Goal: Task Accomplishment & Management: Use online tool/utility

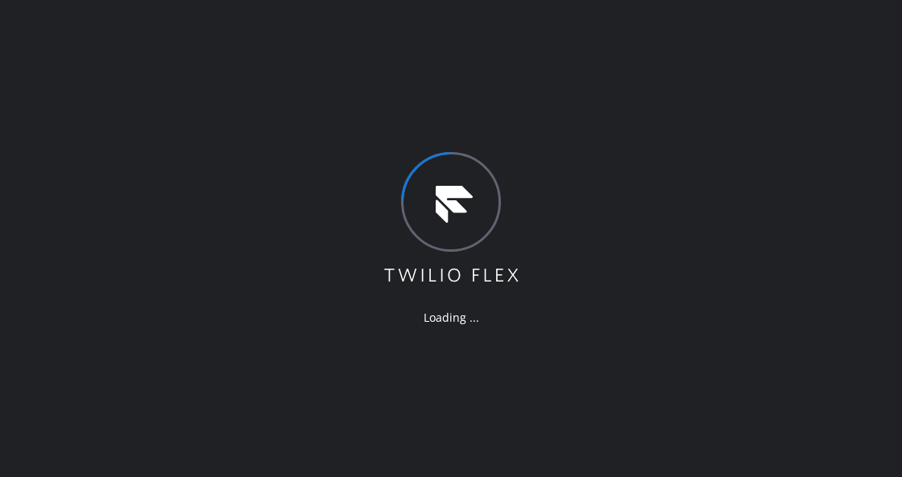
click at [217, 215] on div "Loading ..." at bounding box center [451, 238] width 902 height 477
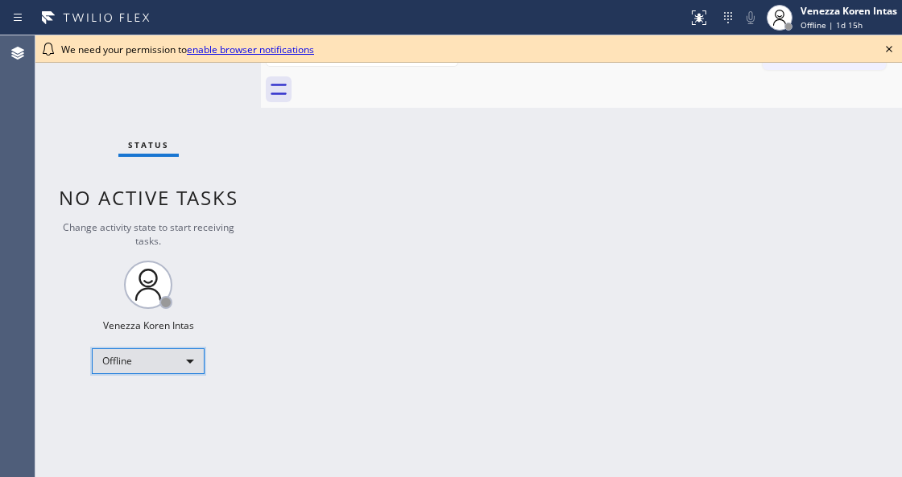
click at [184, 360] on div "Offline" at bounding box center [148, 362] width 113 height 26
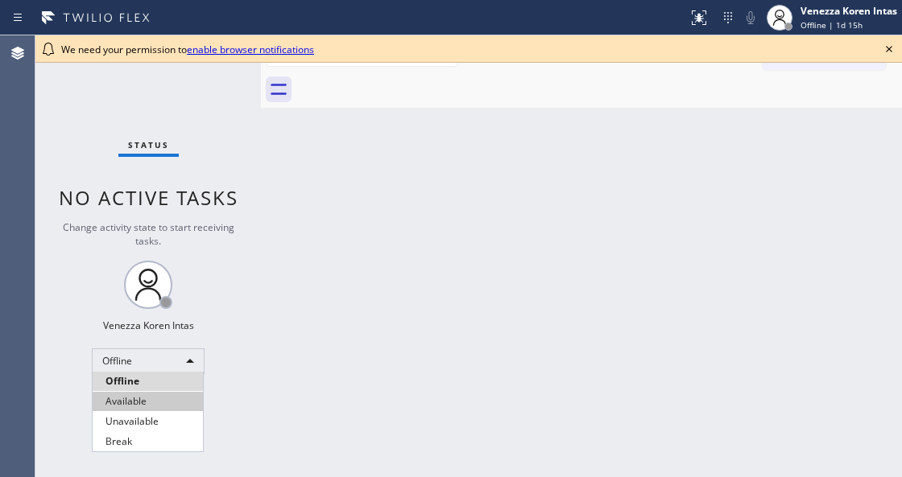
click at [152, 394] on li "Available" at bounding box center [148, 401] width 110 height 19
click at [343, 261] on div "Back to Dashboard Change Sender ID Customers Technicians Select a contact Outbo…" at bounding box center [581, 256] width 641 height 442
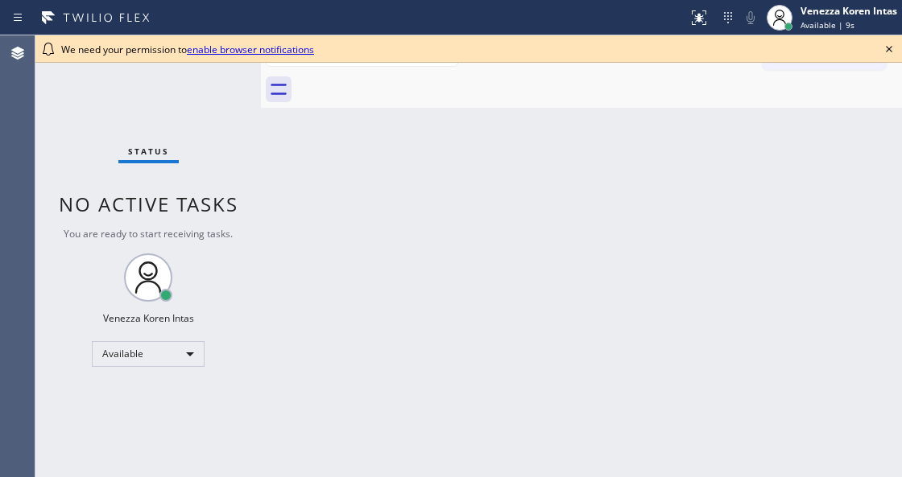
click at [888, 50] on icon at bounding box center [888, 48] width 19 height 19
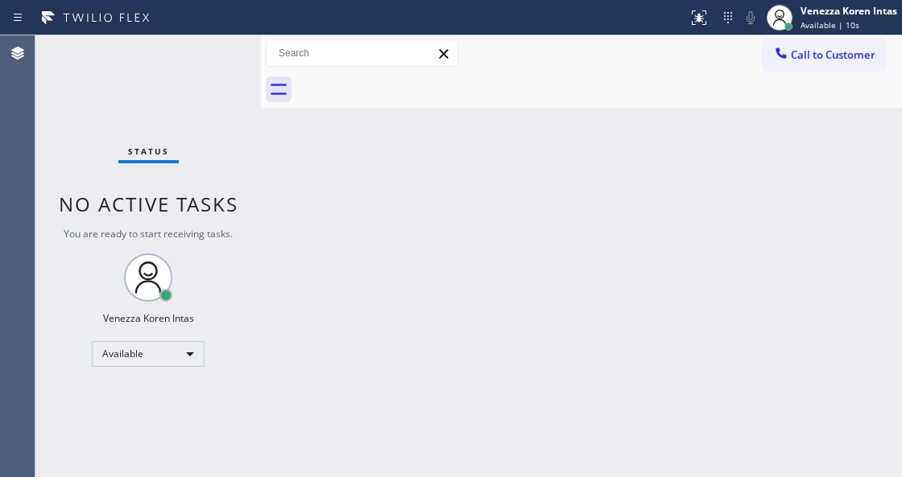
drag, startPoint x: 177, startPoint y: 140, endPoint x: 197, endPoint y: 155, distance: 24.8
click at [177, 140] on div "Status No active tasks You are ready to start receiving tasks. Venezza Koren In…" at bounding box center [147, 256] width 225 height 442
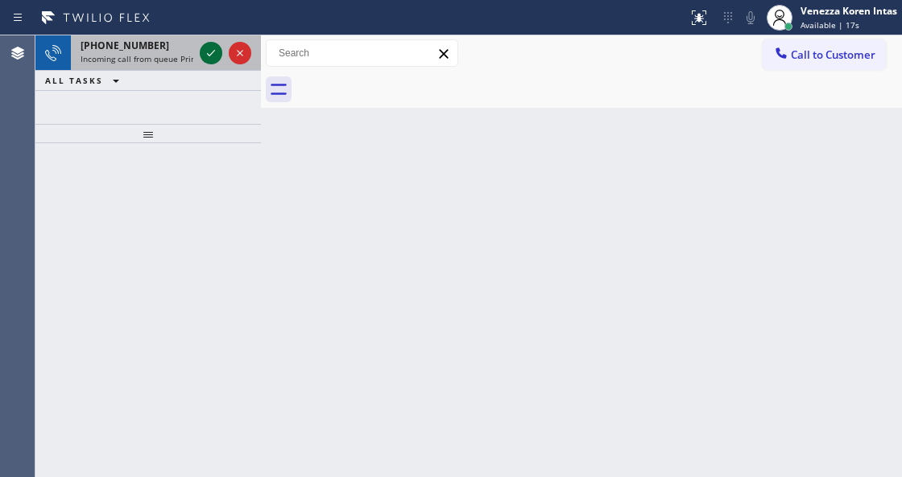
click at [209, 59] on icon at bounding box center [210, 52] width 19 height 19
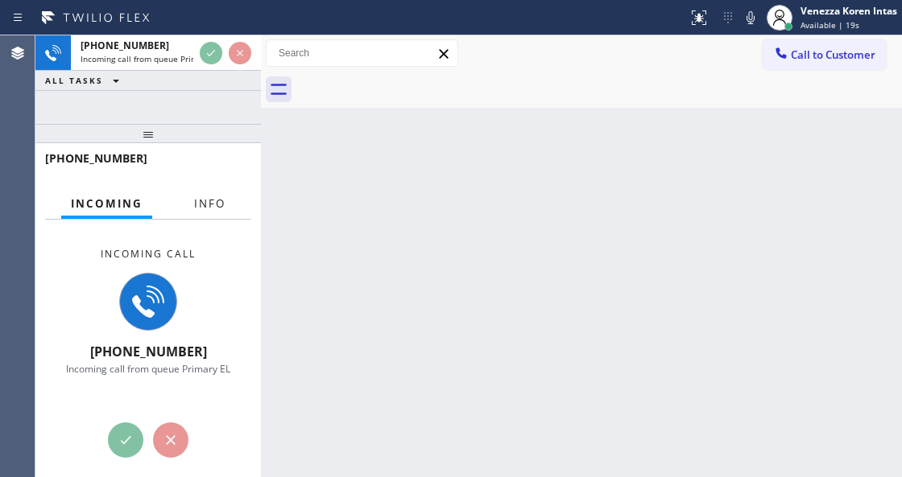
drag, startPoint x: 212, startPoint y: 213, endPoint x: 204, endPoint y: 209, distance: 9.0
click at [212, 214] on button "Info" at bounding box center [209, 203] width 51 height 31
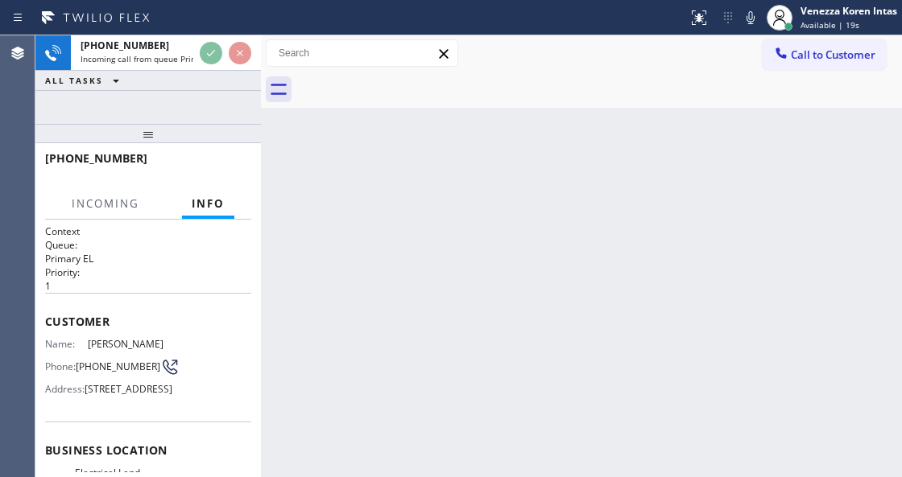
drag, startPoint x: 150, startPoint y: 127, endPoint x: 158, endPoint y: 264, distance: 137.1
click at [153, 143] on div at bounding box center [147, 133] width 225 height 19
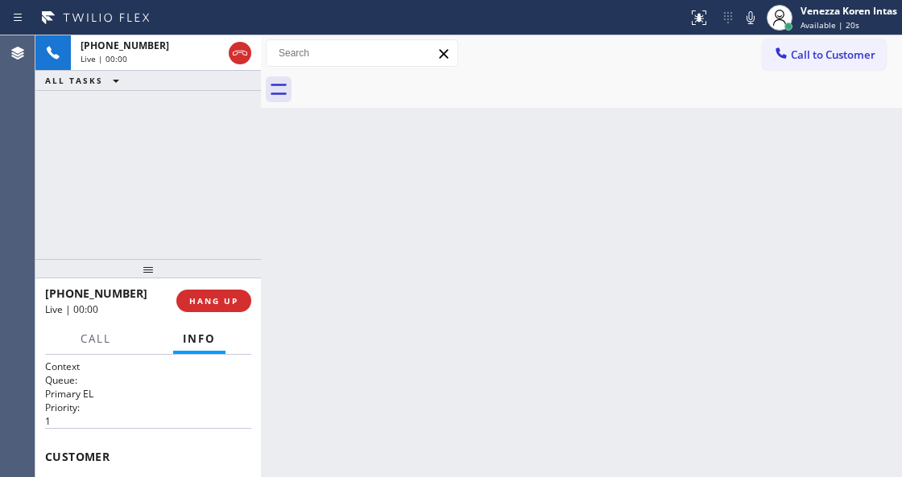
click at [160, 259] on div at bounding box center [147, 268] width 225 height 19
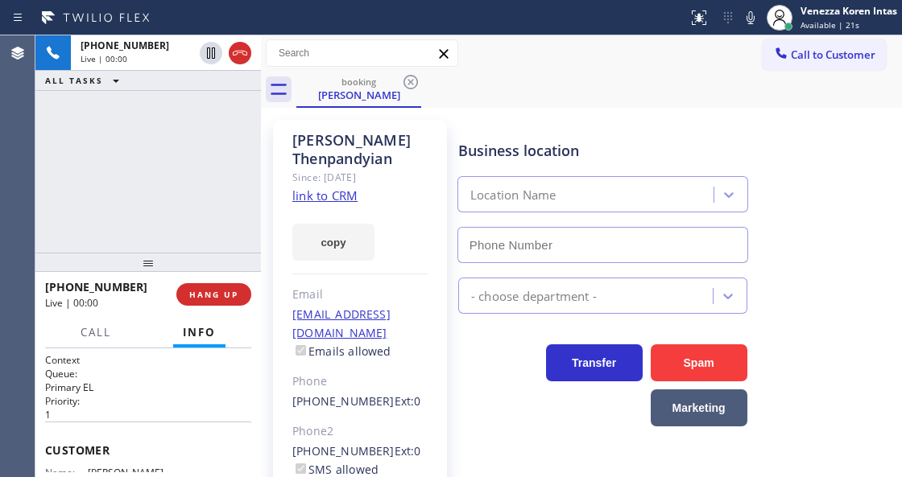
type input "(510) 880-3442"
click at [341, 188] on link "link to CRM" at bounding box center [324, 196] width 65 height 16
click at [93, 335] on span "Call" at bounding box center [95, 332] width 31 height 14
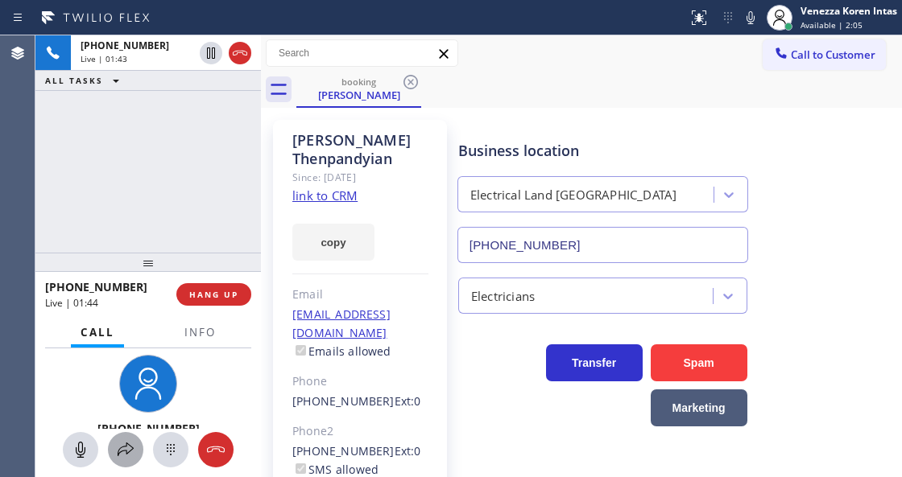
click at [127, 457] on icon at bounding box center [125, 449] width 19 height 19
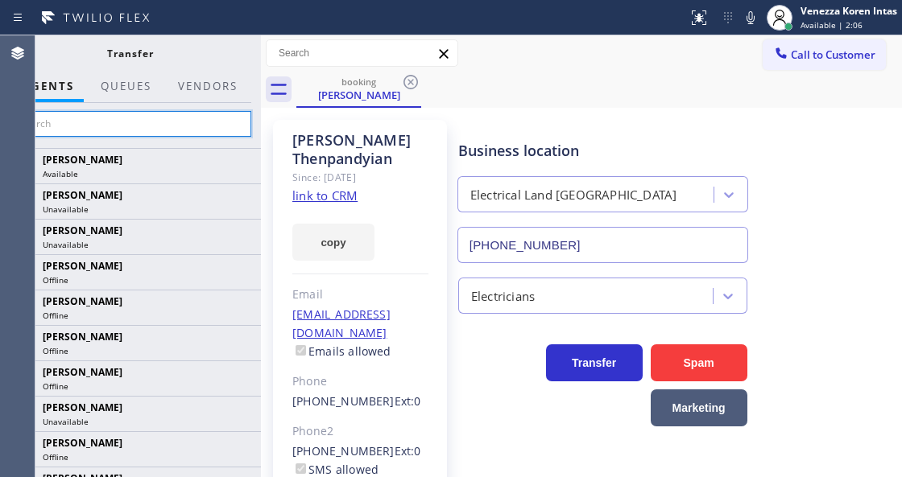
click at [168, 123] on input "text" at bounding box center [130, 124] width 242 height 26
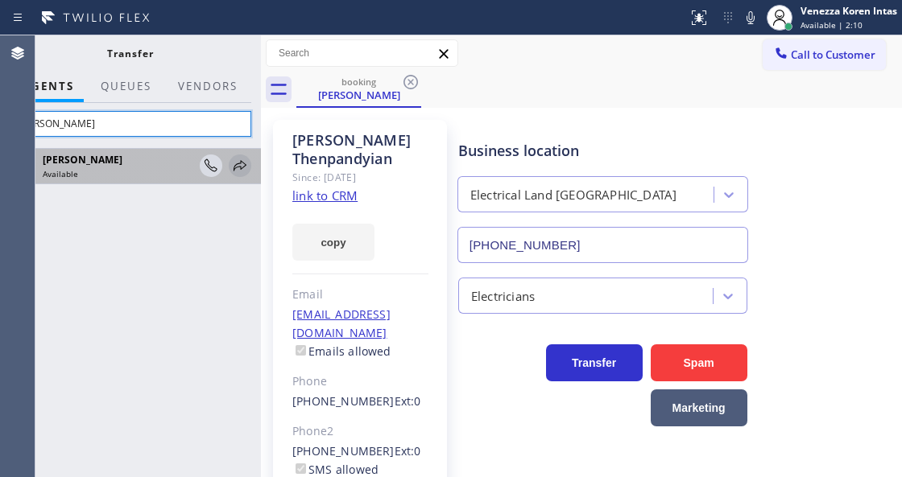
type input "christy"
click at [240, 166] on icon at bounding box center [239, 165] width 13 height 10
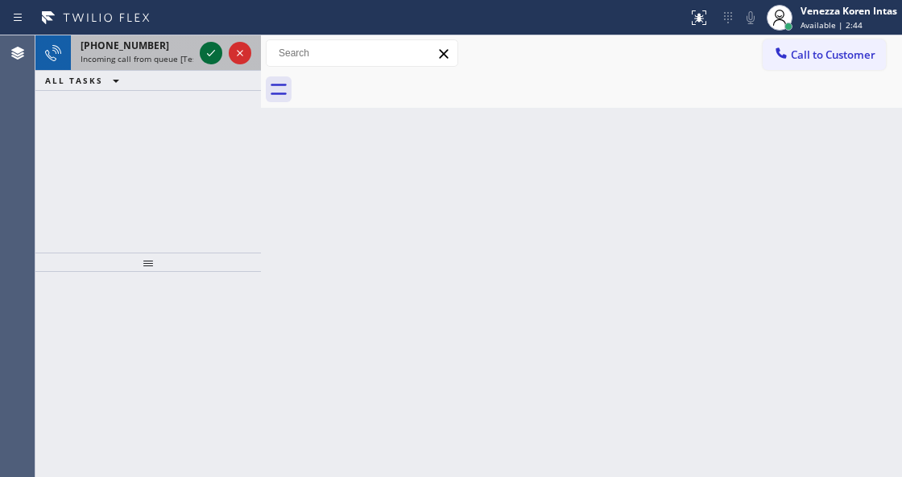
click at [208, 55] on icon at bounding box center [211, 53] width 8 height 6
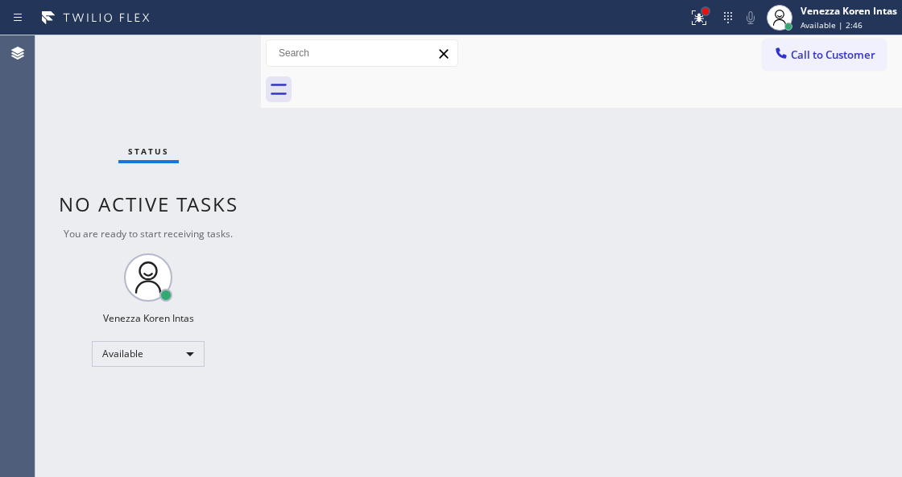
click at [704, 10] on div at bounding box center [705, 11] width 6 height 6
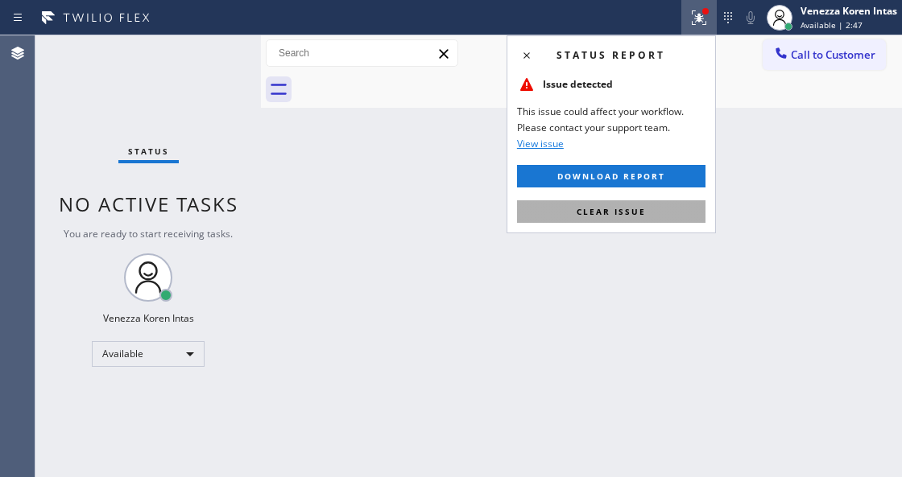
click at [650, 218] on button "Clear issue" at bounding box center [611, 211] width 188 height 23
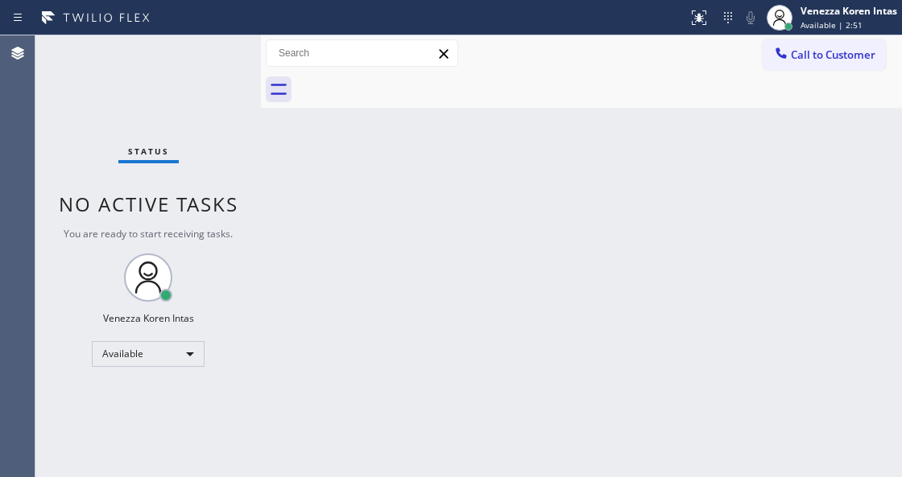
click at [436, 236] on div "Back to Dashboard Change Sender ID Customers Technicians Select a contact Outbo…" at bounding box center [581, 256] width 641 height 442
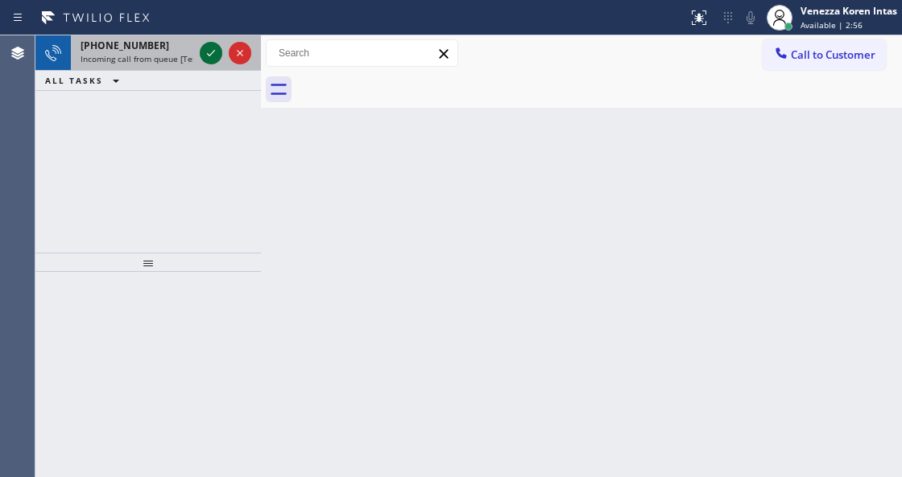
click at [210, 50] on icon at bounding box center [210, 52] width 19 height 19
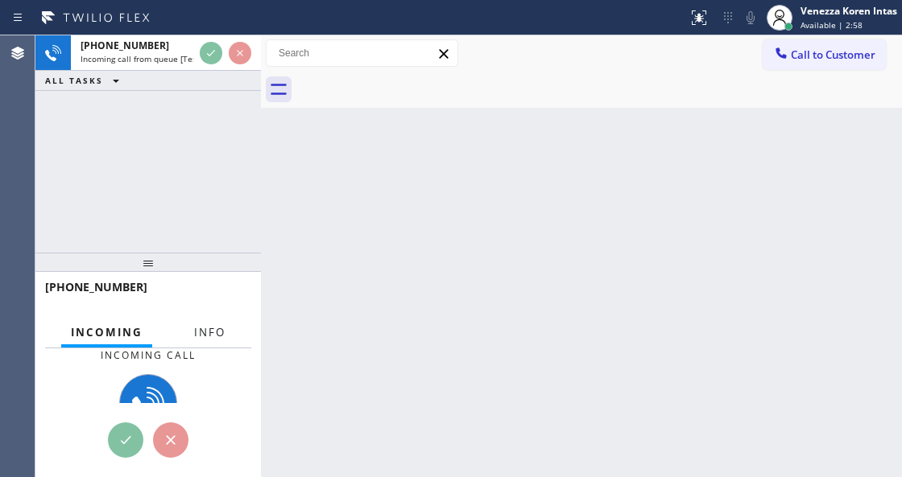
click at [210, 325] on span "Info" at bounding box center [209, 332] width 31 height 14
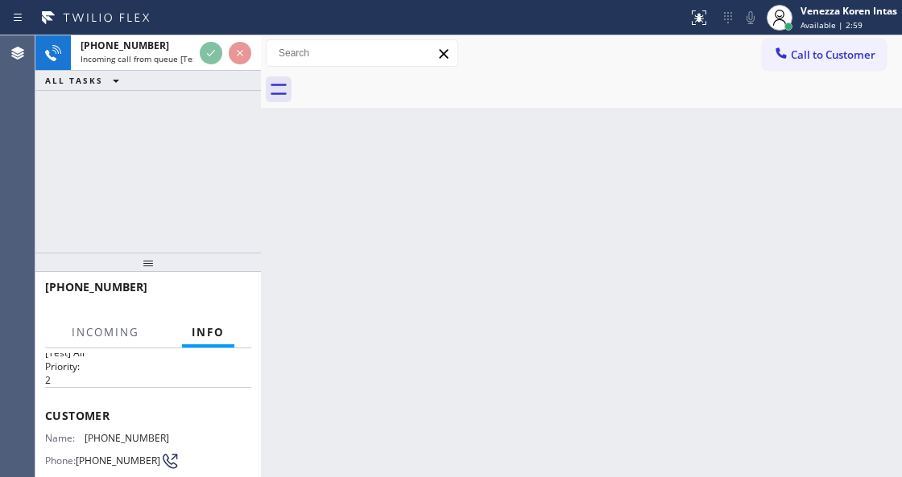
scroll to position [53, 0]
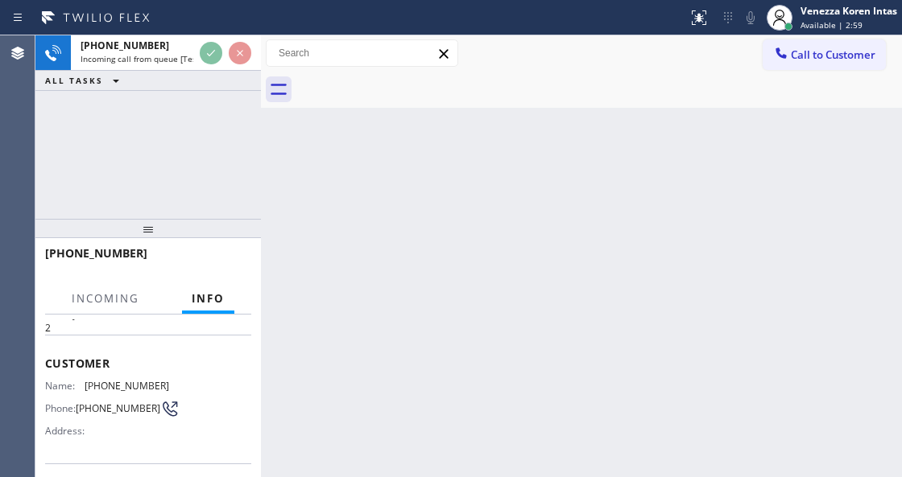
drag, startPoint x: 159, startPoint y: 272, endPoint x: 171, endPoint y: 290, distance: 21.4
click at [167, 238] on div at bounding box center [147, 228] width 225 height 19
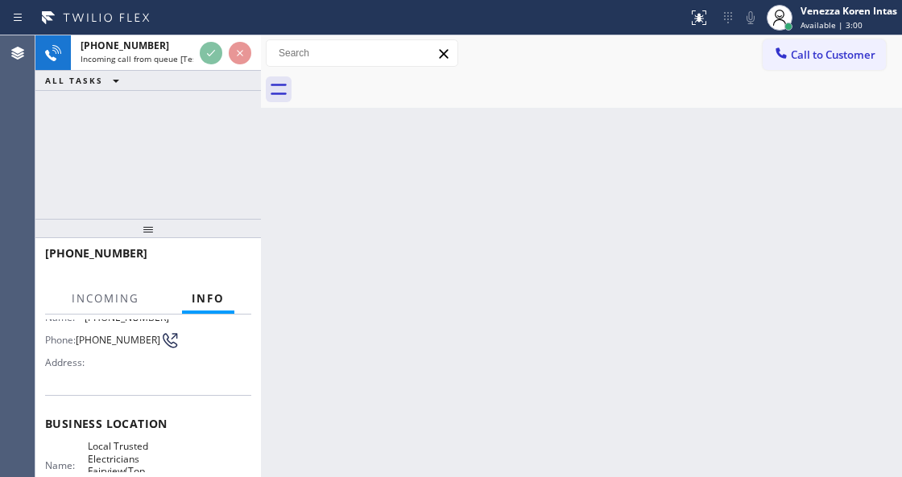
scroll to position [161, 0]
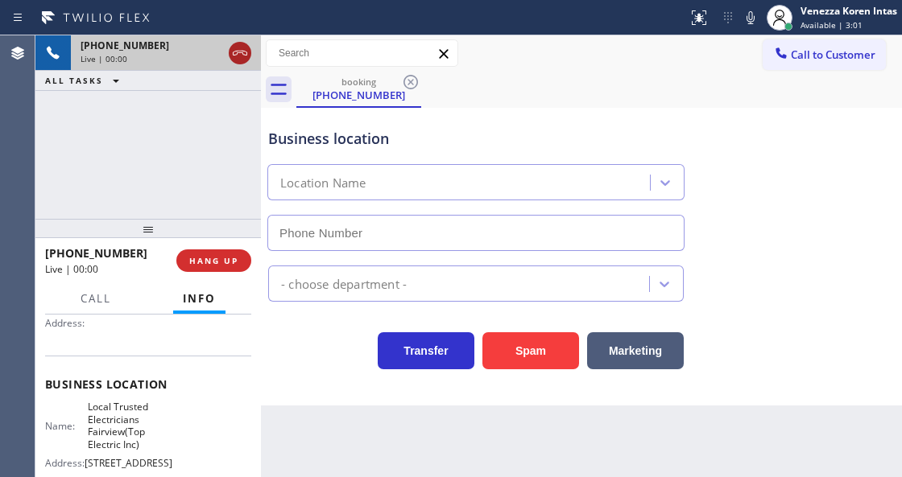
type input "(609) 359-0664"
click at [237, 45] on icon at bounding box center [239, 52] width 19 height 19
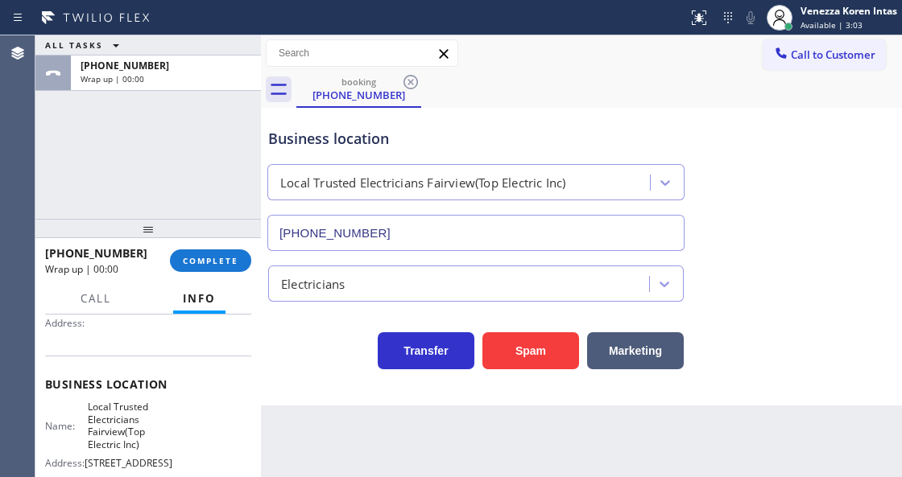
click at [251, 269] on div "+16097595098 Wrap up | 00:00 COMPLETE" at bounding box center [147, 260] width 225 height 45
click at [245, 268] on button "COMPLETE" at bounding box center [210, 261] width 81 height 23
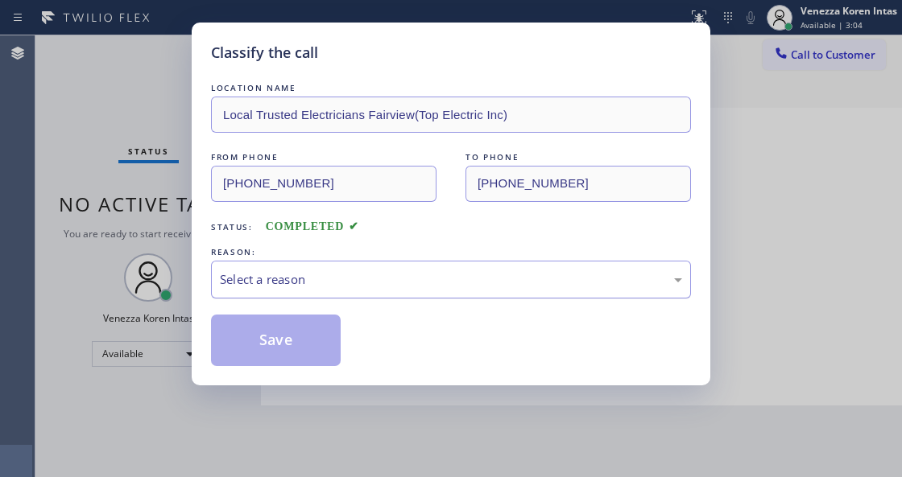
click at [363, 278] on div "Select a reason" at bounding box center [451, 279] width 462 height 19
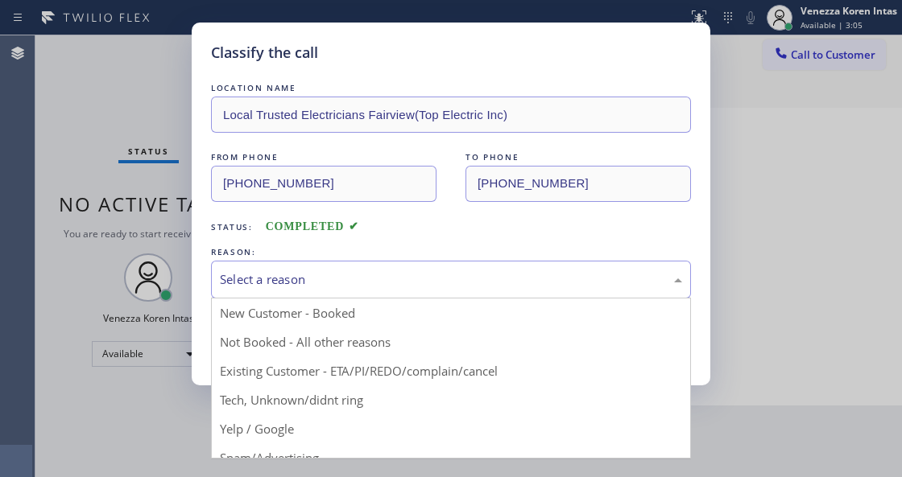
drag, startPoint x: 340, startPoint y: 419, endPoint x: 330, endPoint y: 411, distance: 12.6
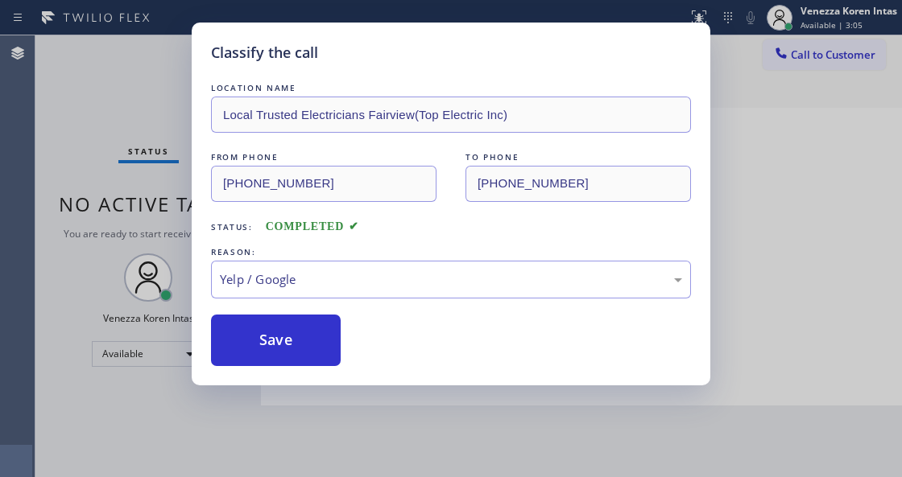
click at [307, 369] on div "Classify the call LOCATION NAME Local Trusted Electricians Fairview(Top Electri…" at bounding box center [451, 204] width 518 height 363
click at [306, 356] on button "Save" at bounding box center [276, 341] width 130 height 52
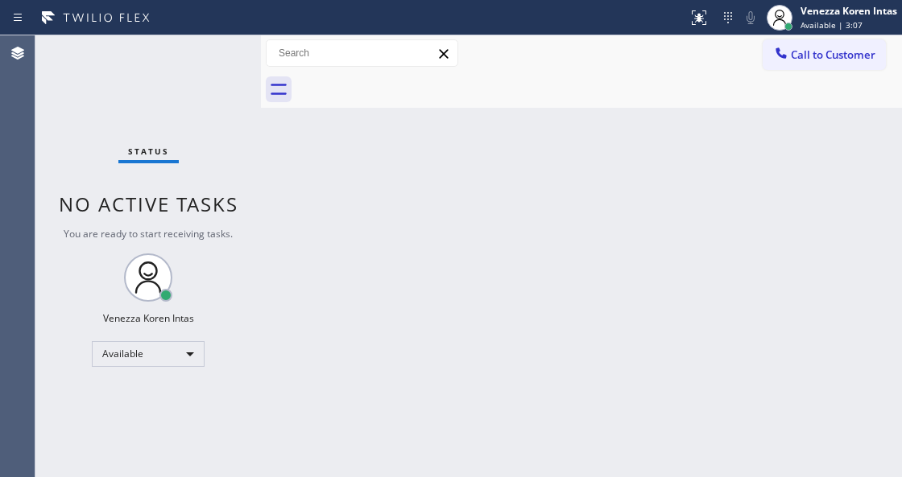
click at [832, 24] on span "Available | 3:07" at bounding box center [831, 24] width 62 height 11
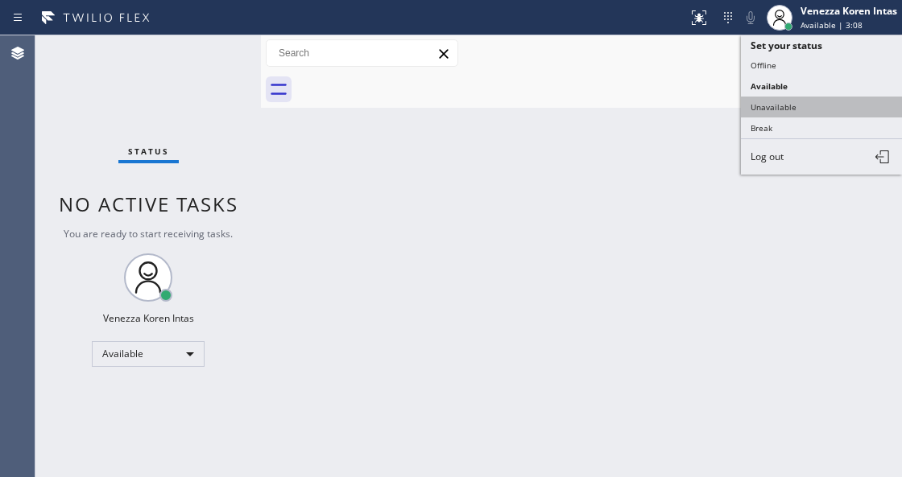
click at [798, 100] on button "Unavailable" at bounding box center [821, 107] width 161 height 21
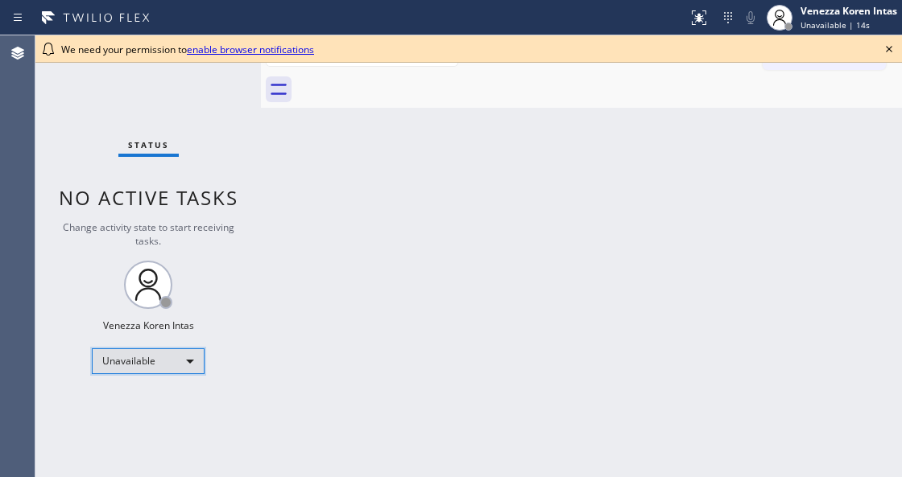
click at [177, 357] on div "Unavailable" at bounding box center [148, 362] width 113 height 26
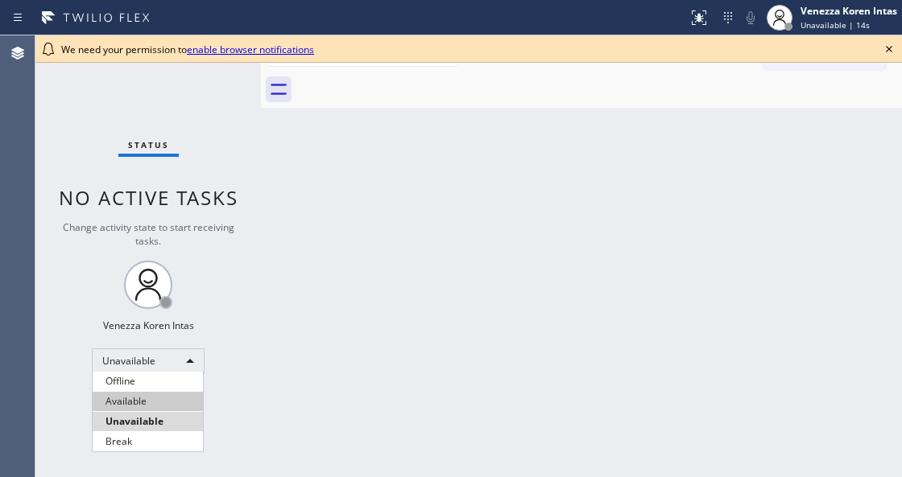
click at [160, 396] on li "Available" at bounding box center [148, 401] width 110 height 19
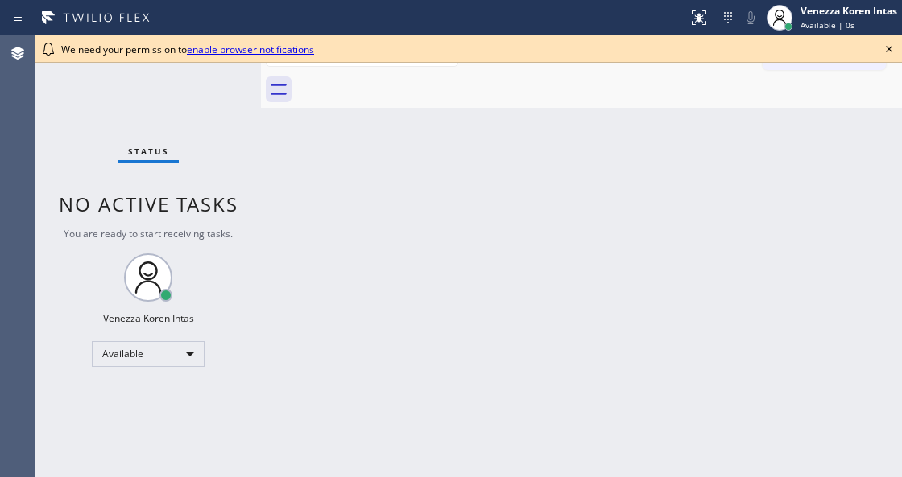
click at [891, 48] on icon at bounding box center [888, 48] width 19 height 19
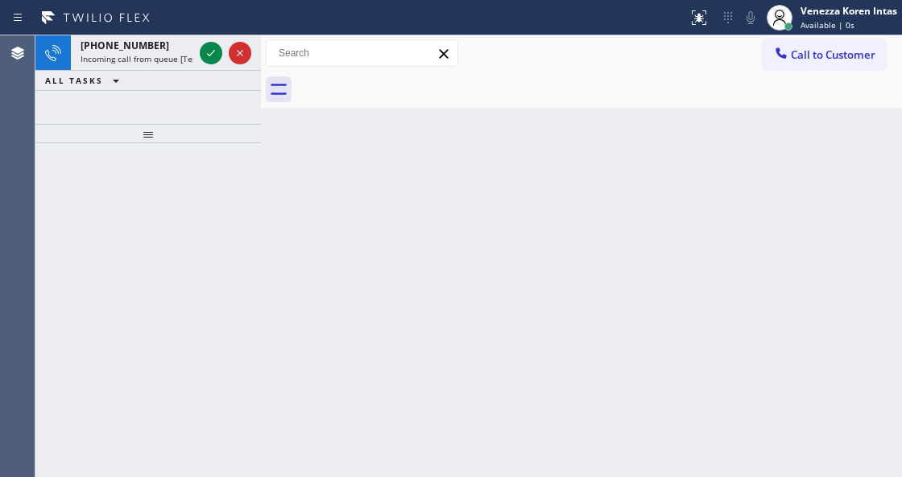
drag, startPoint x: 867, startPoint y: 126, endPoint x: 648, endPoint y: 249, distance: 250.8
click at [866, 129] on div "Back to Dashboard Change Sender ID Customers Technicians Select a contact Outbo…" at bounding box center [581, 256] width 641 height 442
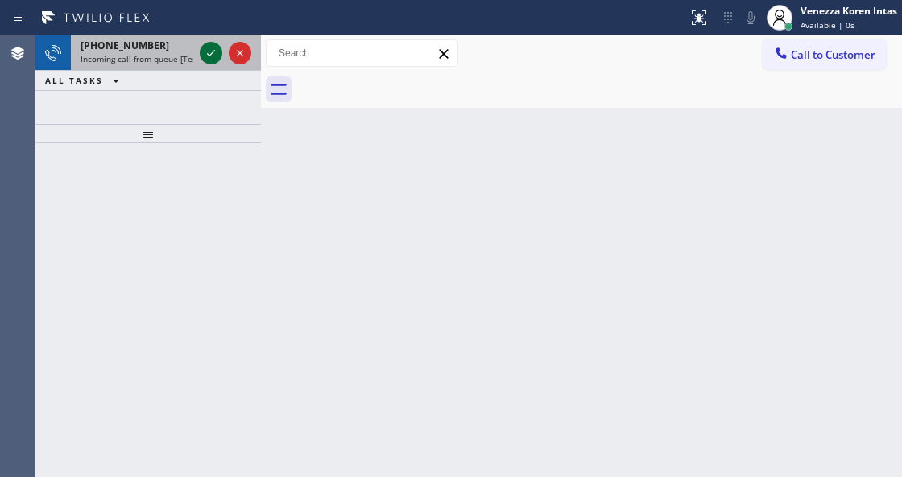
click at [211, 55] on icon at bounding box center [210, 52] width 19 height 19
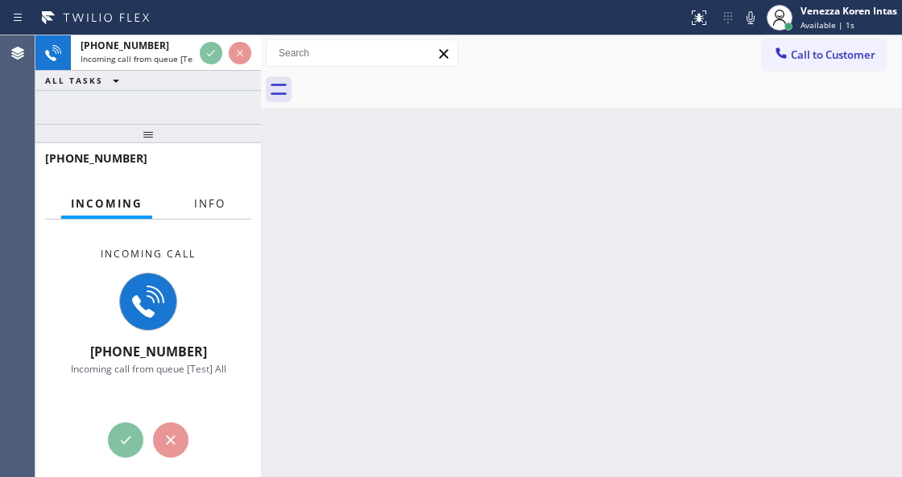
drag, startPoint x: 217, startPoint y: 210, endPoint x: 154, endPoint y: 125, distance: 106.4
click at [217, 210] on span "Info" at bounding box center [209, 203] width 31 height 14
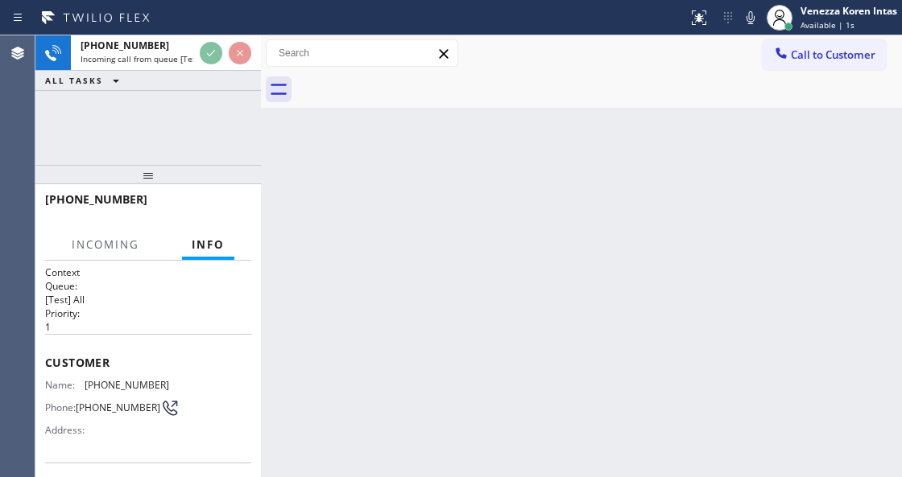
drag, startPoint x: 153, startPoint y: 123, endPoint x: 184, endPoint y: 336, distance: 215.5
click at [154, 171] on div at bounding box center [147, 174] width 225 height 19
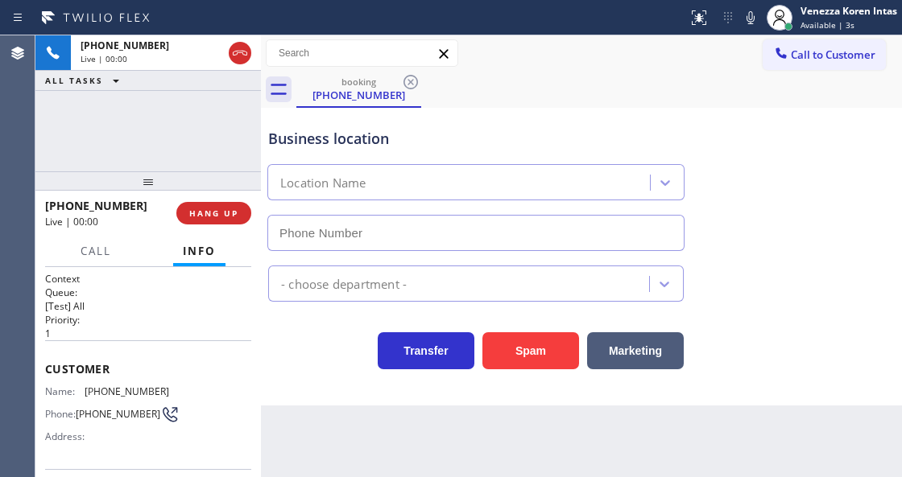
scroll to position [53, 0]
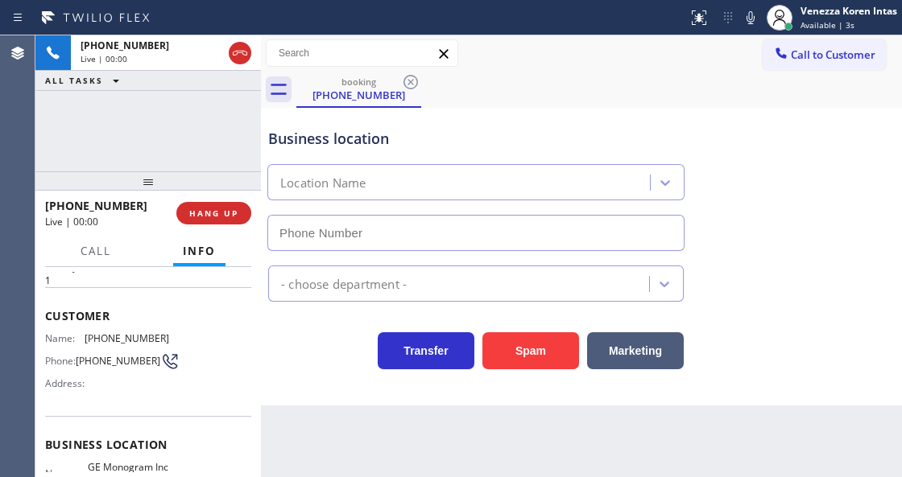
type input "(602) 755-6398"
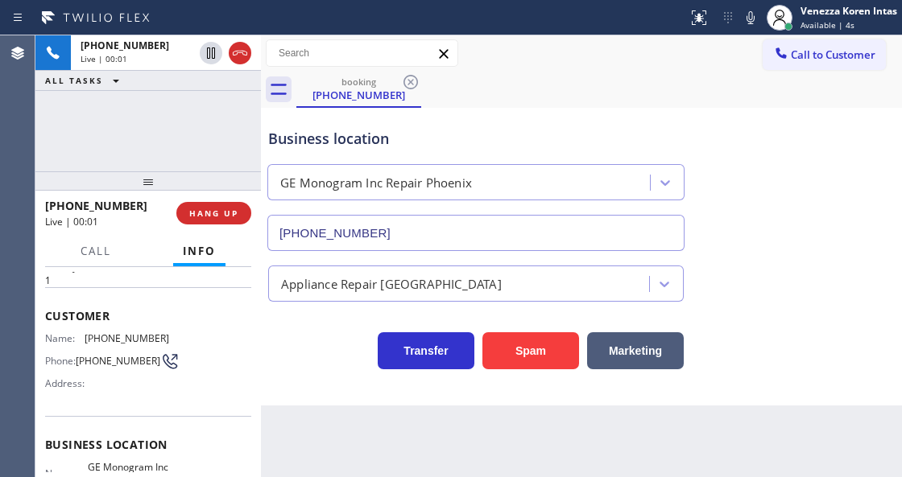
drag, startPoint x: 146, startPoint y: 180, endPoint x: 146, endPoint y: 254, distance: 74.1
click at [146, 191] on div at bounding box center [147, 180] width 225 height 19
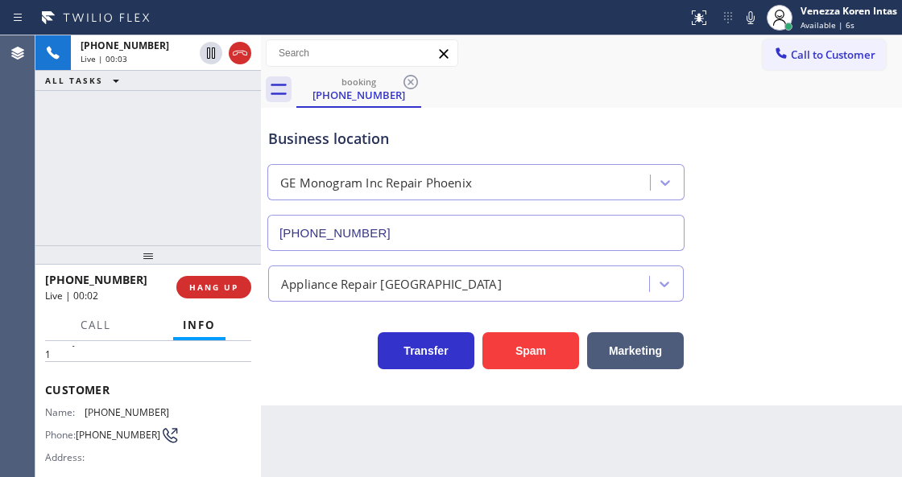
click at [177, 174] on div "+15205416323 Live | 00:03 ALL TASKS ALL TASKS ACTIVE TASKS TASKS IN WRAP UP" at bounding box center [147, 140] width 225 height 210
drag, startPoint x: 239, startPoint y: 52, endPoint x: 272, endPoint y: 97, distance: 55.9
click at [240, 53] on icon at bounding box center [239, 52] width 19 height 19
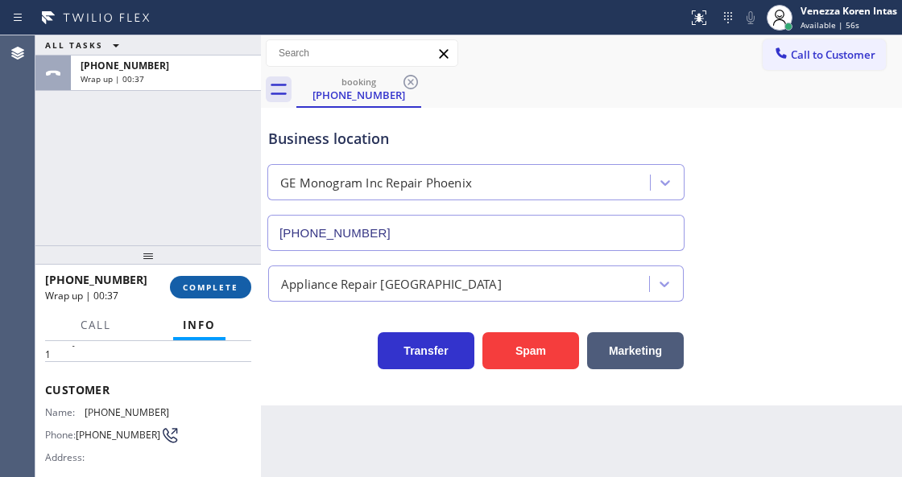
click at [229, 280] on button "COMPLETE" at bounding box center [210, 287] width 81 height 23
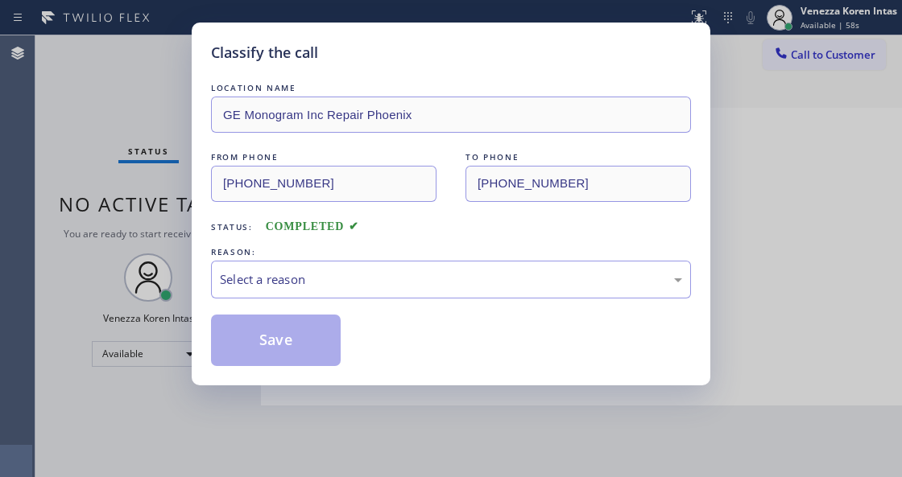
click at [356, 302] on div "LOCATION NAME GE Monogram Inc Repair Phoenix FROM PHONE (520) 541-6323 TO PHONE…" at bounding box center [451, 223] width 480 height 287
click at [373, 295] on div "Select a reason" at bounding box center [451, 280] width 480 height 38
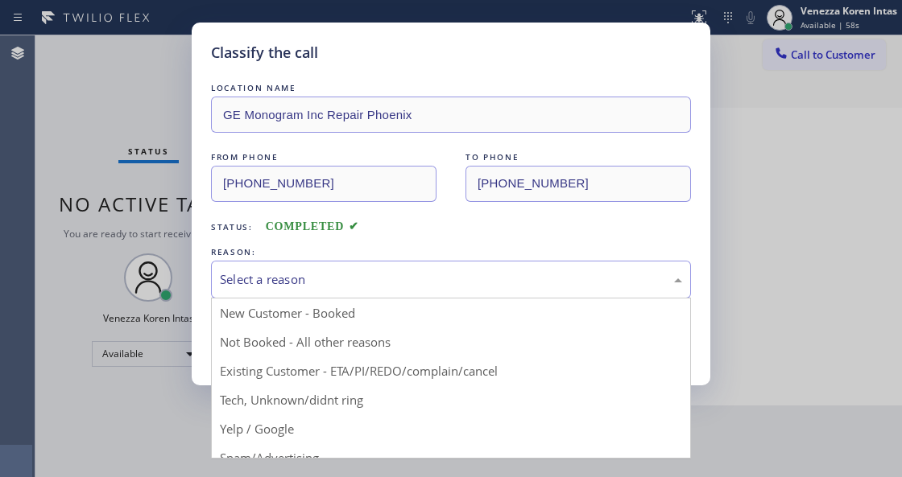
drag, startPoint x: 346, startPoint y: 394, endPoint x: 343, endPoint y: 369, distance: 26.0
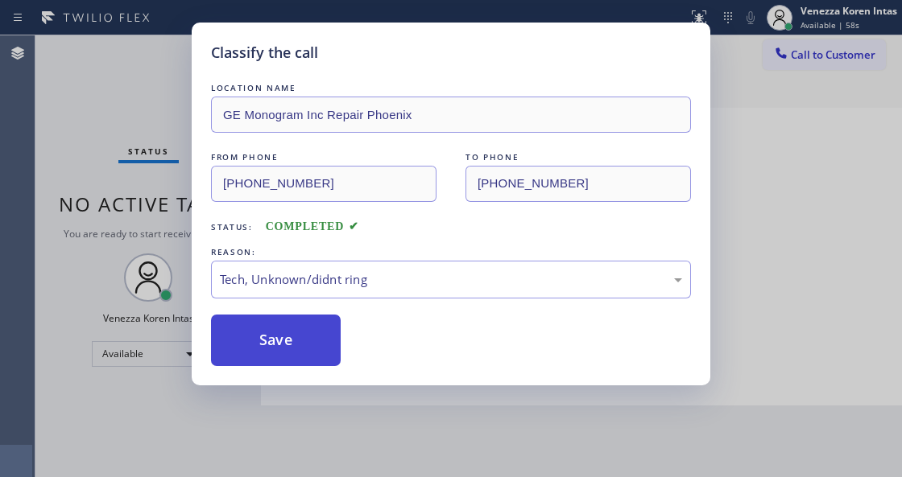
click at [337, 351] on button "Save" at bounding box center [276, 341] width 130 height 52
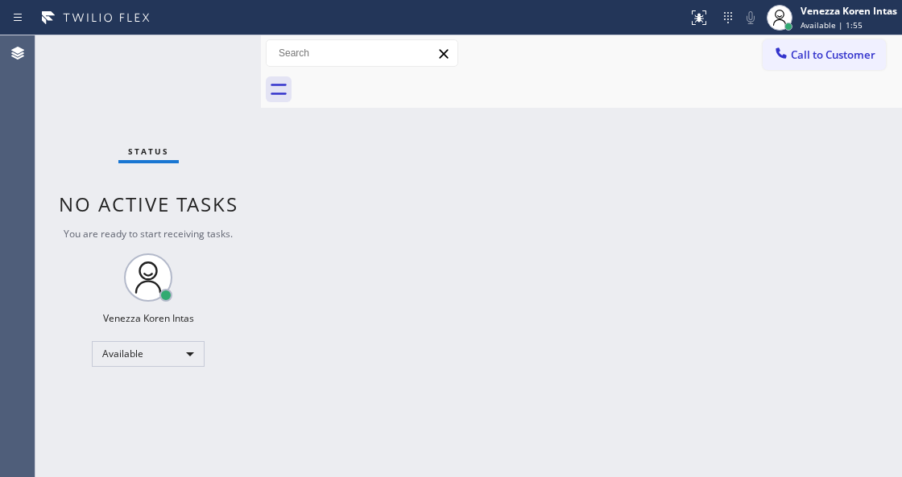
drag, startPoint x: 201, startPoint y: 117, endPoint x: 135, endPoint y: 5, distance: 129.9
click at [201, 117] on div "Status No active tasks You are ready to start receiving tasks. Venezza Koren In…" at bounding box center [147, 256] width 225 height 442
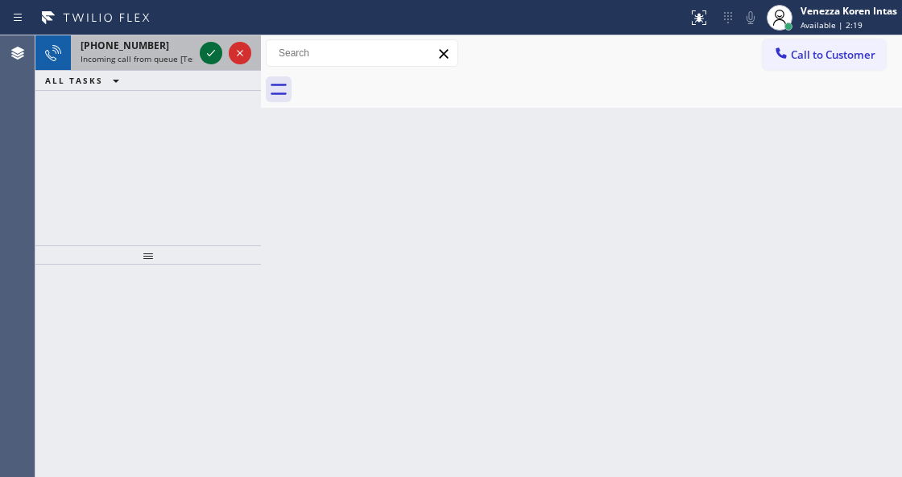
click at [211, 51] on icon at bounding box center [210, 52] width 19 height 19
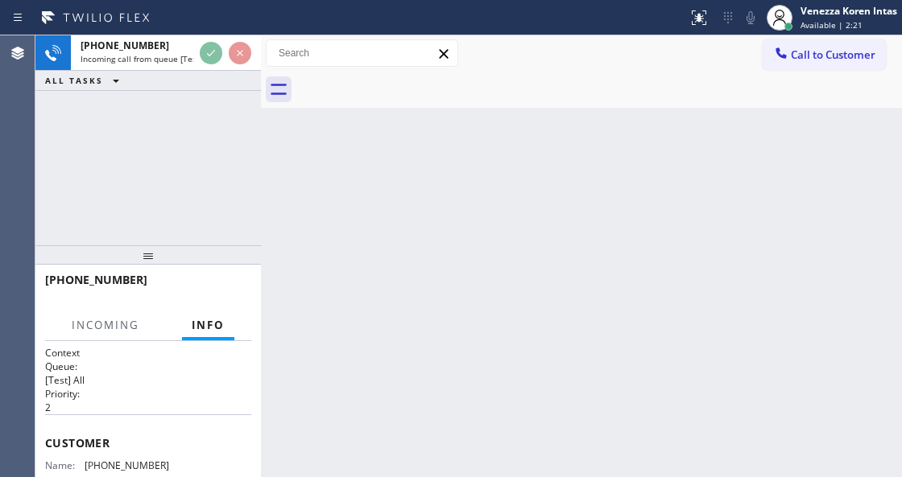
drag, startPoint x: 150, startPoint y: 258, endPoint x: 151, endPoint y: 233, distance: 25.8
click at [151, 245] on div at bounding box center [147, 254] width 225 height 19
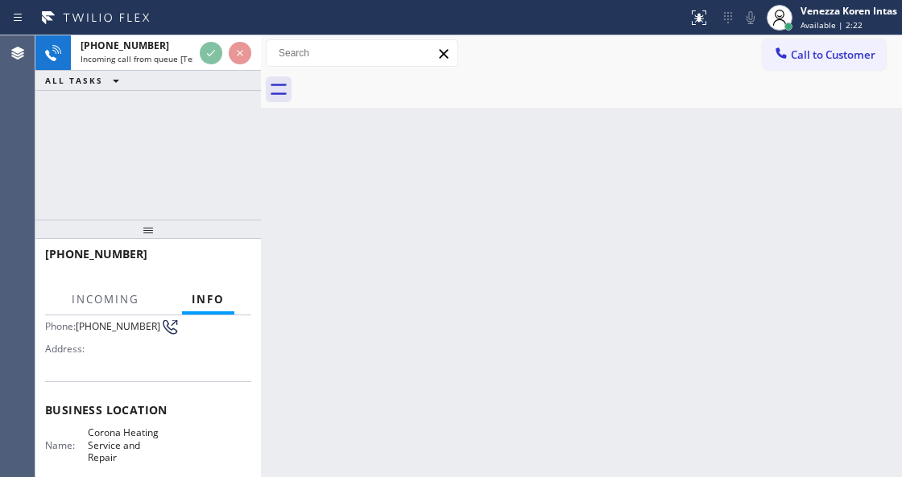
scroll to position [161, 0]
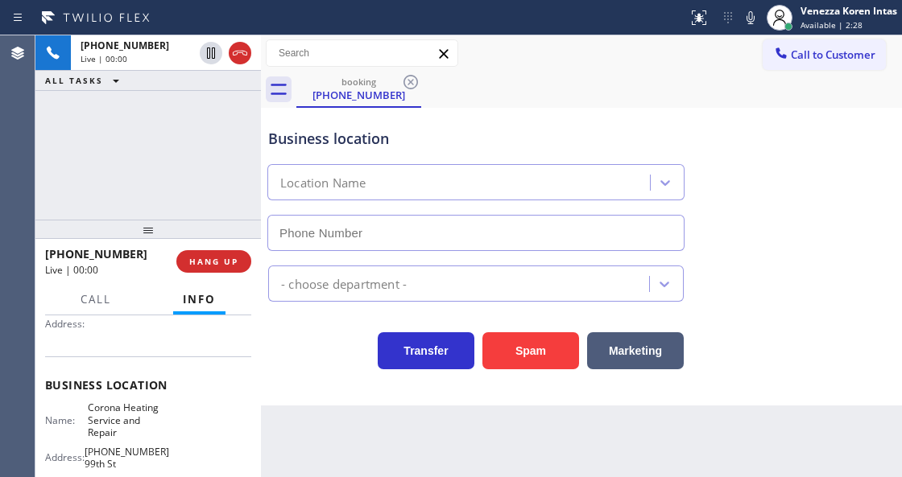
type input "(518) 255-7297"
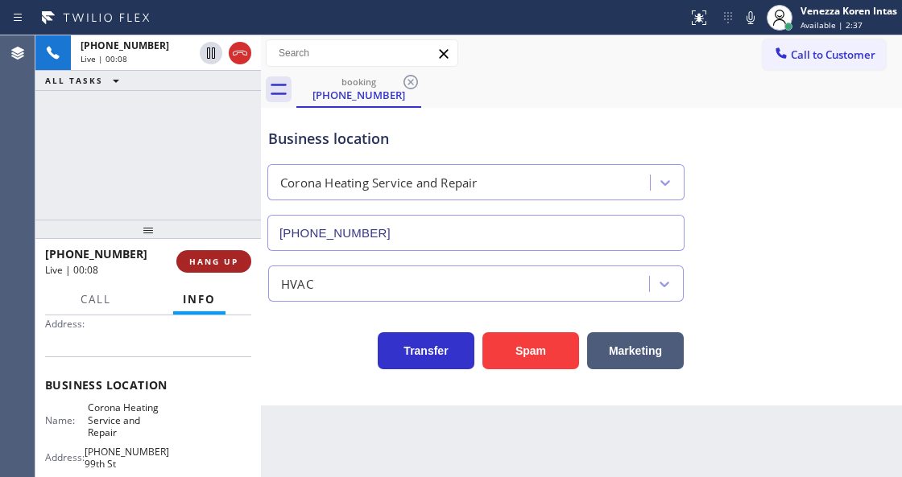
click at [244, 261] on button "HANG UP" at bounding box center [213, 261] width 75 height 23
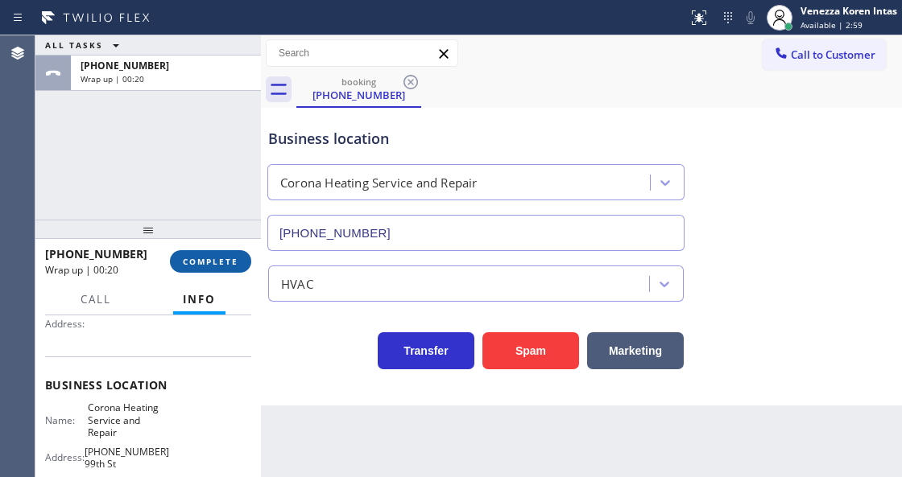
click at [229, 264] on span "COMPLETE" at bounding box center [211, 261] width 56 height 11
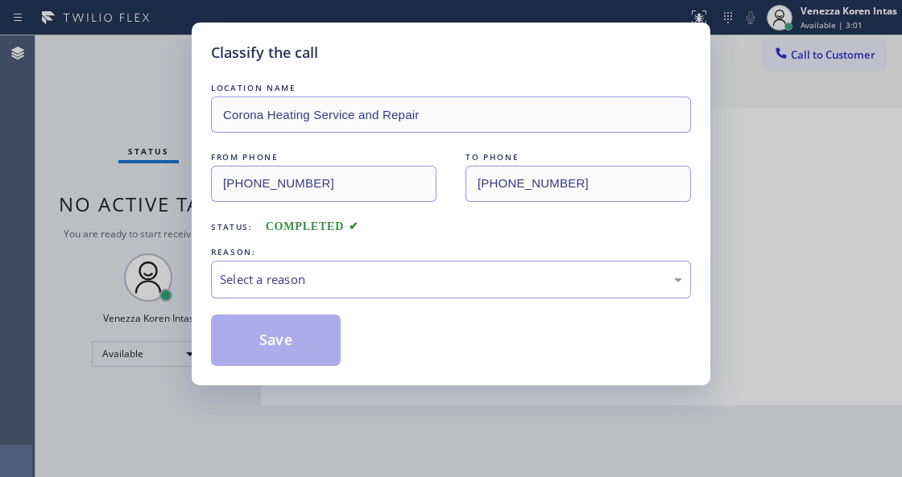
click at [361, 297] on div "Select a reason" at bounding box center [451, 280] width 480 height 38
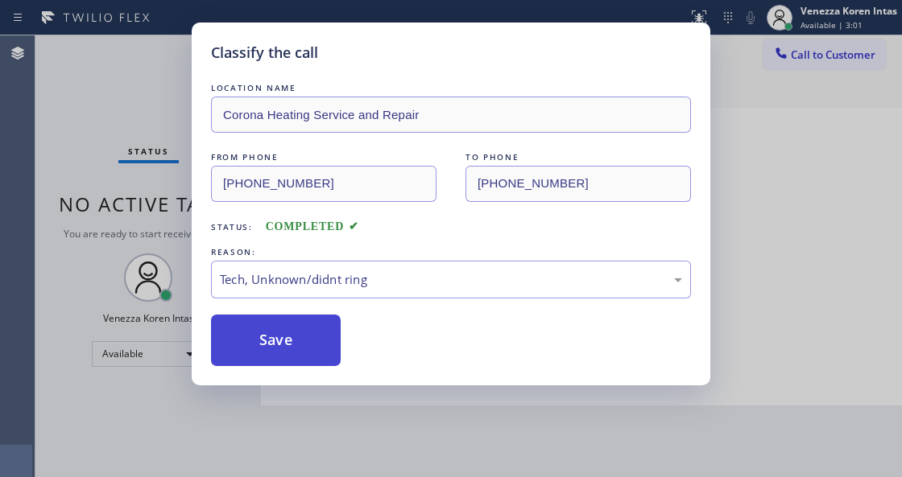
click at [310, 345] on button "Save" at bounding box center [276, 341] width 130 height 52
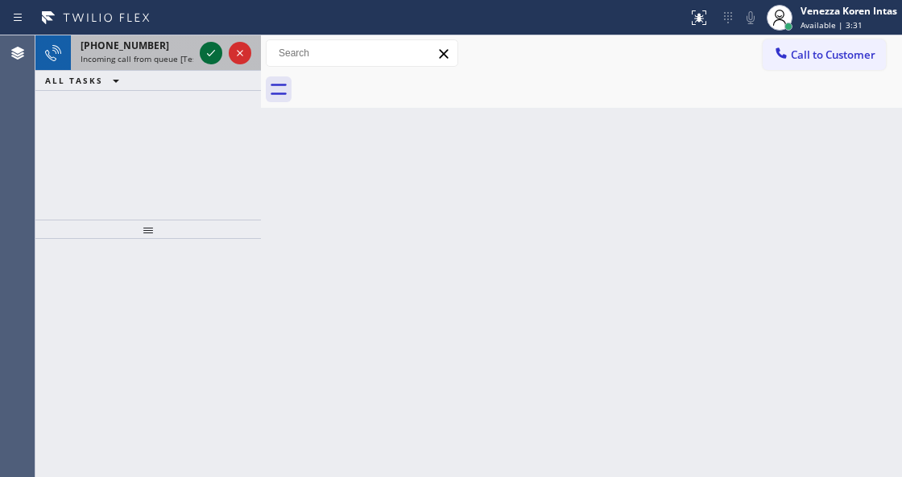
click at [208, 57] on icon at bounding box center [210, 52] width 19 height 19
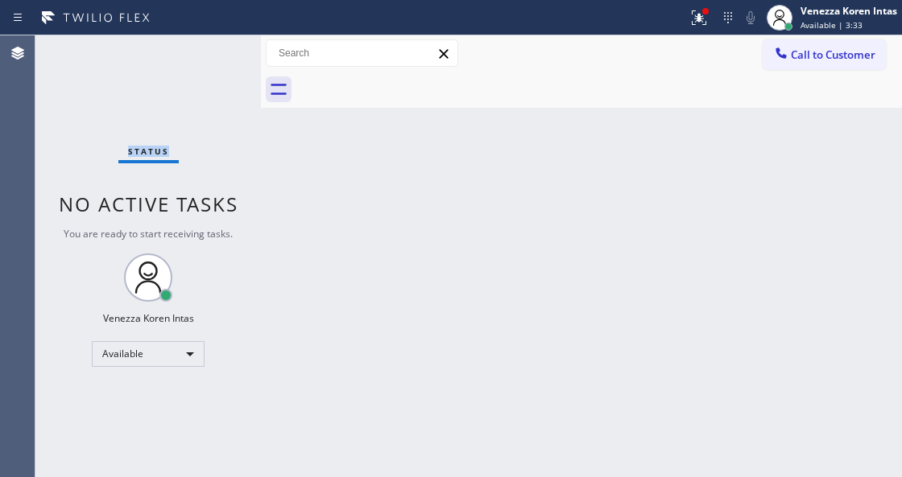
click at [208, 57] on div "Status No active tasks You are ready to start receiving tasks. Venezza Koren In…" at bounding box center [147, 256] width 225 height 442
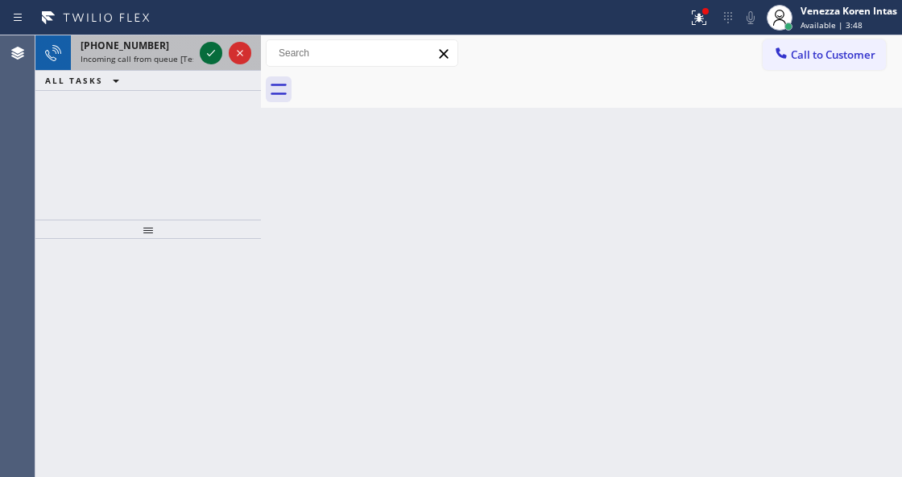
click at [213, 51] on icon at bounding box center [211, 53] width 8 height 6
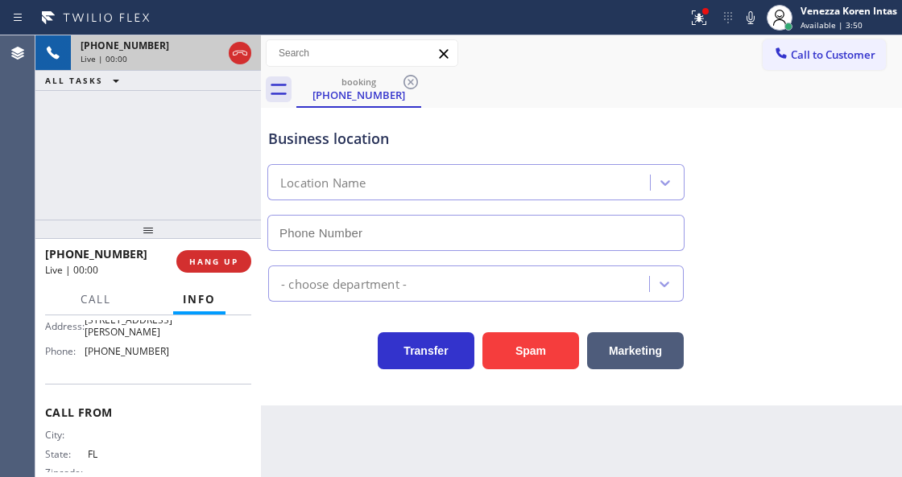
scroll to position [107, 0]
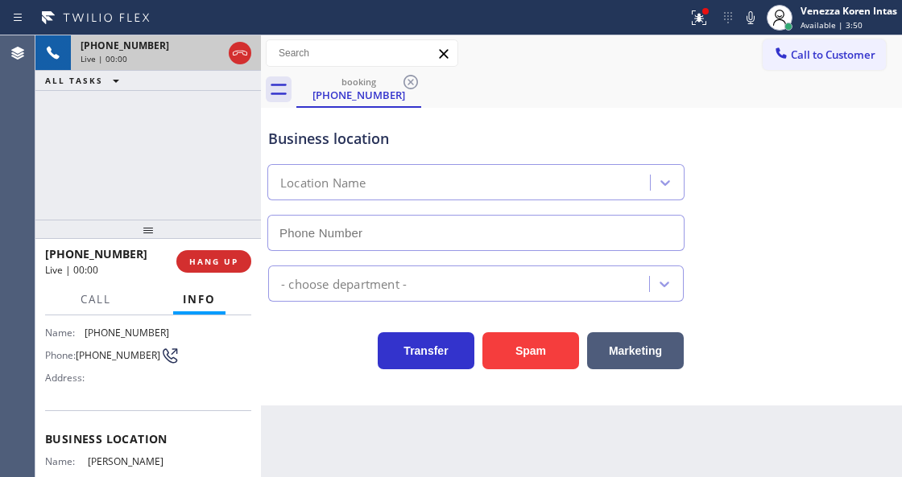
type input "(727) 500-2352"
click at [468, 136] on div "Business location" at bounding box center [475, 139] width 415 height 22
click at [699, 29] on button at bounding box center [698, 17] width 35 height 35
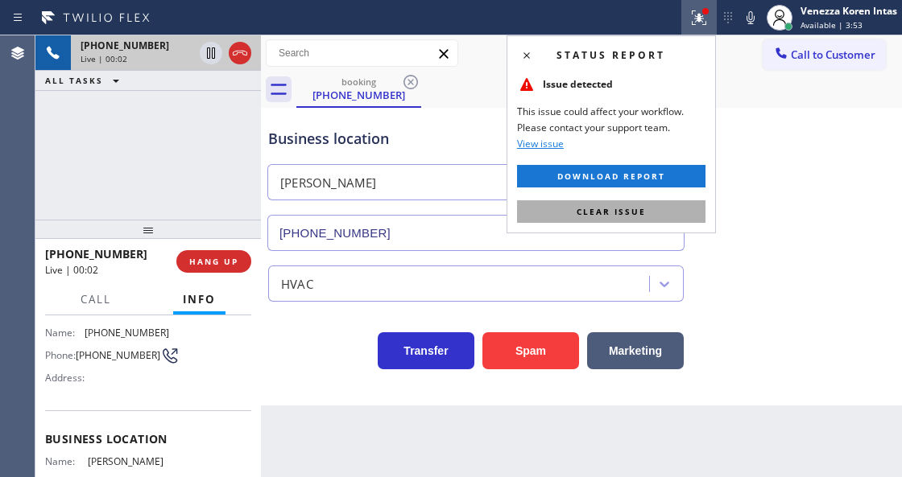
click at [686, 217] on button "Clear issue" at bounding box center [611, 211] width 188 height 23
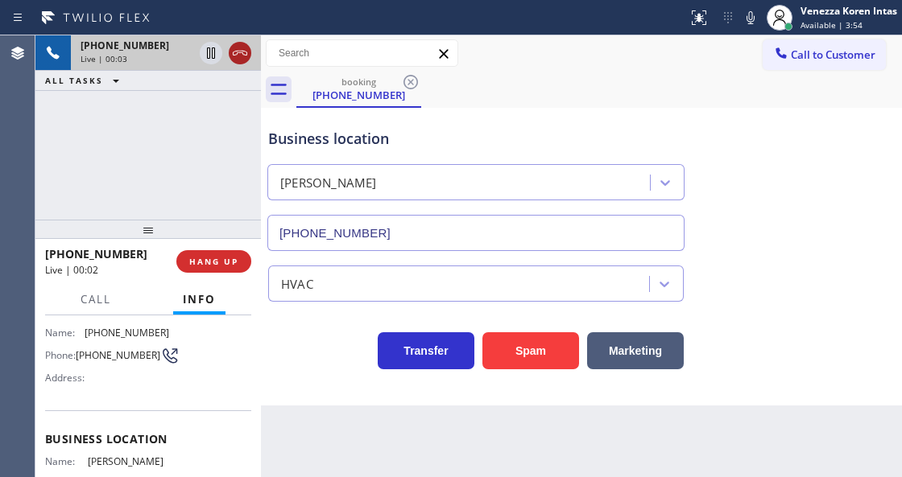
click at [245, 60] on icon at bounding box center [239, 52] width 19 height 19
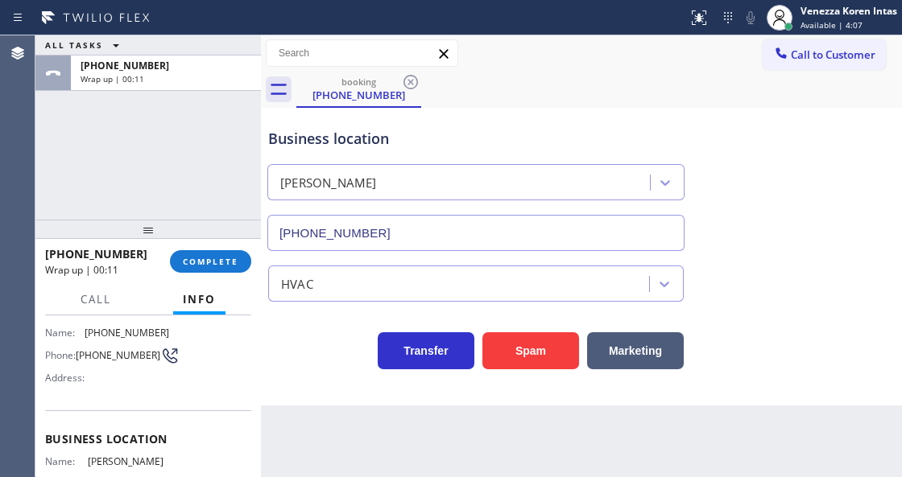
click at [436, 187] on div "Jack Heaten" at bounding box center [461, 183] width 378 height 28
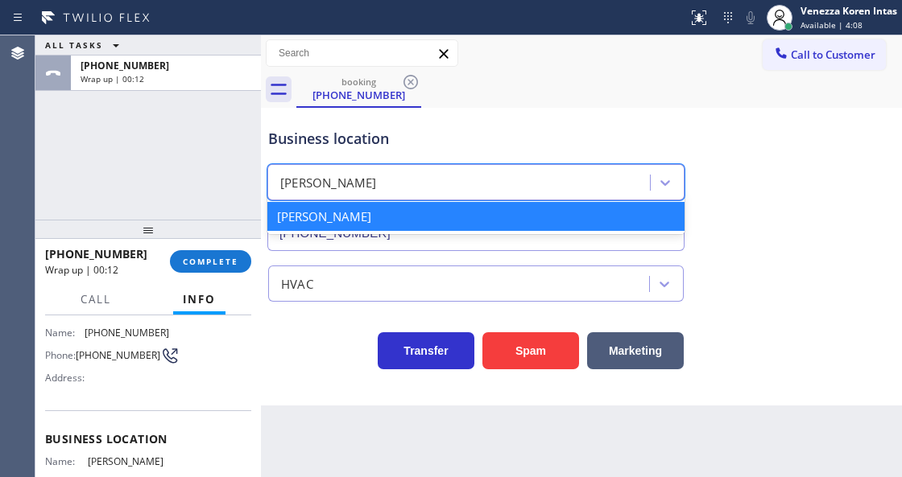
click at [201, 248] on div "+17869575052 Wrap up | 00:12 COMPLETE" at bounding box center [148, 262] width 206 height 42
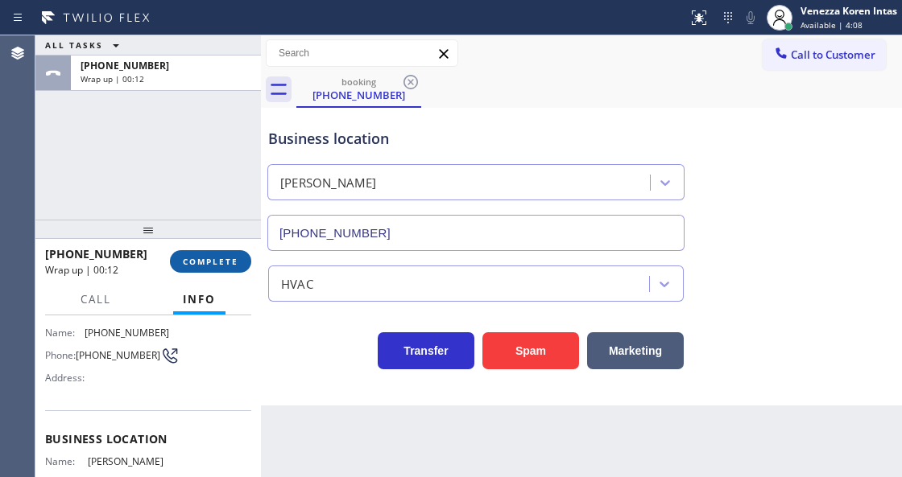
click at [212, 254] on button "COMPLETE" at bounding box center [210, 261] width 81 height 23
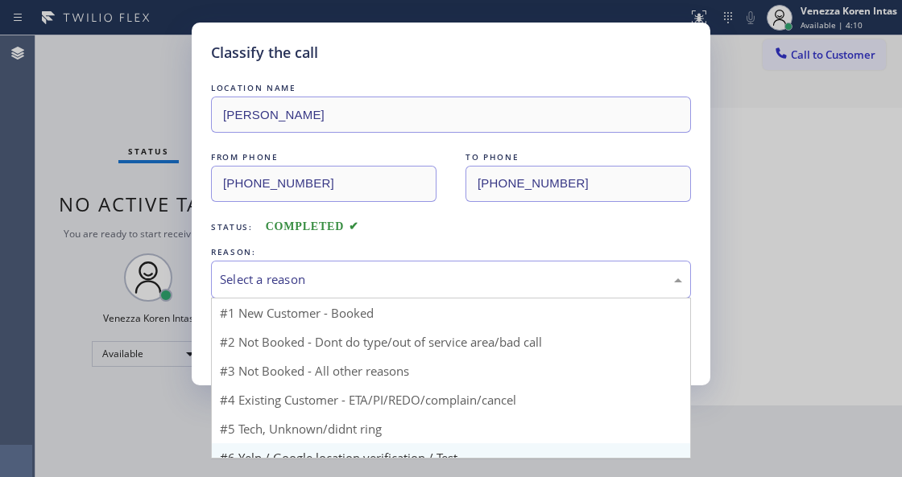
drag, startPoint x: 402, startPoint y: 291, endPoint x: 339, endPoint y: 431, distance: 153.8
click at [401, 299] on div "Select a reason #1 New Customer - Booked #2 Not Booked - Dont do type/out of se…" at bounding box center [451, 280] width 480 height 38
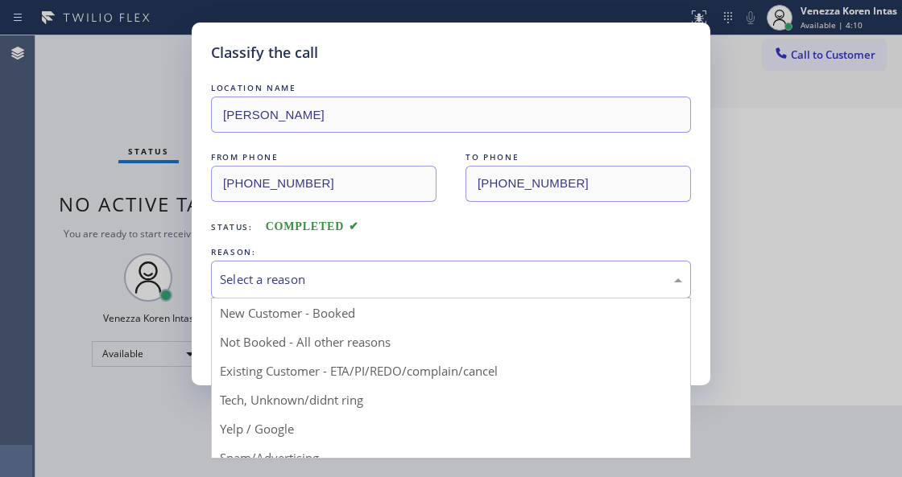
drag, startPoint x: 340, startPoint y: 409, endPoint x: 304, endPoint y: 365, distance: 57.2
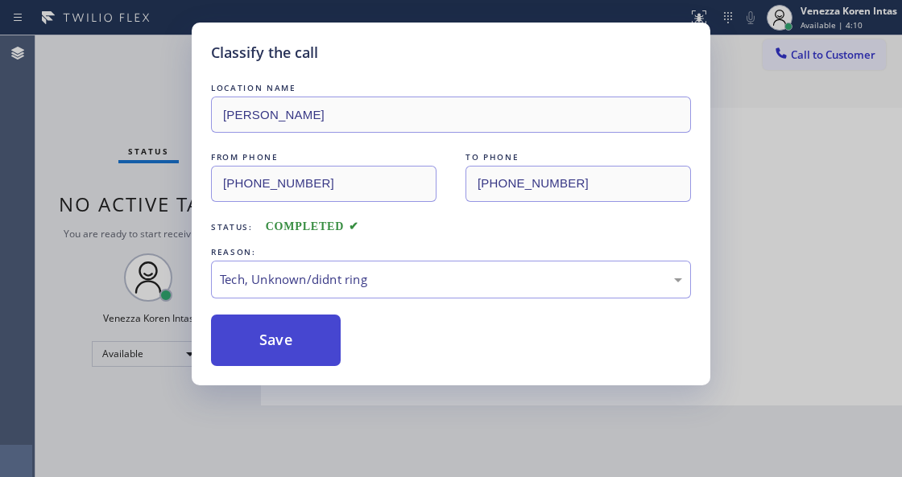
click at [304, 361] on button "Save" at bounding box center [276, 341] width 130 height 52
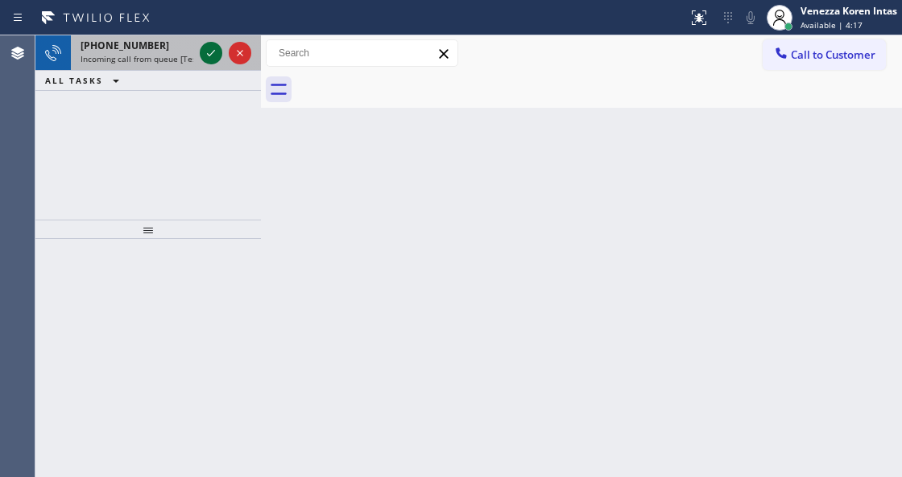
click at [207, 56] on icon at bounding box center [210, 52] width 19 height 19
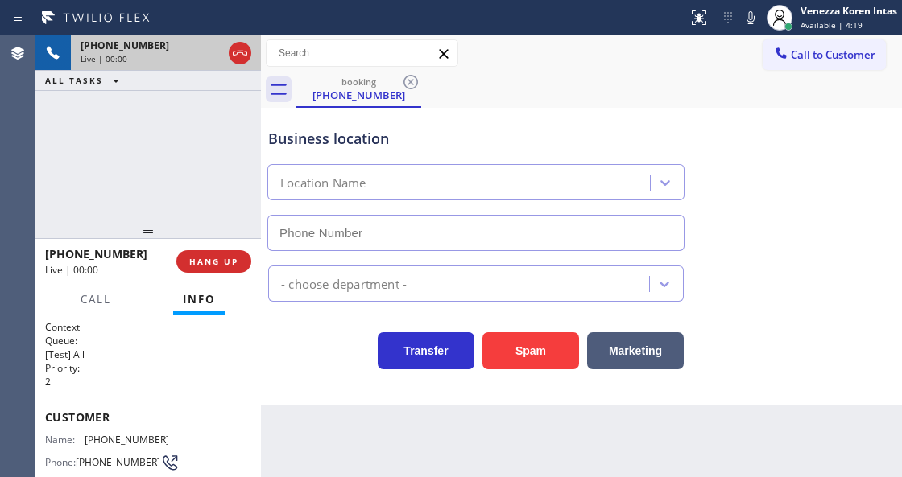
type input "(305) 747-7090"
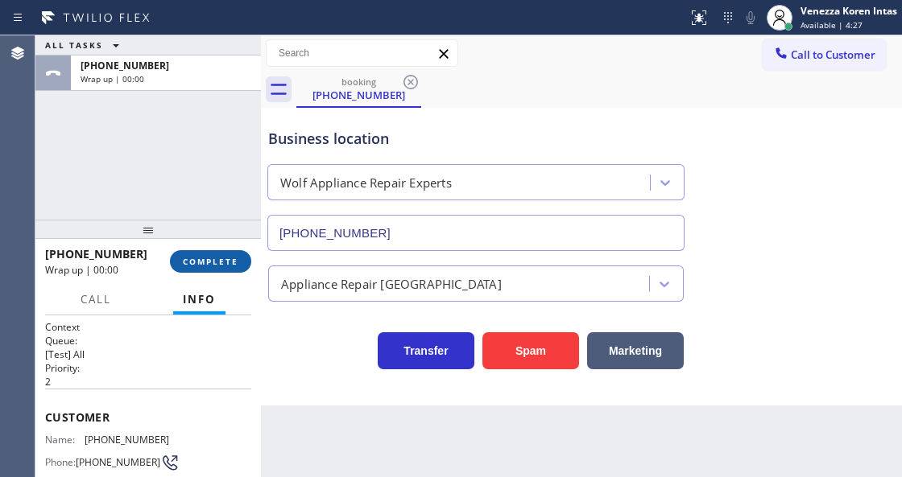
click at [212, 264] on span "COMPLETE" at bounding box center [211, 261] width 56 height 11
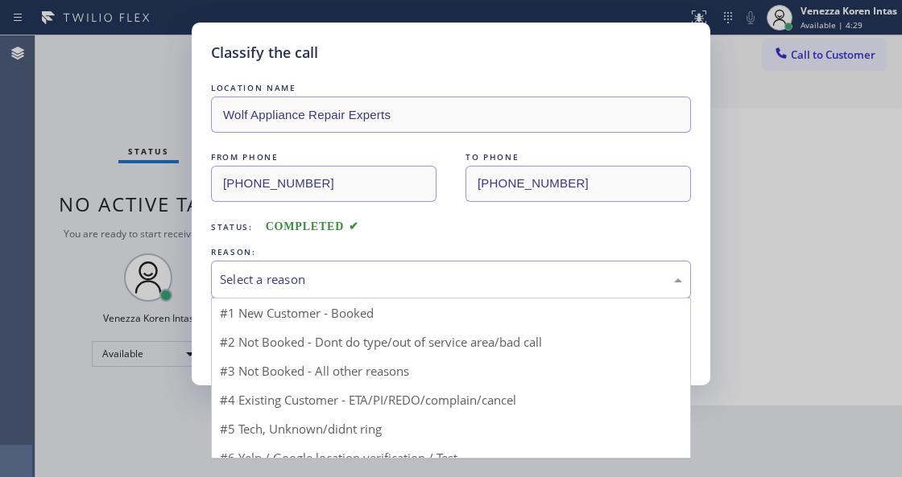
click at [406, 295] on div "Select a reason" at bounding box center [451, 280] width 480 height 38
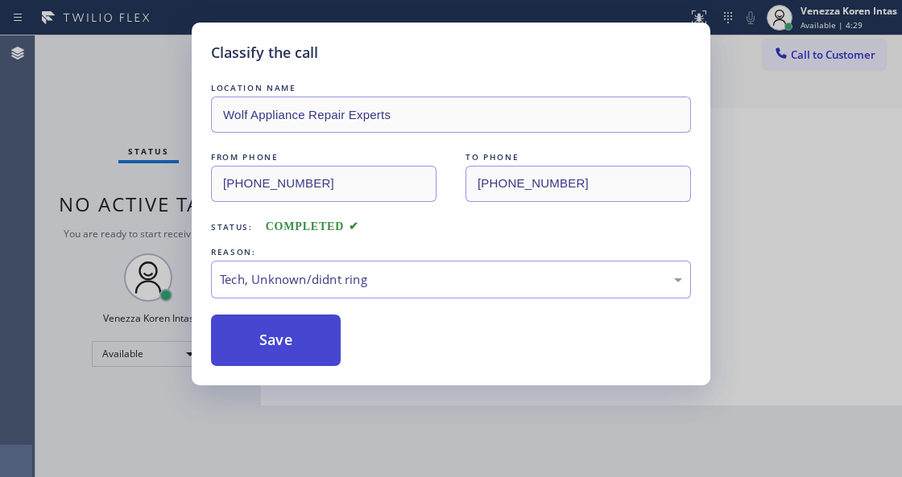
click at [316, 351] on button "Save" at bounding box center [276, 341] width 130 height 52
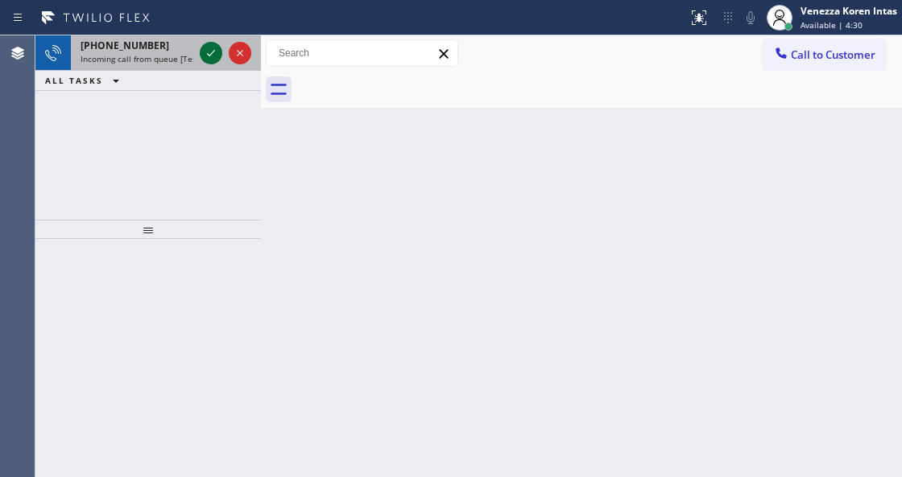
click at [209, 52] on icon at bounding box center [210, 52] width 19 height 19
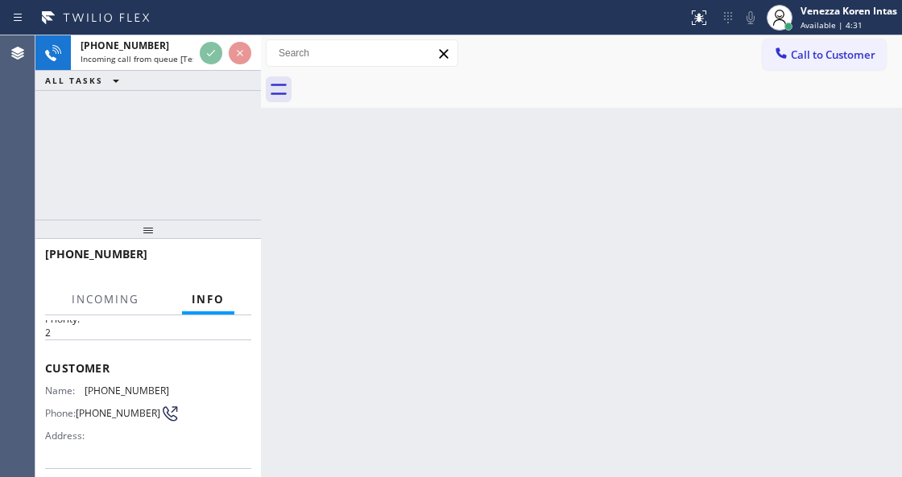
scroll to position [214, 0]
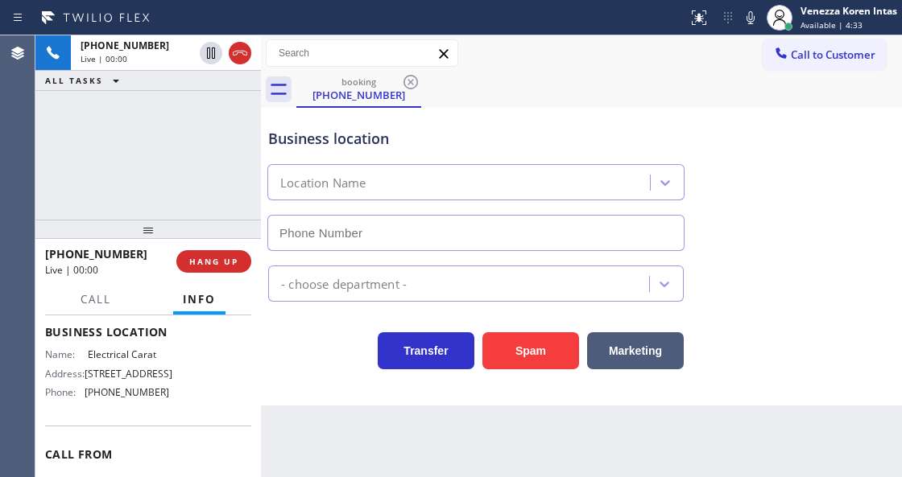
type input "(720) 605-2691"
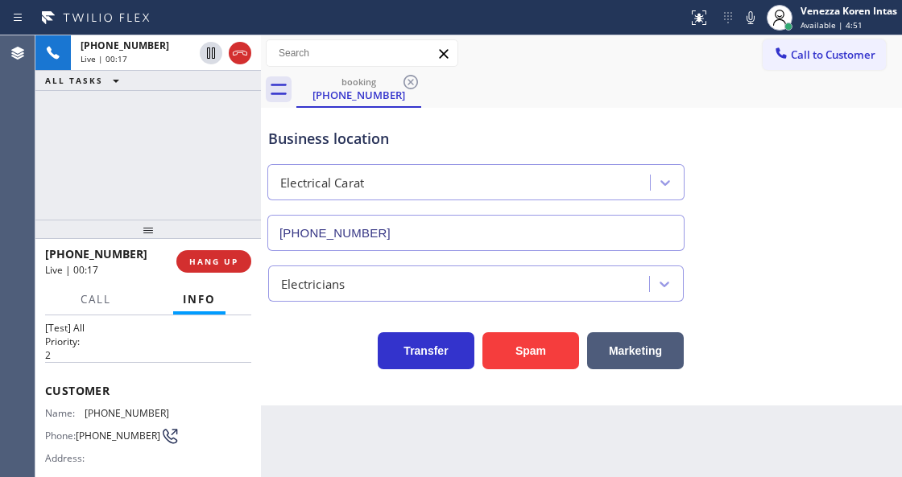
scroll to position [0, 0]
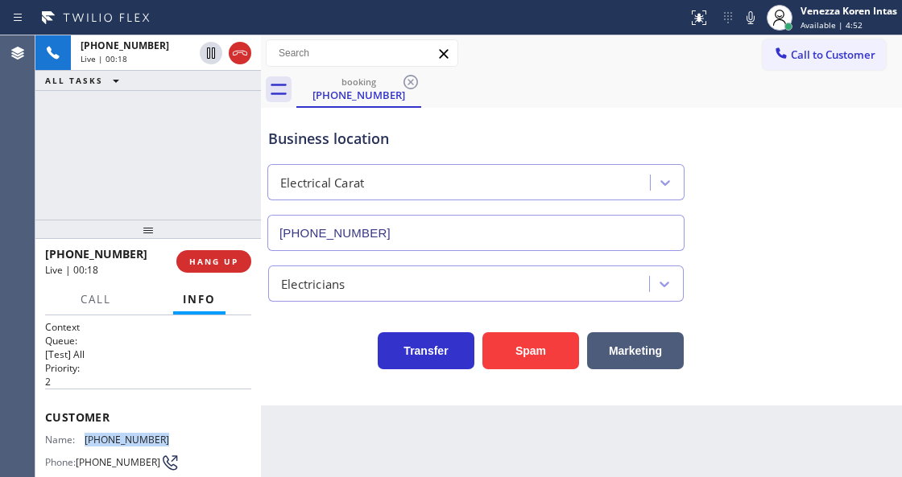
drag, startPoint x: 175, startPoint y: 438, endPoint x: 77, endPoint y: 427, distance: 98.8
click at [77, 427] on div "Customer Name: (262) 475-8034 Phone: (262) 475-8034 Address:" at bounding box center [148, 453] width 206 height 129
copy div "(262) 475-8034"
click at [344, 45] on input "text" at bounding box center [361, 53] width 191 height 26
click at [750, 23] on icon at bounding box center [750, 17] width 19 height 19
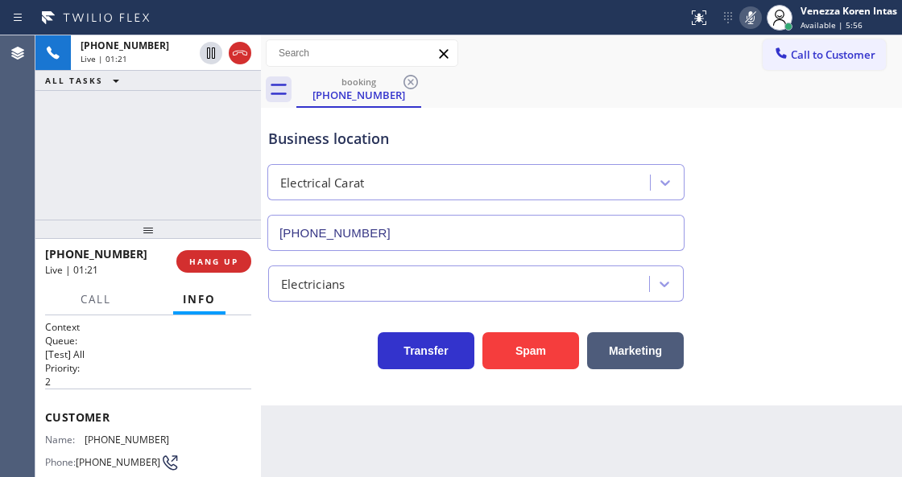
click at [750, 23] on icon at bounding box center [750, 17] width 19 height 19
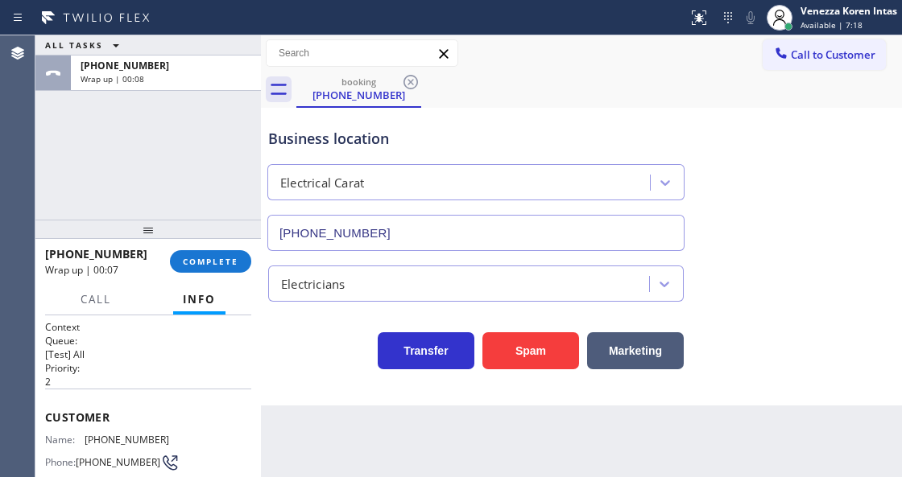
click at [216, 118] on div "ALL TASKS ALL TASKS ACTIVE TASKS TASKS IN WRAP UP +12624758034 Wrap up | 00:08" at bounding box center [147, 127] width 225 height 184
drag, startPoint x: 211, startPoint y: 251, endPoint x: 281, endPoint y: 291, distance: 80.8
click at [211, 250] on button "COMPLETE" at bounding box center [210, 261] width 81 height 23
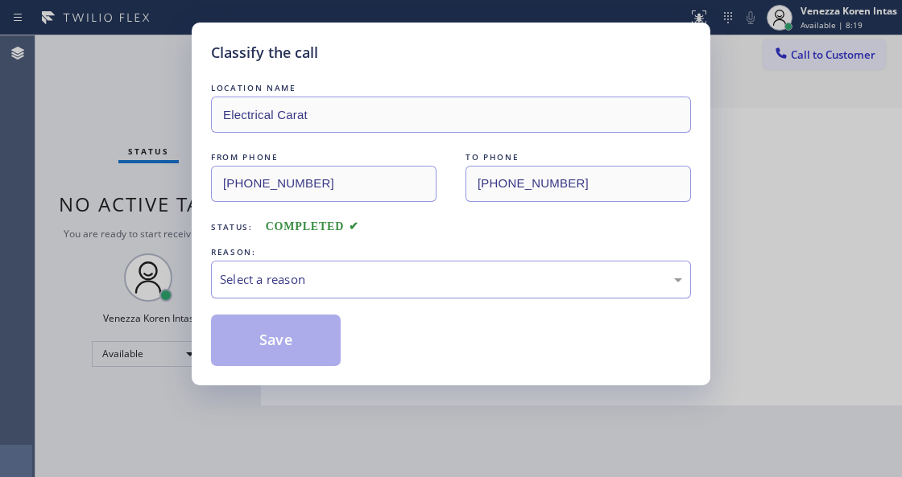
click at [328, 277] on div "Select a reason" at bounding box center [451, 279] width 462 height 19
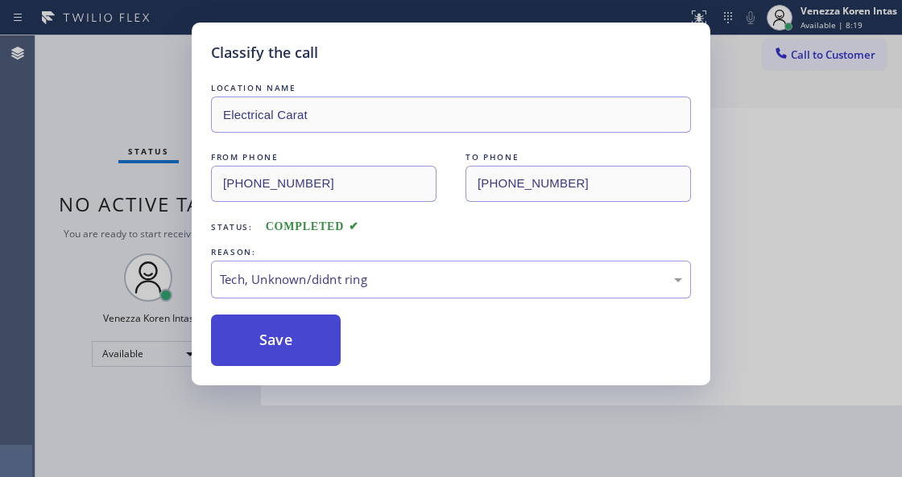
click at [299, 365] on div "Classify the call LOCATION NAME Electrical Carat FROM PHONE (262) 475-8034 TO P…" at bounding box center [451, 204] width 518 height 363
click at [303, 361] on button "Save" at bounding box center [276, 341] width 130 height 52
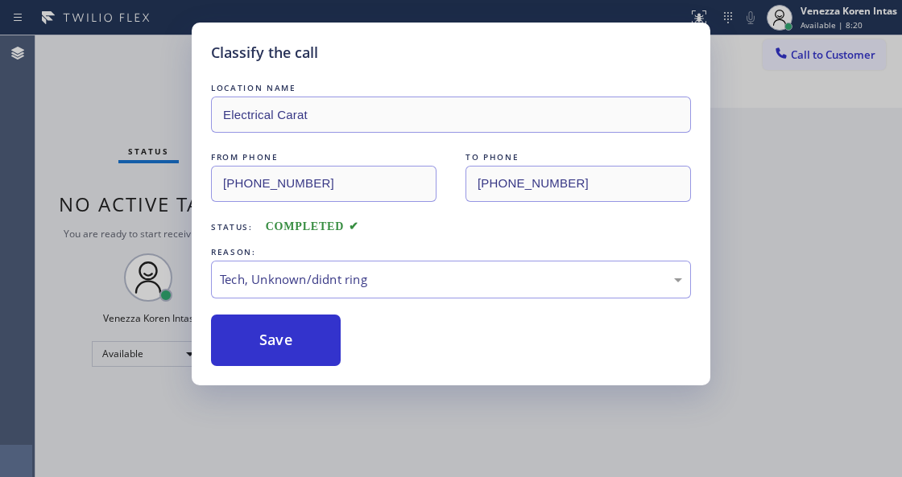
click at [353, 468] on div "Classify the call LOCATION NAME Electrical Carat FROM PHONE (262) 475-8034 TO P…" at bounding box center [451, 238] width 902 height 477
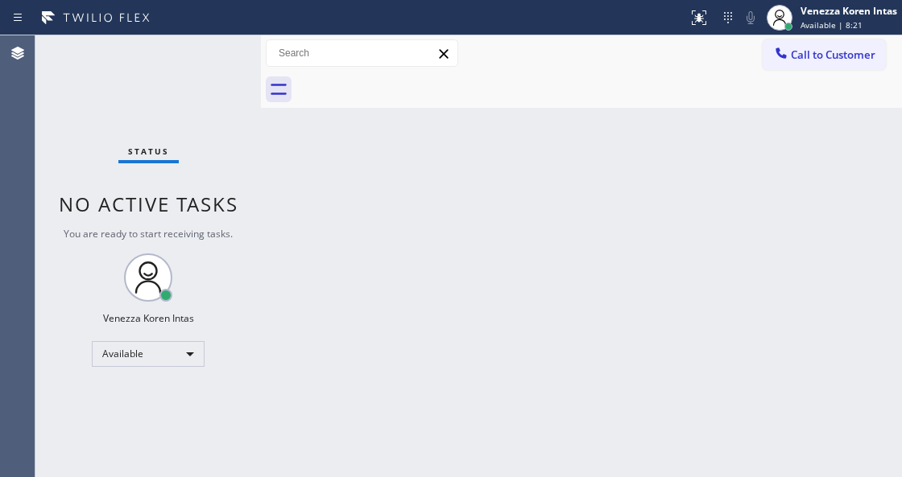
click at [215, 55] on div "Status No active tasks You are ready to start receiving tasks. Venezza Koren In…" at bounding box center [147, 256] width 225 height 442
click at [834, 26] on span "Available | 8:48" at bounding box center [831, 24] width 62 height 11
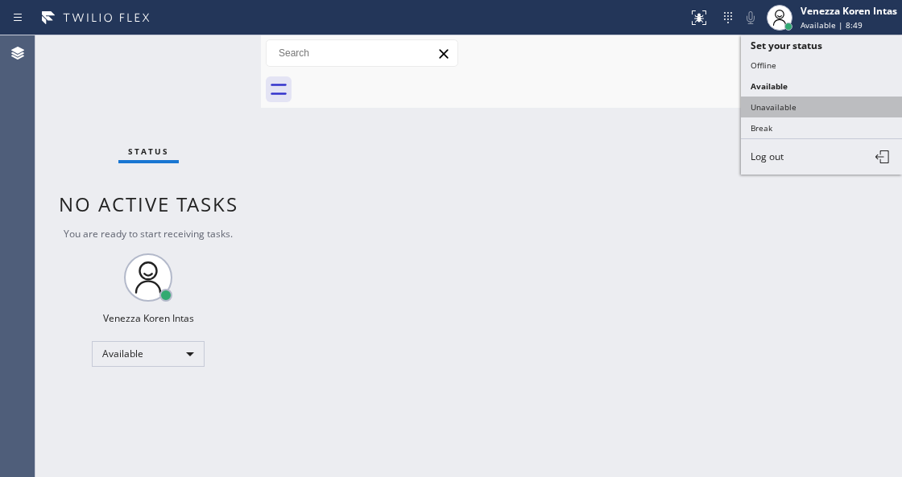
click at [802, 101] on button "Unavailable" at bounding box center [821, 107] width 161 height 21
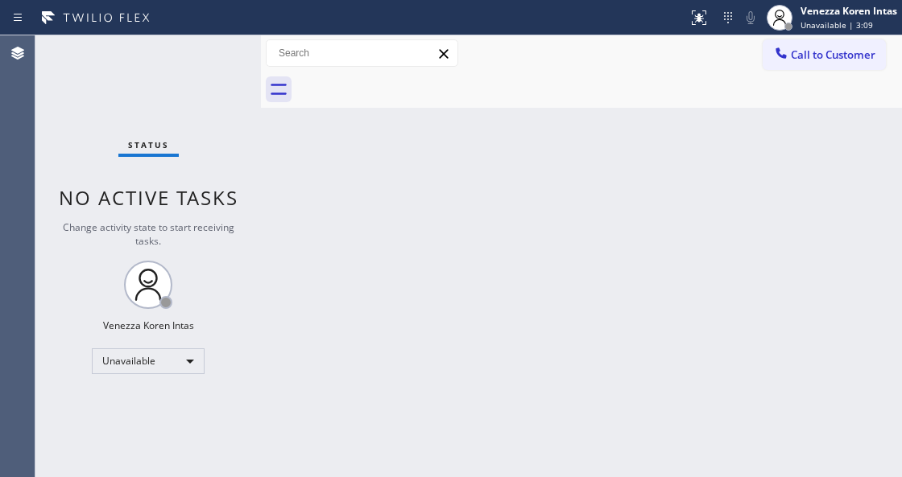
click at [646, 351] on div "Back to Dashboard Change Sender ID Customers Technicians Select a contact Outbo…" at bounding box center [581, 256] width 641 height 442
drag, startPoint x: 478, startPoint y: 105, endPoint x: 485, endPoint y: 150, distance: 45.5
click at [478, 106] on div at bounding box center [598, 90] width 605 height 36
click at [174, 365] on div "Status No active tasks Change activity state to start receiving tasks. Venezza …" at bounding box center [147, 256] width 225 height 442
click at [166, 369] on div "Unavailable" at bounding box center [148, 362] width 113 height 26
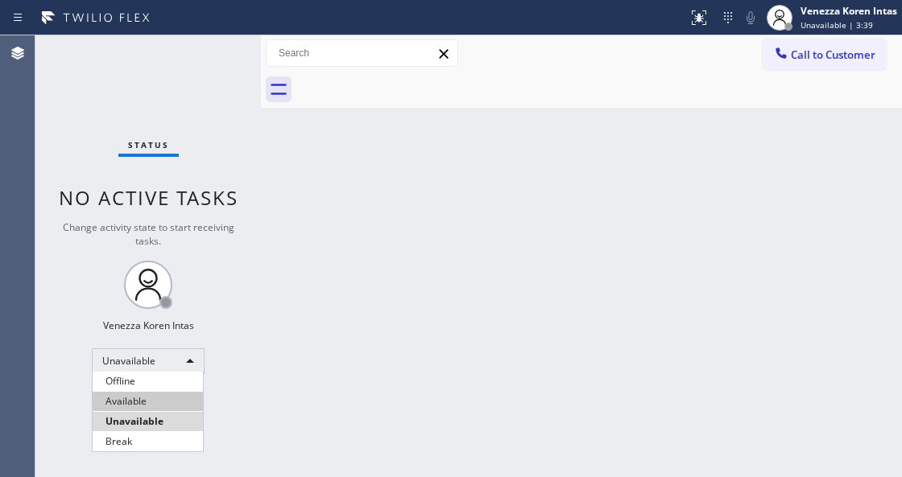
click at [150, 405] on li "Available" at bounding box center [148, 401] width 110 height 19
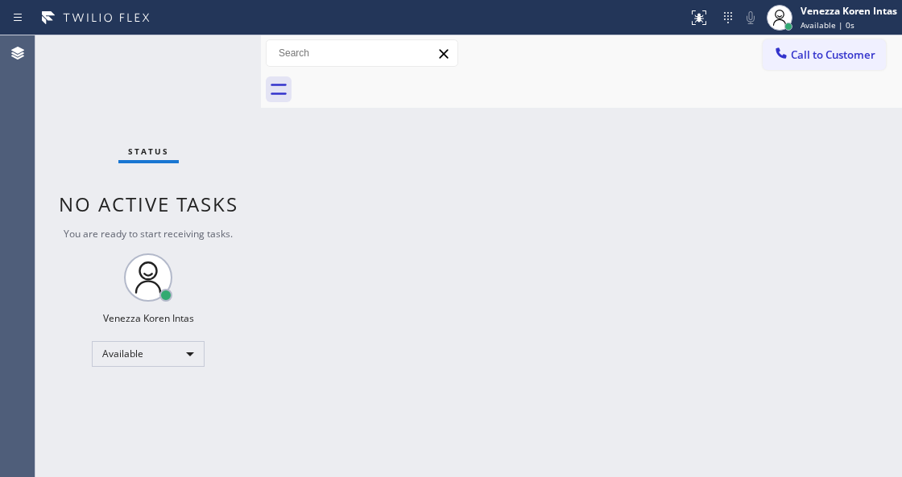
click at [461, 333] on div "Back to Dashboard Change Sender ID Customers Technicians Select a contact Outbo…" at bounding box center [581, 256] width 641 height 442
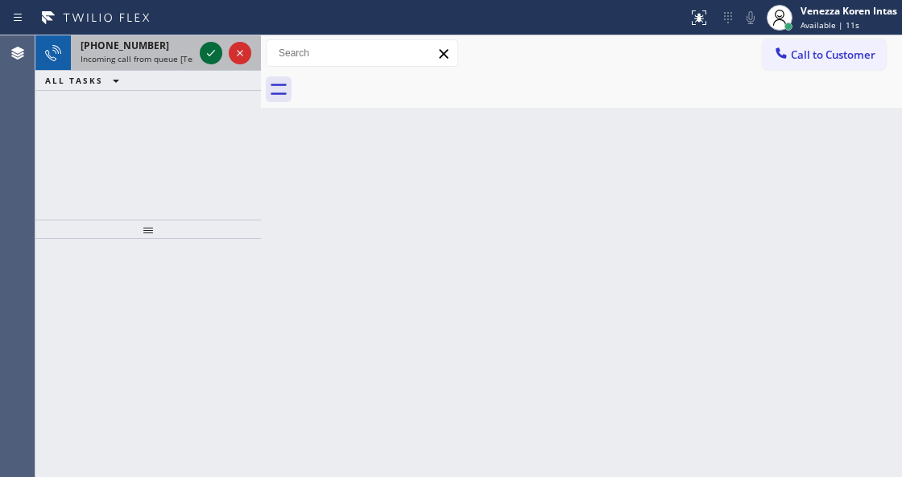
click at [208, 52] on icon at bounding box center [210, 52] width 19 height 19
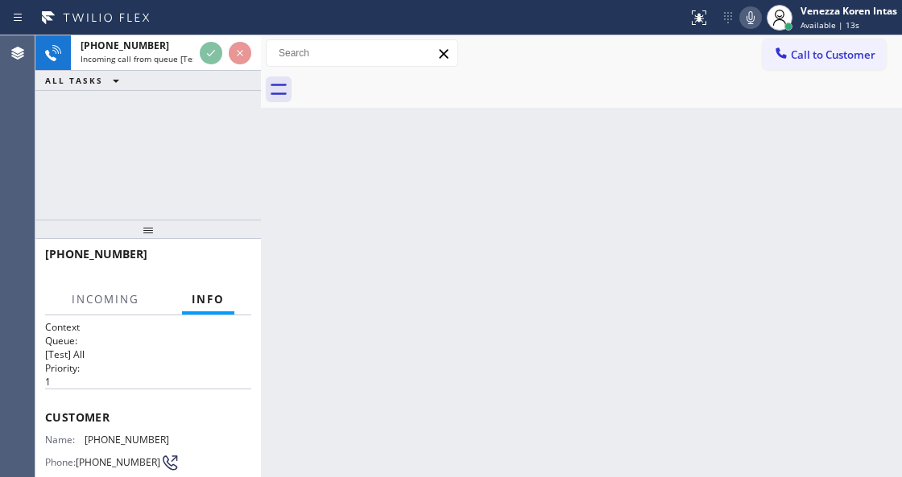
scroll to position [161, 0]
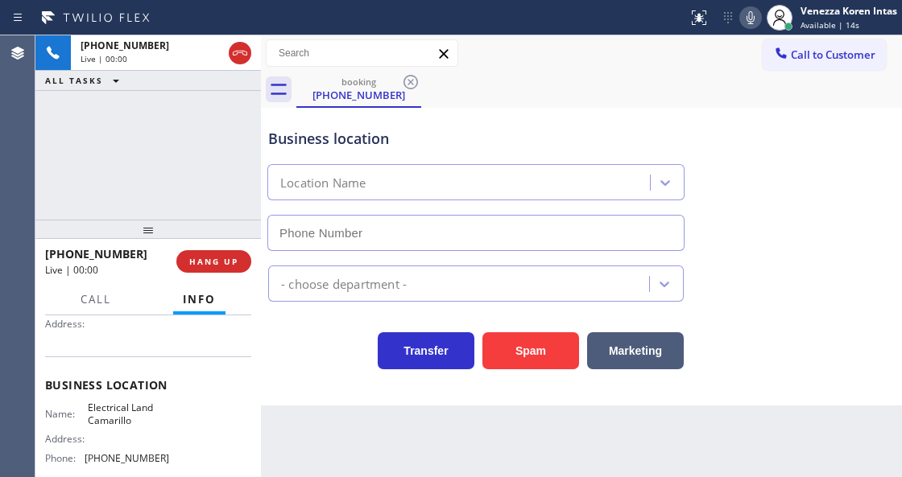
type input "(805) 892-6898"
click at [698, 121] on div "Business location Electrical Land Camarillo (805) 892-6898" at bounding box center [581, 178] width 633 height 146
click at [449, 126] on div "Business location Electrical Land Camarillo (805) 892-6898" at bounding box center [476, 181] width 422 height 139
click at [535, 106] on div "Business location Electrical Land Camarillo (805) 892-6898" at bounding box center [581, 178] width 633 height 146
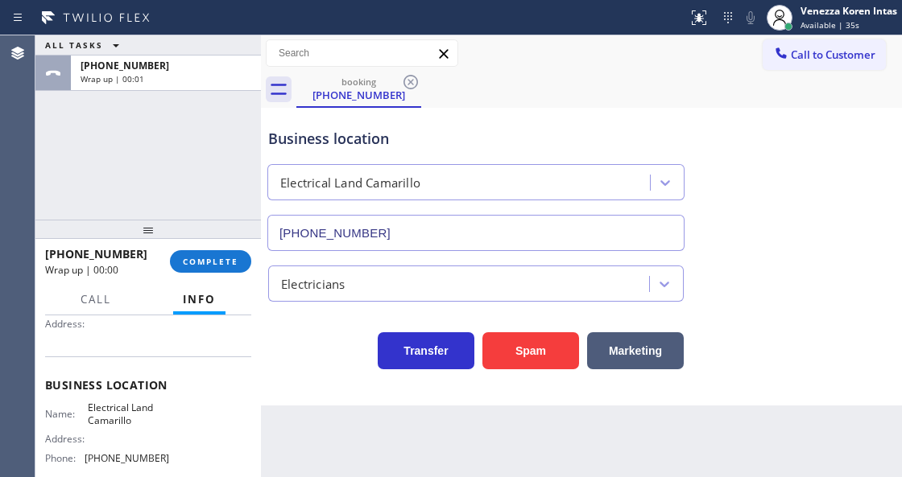
drag, startPoint x: 825, startPoint y: 230, endPoint x: 786, endPoint y: 105, distance: 130.8
click at [825, 230] on div "Business location Electrical Land Camarillo (805) 892-6898" at bounding box center [581, 178] width 633 height 146
click at [228, 261] on span "COMPLETE" at bounding box center [211, 261] width 56 height 11
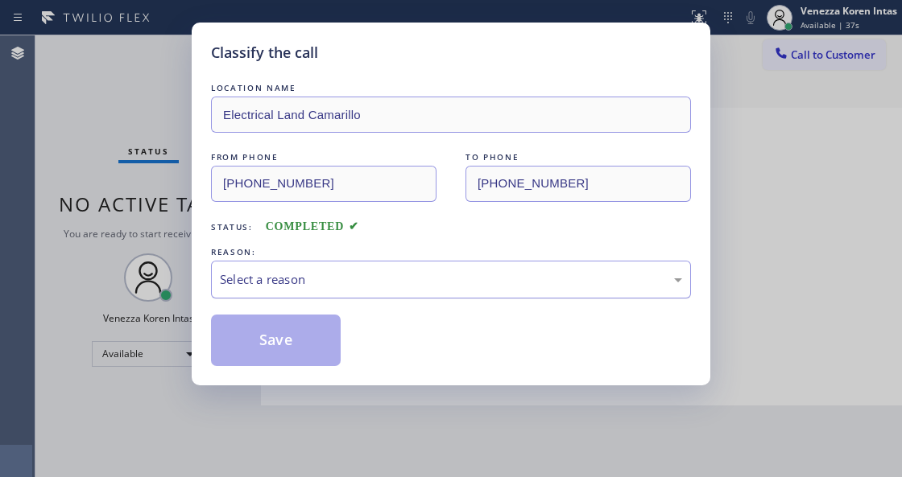
click at [357, 283] on div "Select a reason" at bounding box center [451, 279] width 462 height 19
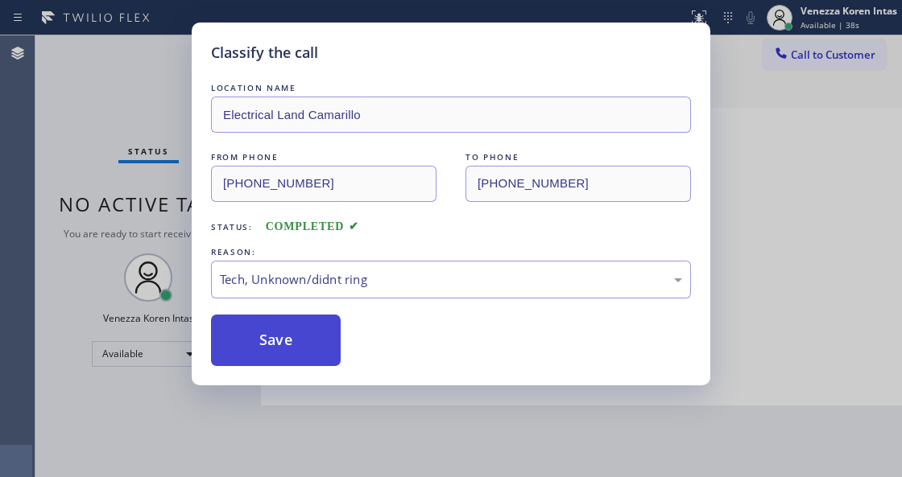
click at [308, 338] on button "Save" at bounding box center [276, 341] width 130 height 52
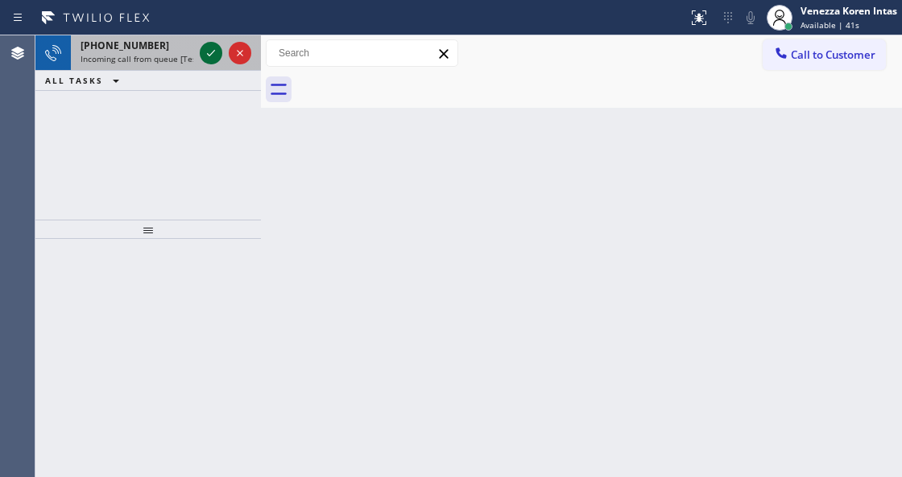
click at [206, 55] on icon at bounding box center [210, 52] width 19 height 19
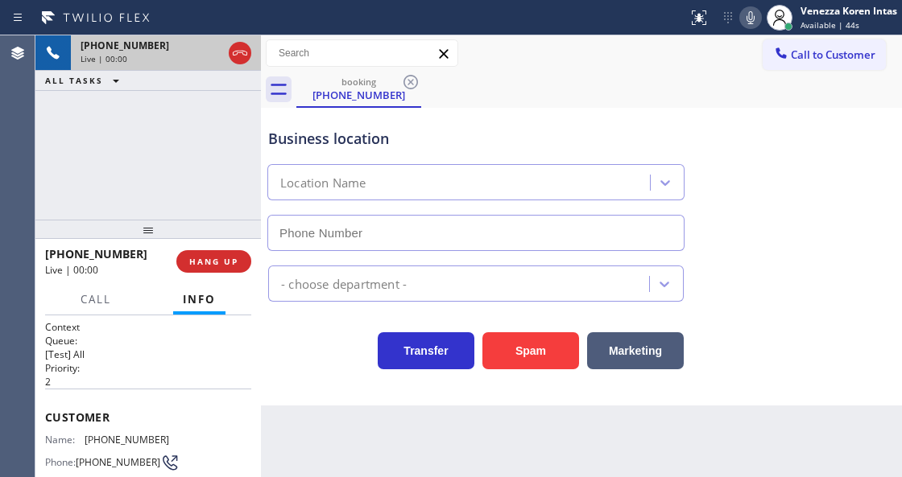
type input "(470) 782-9857"
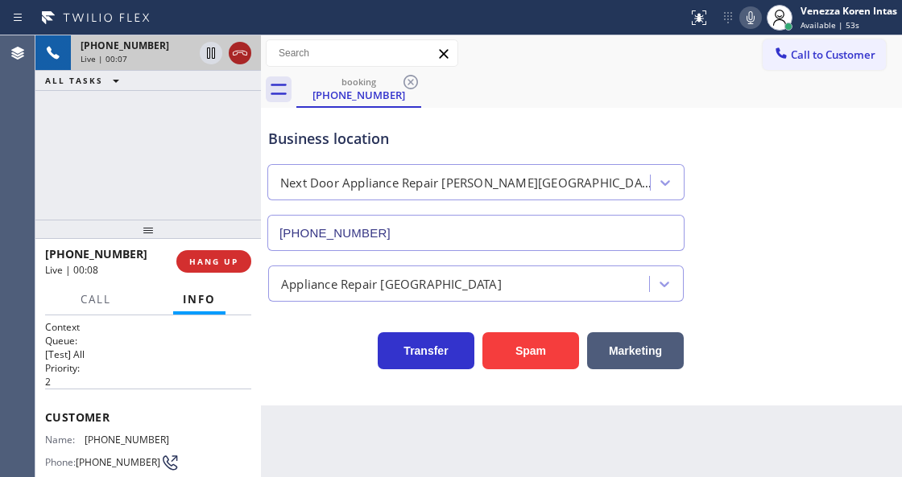
drag, startPoint x: 255, startPoint y: 56, endPoint x: 245, endPoint y: 58, distance: 10.6
click at [250, 58] on div "+14703782417 Live | 00:07" at bounding box center [147, 52] width 225 height 35
click at [235, 55] on icon at bounding box center [239, 52] width 19 height 19
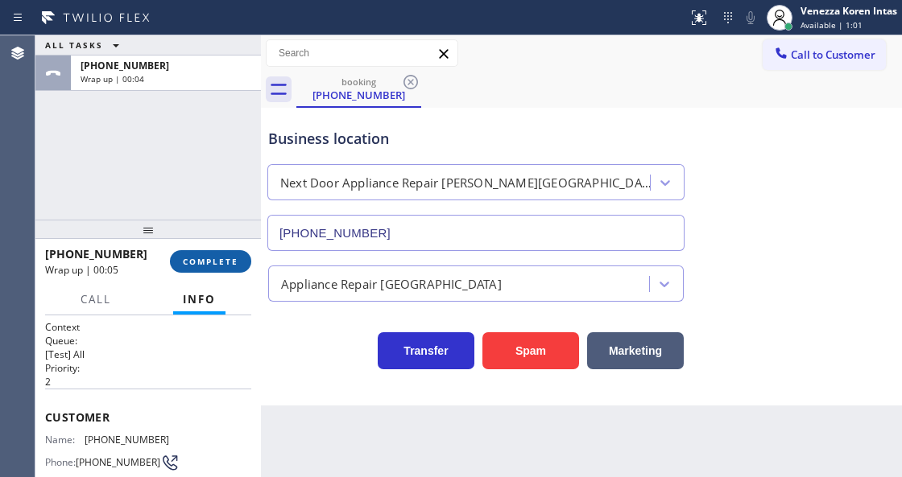
drag, startPoint x: 226, startPoint y: 259, endPoint x: 402, endPoint y: 290, distance: 178.9
click at [228, 264] on span "COMPLETE" at bounding box center [211, 261] width 56 height 11
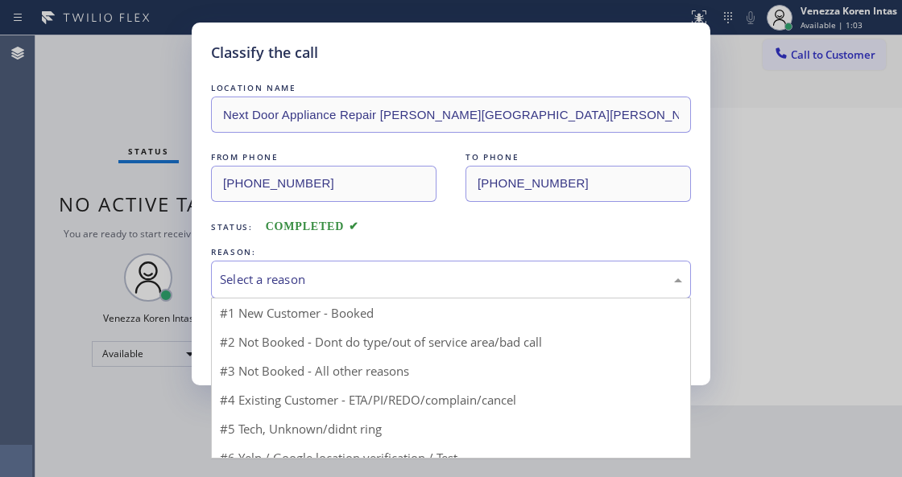
click at [414, 288] on div "Select a reason" at bounding box center [451, 279] width 462 height 19
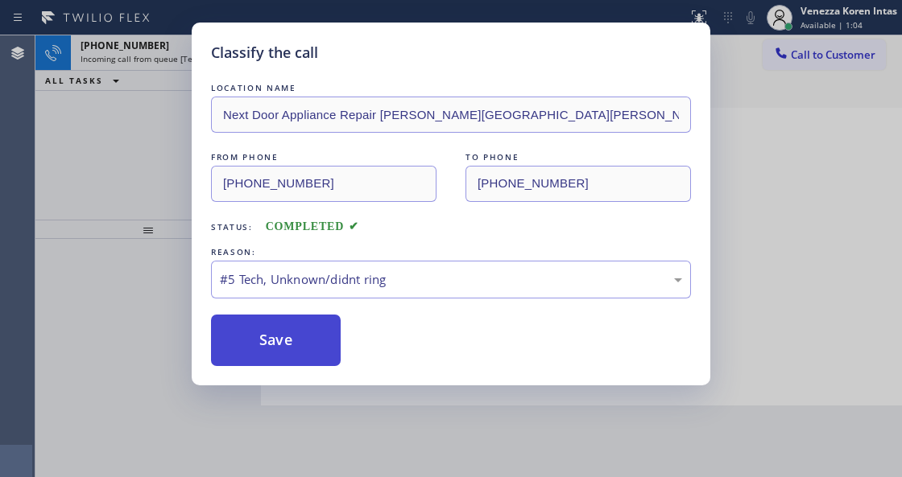
click at [328, 326] on button "Save" at bounding box center [276, 341] width 130 height 52
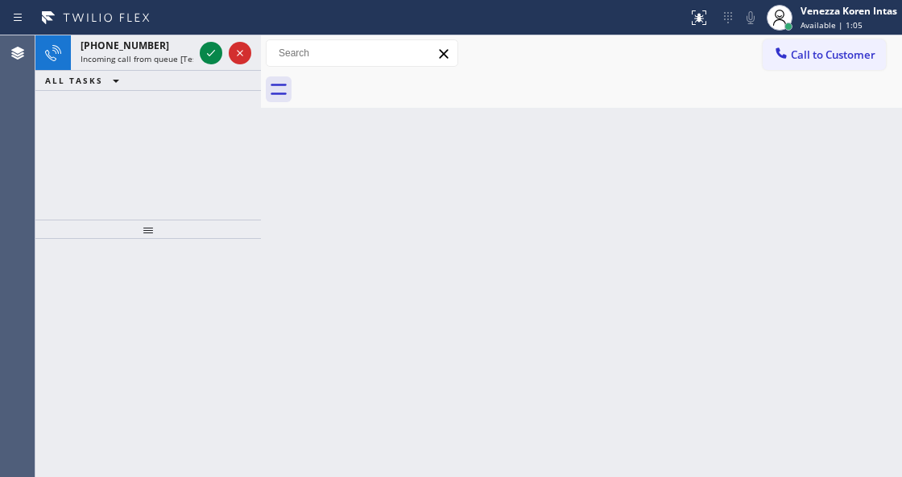
click at [204, 58] on icon at bounding box center [210, 52] width 19 height 19
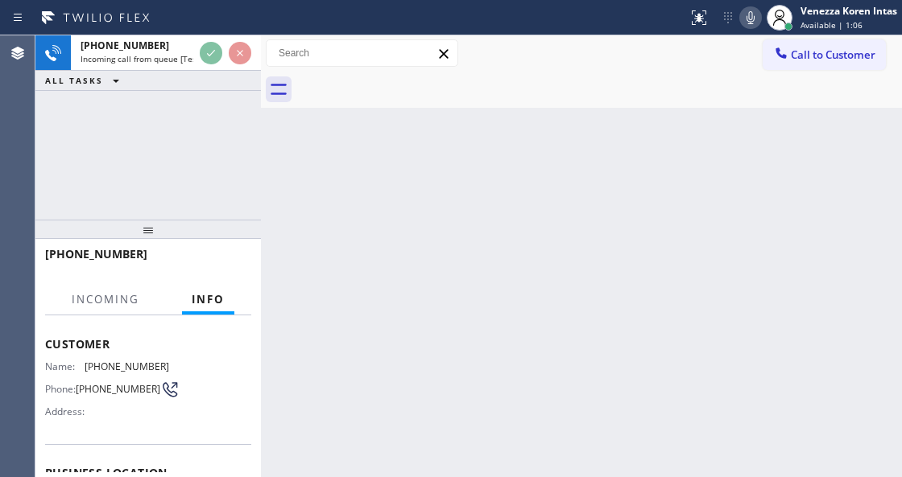
scroll to position [161, 0]
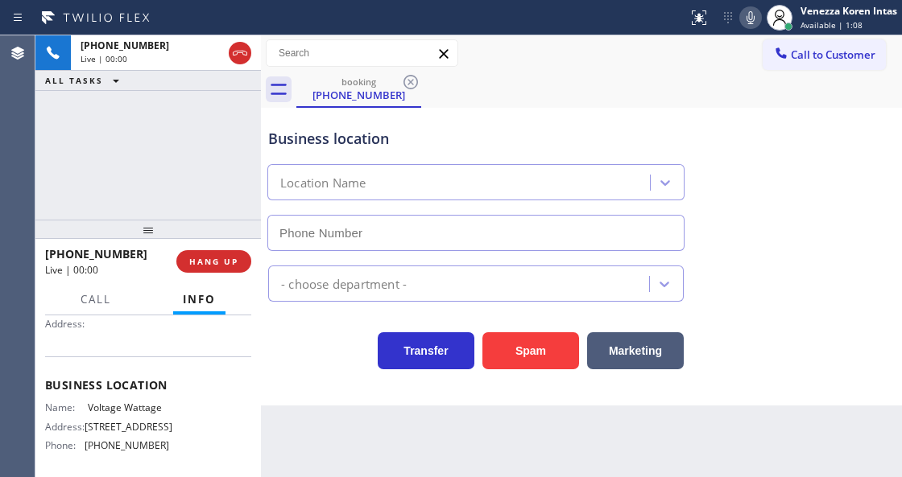
type input "(805) 323-9780"
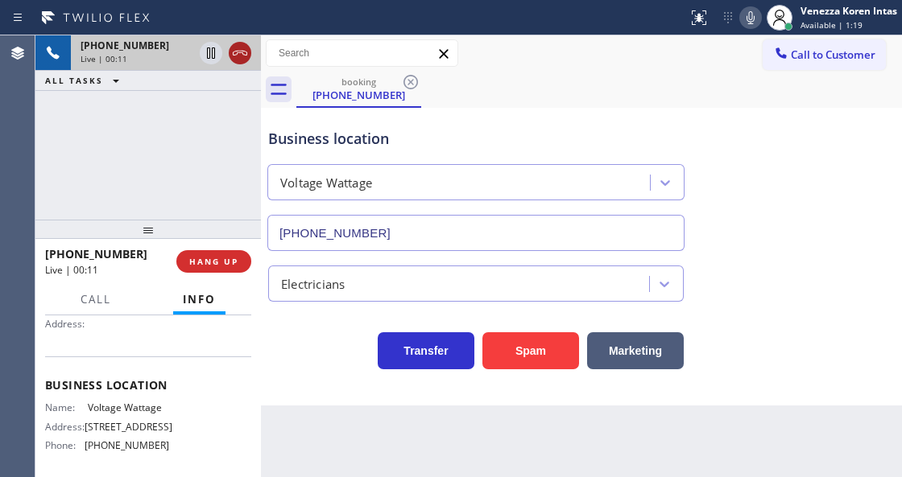
click at [245, 53] on icon at bounding box center [239, 52] width 19 height 19
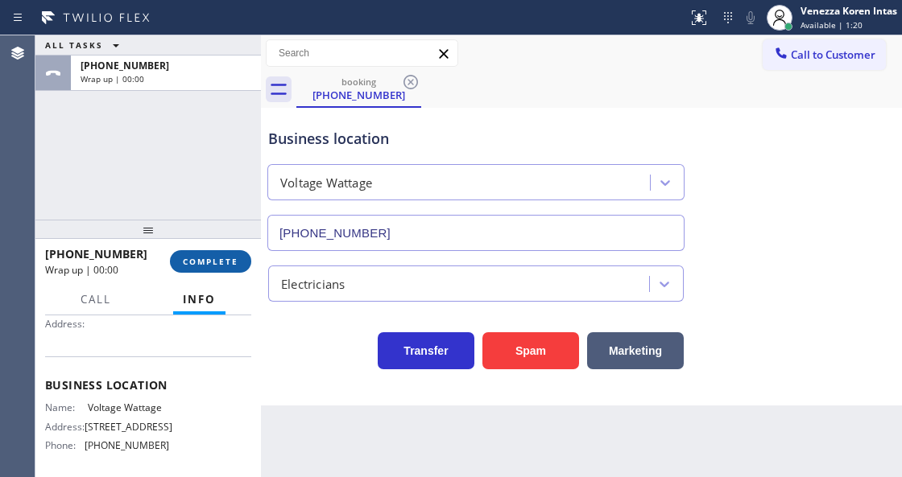
click at [237, 262] on span "COMPLETE" at bounding box center [211, 261] width 56 height 11
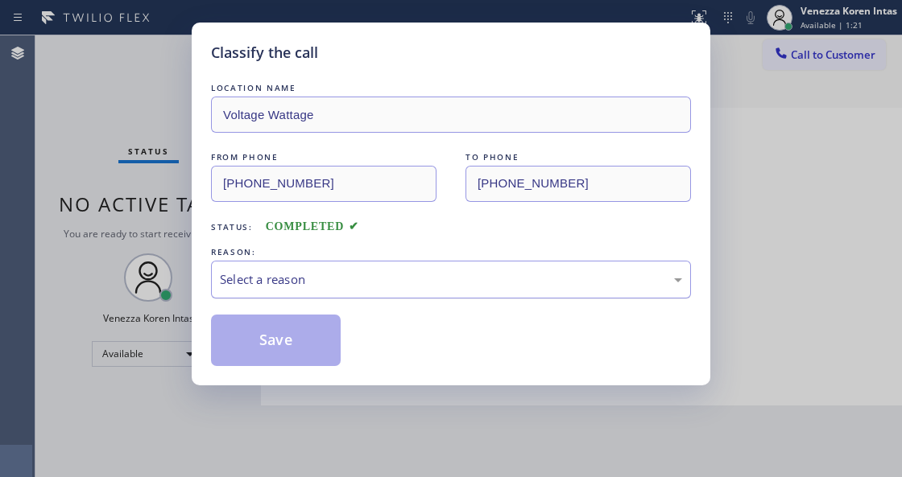
click at [367, 299] on div "Select a reason" at bounding box center [451, 280] width 480 height 38
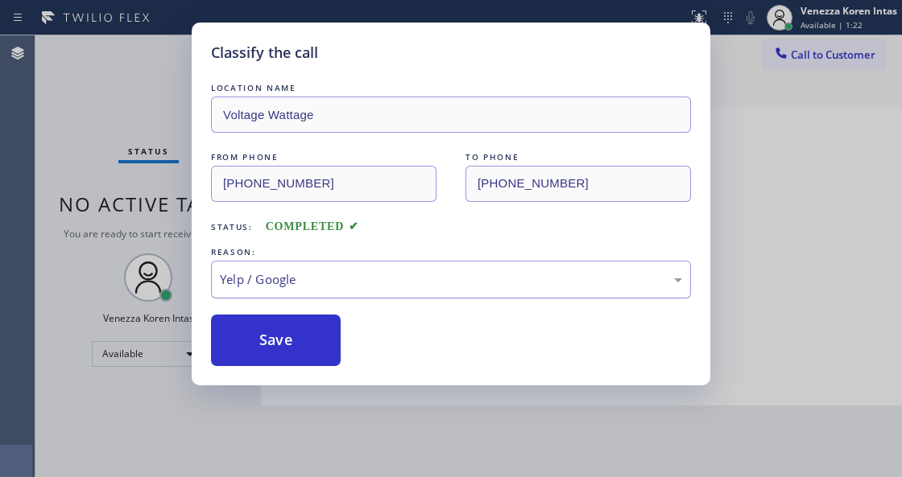
click at [334, 279] on div "Yelp / Google" at bounding box center [451, 279] width 462 height 19
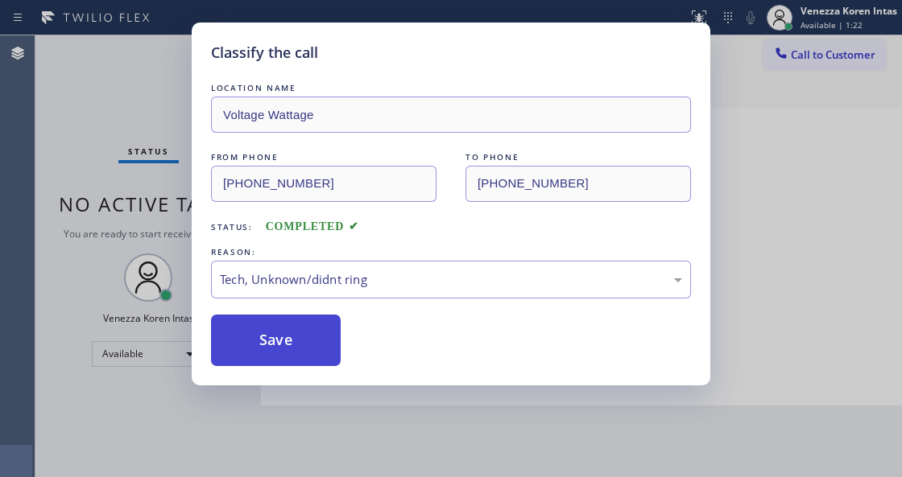
click at [307, 319] on button "Save" at bounding box center [276, 341] width 130 height 52
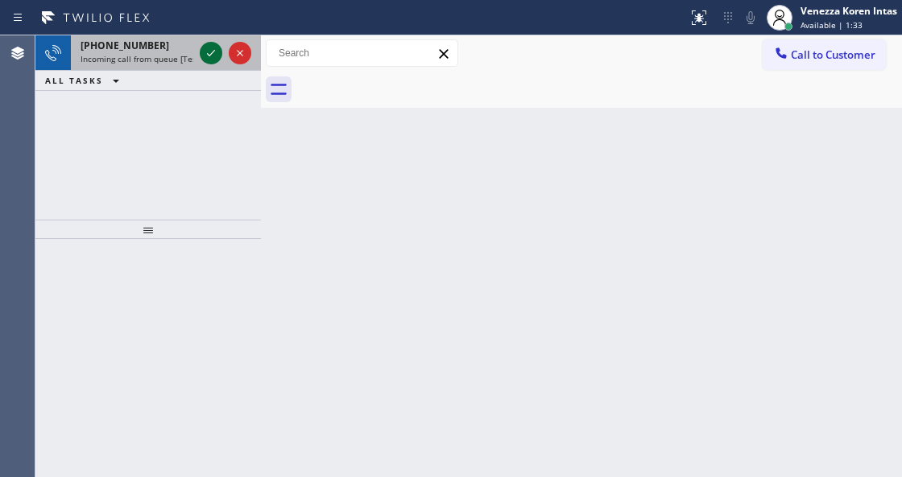
click at [204, 58] on icon at bounding box center [210, 52] width 19 height 19
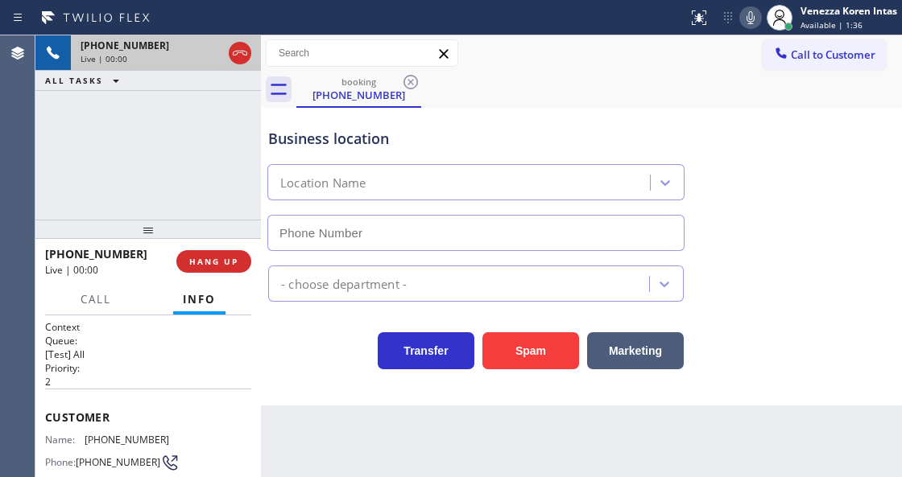
type input "(425) 215-0733"
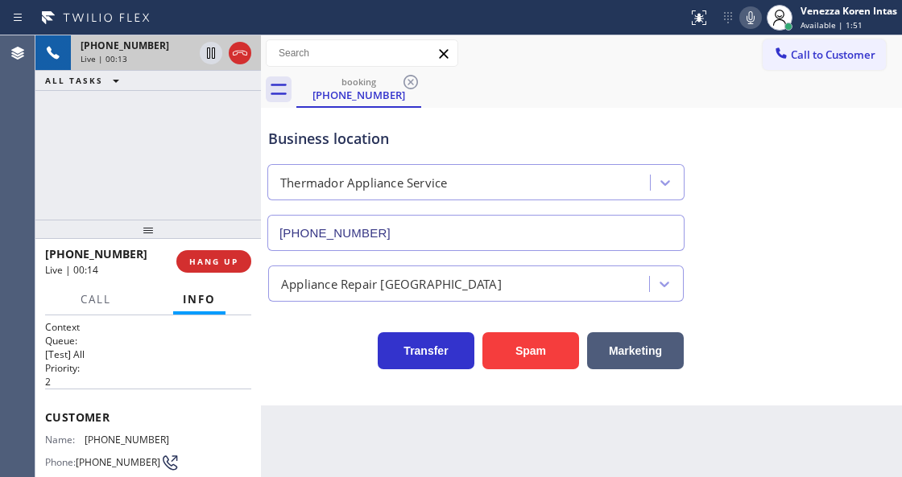
click at [343, 118] on div "Business location Thermador Appliance Service (425) 215-0733" at bounding box center [476, 181] width 422 height 139
click at [551, 460] on div "Back to Dashboard Change Sender ID Customers Technicians Select a contact Outbo…" at bounding box center [581, 256] width 641 height 442
drag, startPoint x: 739, startPoint y: 18, endPoint x: 745, endPoint y: 60, distance: 43.1
click at [741, 19] on div at bounding box center [750, 17] width 23 height 19
click at [207, 56] on icon at bounding box center [211, 52] width 8 height 11
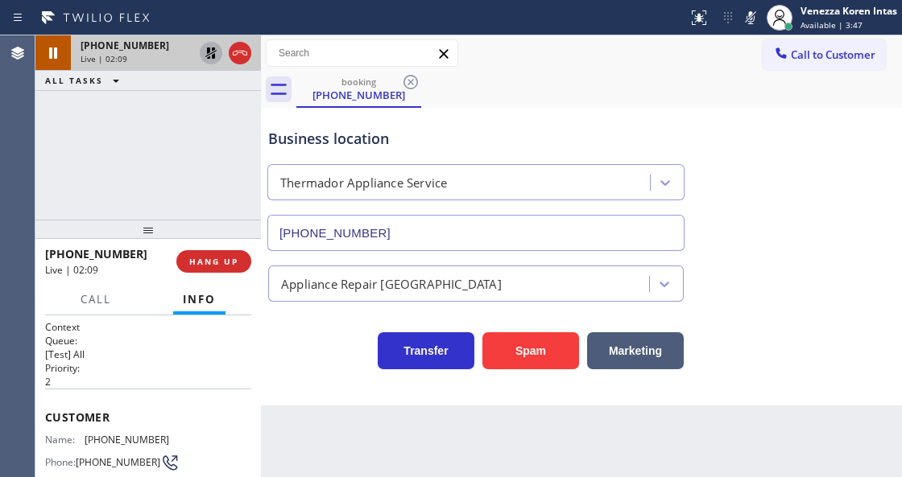
click at [639, 43] on div "Call to Customer Outbound call Location Search location Your caller id phone nu…" at bounding box center [581, 53] width 641 height 28
drag, startPoint x: 159, startPoint y: 433, endPoint x: 85, endPoint y: 430, distance: 74.9
click at [85, 434] on div "Name: (206) 790-0221" at bounding box center [107, 440] width 124 height 12
copy div "(206) 790-0221"
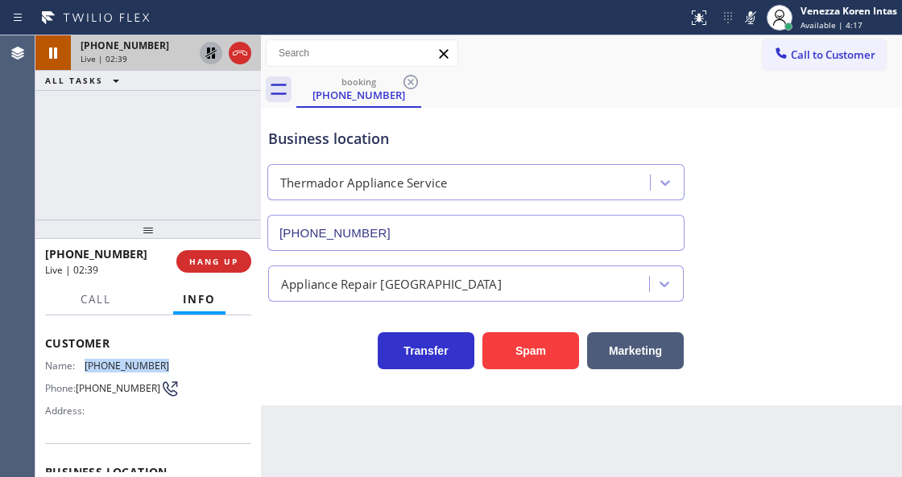
scroll to position [161, 0]
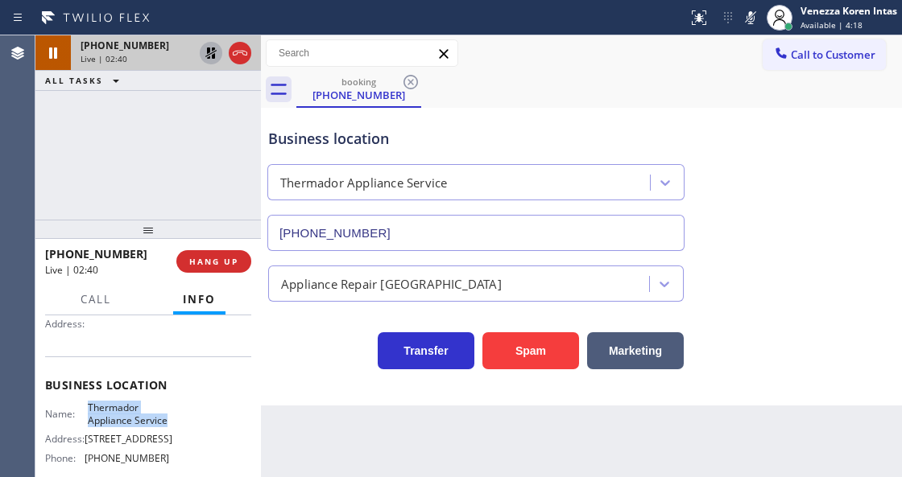
drag, startPoint x: 84, startPoint y: 403, endPoint x: 134, endPoint y: 430, distance: 56.5
click at [133, 427] on div "Name: Thermador Appliance Service" at bounding box center [107, 414] width 124 height 25
copy span "Thermador Appliance Service"
click at [745, 16] on icon at bounding box center [750, 17] width 19 height 19
click at [211, 55] on icon at bounding box center [210, 52] width 19 height 19
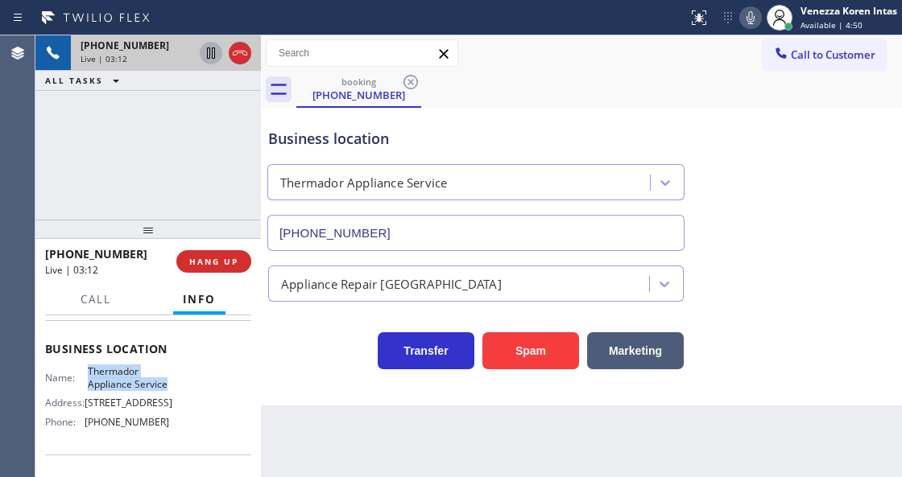
scroll to position [214, 0]
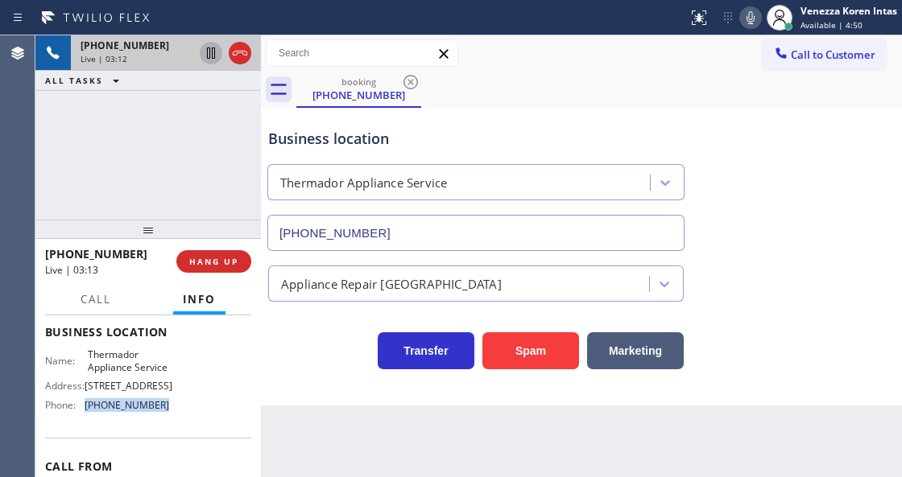
drag, startPoint x: 157, startPoint y: 435, endPoint x: 87, endPoint y: 439, distance: 70.2
click at [87, 418] on div "Name: Thermador Appliance Service Address: 1415 Western Ave Phone: (425) 215-07…" at bounding box center [107, 383] width 124 height 69
copy span "(425) 215-0733"
click at [88, 311] on button "Call" at bounding box center [96, 299] width 50 height 31
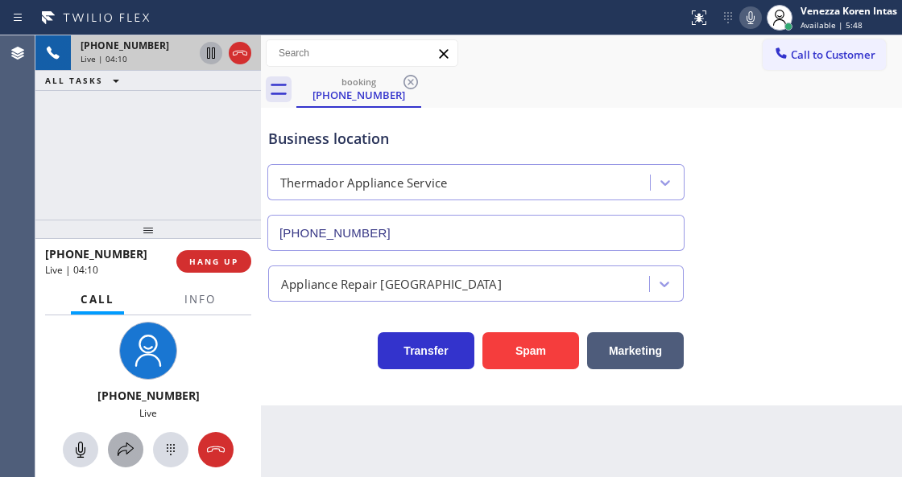
click at [129, 443] on icon at bounding box center [125, 449] width 19 height 19
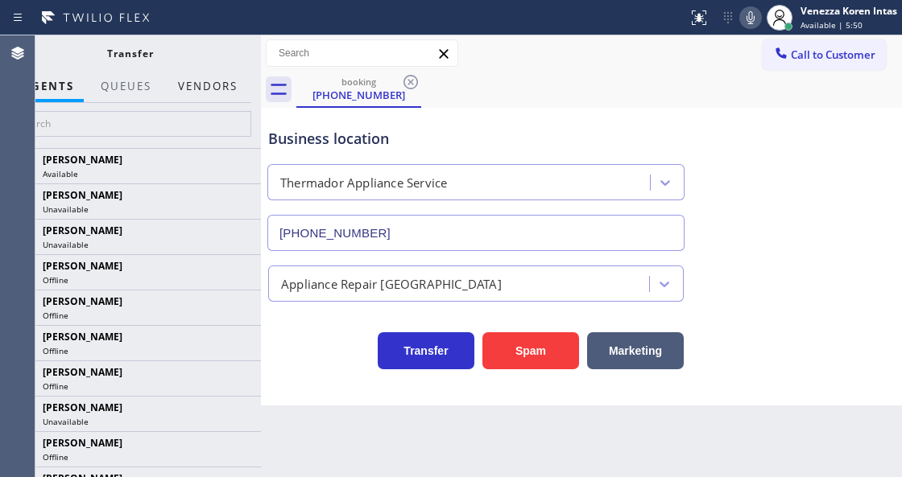
click at [217, 80] on button "Vendors" at bounding box center [207, 86] width 79 height 31
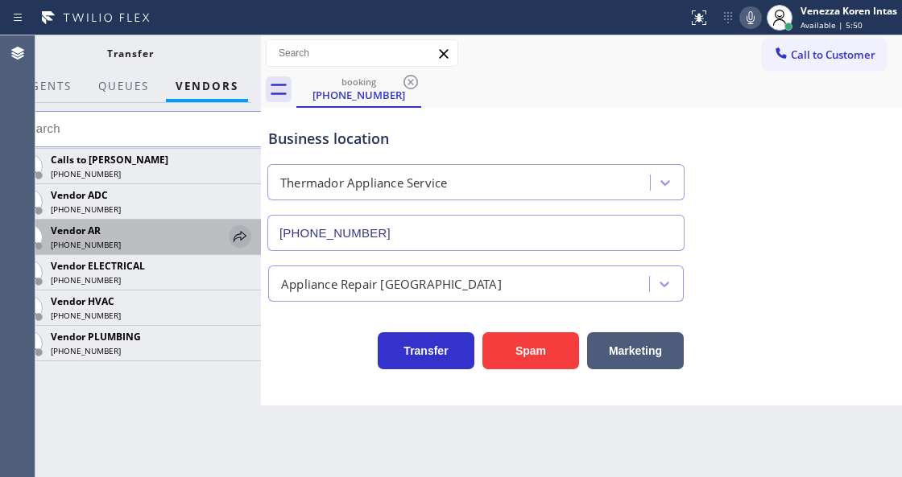
click at [238, 232] on icon at bounding box center [239, 236] width 19 height 19
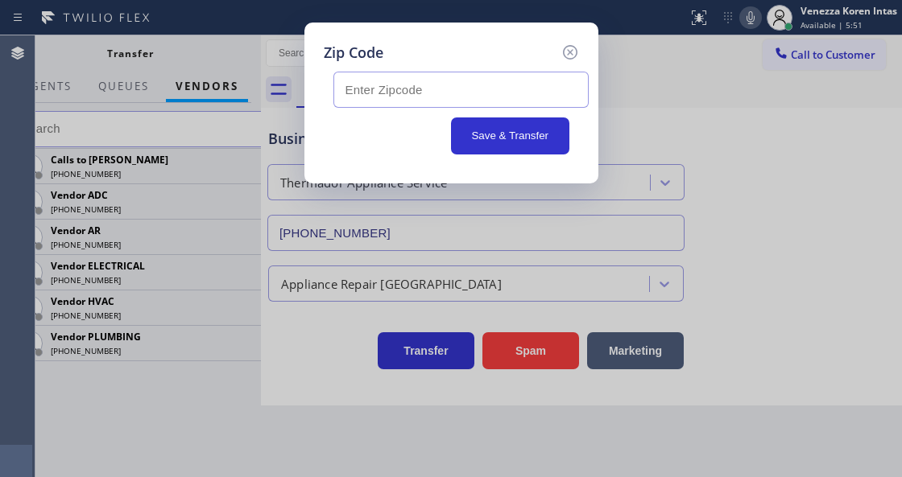
click at [385, 94] on input "text" at bounding box center [460, 90] width 255 height 36
paste input "98816"
type input "98816"
click at [488, 141] on button "Save & Transfer" at bounding box center [510, 136] width 118 height 37
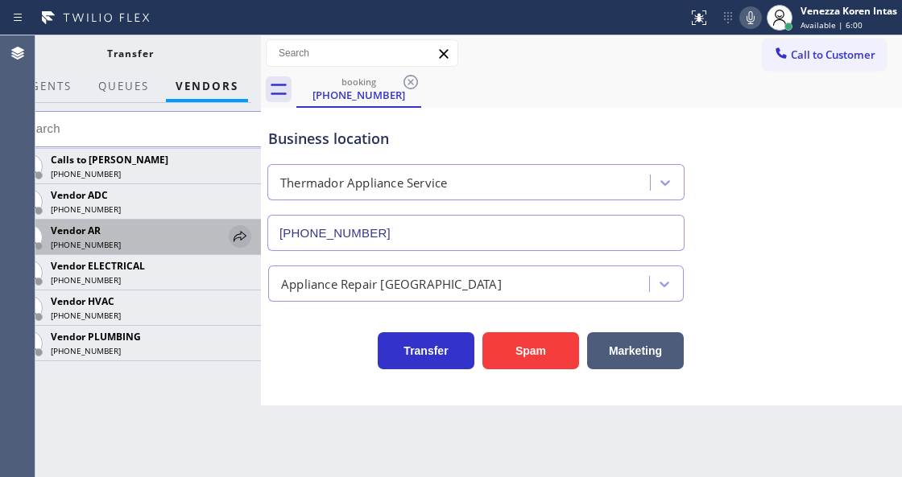
click at [238, 237] on icon at bounding box center [239, 236] width 13 height 10
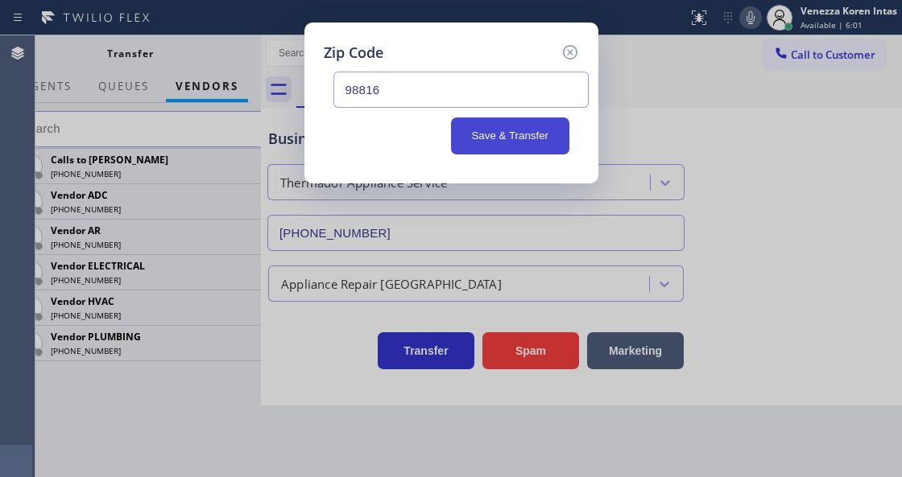
click at [475, 143] on button "Save & Transfer" at bounding box center [510, 136] width 118 height 37
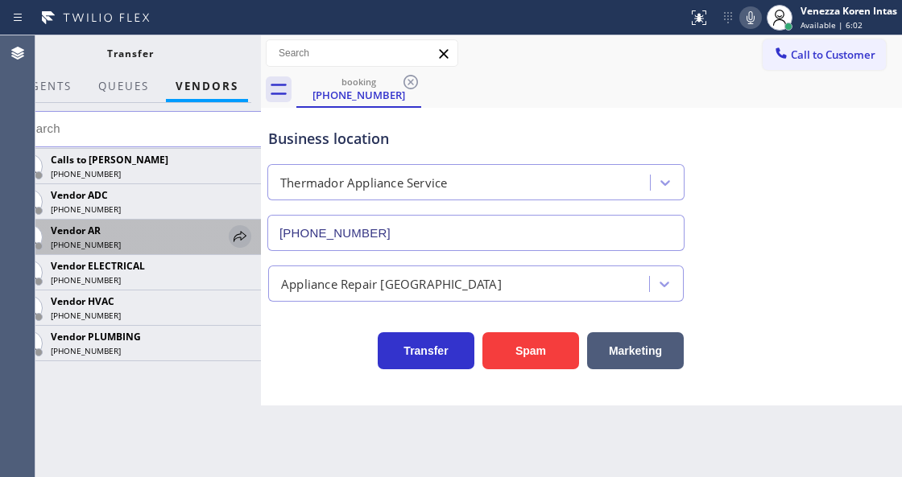
click at [241, 233] on icon at bounding box center [239, 236] width 19 height 19
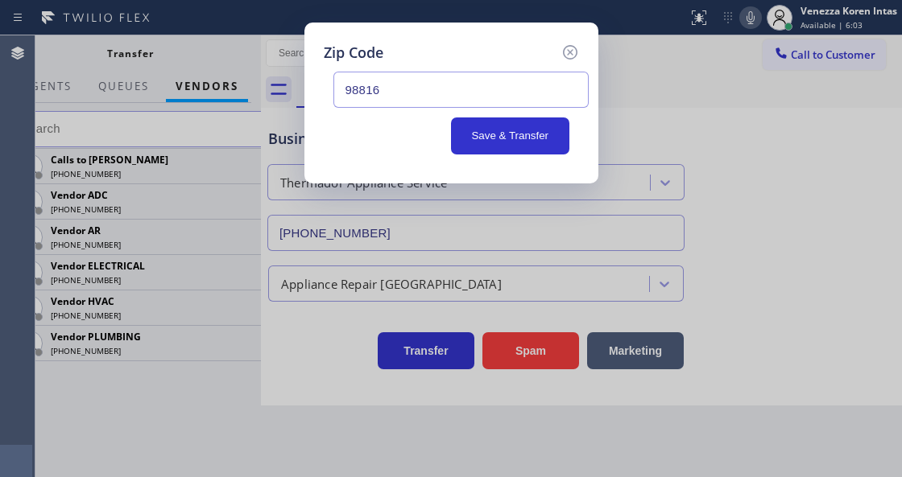
click at [373, 90] on input "98816" at bounding box center [460, 90] width 255 height 36
click at [341, 85] on input "98816" at bounding box center [460, 90] width 255 height 36
click at [480, 142] on button "Save & Transfer" at bounding box center [510, 136] width 118 height 37
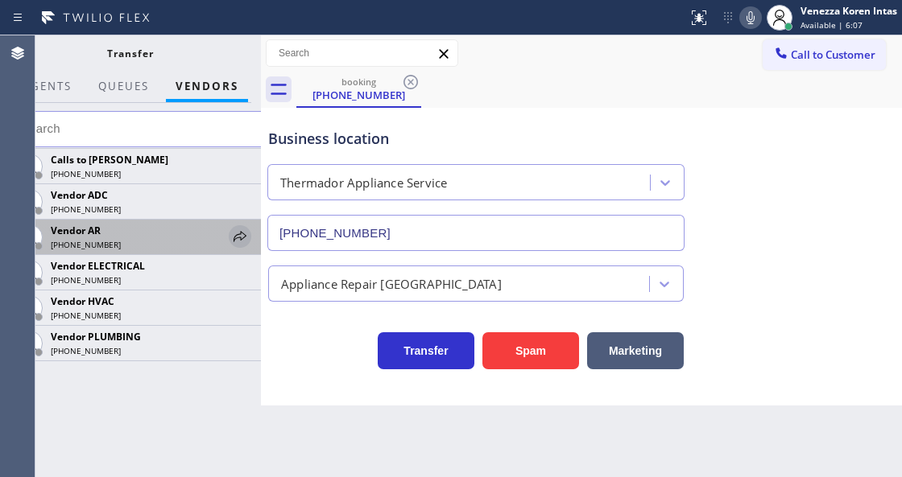
click at [235, 233] on icon at bounding box center [239, 236] width 19 height 19
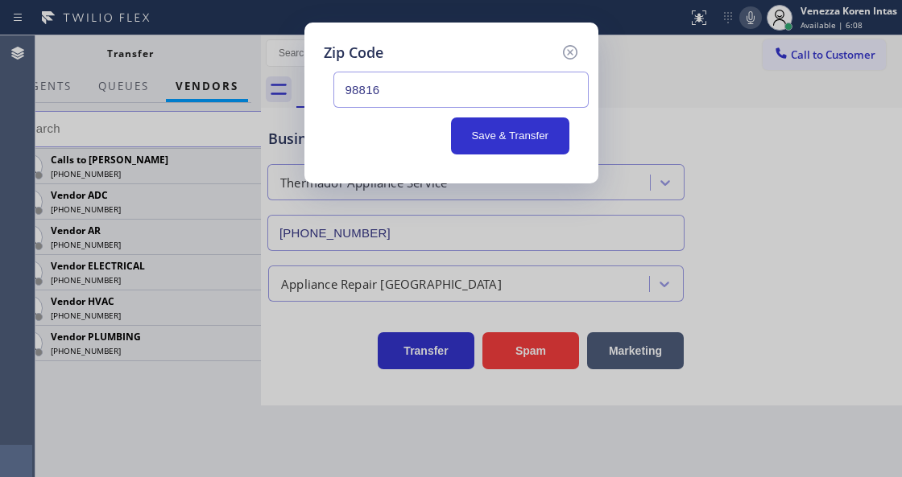
drag, startPoint x: 408, startPoint y: 89, endPoint x: 398, endPoint y: 103, distance: 17.2
click at [300, 75] on div "Zip Code 98816 Save & Transfer" at bounding box center [451, 238] width 902 height 477
click at [491, 140] on button "Save & Transfer" at bounding box center [510, 136] width 118 height 37
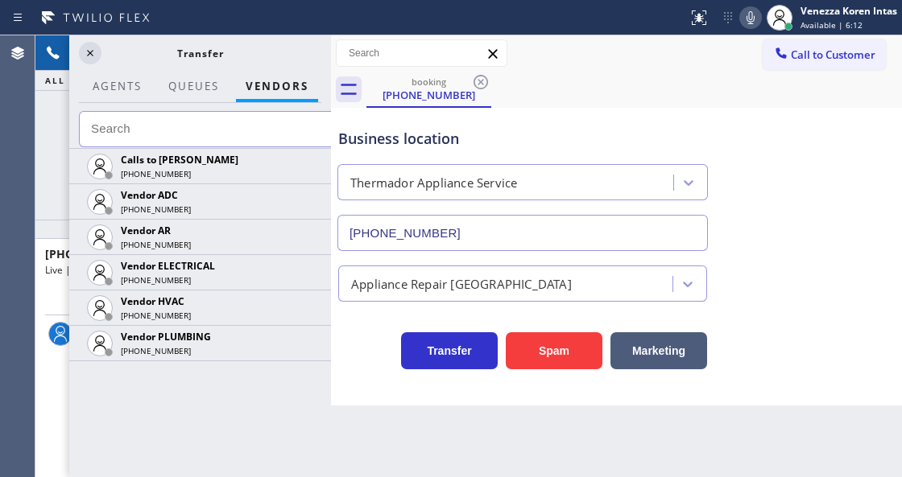
scroll to position [208, 0]
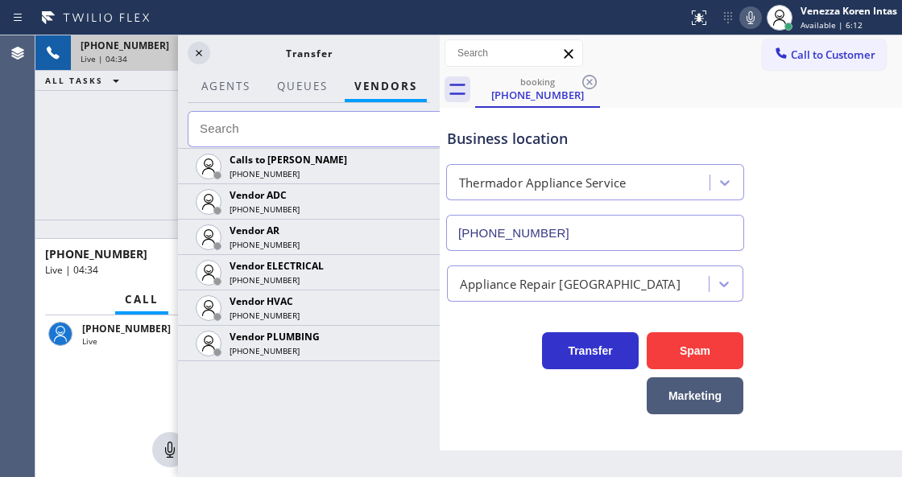
drag, startPoint x: 262, startPoint y: 58, endPoint x: 442, endPoint y: 80, distance: 181.7
click at [439, 80] on div at bounding box center [439, 256] width 0 height 442
click at [437, 42] on div "Transfer" at bounding box center [310, 52] width 262 height 35
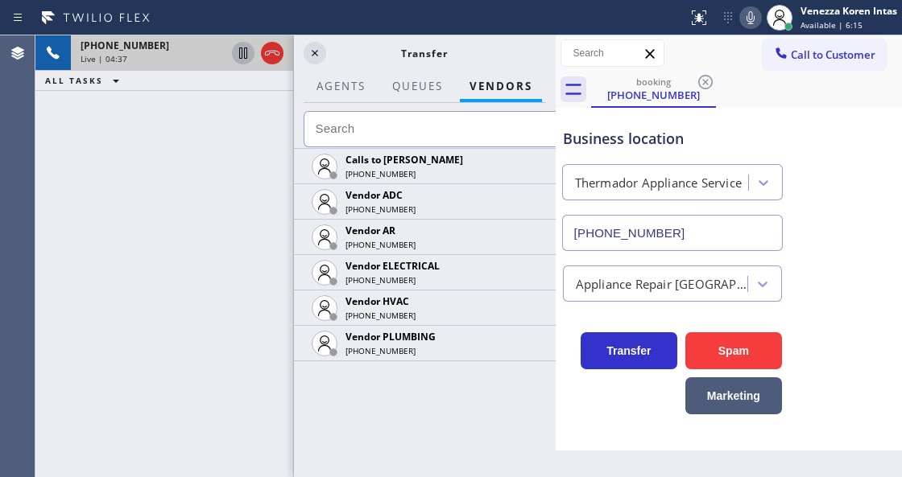
scroll to position [92, 0]
drag, startPoint x: 442, startPoint y: 44, endPoint x: 741, endPoint y: 134, distance: 312.5
click at [844, 108] on div "+12067900221 Live | 04:37 ALL TASKS ALL TASKS ACTIVE TASKS TASKS IN WRAP UP +12…" at bounding box center [468, 256] width 866 height 442
click at [270, 52] on icon at bounding box center [272, 53] width 14 height 5
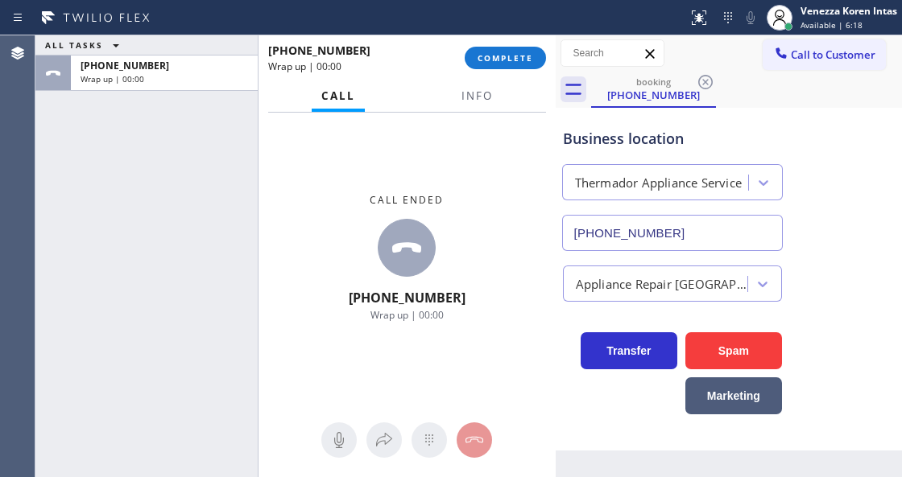
drag, startPoint x: 295, startPoint y: 47, endPoint x: 0, endPoint y: 35, distance: 294.8
click at [0, 35] on div "Status report No issues detected If you experience an issue, please download th…" at bounding box center [451, 238] width 902 height 477
click at [473, 98] on span "Info" at bounding box center [476, 96] width 31 height 14
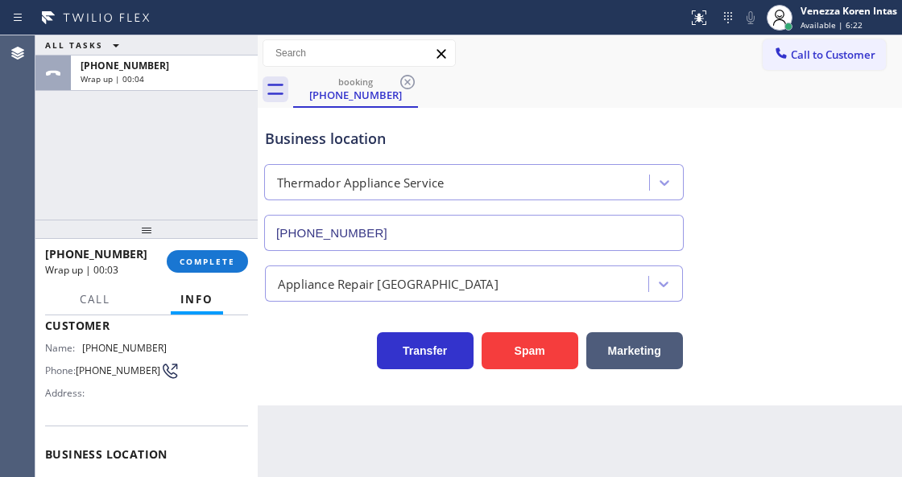
scroll to position [214, 0]
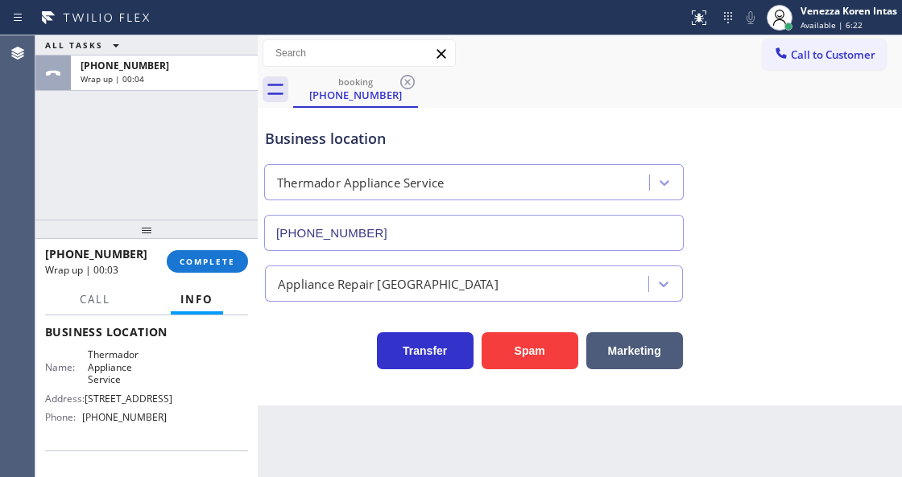
drag, startPoint x: 555, startPoint y: 48, endPoint x: 71, endPoint y: 51, distance: 484.6
click at [71, 51] on div "ALL TASKS ALL TASKS ACTIVE TASKS TASKS IN WRAP UP +12067900221 Wrap up | 00:04 …" at bounding box center [468, 256] width 866 height 442
click at [204, 262] on span "COMPLETE" at bounding box center [207, 261] width 56 height 11
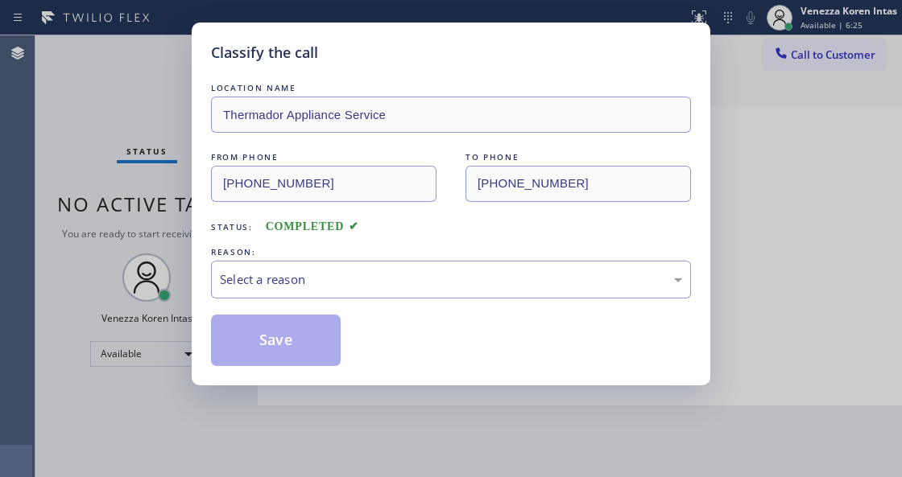
click at [348, 276] on div "Select a reason" at bounding box center [451, 279] width 462 height 19
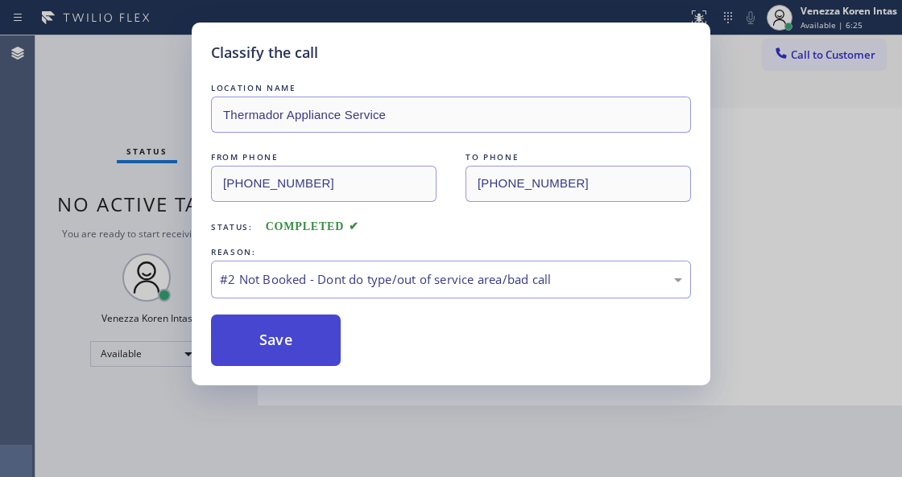
drag, startPoint x: 326, startPoint y: 341, endPoint x: 303, endPoint y: 343, distance: 23.4
click at [303, 343] on button "Save" at bounding box center [276, 341] width 130 height 52
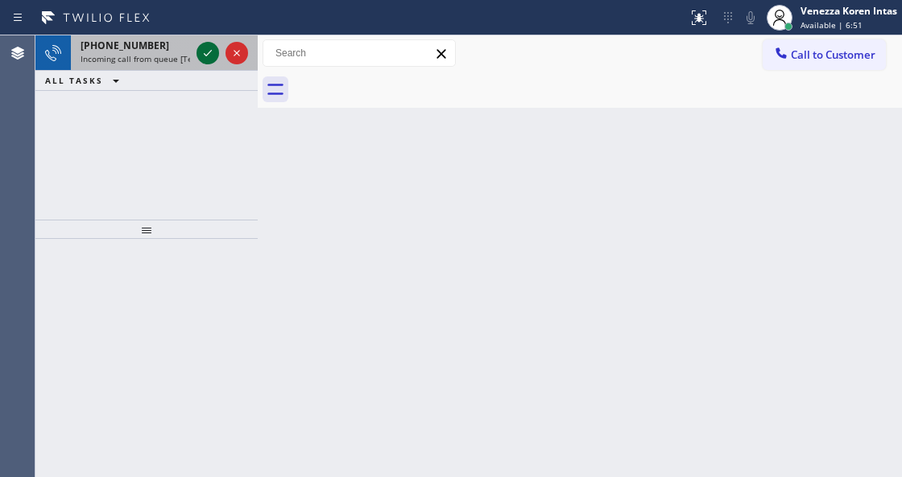
click at [207, 55] on icon at bounding box center [208, 53] width 8 height 6
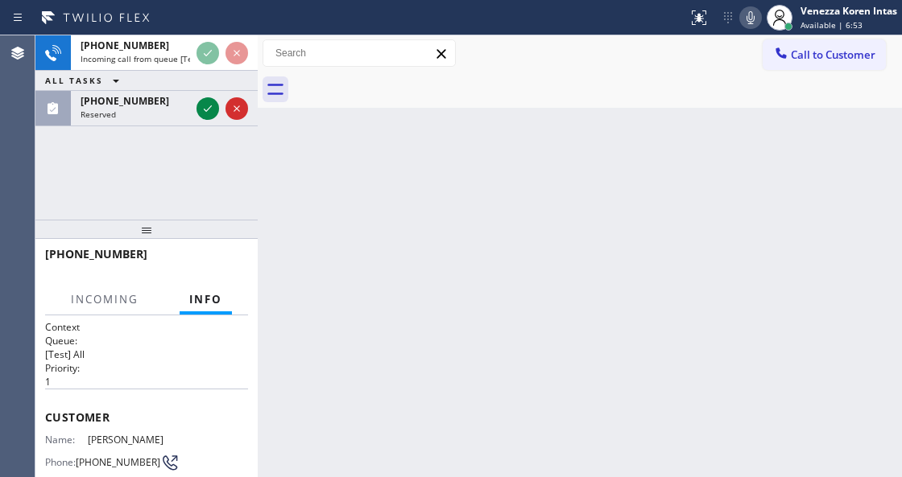
click at [208, 109] on icon at bounding box center [208, 108] width 8 height 6
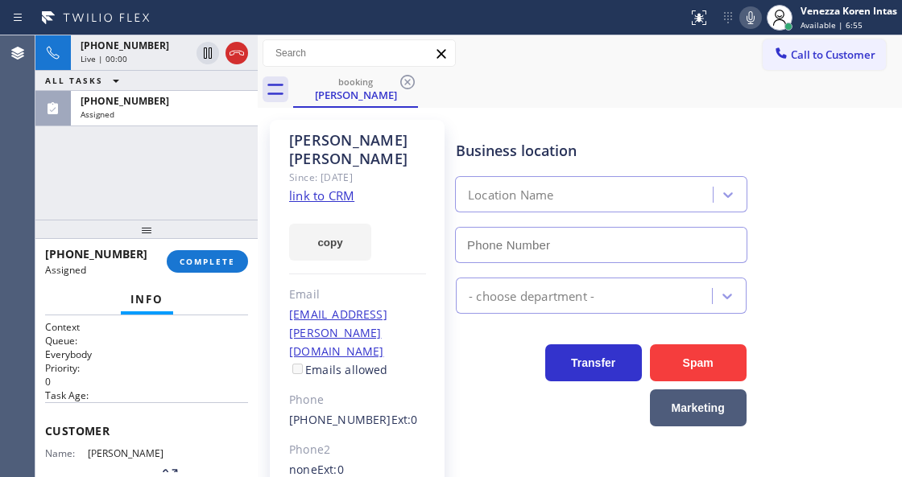
type input "[PHONE_NUMBER]"
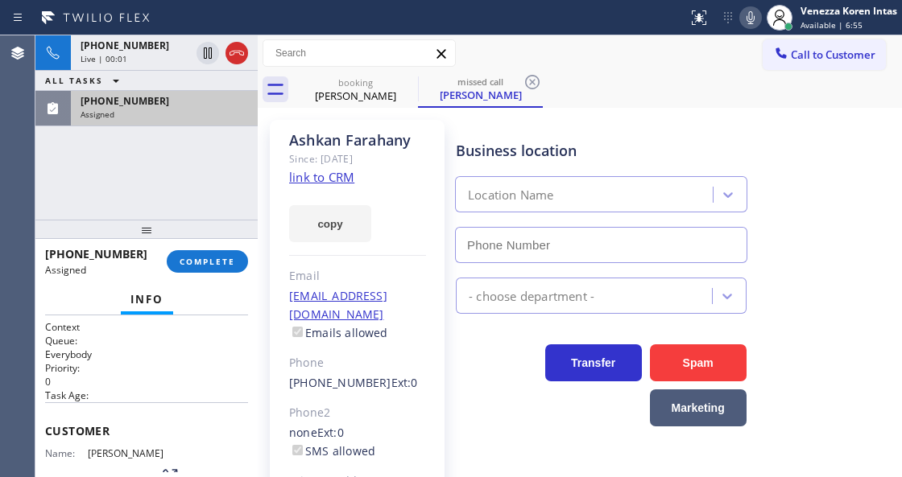
type input "(844) 956-1118"
click at [212, 121] on div "(213) 336-1316 Assigned" at bounding box center [161, 108] width 180 height 35
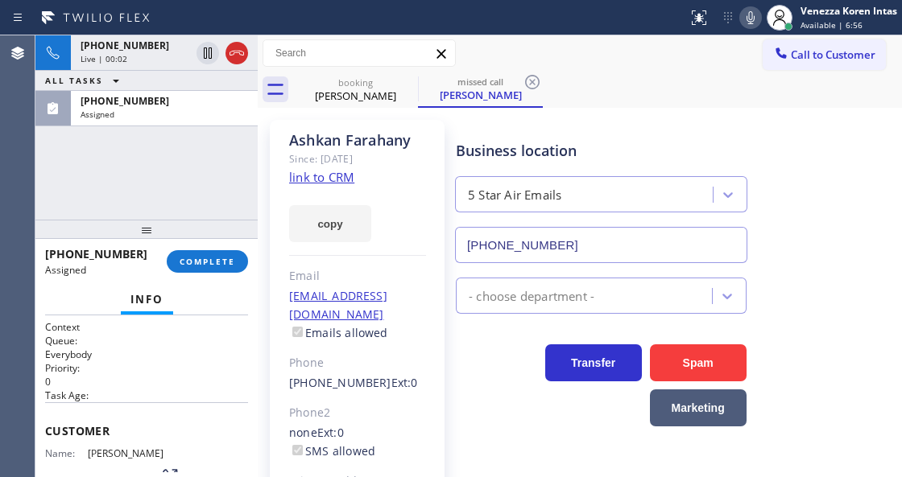
click at [223, 250] on div "(213) 336-1316 Assigned COMPLETE" at bounding box center [146, 262] width 203 height 42
click at [229, 265] on span "COMPLETE" at bounding box center [207, 261] width 56 height 11
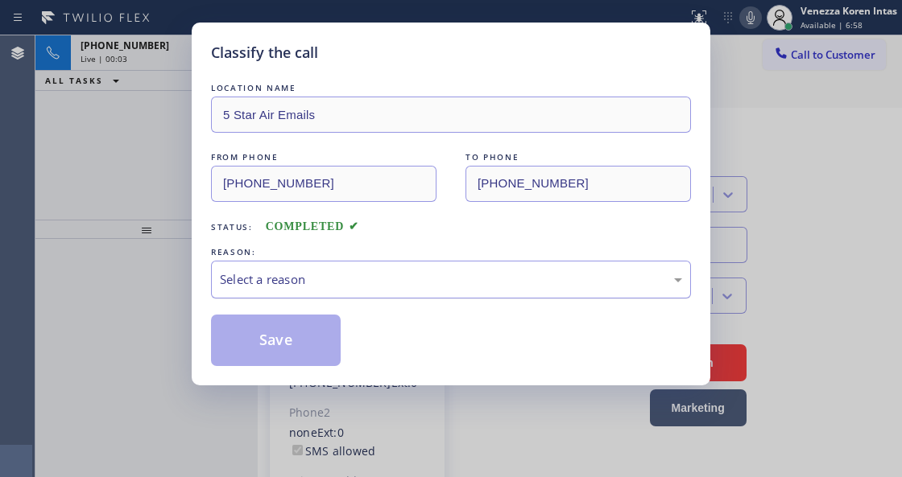
drag, startPoint x: 365, startPoint y: 283, endPoint x: 365, endPoint y: 292, distance: 8.9
click at [365, 292] on div "Select a reason" at bounding box center [451, 280] width 480 height 38
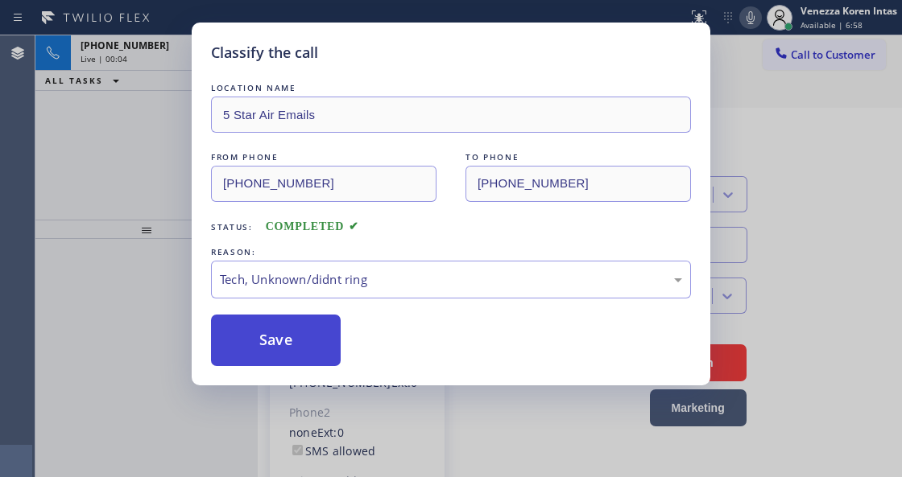
click at [275, 345] on button "Save" at bounding box center [276, 341] width 130 height 52
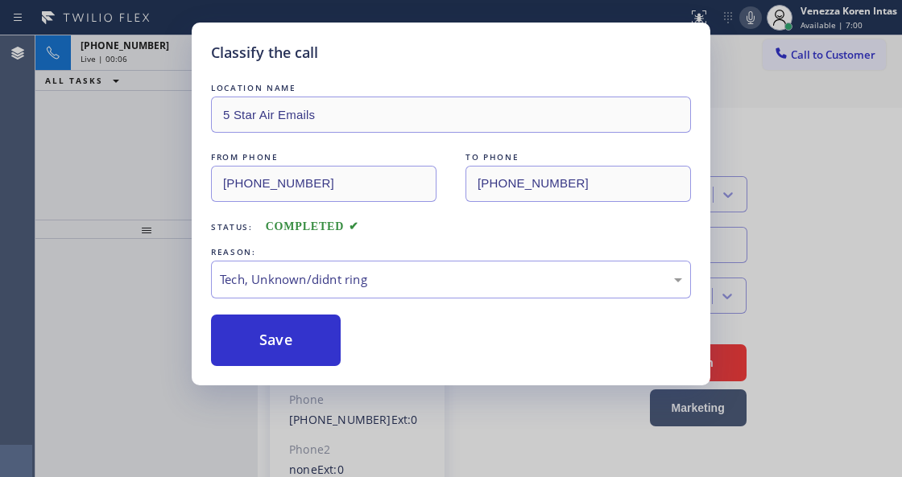
click at [143, 54] on div "Classify the call LOCATION NAME GE Monogram Inc Repair Phoenix FROM PHONE (520)…" at bounding box center [468, 256] width 866 height 442
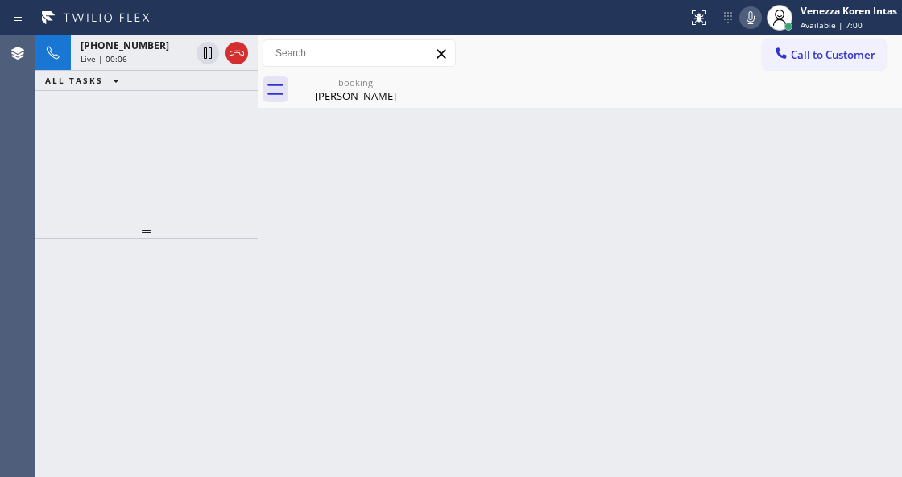
click at [143, 54] on div "Live | 00:06" at bounding box center [134, 58] width 109 height 11
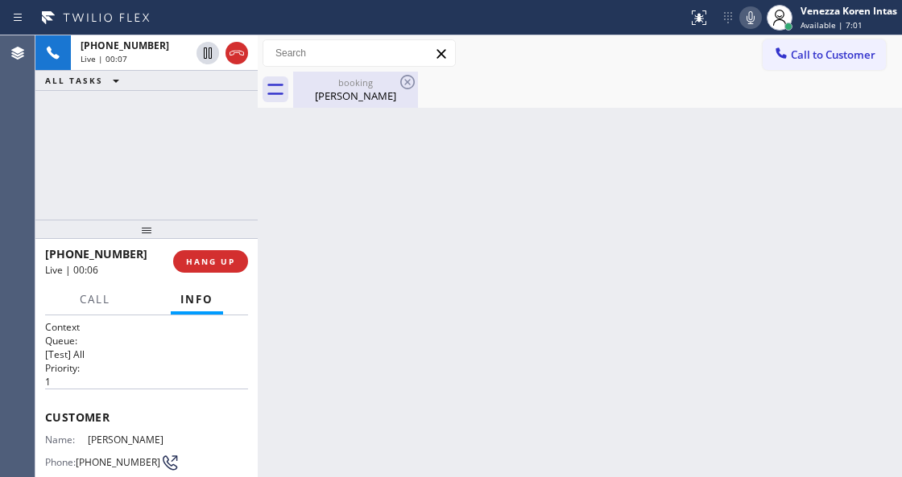
click at [321, 82] on div "booking" at bounding box center [356, 82] width 122 height 12
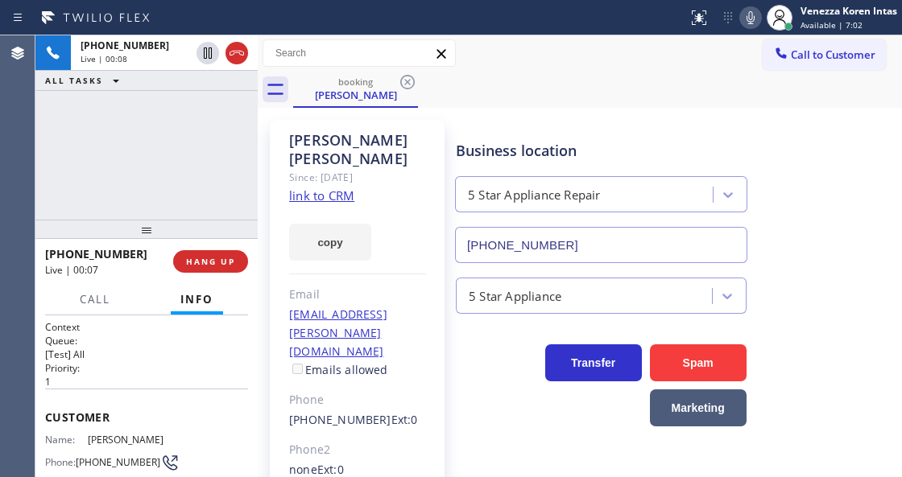
click at [345, 188] on link "link to CRM" at bounding box center [321, 196] width 65 height 16
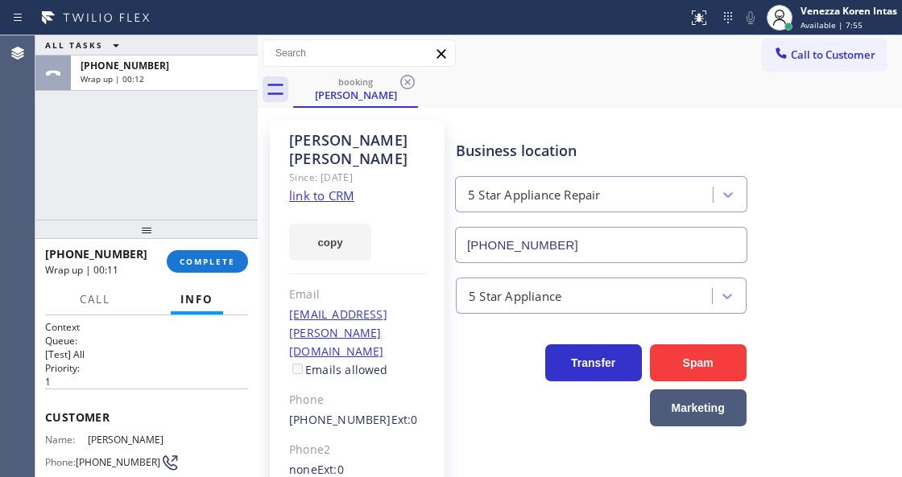
drag, startPoint x: 192, startPoint y: 264, endPoint x: 314, endPoint y: 279, distance: 123.3
click at [208, 267] on button "COMPLETE" at bounding box center [207, 261] width 81 height 23
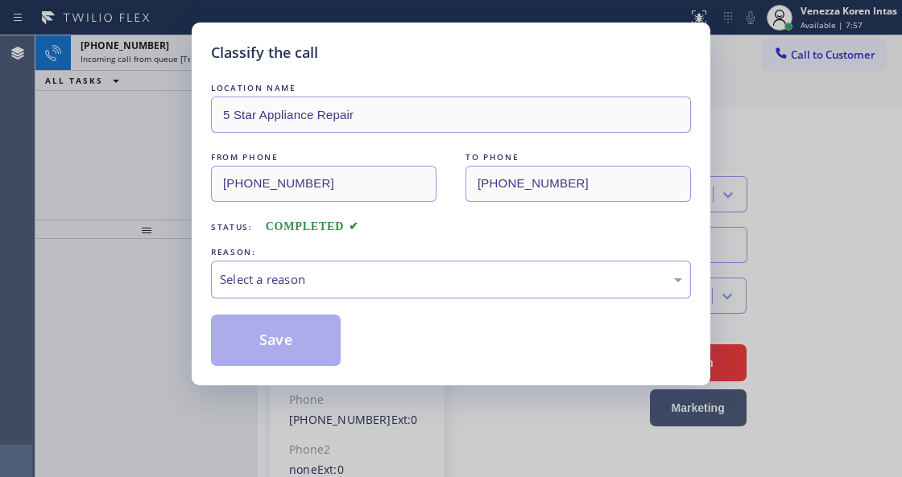
click at [373, 289] on div "Select a reason" at bounding box center [451, 279] width 462 height 19
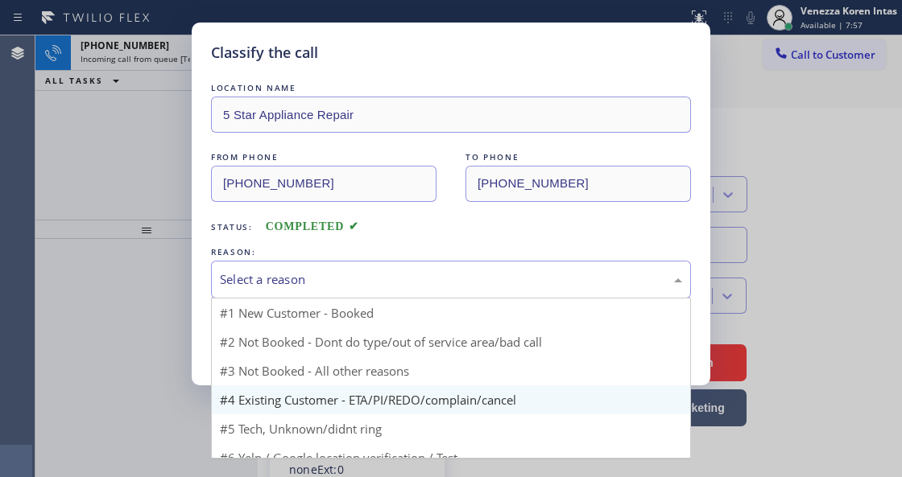
drag, startPoint x: 422, startPoint y: 398, endPoint x: 396, endPoint y: 388, distance: 27.8
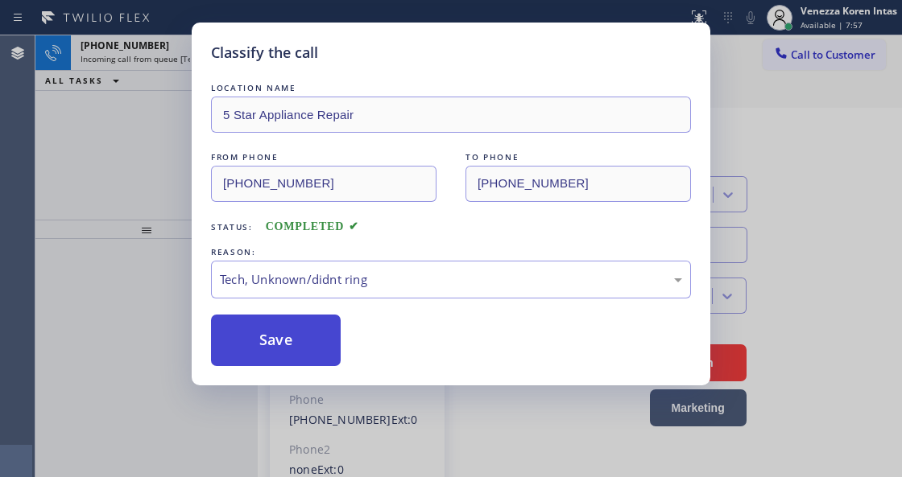
click at [286, 356] on button "Save" at bounding box center [276, 341] width 130 height 52
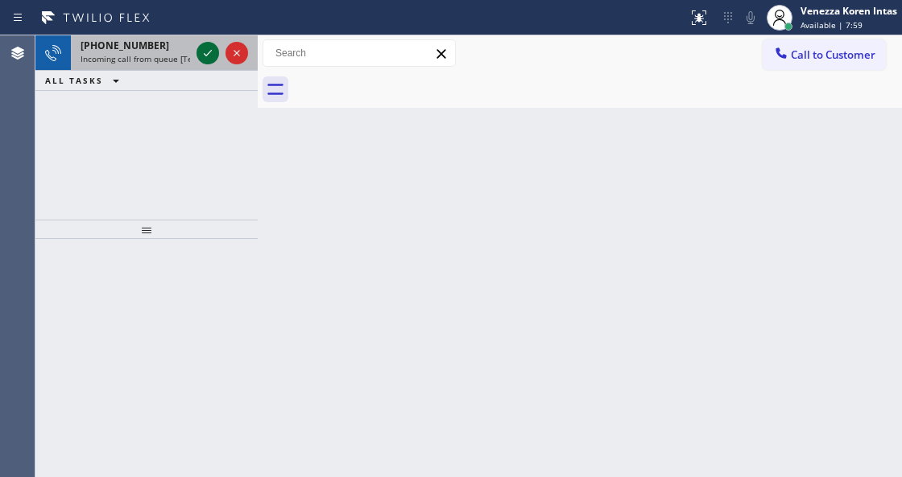
click at [204, 55] on icon at bounding box center [207, 52] width 19 height 19
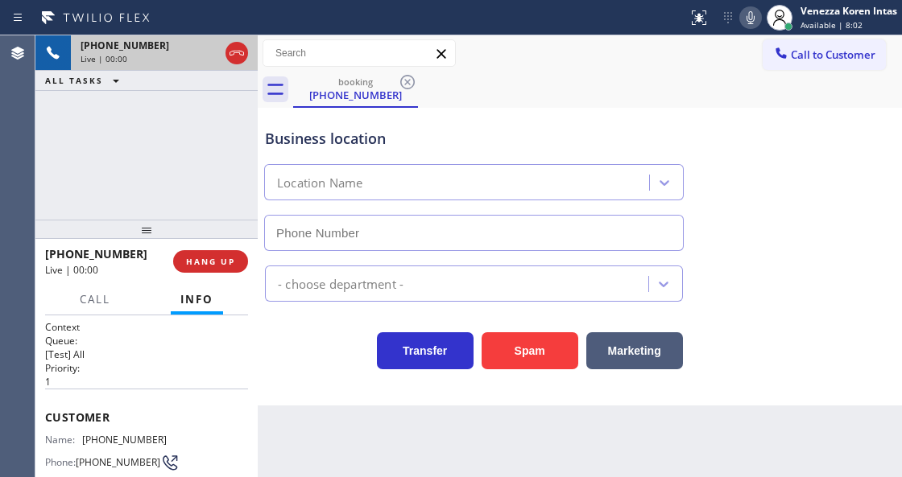
type input "(626) 469-7417"
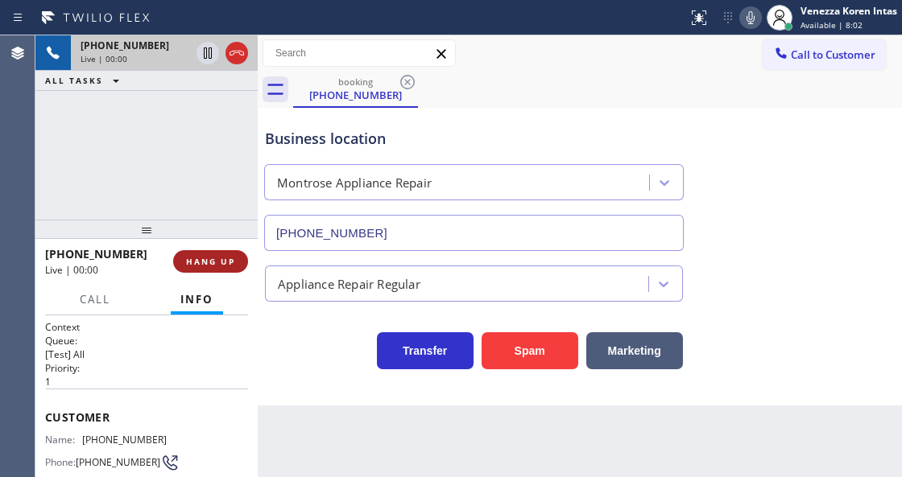
click at [228, 266] on span "HANG UP" at bounding box center [210, 261] width 49 height 11
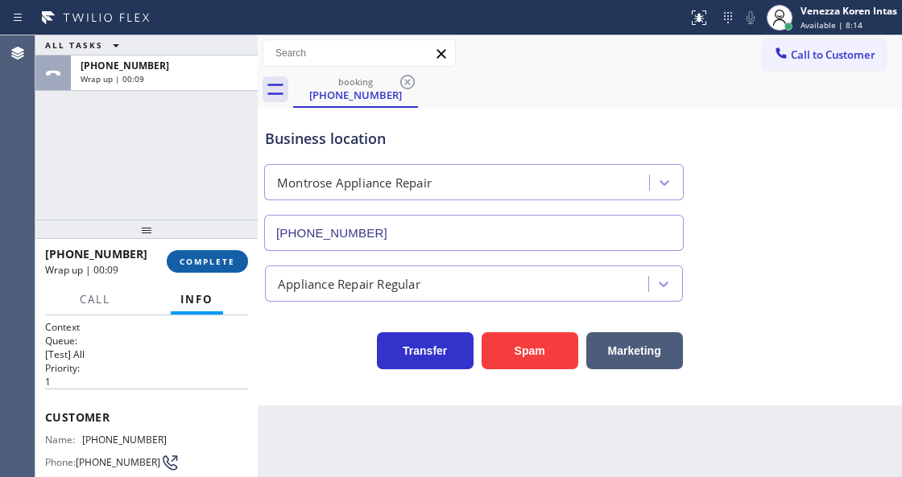
click at [224, 250] on button "COMPLETE" at bounding box center [207, 261] width 81 height 23
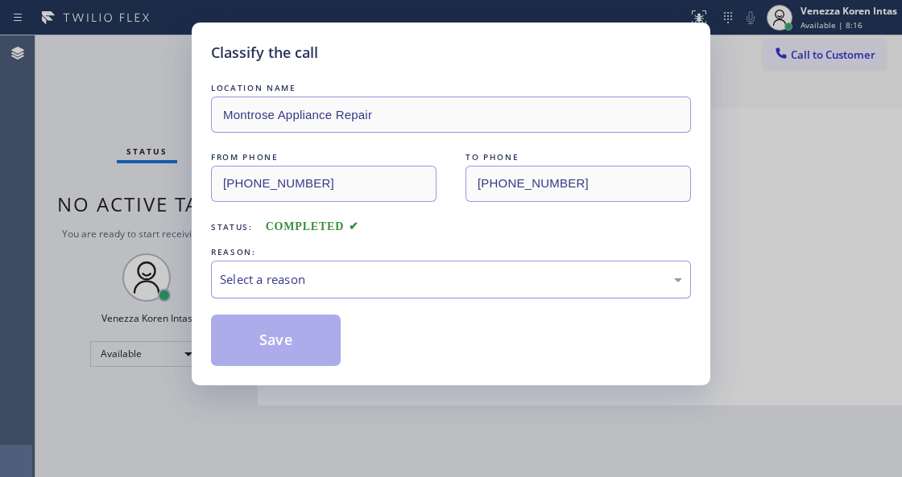
click at [357, 282] on div "Select a reason" at bounding box center [451, 279] width 462 height 19
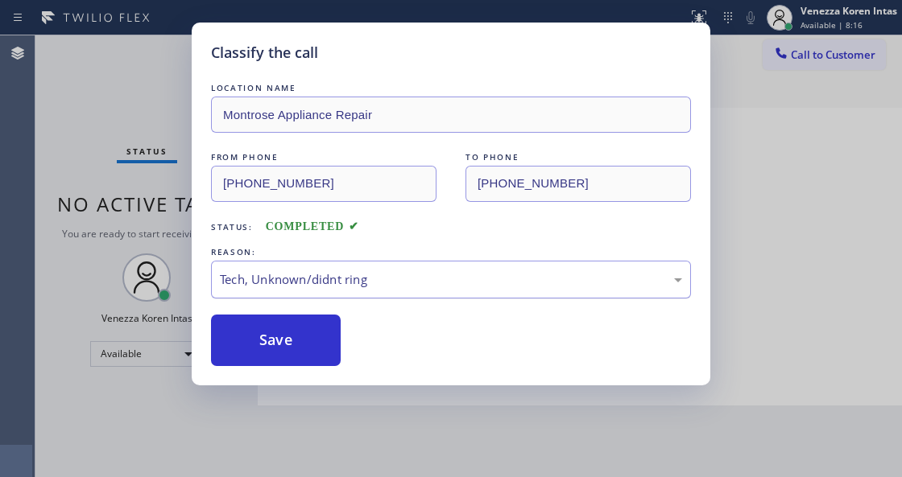
click at [339, 291] on div "Tech, Unknown/didnt ring" at bounding box center [451, 280] width 480 height 38
click at [316, 345] on button "Save" at bounding box center [276, 341] width 130 height 52
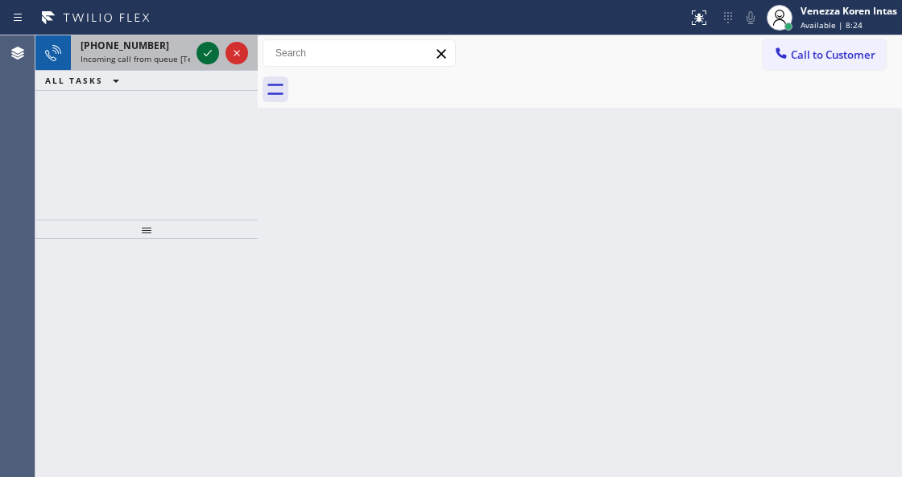
click at [206, 50] on icon at bounding box center [207, 52] width 19 height 19
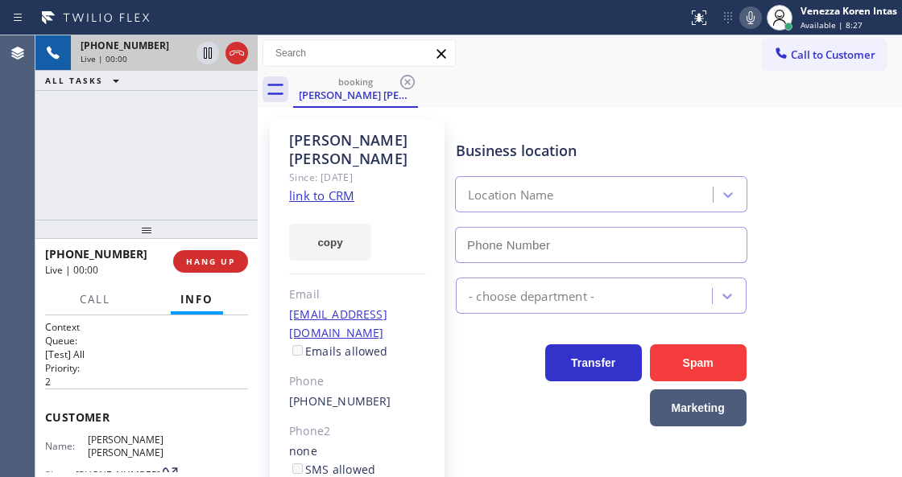
type input "(650) 684-5478"
click at [545, 91] on div "booking Nikki Nikki" at bounding box center [597, 90] width 609 height 36
click at [328, 188] on link "link to CRM" at bounding box center [321, 196] width 65 height 16
click at [505, 192] on div "Belmont Pro Heating and Cooling" at bounding box center [563, 195] width 190 height 19
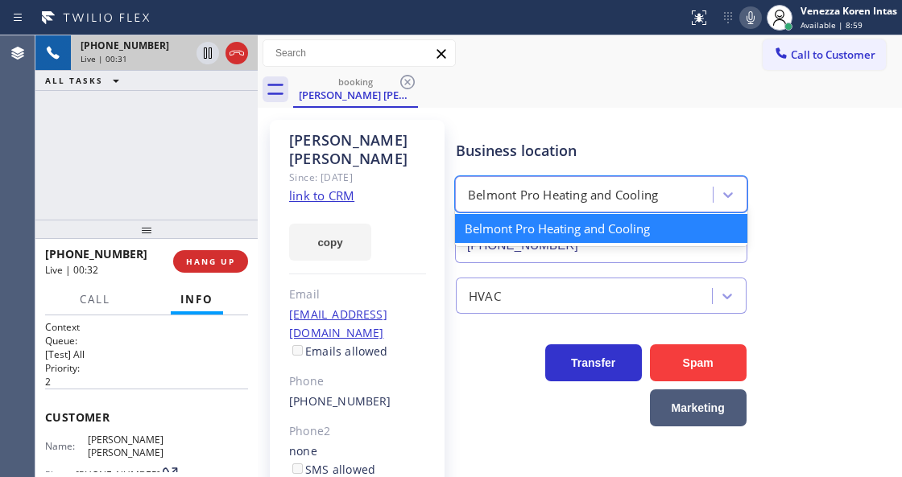
drag, startPoint x: 417, startPoint y: 379, endPoint x: 406, endPoint y: 435, distance: 56.7
click at [417, 380] on div "Nikki Nikki Since: 20 may 2020 link to CRM copy Email no@gmail.com Emails allow…" at bounding box center [357, 369] width 175 height 498
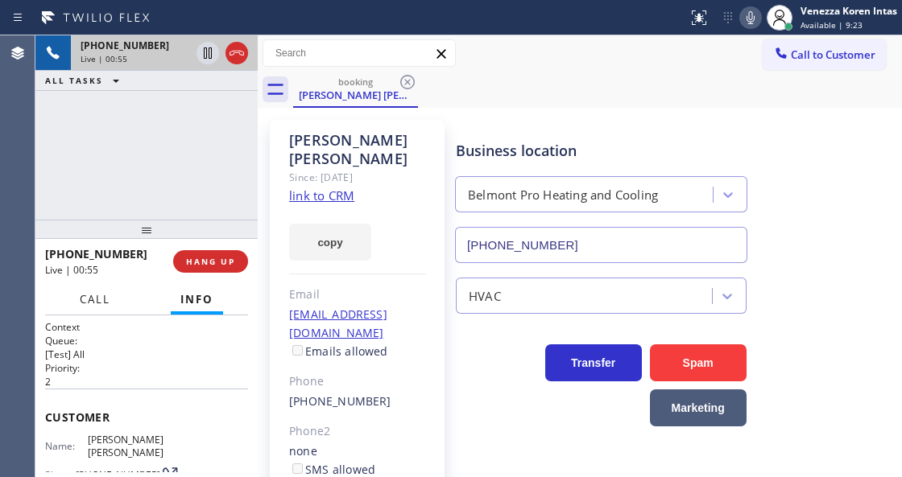
click at [98, 306] on span "Call" at bounding box center [95, 299] width 31 height 14
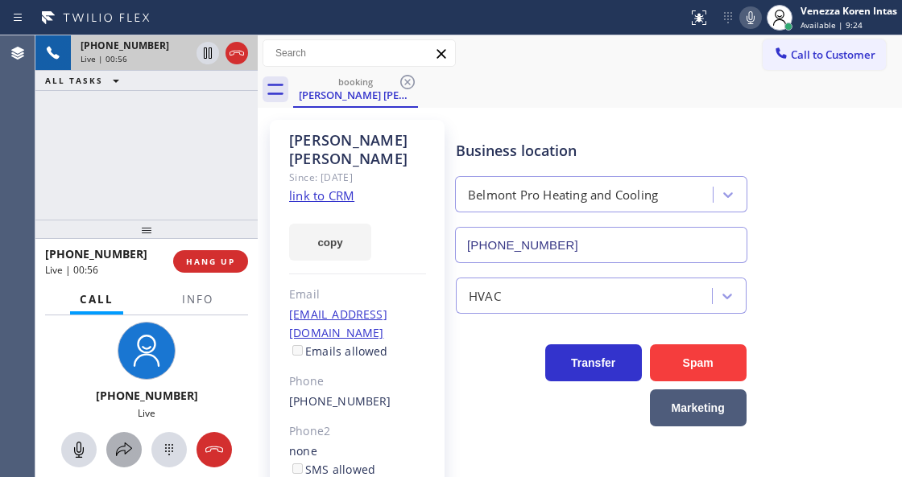
click at [130, 440] on icon at bounding box center [123, 449] width 19 height 19
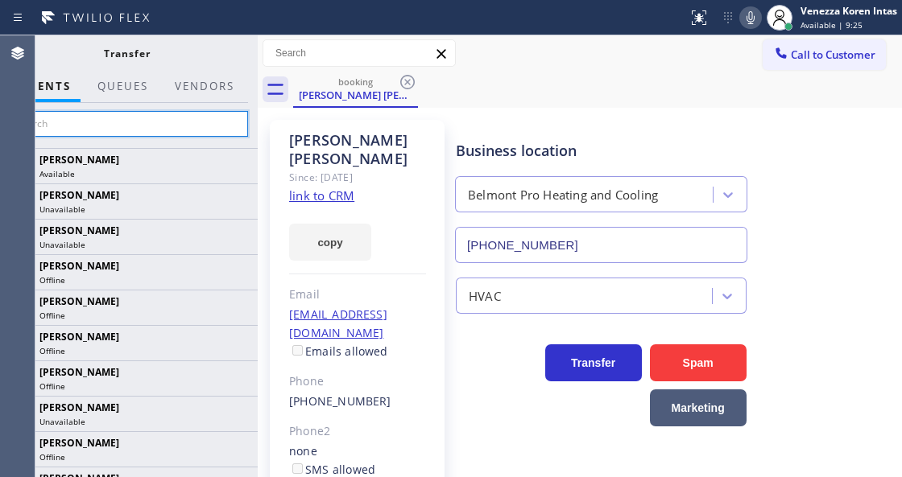
click at [195, 122] on input "text" at bounding box center [127, 124] width 242 height 26
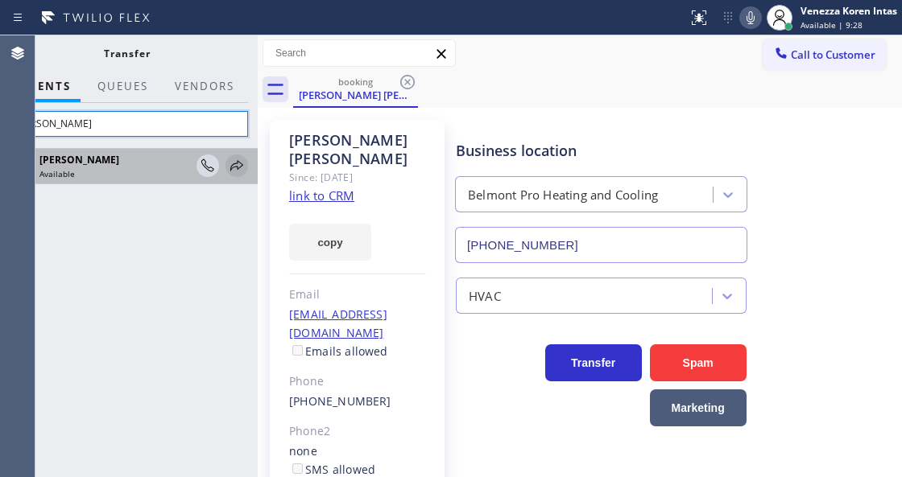
type input "felix"
click at [241, 159] on icon at bounding box center [236, 165] width 19 height 19
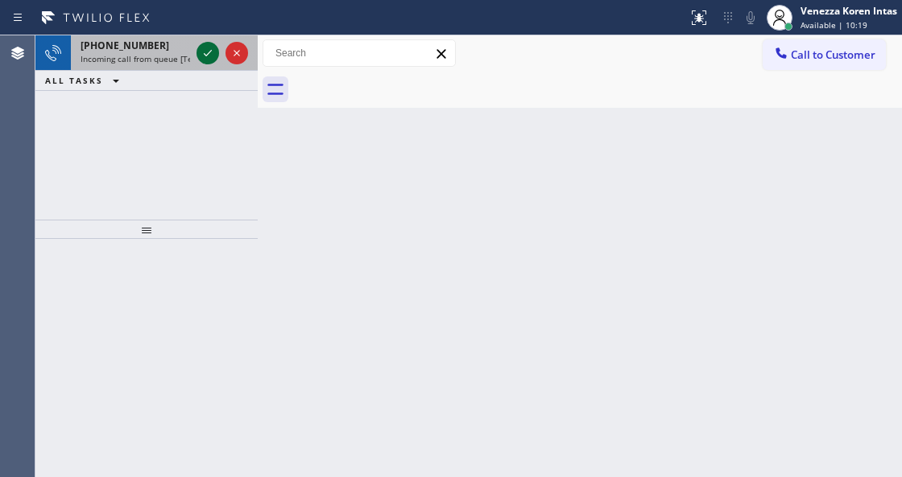
click at [209, 57] on icon at bounding box center [207, 52] width 19 height 19
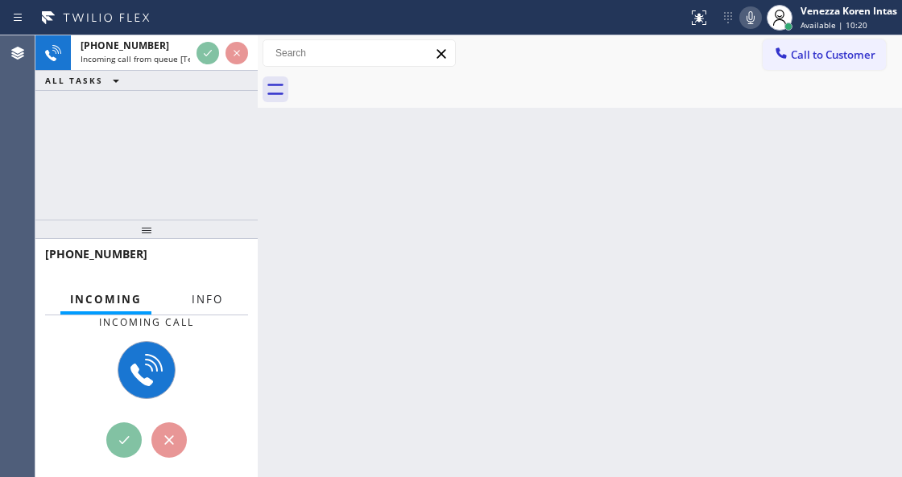
click at [208, 298] on span "Info" at bounding box center [207, 299] width 31 height 14
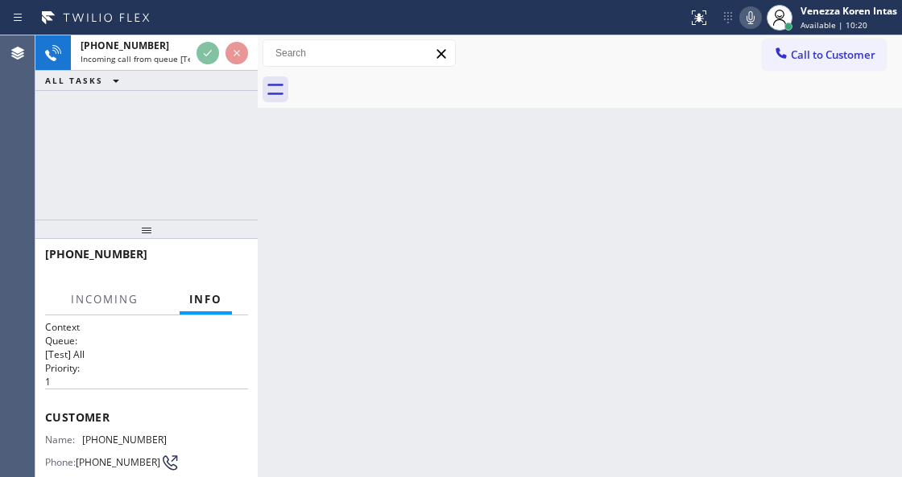
scroll to position [161, 0]
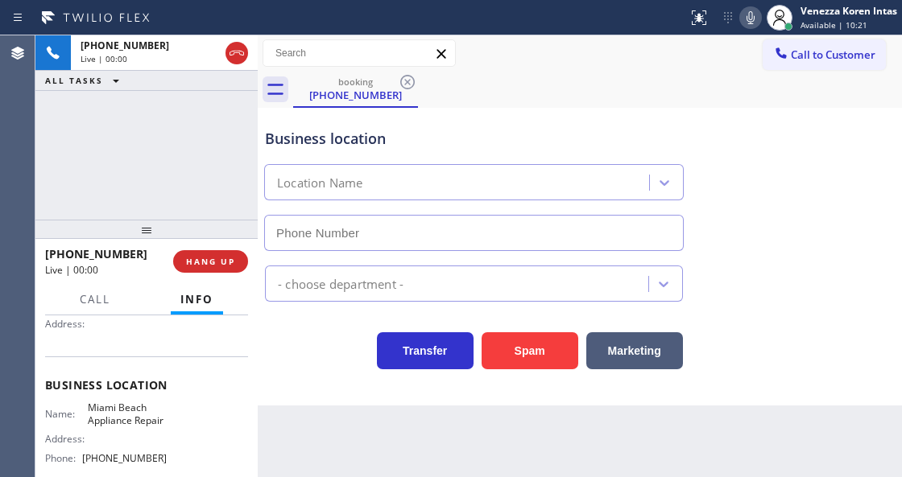
type input "(786) 808-1612"
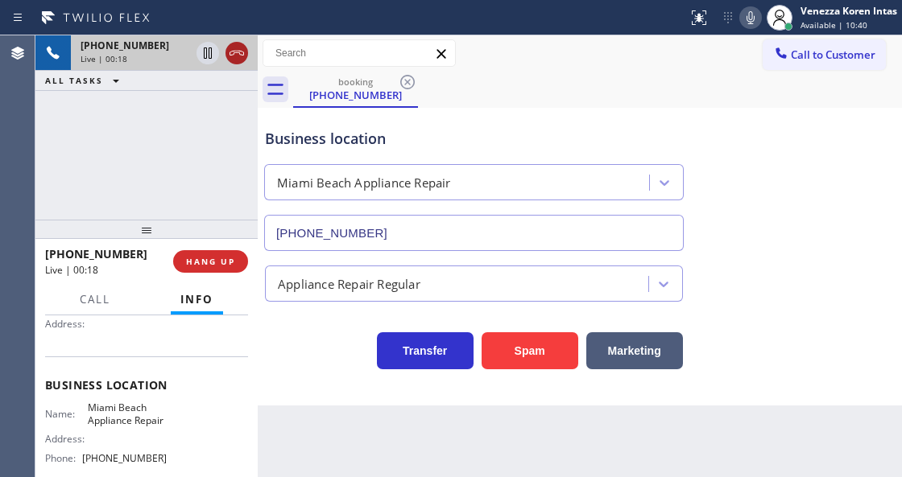
drag, startPoint x: 235, startPoint y: 50, endPoint x: 274, endPoint y: 118, distance: 77.9
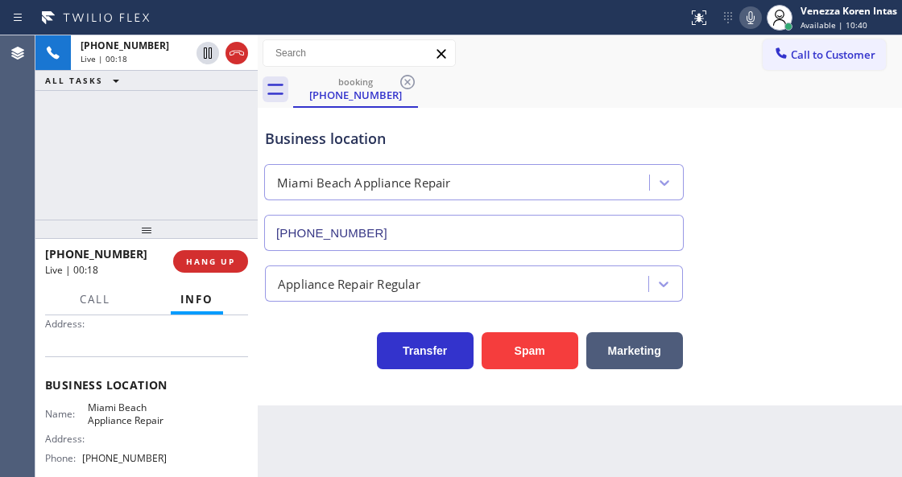
click at [234, 51] on icon at bounding box center [236, 52] width 19 height 19
click at [240, 262] on button "HANG UP" at bounding box center [210, 261] width 75 height 23
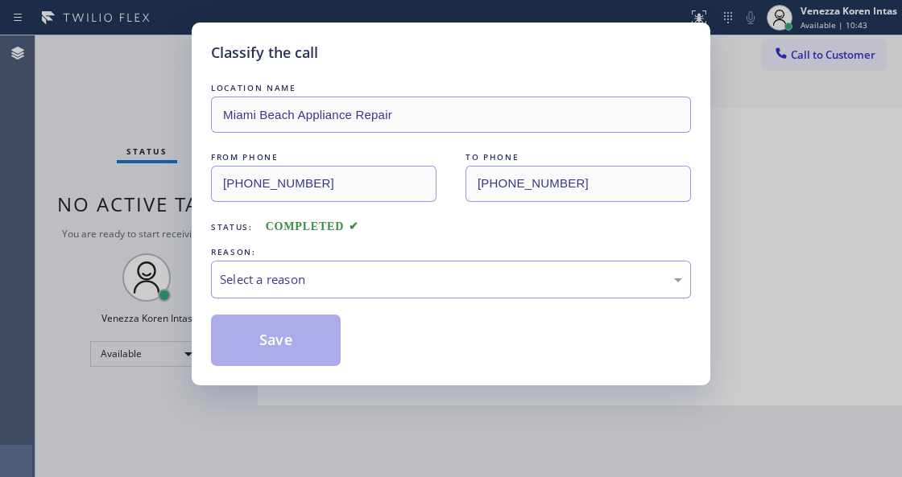
click at [361, 288] on div "Select a reason" at bounding box center [451, 279] width 462 height 19
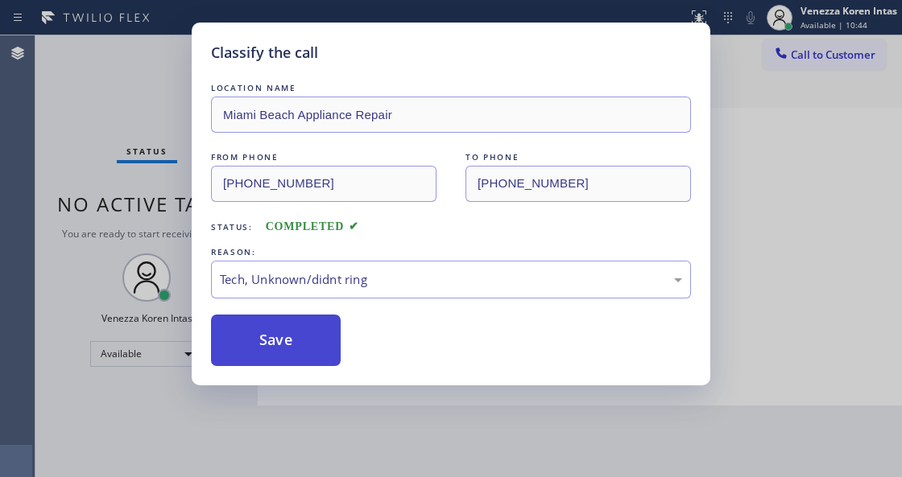
click at [304, 332] on button "Save" at bounding box center [276, 341] width 130 height 52
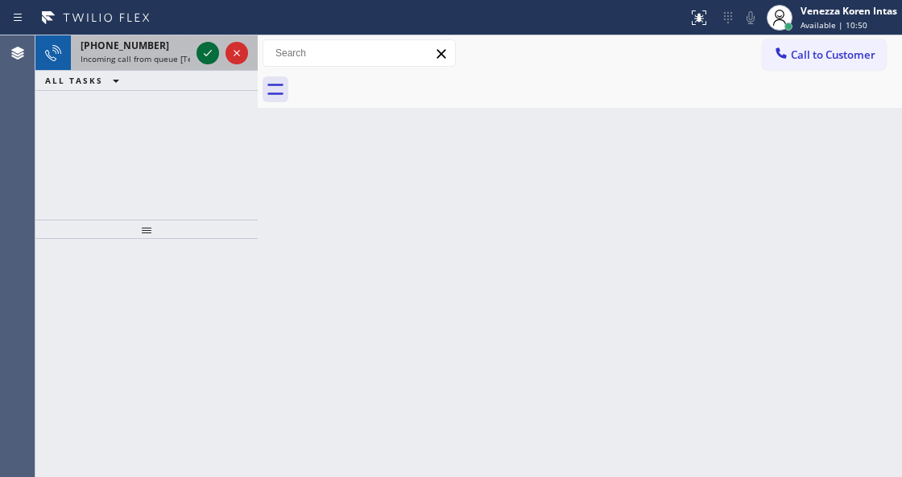
drag, startPoint x: 216, startPoint y: 48, endPoint x: 207, endPoint y: 52, distance: 9.4
click at [211, 50] on icon at bounding box center [207, 52] width 19 height 19
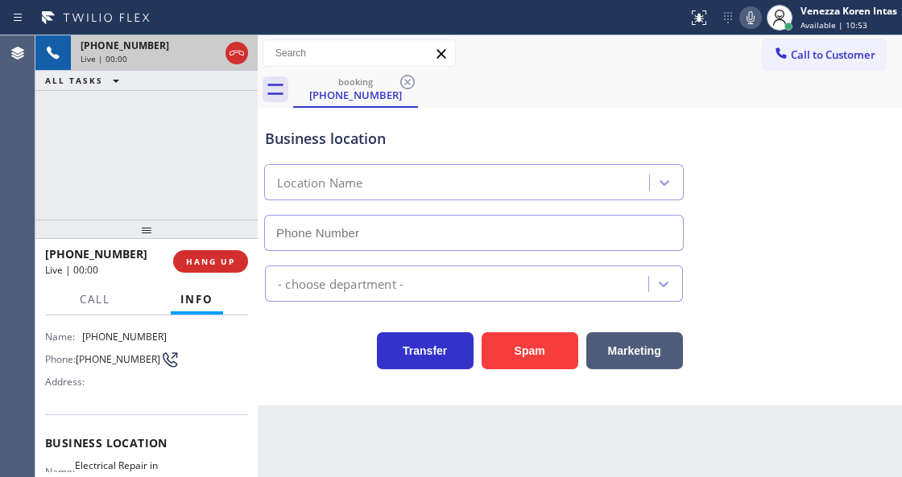
scroll to position [214, 0]
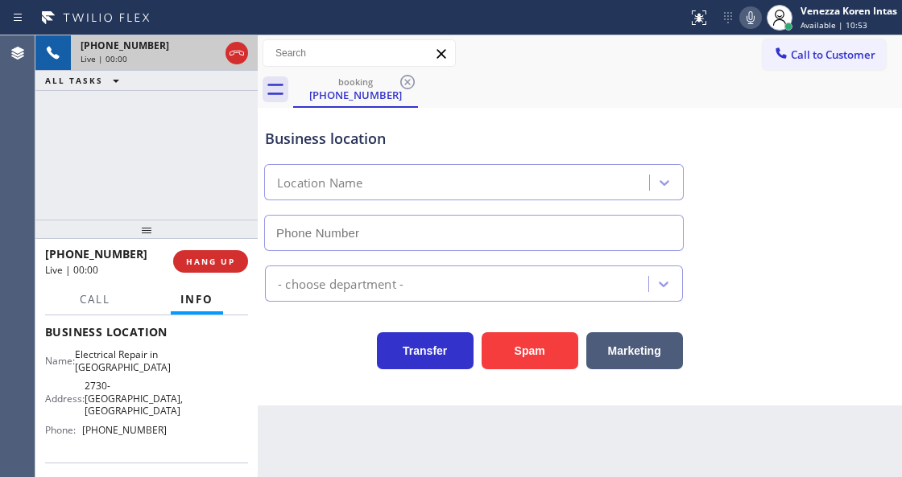
type input "(949) 979-5108"
click at [150, 159] on div "+16193134070 Live | 00:05 ALL TASKS ALL TASKS ACTIVE TASKS TASKS IN WRAP UP" at bounding box center [146, 127] width 222 height 184
click at [238, 57] on icon at bounding box center [236, 52] width 19 height 19
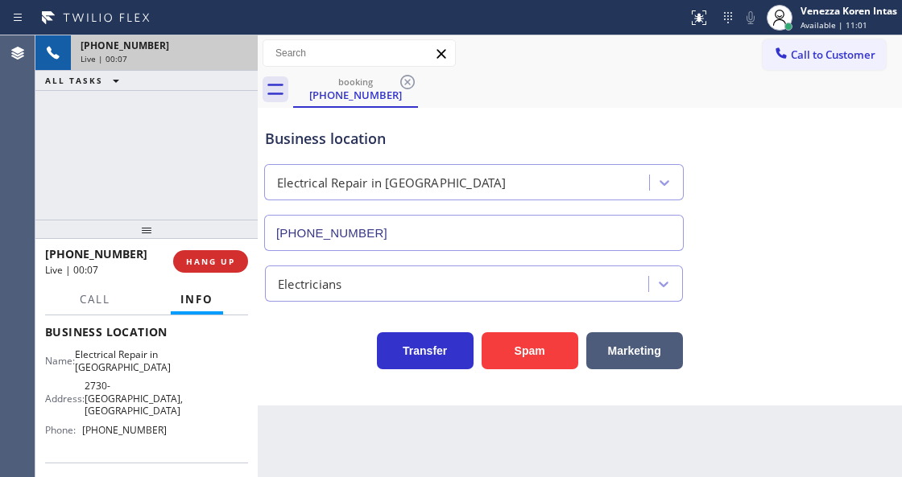
drag, startPoint x: 221, startPoint y: 263, endPoint x: 340, endPoint y: 291, distance: 122.4
click at [221, 264] on span "HANG UP" at bounding box center [210, 261] width 49 height 11
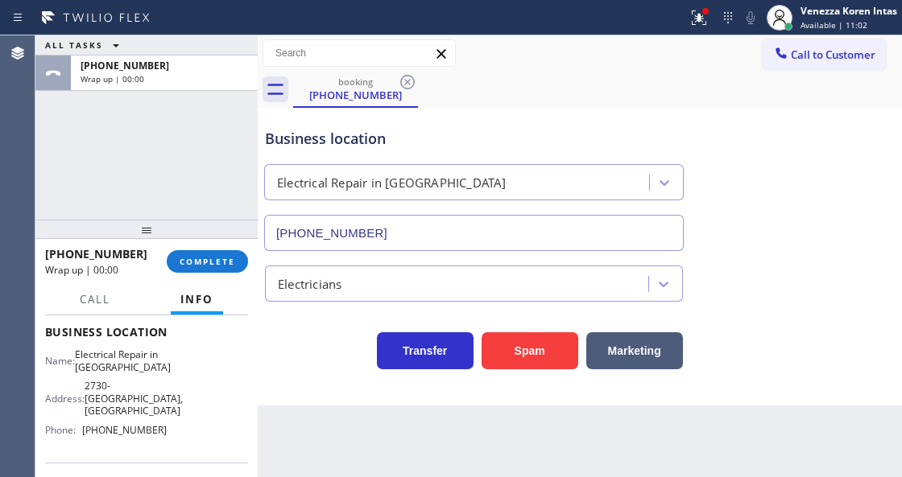
click at [169, 239] on div at bounding box center [146, 229] width 222 height 19
click at [215, 261] on span "COMPLETE" at bounding box center [207, 261] width 56 height 11
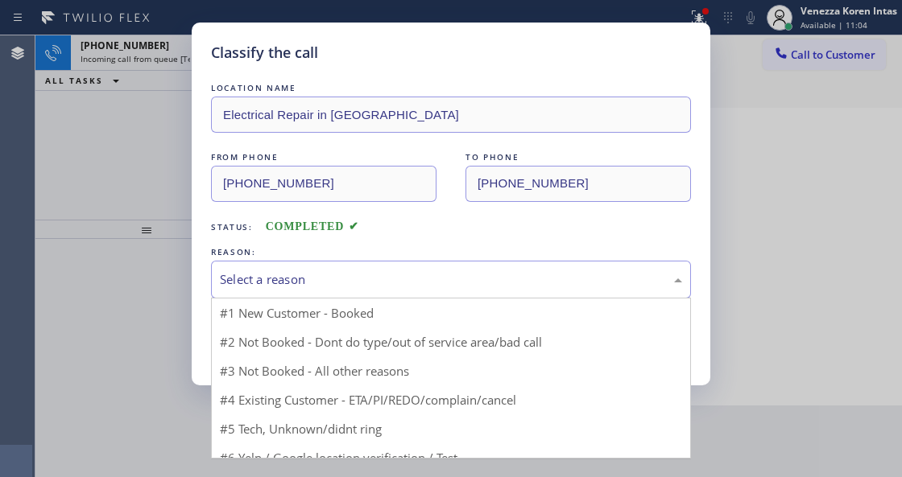
click at [364, 278] on div "Select a reason" at bounding box center [451, 279] width 462 height 19
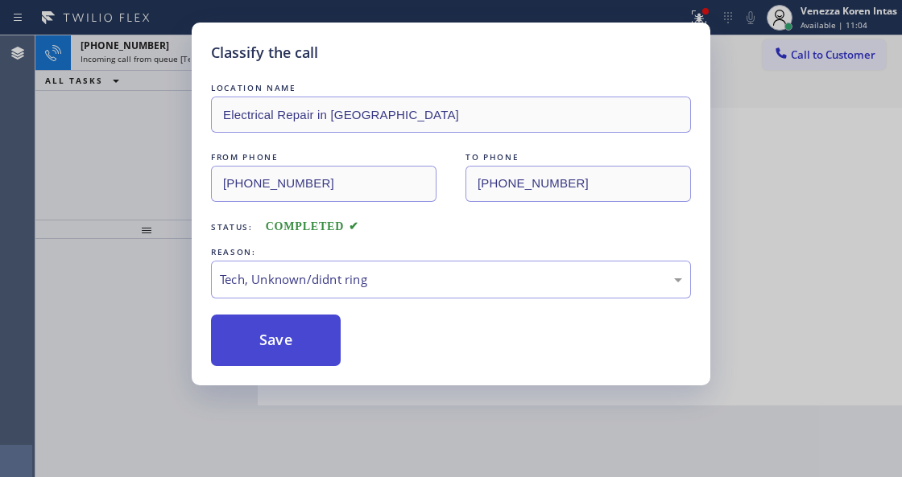
click at [299, 351] on button "Save" at bounding box center [276, 341] width 130 height 52
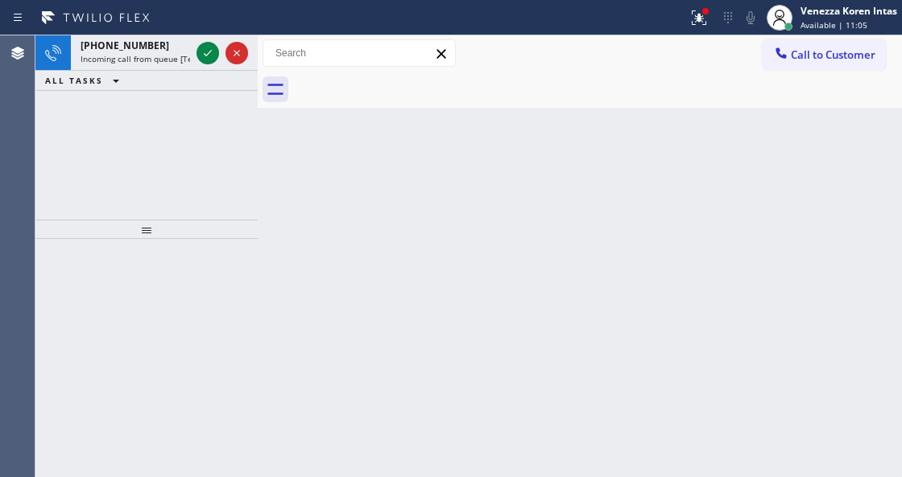
click at [196, 56] on div at bounding box center [207, 52] width 23 height 19
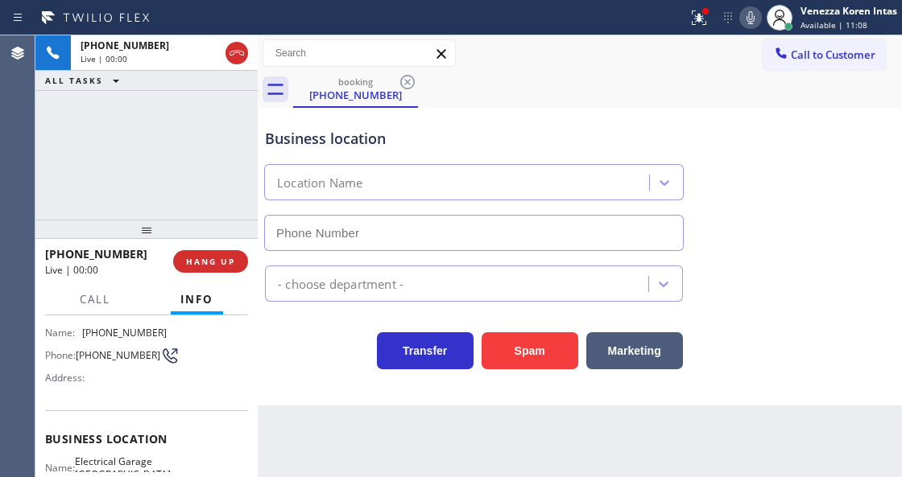
scroll to position [161, 0]
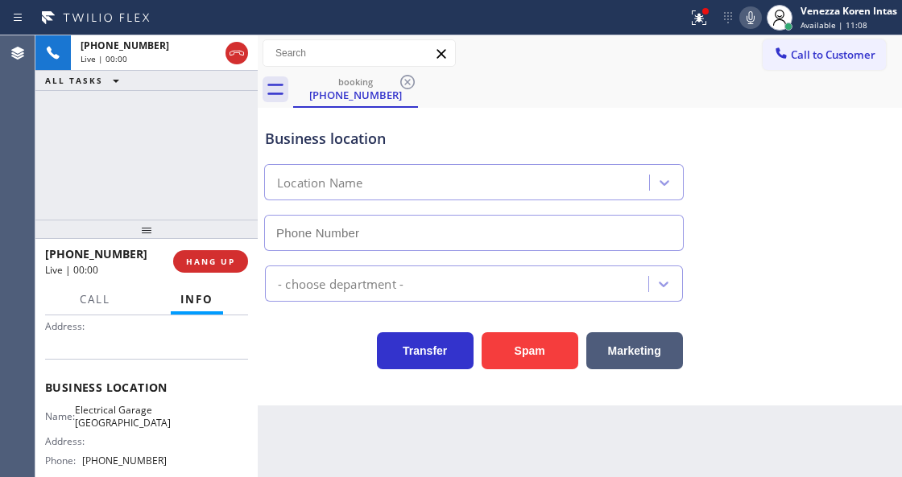
type input "(213) 348-6148"
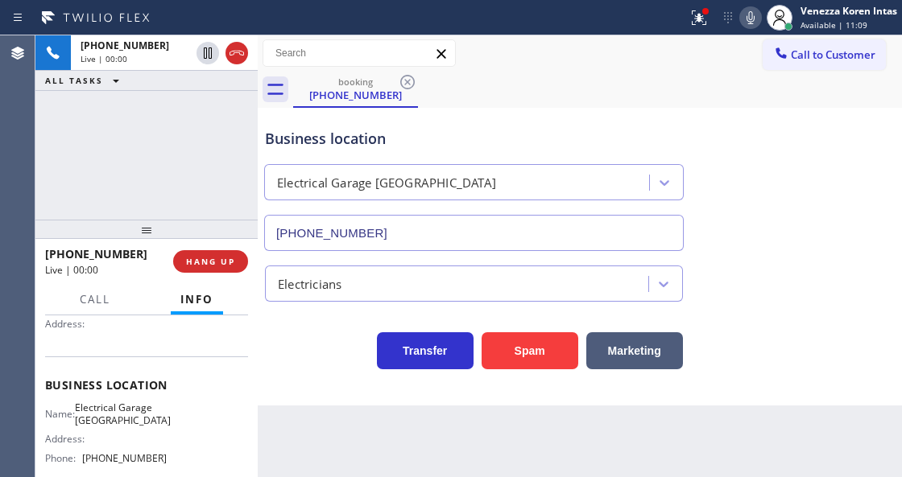
drag, startPoint x: 135, startPoint y: 161, endPoint x: 340, endPoint y: 200, distance: 208.1
click at [135, 161] on div "+12137233365 Live | 00:00 ALL TASKS ALL TASKS ACTIVE TASKS TASKS IN WRAP UP" at bounding box center [146, 127] width 222 height 184
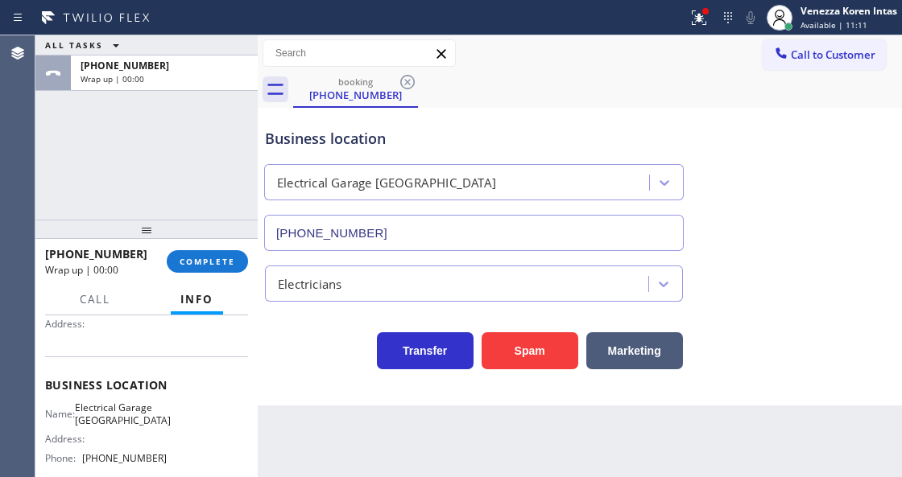
drag, startPoint x: 701, startPoint y: 10, endPoint x: 642, endPoint y: 161, distance: 161.9
click at [700, 18] on div at bounding box center [698, 17] width 35 height 35
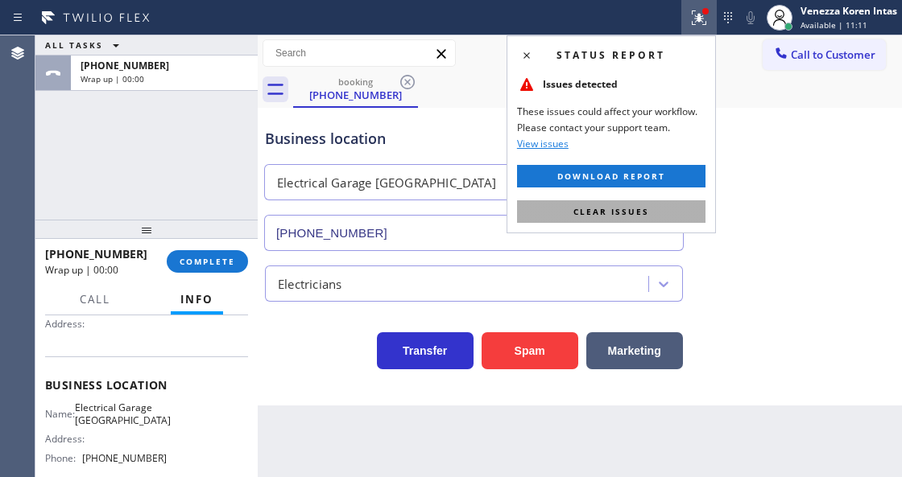
drag, startPoint x: 637, startPoint y: 215, endPoint x: 596, endPoint y: 225, distance: 42.2
click at [634, 217] on button "Clear issues" at bounding box center [611, 211] width 188 height 23
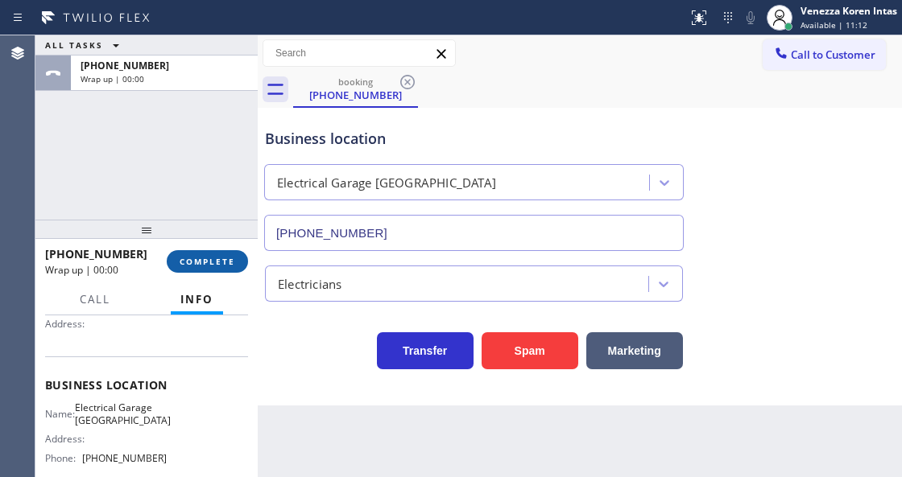
click at [223, 263] on span "COMPLETE" at bounding box center [207, 261] width 56 height 11
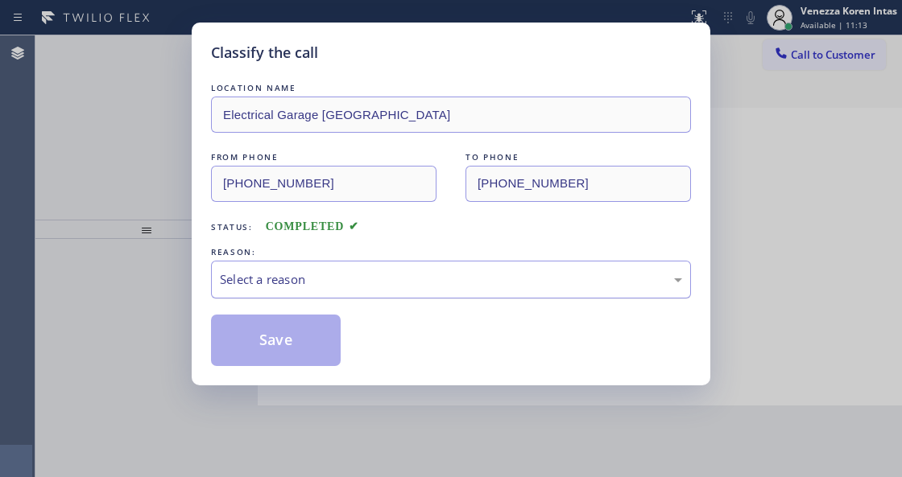
click at [375, 299] on div "Select a reason" at bounding box center [451, 280] width 480 height 38
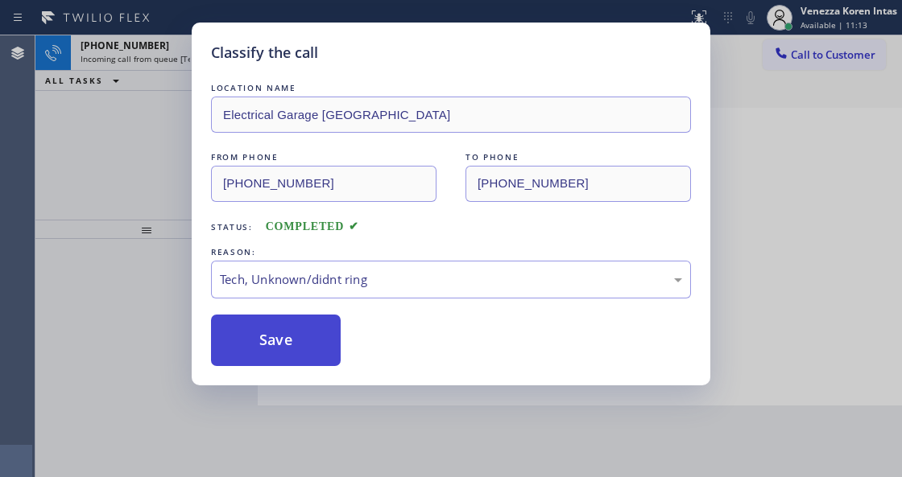
click at [309, 365] on button "Save" at bounding box center [276, 341] width 130 height 52
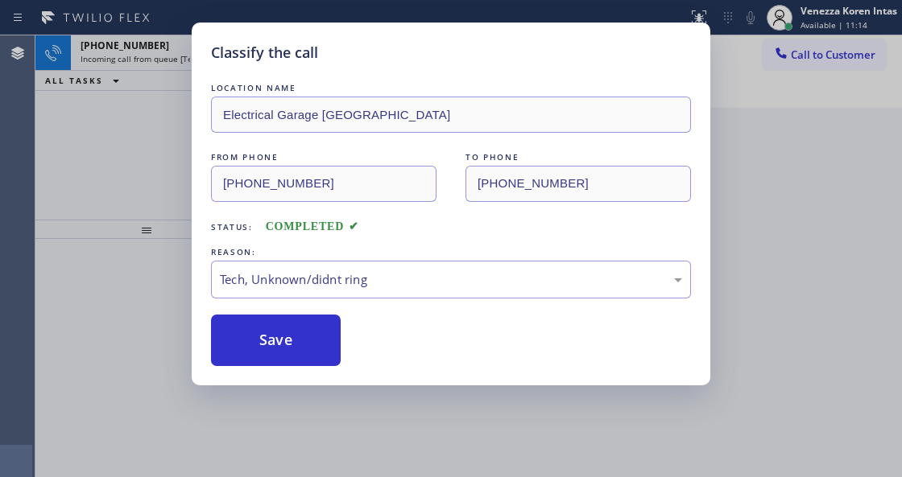
click at [212, 55] on icon at bounding box center [207, 52] width 19 height 19
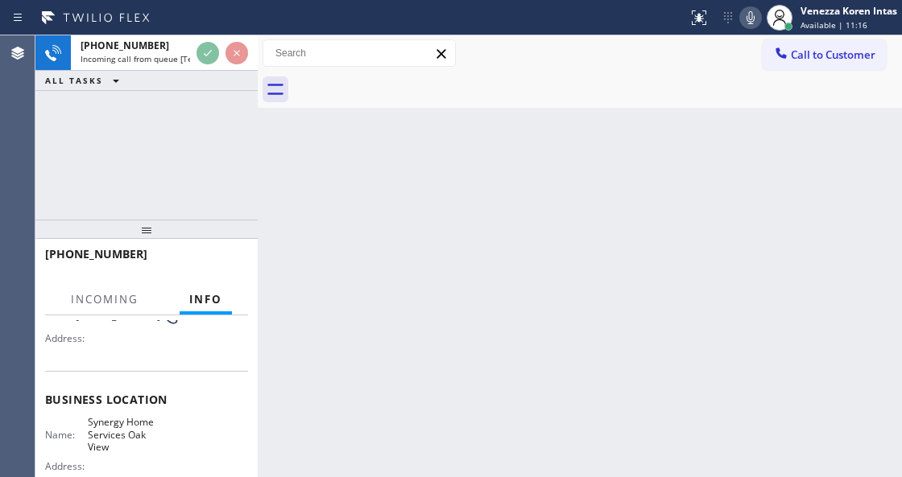
scroll to position [214, 0]
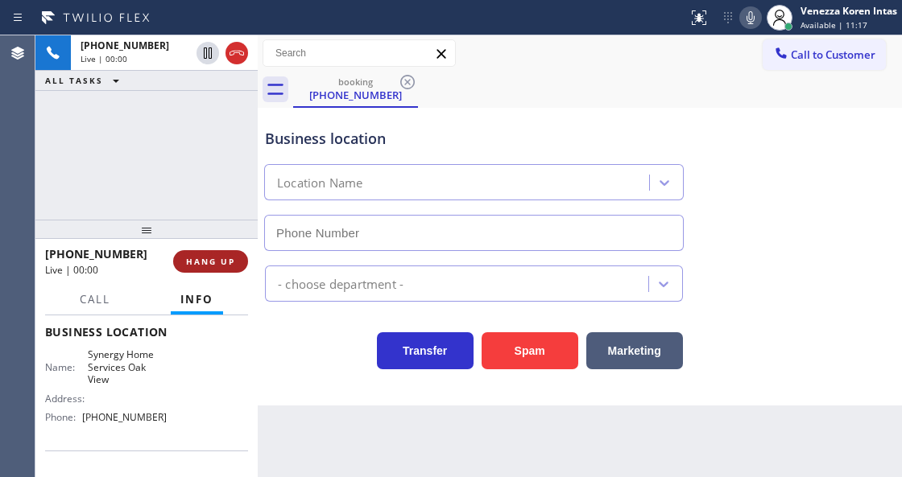
type input "(805) 263-1633"
click at [216, 254] on button "HANG UP" at bounding box center [210, 261] width 75 height 23
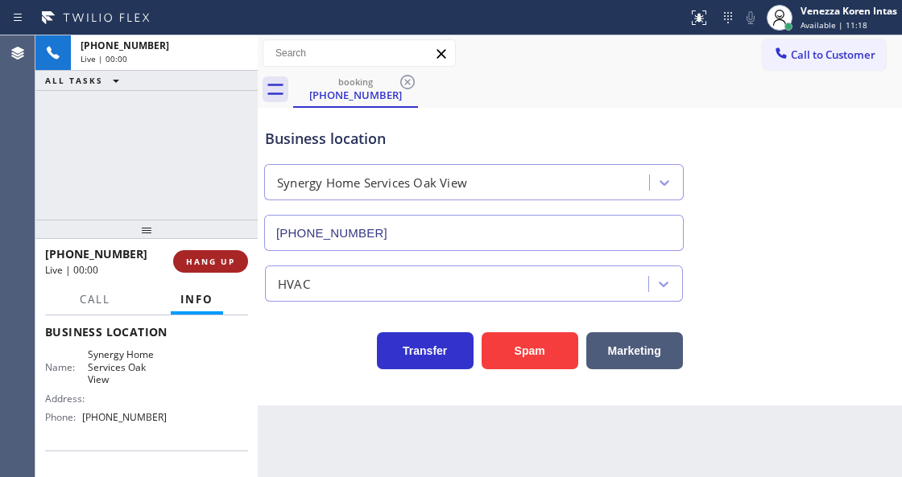
click at [217, 264] on span "HANG UP" at bounding box center [210, 261] width 49 height 11
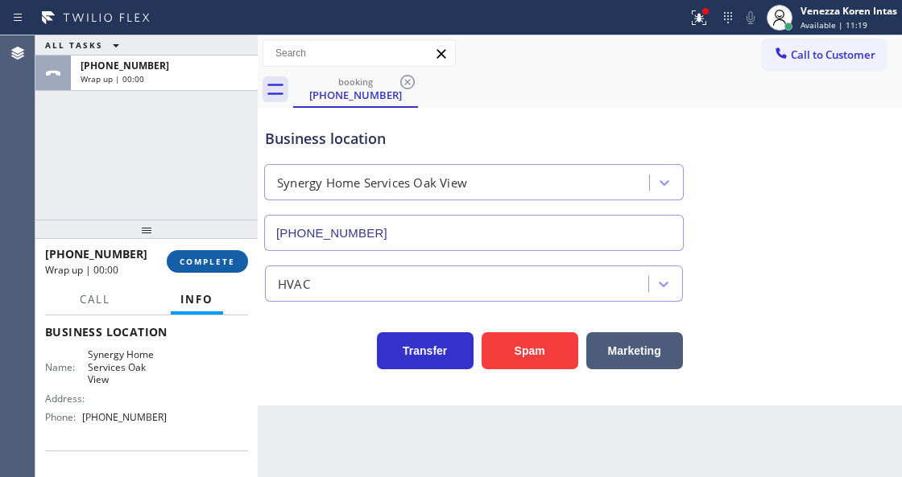
click at [229, 272] on button "COMPLETE" at bounding box center [207, 261] width 81 height 23
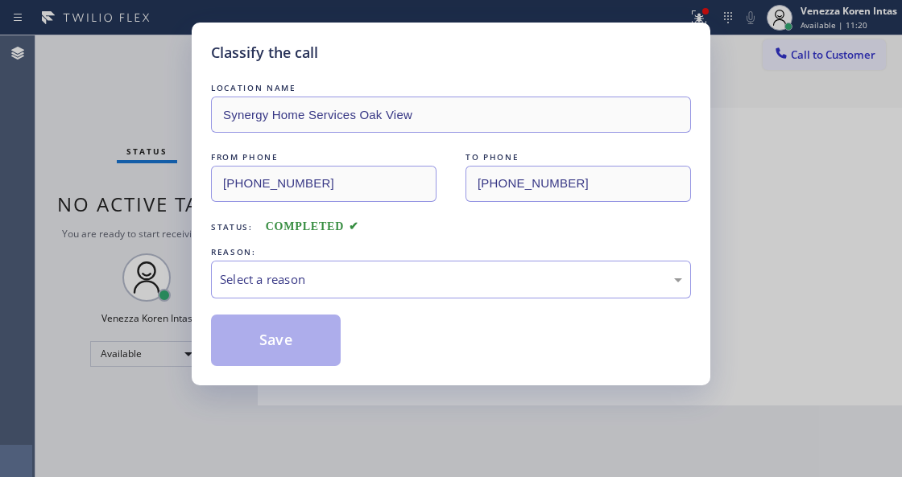
click at [362, 279] on div "Select a reason" at bounding box center [451, 279] width 462 height 19
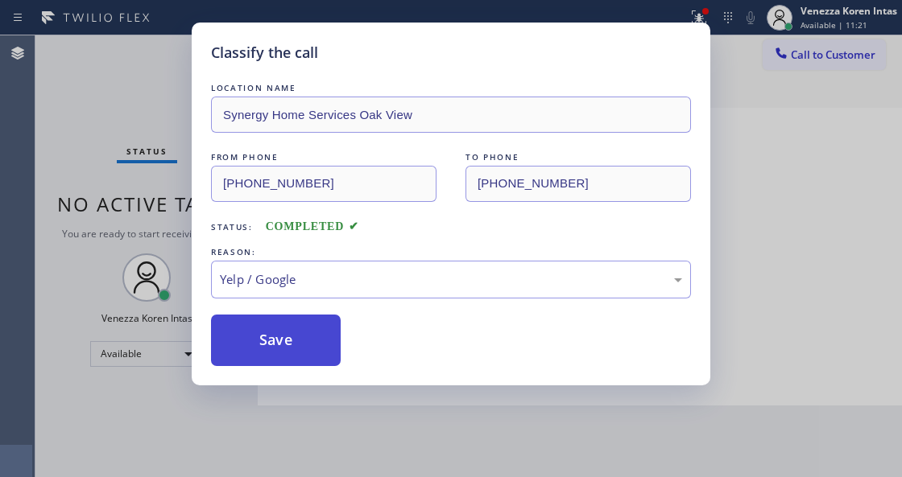
click at [290, 330] on button "Save" at bounding box center [276, 341] width 130 height 52
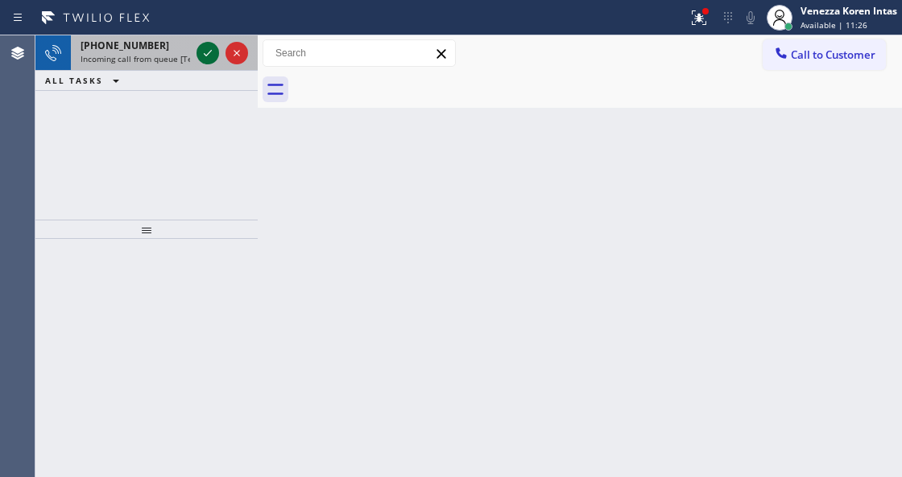
click at [214, 48] on icon at bounding box center [207, 52] width 19 height 19
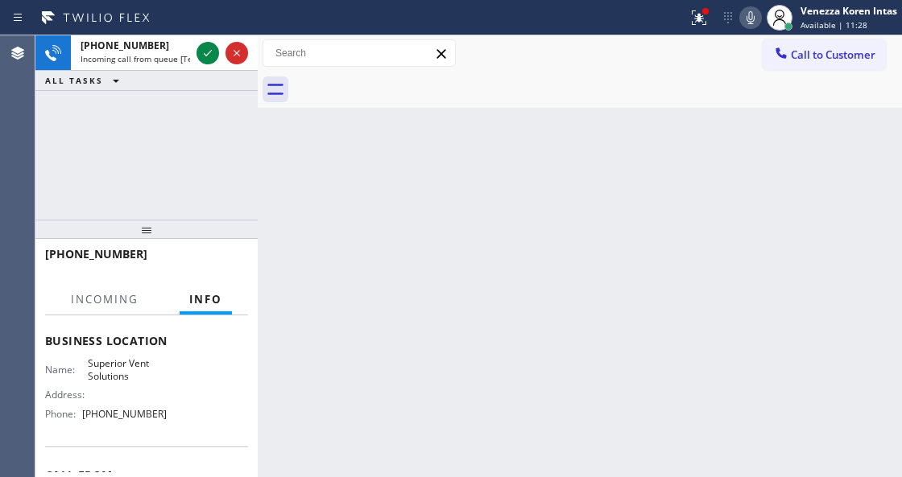
scroll to position [214, 0]
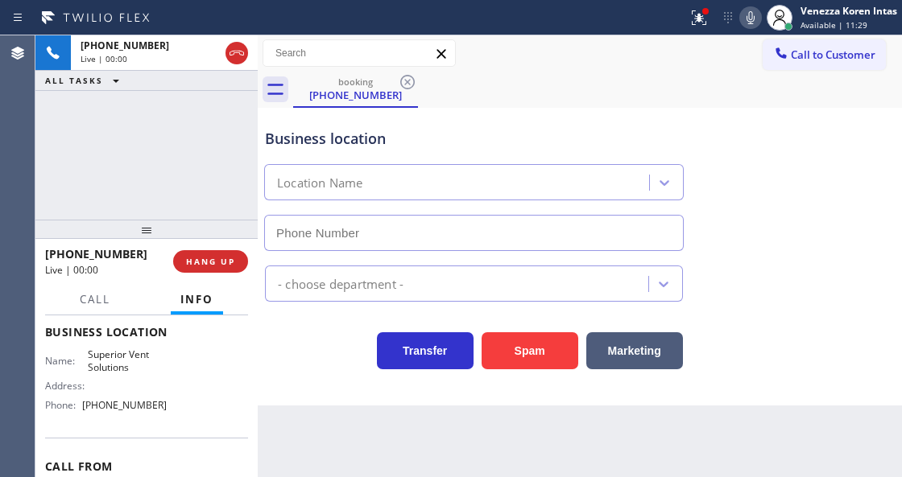
type input "(817) 765-5920"
click at [142, 159] on div "+15304170255 Live | 00:00 ALL TASKS ALL TASKS ACTIVE TASKS TASKS IN WRAP UP" at bounding box center [146, 127] width 222 height 184
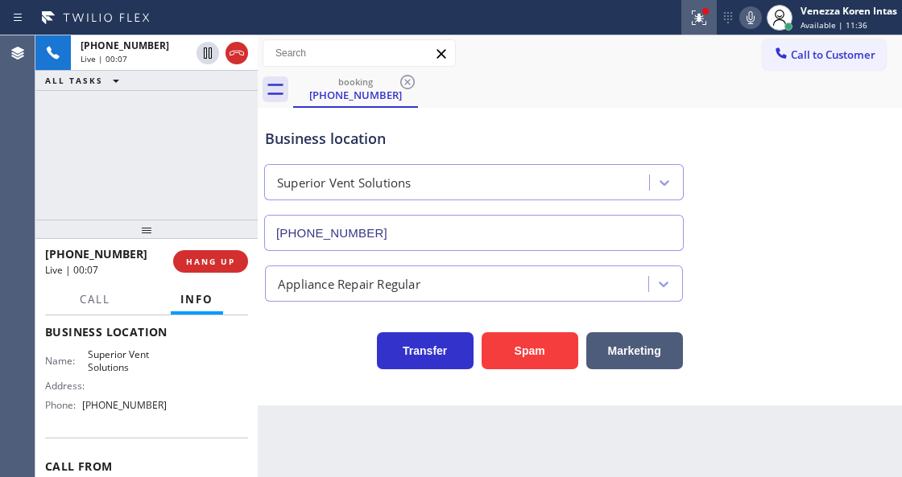
click at [712, 27] on button at bounding box center [698, 17] width 35 height 35
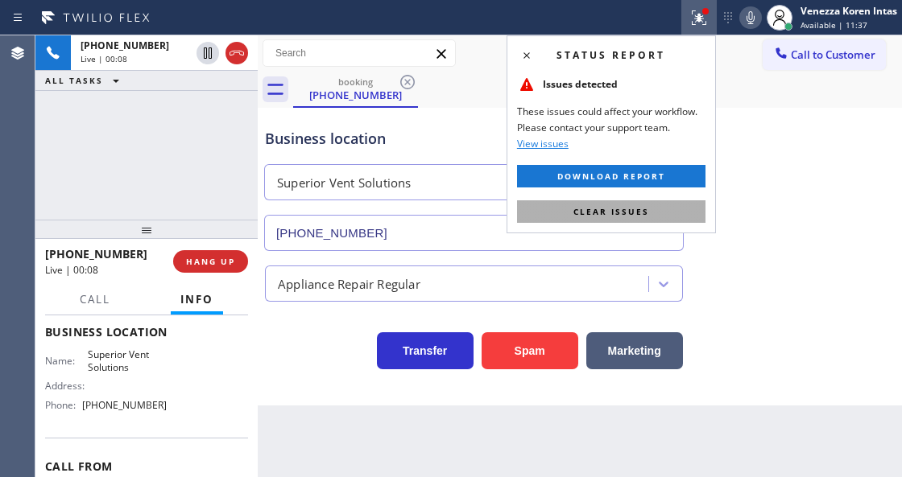
click at [565, 214] on button "Clear issues" at bounding box center [611, 211] width 188 height 23
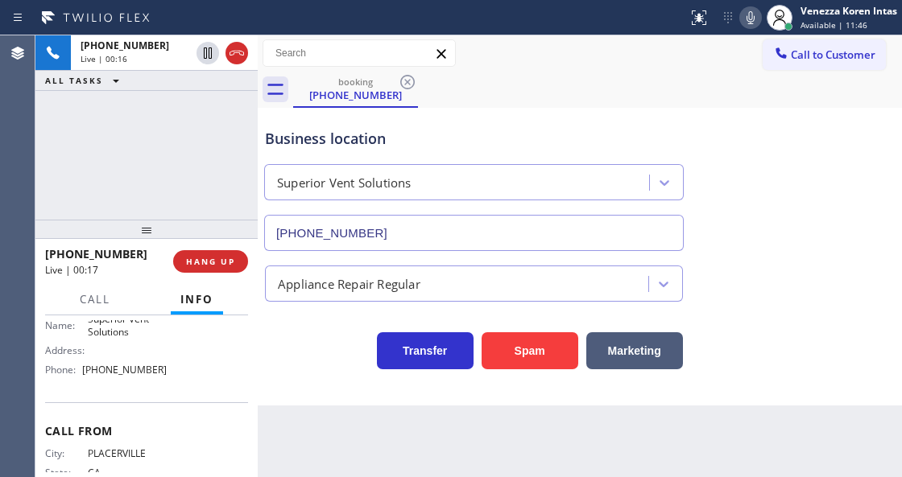
scroll to position [268, 0]
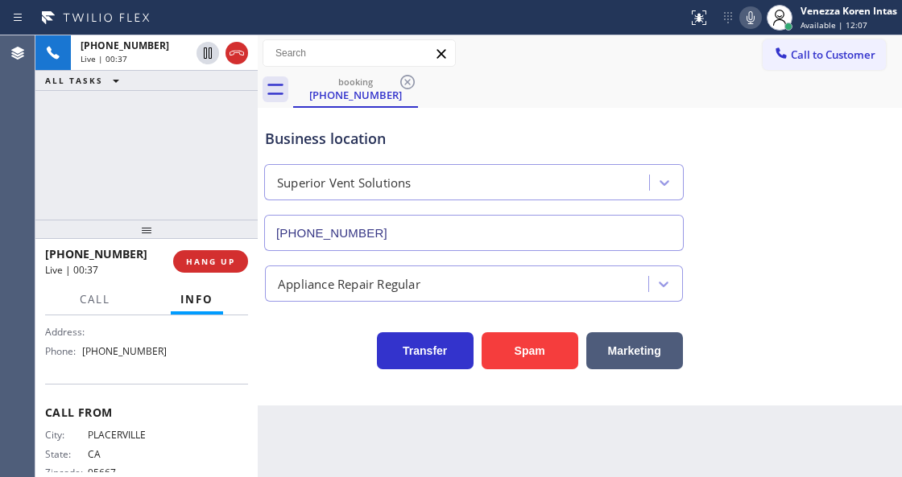
drag, startPoint x: 243, startPoint y: 56, endPoint x: 261, endPoint y: 97, distance: 45.4
click at [241, 56] on icon at bounding box center [236, 52] width 19 height 19
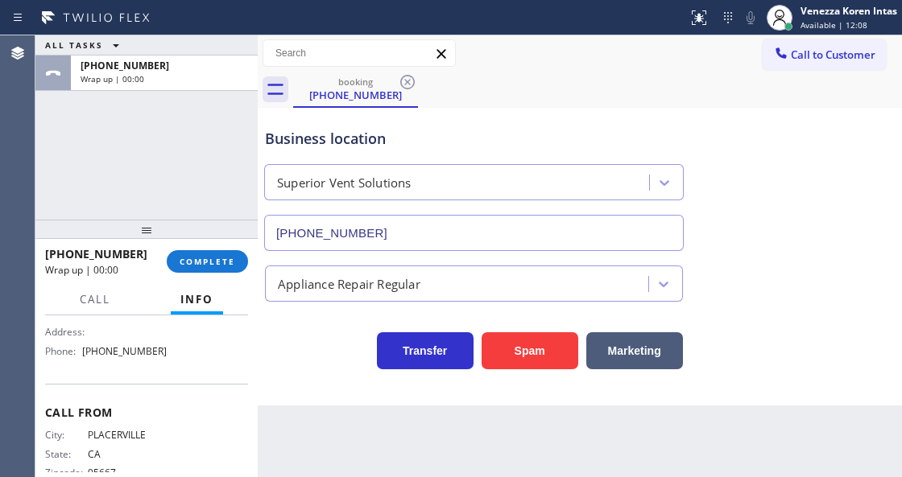
drag, startPoint x: 235, startPoint y: 263, endPoint x: 373, endPoint y: 271, distance: 138.7
click at [241, 267] on button "COMPLETE" at bounding box center [207, 261] width 81 height 23
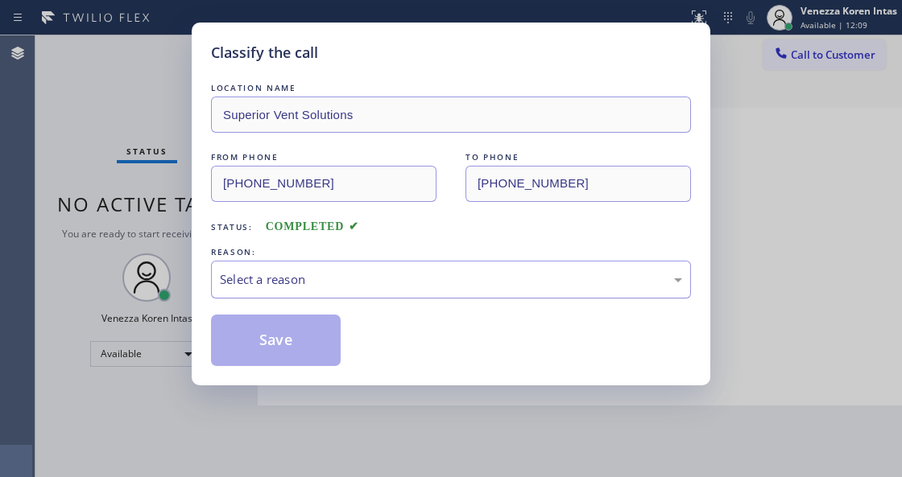
drag, startPoint x: 382, startPoint y: 283, endPoint x: 382, endPoint y: 296, distance: 12.9
click at [382, 296] on div "Select a reason" at bounding box center [451, 280] width 480 height 38
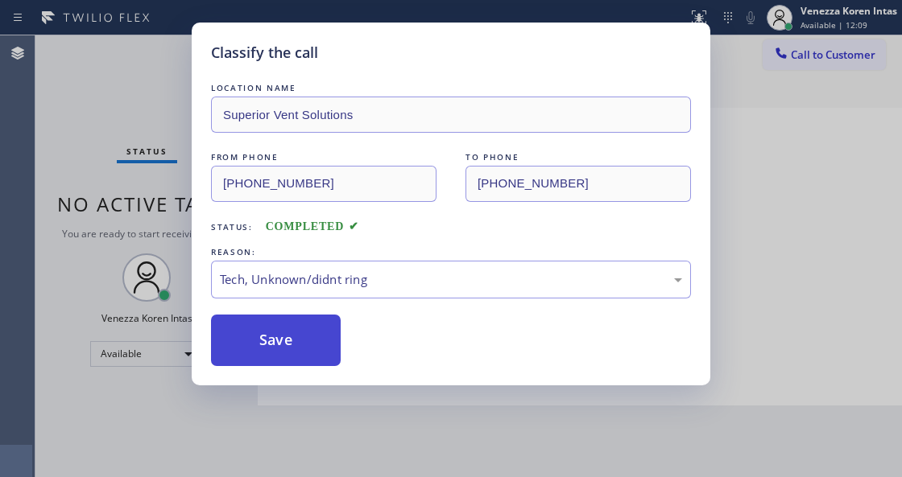
click at [317, 355] on button "Save" at bounding box center [276, 341] width 130 height 52
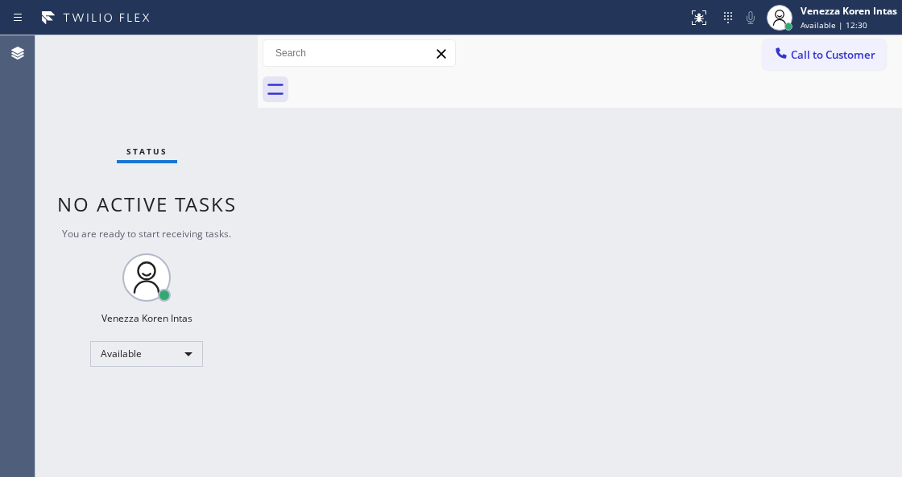
click at [216, 89] on div "Status No active tasks You are ready to start receiving tasks. Venezza Koren In…" at bounding box center [146, 256] width 222 height 442
click at [749, 119] on div "Back to Dashboard Change Sender ID Customers Technicians Select a contact Outbo…" at bounding box center [580, 256] width 644 height 442
click at [204, 48] on div "Status No active tasks You are ready to start receiving tasks. Venezza Koren In…" at bounding box center [146, 256] width 222 height 442
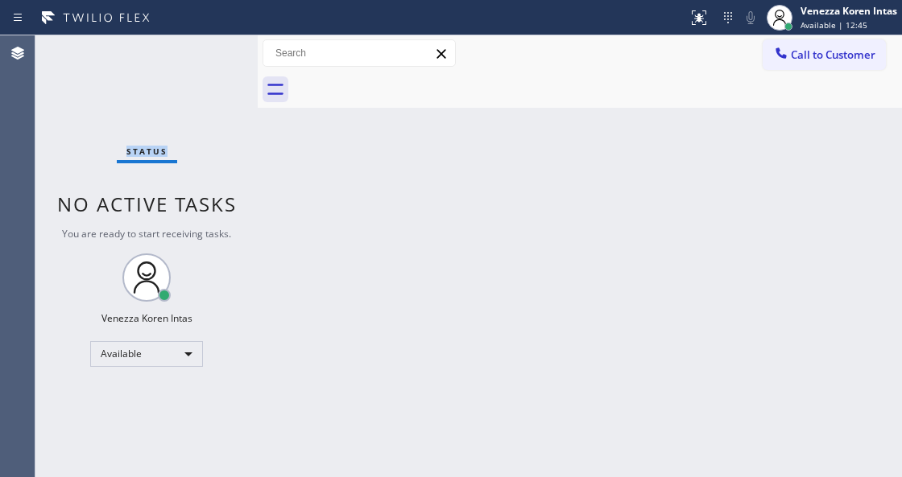
click at [204, 48] on div "Status No active tasks You are ready to start receiving tasks. Venezza Koren In…" at bounding box center [146, 256] width 222 height 442
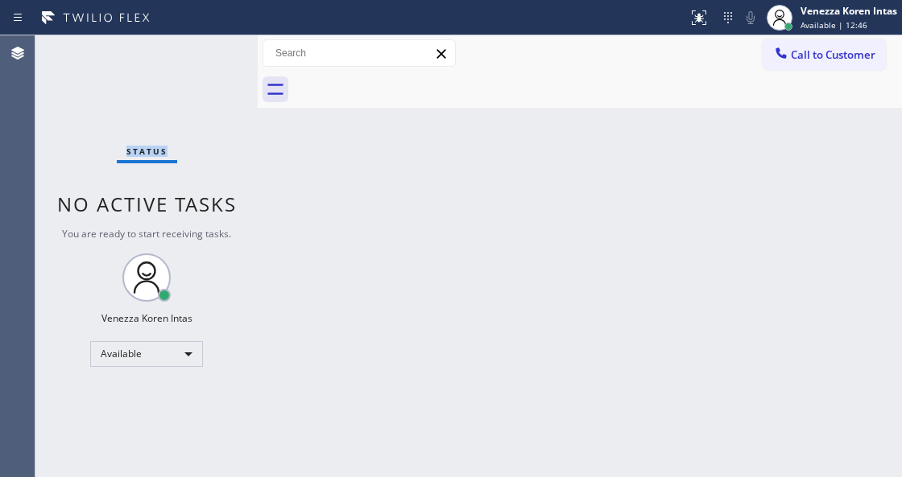
click at [204, 48] on div "Status No active tasks You are ready to start receiving tasks. Venezza Koren In…" at bounding box center [146, 256] width 222 height 442
click at [211, 42] on div "Status No active tasks You are ready to start receiving tasks. Venezza Koren In…" at bounding box center [146, 256] width 222 height 442
click at [178, 79] on div "Status No active tasks You are ready to start receiving tasks. Venezza Koren In…" at bounding box center [146, 256] width 222 height 442
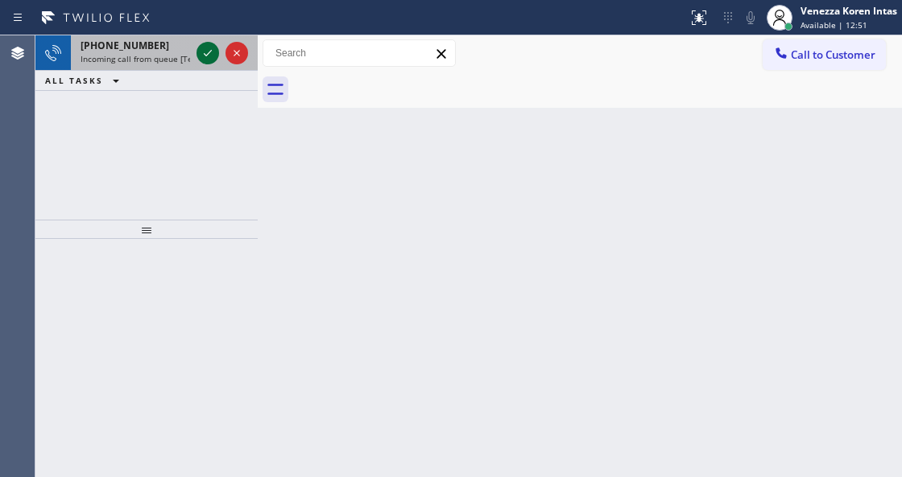
click at [208, 50] on icon at bounding box center [207, 52] width 19 height 19
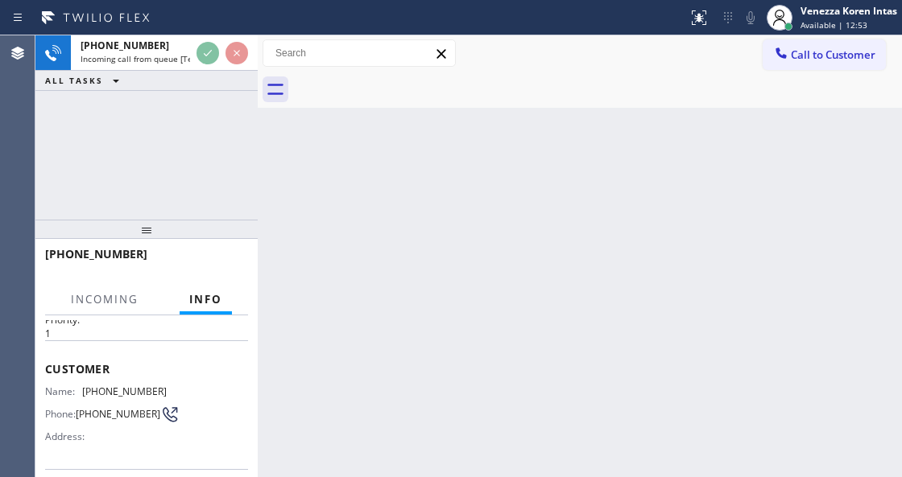
scroll to position [161, 0]
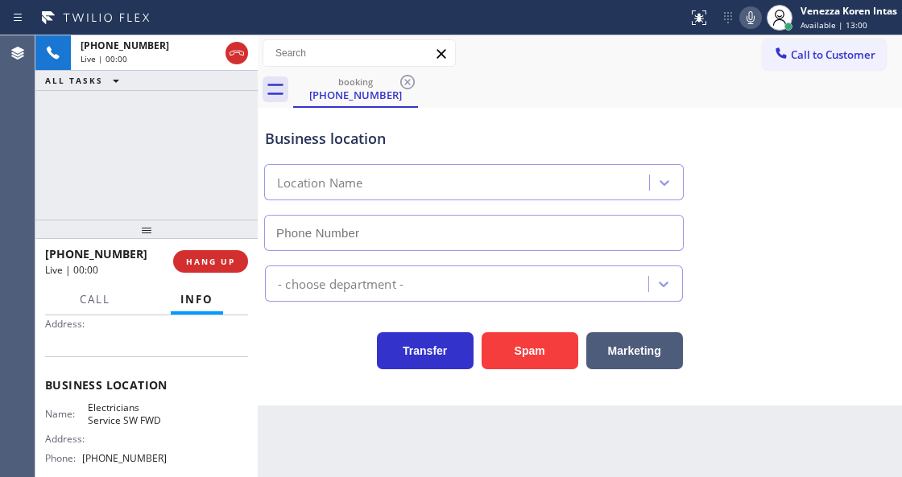
type input "[PHONE_NUMBER]"
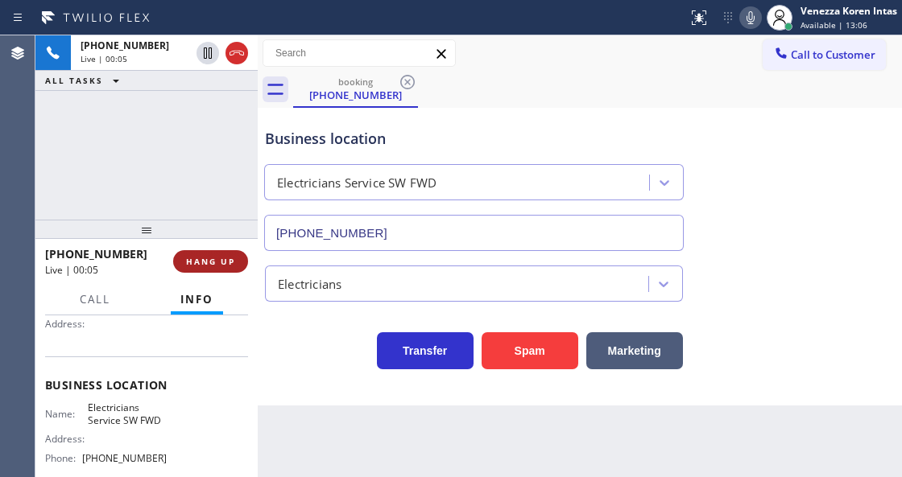
click at [228, 258] on span "HANG UP" at bounding box center [210, 261] width 49 height 11
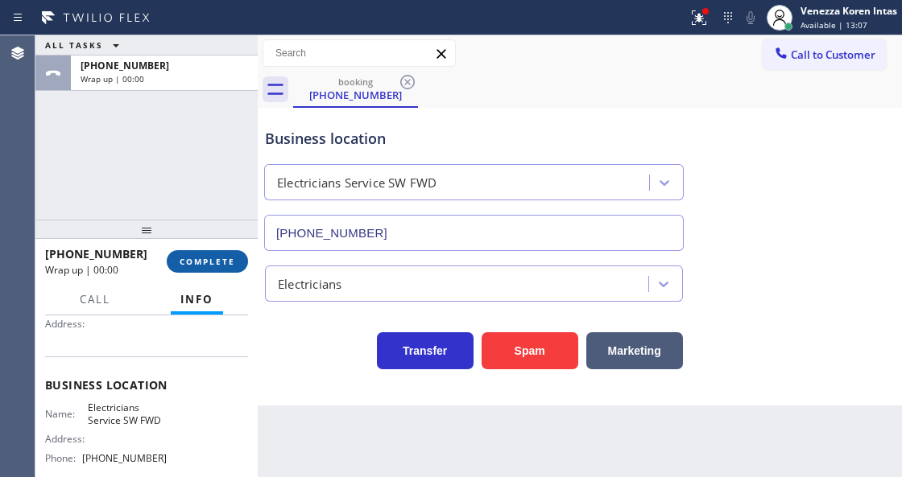
click at [228, 258] on span "COMPLETE" at bounding box center [207, 261] width 56 height 11
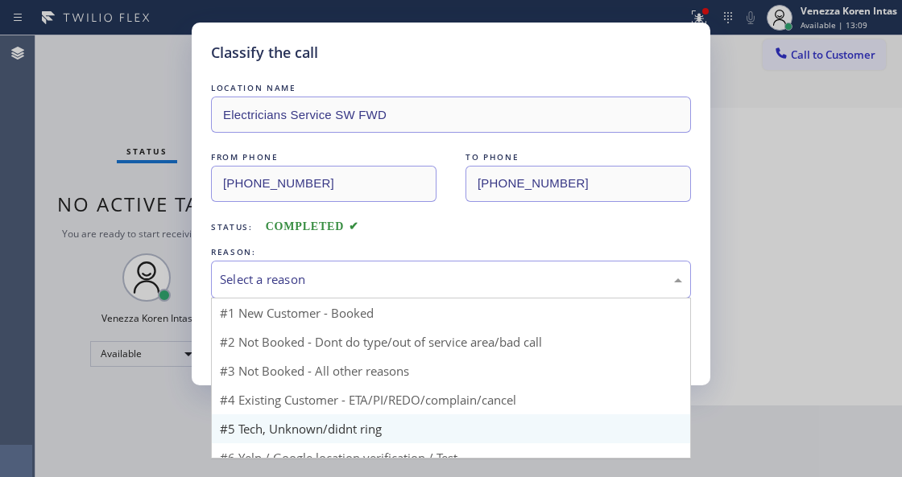
drag, startPoint x: 418, startPoint y: 277, endPoint x: 365, endPoint y: 433, distance: 164.9
click at [415, 277] on div "Select a reason" at bounding box center [451, 279] width 462 height 19
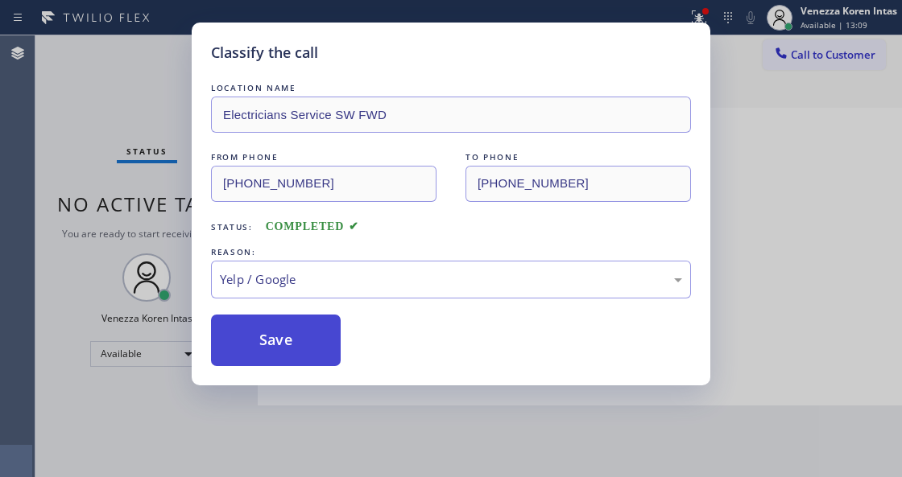
click at [295, 348] on button "Save" at bounding box center [276, 341] width 130 height 52
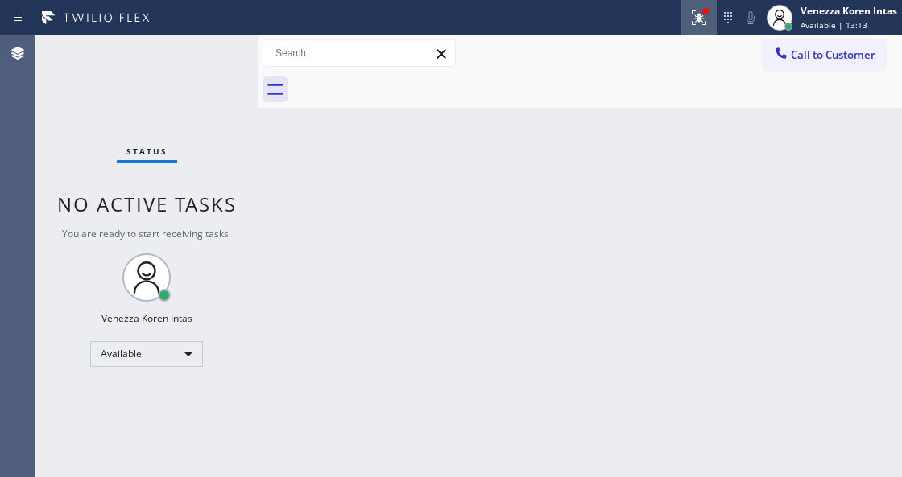
click at [689, 18] on icon at bounding box center [698, 17] width 19 height 19
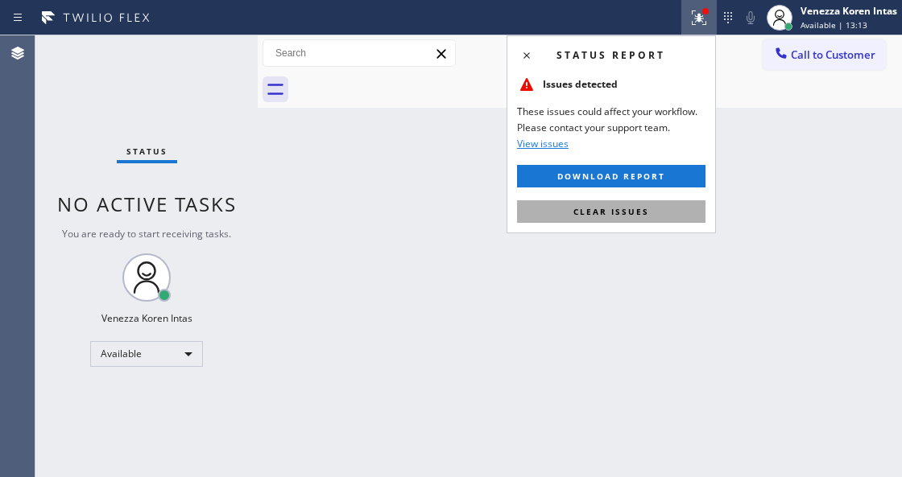
click at [646, 208] on span "Clear issues" at bounding box center [611, 211] width 76 height 11
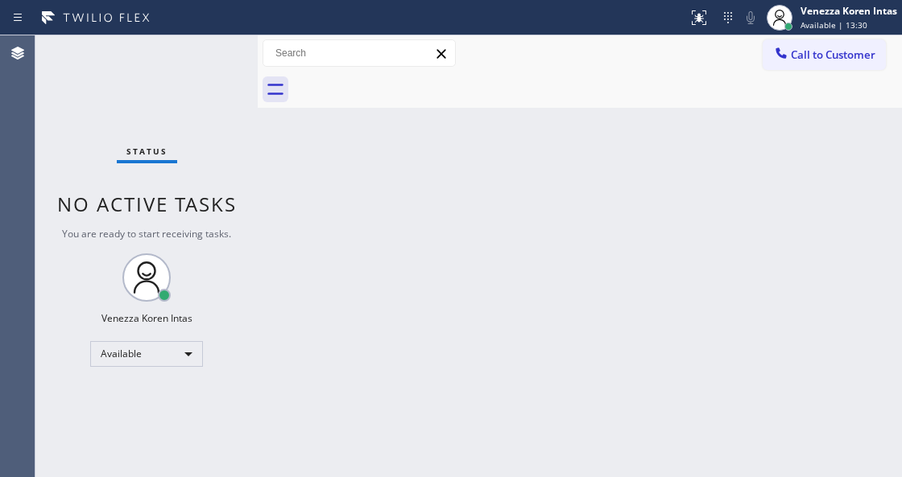
click at [130, 143] on div "Status No active tasks You are ready to start receiving tasks. Venezza Koren In…" at bounding box center [146, 256] width 222 height 442
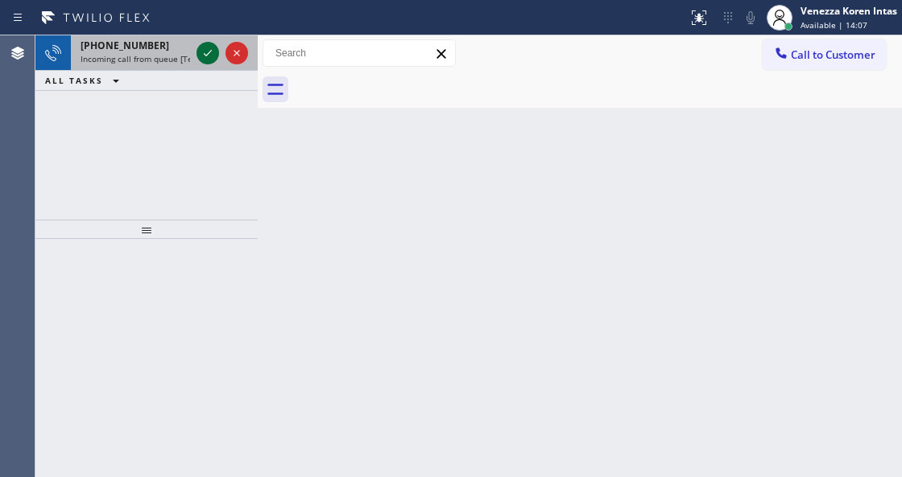
click at [202, 56] on icon at bounding box center [207, 52] width 19 height 19
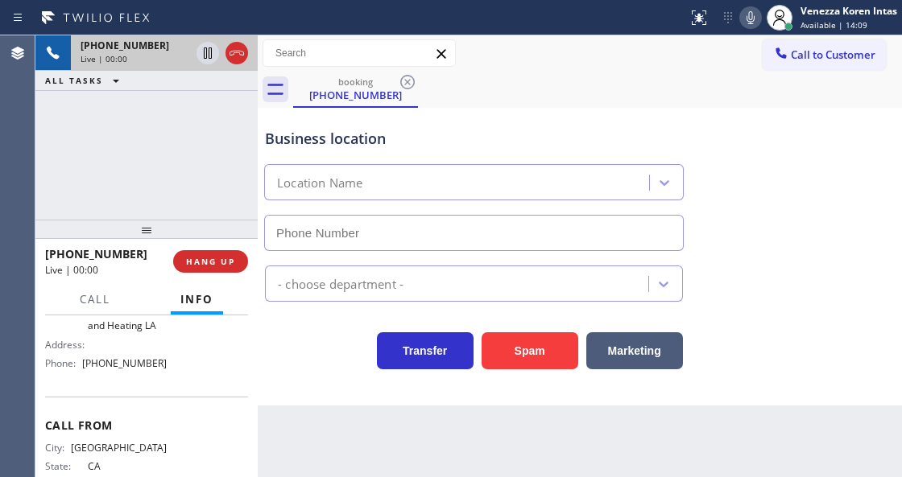
scroll to position [161, 0]
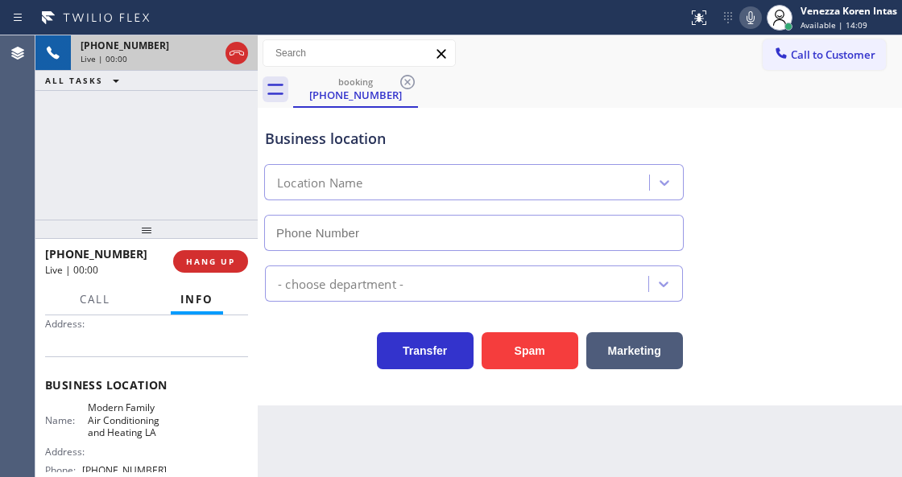
type input "(323) 375-1894"
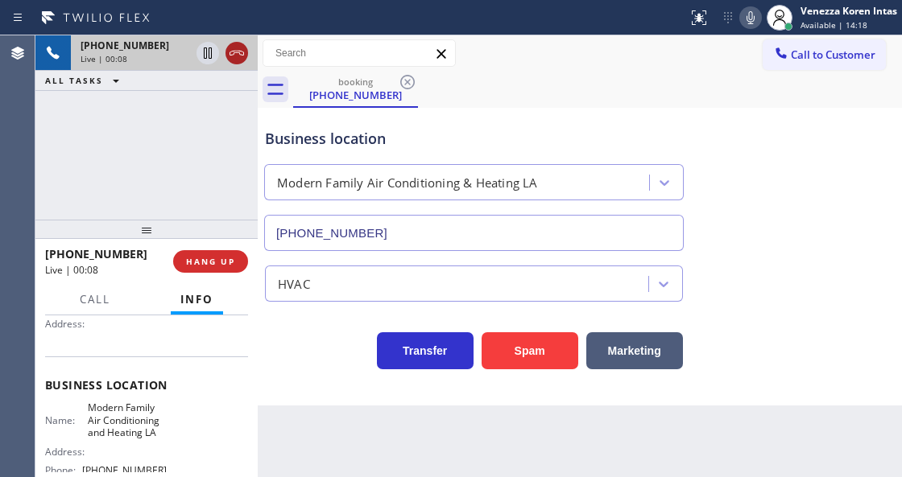
click at [229, 55] on icon at bounding box center [236, 52] width 19 height 19
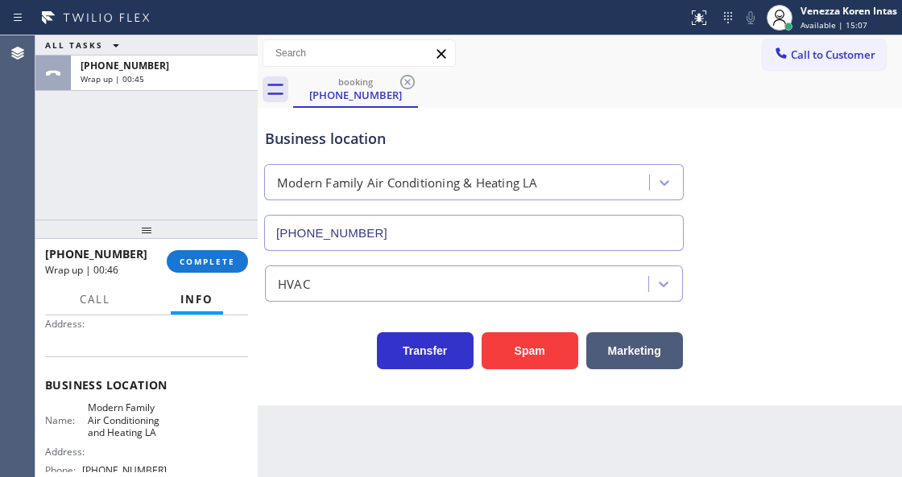
click at [216, 239] on div at bounding box center [146, 229] width 222 height 19
click at [214, 260] on span "COMPLETE" at bounding box center [207, 261] width 56 height 11
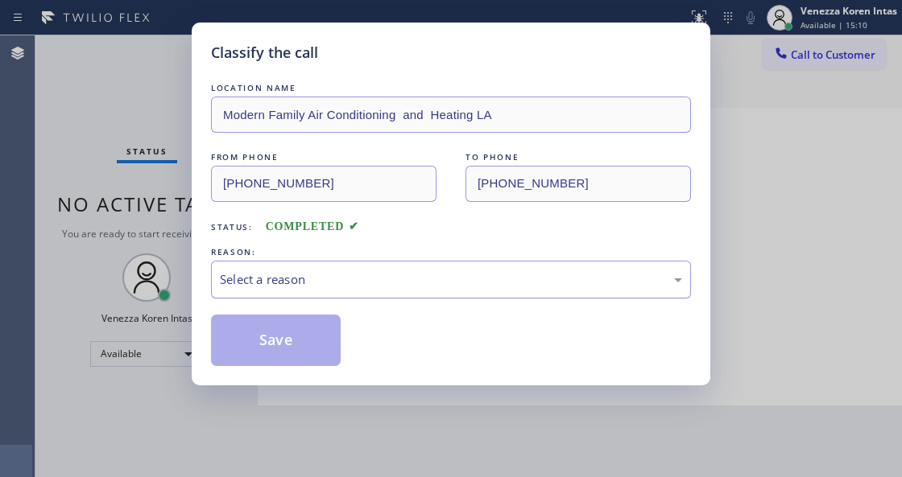
click at [346, 286] on div "Select a reason" at bounding box center [451, 279] width 462 height 19
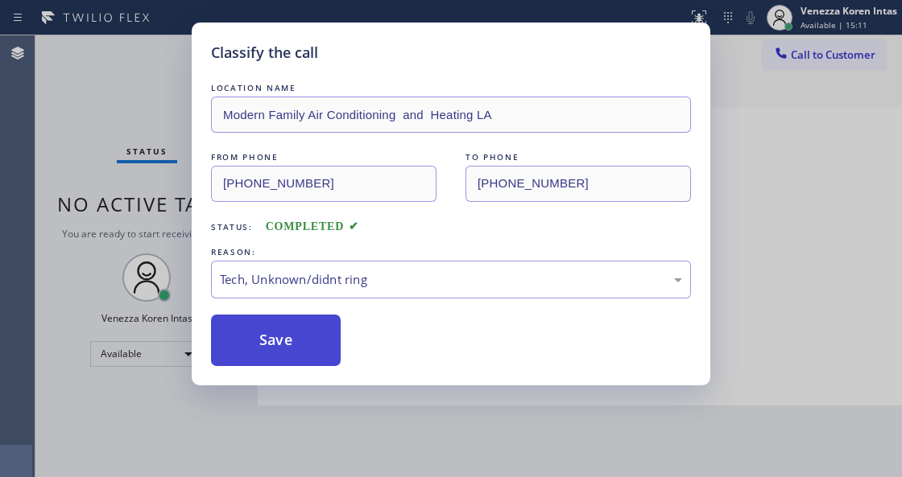
click at [294, 336] on button "Save" at bounding box center [276, 341] width 130 height 52
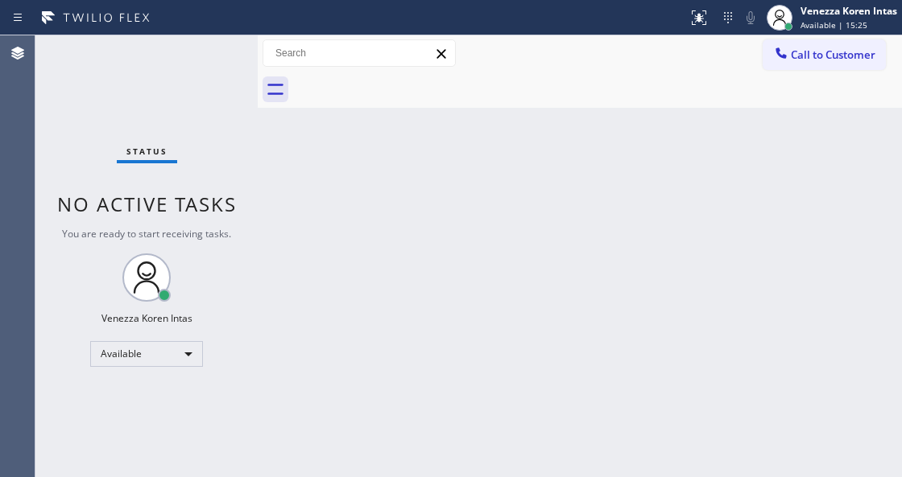
click at [143, 72] on div "Status No active tasks You are ready to start receiving tasks. Venezza Koren In…" at bounding box center [146, 256] width 222 height 442
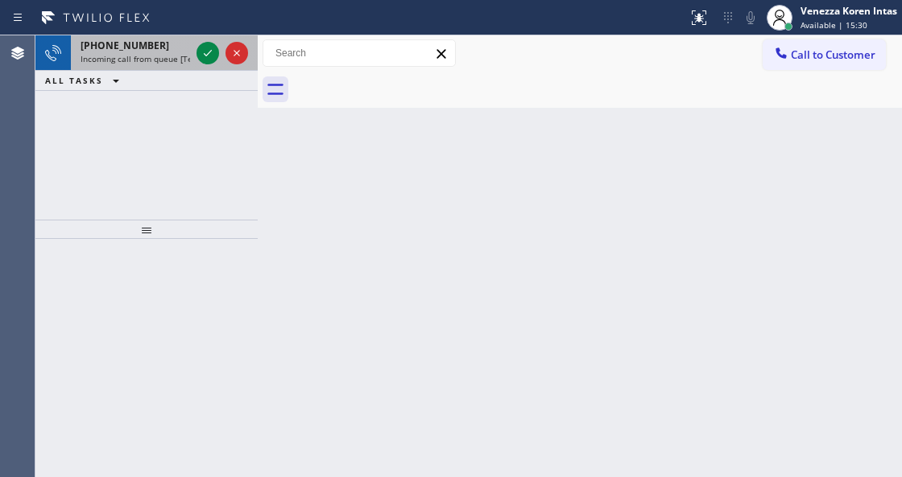
drag, startPoint x: 198, startPoint y: 39, endPoint x: 198, endPoint y: 52, distance: 12.1
click at [198, 41] on div at bounding box center [222, 52] width 58 height 35
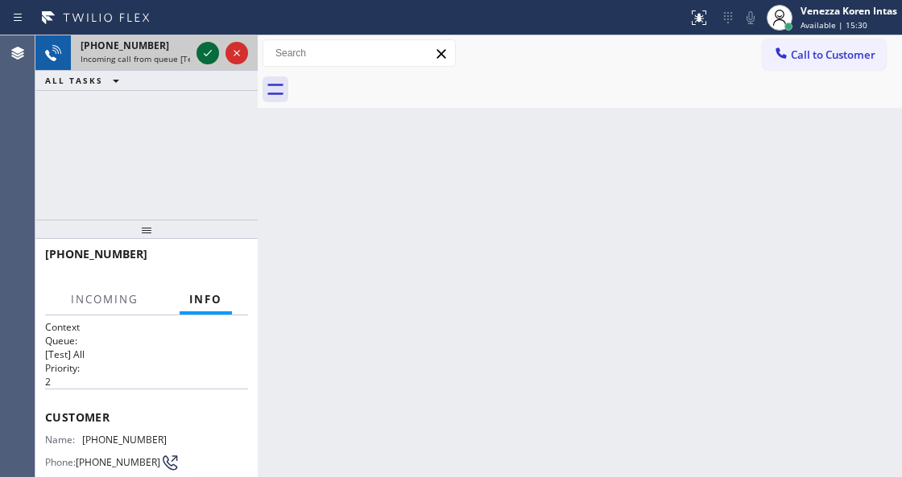
click at [199, 52] on icon at bounding box center [207, 52] width 19 height 19
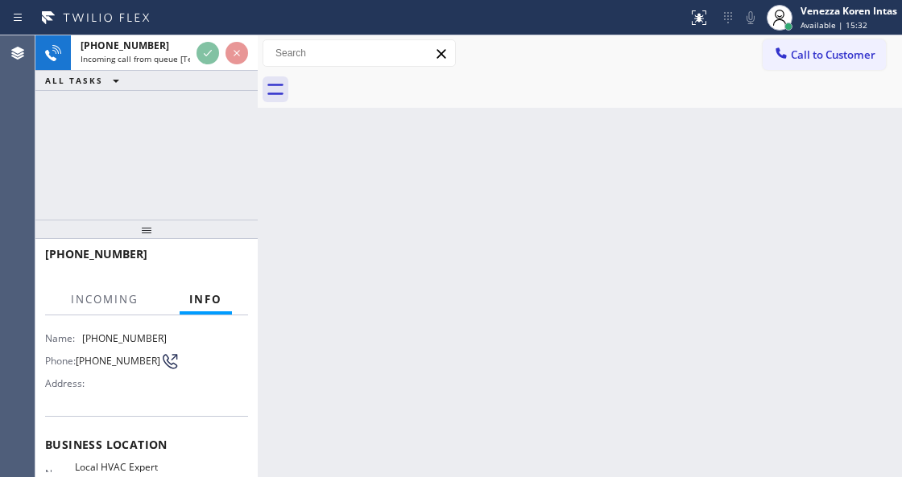
scroll to position [214, 0]
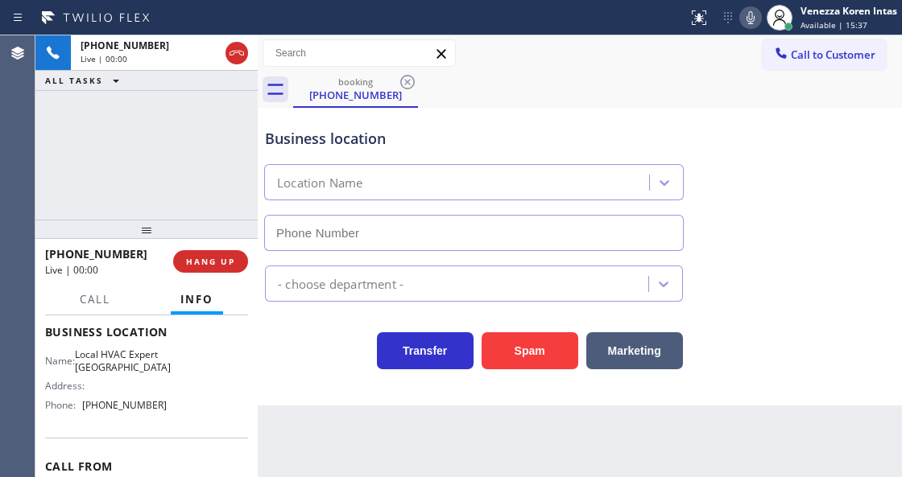
type input "(949) 674-4088"
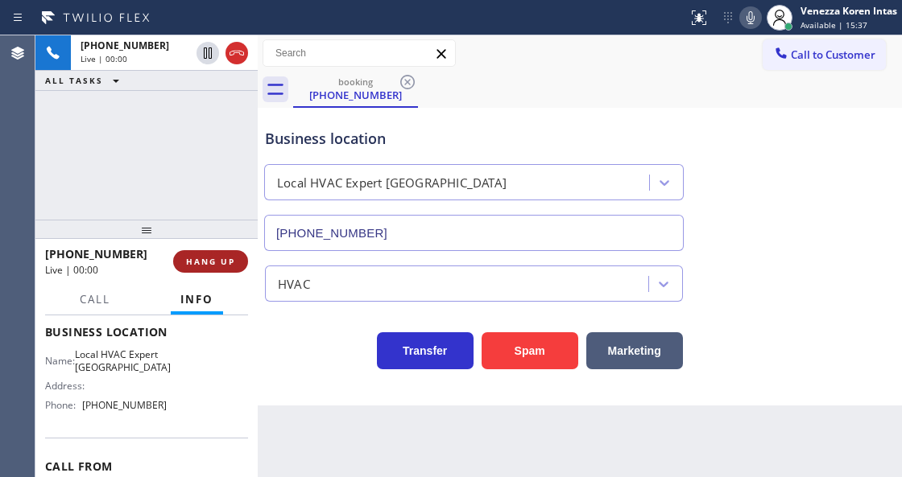
click at [211, 254] on button "HANG UP" at bounding box center [210, 261] width 75 height 23
click at [212, 255] on button "HANG UP" at bounding box center [210, 261] width 75 height 23
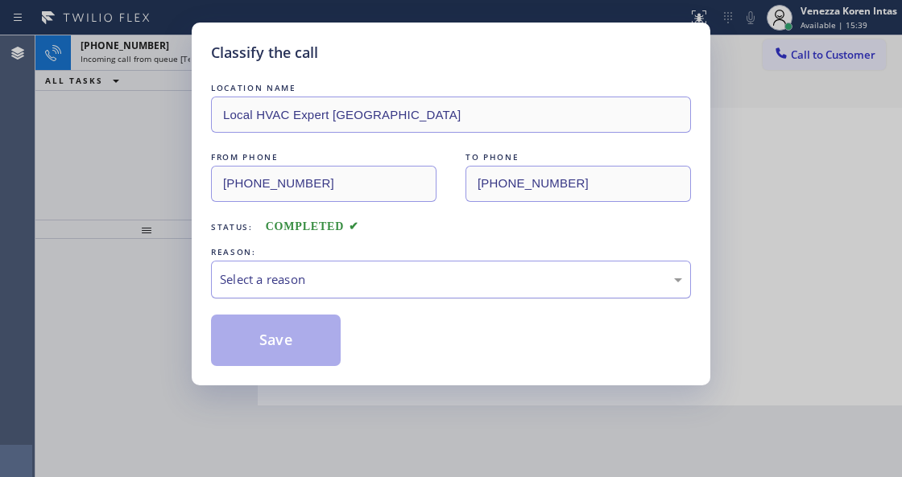
click at [442, 280] on div "Select a reason" at bounding box center [451, 279] width 462 height 19
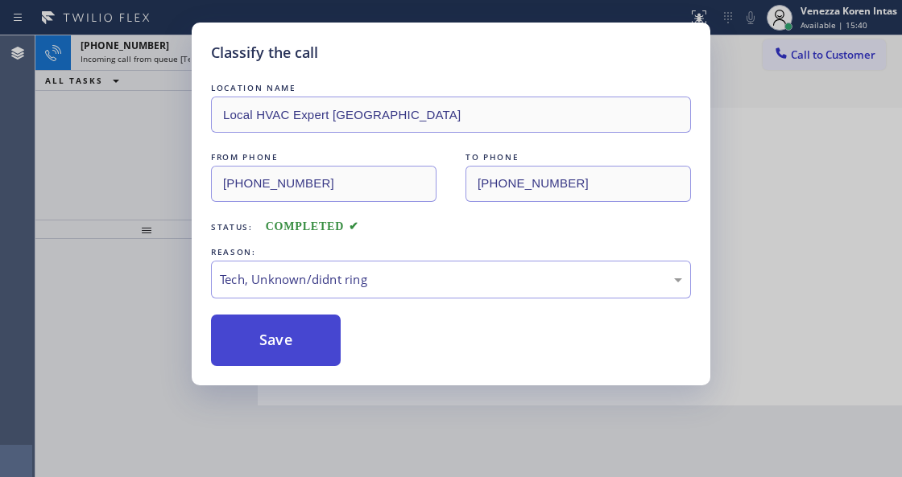
click at [317, 338] on button "Save" at bounding box center [276, 341] width 130 height 52
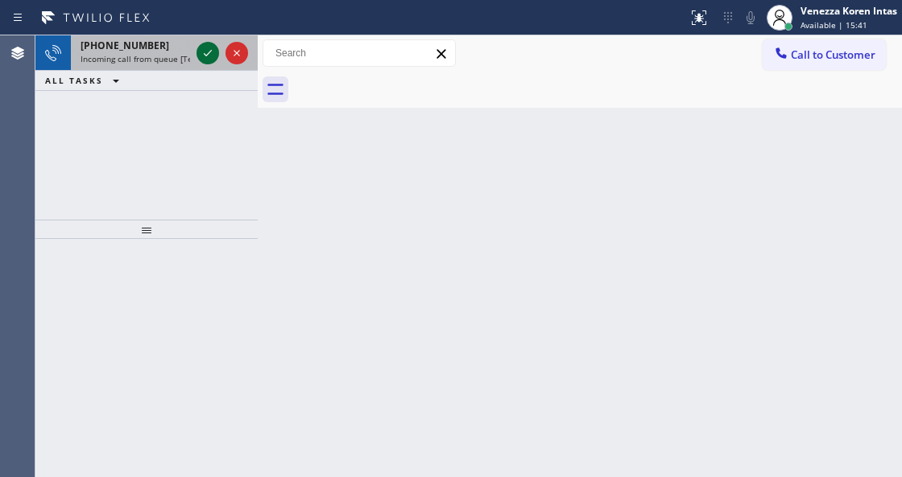
click at [211, 52] on icon at bounding box center [207, 52] width 19 height 19
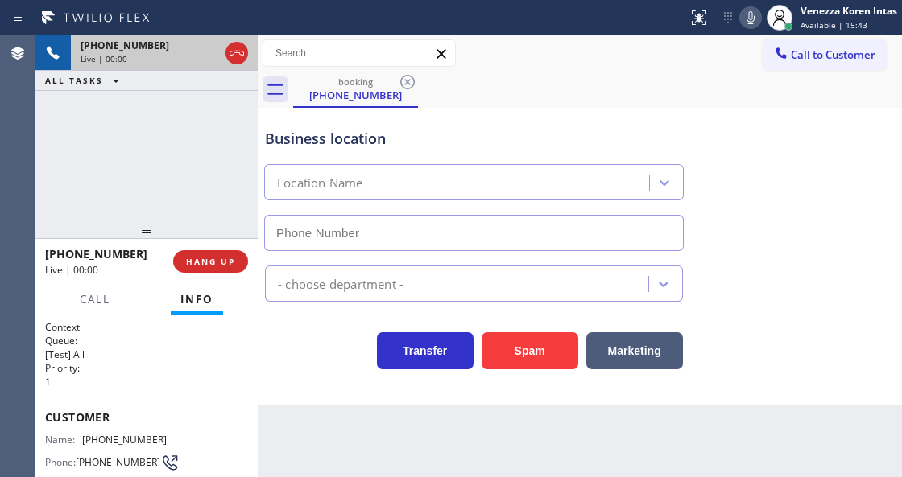
scroll to position [214, 0]
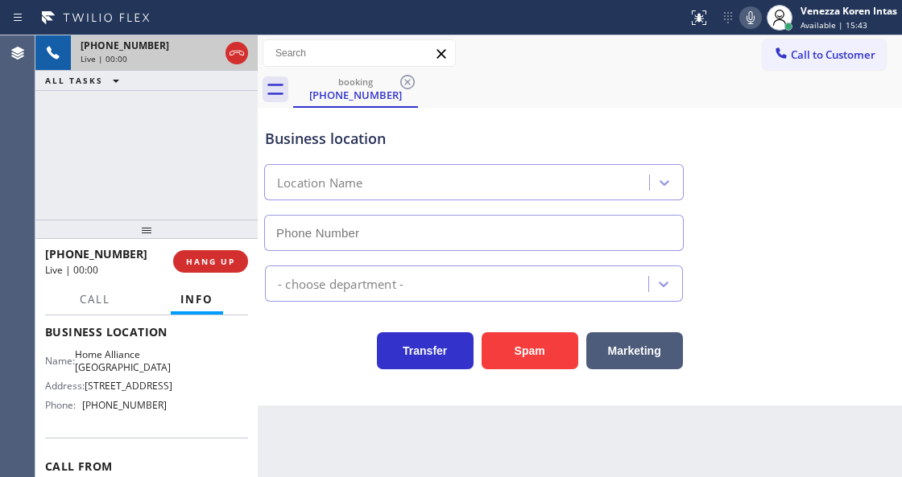
type input "(213) 344-0758"
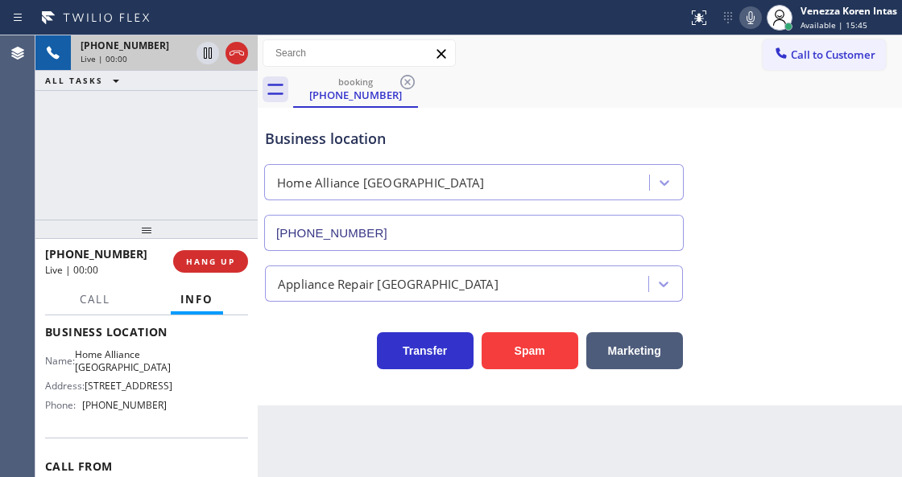
click at [150, 169] on div "+17144751183 Live | 00:00 ALL TASKS ALL TASKS ACTIVE TASKS TASKS IN WRAP UP" at bounding box center [146, 127] width 222 height 184
click at [694, 97] on div "booking (714) 475-1183" at bounding box center [597, 90] width 609 height 36
click at [241, 46] on icon at bounding box center [236, 52] width 19 height 19
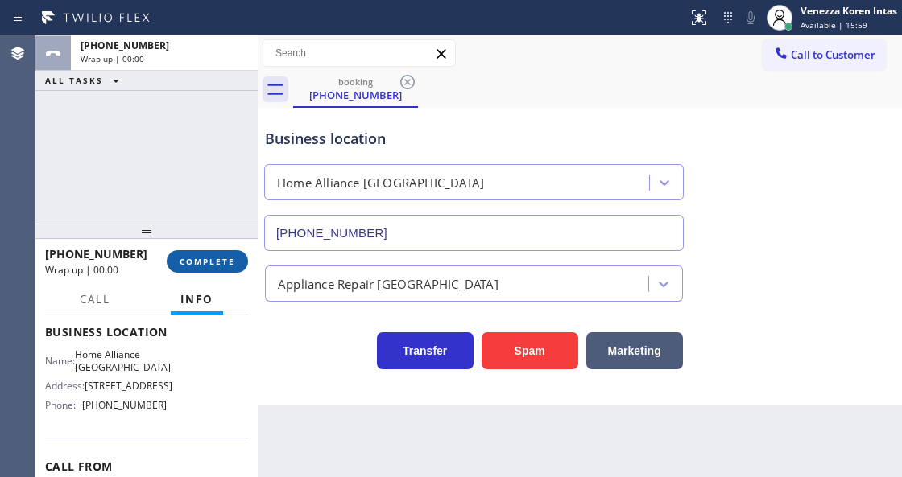
click at [225, 254] on button "COMPLETE" at bounding box center [207, 261] width 81 height 23
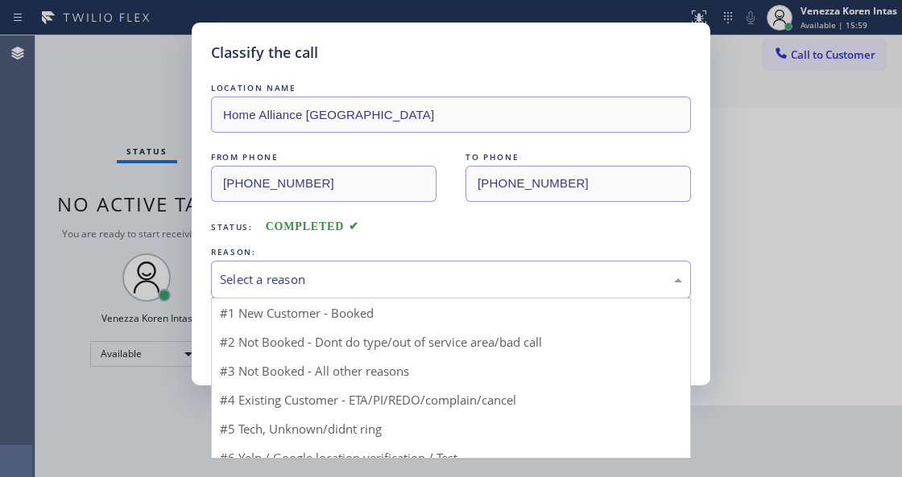
click at [395, 278] on div "Select a reason" at bounding box center [451, 279] width 462 height 19
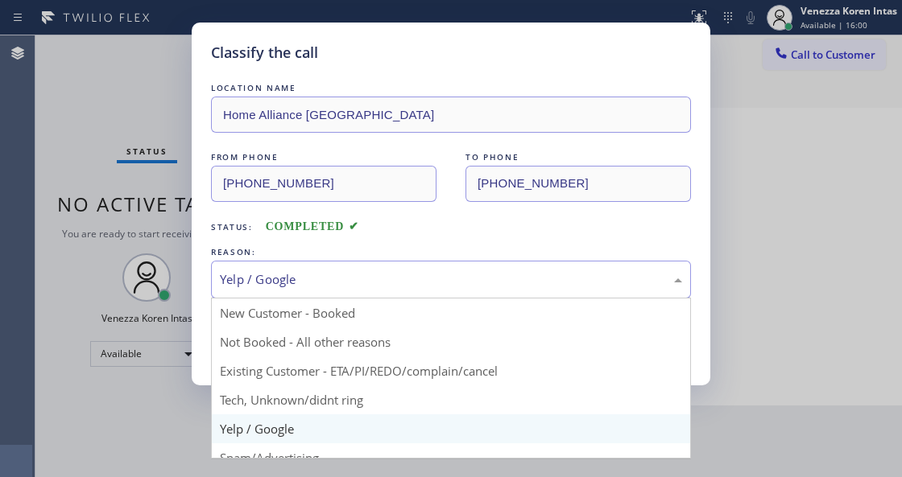
click at [346, 283] on div "Yelp / Google" at bounding box center [451, 279] width 462 height 19
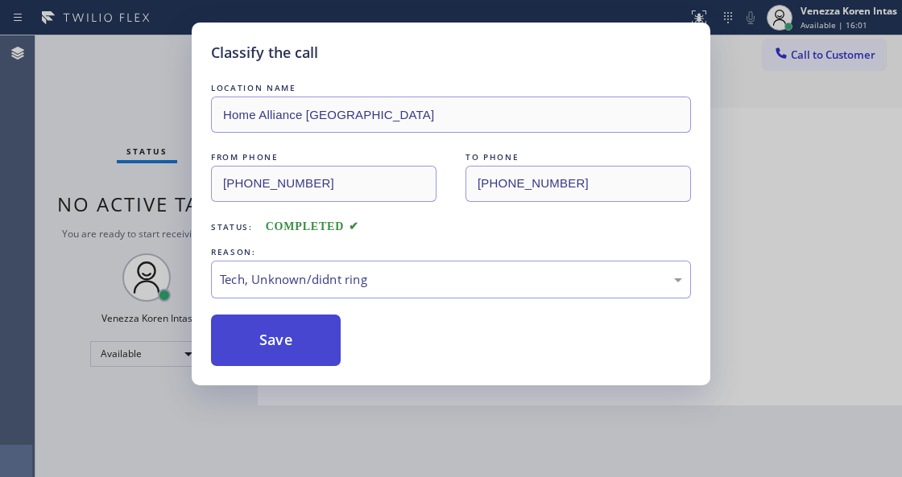
drag, startPoint x: 329, startPoint y: 411, endPoint x: 306, endPoint y: 363, distance: 53.6
click at [306, 362] on button "Save" at bounding box center [276, 341] width 130 height 52
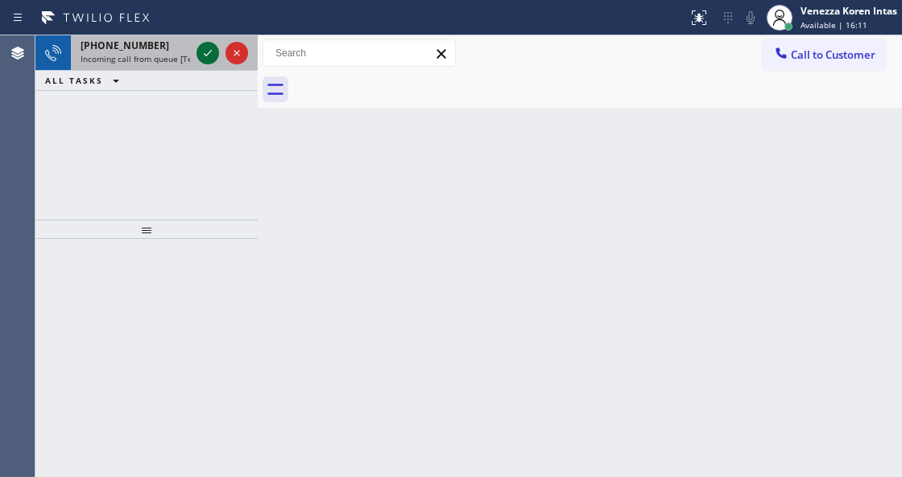
click at [206, 54] on icon at bounding box center [207, 52] width 19 height 19
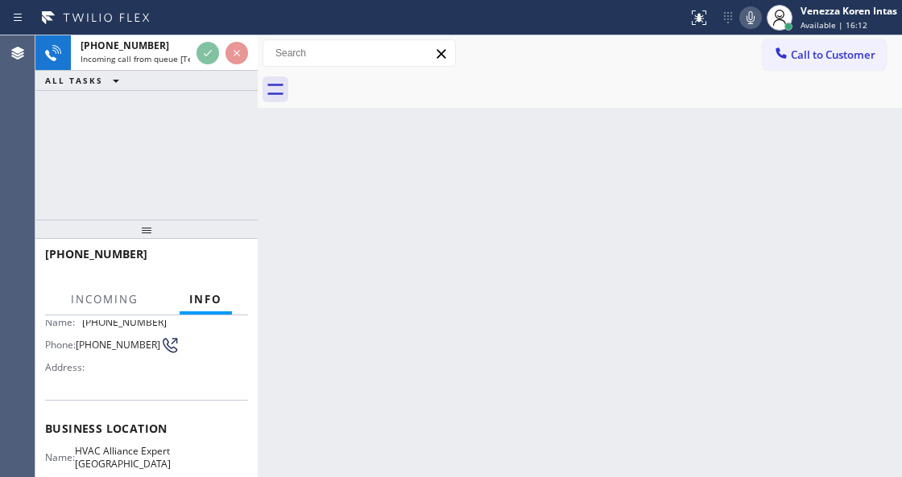
scroll to position [214, 0]
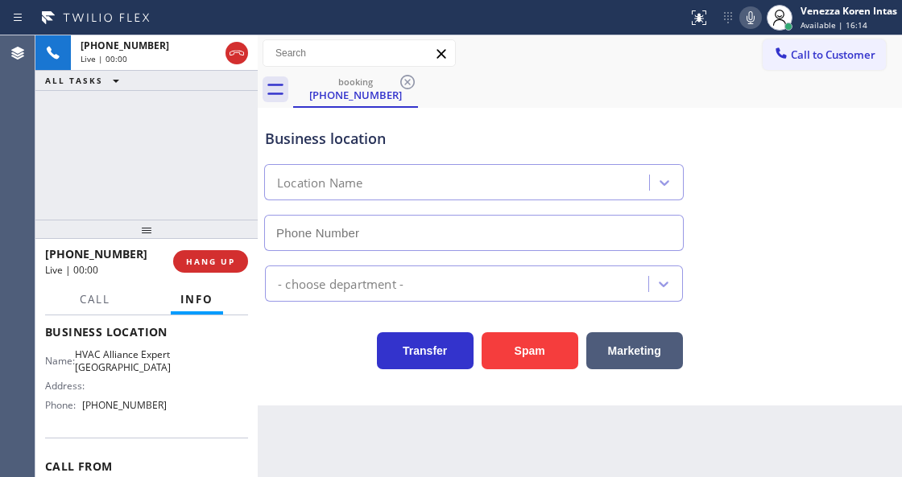
type input "(442) 291-7477"
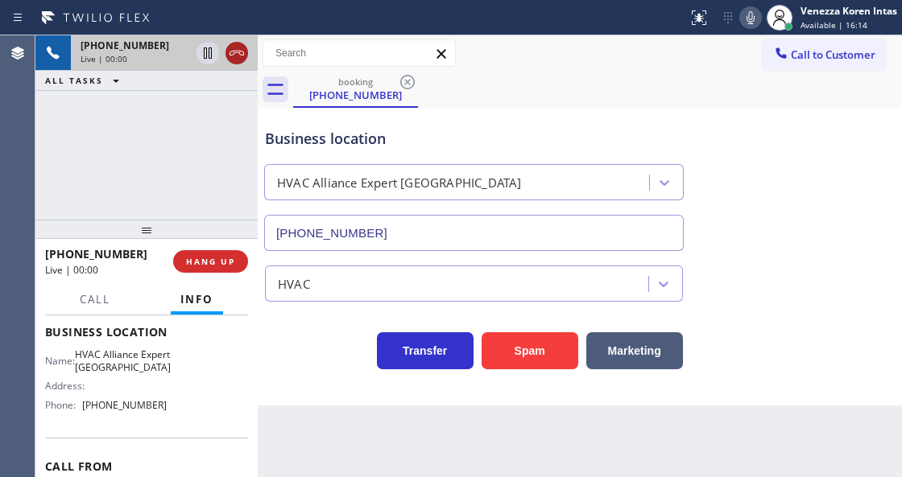
click at [236, 44] on icon at bounding box center [236, 52] width 19 height 19
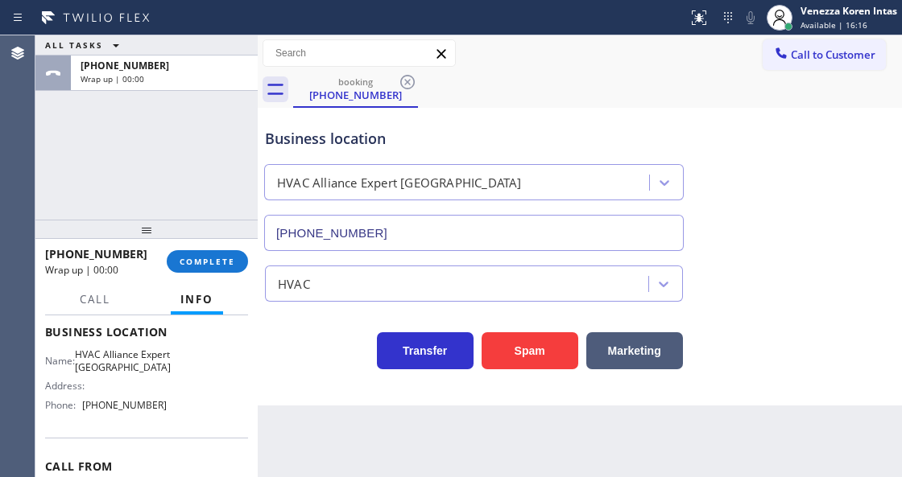
click at [735, 115] on div "Business location HVAC Alliance Expert Palm Springs (442) 291-7477" at bounding box center [580, 178] width 636 height 146
click at [557, 101] on div "booking (442) 867-6361" at bounding box center [597, 90] width 609 height 36
click at [505, 114] on div "Business location HVAC Alliance Expert Palm Springs (442) 291-7477" at bounding box center [474, 181] width 424 height 139
click at [212, 262] on span "COMPLETE" at bounding box center [207, 261] width 56 height 11
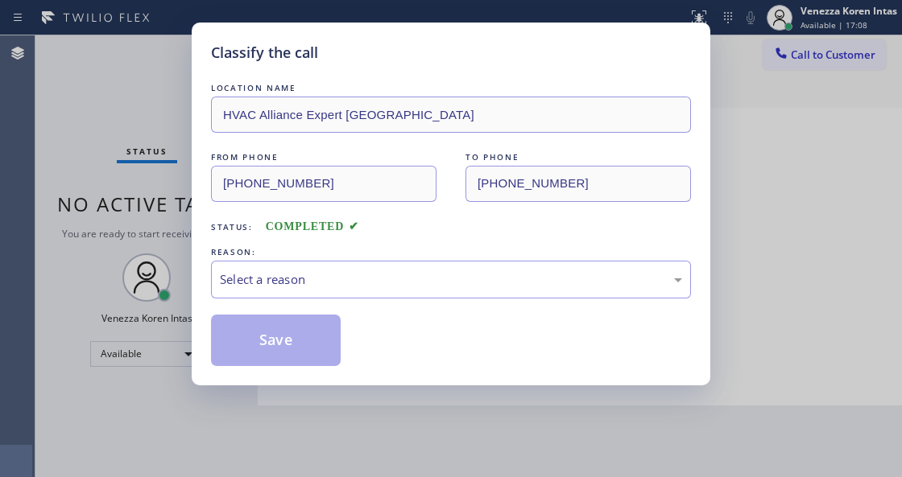
click at [396, 280] on div "Select a reason" at bounding box center [451, 279] width 462 height 19
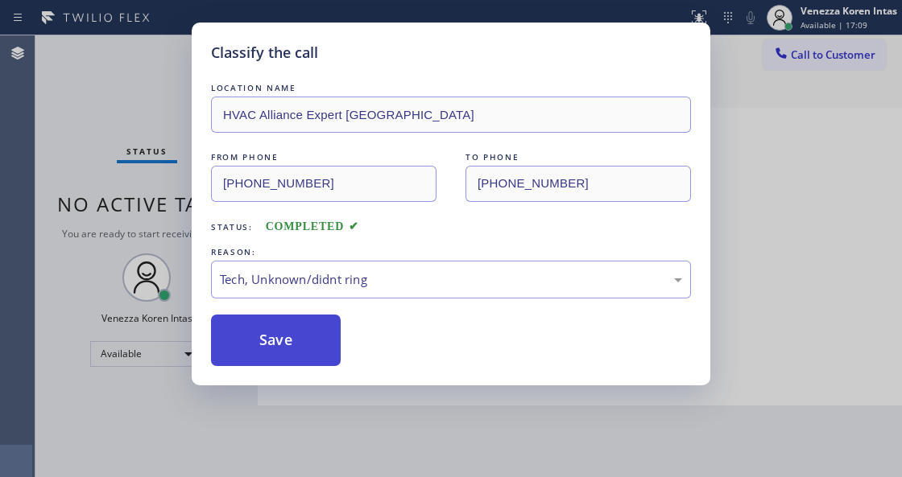
click at [295, 338] on button "Save" at bounding box center [276, 341] width 130 height 52
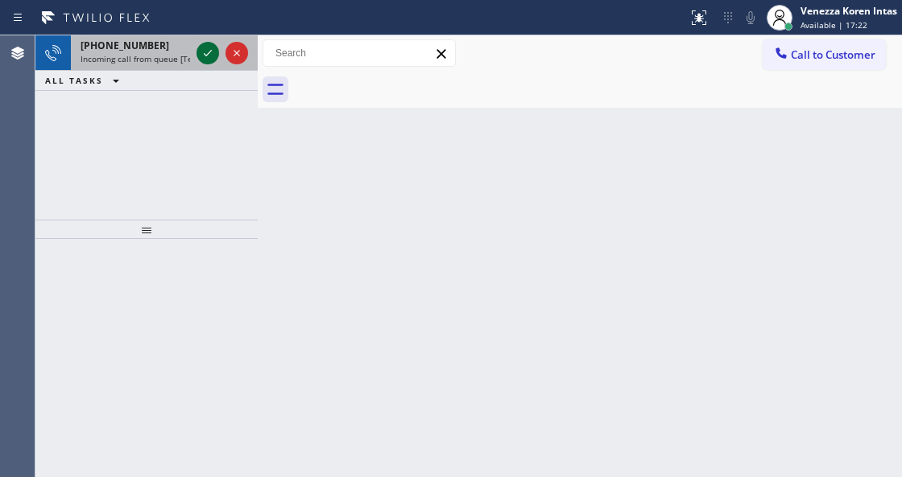
click at [203, 56] on icon at bounding box center [207, 52] width 19 height 19
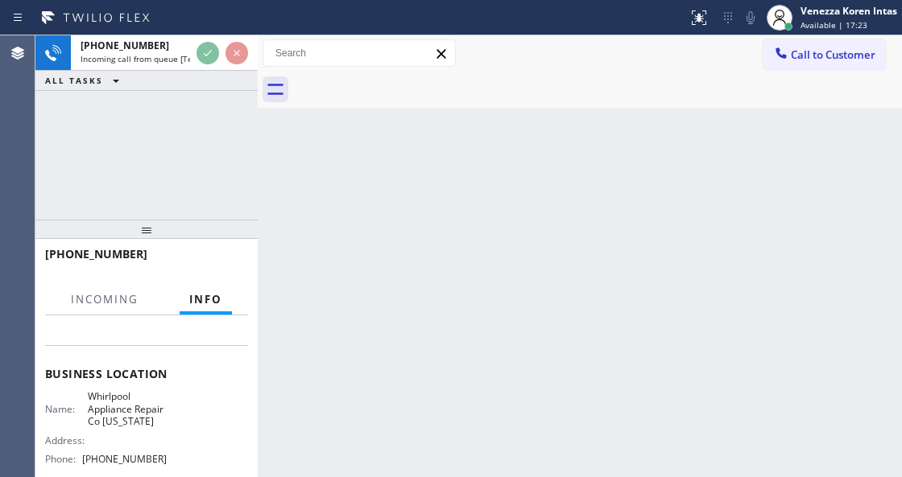
scroll to position [214, 0]
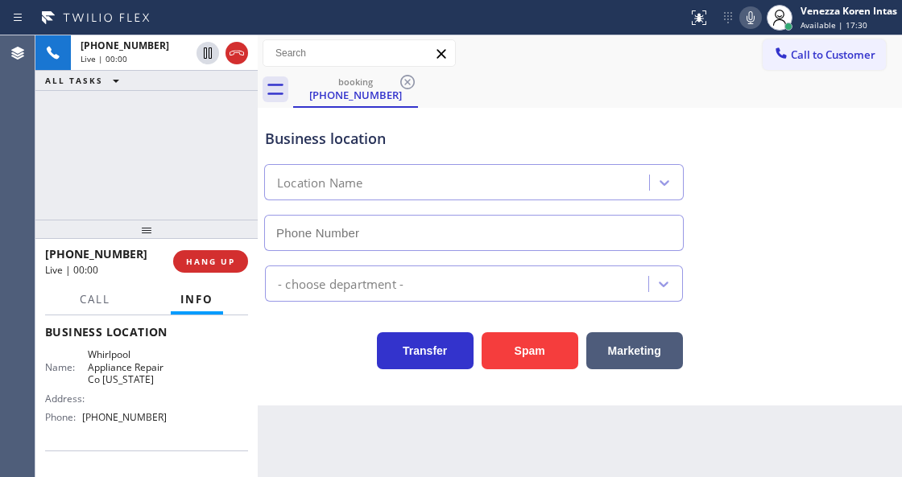
type input "(332) 456-9860"
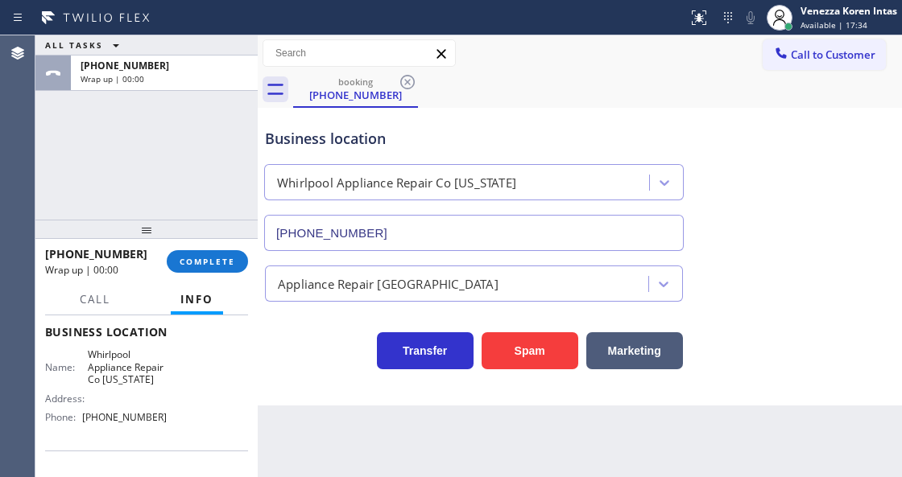
drag, startPoint x: 200, startPoint y: 261, endPoint x: 287, endPoint y: 265, distance: 87.8
click at [200, 262] on span "COMPLETE" at bounding box center [207, 261] width 56 height 11
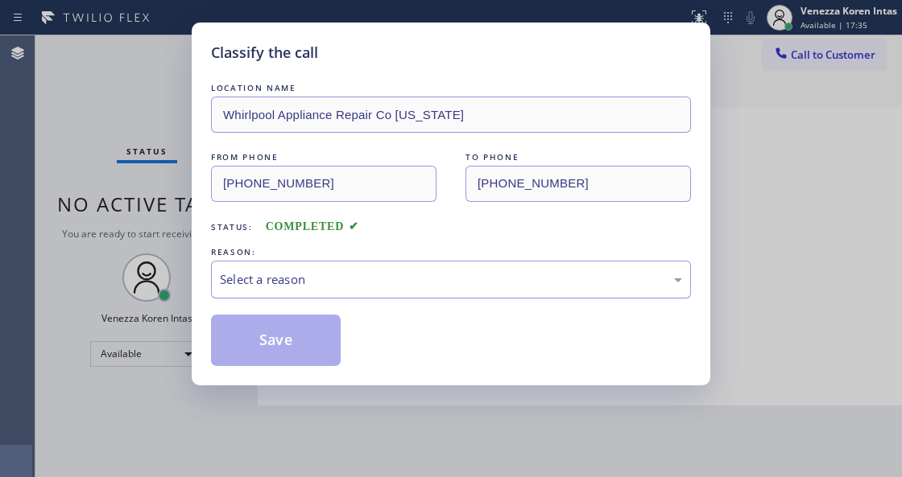
click at [396, 277] on div "Select a reason" at bounding box center [451, 279] width 462 height 19
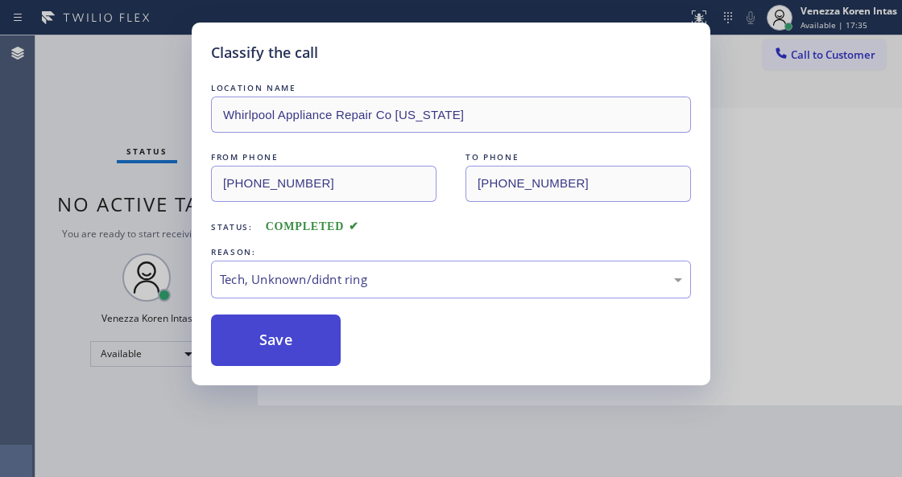
click at [296, 351] on button "Save" at bounding box center [276, 341] width 130 height 52
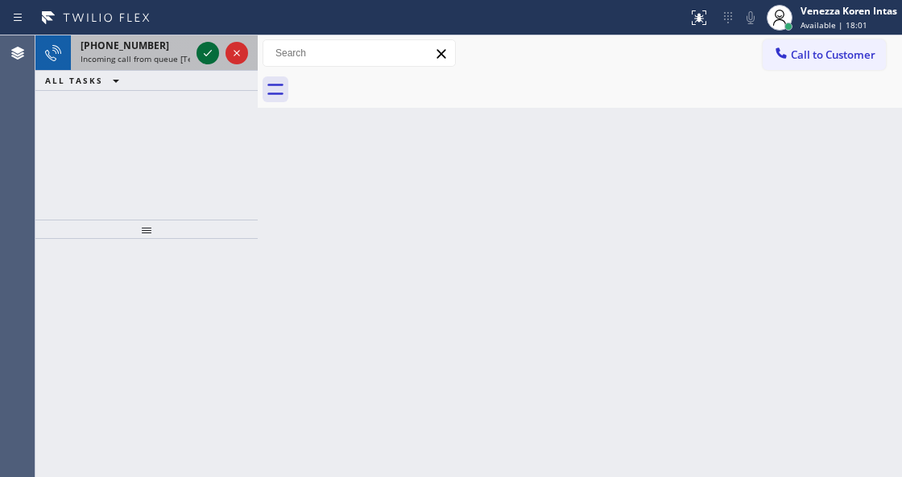
click at [212, 53] on icon at bounding box center [207, 52] width 19 height 19
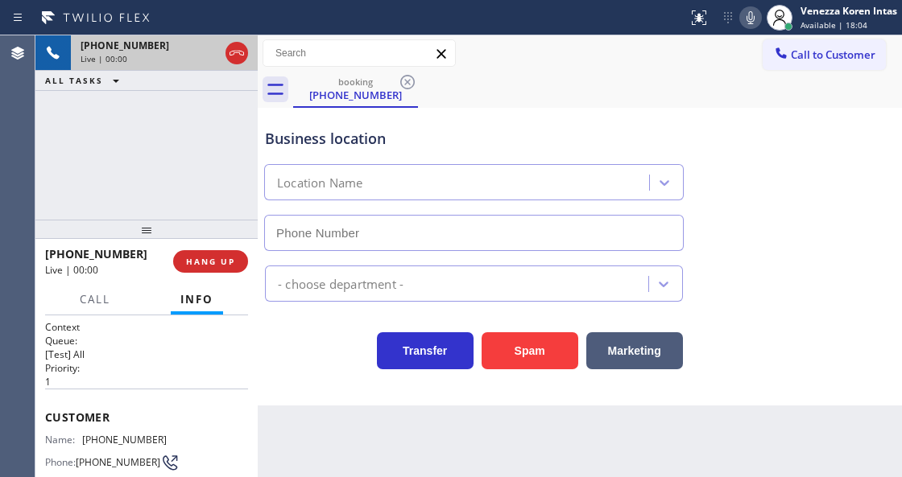
scroll to position [161, 0]
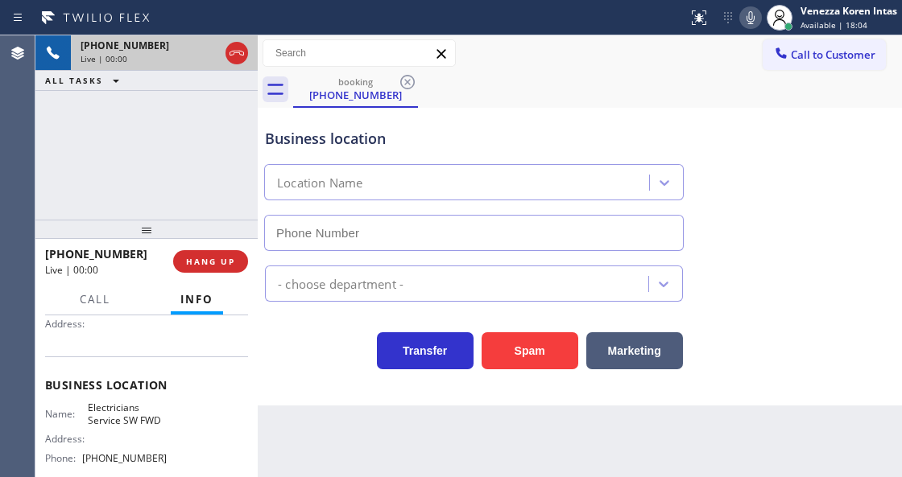
type input "[PHONE_NUMBER]"
click at [225, 244] on div "+17322031938 Live | 00:00 HANG UP" at bounding box center [146, 262] width 203 height 42
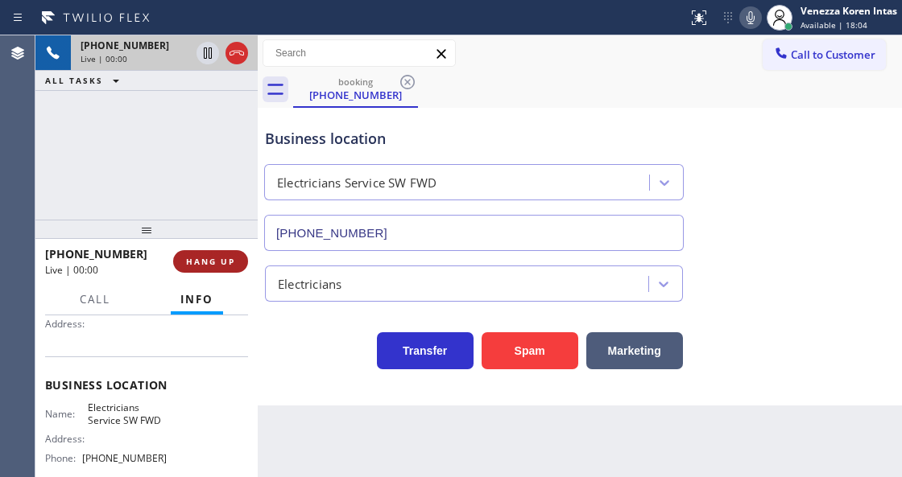
click at [224, 256] on span "HANG UP" at bounding box center [210, 261] width 49 height 11
click at [226, 256] on span "HANG UP" at bounding box center [210, 261] width 49 height 11
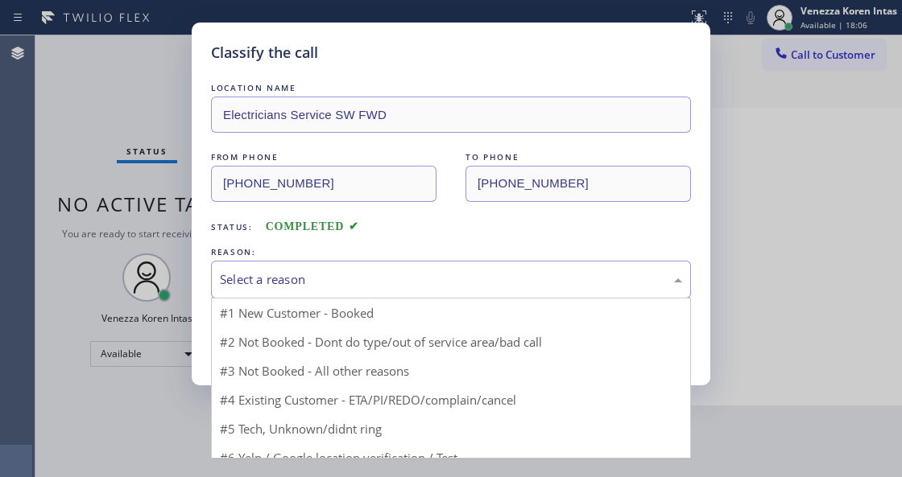
click at [311, 286] on div "Select a reason" at bounding box center [451, 279] width 462 height 19
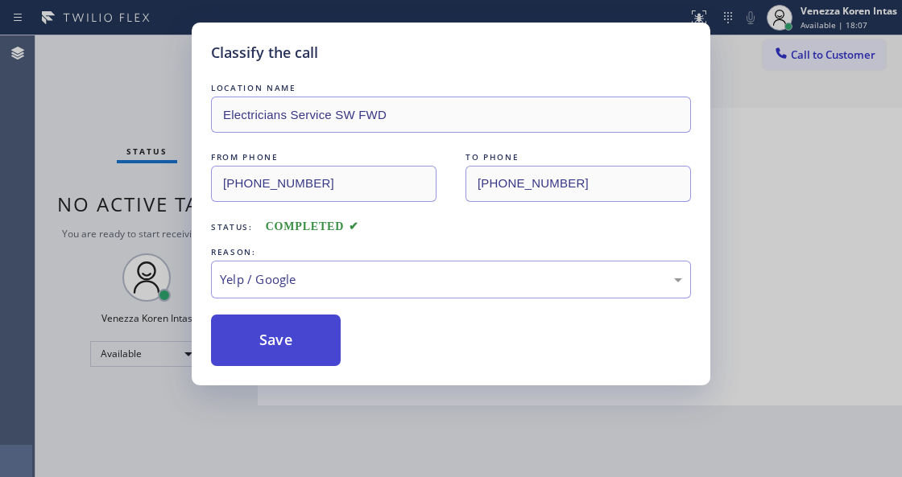
click at [295, 345] on button "Save" at bounding box center [276, 341] width 130 height 52
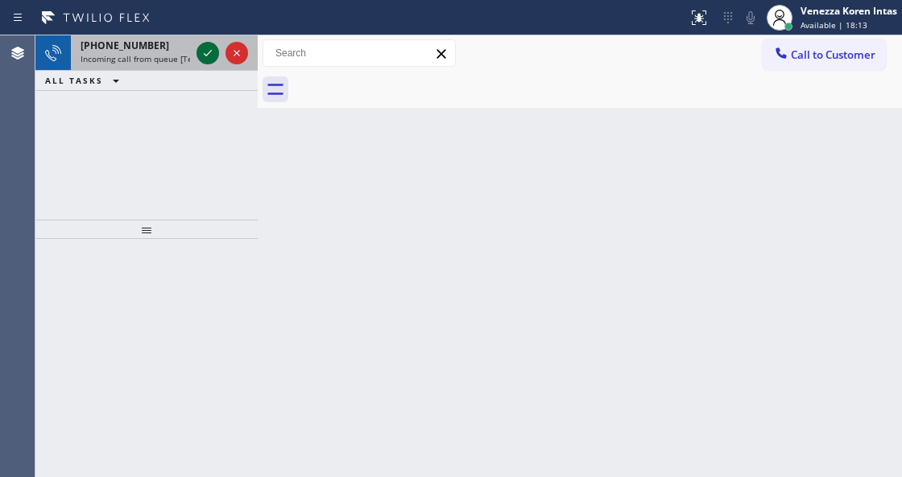
click at [210, 52] on icon at bounding box center [207, 52] width 19 height 19
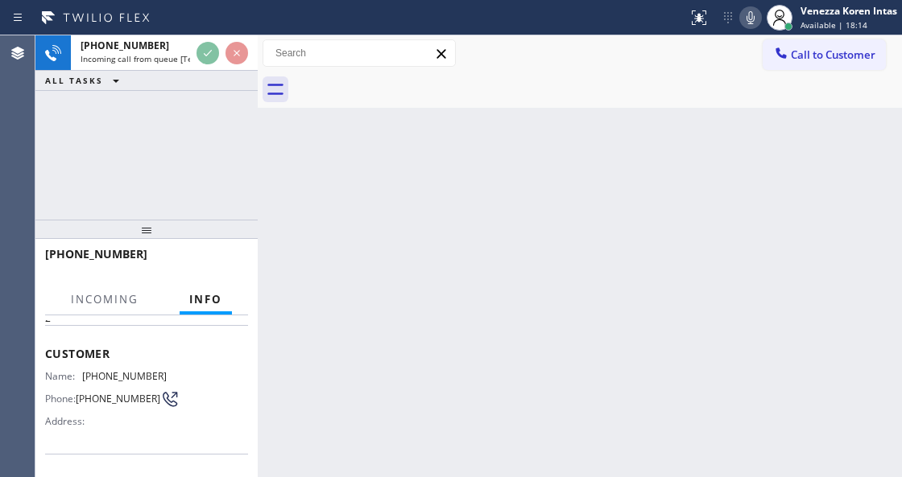
scroll to position [161, 0]
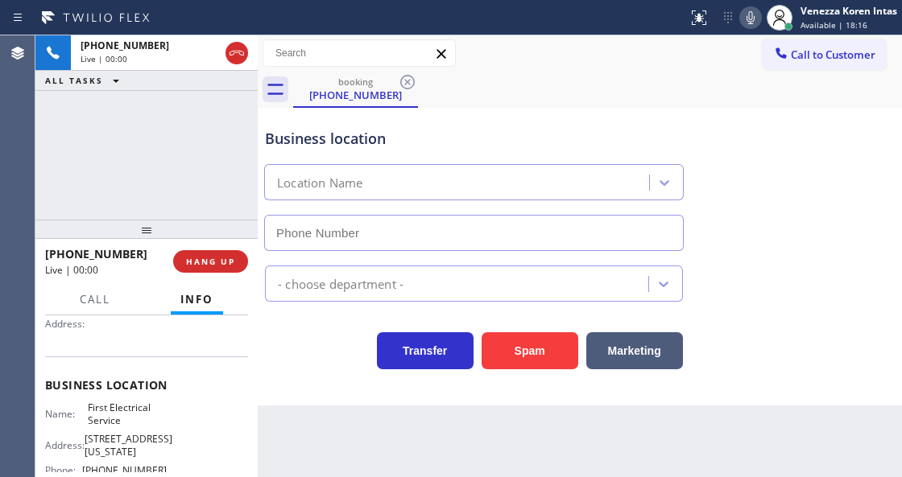
type input "(323) 458-5293"
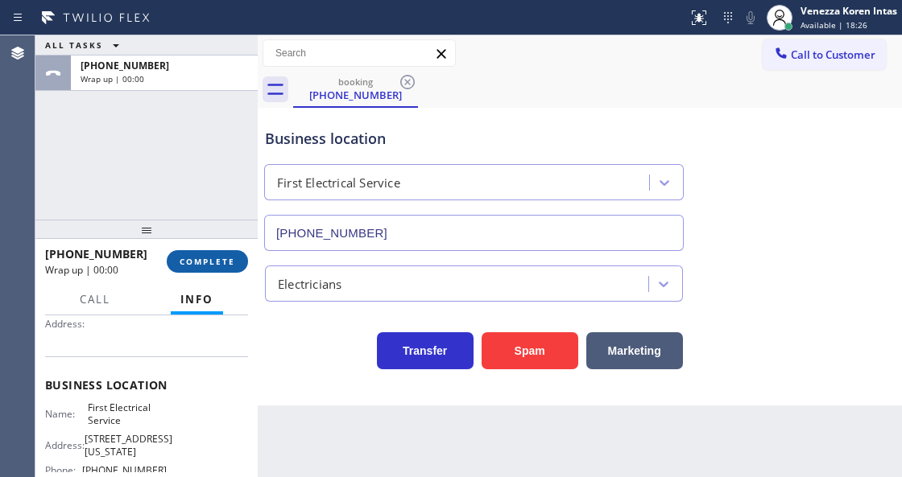
click at [234, 251] on button "COMPLETE" at bounding box center [207, 261] width 81 height 23
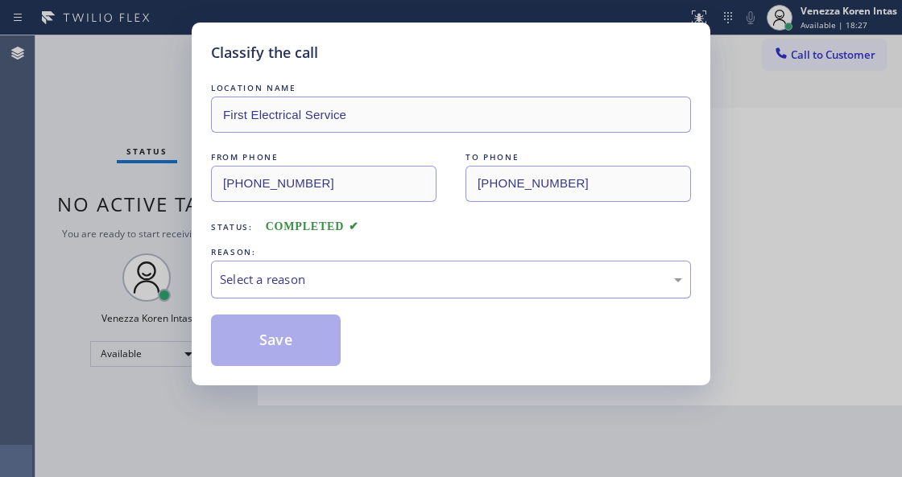
click at [322, 275] on div "Select a reason" at bounding box center [451, 279] width 462 height 19
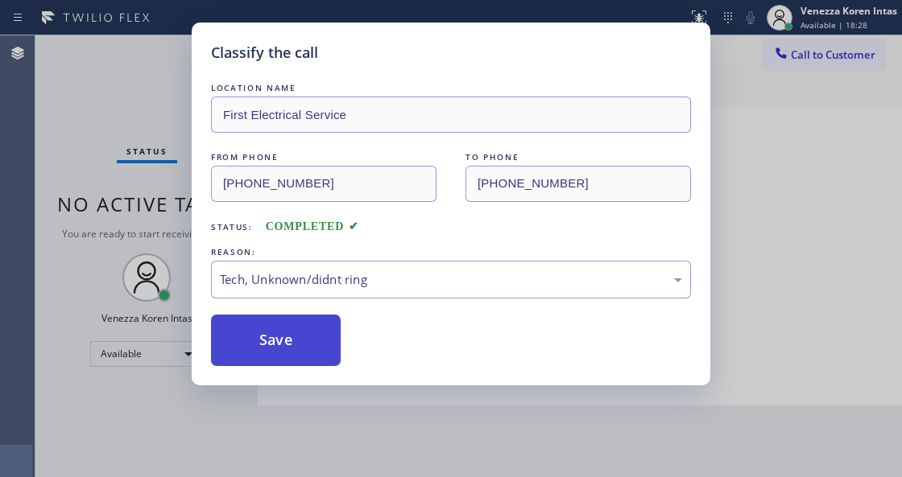
click at [316, 355] on button "Save" at bounding box center [276, 341] width 130 height 52
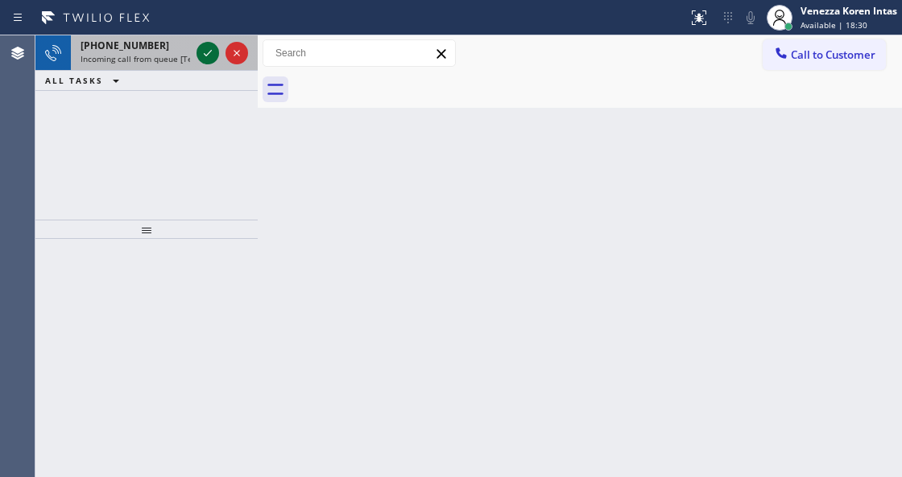
click at [211, 56] on icon at bounding box center [207, 52] width 19 height 19
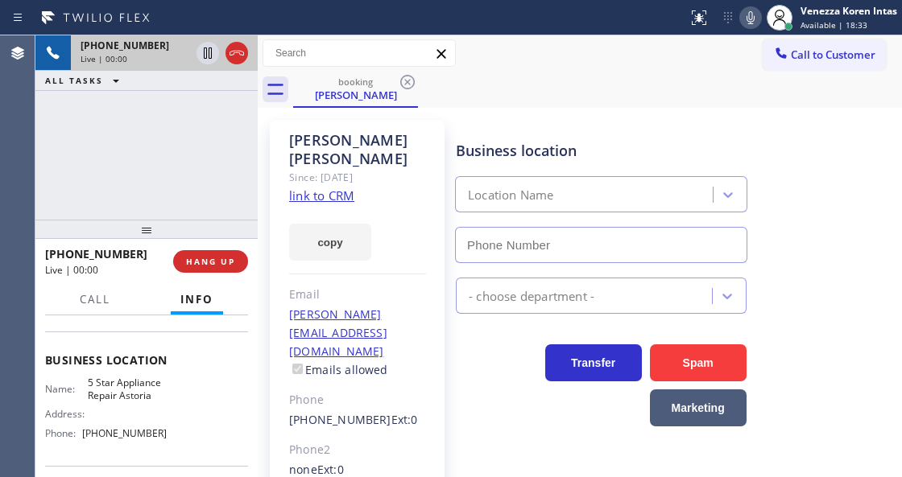
scroll to position [214, 0]
type input "(929) 605-6110"
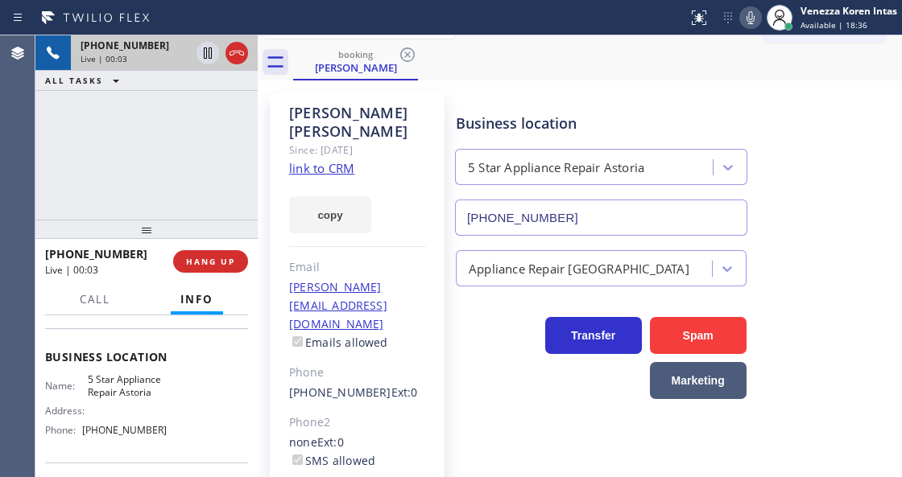
scroll to position [53, 0]
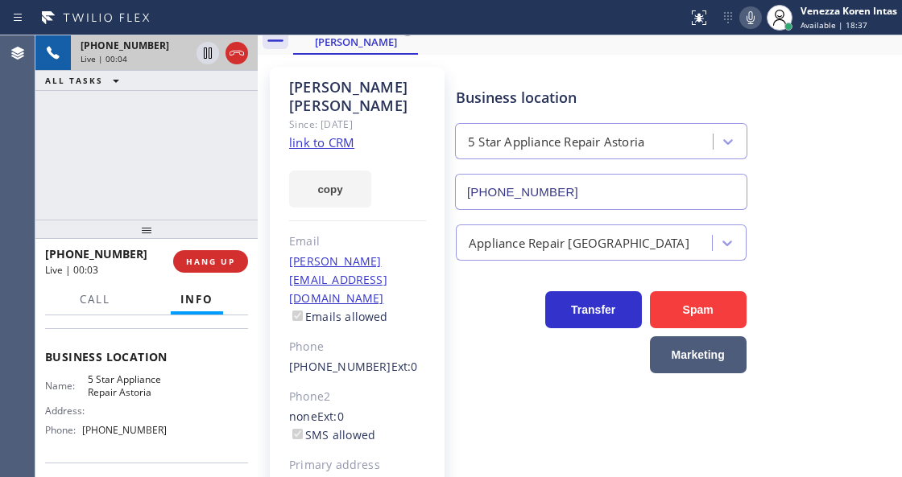
click at [320, 134] on link "link to CRM" at bounding box center [321, 142] width 65 height 16
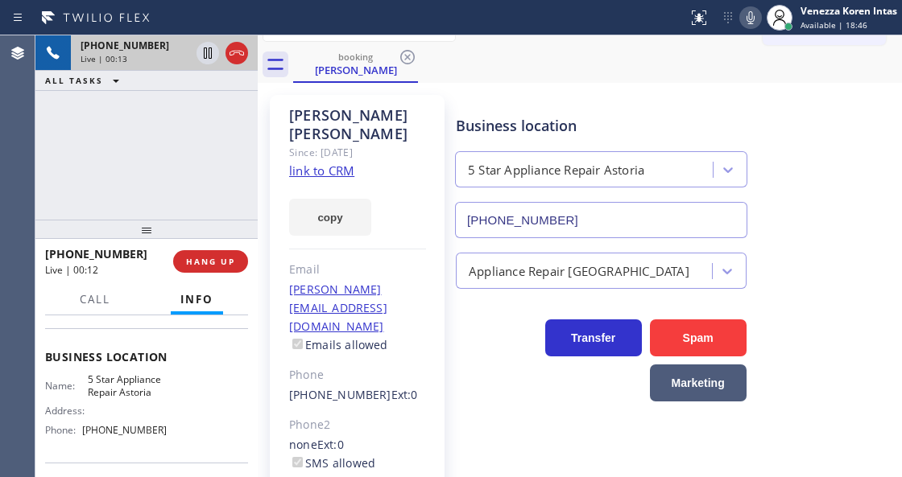
scroll to position [0, 0]
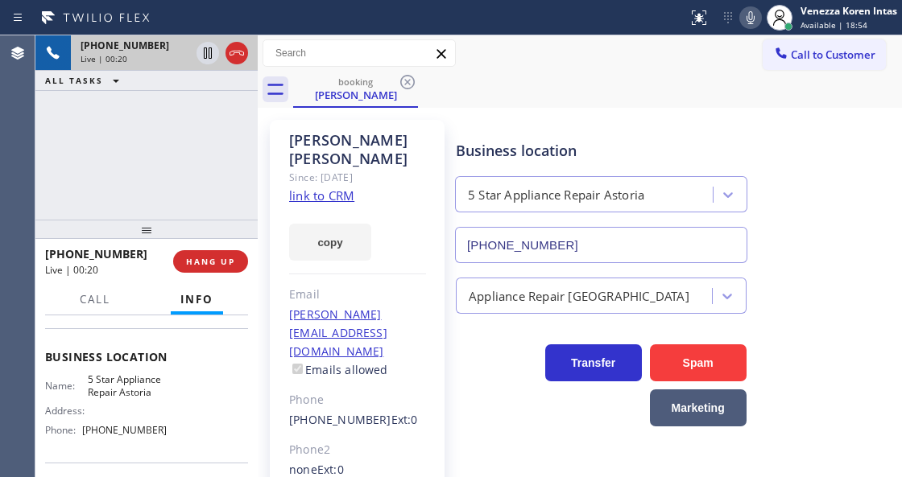
click at [499, 121] on div "Business location 5 Star Appliance Repair Astoria (929) 605-6110" at bounding box center [674, 191] width 445 height 146
click at [518, 52] on div "Call to Customer Outbound call Location Search location Your caller id phone nu…" at bounding box center [580, 53] width 644 height 28
click at [592, 62] on div "Call to Customer Outbound call Location Search location Your caller id phone nu…" at bounding box center [580, 53] width 644 height 28
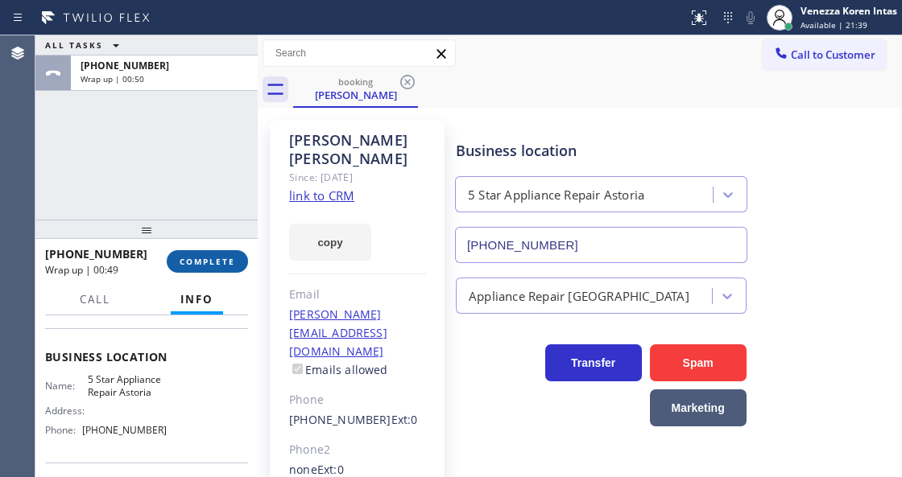
click at [229, 255] on button "COMPLETE" at bounding box center [207, 261] width 81 height 23
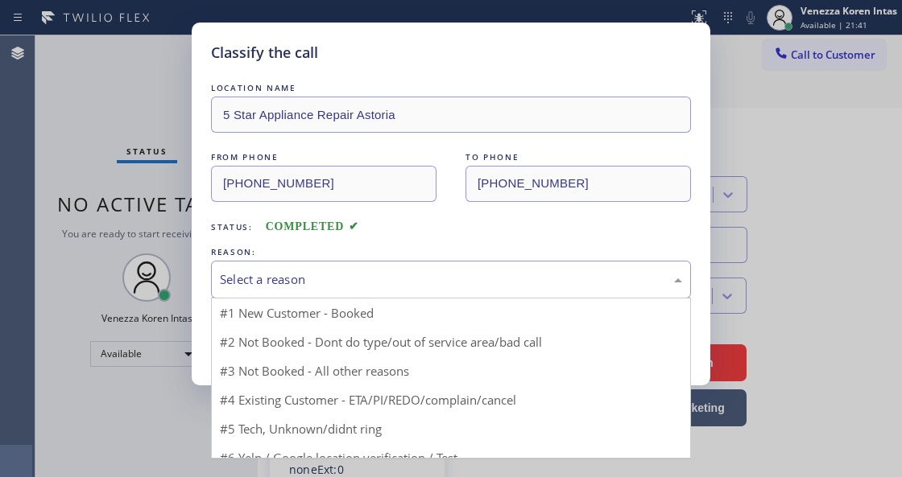
click at [370, 274] on div "Select a reason" at bounding box center [451, 279] width 462 height 19
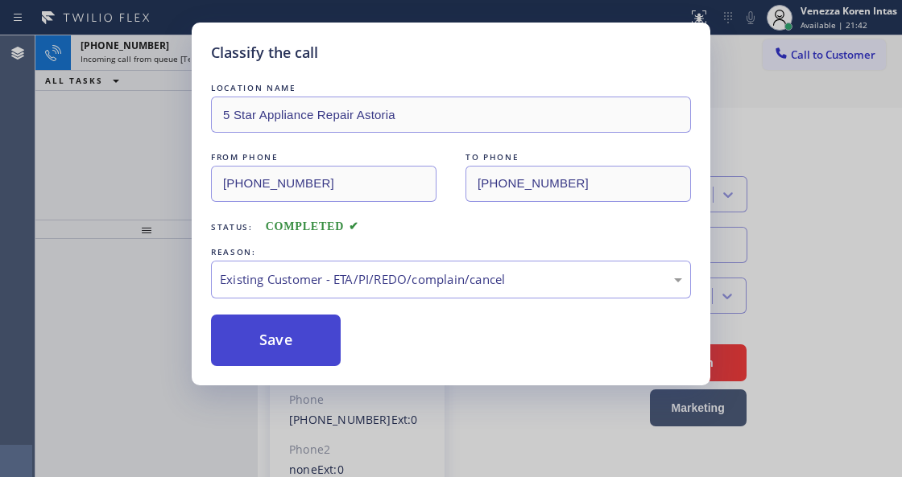
click at [313, 335] on button "Save" at bounding box center [276, 341] width 130 height 52
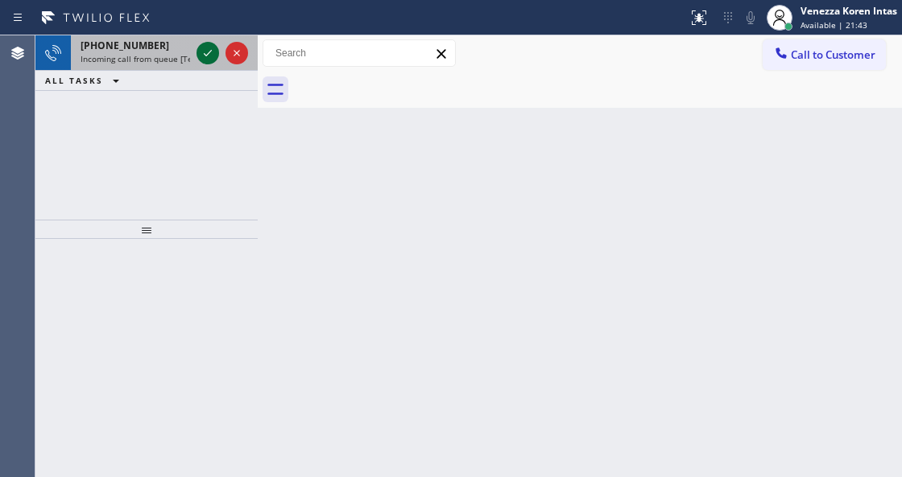
click at [208, 58] on icon at bounding box center [207, 52] width 19 height 19
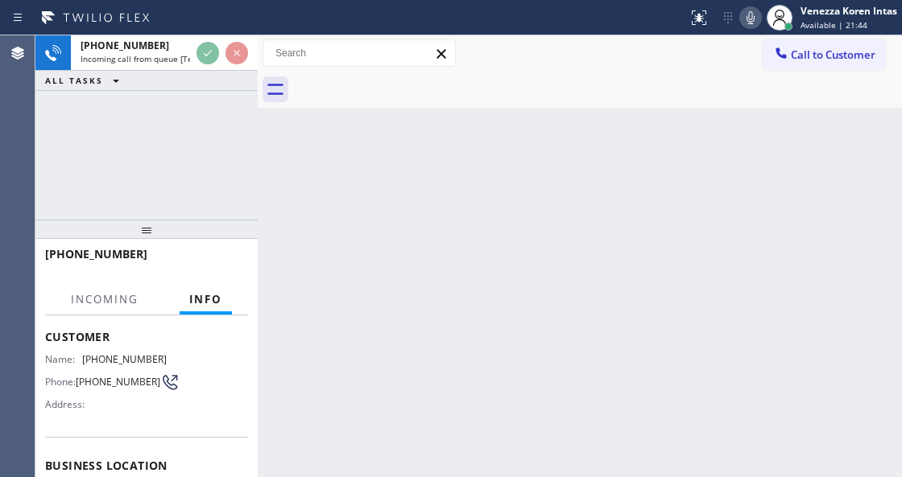
scroll to position [214, 0]
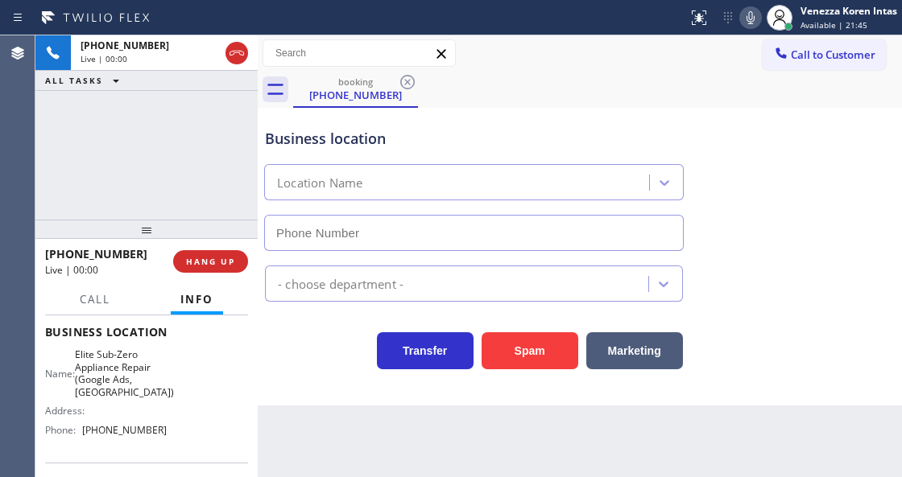
type input "(619) 404-5114"
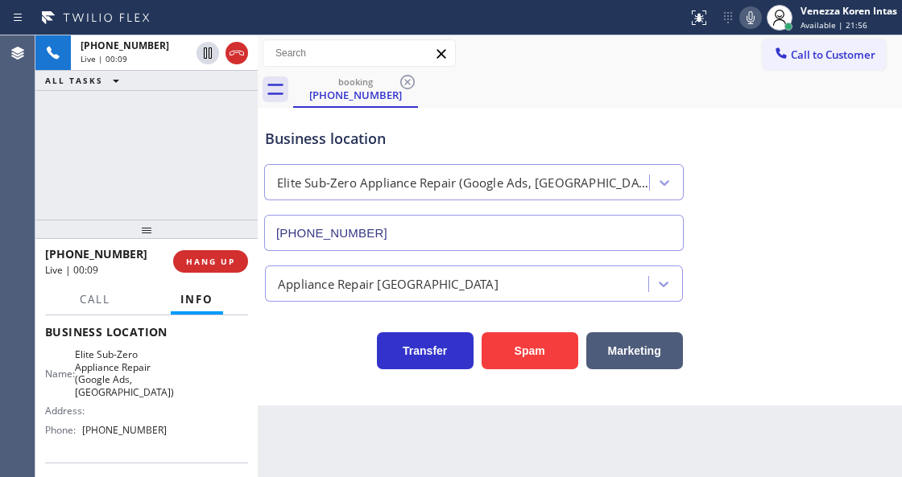
click at [329, 143] on div "Business location" at bounding box center [474, 139] width 418 height 22
click at [749, 27] on button at bounding box center [750, 17] width 23 height 23
click at [748, 26] on icon at bounding box center [750, 17] width 19 height 19
drag, startPoint x: 88, startPoint y: 351, endPoint x: 167, endPoint y: 382, distance: 84.6
click at [167, 382] on div "Name: Elite Sub-Zero Appliance Repair (Google Ads, SD) Address: Phone: (619) 40…" at bounding box center [146, 396] width 203 height 94
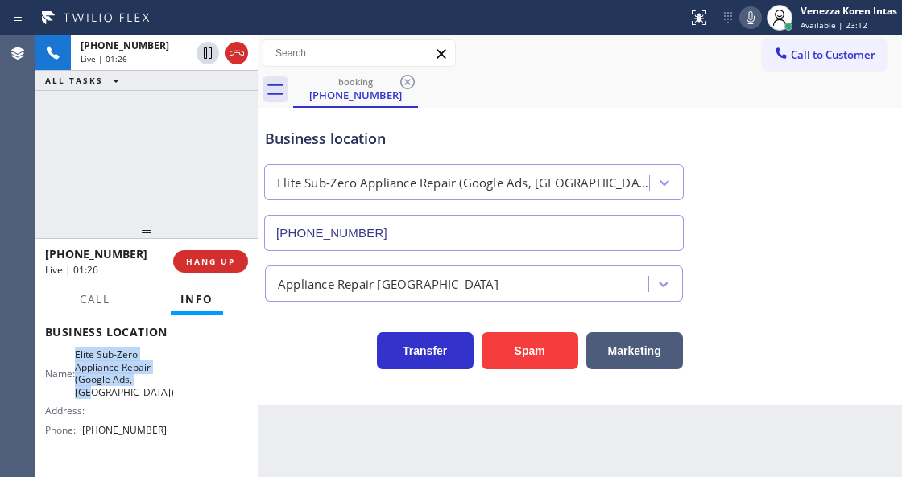
copy span "Elite Sub-Zero Appliance Repair (Google Ads, SD)"
click at [757, 19] on icon at bounding box center [750, 17] width 19 height 19
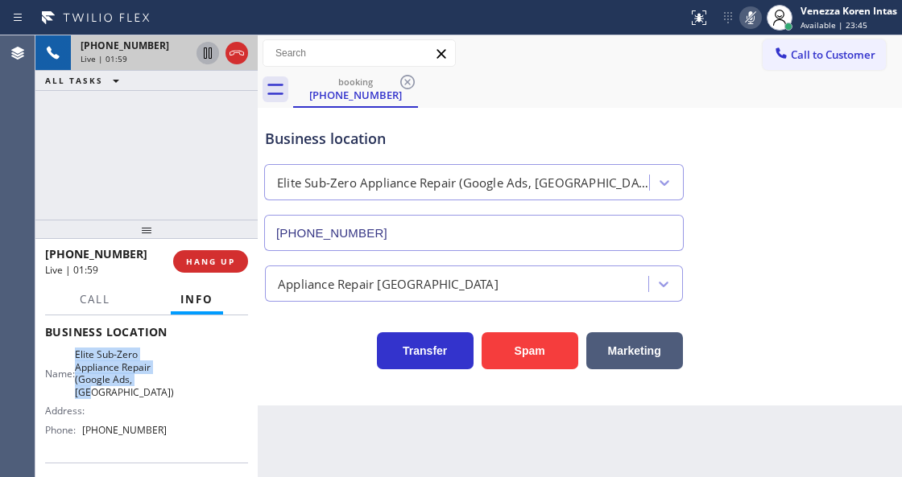
click at [210, 53] on icon at bounding box center [207, 52] width 19 height 19
click at [753, 16] on icon at bounding box center [750, 17] width 19 height 19
click at [204, 52] on icon at bounding box center [207, 52] width 11 height 11
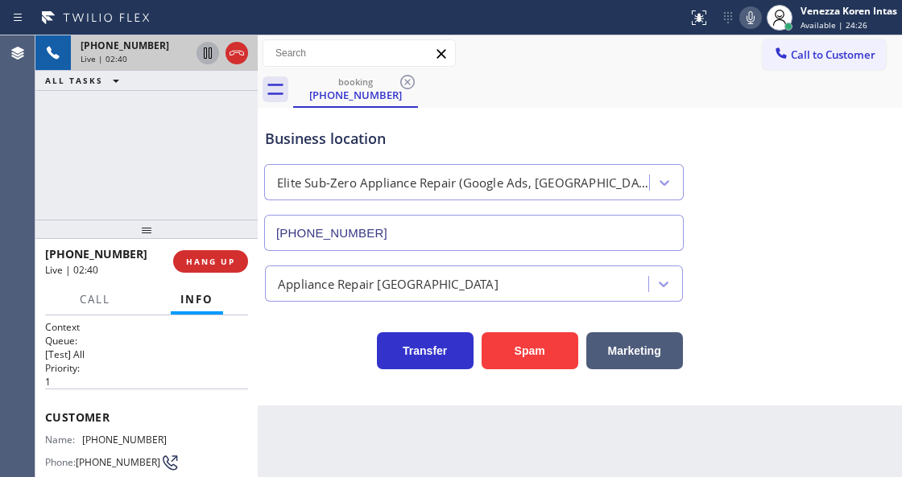
scroll to position [0, 0]
drag, startPoint x: 171, startPoint y: 438, endPoint x: 85, endPoint y: 438, distance: 86.1
click at [85, 438] on div "Name: (858) 692-2279 Phone: (858) 692-2279 Address:" at bounding box center [146, 466] width 203 height 64
copy span "(858) 692-2279"
click at [505, 109] on div "Business location Elite Sub-Zero Appliance Repair (Google Ads, SD) (619) 404-51…" at bounding box center [580, 178] width 636 height 146
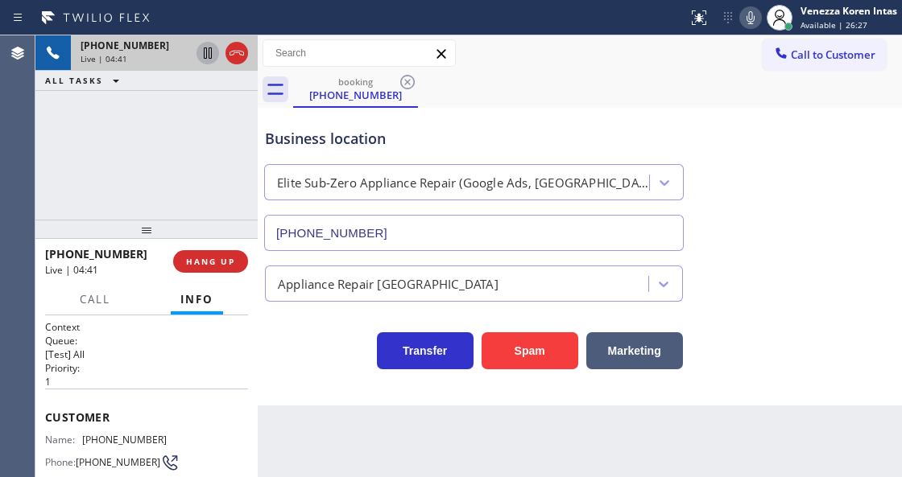
click at [745, 10] on icon at bounding box center [750, 17] width 19 height 19
click at [547, 40] on div "Call to Customer Outbound call Location Search location Your caller id phone nu…" at bounding box center [580, 53] width 644 height 28
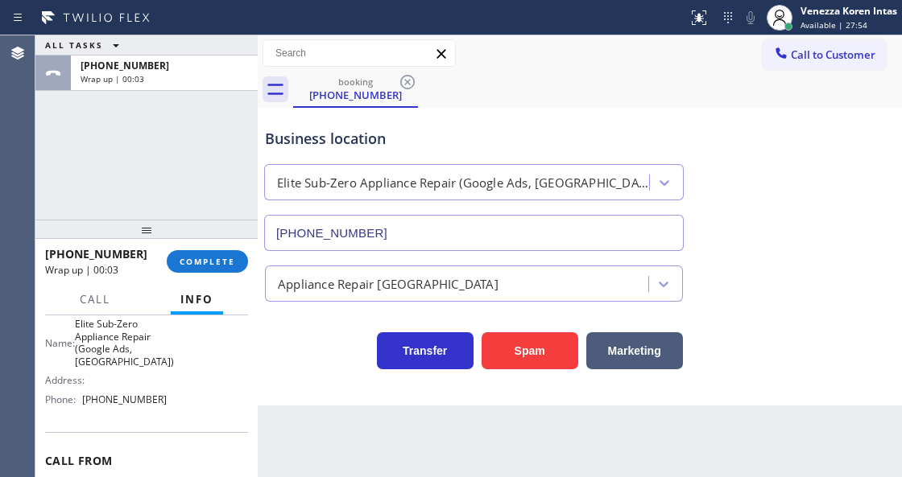
scroll to position [268, 0]
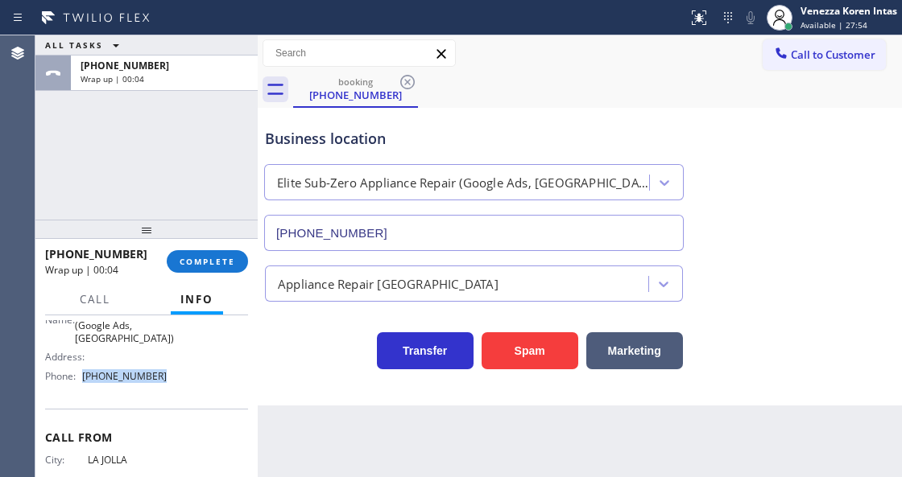
drag, startPoint x: 161, startPoint y: 365, endPoint x: 85, endPoint y: 369, distance: 75.8
click at [85, 369] on div "Name: Elite Sub-Zero Appliance Repair (Google Ads, SD) Address: Phone: (619) 40…" at bounding box center [146, 342] width 203 height 94
copy span "(619) 404-5114"
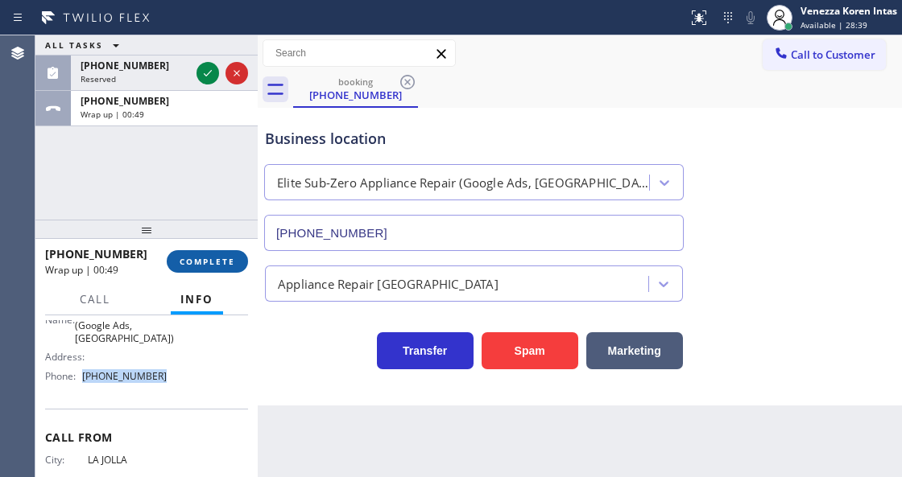
click at [203, 265] on span "COMPLETE" at bounding box center [207, 261] width 56 height 11
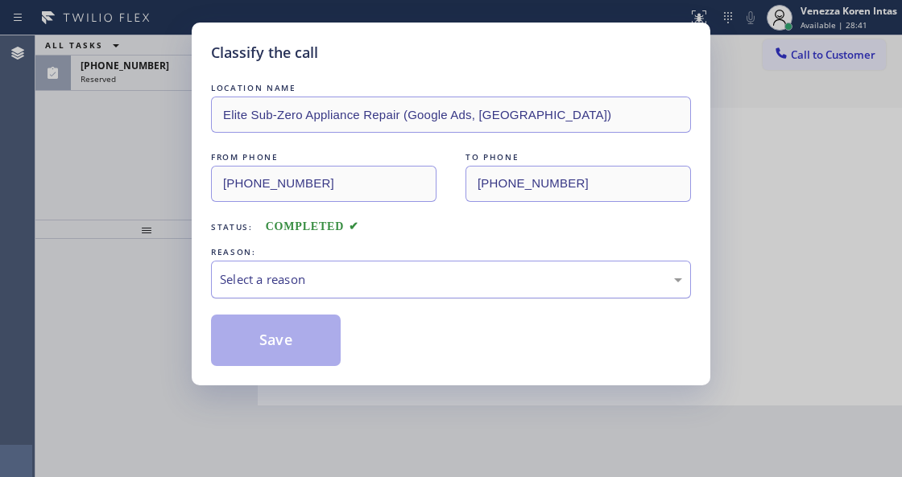
click at [335, 283] on div "Select a reason" at bounding box center [451, 279] width 462 height 19
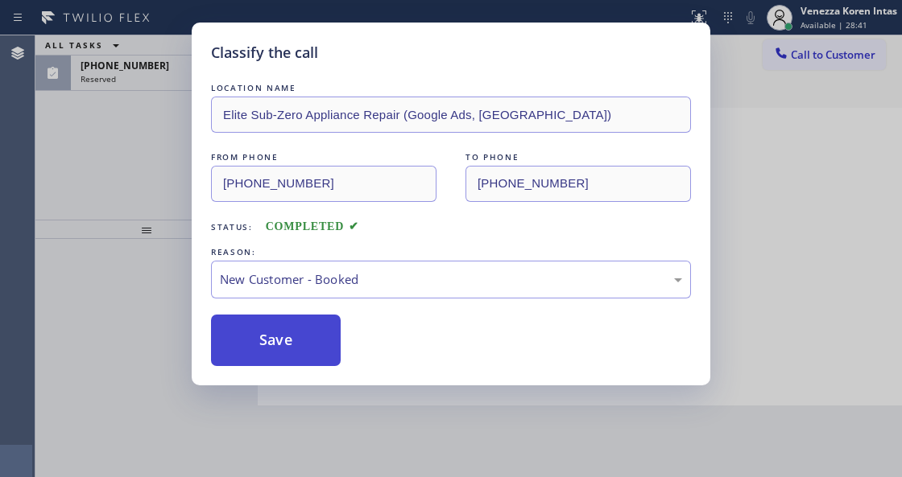
click at [305, 338] on button "Save" at bounding box center [276, 341] width 130 height 52
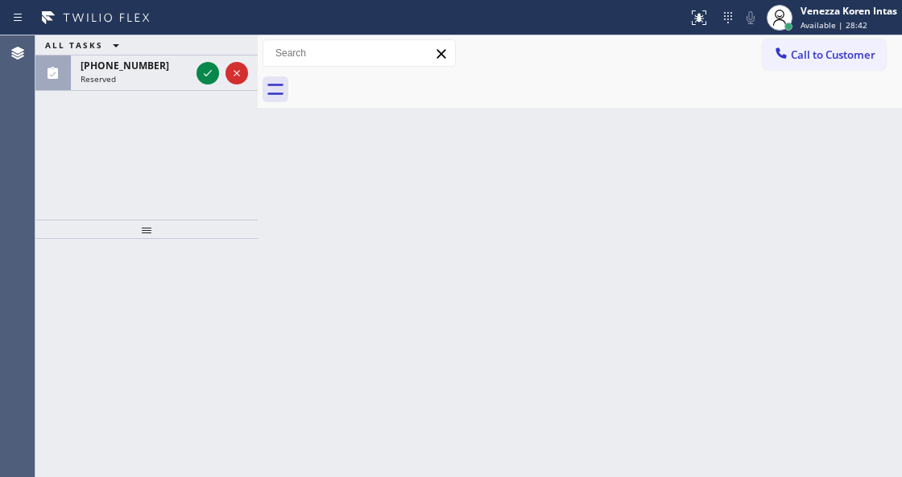
drag, startPoint x: 204, startPoint y: 72, endPoint x: 224, endPoint y: 151, distance: 81.2
click at [206, 72] on icon at bounding box center [207, 73] width 19 height 19
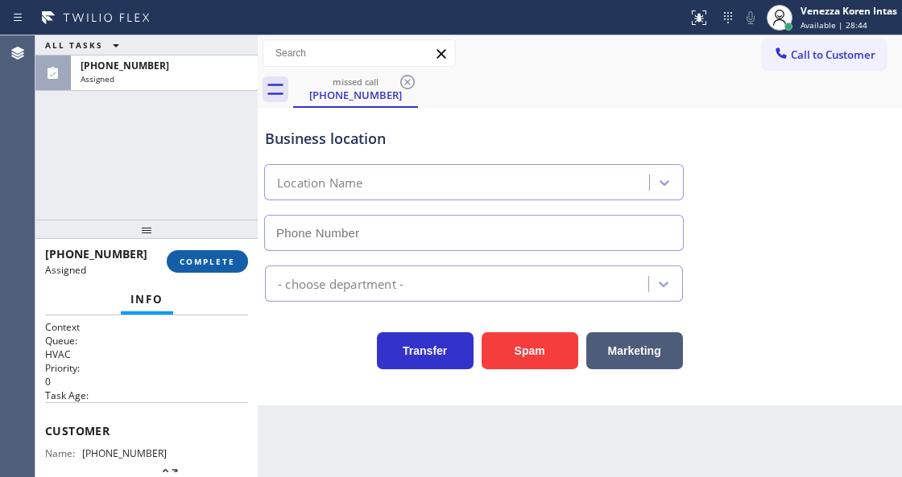
click at [214, 267] on button "COMPLETE" at bounding box center [207, 261] width 81 height 23
type input "(623) 283-2416"
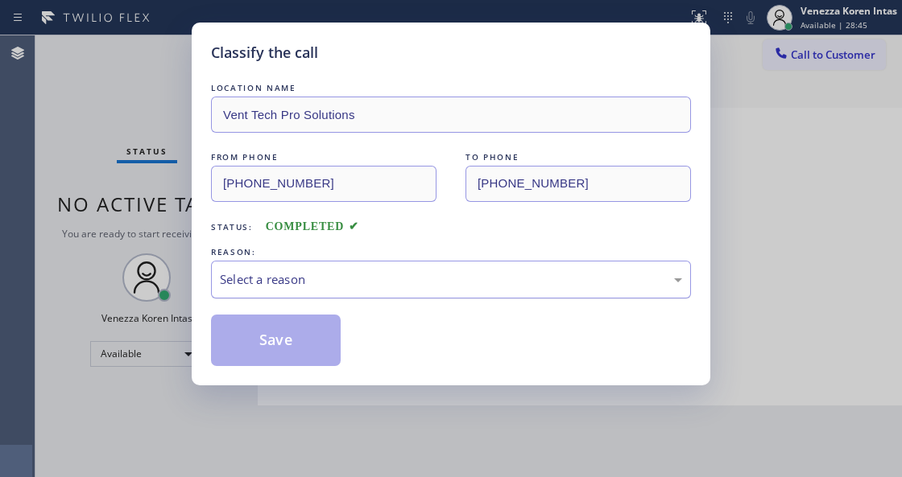
click at [357, 278] on div "Select a reason" at bounding box center [451, 279] width 462 height 19
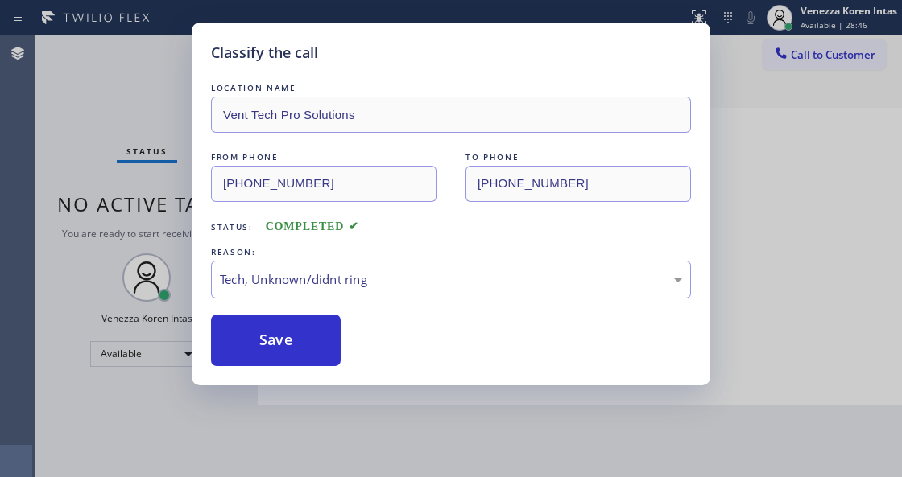
click at [327, 360] on button "Save" at bounding box center [276, 341] width 130 height 52
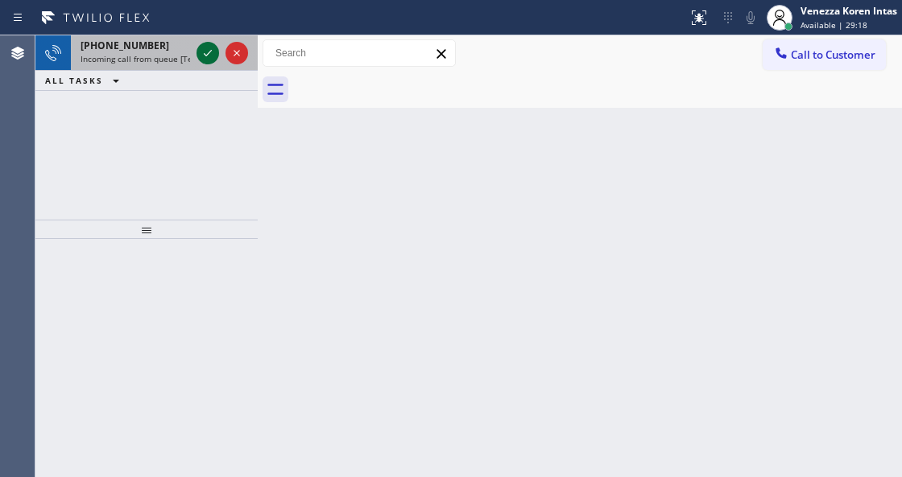
click at [204, 47] on icon at bounding box center [207, 52] width 19 height 19
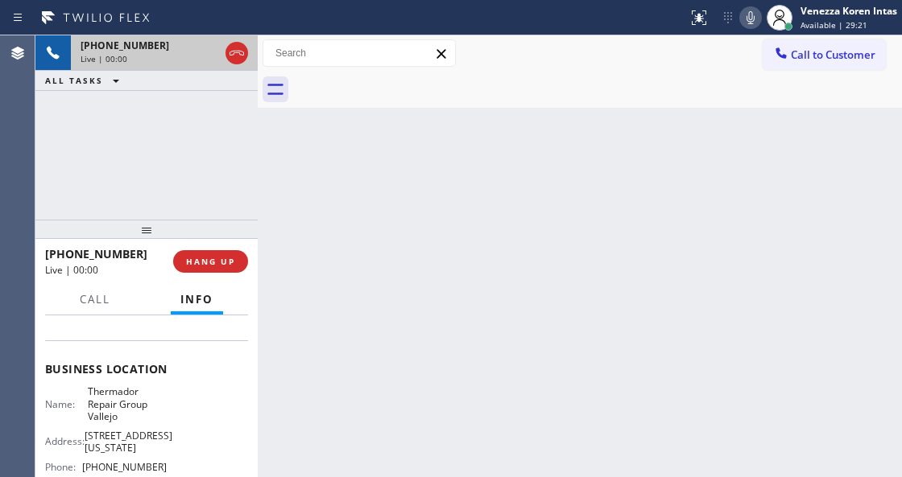
scroll to position [214, 0]
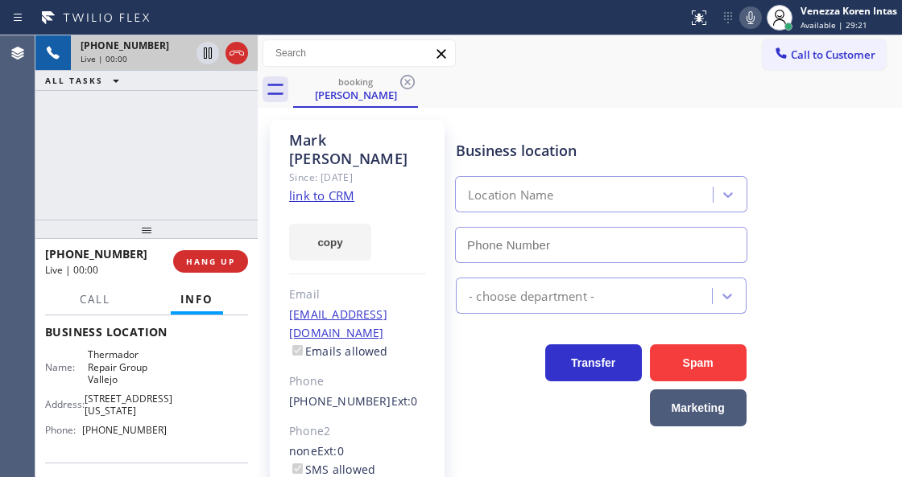
type input "(707) 504-3963"
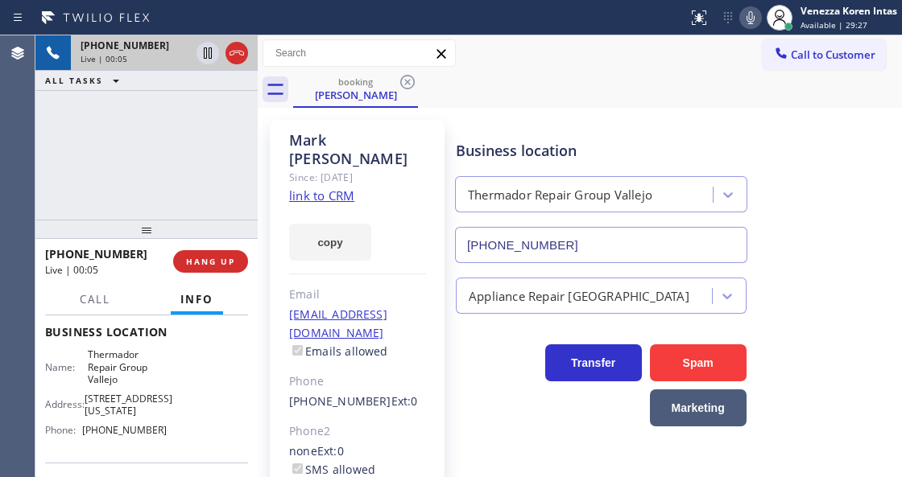
click at [320, 188] on link "link to CRM" at bounding box center [321, 196] width 65 height 16
click at [749, 27] on icon at bounding box center [750, 17] width 19 height 19
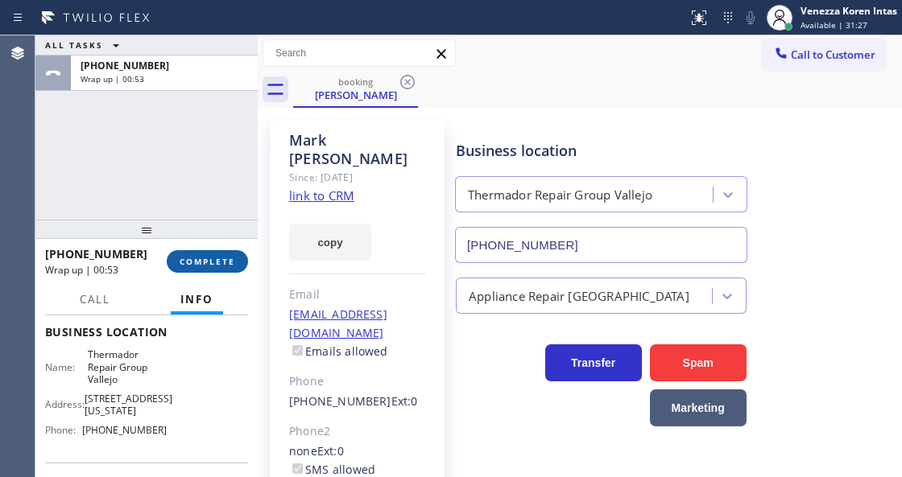
click at [179, 263] on span "COMPLETE" at bounding box center [207, 261] width 56 height 11
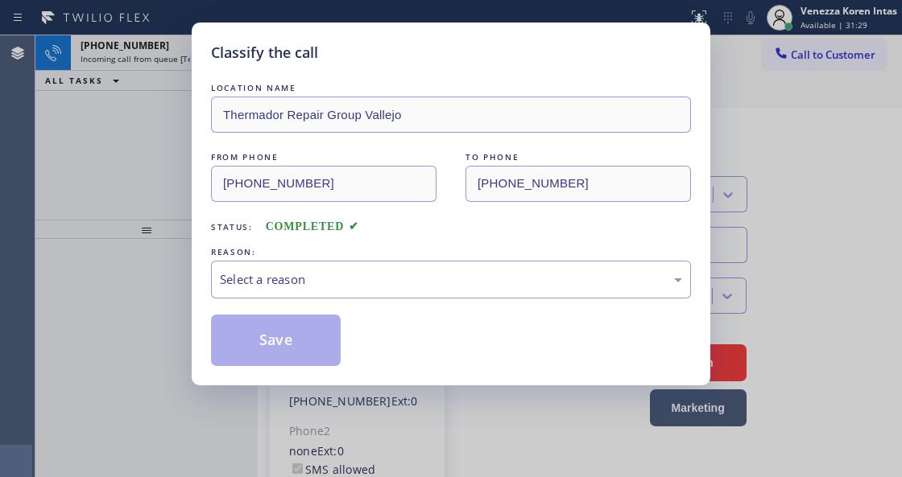
click at [341, 278] on div "Select a reason" at bounding box center [451, 279] width 462 height 19
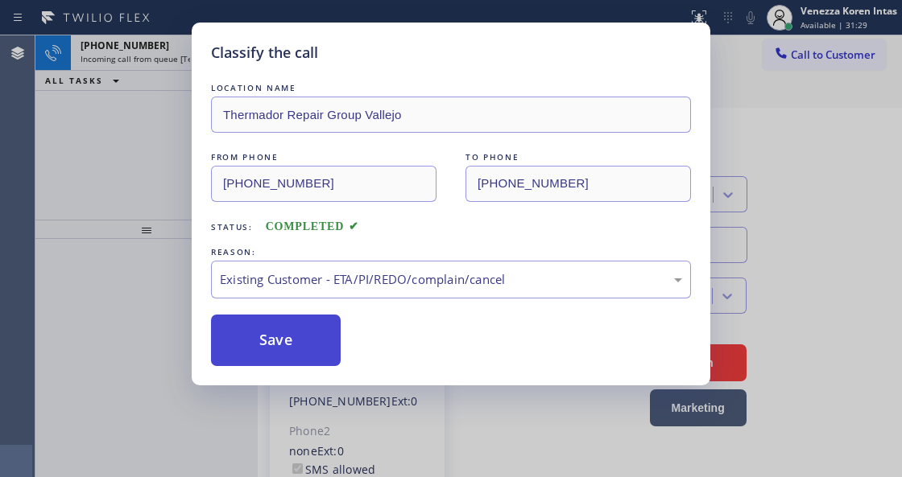
click at [270, 324] on button "Save" at bounding box center [276, 341] width 130 height 52
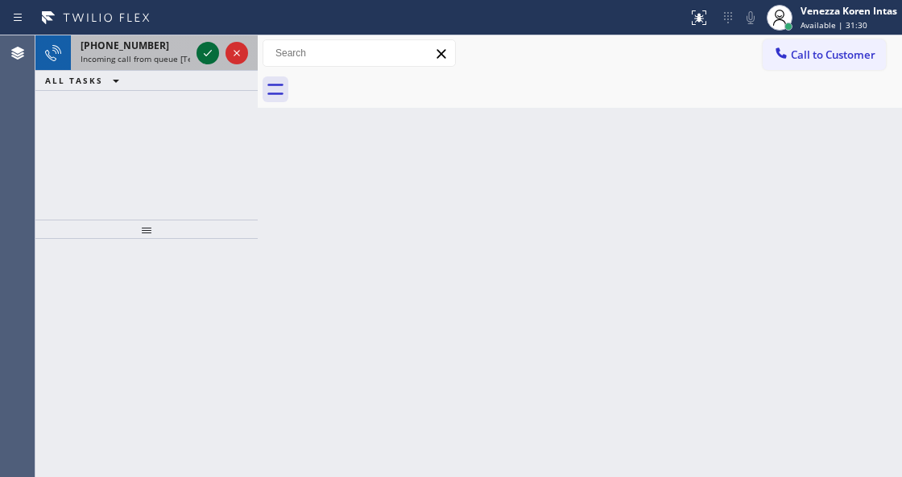
click at [205, 55] on icon at bounding box center [208, 53] width 8 height 6
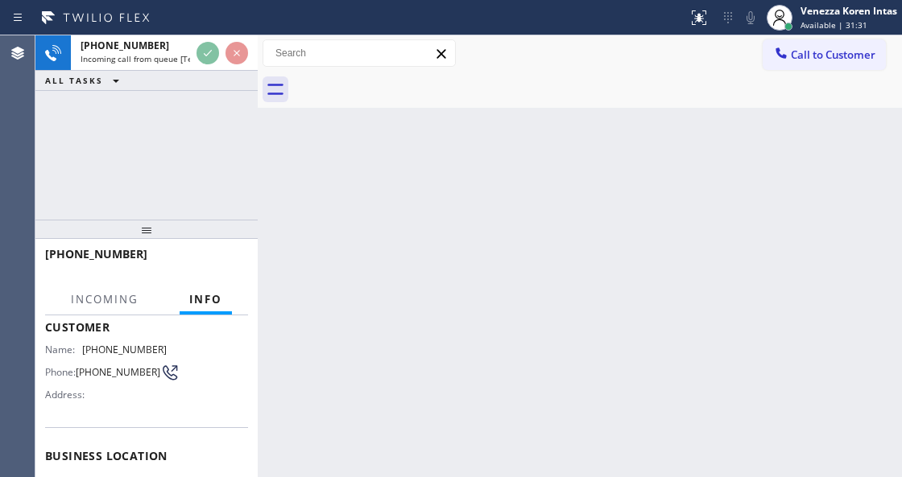
scroll to position [161, 0]
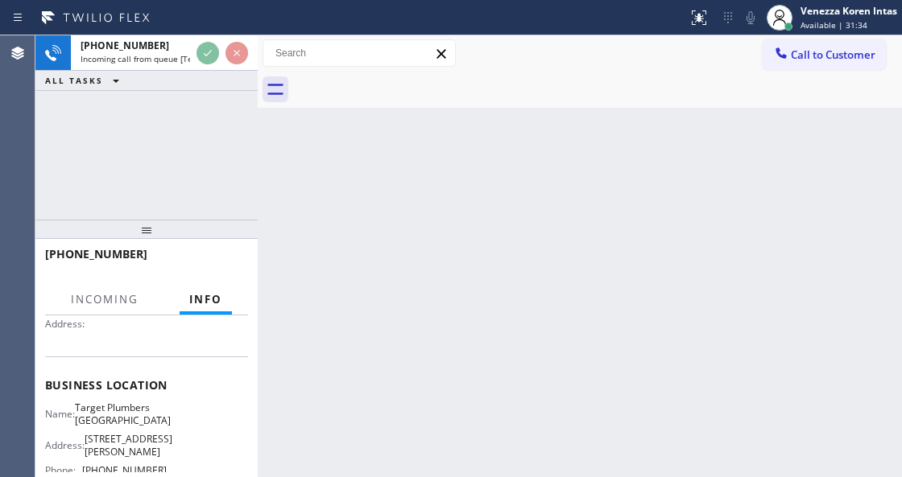
click at [559, 211] on div "Back to Dashboard Change Sender ID Customers Technicians Select a contact Outbo…" at bounding box center [580, 256] width 644 height 442
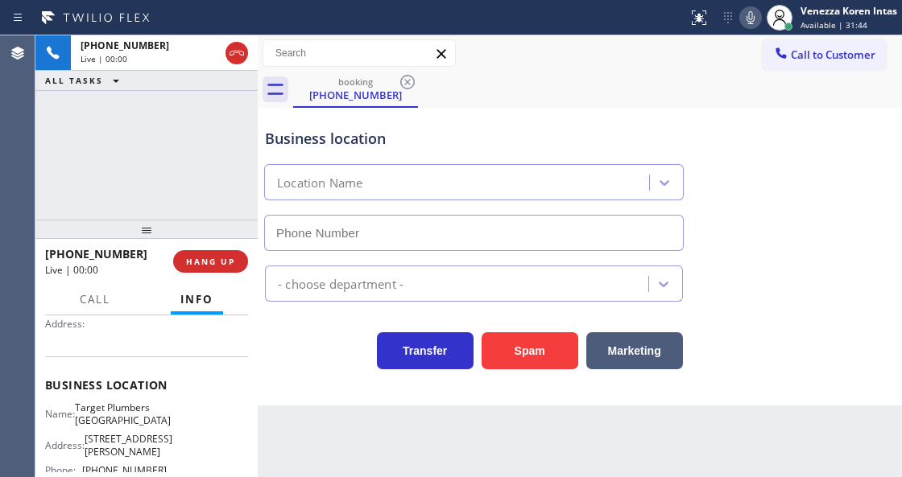
type input "(323) 458-5170"
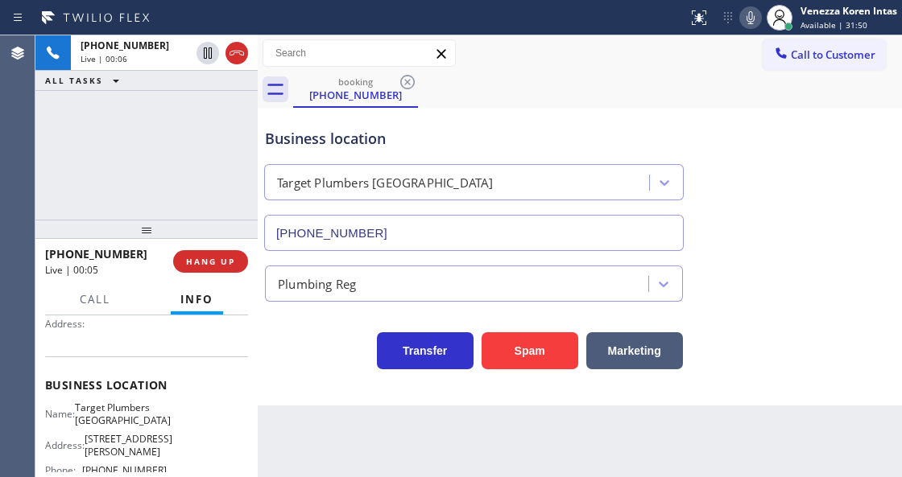
click at [338, 384] on div "Business location Target Plumbers Los Angeles (323) 458-5170 Plumbing Reg Trans…" at bounding box center [580, 257] width 644 height 298
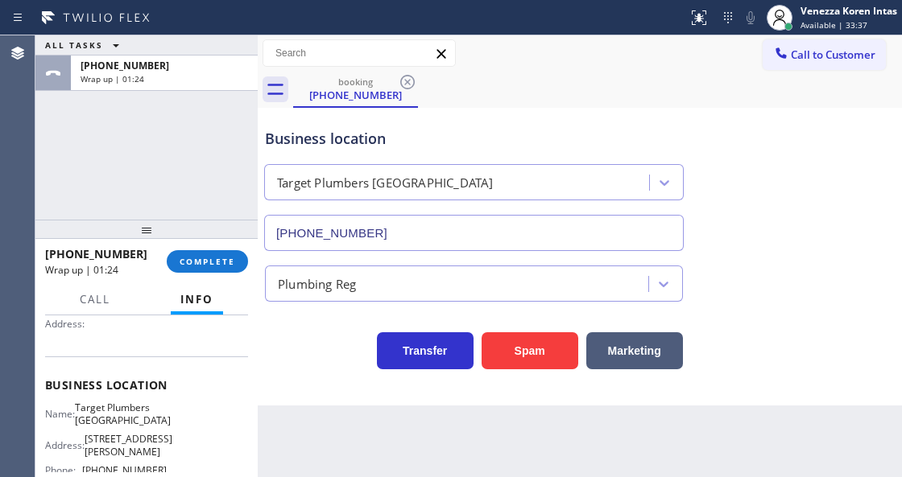
drag, startPoint x: 232, startPoint y: 259, endPoint x: 333, endPoint y: 272, distance: 102.2
click at [233, 260] on span "COMPLETE" at bounding box center [207, 261] width 56 height 11
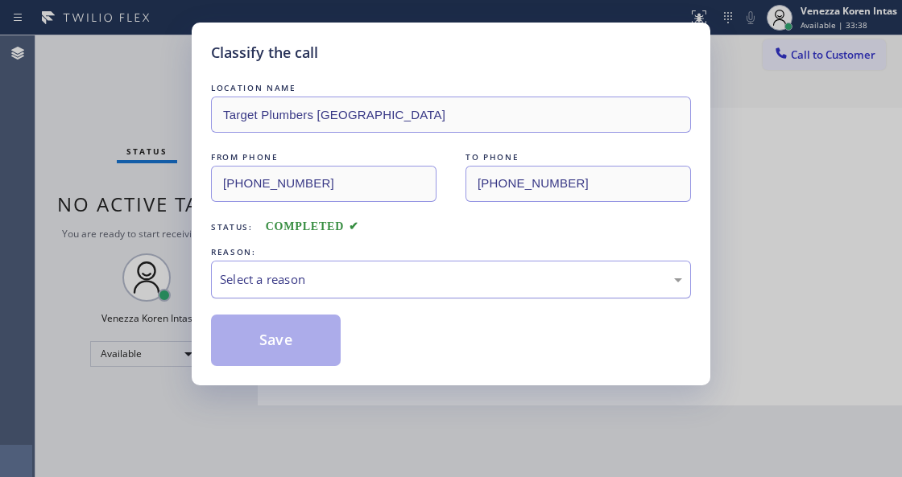
click at [349, 278] on div "Select a reason" at bounding box center [451, 279] width 462 height 19
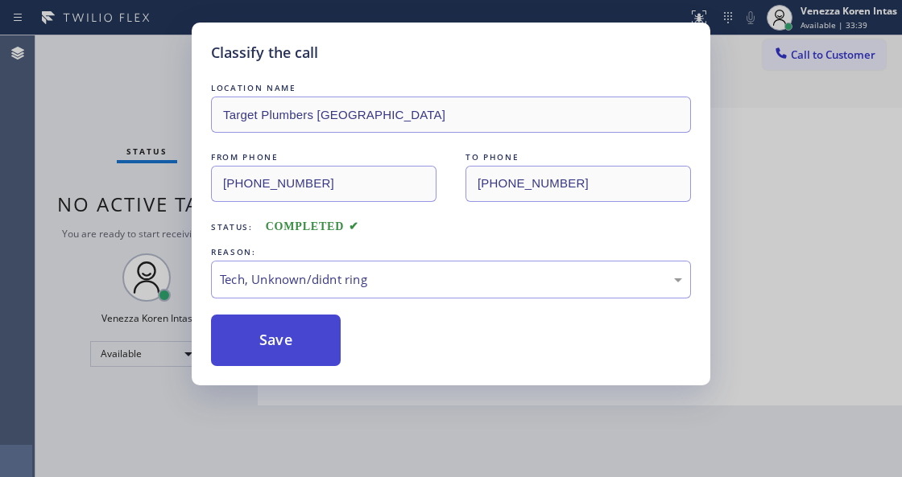
click at [314, 339] on button "Save" at bounding box center [276, 341] width 130 height 52
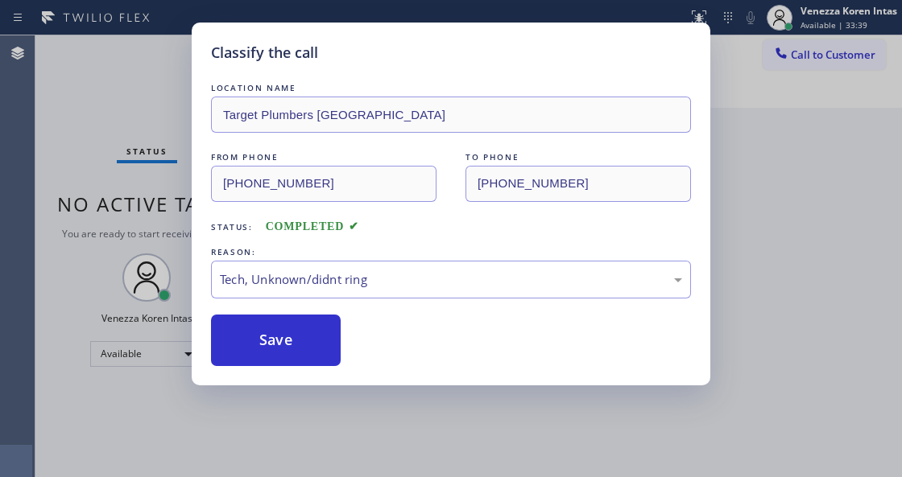
click at [132, 105] on div "Classify the call LOCATION NAME Target Plumbers Los Angeles FROM PHONE (323) 64…" at bounding box center [451, 238] width 902 height 477
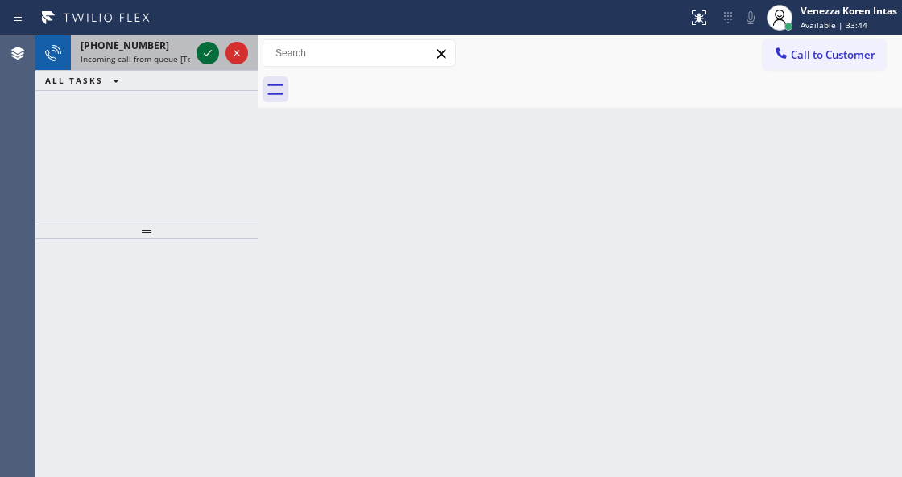
click at [208, 48] on icon at bounding box center [207, 52] width 19 height 19
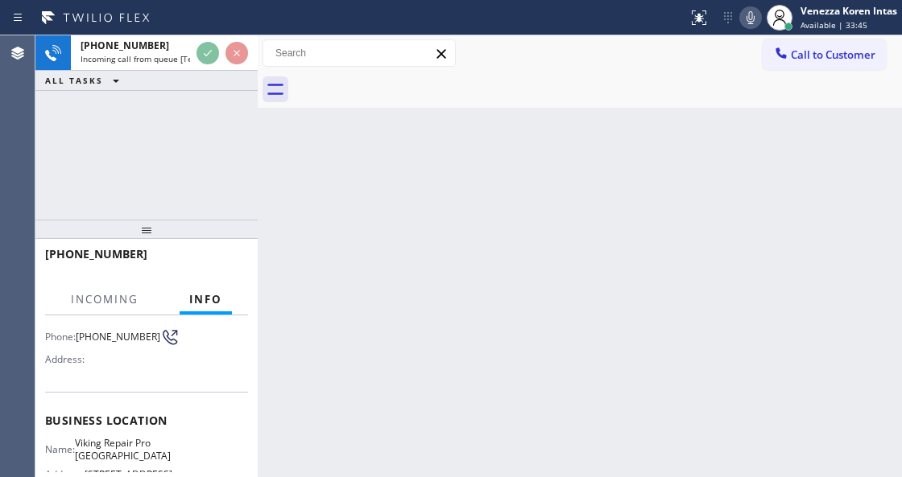
scroll to position [161, 0]
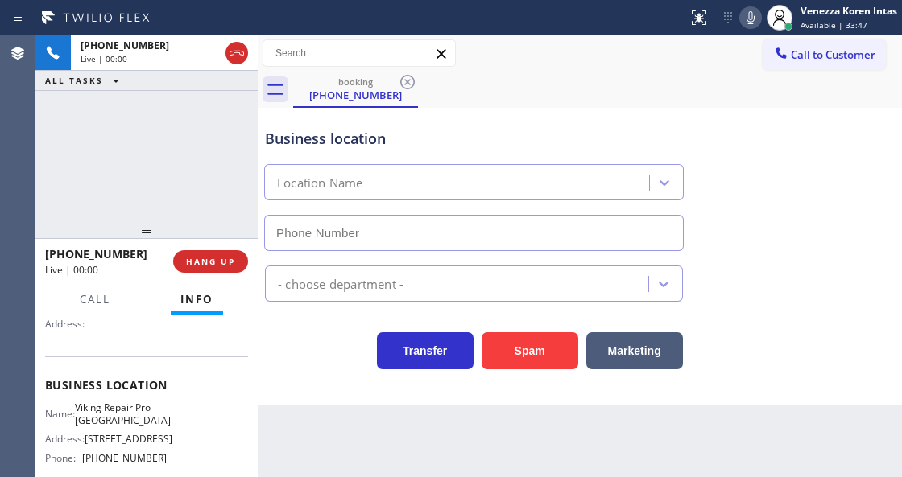
type input "(561) 944-5646"
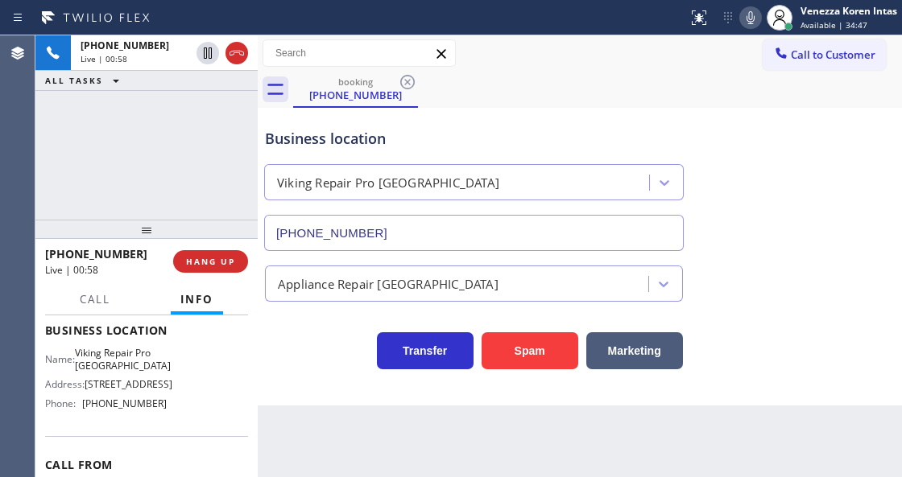
scroll to position [268, 0]
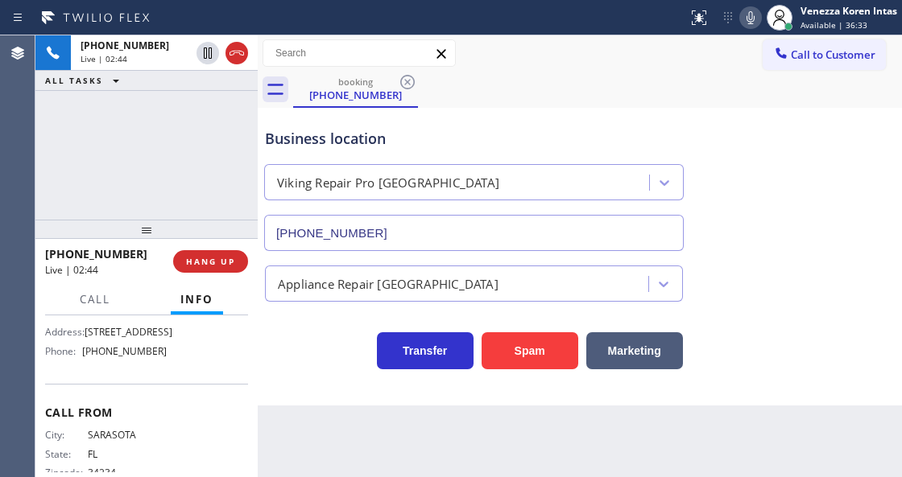
click at [525, 60] on div "Call to Customer Outbound call Location Search location Your caller id phone nu…" at bounding box center [580, 53] width 644 height 28
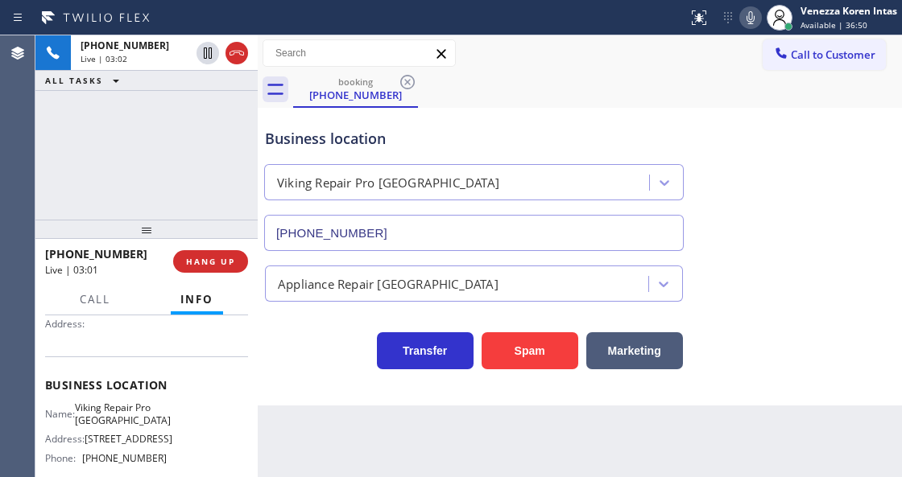
scroll to position [161, 0]
drag, startPoint x: 82, startPoint y: 404, endPoint x: 166, endPoint y: 422, distance: 85.6
click at [166, 422] on div "Name: Viking Repair Pro Boca Raton Address: 4800 N Federal Hwy Phone: (561) 944…" at bounding box center [146, 436] width 203 height 69
copy span "Viking Repair Pro Boca Raton"
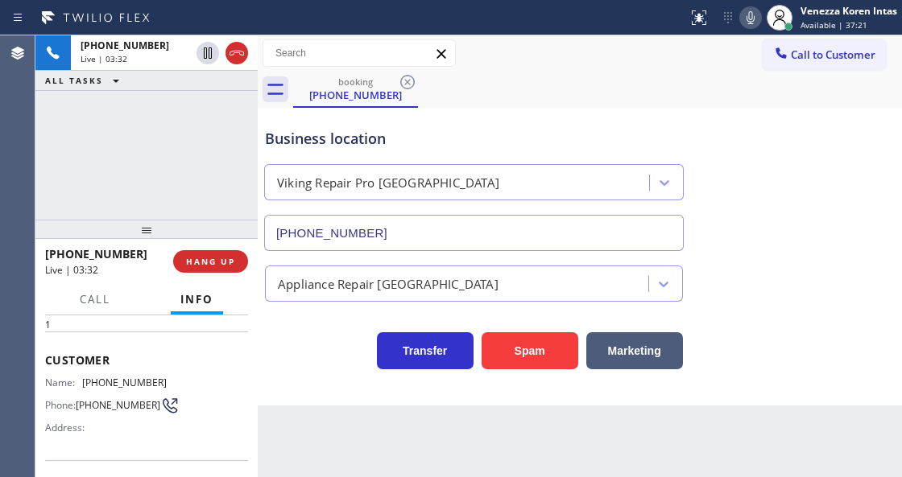
scroll to position [53, 0]
drag, startPoint x: 171, startPoint y: 386, endPoint x: 82, endPoint y: 384, distance: 88.6
click at [82, 384] on div "Name: (941) 993-3287 Phone: (941) 993-3287 Address:" at bounding box center [146, 413] width 203 height 64
copy div "(941) 993-3287"
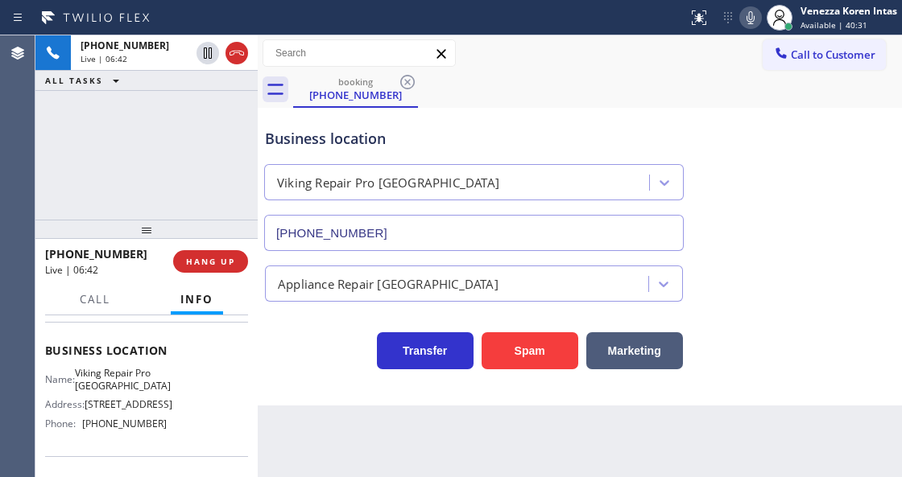
scroll to position [214, 0]
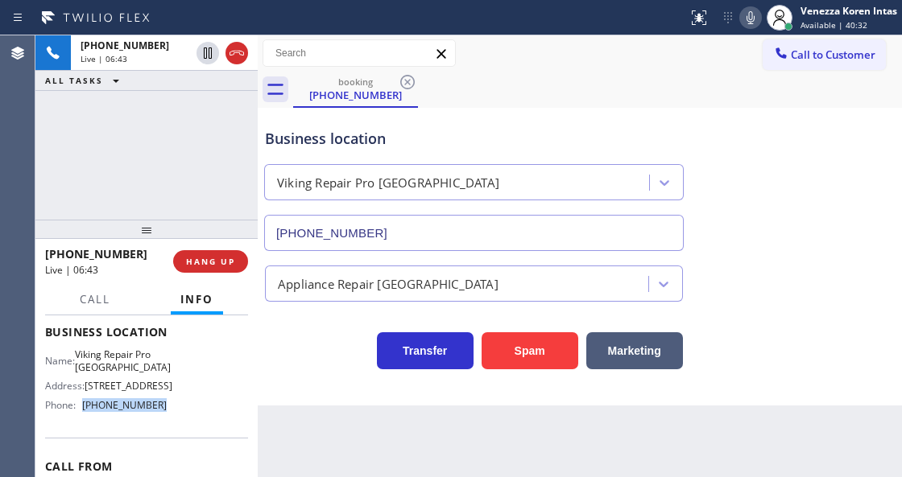
drag, startPoint x: 155, startPoint y: 419, endPoint x: 80, endPoint y: 415, distance: 75.0
click at [80, 415] on div "Name: Viking Repair Pro Boca Raton Address: 4800 N Federal Hwy Phone: (561) 944…" at bounding box center [146, 383] width 203 height 69
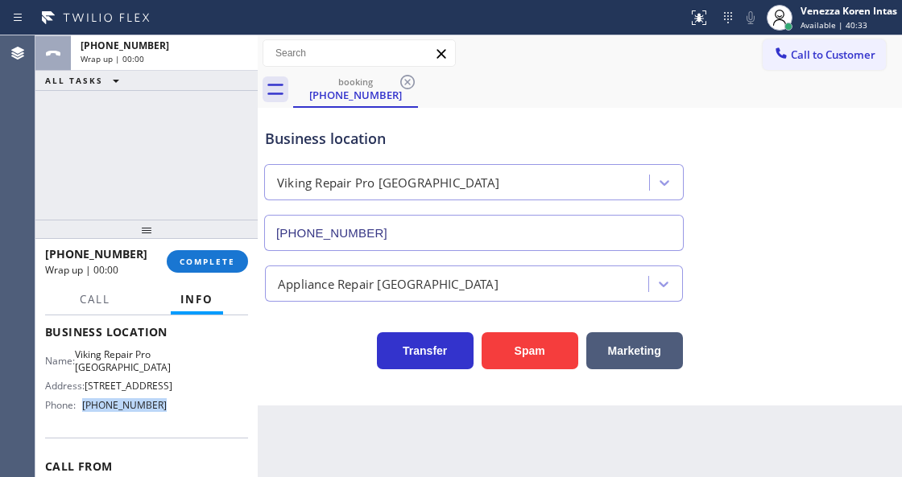
copy div "(561) 944-5646"
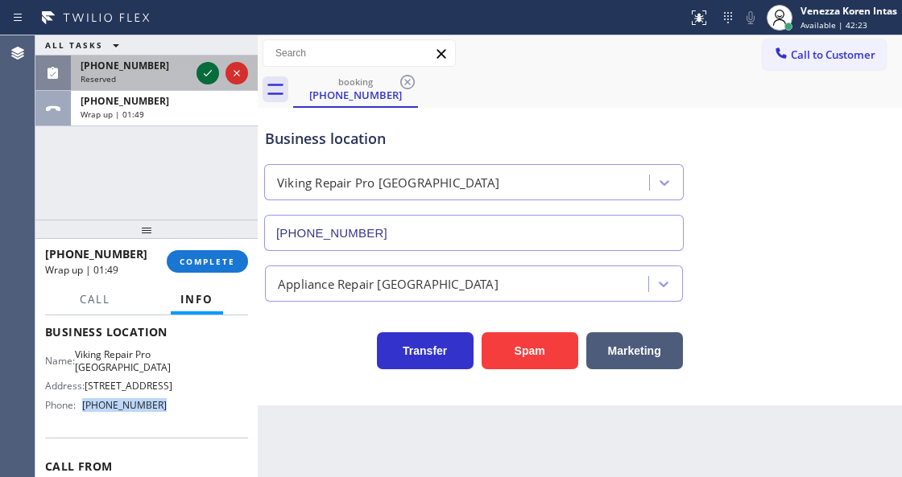
click at [209, 72] on icon at bounding box center [208, 73] width 8 height 6
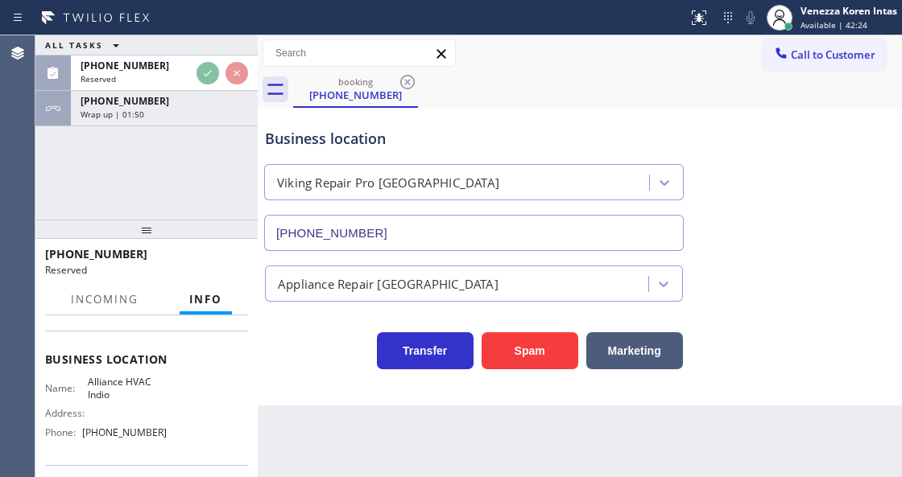
scroll to position [278, 0]
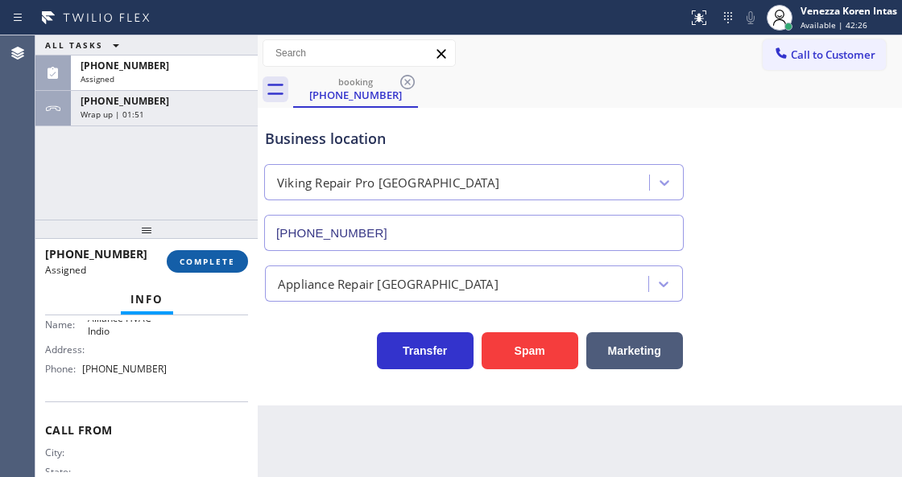
click at [209, 273] on div "(760) 902-0354 Assigned COMPLETE" at bounding box center [146, 262] width 203 height 42
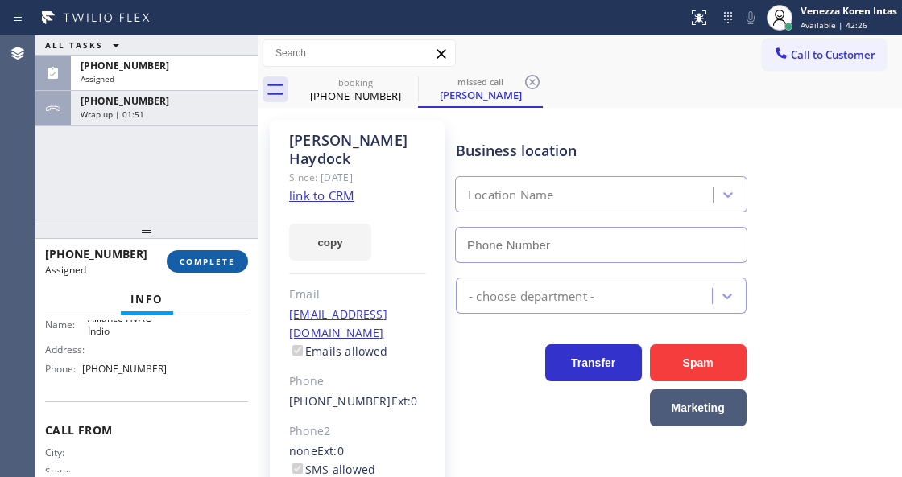
click at [212, 267] on button "COMPLETE" at bounding box center [207, 261] width 81 height 23
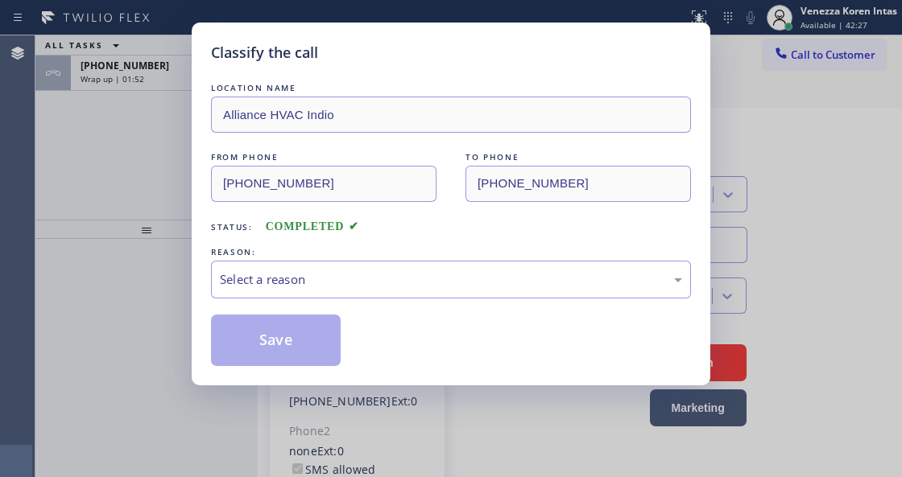
type input "(760) 205-5090"
click at [356, 287] on div "Select a reason" at bounding box center [451, 279] width 462 height 19
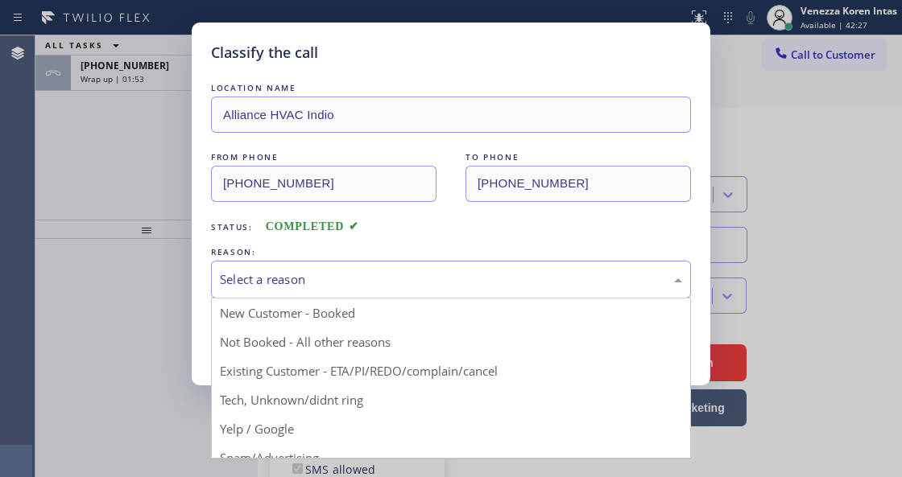
drag, startPoint x: 360, startPoint y: 398, endPoint x: 306, endPoint y: 356, distance: 68.3
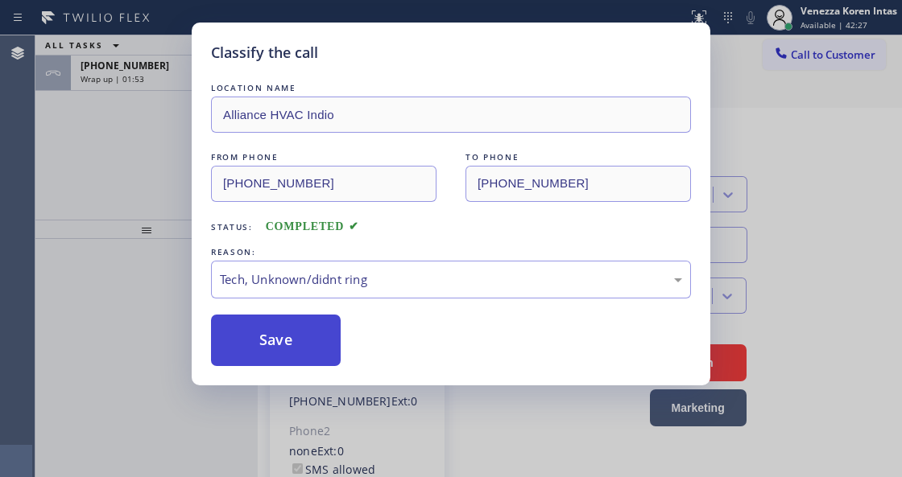
click at [302, 353] on button "Save" at bounding box center [276, 341] width 130 height 52
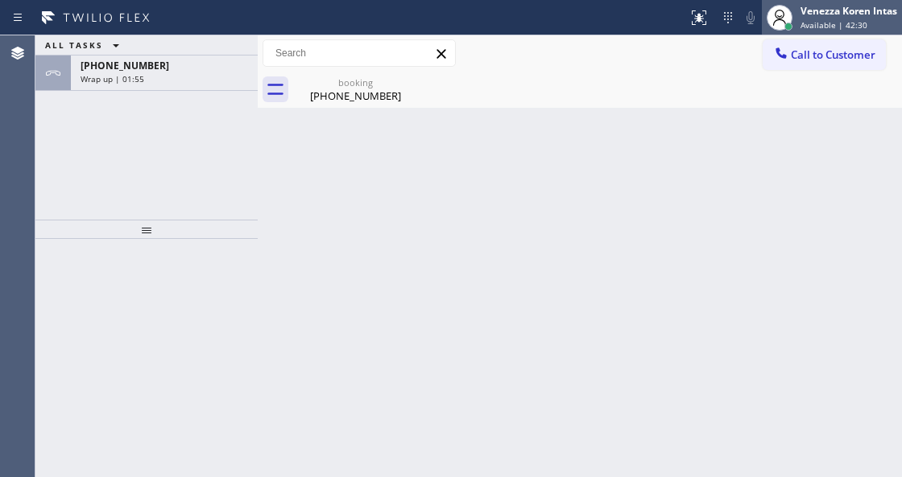
click at [827, 11] on div "Venezza Koren Intas" at bounding box center [848, 11] width 97 height 14
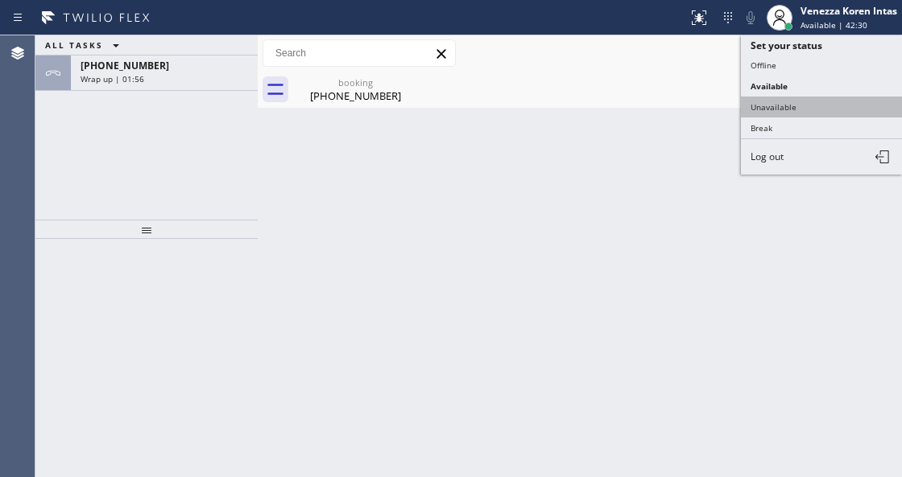
click at [811, 111] on button "Unavailable" at bounding box center [821, 107] width 161 height 21
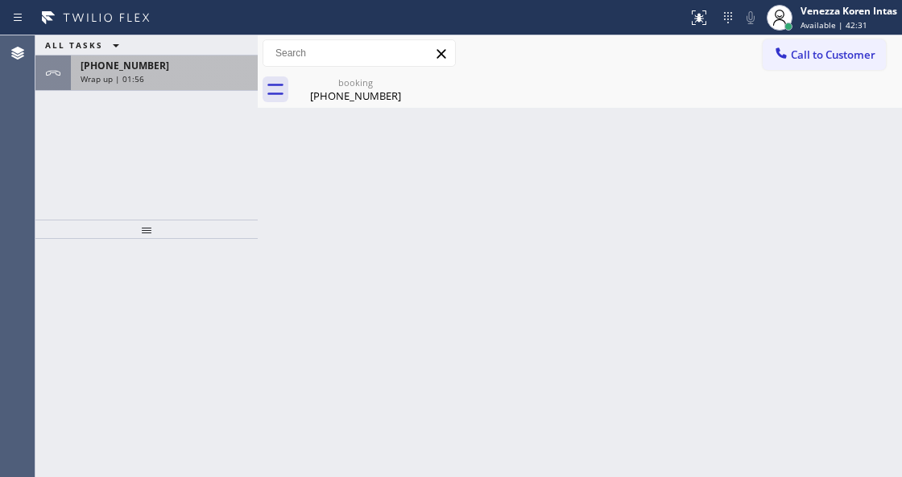
click at [118, 66] on span "+19419933287" at bounding box center [124, 66] width 89 height 14
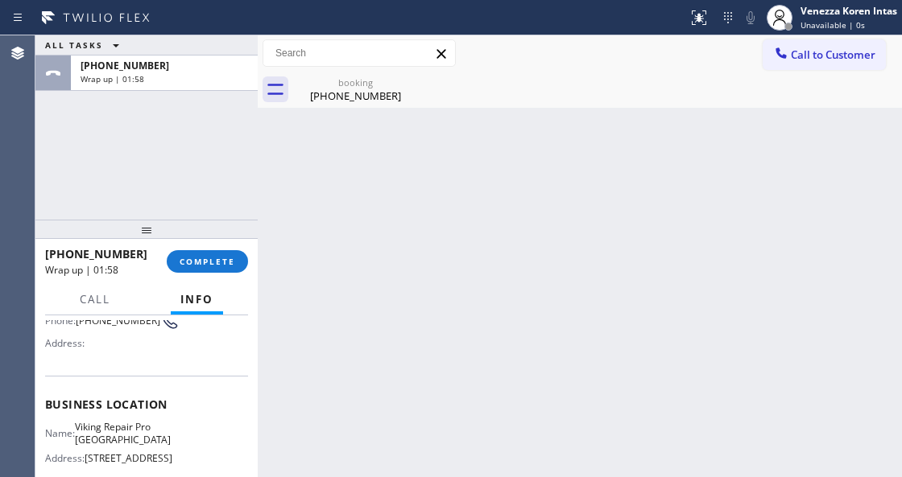
scroll to position [161, 0]
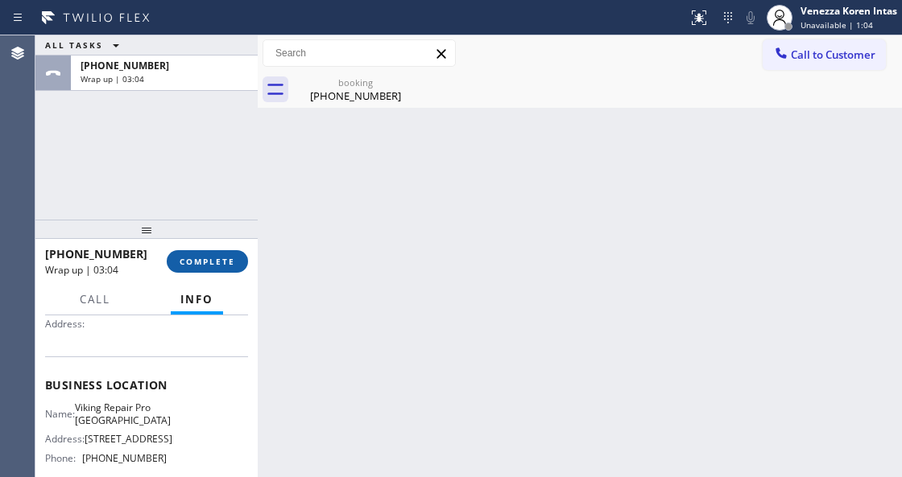
drag, startPoint x: 204, startPoint y: 262, endPoint x: 390, endPoint y: 293, distance: 188.4
click at [205, 262] on span "COMPLETE" at bounding box center [207, 261] width 56 height 11
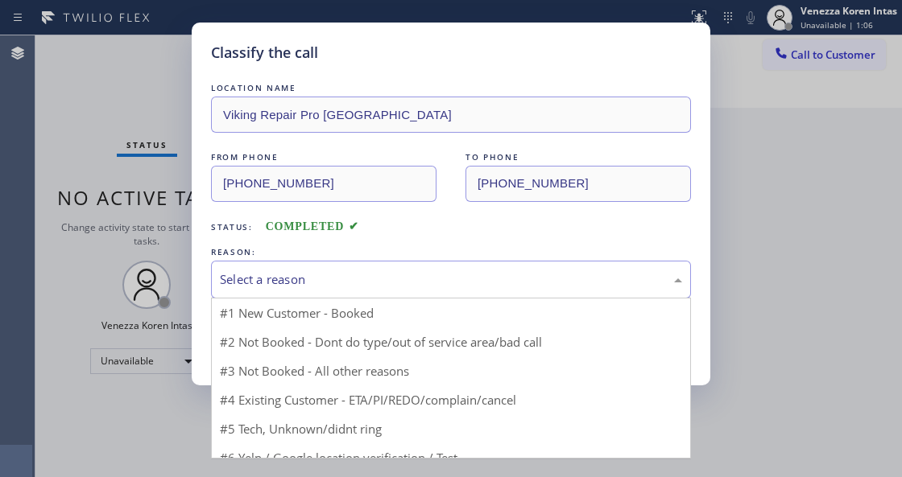
click at [384, 278] on div "Select a reason" at bounding box center [451, 279] width 462 height 19
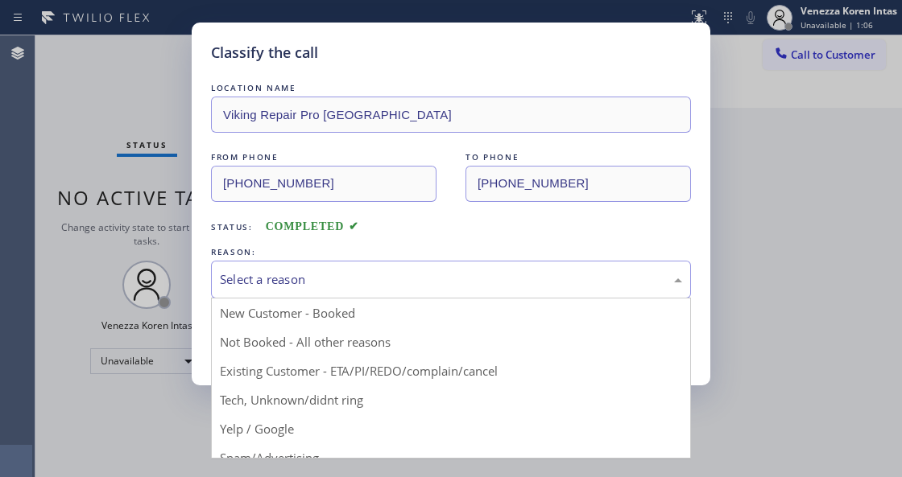
drag, startPoint x: 371, startPoint y: 321, endPoint x: 339, endPoint y: 346, distance: 40.7
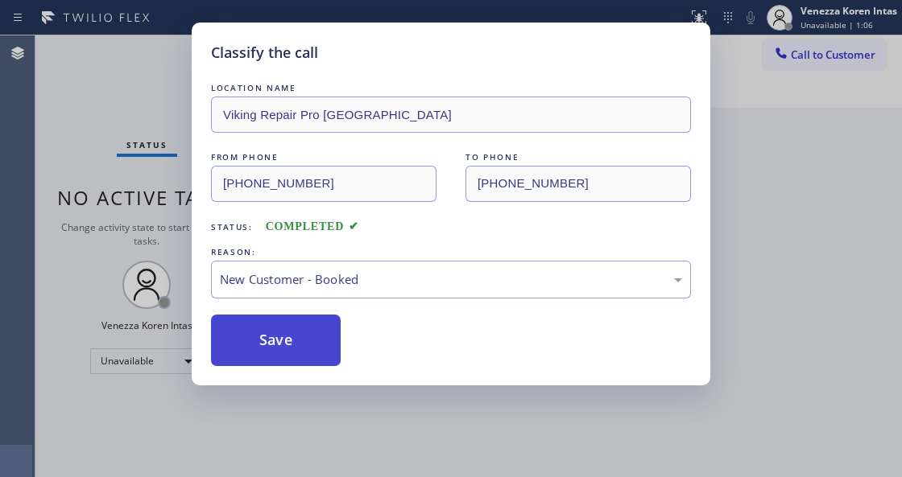
click at [339, 346] on button "Save" at bounding box center [276, 341] width 130 height 52
click at [332, 345] on button "Save" at bounding box center [276, 341] width 130 height 52
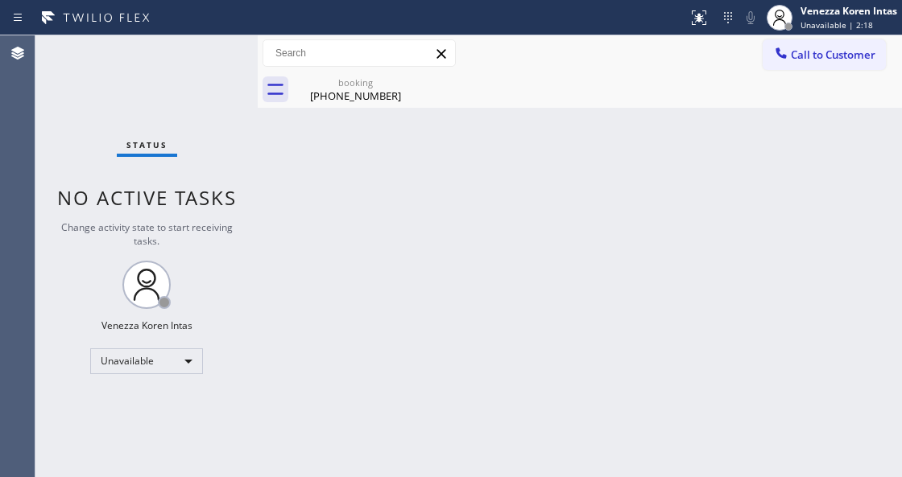
click at [403, 241] on div "Back to Dashboard Change Sender ID Customers Technicians Select a contact Outbo…" at bounding box center [580, 256] width 644 height 442
drag, startPoint x: 374, startPoint y: 89, endPoint x: 454, endPoint y: 100, distance: 80.4
click at [375, 89] on div "(941) 993-3287" at bounding box center [356, 96] width 122 height 14
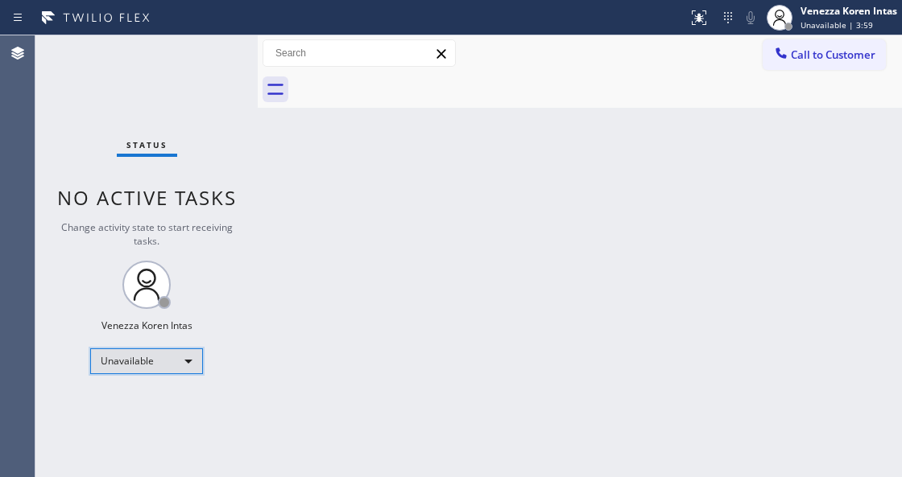
click at [179, 362] on div "Unavailable" at bounding box center [146, 362] width 113 height 26
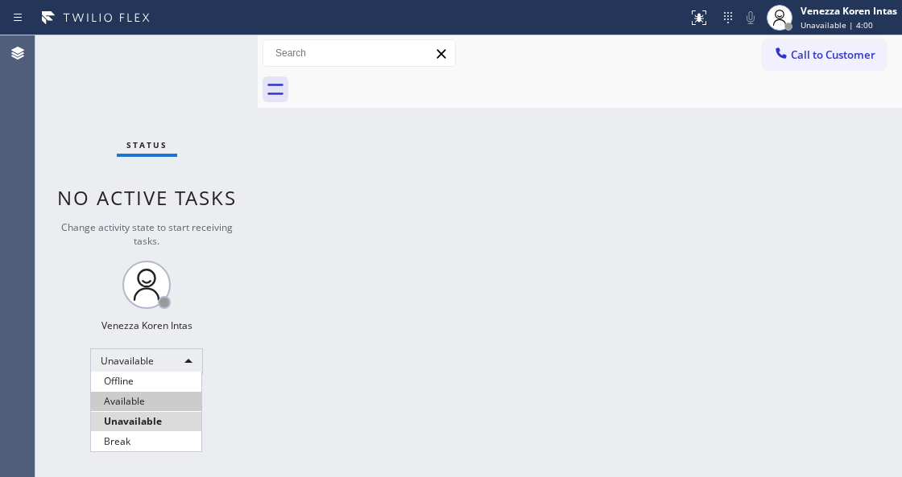
click at [161, 406] on li "Available" at bounding box center [146, 401] width 110 height 19
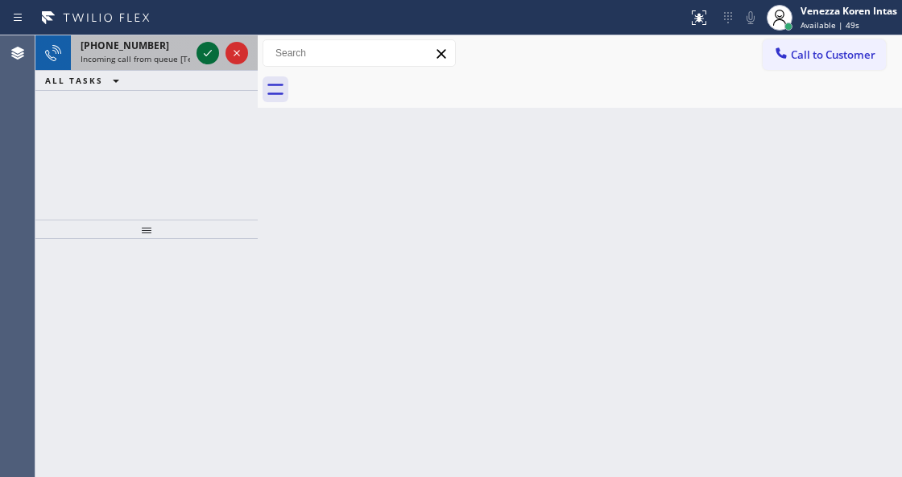
click at [207, 58] on icon at bounding box center [207, 52] width 19 height 19
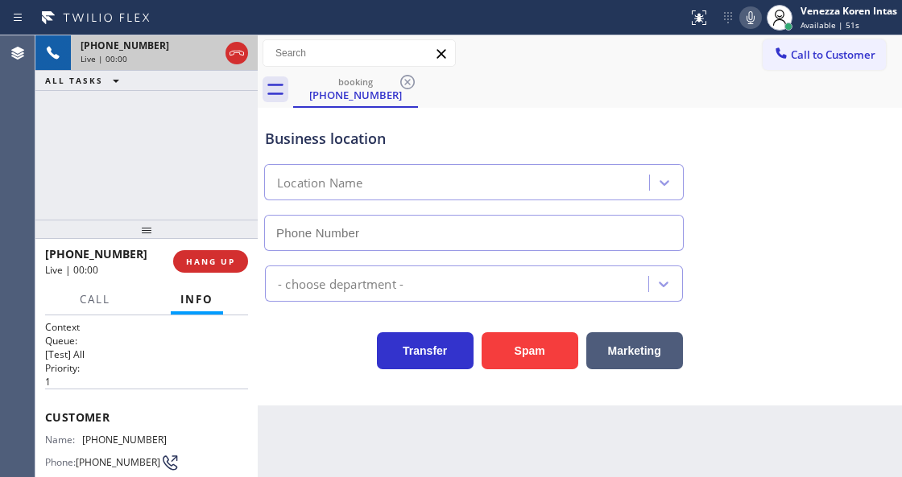
type input "(424) 275-2606"
click at [247, 56] on div at bounding box center [236, 52] width 23 height 19
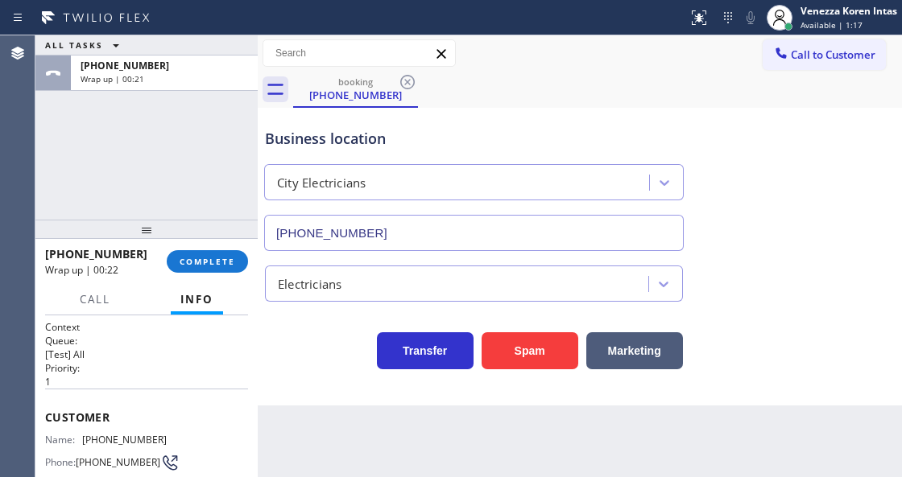
click at [304, 343] on div "Transfer Spam Marketing" at bounding box center [474, 346] width 424 height 45
click at [208, 239] on div at bounding box center [146, 229] width 222 height 19
click at [217, 264] on span "COMPLETE" at bounding box center [207, 261] width 56 height 11
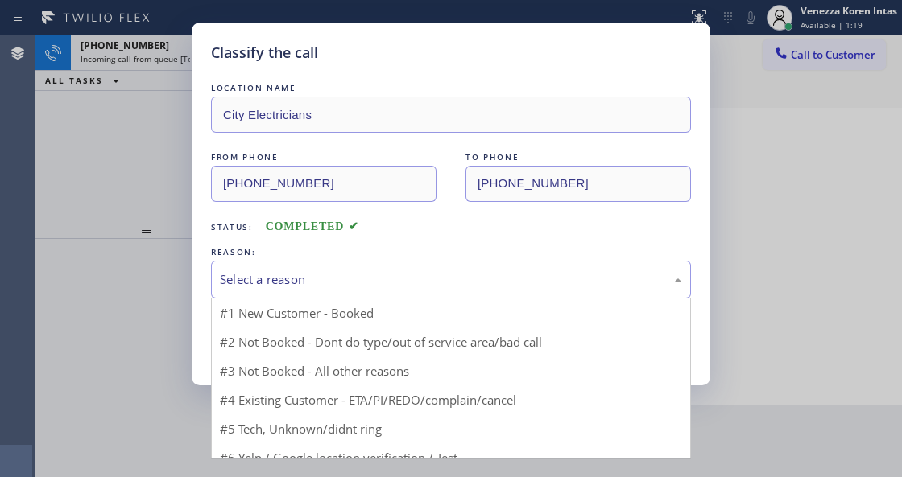
click at [346, 274] on div "Select a reason" at bounding box center [451, 279] width 462 height 19
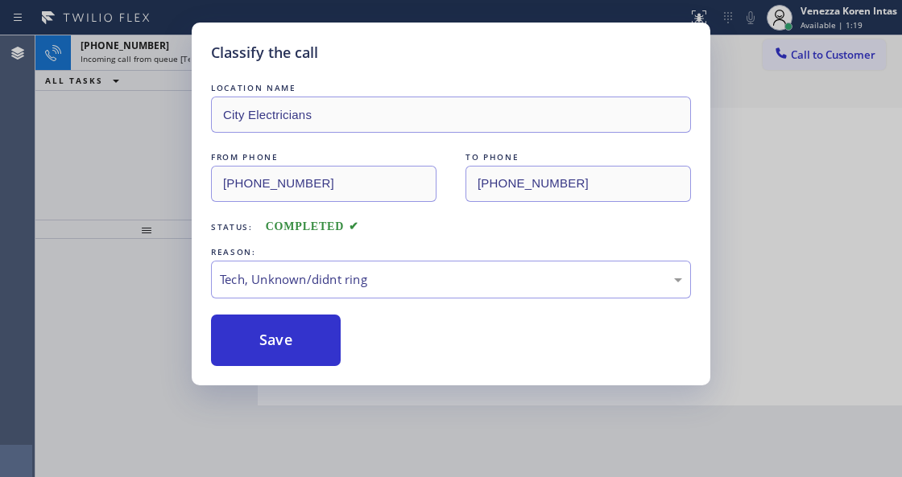
click at [316, 370] on div "Classify the call LOCATION NAME City Electricians FROM PHONE (678) 341-8701 TO …" at bounding box center [451, 204] width 518 height 363
click at [319, 350] on button "Save" at bounding box center [276, 341] width 130 height 52
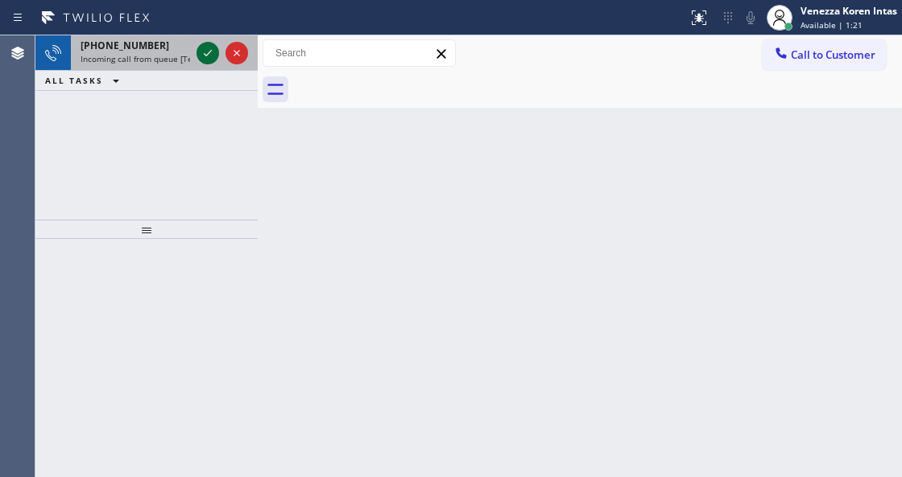
click at [210, 53] on icon at bounding box center [207, 52] width 19 height 19
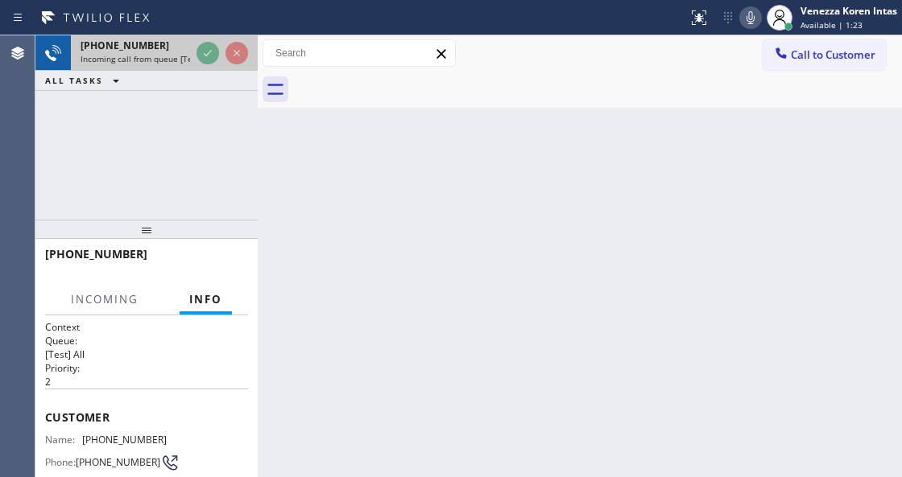
click at [210, 53] on icon at bounding box center [207, 52] width 19 height 19
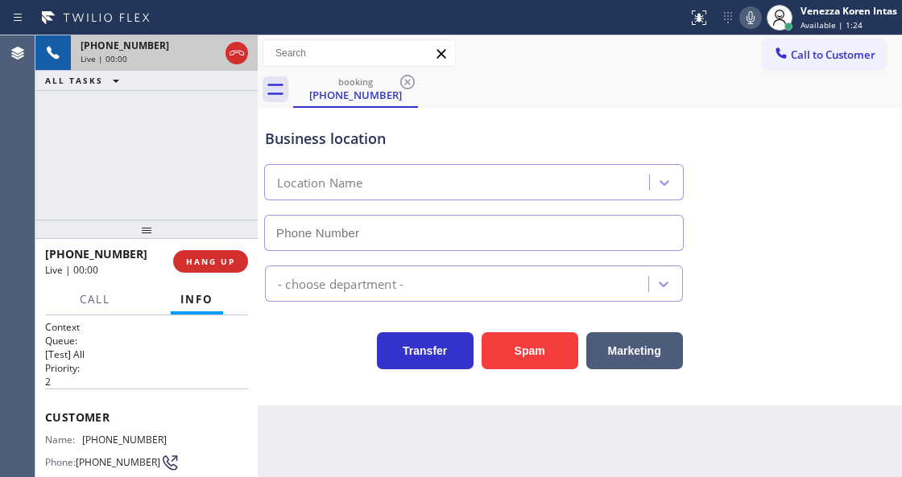
type input "(949) 236-4598"
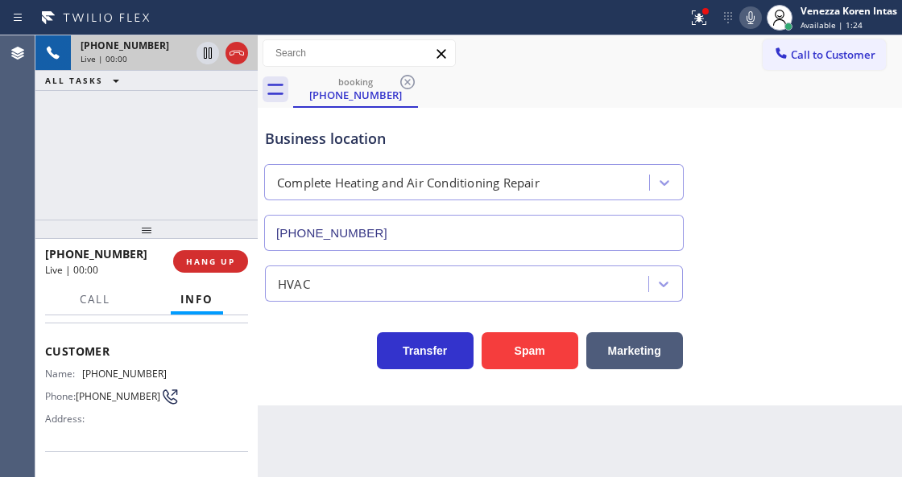
scroll to position [107, 0]
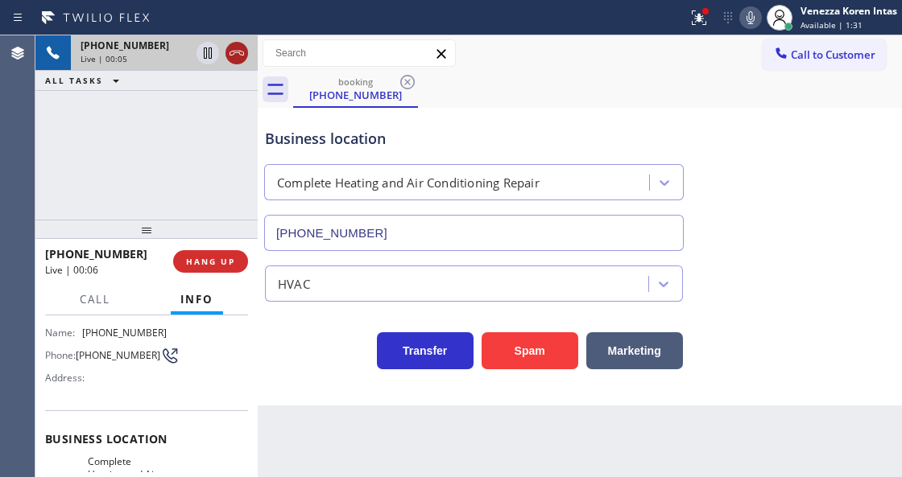
click at [232, 56] on icon at bounding box center [236, 52] width 19 height 19
click at [719, 23] on icon at bounding box center [727, 17] width 19 height 19
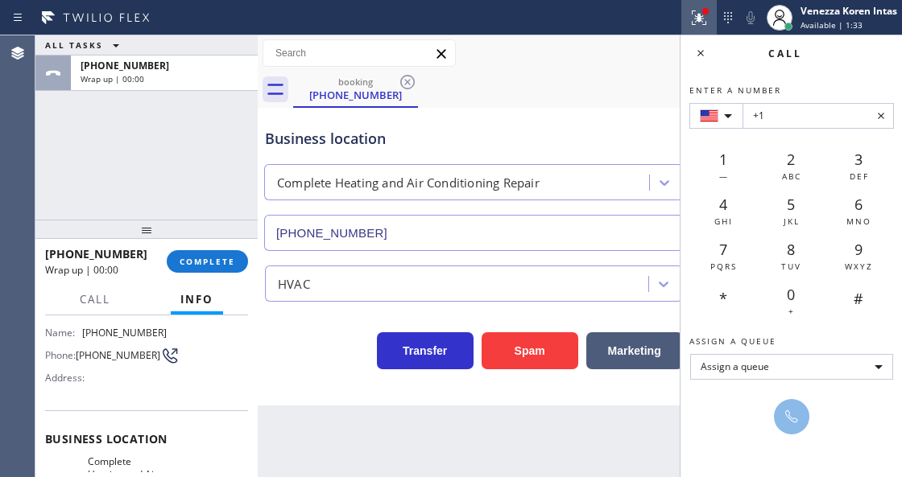
click at [686, 19] on div at bounding box center [698, 17] width 35 height 19
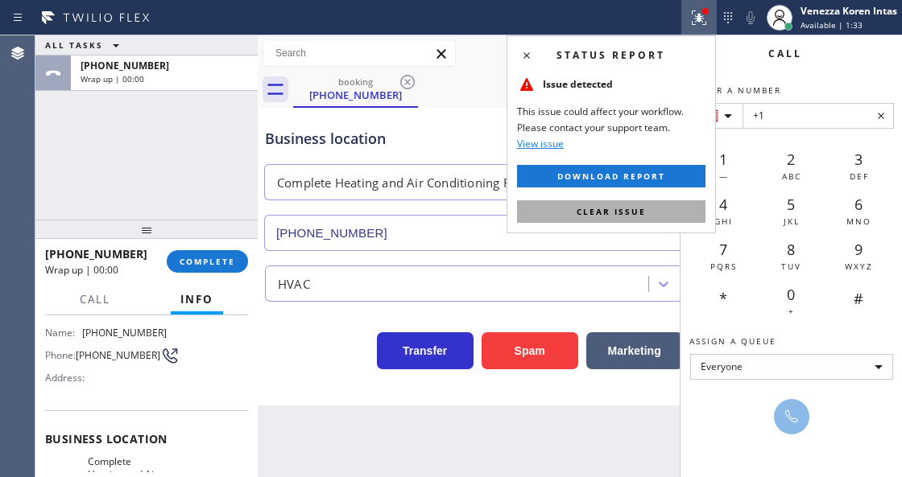
click at [663, 212] on button "Clear issue" at bounding box center [611, 211] width 188 height 23
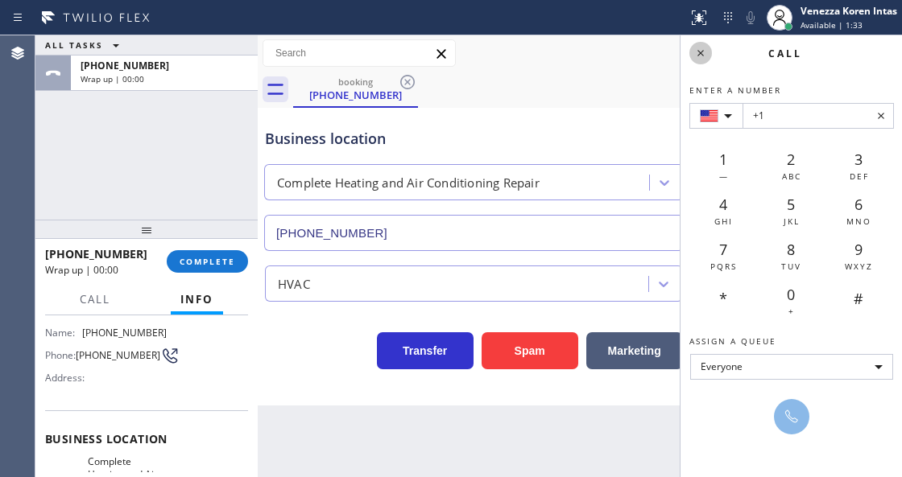
click at [698, 56] on icon at bounding box center [700, 52] width 19 height 19
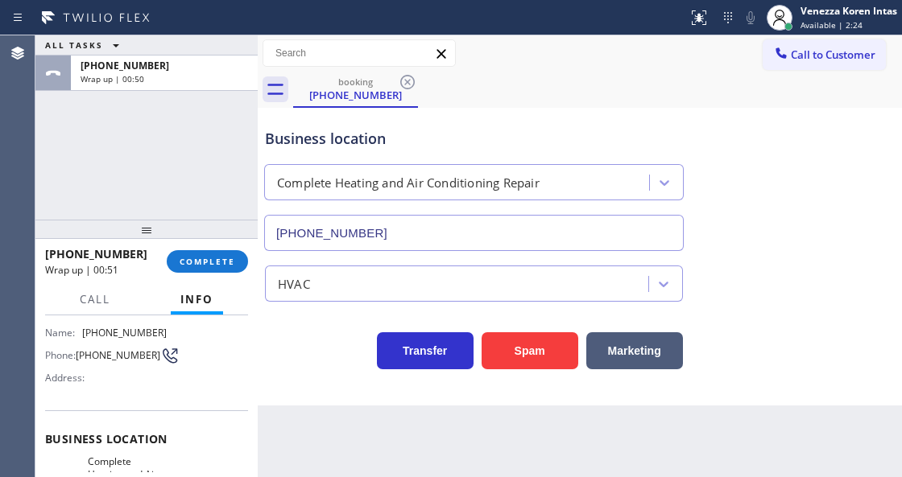
click at [202, 177] on div "ALL TASKS ALL TASKS ACTIVE TASKS TASKS IN WRAP UP +19493844709 Wrap up | 00:50" at bounding box center [146, 127] width 222 height 184
click at [209, 256] on span "COMPLETE" at bounding box center [207, 261] width 56 height 11
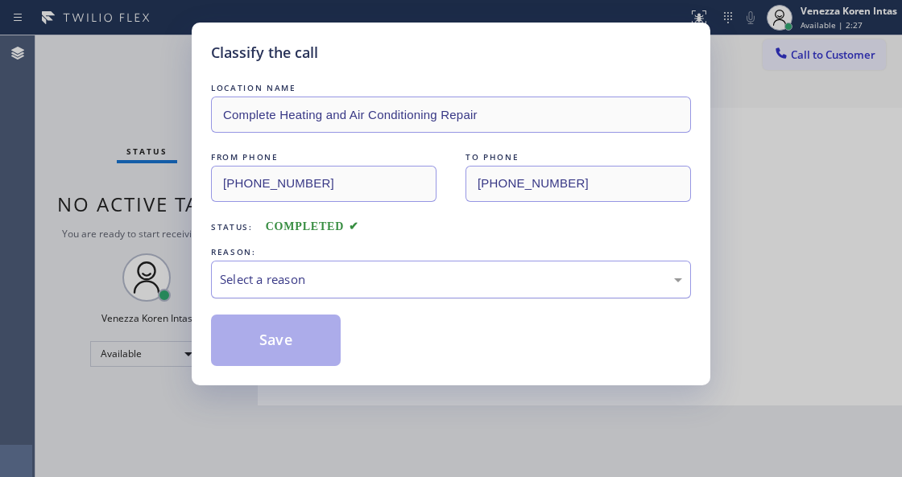
click at [353, 298] on div "Select a reason" at bounding box center [451, 280] width 480 height 38
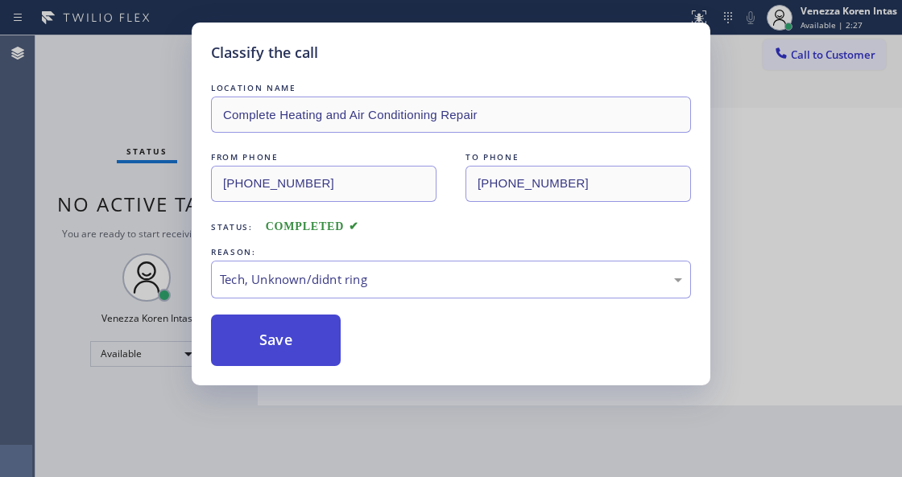
click at [322, 357] on button "Save" at bounding box center [276, 341] width 130 height 52
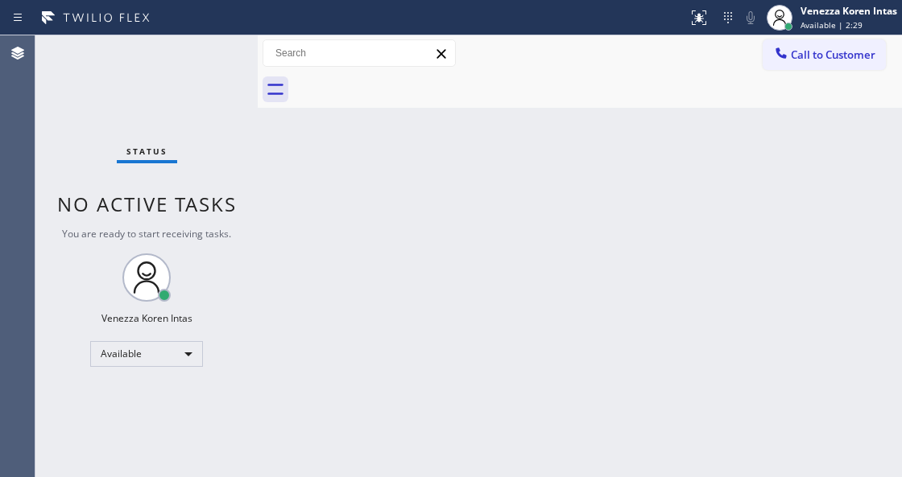
click at [216, 42] on div "Status No active tasks You are ready to start receiving tasks. Venezza Koren In…" at bounding box center [146, 256] width 222 height 442
click at [209, 85] on div "Status No active tasks You are ready to start receiving tasks. Venezza Koren In…" at bounding box center [146, 256] width 222 height 442
click at [222, 64] on div "Status No active tasks You are ready to start receiving tasks. Venezza Koren In…" at bounding box center [146, 256] width 222 height 442
click at [208, 63] on div "Status No active tasks You are ready to start receiving tasks. Venezza Koren In…" at bounding box center [146, 256] width 222 height 442
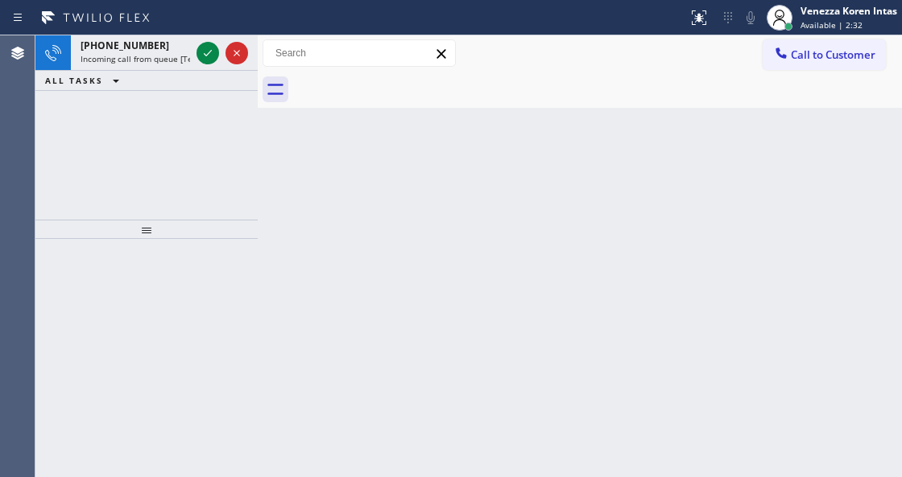
click at [190, 50] on div "+14129981311 Incoming call from queue [Test] All" at bounding box center [132, 52] width 122 height 35
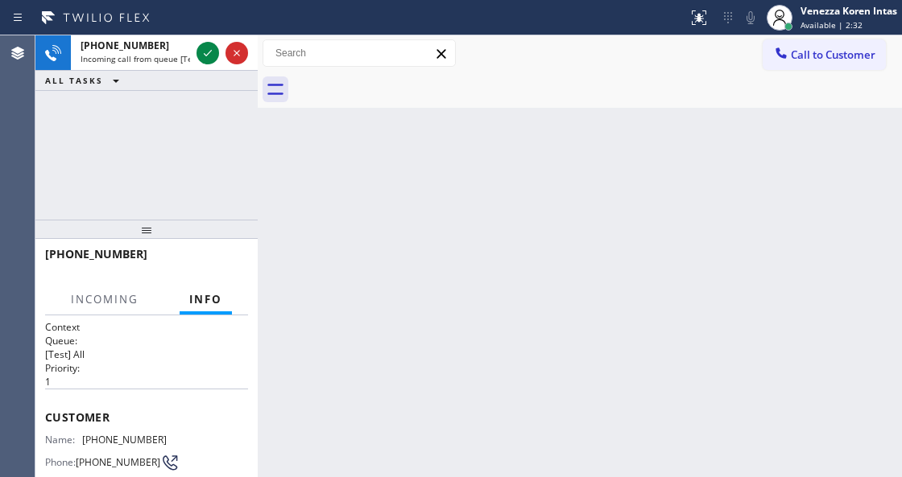
click at [190, 50] on div "+14129981311 Incoming call from queue [Test] All" at bounding box center [132, 52] width 122 height 35
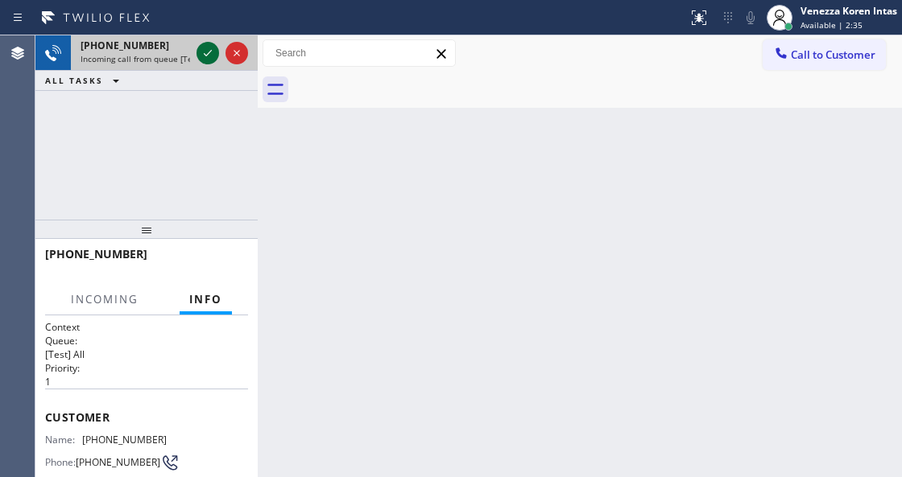
drag, startPoint x: 203, startPoint y: 59, endPoint x: 204, endPoint y: 48, distance: 10.6
click at [203, 59] on icon at bounding box center [207, 52] width 19 height 19
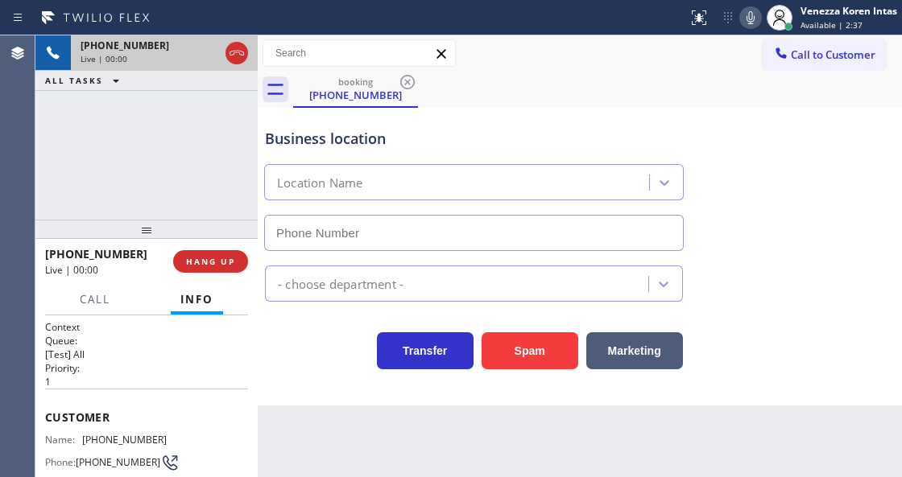
type input "[PHONE_NUMBER]"
click at [243, 118] on div "+14129981311 Live | 00:01 ALL TASKS ALL TASKS ACTIVE TASKS TASKS IN WRAP UP" at bounding box center [146, 127] width 222 height 184
click at [154, 116] on div "+14129981311 Live | 00:03 ALL TASKS ALL TASKS ACTIVE TASKS TASKS IN WRAP UP" at bounding box center [146, 127] width 222 height 184
click at [237, 60] on icon at bounding box center [236, 52] width 19 height 19
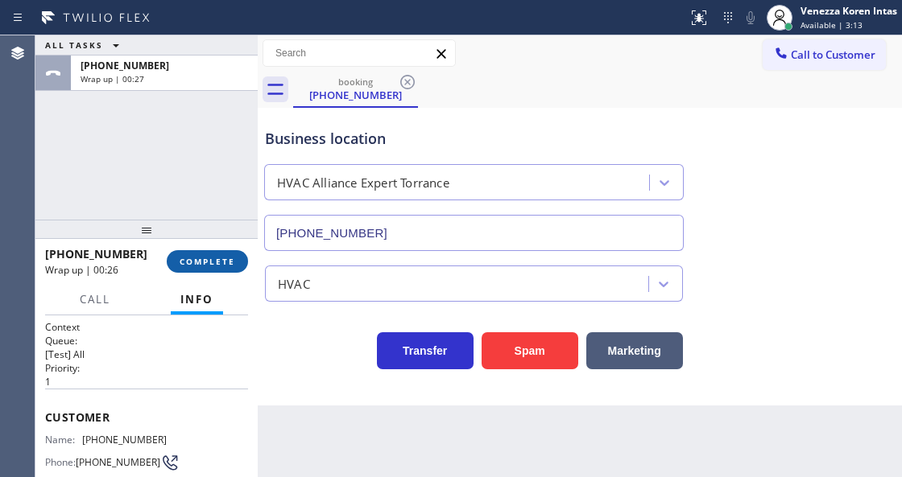
click at [207, 253] on button "COMPLETE" at bounding box center [207, 261] width 81 height 23
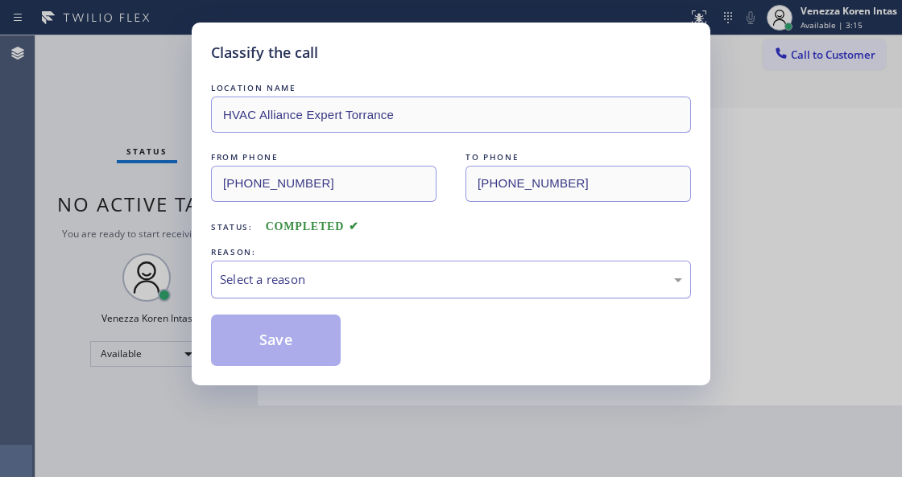
click at [307, 278] on div "Select a reason" at bounding box center [451, 279] width 462 height 19
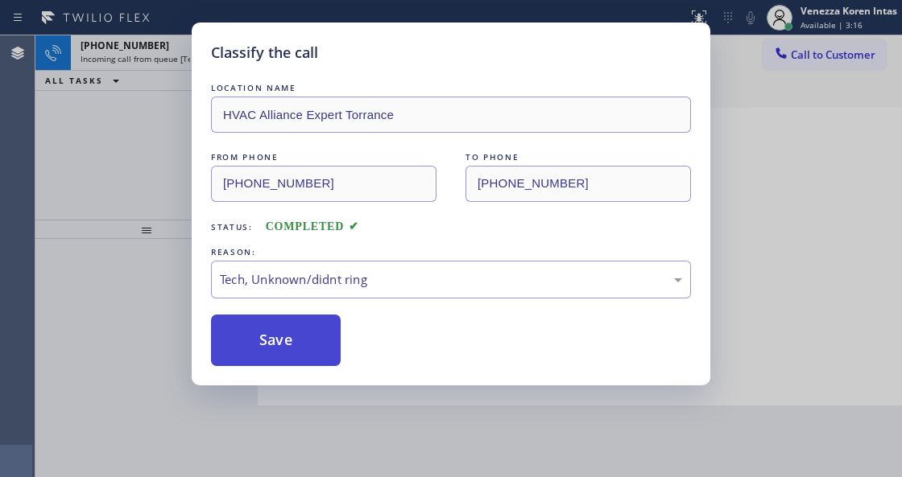
click at [286, 352] on button "Save" at bounding box center [276, 341] width 130 height 52
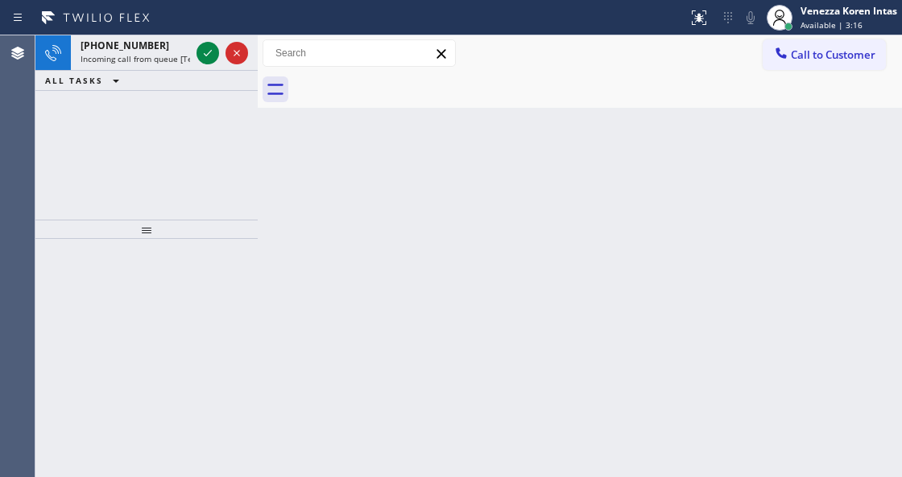
click at [209, 60] on icon at bounding box center [207, 52] width 19 height 19
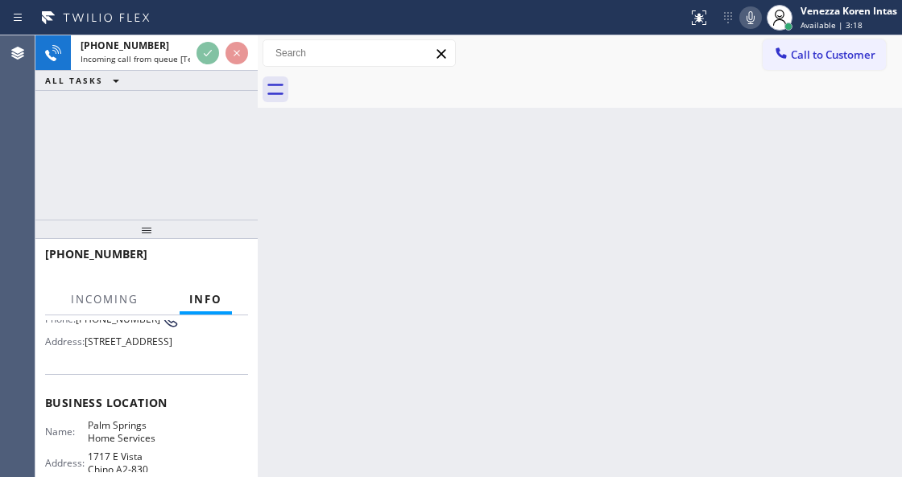
scroll to position [214, 0]
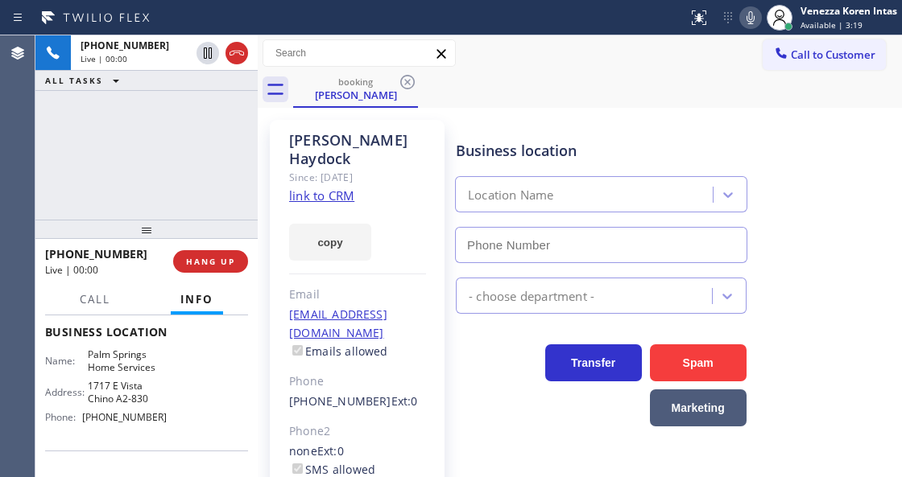
type input "(442) 275-8858"
click at [327, 188] on link "link to CRM" at bounding box center [321, 196] width 65 height 16
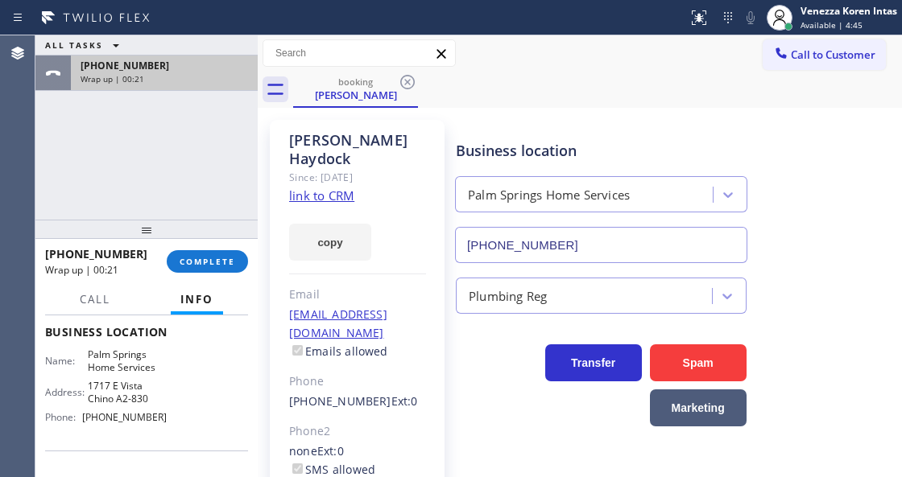
click at [155, 85] on div "+17609020354 Wrap up | 00:21" at bounding box center [161, 73] width 180 height 35
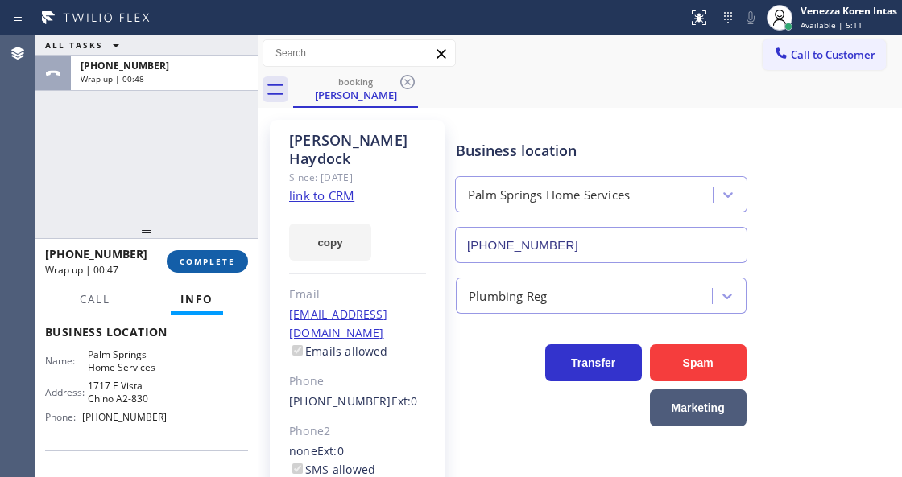
drag, startPoint x: 179, startPoint y: 278, endPoint x: 201, endPoint y: 255, distance: 31.3
click at [186, 270] on div "+17609020354 Wrap up | 00:47 COMPLETE" at bounding box center [146, 262] width 203 height 42
click at [201, 255] on button "COMPLETE" at bounding box center [207, 261] width 81 height 23
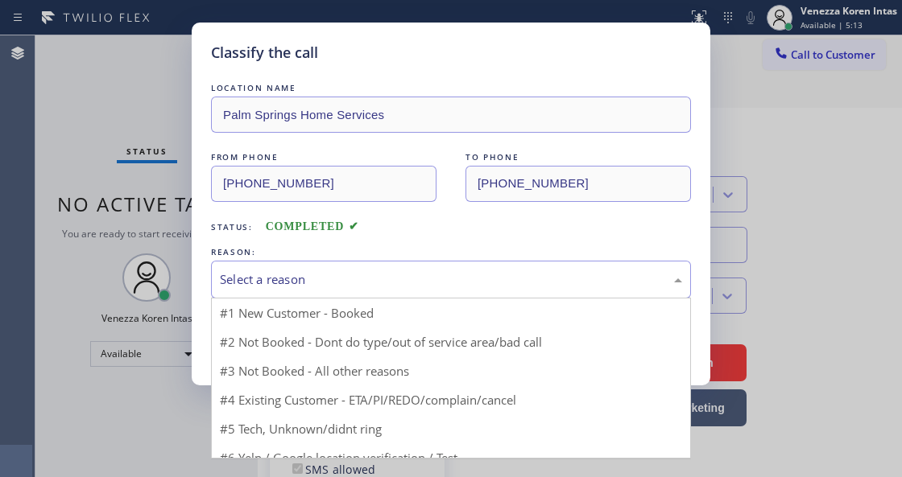
click at [364, 279] on div "Select a reason" at bounding box center [451, 279] width 462 height 19
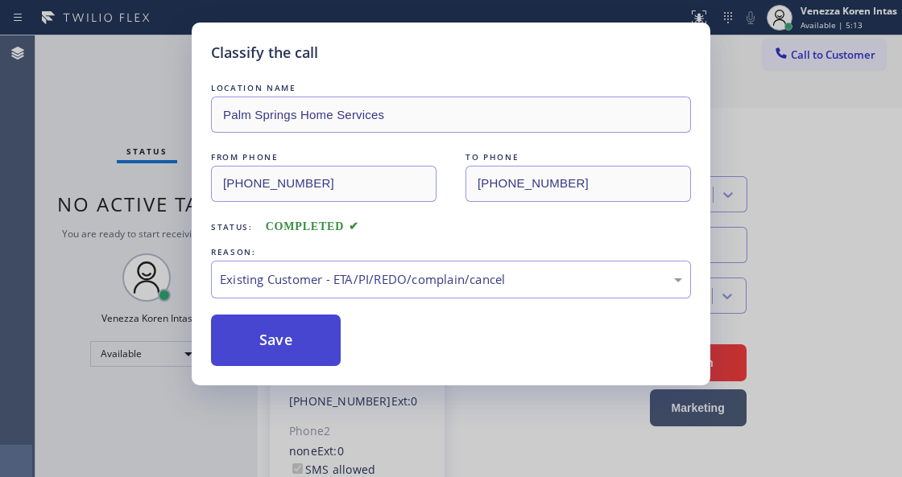
click at [328, 332] on button "Save" at bounding box center [276, 341] width 130 height 52
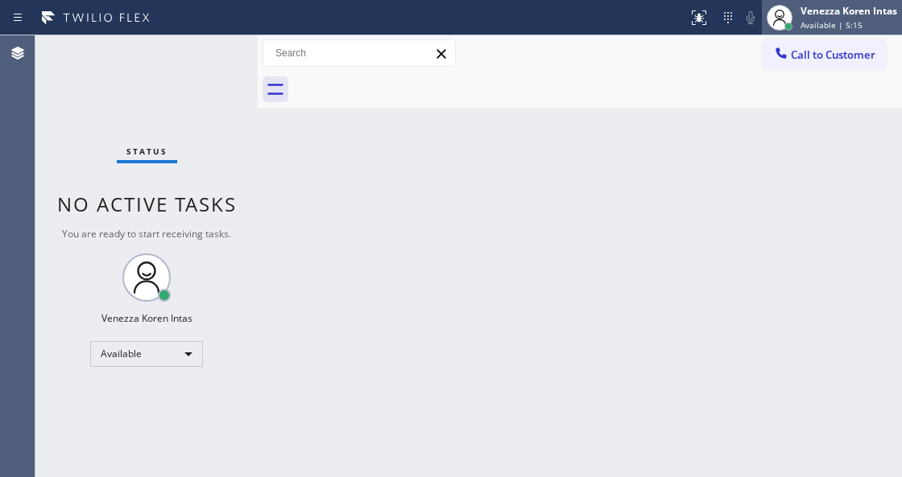
click at [852, 27] on span "Available | 5:15" at bounding box center [831, 24] width 62 height 11
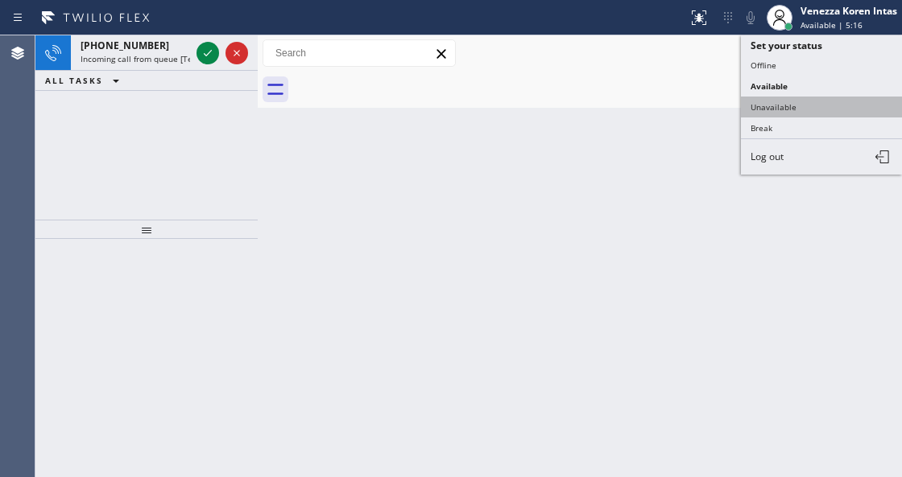
click at [787, 98] on button "Unavailable" at bounding box center [821, 107] width 161 height 21
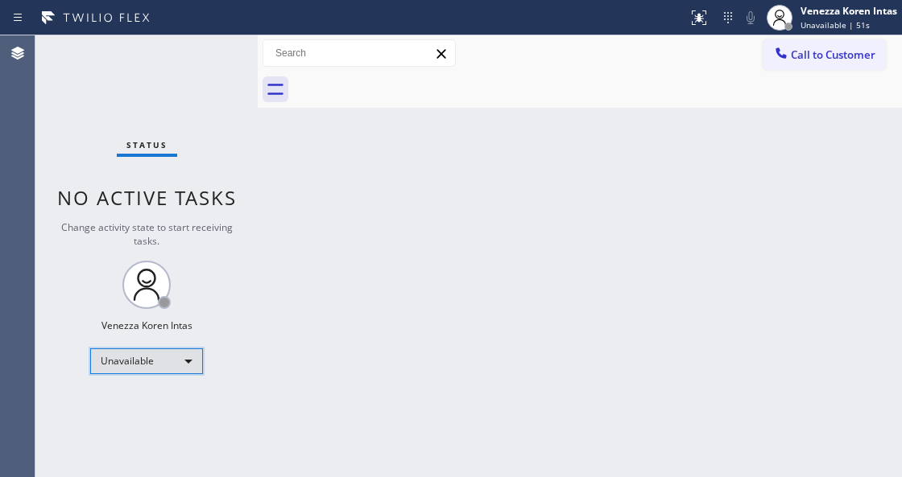
click at [163, 360] on div "Unavailable" at bounding box center [146, 362] width 113 height 26
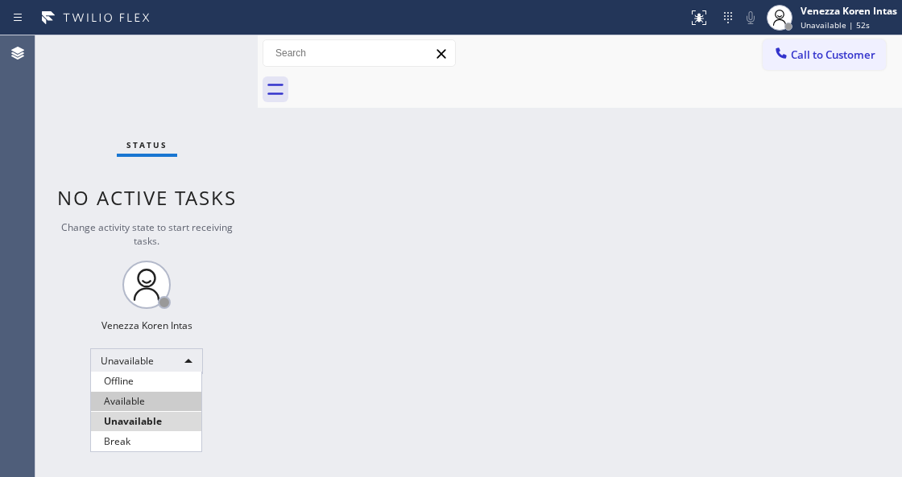
click at [175, 402] on li "Available" at bounding box center [146, 401] width 110 height 19
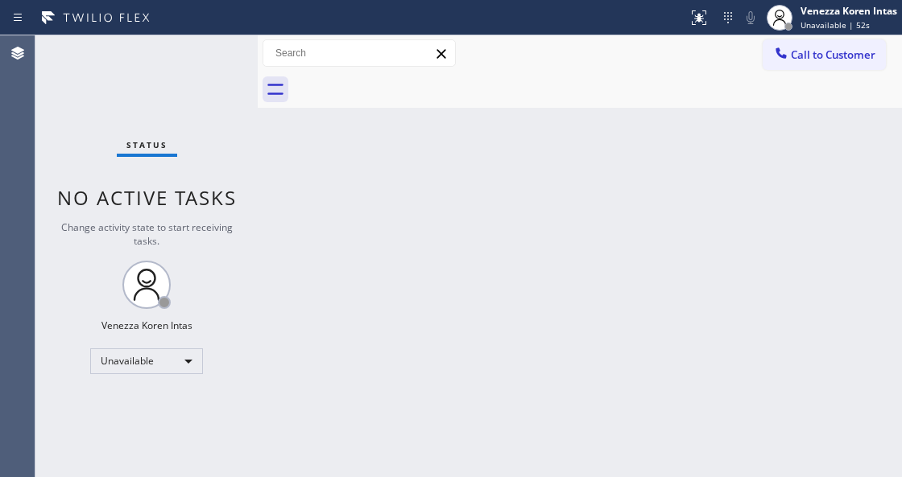
click at [331, 371] on div "Back to Dashboard Change Sender ID Customers Technicians Select a contact Outbo…" at bounding box center [580, 256] width 644 height 442
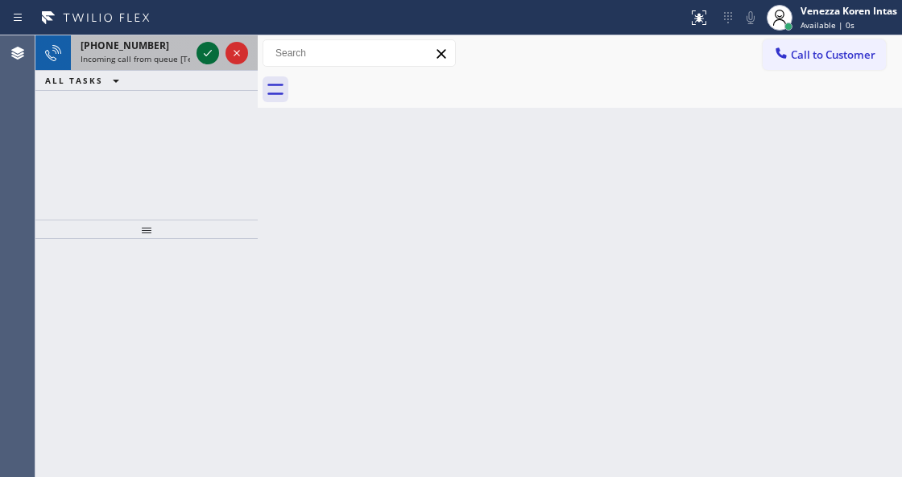
click at [208, 50] on icon at bounding box center [207, 52] width 19 height 19
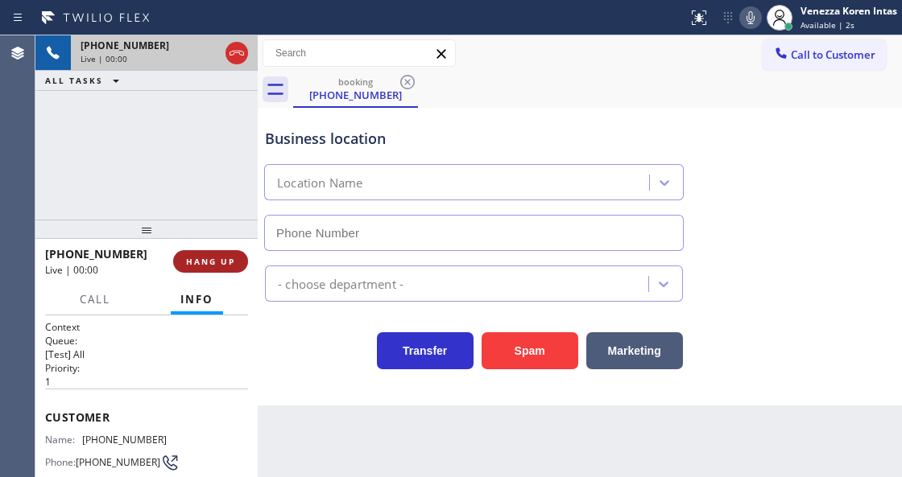
type input "(408) 458-8257"
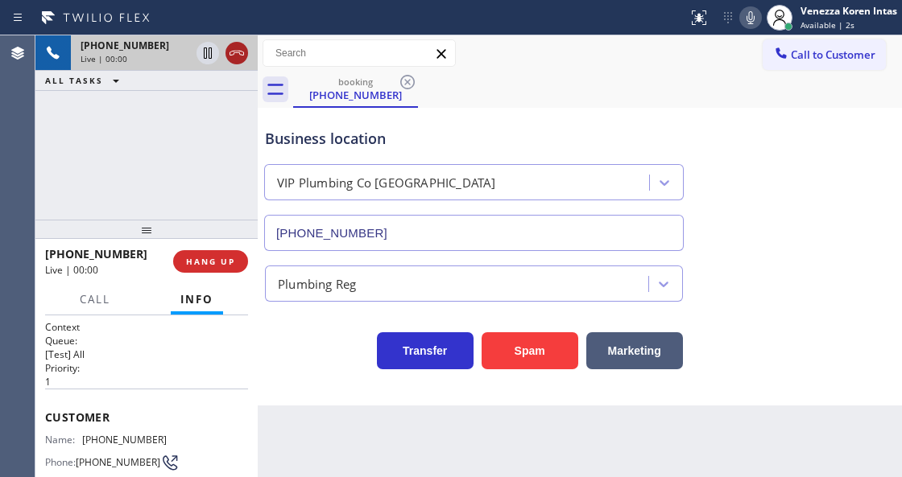
click at [237, 48] on icon at bounding box center [236, 52] width 19 height 19
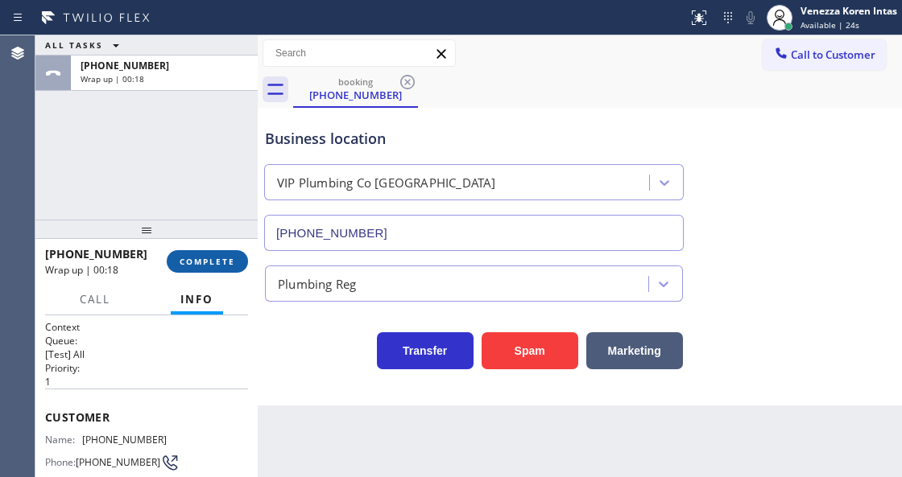
click at [224, 254] on button "COMPLETE" at bounding box center [207, 261] width 81 height 23
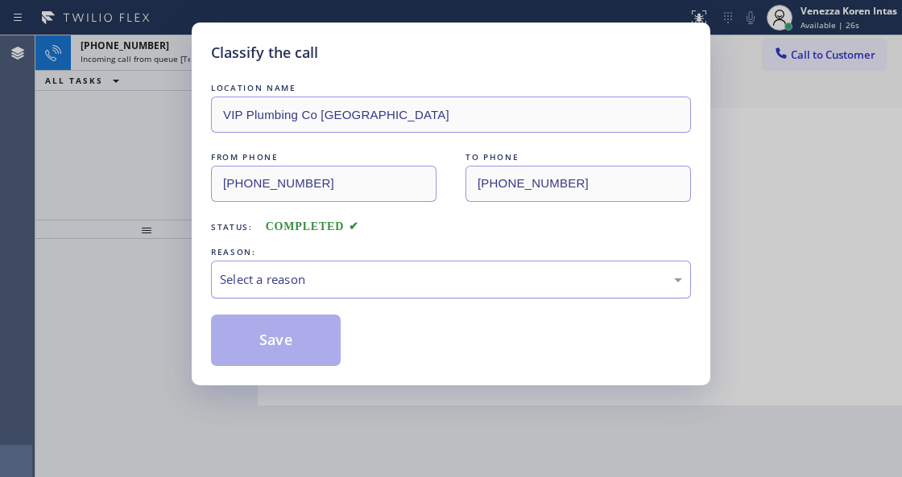
click at [354, 262] on div "Select a reason" at bounding box center [451, 280] width 480 height 38
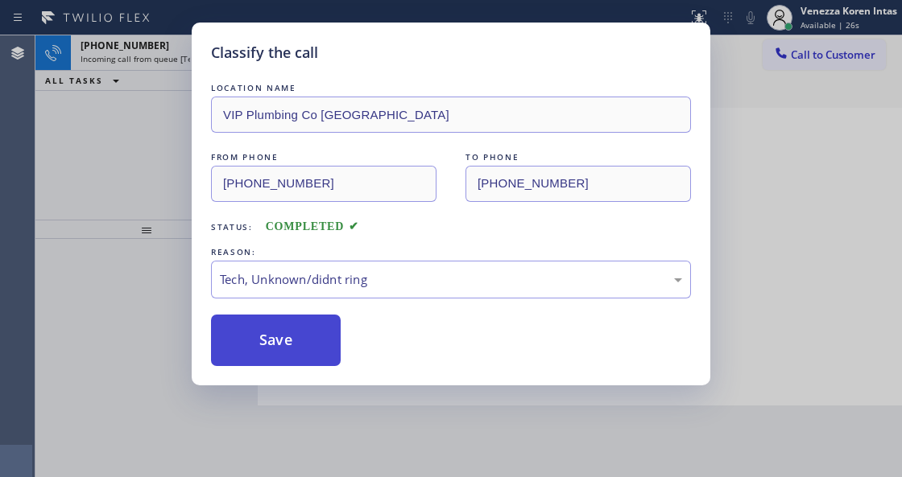
click at [280, 355] on button "Save" at bounding box center [276, 341] width 130 height 52
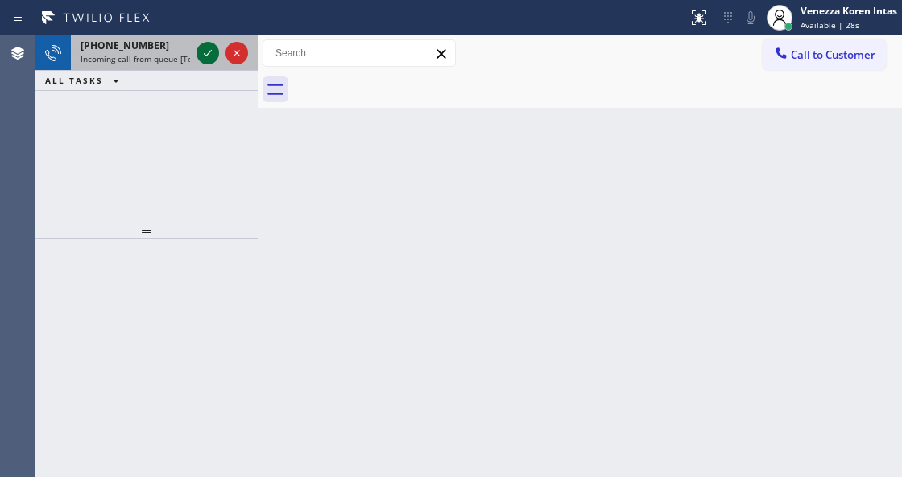
click at [206, 52] on icon at bounding box center [207, 52] width 19 height 19
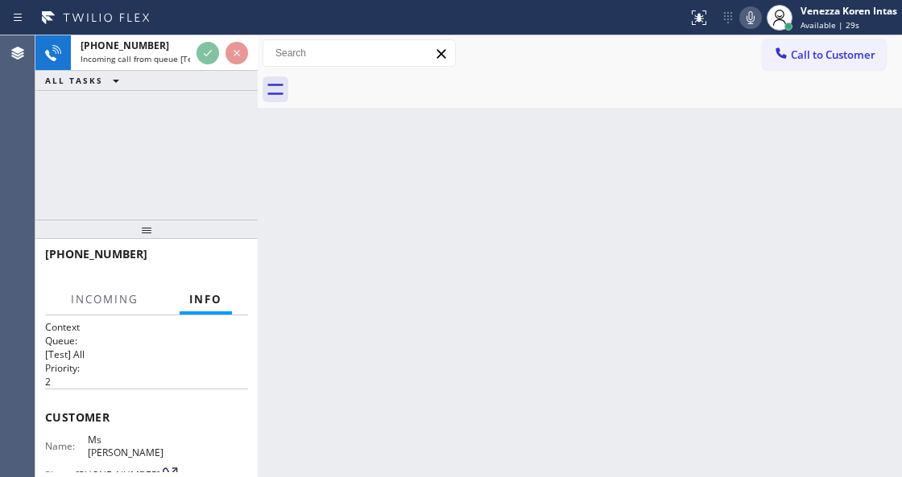
scroll to position [161, 0]
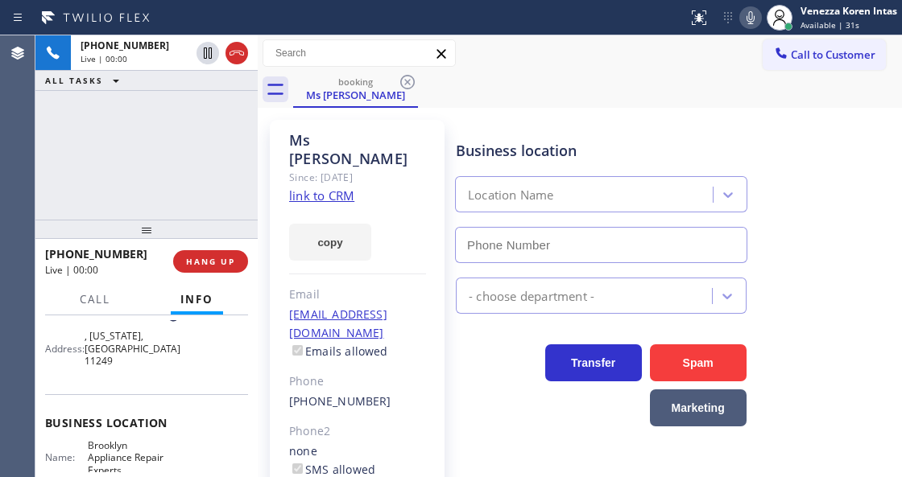
type input "(347) 757-4373"
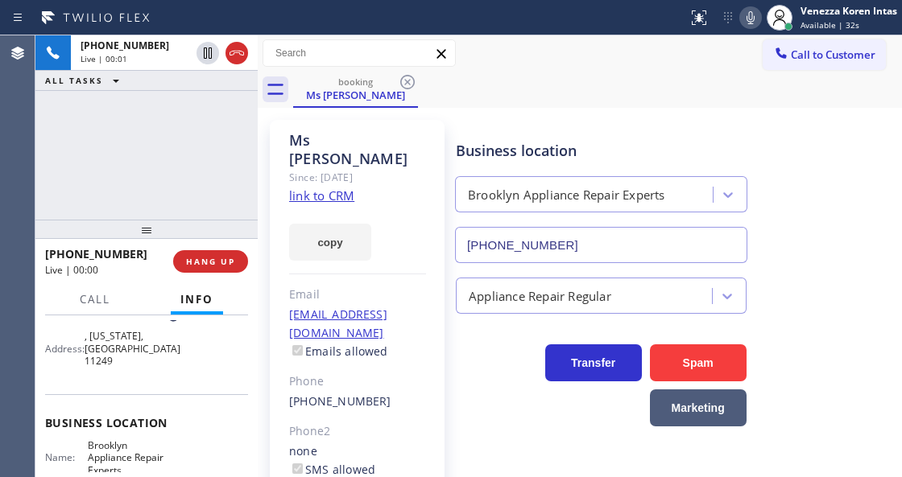
click at [312, 188] on link "link to CRM" at bounding box center [321, 196] width 65 height 16
click at [92, 306] on span "Call" at bounding box center [95, 299] width 31 height 14
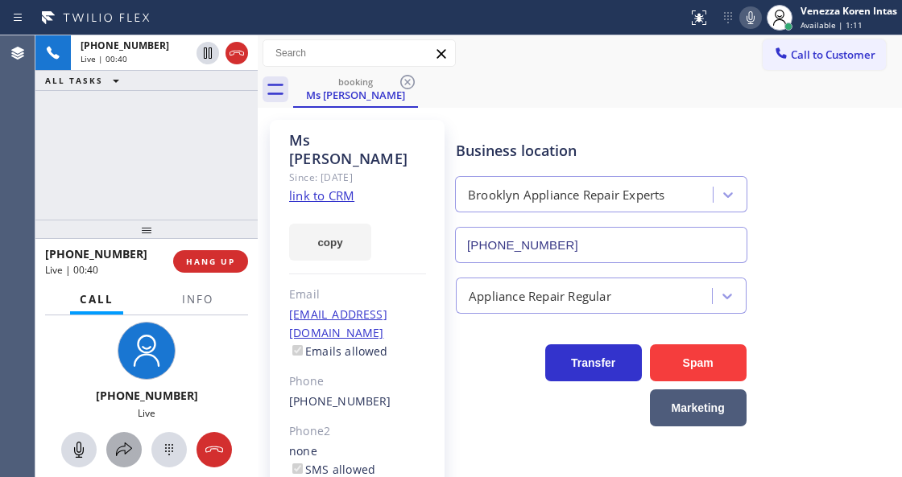
click at [119, 466] on button at bounding box center [123, 449] width 35 height 35
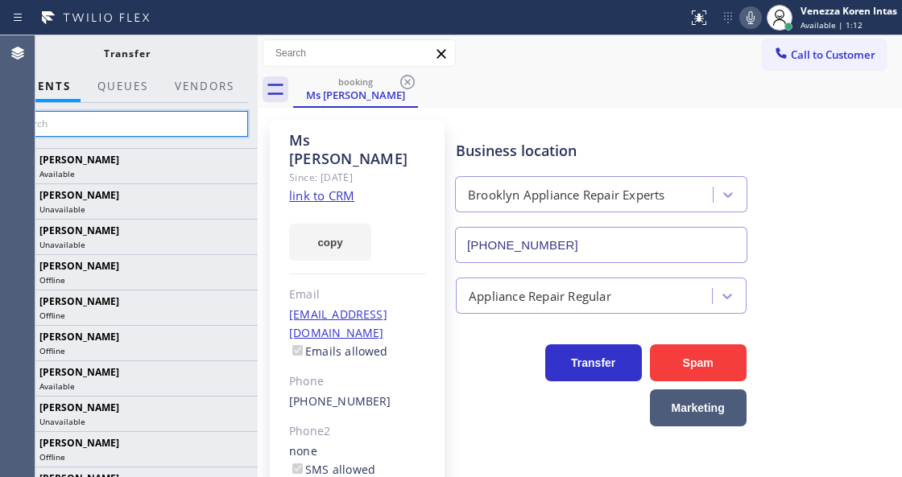
click at [174, 123] on input "text" at bounding box center [127, 124] width 242 height 26
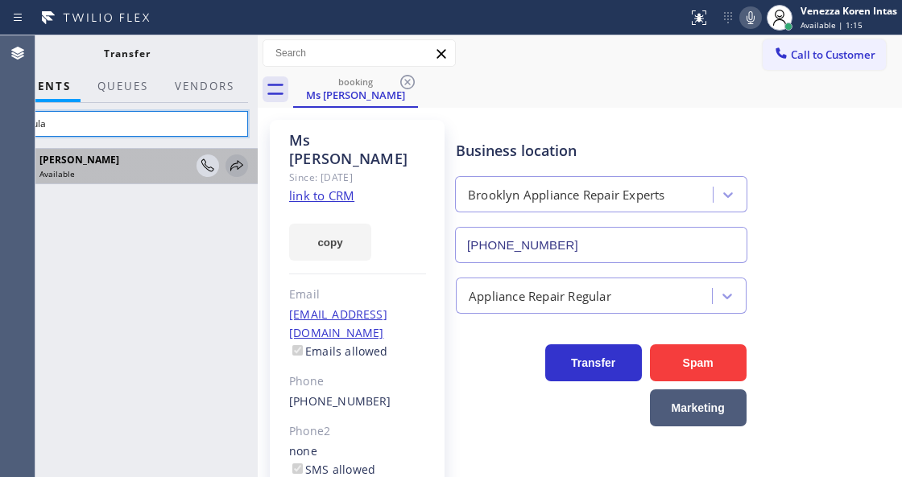
type input "dacula"
drag, startPoint x: 234, startPoint y: 167, endPoint x: 243, endPoint y: 179, distance: 15.0
click at [234, 167] on icon at bounding box center [236, 165] width 19 height 19
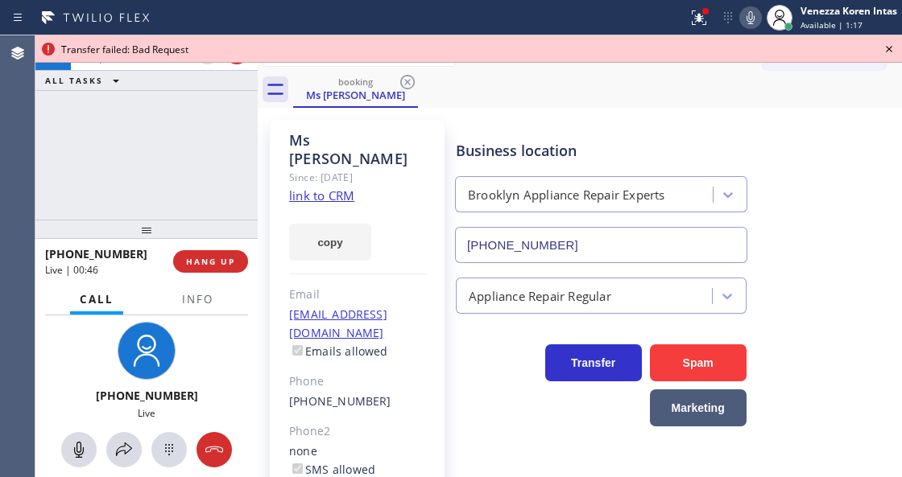
click at [889, 52] on icon at bounding box center [888, 48] width 19 height 19
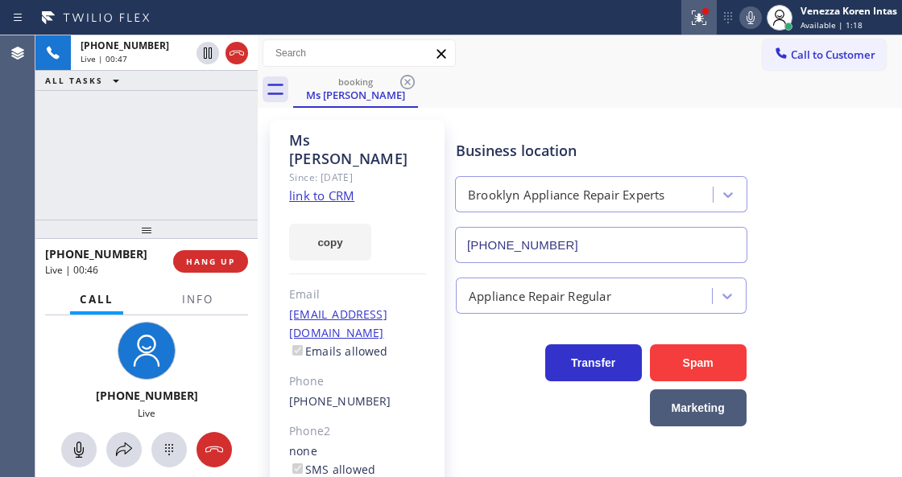
drag, startPoint x: 708, startPoint y: 18, endPoint x: 707, endPoint y: 39, distance: 20.9
click at [707, 19] on div at bounding box center [698, 17] width 35 height 19
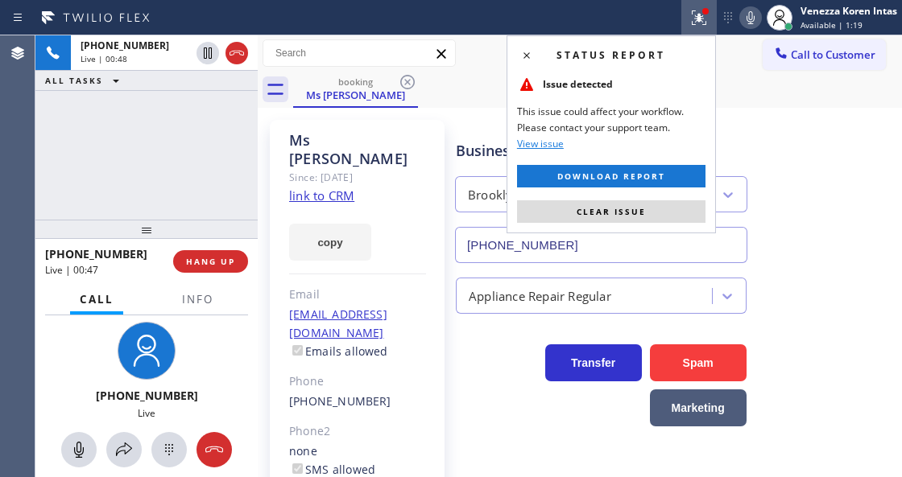
drag, startPoint x: 646, startPoint y: 213, endPoint x: 481, endPoint y: 288, distance: 181.9
click at [637, 217] on button "Clear issue" at bounding box center [611, 211] width 188 height 23
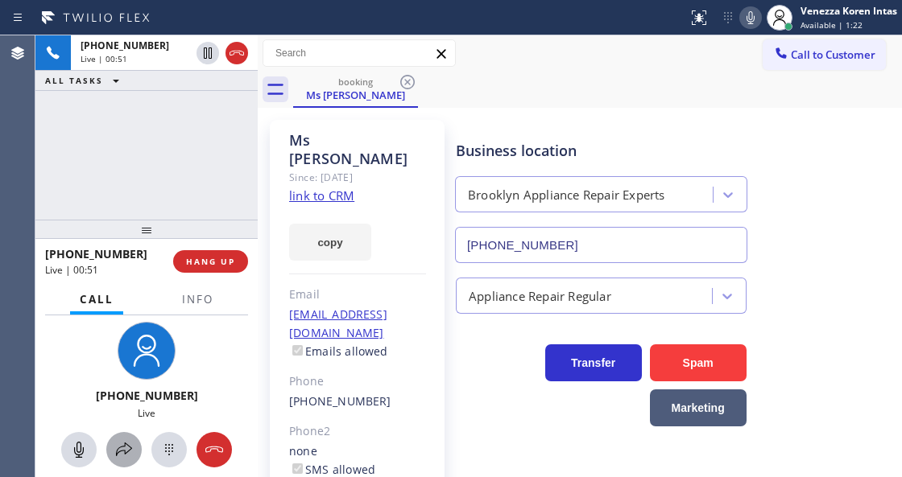
click at [112, 450] on div at bounding box center [123, 449] width 35 height 19
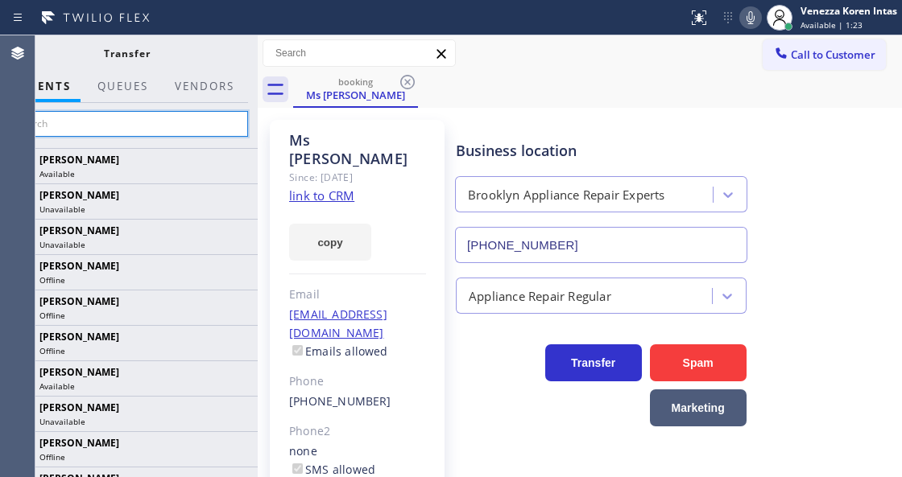
click at [163, 119] on input "text" at bounding box center [127, 124] width 242 height 26
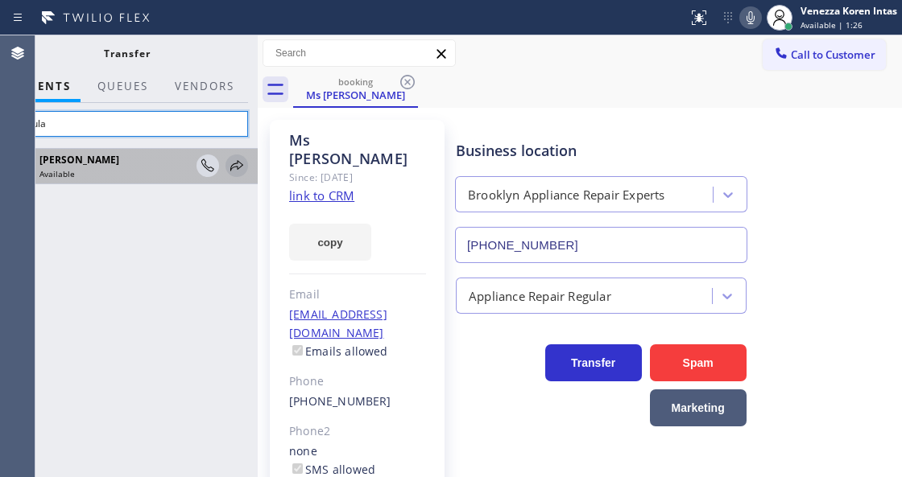
type input "dacula"
click at [245, 162] on icon at bounding box center [236, 165] width 19 height 19
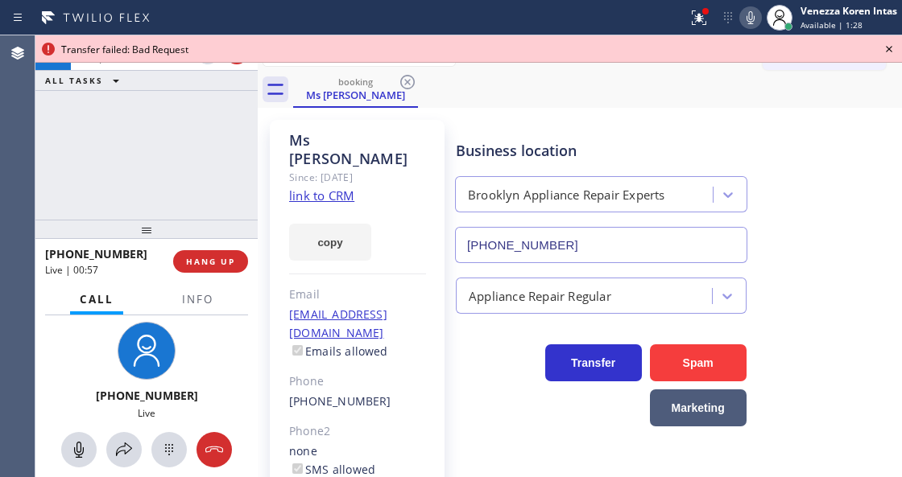
click at [891, 46] on icon at bounding box center [888, 49] width 6 height 6
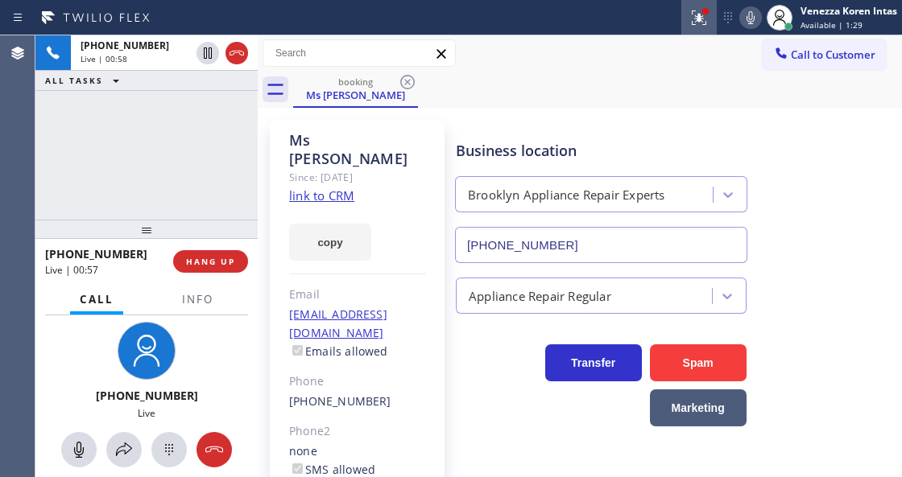
click at [702, 1] on button at bounding box center [698, 17] width 35 height 35
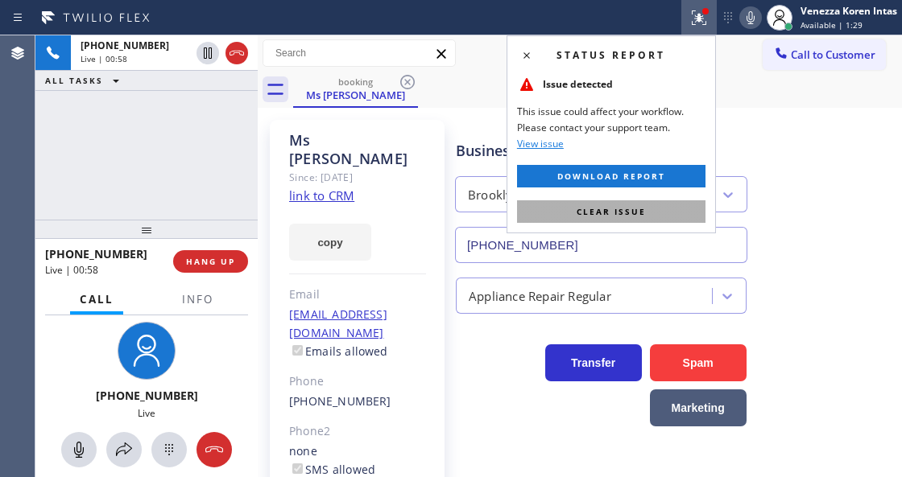
drag, startPoint x: 644, startPoint y: 206, endPoint x: 562, endPoint y: 245, distance: 90.7
click at [642, 207] on span "Clear issue" at bounding box center [610, 211] width 69 height 11
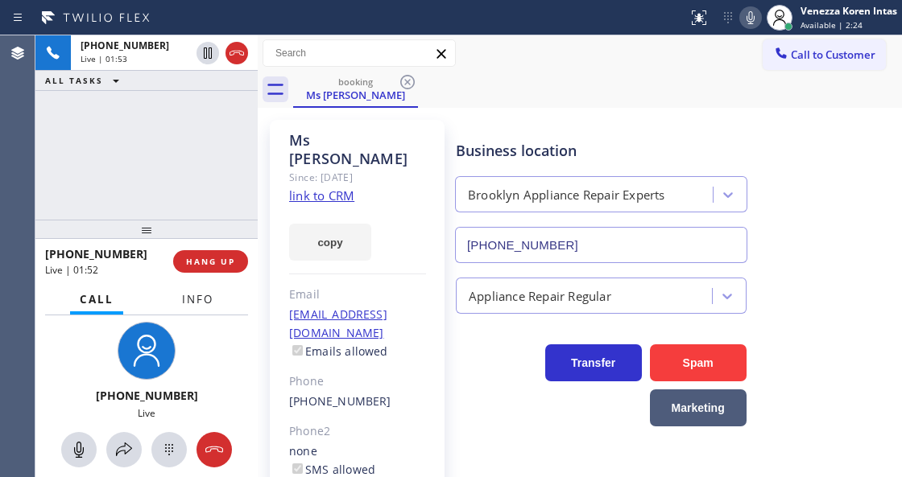
click at [181, 290] on button "Info" at bounding box center [197, 299] width 51 height 31
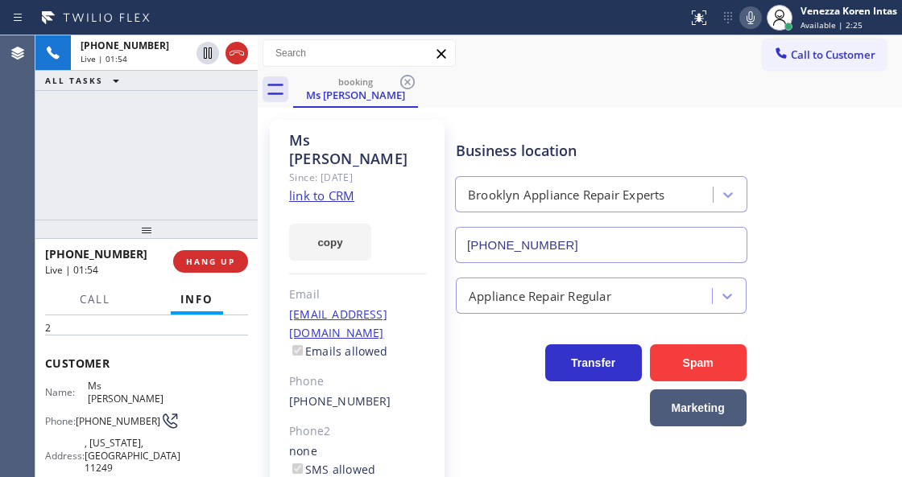
scroll to position [53, 0]
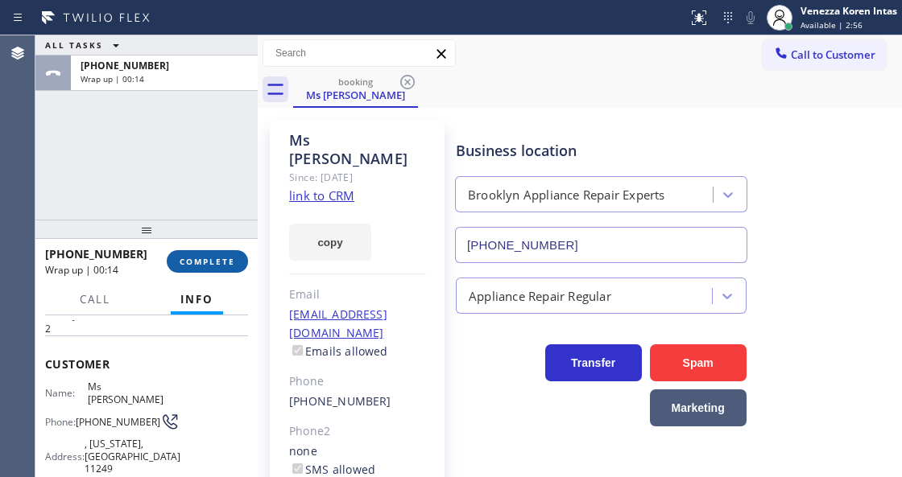
click at [229, 254] on button "COMPLETE" at bounding box center [207, 261] width 81 height 23
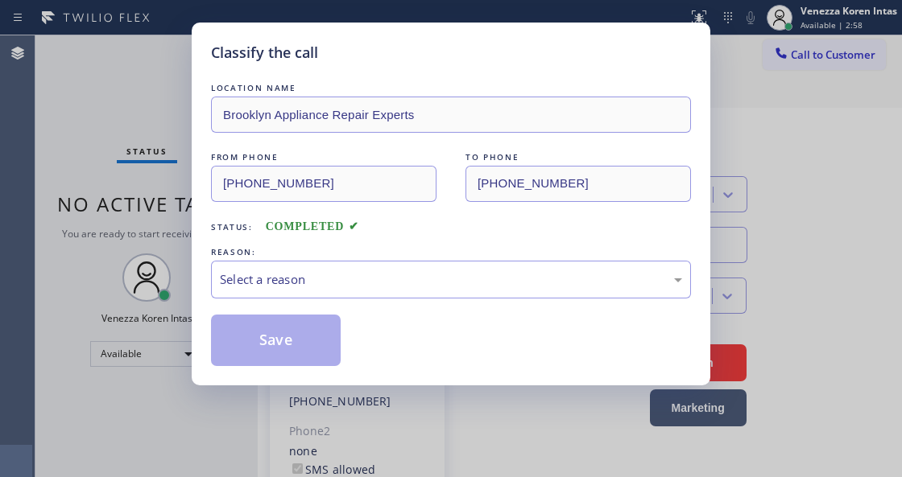
click at [388, 274] on div "Select a reason" at bounding box center [451, 279] width 462 height 19
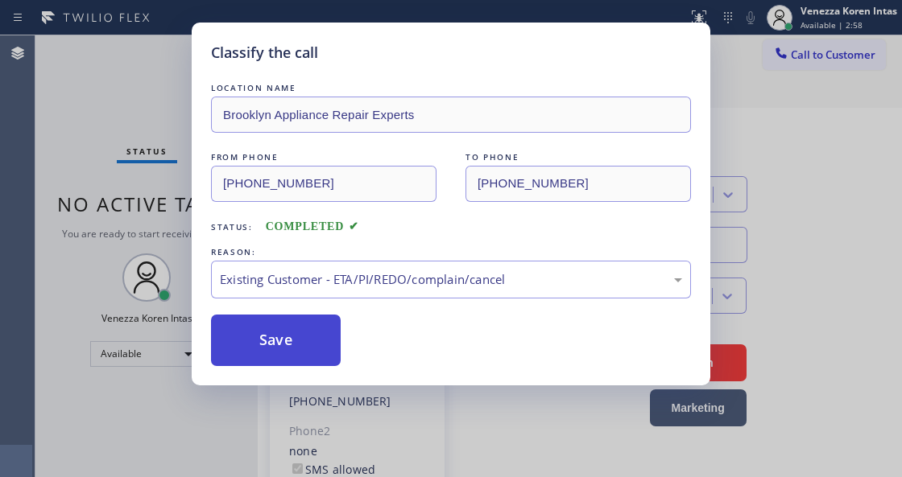
click at [293, 332] on button "Save" at bounding box center [276, 341] width 130 height 52
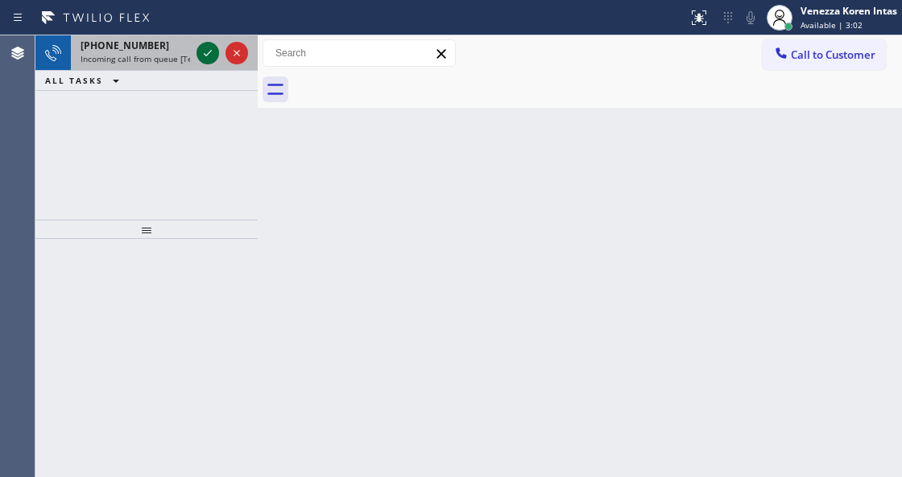
click at [211, 47] on icon at bounding box center [207, 52] width 19 height 19
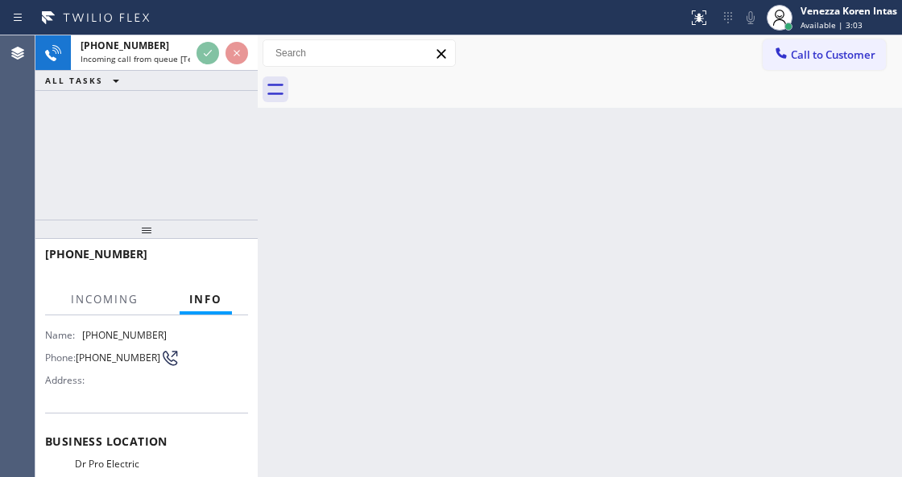
scroll to position [214, 0]
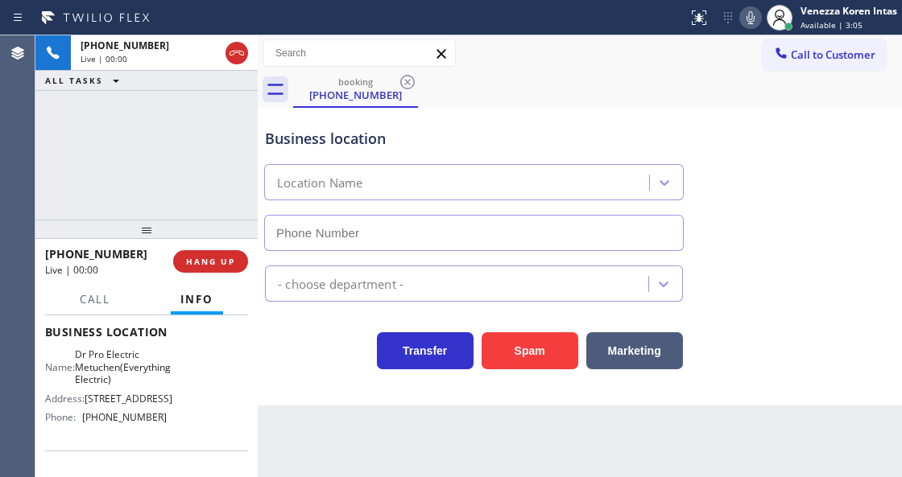
type input "(609) 834-3073"
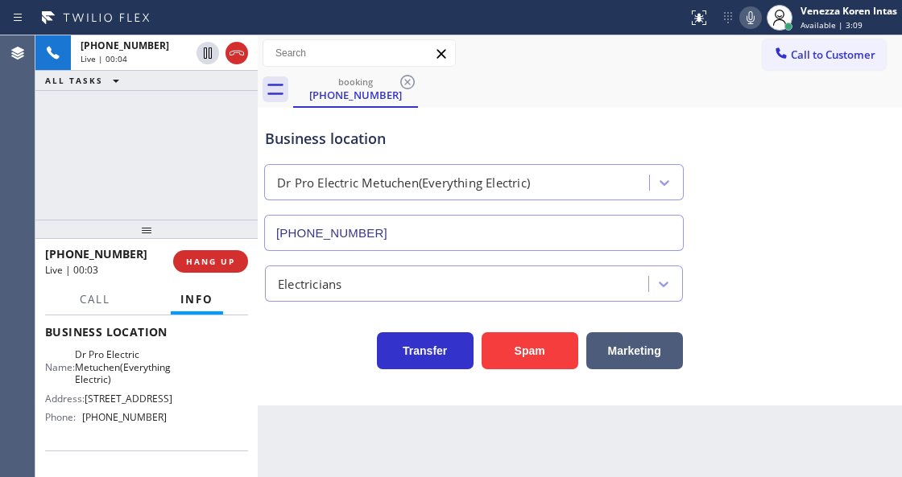
click at [498, 106] on div "Business location Dr Pro Electric Metuchen(Everything Electric) (609) 834-3073" at bounding box center [580, 178] width 636 height 146
click at [586, 83] on div "booking (732) 429-2785" at bounding box center [597, 90] width 609 height 36
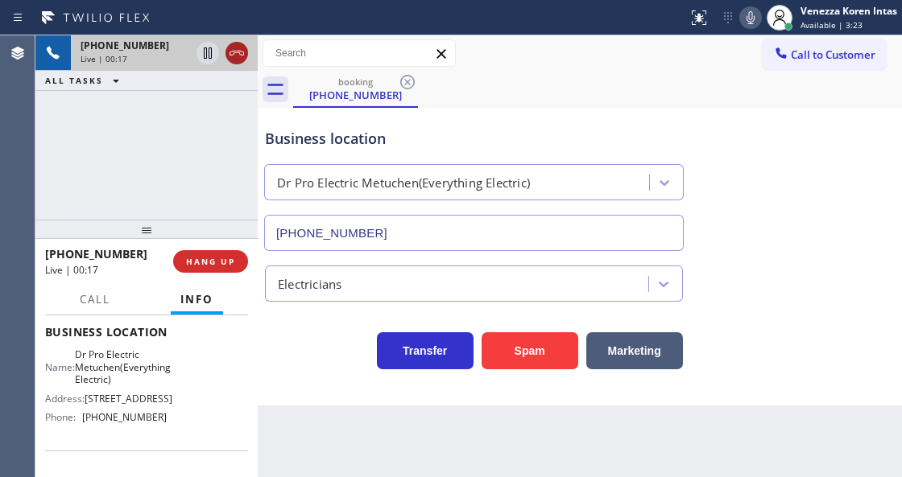
click at [239, 60] on button at bounding box center [236, 53] width 23 height 23
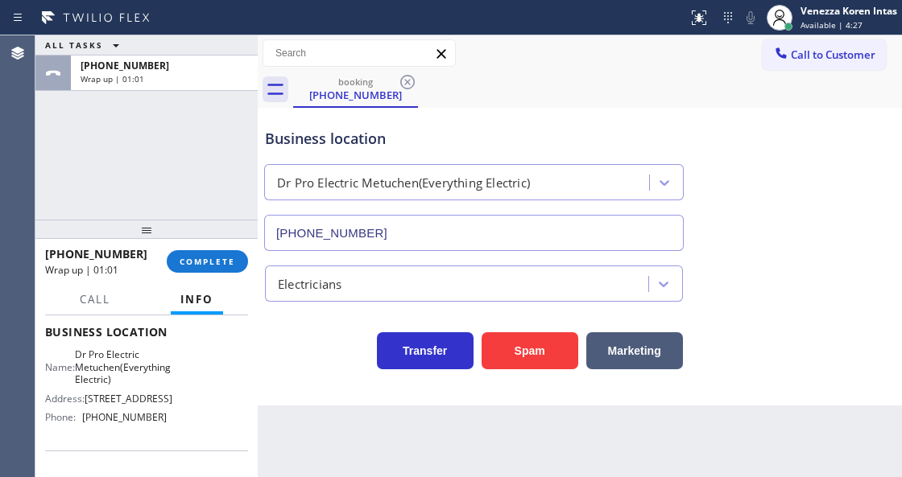
drag, startPoint x: 209, startPoint y: 259, endPoint x: 355, endPoint y: 298, distance: 150.7
click at [211, 259] on span "COMPLETE" at bounding box center [207, 261] width 56 height 11
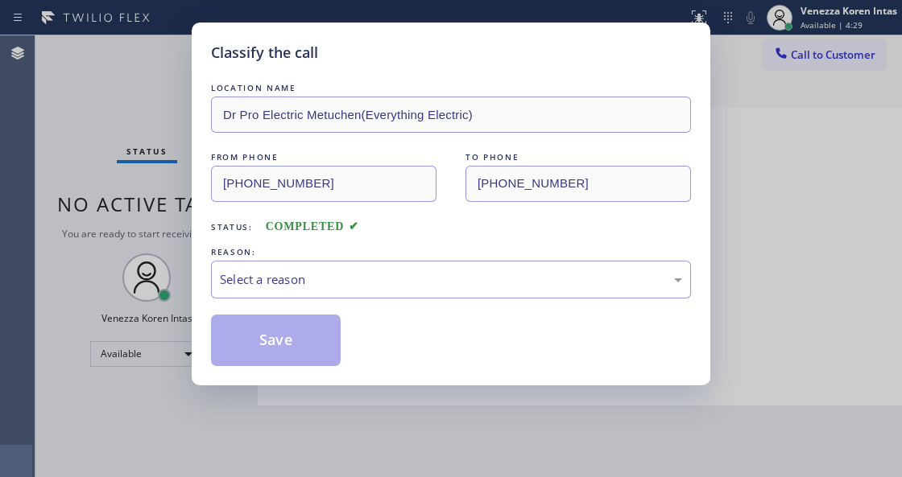
click at [384, 289] on div "Select a reason" at bounding box center [451, 279] width 462 height 19
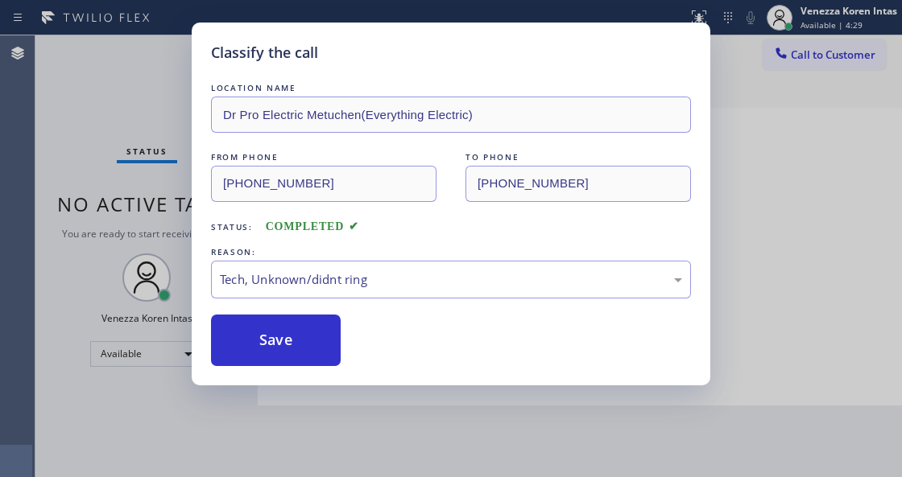
click at [344, 340] on div "Save" at bounding box center [451, 341] width 480 height 52
drag, startPoint x: 302, startPoint y: 349, endPoint x: 684, endPoint y: 253, distance: 394.3
click at [312, 351] on button "Save" at bounding box center [276, 341] width 130 height 52
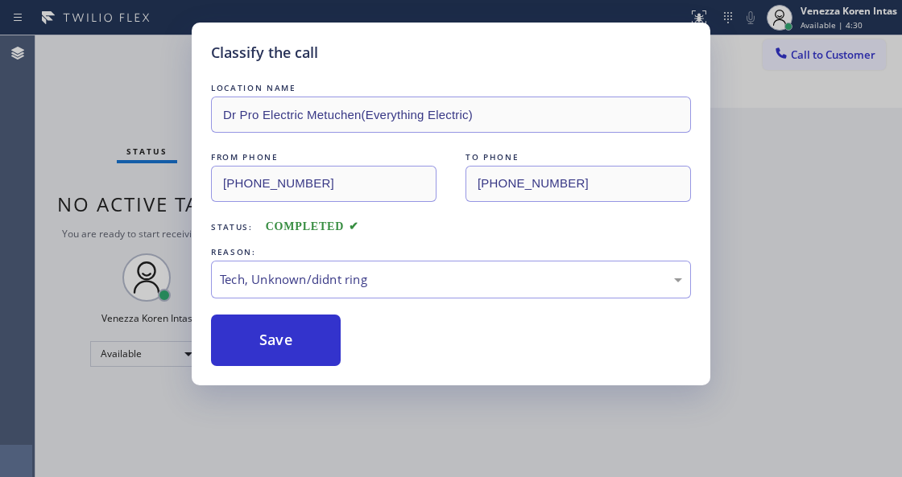
click at [835, 221] on div "Back to Dashboard Change Sender ID Customers Technicians Select a contact Outbo…" at bounding box center [580, 256] width 644 height 442
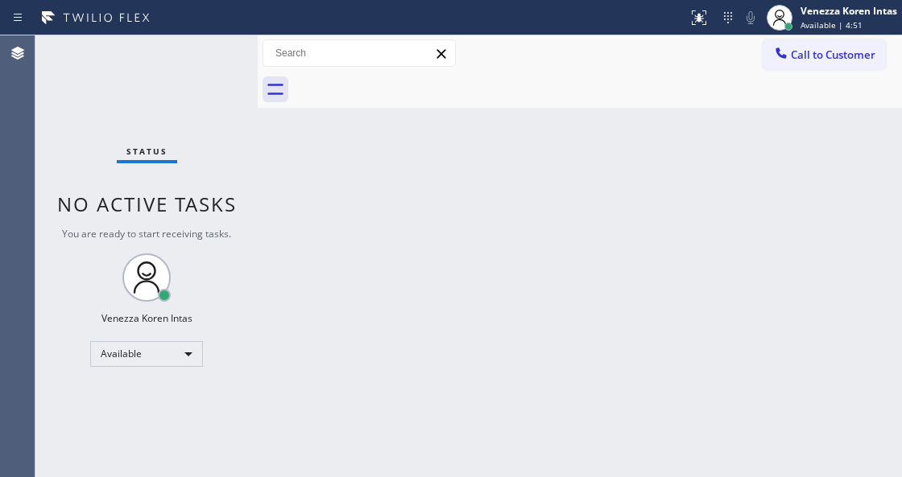
click at [206, 59] on div "Status No active tasks You are ready to start receiving tasks. Venezza Koren In…" at bounding box center [146, 256] width 222 height 442
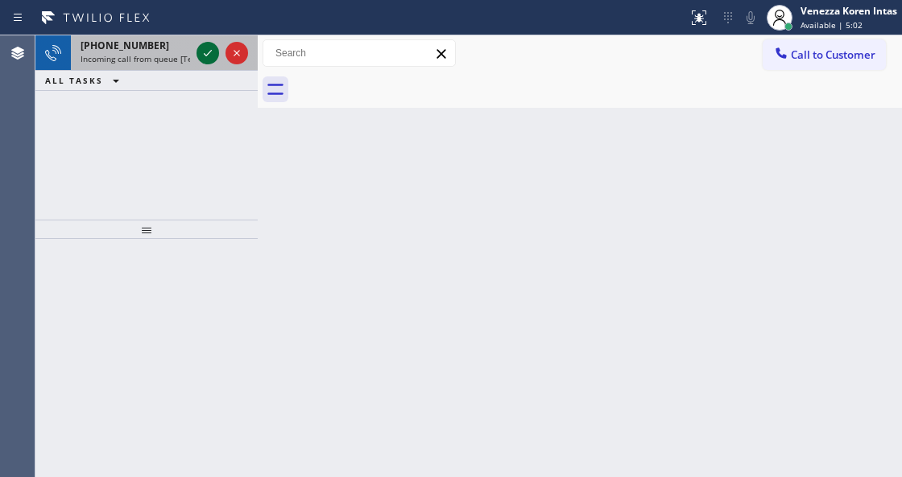
click at [203, 60] on icon at bounding box center [207, 52] width 19 height 19
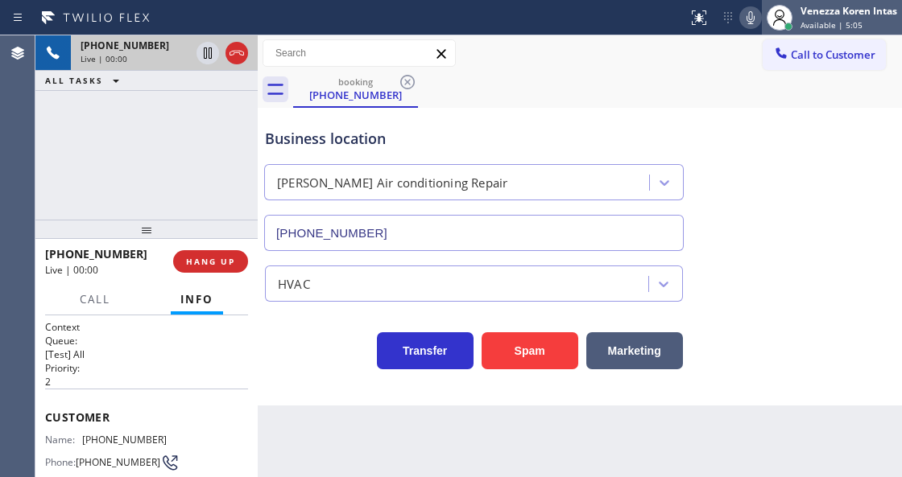
type input "(213) 861-9661"
click at [472, 89] on div "booking (323) 316-0468" at bounding box center [597, 90] width 609 height 36
click at [624, 105] on div "Business location Dean Air conditioning Repair (213) 861-9661" at bounding box center [580, 178] width 636 height 146
click at [748, 16] on icon at bounding box center [750, 17] width 8 height 13
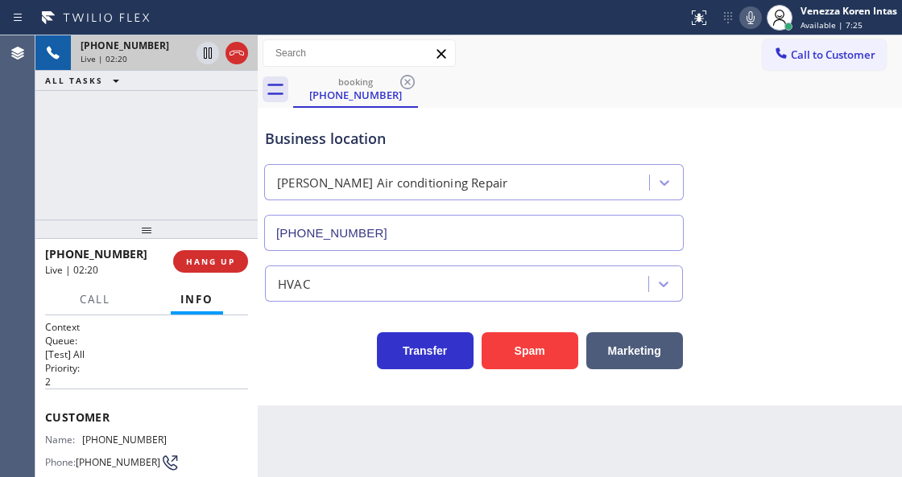
click at [754, 27] on div "Status report No issues detected If you experience an issue, please download th…" at bounding box center [791, 17] width 221 height 35
click at [752, 26] on icon at bounding box center [750, 17] width 19 height 19
click at [204, 48] on icon at bounding box center [208, 52] width 8 height 11
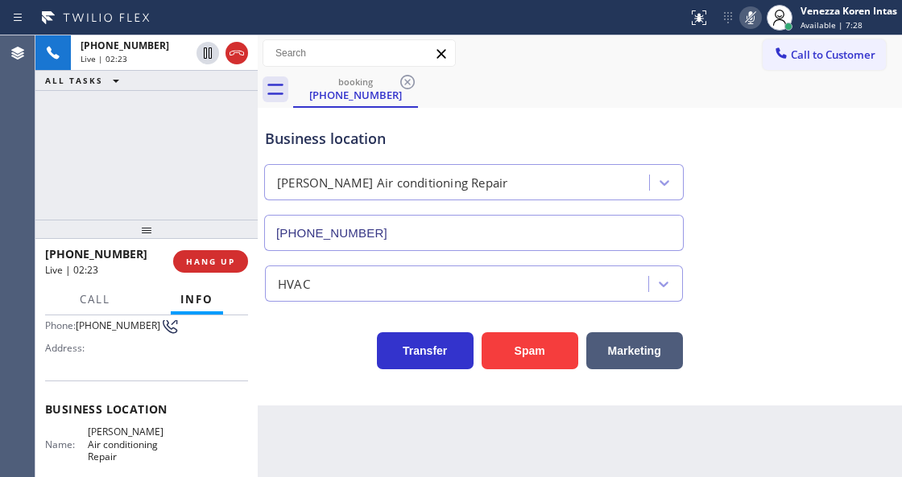
scroll to position [161, 0]
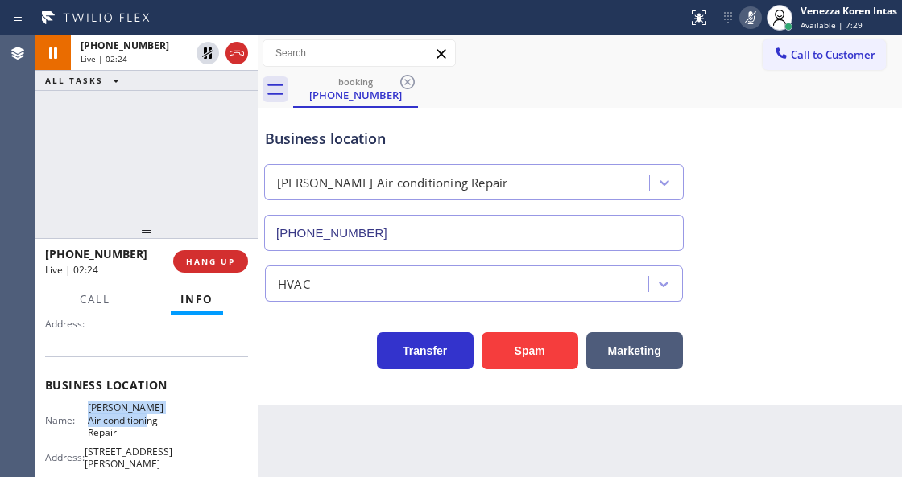
drag, startPoint x: 87, startPoint y: 406, endPoint x: 132, endPoint y: 432, distance: 51.9
click at [132, 432] on div "Name: Dean Air conditioning Repair" at bounding box center [106, 420] width 122 height 37
click at [747, 16] on icon at bounding box center [750, 17] width 8 height 13
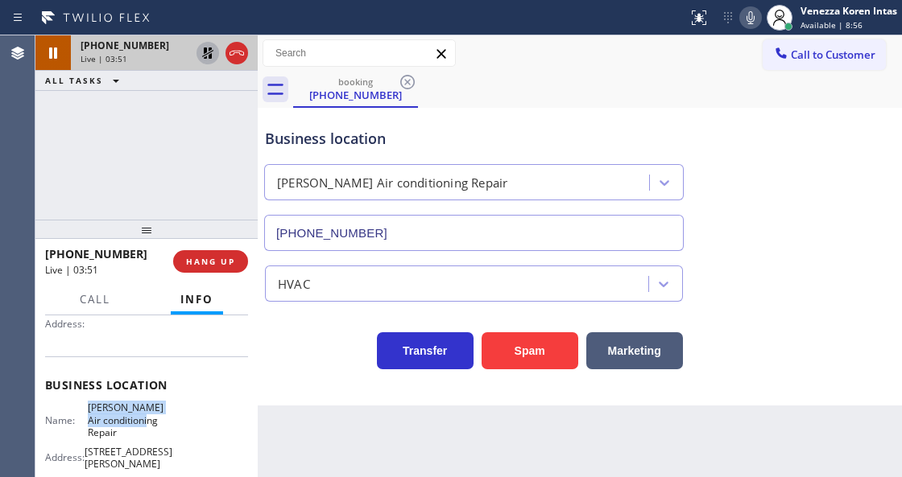
click at [204, 58] on icon at bounding box center [207, 52] width 11 height 11
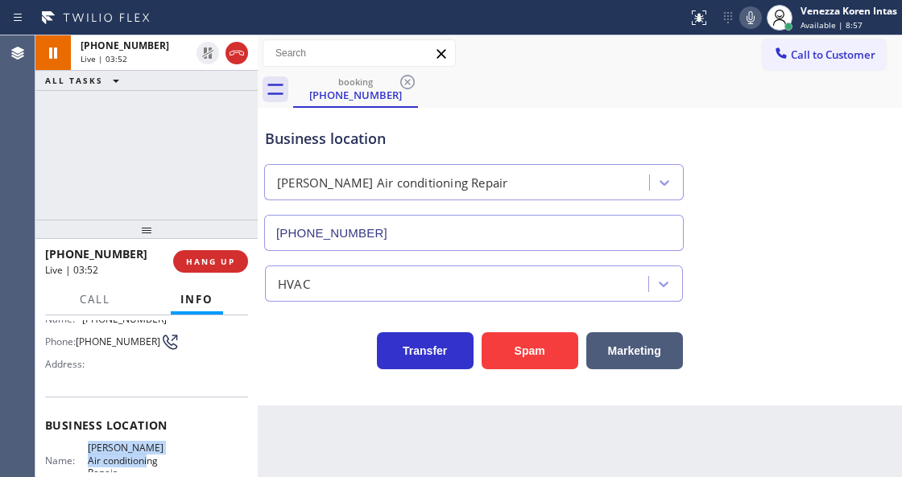
scroll to position [53, 0]
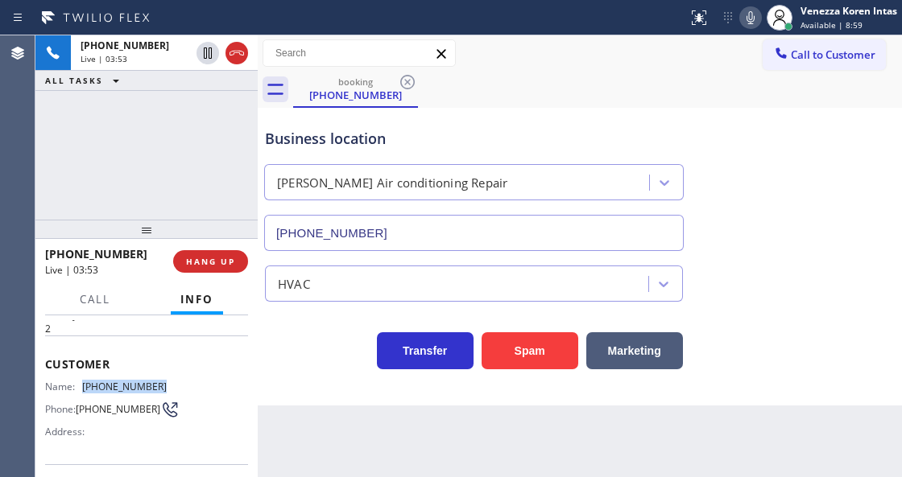
drag, startPoint x: 167, startPoint y: 378, endPoint x: 85, endPoint y: 378, distance: 82.1
click at [85, 381] on div "Name: (323) 316-0468 Phone: (323) 316-0468 Address:" at bounding box center [146, 413] width 203 height 64
click at [748, 16] on icon at bounding box center [750, 17] width 8 height 13
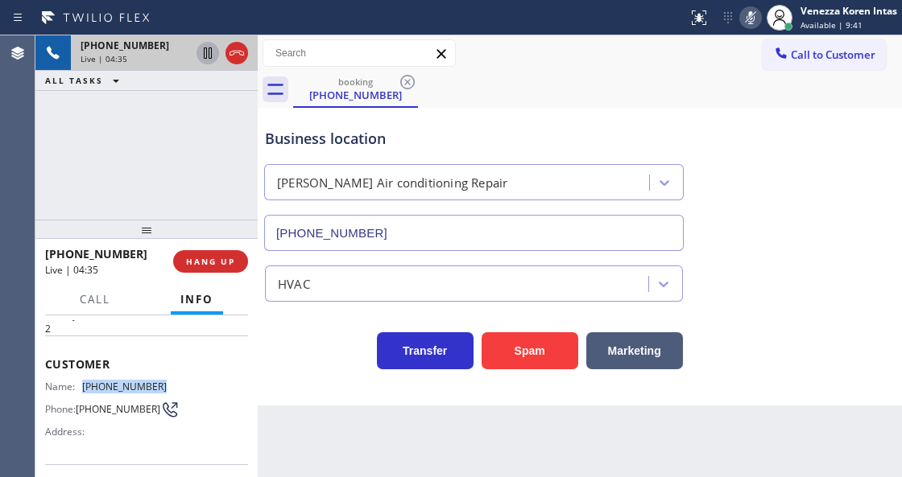
click at [204, 53] on icon at bounding box center [208, 52] width 8 height 11
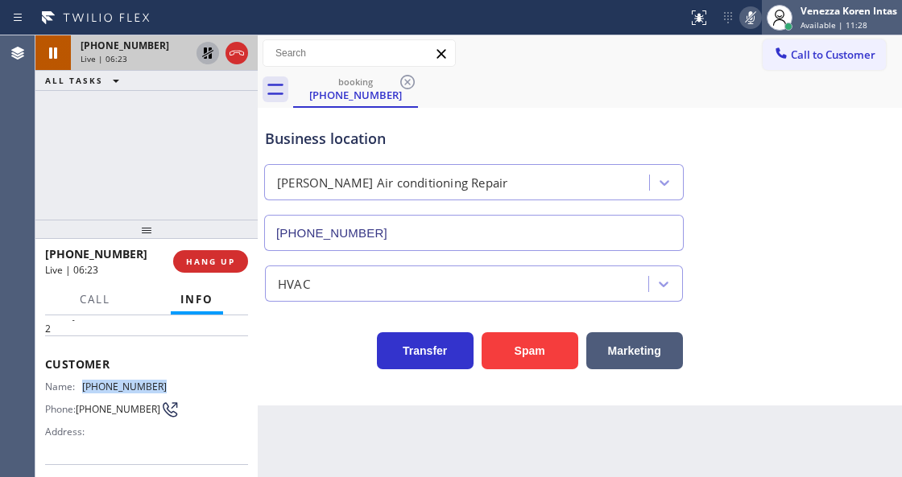
click at [761, 19] on div at bounding box center [778, 17] width 35 height 35
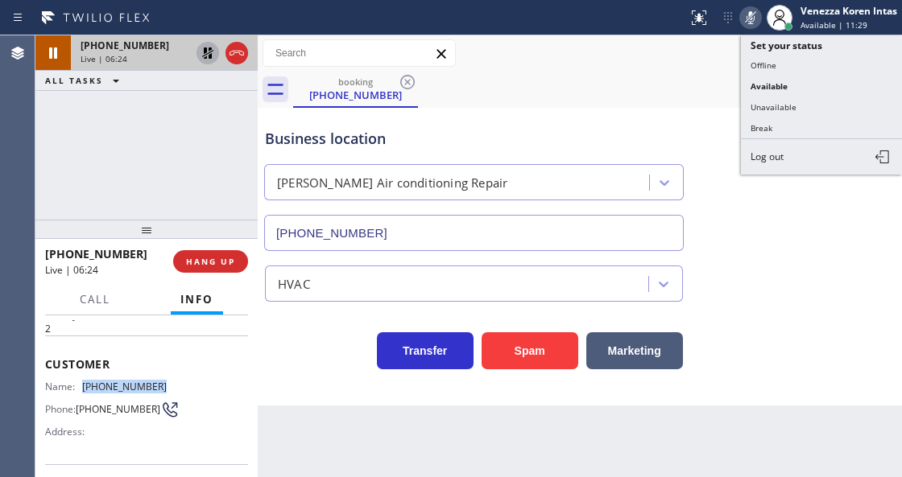
click at [741, 18] on icon at bounding box center [750, 17] width 19 height 19
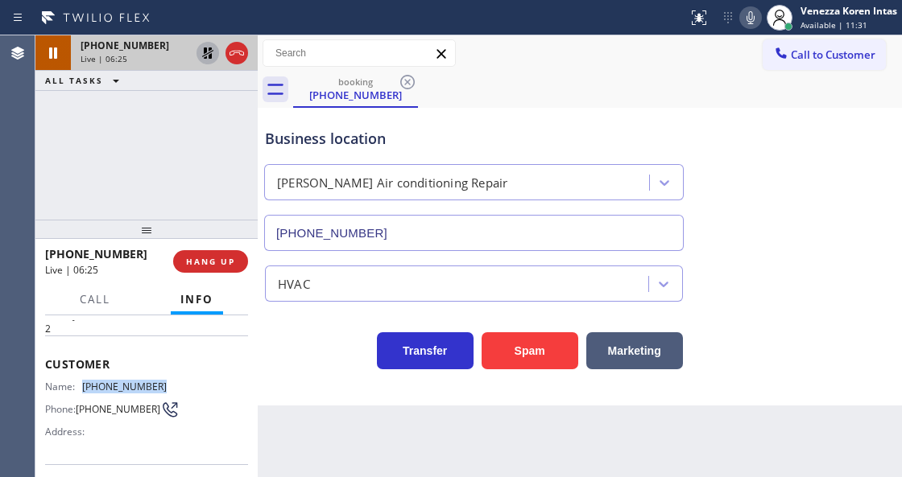
click at [206, 52] on icon at bounding box center [207, 52] width 11 height 11
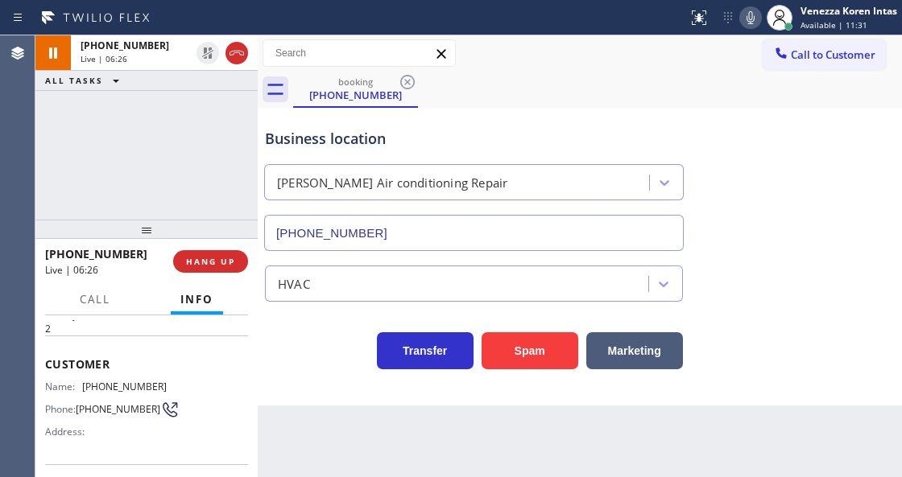
click at [576, 105] on div "Business location Dean Air conditioning Repair (213) 861-9661" at bounding box center [580, 178] width 636 height 146
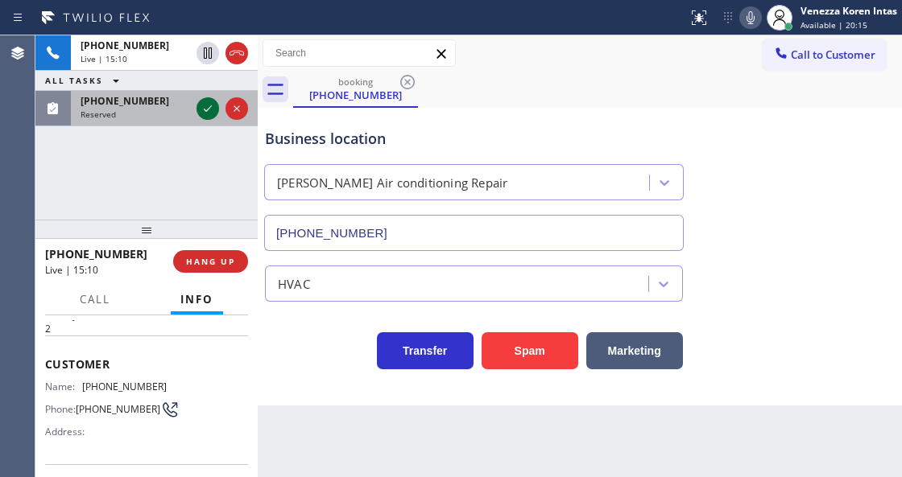
click at [203, 107] on icon at bounding box center [207, 108] width 19 height 19
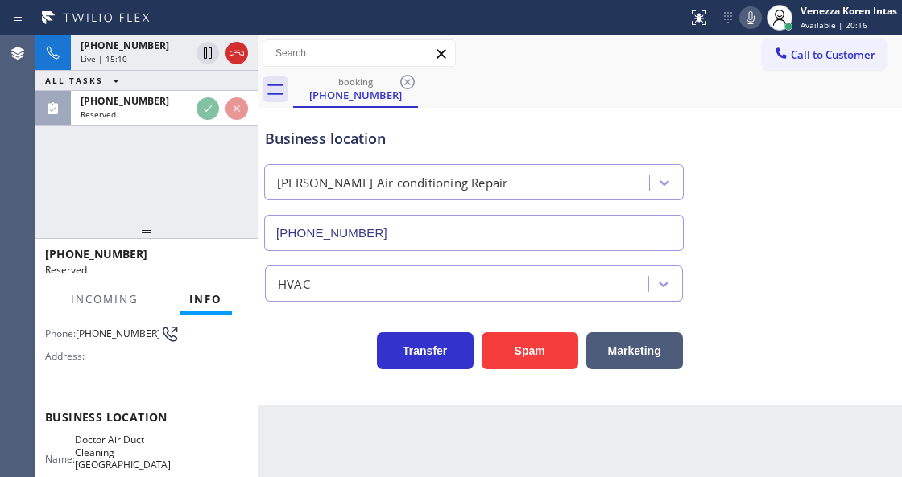
scroll to position [161, 0]
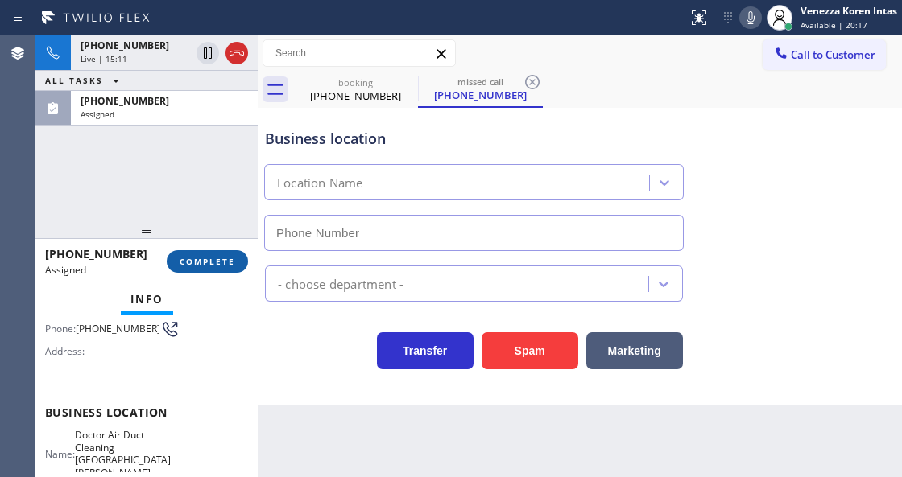
type input "(760) 388-9848"
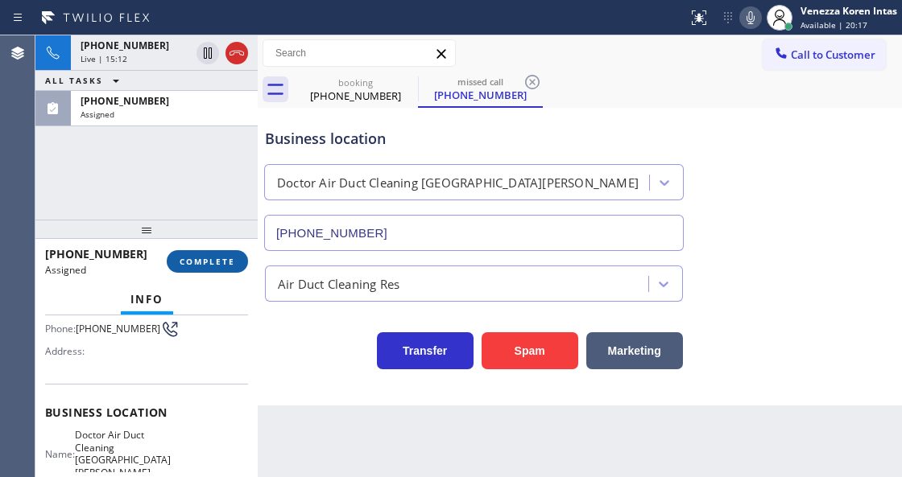
click at [202, 265] on span "COMPLETE" at bounding box center [207, 261] width 56 height 11
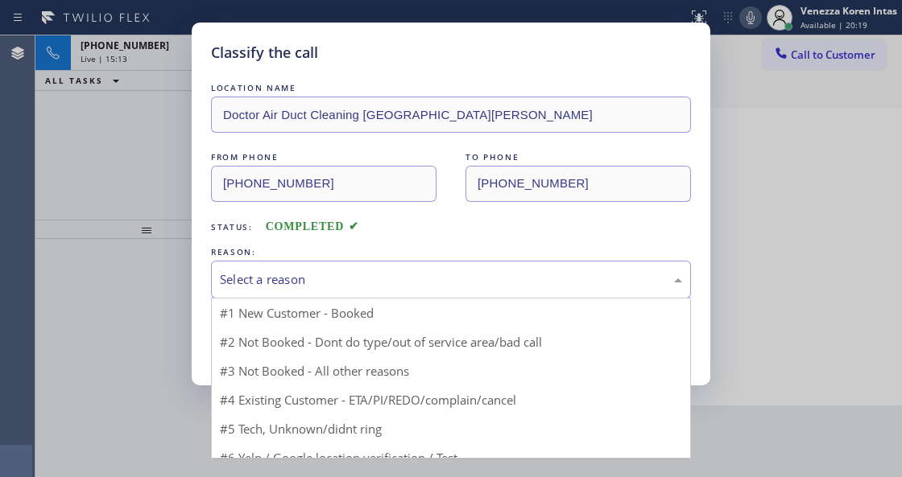
click at [323, 272] on div "Select a reason" at bounding box center [451, 279] width 462 height 19
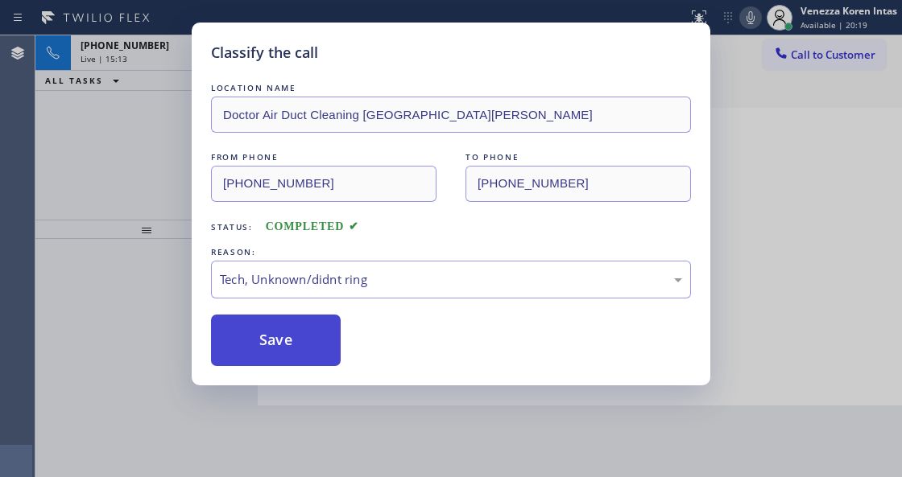
click at [303, 353] on button "Save" at bounding box center [276, 341] width 130 height 52
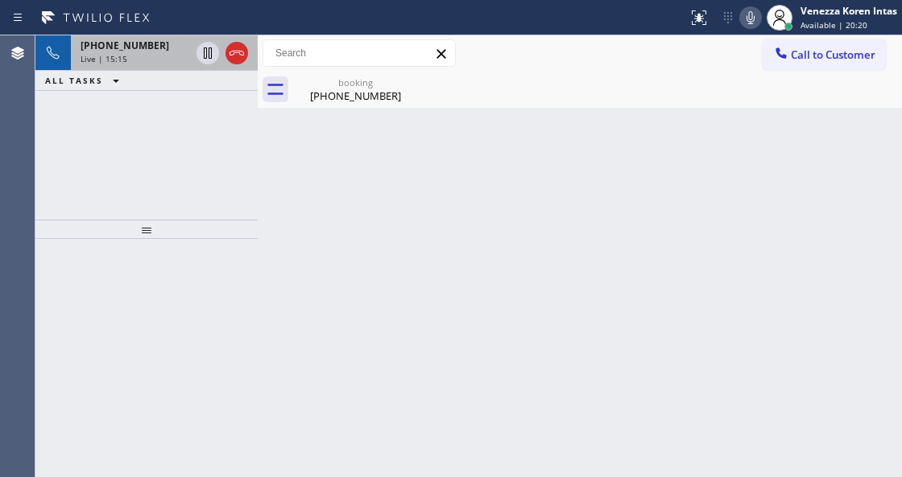
click at [130, 68] on div "+13233160468 Live | 15:15" at bounding box center [132, 52] width 122 height 35
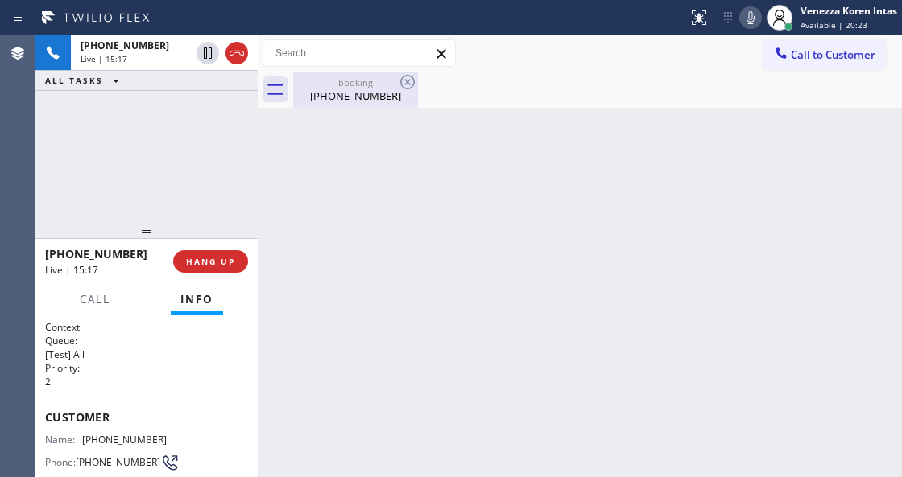
click at [359, 95] on div "(323) 316-0468" at bounding box center [356, 96] width 122 height 14
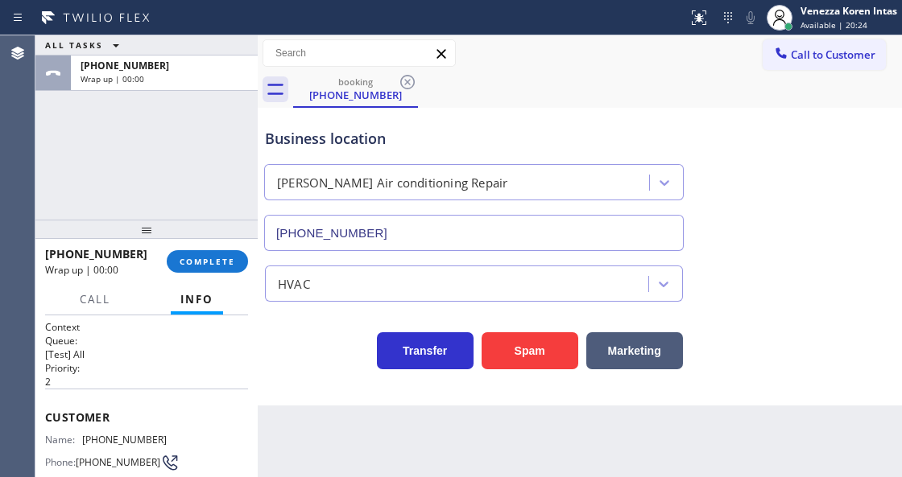
click at [211, 200] on div "ALL TASKS ALL TASKS ACTIVE TASKS TASKS IN WRAP UP +13233160468 Wrap up | 00:00" at bounding box center [146, 127] width 222 height 184
click at [843, 19] on div "Venezza Koren Intas Available | 20:25" at bounding box center [849, 17] width 105 height 28
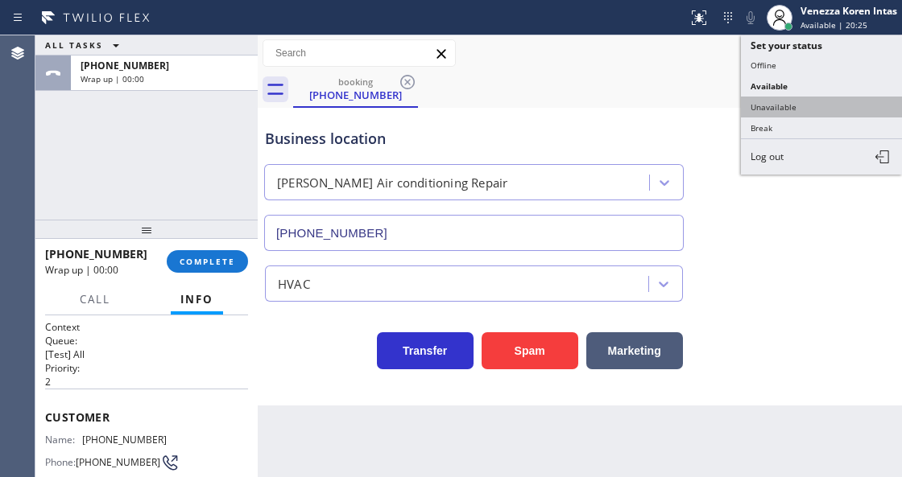
click at [805, 106] on button "Unavailable" at bounding box center [821, 107] width 161 height 21
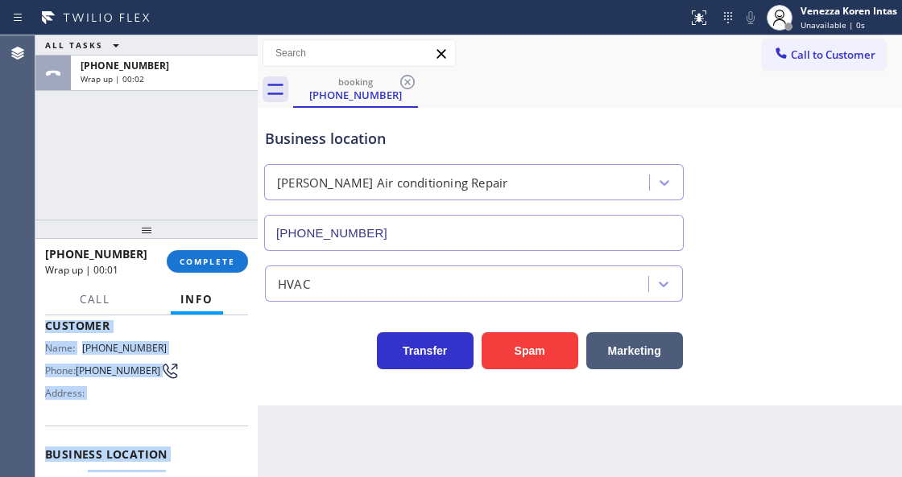
scroll to position [326, 0]
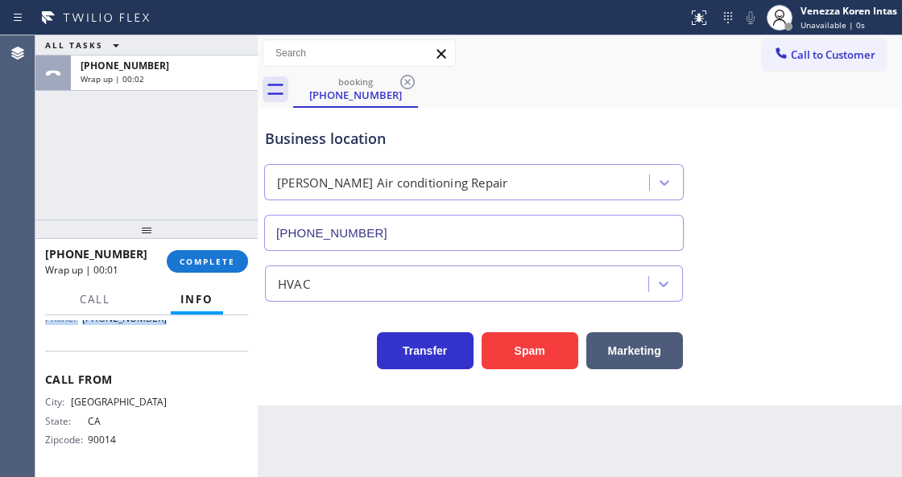
drag, startPoint x: 47, startPoint y: 412, endPoint x: 185, endPoint y: 338, distance: 157.0
click at [185, 338] on div "Context Queue: [Test] All Priority: 2 Customer Name: (323) 316-0468 Phone: (323…" at bounding box center [146, 233] width 203 height 478
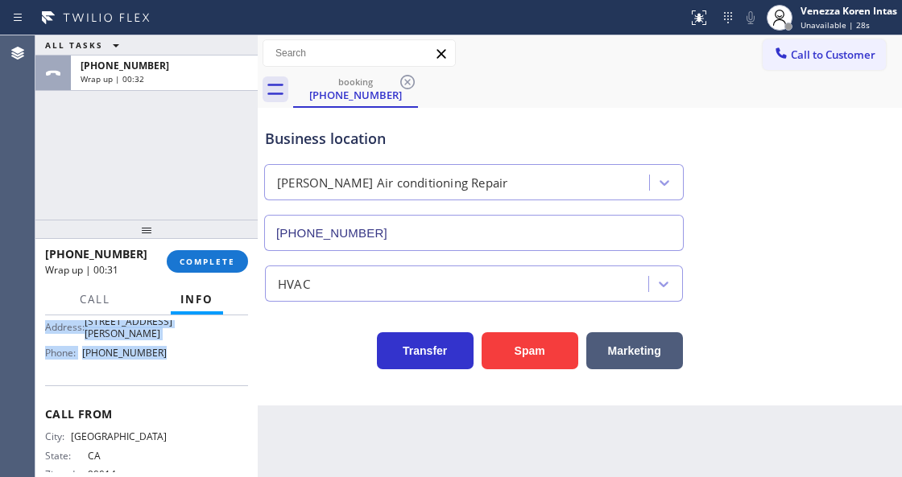
scroll to position [272, 0]
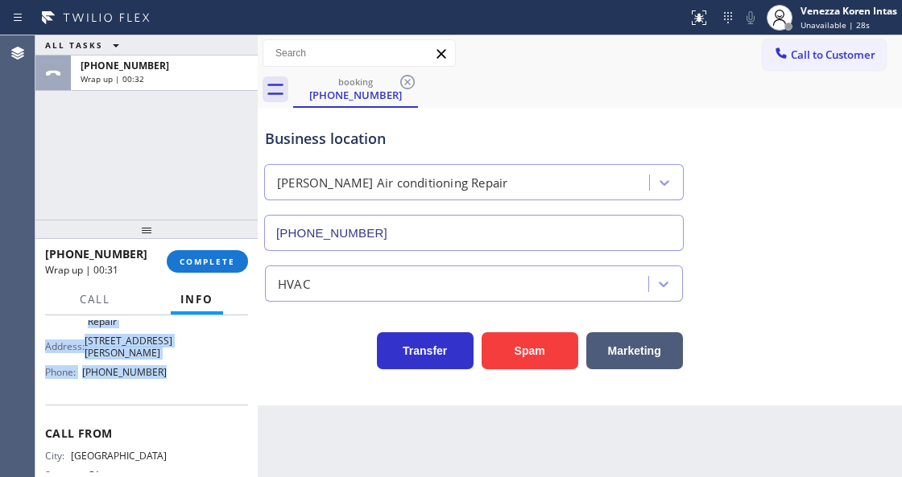
click at [164, 372] on div "Name: Dean Air conditioning Repair Address: 5118-5128 Santa Monica Blvd Phone: …" at bounding box center [146, 338] width 203 height 94
drag, startPoint x: 169, startPoint y: 375, endPoint x: 77, endPoint y: 377, distance: 91.8
click at [77, 377] on div "Name: Dean Air conditioning Repair Address: 5118-5128 Santa Monica Blvd Phone: …" at bounding box center [146, 338] width 203 height 94
drag, startPoint x: 222, startPoint y: 252, endPoint x: 349, endPoint y: 277, distance: 129.6
click at [225, 254] on button "COMPLETE" at bounding box center [207, 261] width 81 height 23
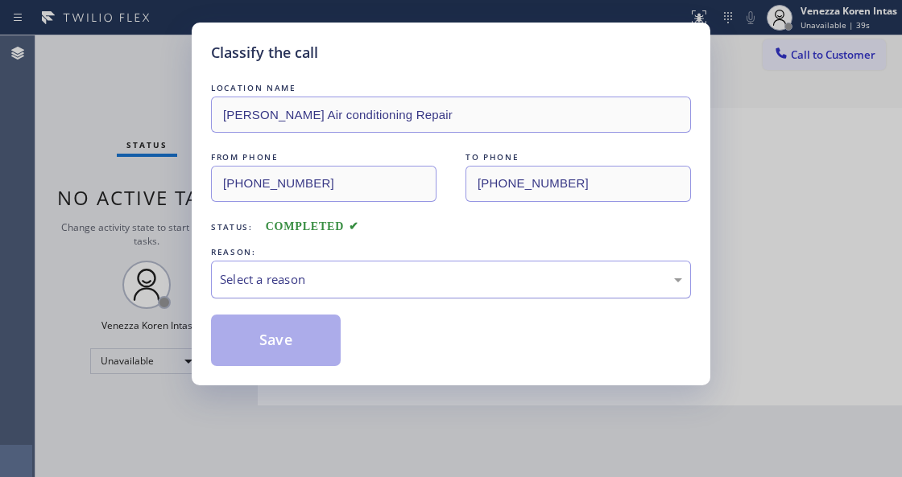
click at [341, 280] on div "Select a reason" at bounding box center [451, 279] width 462 height 19
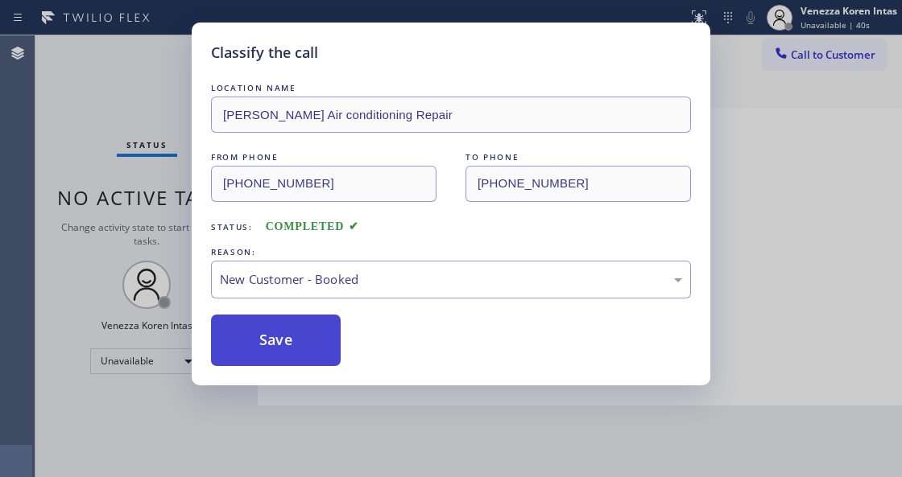
click at [311, 349] on button "Save" at bounding box center [276, 341] width 130 height 52
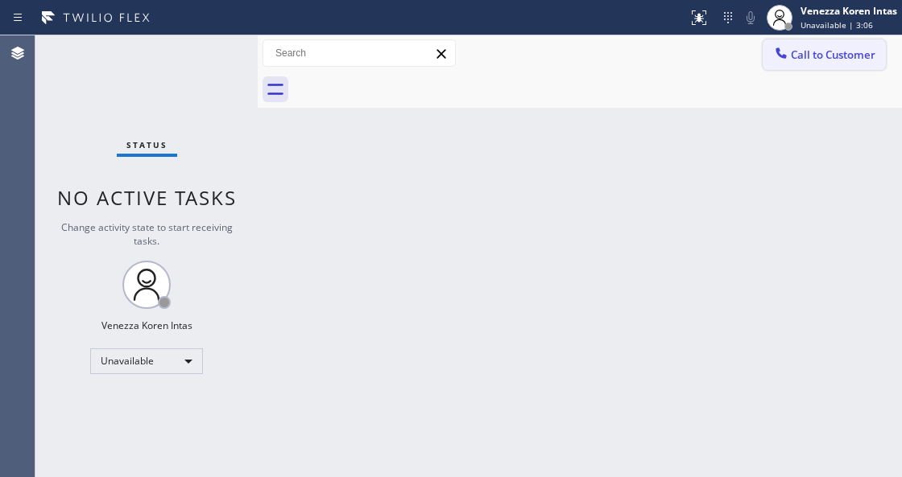
click at [827, 56] on span "Call to Customer" at bounding box center [832, 54] width 85 height 14
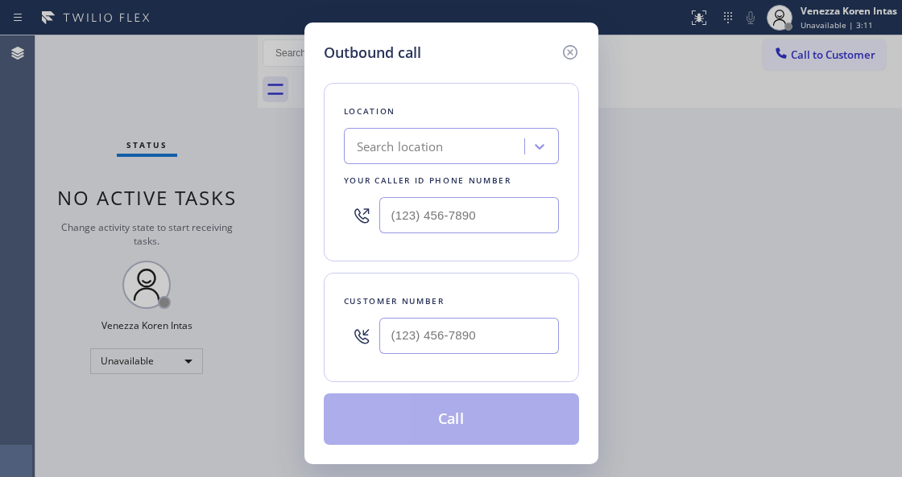
click at [442, 218] on input "text" at bounding box center [468, 215] width 179 height 36
paste input "213) 861-9661"
type input "(213) 861-9661"
click at [402, 331] on input "(___) ___-____" at bounding box center [468, 336] width 179 height 36
paste input "323) 316-0468"
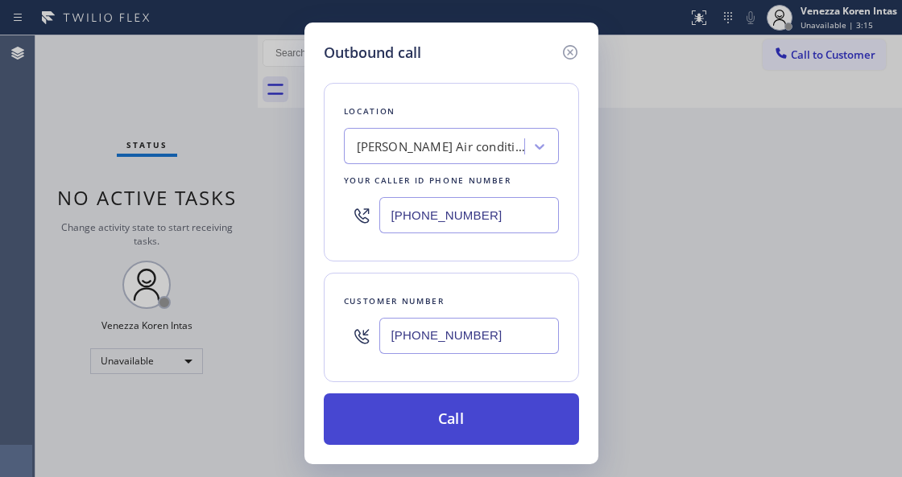
type input "(323) 316-0468"
click at [429, 418] on button "Call" at bounding box center [451, 420] width 255 height 52
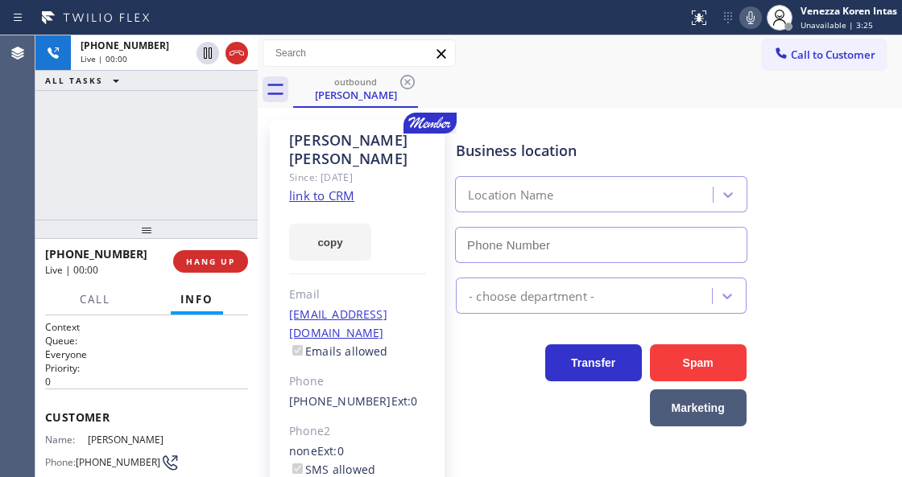
type input "(213) 861-9661"
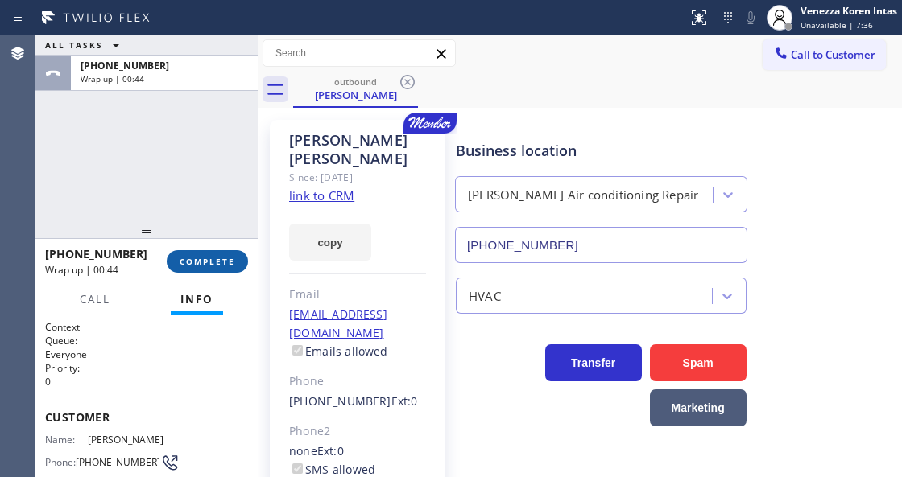
click at [223, 252] on button "COMPLETE" at bounding box center [207, 261] width 81 height 23
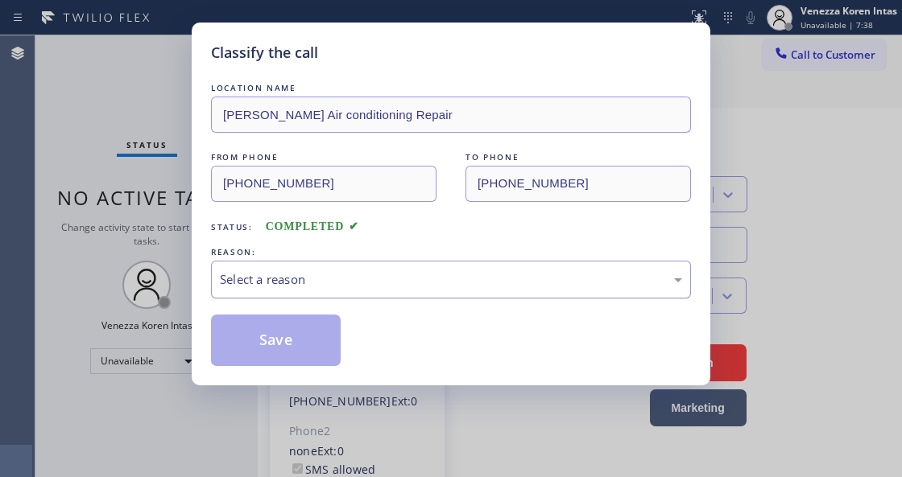
click at [364, 289] on div "Select a reason" at bounding box center [451, 279] width 462 height 19
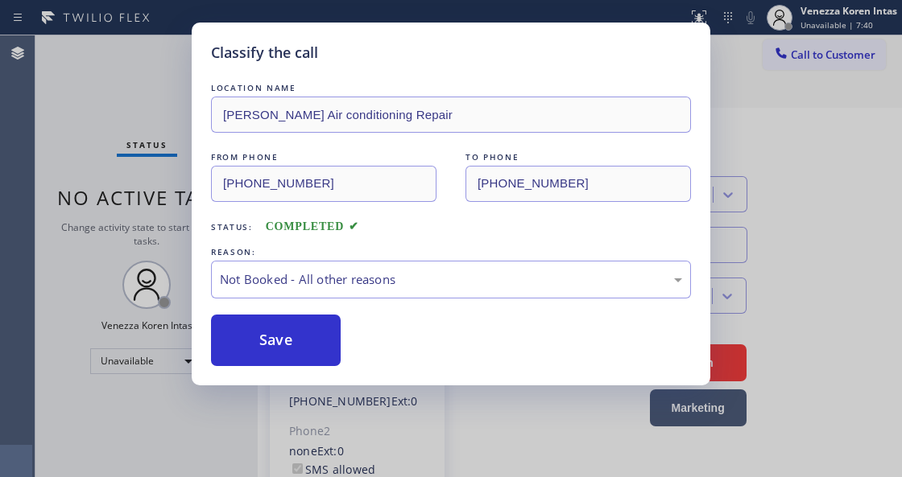
click at [328, 333] on button "Save" at bounding box center [276, 341] width 130 height 52
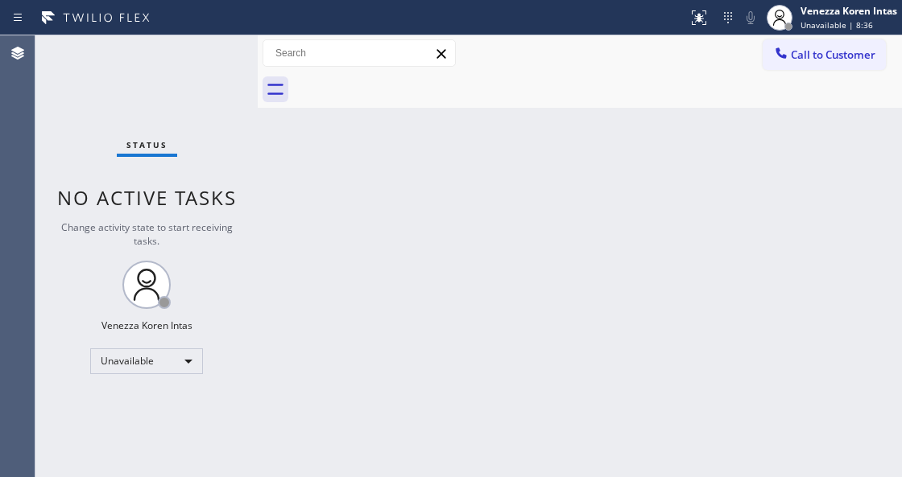
click at [441, 138] on div "Back to Dashboard Change Sender ID Customers Technicians Select a contact Outbo…" at bounding box center [580, 256] width 644 height 442
drag, startPoint x: 264, startPoint y: 181, endPoint x: 468, endPoint y: 155, distance: 205.4
click at [264, 181] on div "Back to Dashboard Change Sender ID Customers Technicians Select a contact Outbo…" at bounding box center [580, 256] width 644 height 442
click at [156, 355] on div "Unavailable" at bounding box center [146, 362] width 113 height 26
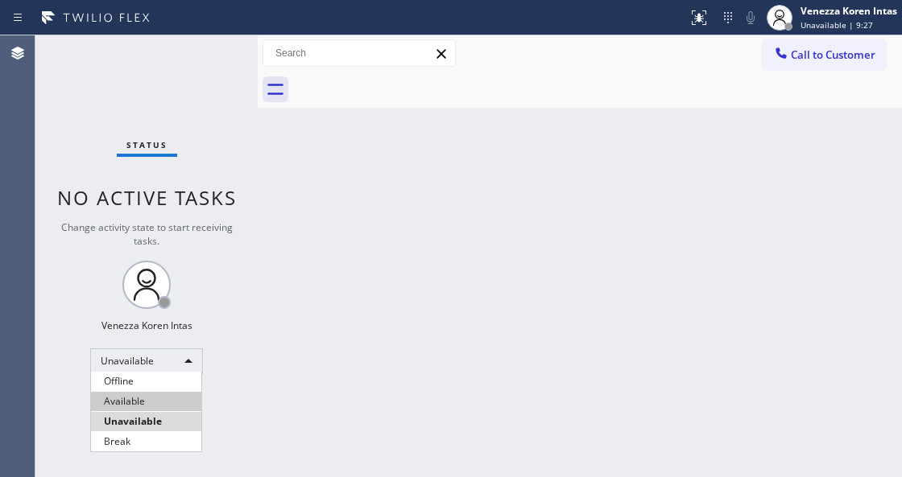
click at [155, 404] on li "Available" at bounding box center [146, 401] width 110 height 19
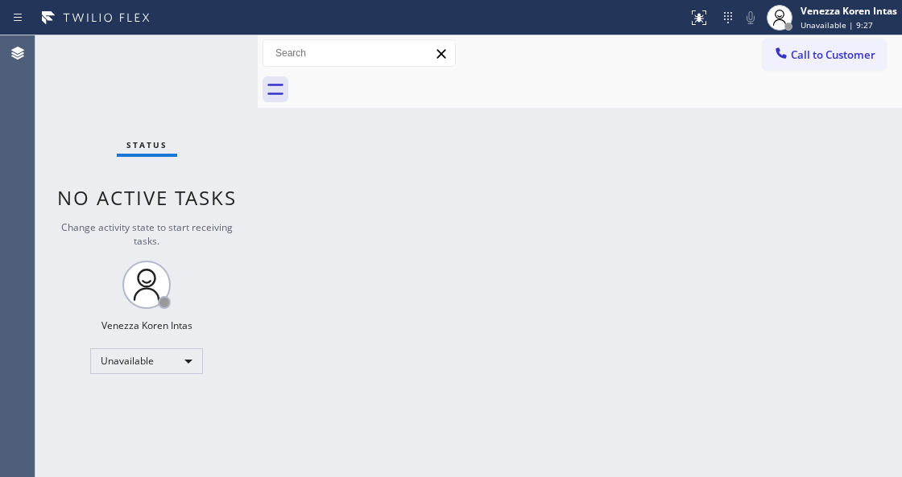
click at [356, 352] on div "Back to Dashboard Change Sender ID Customers Technicians Select a contact Outbo…" at bounding box center [580, 256] width 644 height 442
click at [180, 98] on div "Status No active tasks Change activity state to start receiving tasks. Venezza …" at bounding box center [146, 256] width 222 height 442
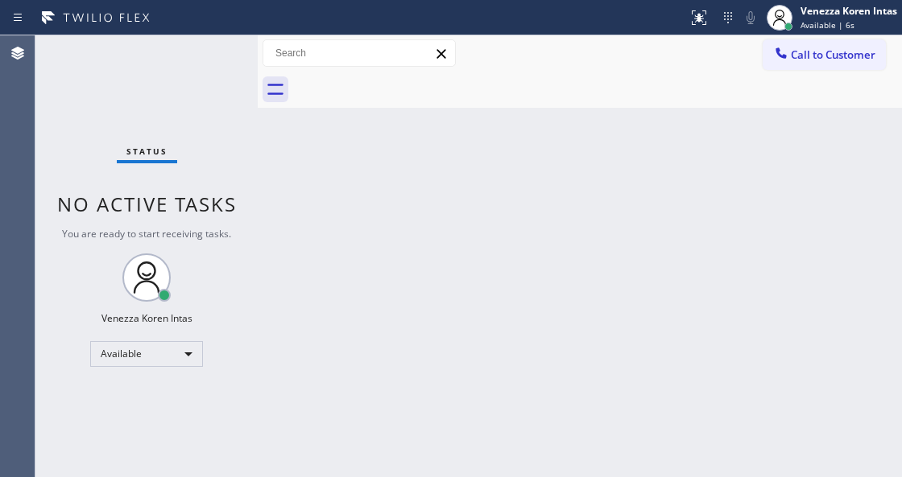
click at [472, 147] on div "Back to Dashboard Change Sender ID Customers Technicians Select a contact Outbo…" at bounding box center [580, 256] width 644 height 442
click at [204, 48] on div "Status No active tasks You are ready to start receiving tasks. Venezza Koren In…" at bounding box center [146, 256] width 222 height 442
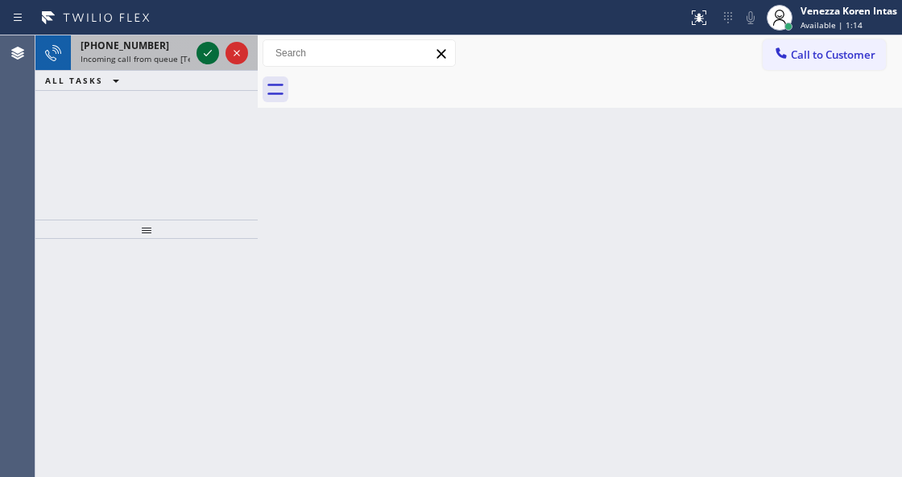
click at [211, 52] on icon at bounding box center [207, 52] width 19 height 19
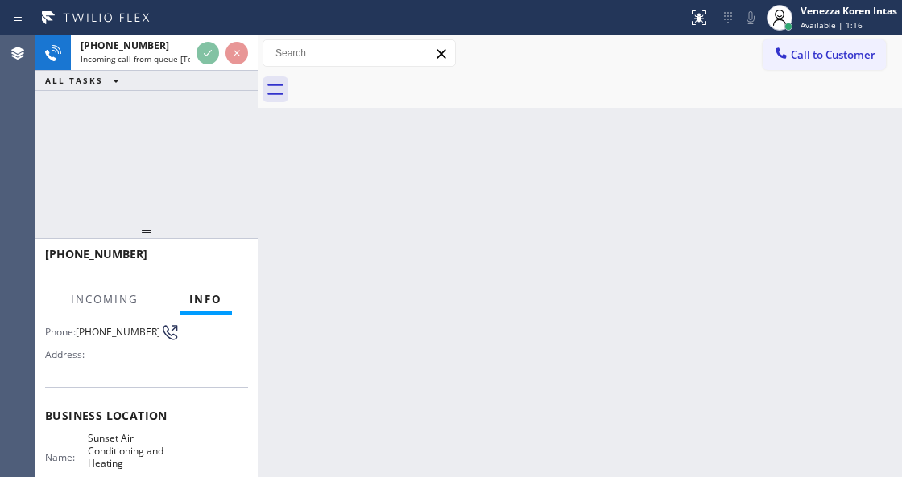
scroll to position [214, 0]
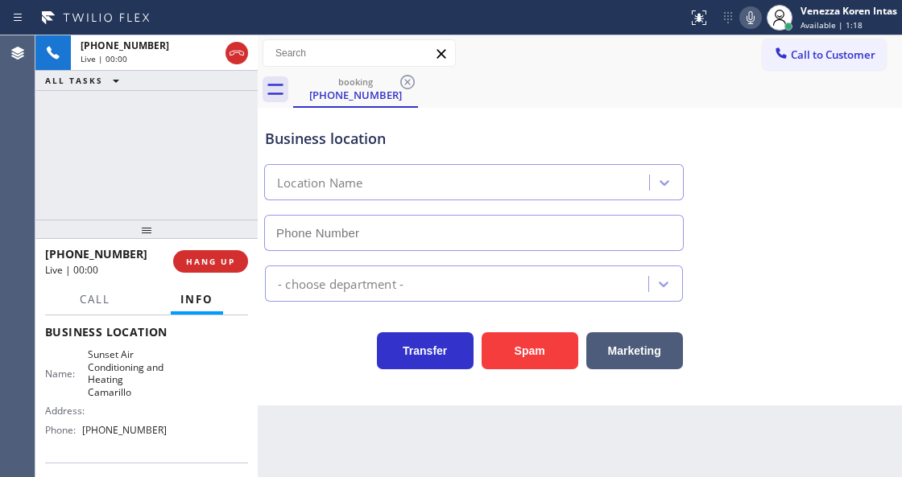
type input "(805) 659-8458"
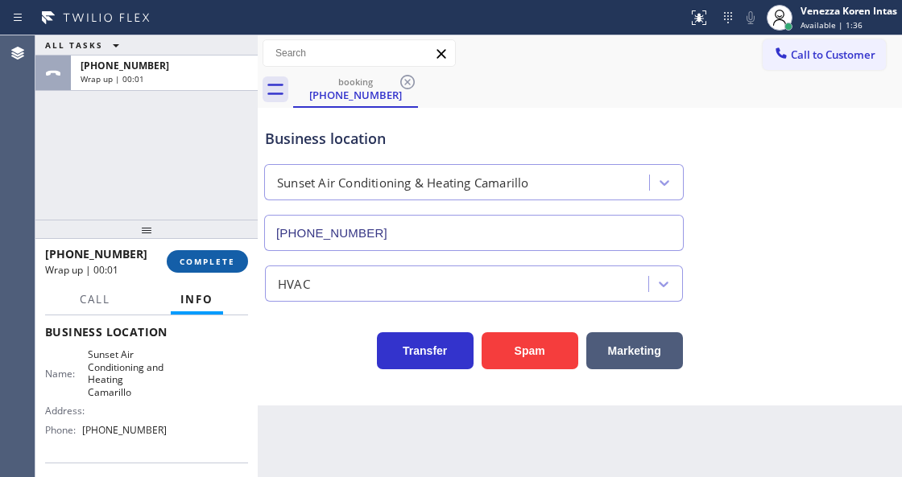
click at [227, 269] on button "COMPLETE" at bounding box center [207, 261] width 81 height 23
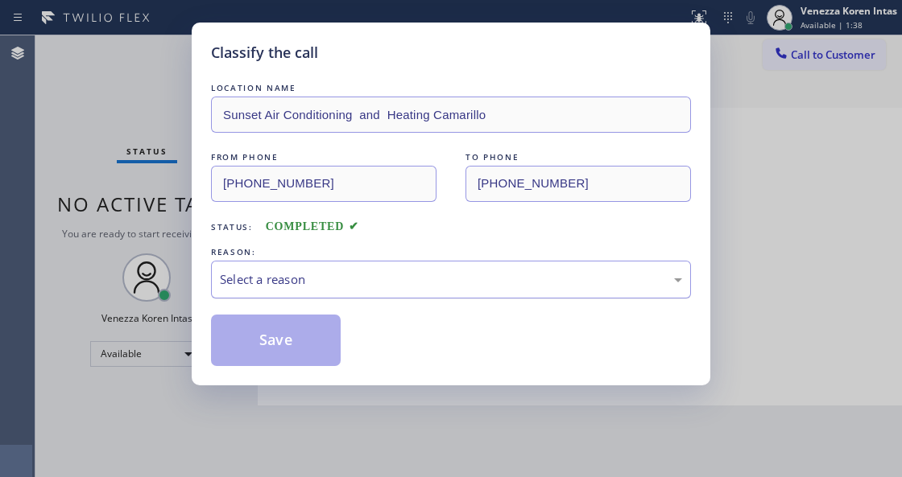
click at [315, 274] on div "Select a reason" at bounding box center [451, 279] width 462 height 19
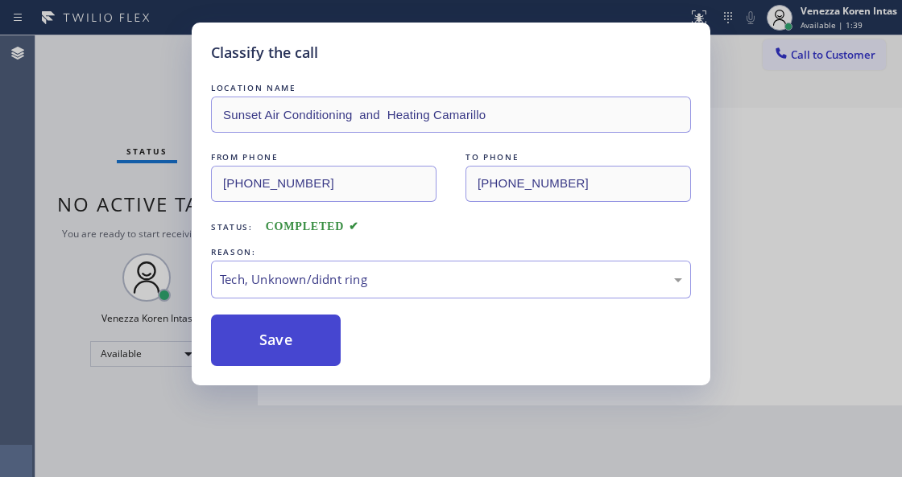
click at [288, 340] on button "Save" at bounding box center [276, 341] width 130 height 52
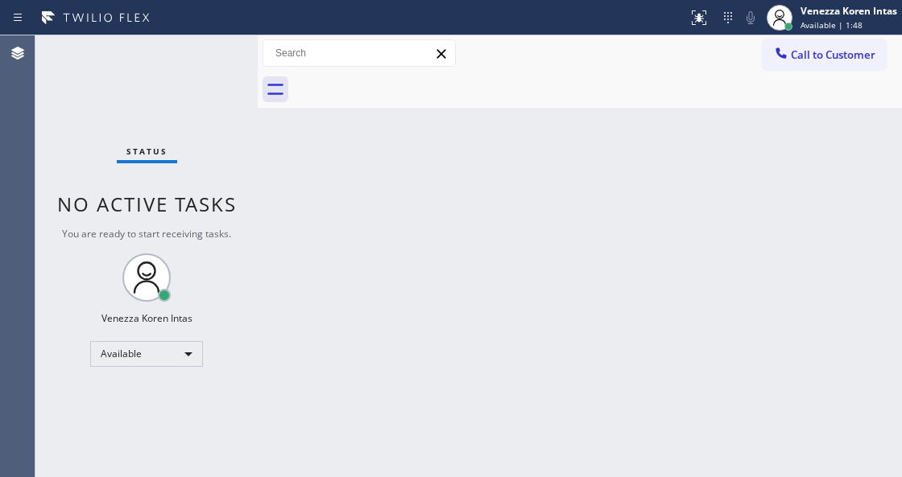
drag, startPoint x: 148, startPoint y: 112, endPoint x: 200, endPoint y: 121, distance: 52.3
click at [148, 112] on div "Status No active tasks You are ready to start receiving tasks. Venezza Koren In…" at bounding box center [146, 256] width 222 height 442
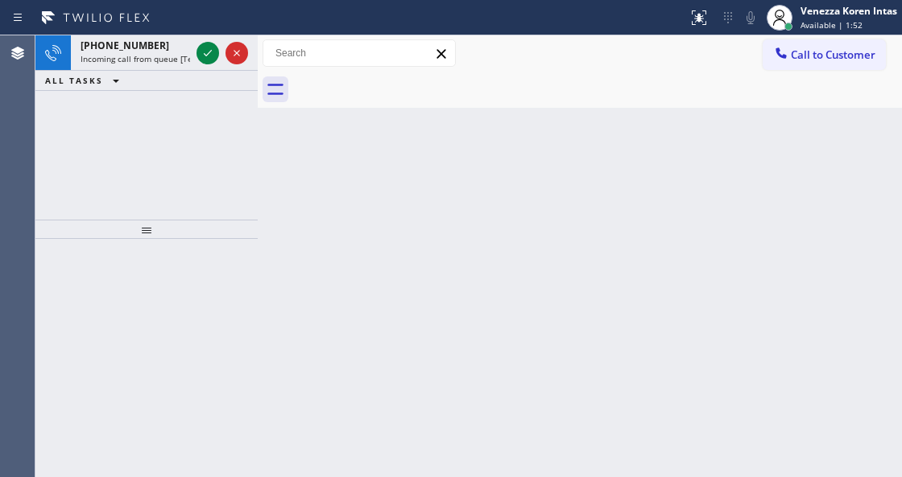
drag, startPoint x: 395, startPoint y: 273, endPoint x: 353, endPoint y: 457, distance: 189.2
click at [394, 274] on div "Back to Dashboard Change Sender ID Customers Technicians Select a contact Outbo…" at bounding box center [580, 256] width 644 height 442
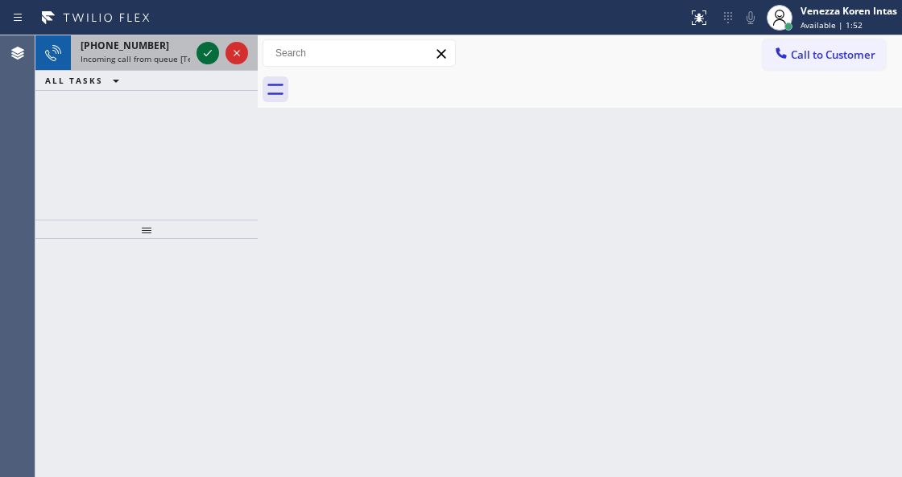
click at [209, 55] on icon at bounding box center [207, 52] width 19 height 19
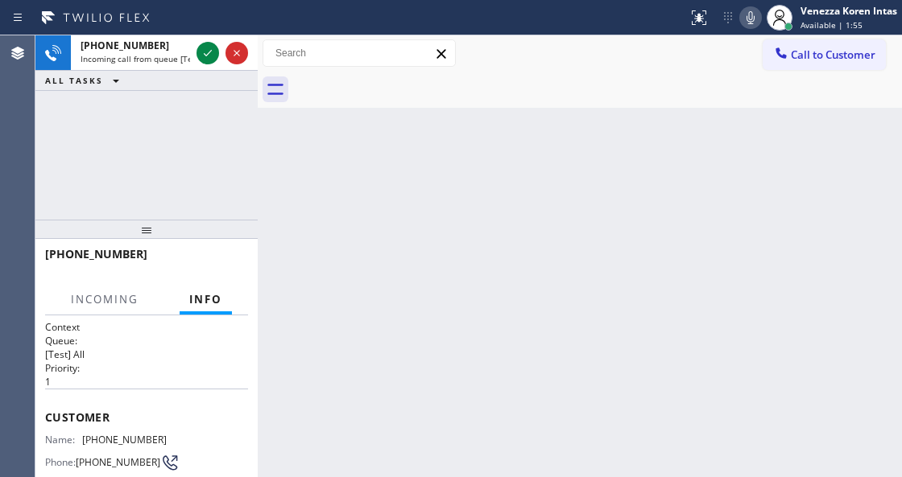
scroll to position [214, 0]
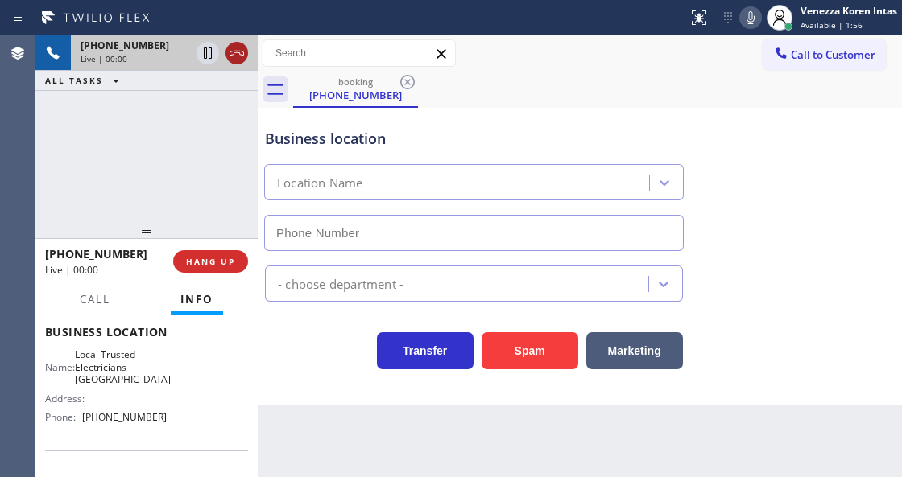
click at [241, 52] on icon at bounding box center [236, 52] width 19 height 19
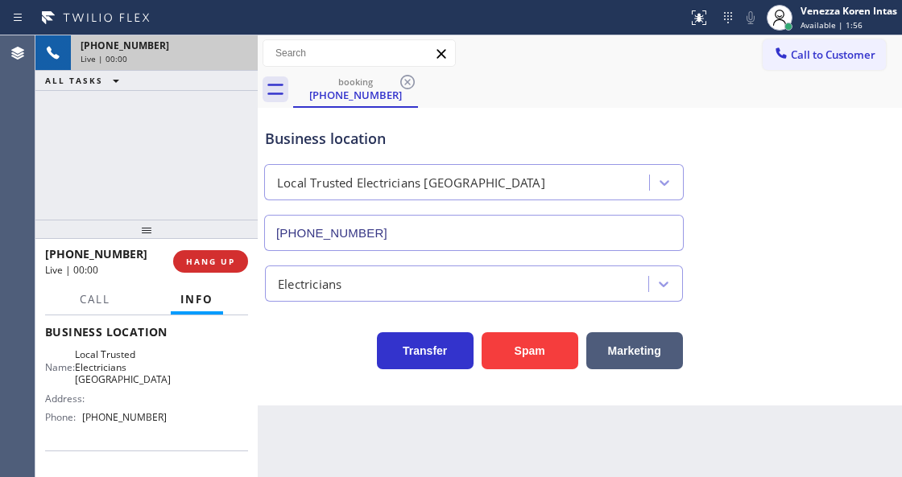
type input "(805) 222-7117"
click at [222, 261] on span "HANG UP" at bounding box center [210, 261] width 49 height 11
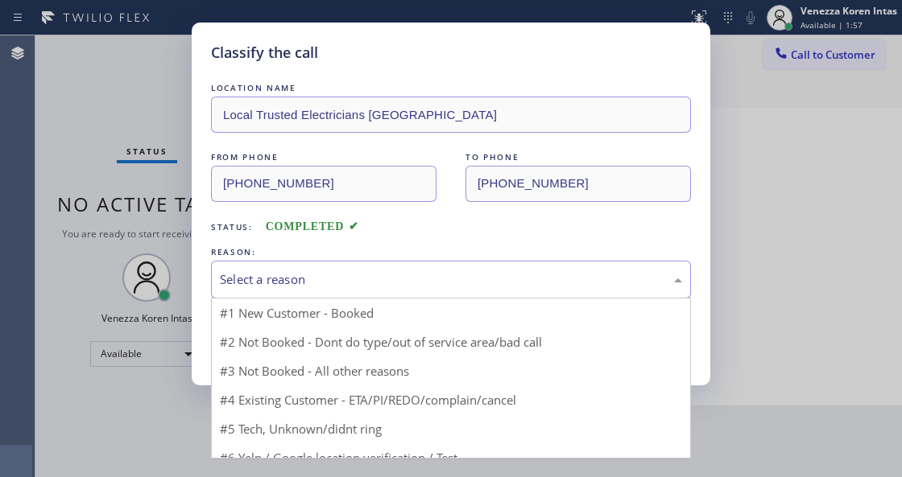
click at [311, 285] on div "Select a reason" at bounding box center [451, 279] width 462 height 19
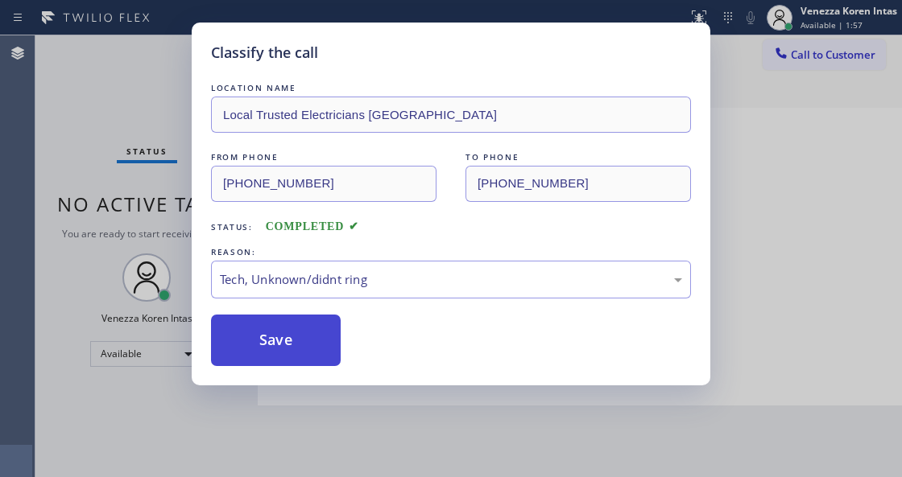
click at [325, 353] on button "Save" at bounding box center [276, 341] width 130 height 52
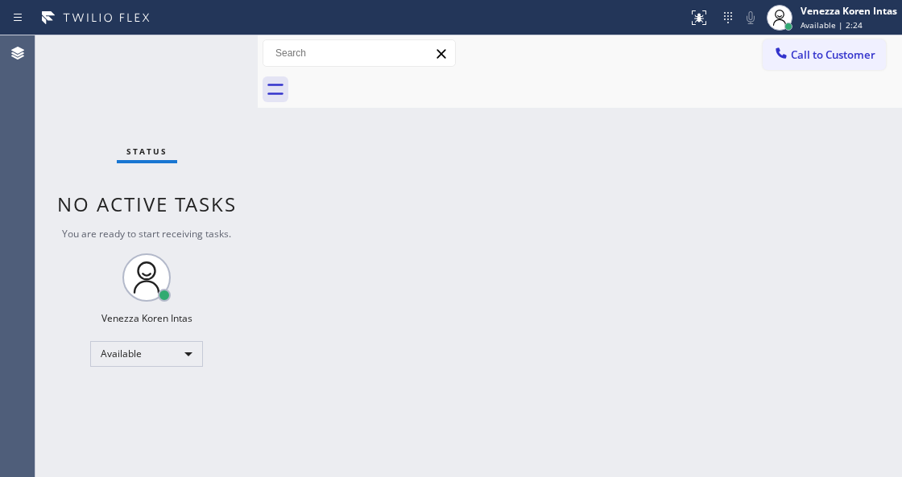
click at [258, 235] on div at bounding box center [258, 256] width 0 height 442
click at [258, 251] on div at bounding box center [258, 256] width 0 height 442
click at [173, 152] on div "Status" at bounding box center [147, 155] width 60 height 18
click at [161, 80] on div "Status No active tasks You are ready to start receiving tasks. Venezza Koren In…" at bounding box center [146, 256] width 222 height 442
click at [202, 108] on div "Status No active tasks You are ready to start receiving tasks. Venezza Koren In…" at bounding box center [146, 256] width 222 height 442
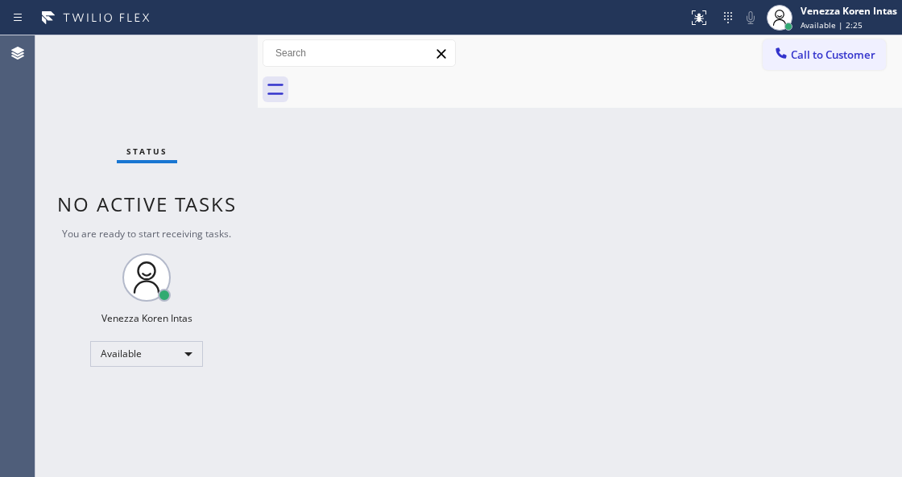
drag, startPoint x: 240, startPoint y: 153, endPoint x: 374, endPoint y: 248, distance: 164.6
click at [241, 154] on div "Status No active tasks You are ready to start receiving tasks. Venezza Koren In…" at bounding box center [146, 256] width 222 height 442
click at [374, 248] on div "Back to Dashboard Change Sender ID Customers Technicians Select a contact Outbo…" at bounding box center [580, 256] width 644 height 442
click at [401, 270] on div "Back to Dashboard Change Sender ID Customers Technicians Select a contact Outbo…" at bounding box center [580, 256] width 644 height 442
click at [417, 284] on div "Back to Dashboard Change Sender ID Customers Technicians Select a contact Outbo…" at bounding box center [580, 256] width 644 height 442
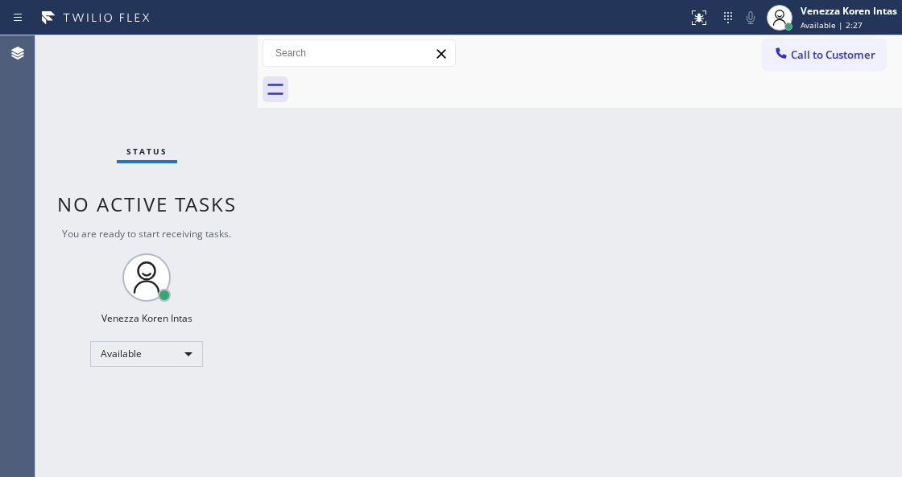
click at [417, 284] on div "Back to Dashboard Change Sender ID Customers Technicians Select a contact Outbo…" at bounding box center [580, 256] width 644 height 442
click at [460, 320] on div "Back to Dashboard Change Sender ID Customers Technicians Select a contact Outbo…" at bounding box center [580, 256] width 644 height 442
click at [213, 47] on div "Status No active tasks You are ready to start receiving tasks. Venezza Koren In…" at bounding box center [146, 256] width 222 height 442
click at [212, 46] on div "Status No active tasks You are ready to start receiving tasks. Venezza Koren In…" at bounding box center [146, 256] width 222 height 442
drag, startPoint x: 422, startPoint y: 314, endPoint x: 378, endPoint y: 417, distance: 112.1
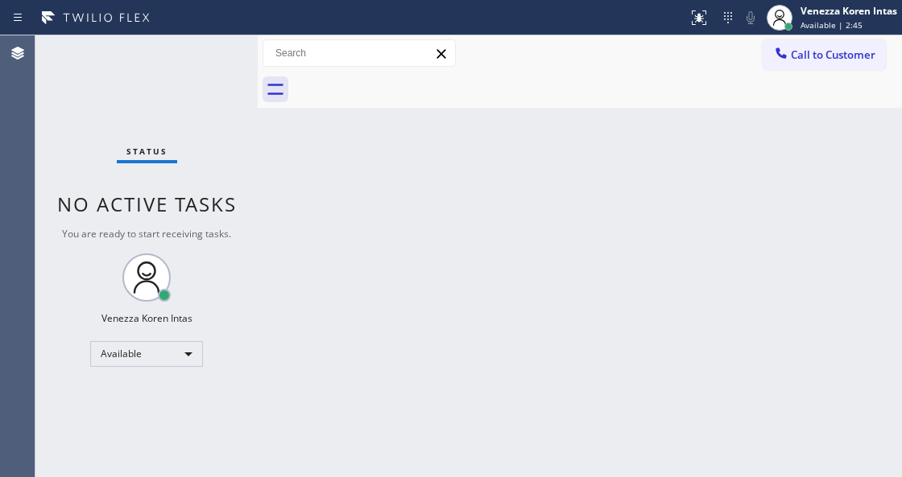
click at [421, 315] on div "Back to Dashboard Change Sender ID Customers Technicians Select a contact Outbo…" at bounding box center [580, 256] width 644 height 442
click at [319, 295] on div "Back to Dashboard Change Sender ID Customers Technicians Select a contact Outbo…" at bounding box center [580, 256] width 644 height 442
click at [558, 198] on div "Back to Dashboard Change Sender ID Customers Technicians Select a contact Outbo…" at bounding box center [580, 256] width 644 height 442
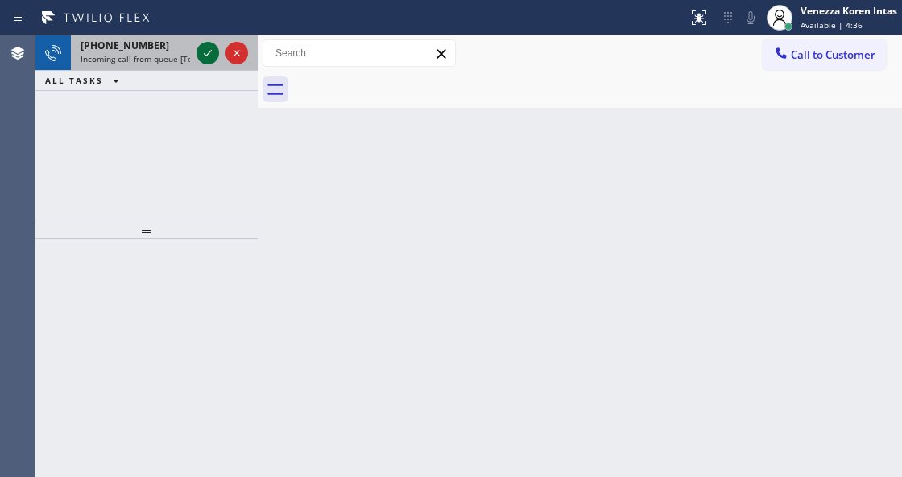
click at [204, 52] on icon at bounding box center [207, 52] width 19 height 19
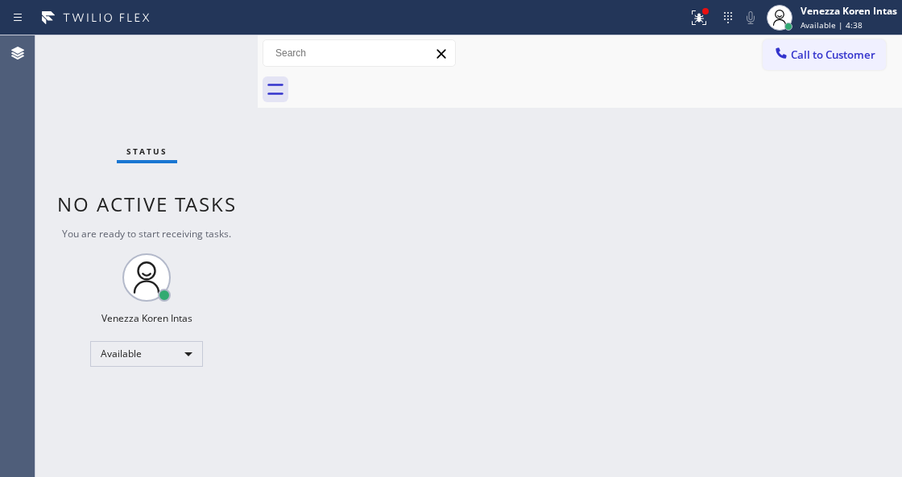
click at [224, 61] on div "Status No active tasks You are ready to start receiving tasks. Venezza Koren In…" at bounding box center [146, 256] width 222 height 442
click at [691, 6] on button at bounding box center [698, 17] width 35 height 35
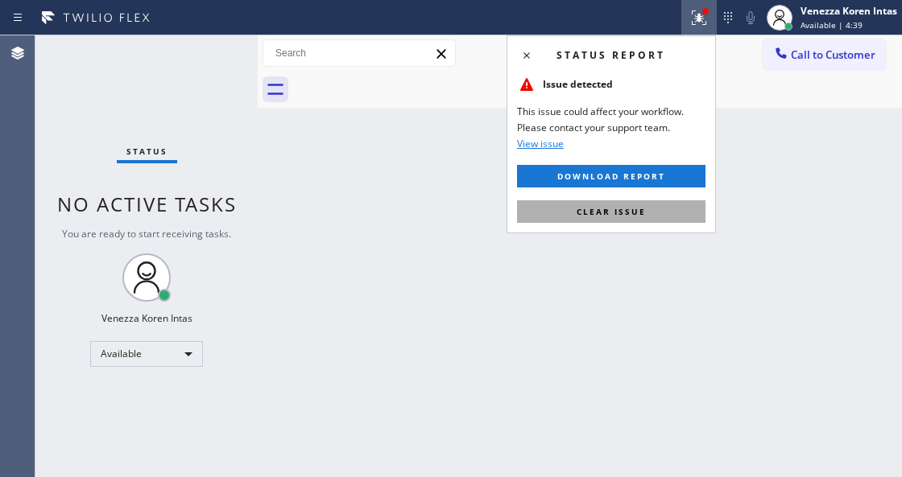
click at [681, 208] on button "Clear issue" at bounding box center [611, 211] width 188 height 23
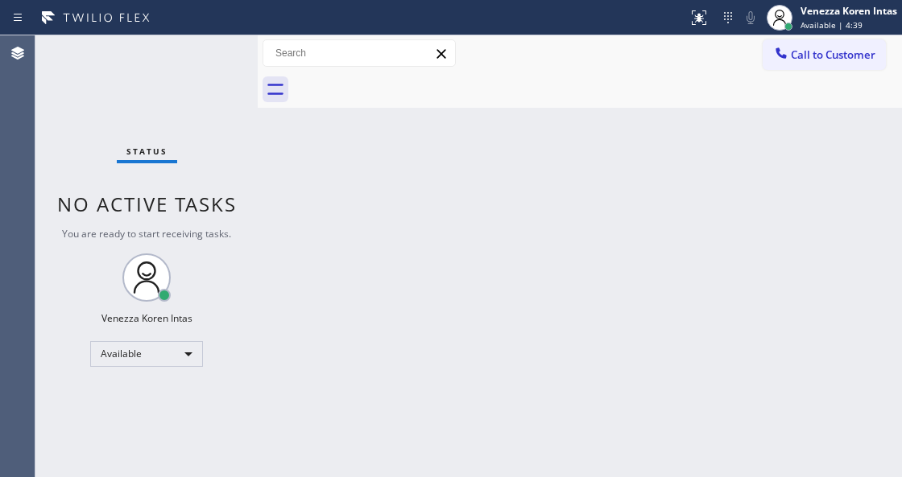
drag, startPoint x: 146, startPoint y: 81, endPoint x: 261, endPoint y: 362, distance: 303.6
click at [146, 82] on div "Status No active tasks You are ready to start receiving tasks. Venezza Koren In…" at bounding box center [146, 256] width 222 height 442
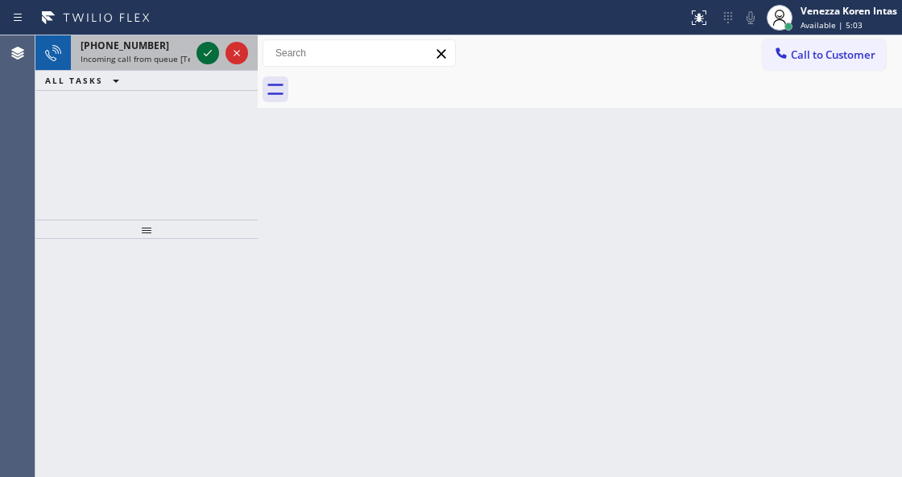
click at [206, 58] on icon at bounding box center [207, 52] width 19 height 19
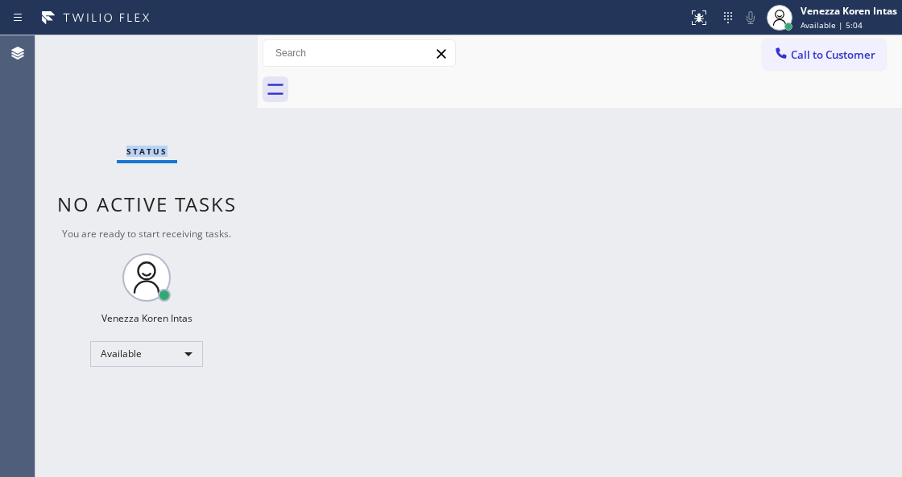
click at [206, 58] on div "Status No active tasks You are ready to start receiving tasks. Venezza Koren In…" at bounding box center [146, 256] width 222 height 442
click at [694, 23] on icon at bounding box center [698, 17] width 19 height 19
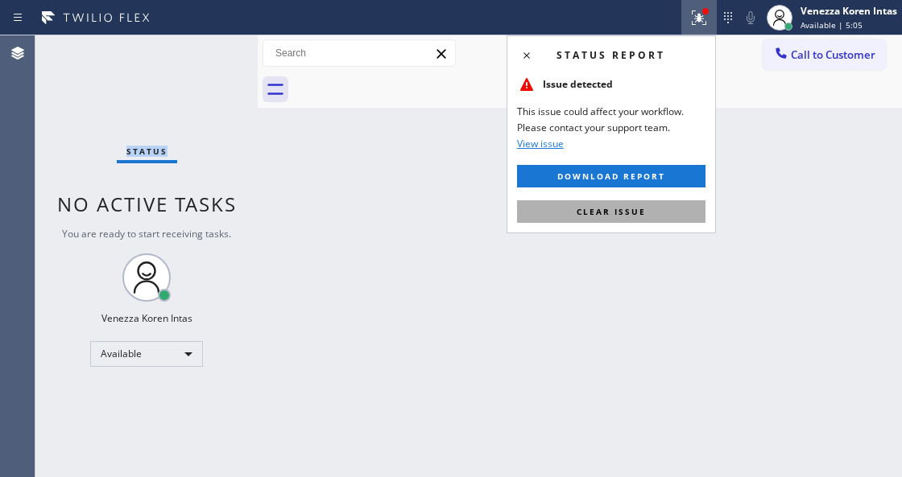
click at [633, 216] on span "Clear issue" at bounding box center [610, 211] width 69 height 11
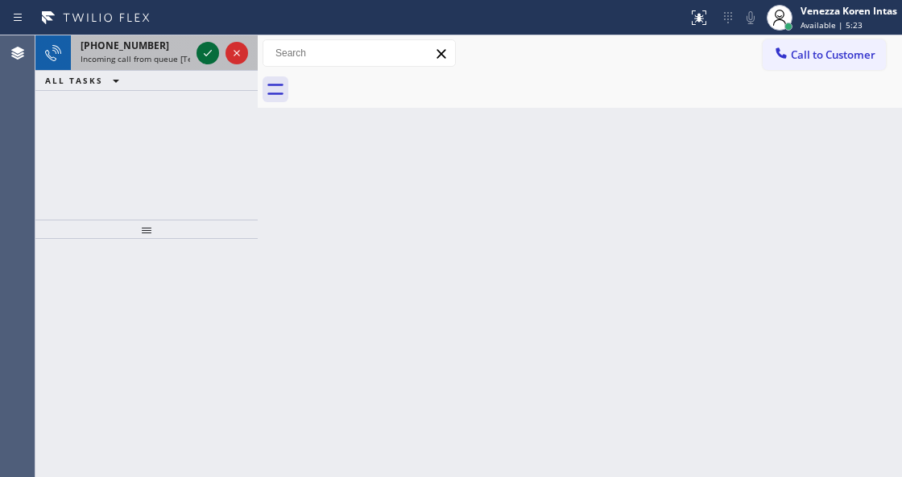
click at [208, 48] on icon at bounding box center [207, 52] width 19 height 19
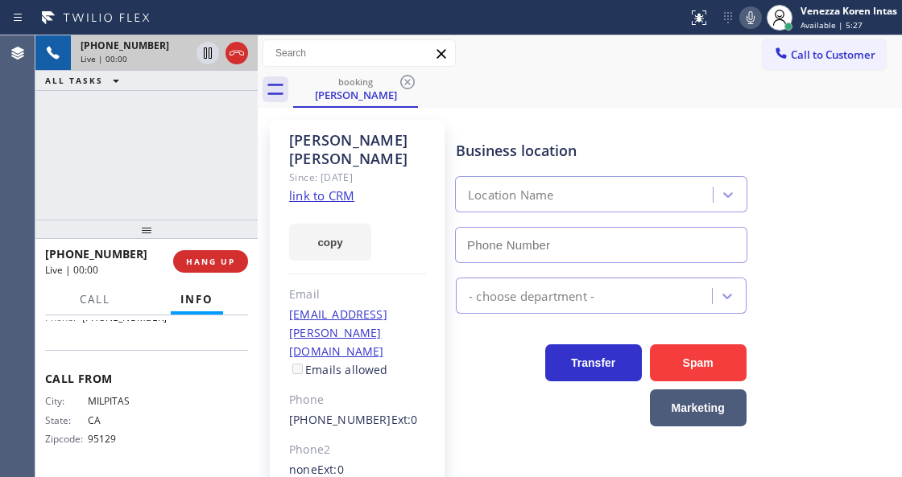
scroll to position [322, 0]
type input "(844) 679-8698"
click at [340, 188] on link "link to CRM" at bounding box center [321, 196] width 65 height 16
click at [604, 18] on div at bounding box center [343, 18] width 675 height 26
click at [753, 16] on icon at bounding box center [750, 17] width 19 height 19
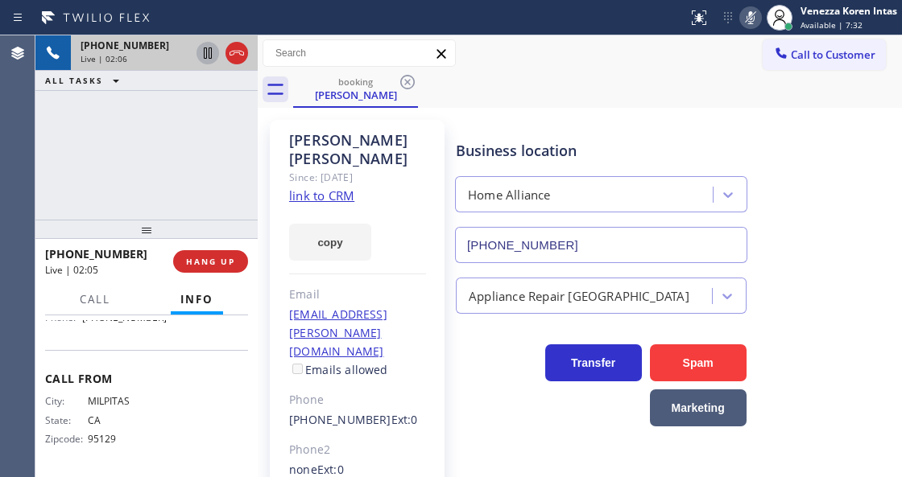
click at [203, 52] on icon at bounding box center [207, 52] width 19 height 19
drag, startPoint x: 741, startPoint y: 19, endPoint x: 735, endPoint y: 28, distance: 10.5
click at [741, 19] on icon at bounding box center [750, 17] width 19 height 19
click at [206, 45] on icon at bounding box center [207, 52] width 19 height 19
click at [745, 10] on icon at bounding box center [750, 17] width 19 height 19
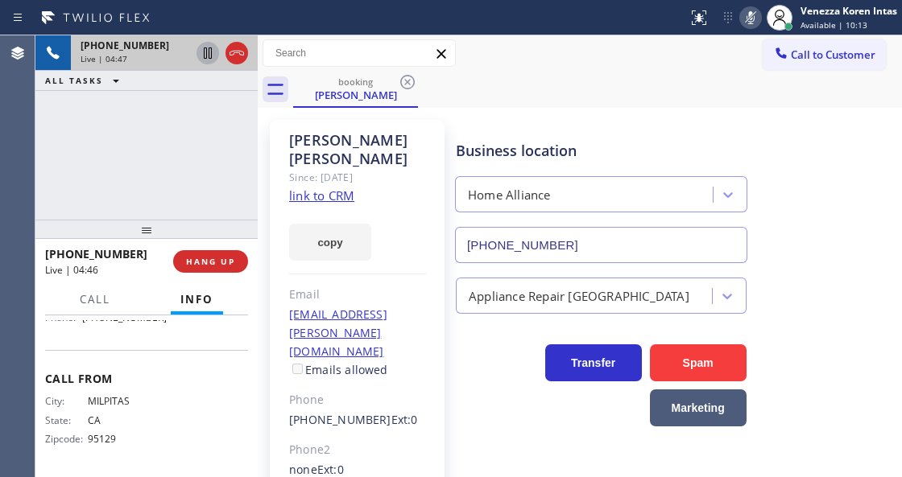
click at [204, 58] on icon at bounding box center [208, 52] width 8 height 11
click at [557, 70] on div "Call to Customer Outbound call Location Dean Air conditioning Repair Your calle…" at bounding box center [580, 53] width 644 height 36
click at [741, 28] on div "Status report No issues detected If you experience an issue, please download th…" at bounding box center [791, 17] width 221 height 35
click at [745, 22] on icon at bounding box center [750, 17] width 19 height 19
click at [203, 54] on icon at bounding box center [207, 52] width 19 height 19
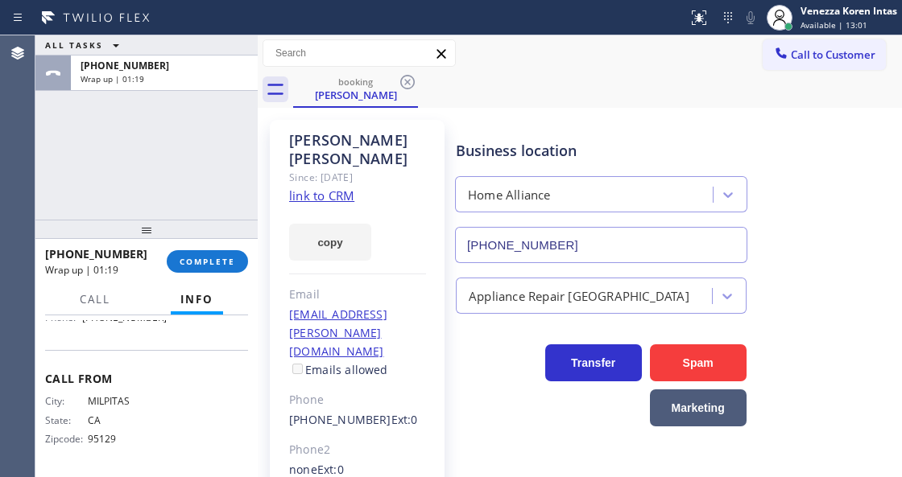
drag, startPoint x: 221, startPoint y: 261, endPoint x: 439, endPoint y: 290, distance: 220.8
click at [221, 261] on span "COMPLETE" at bounding box center [207, 261] width 56 height 11
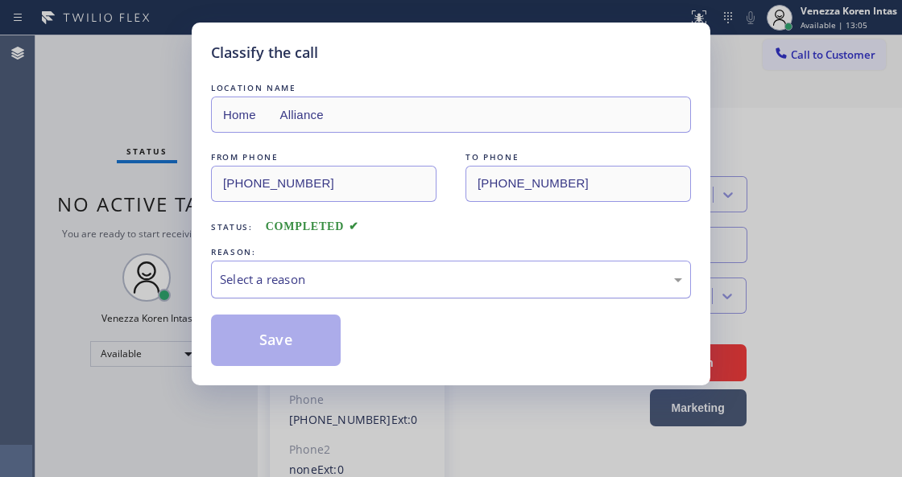
click at [389, 275] on div "Select a reason" at bounding box center [451, 279] width 462 height 19
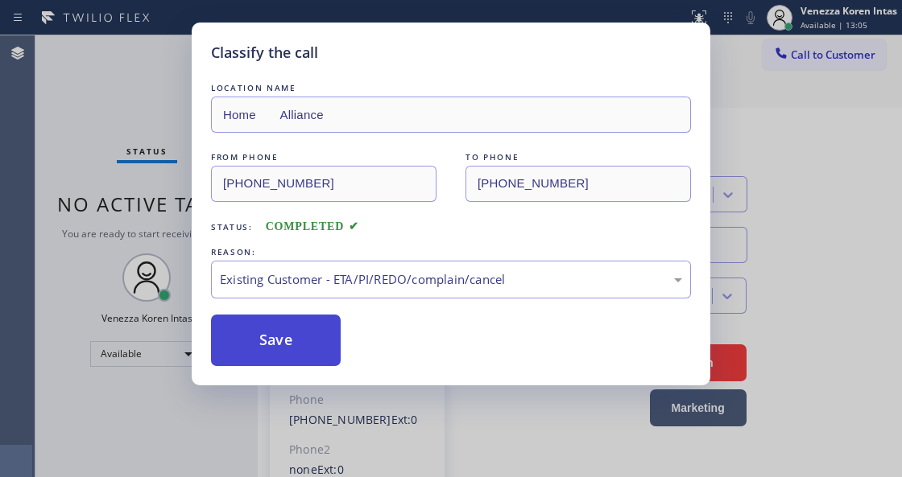
click at [336, 353] on button "Save" at bounding box center [276, 341] width 130 height 52
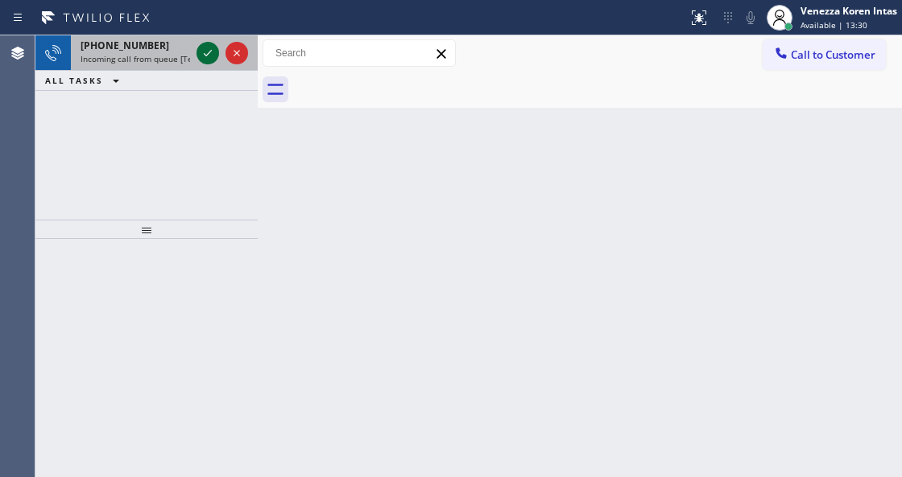
click at [205, 56] on icon at bounding box center [208, 53] width 8 height 6
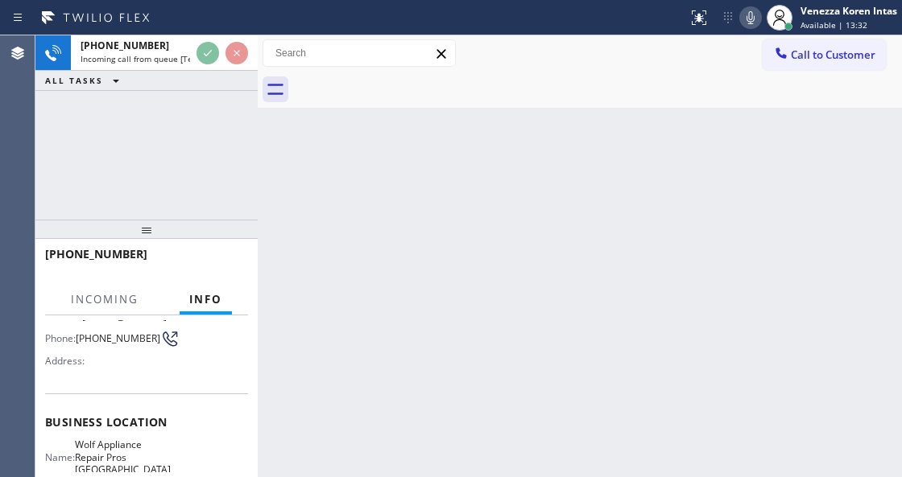
scroll to position [214, 0]
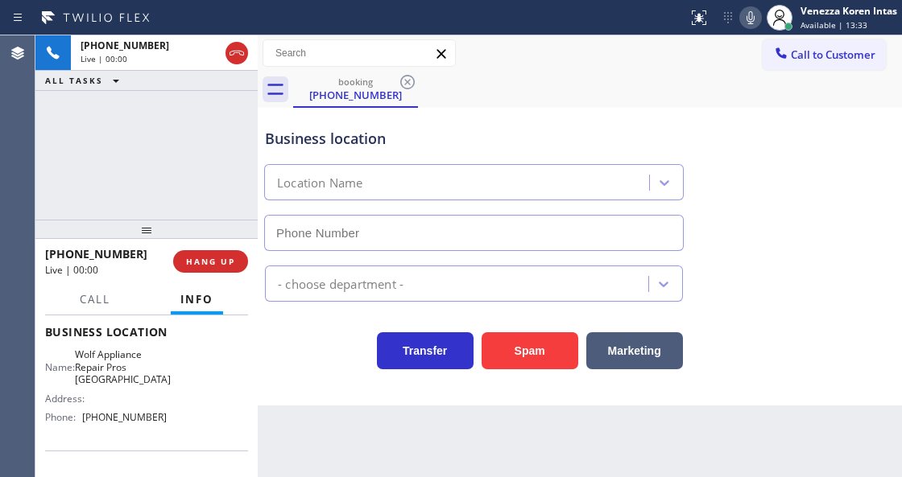
type input "(361) 203-2862"
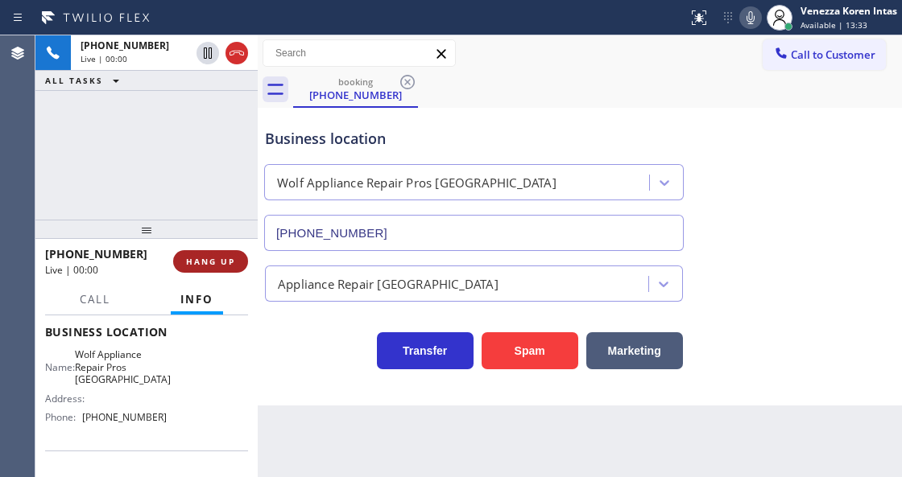
click at [204, 261] on span "HANG UP" at bounding box center [210, 261] width 49 height 11
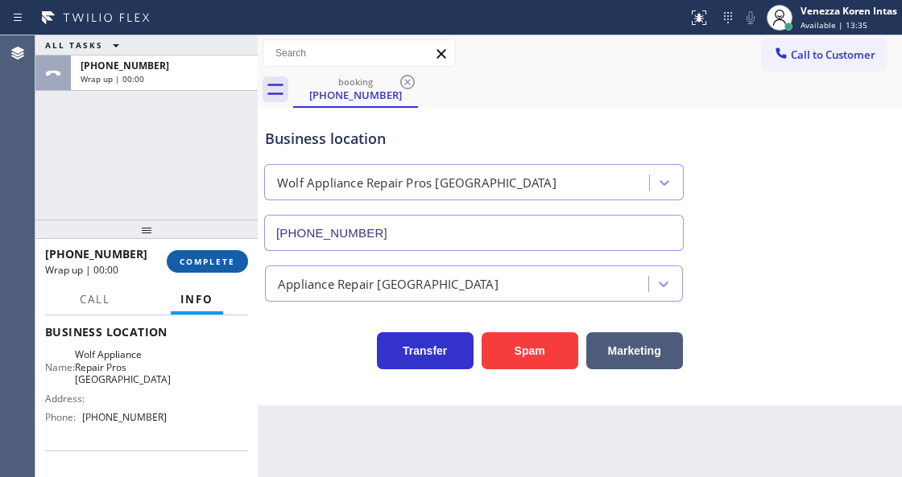
click at [204, 261] on span "COMPLETE" at bounding box center [207, 261] width 56 height 11
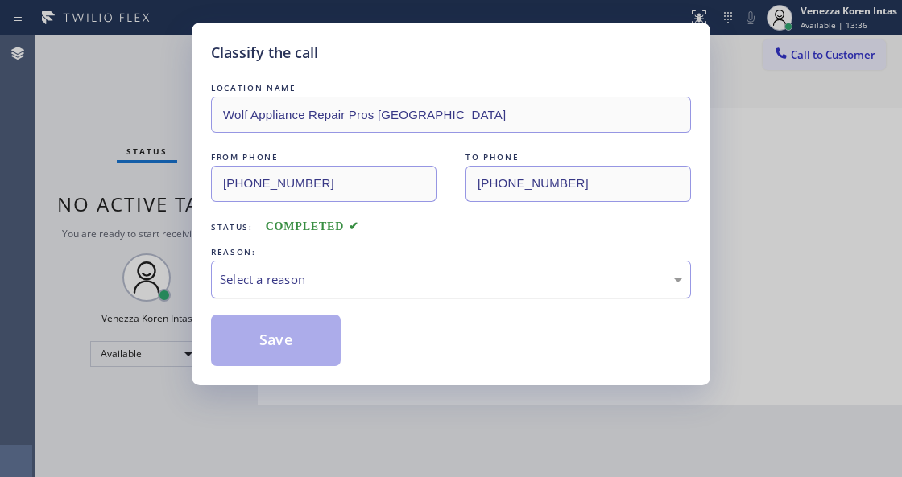
click at [333, 291] on div "Select a reason" at bounding box center [451, 280] width 480 height 38
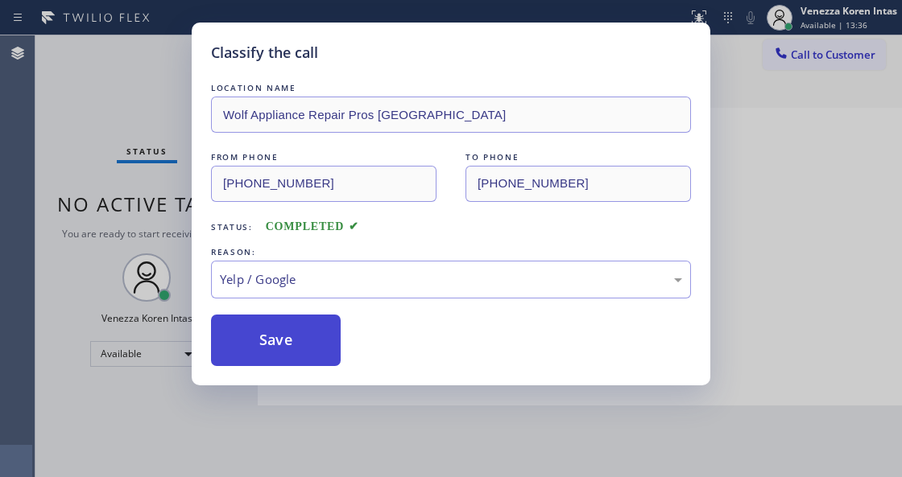
click at [285, 348] on button "Save" at bounding box center [276, 341] width 130 height 52
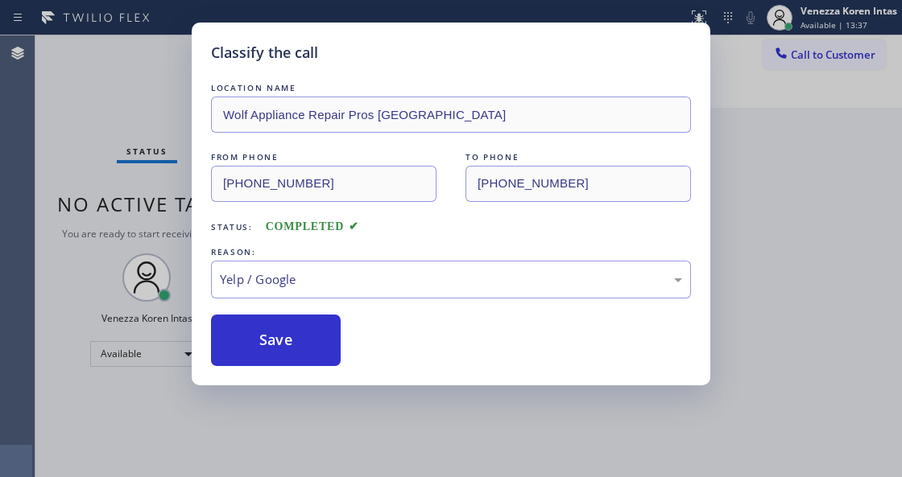
click at [320, 477] on html "Status report No issues detected If you experience an issue, please download th…" at bounding box center [451, 238] width 902 height 477
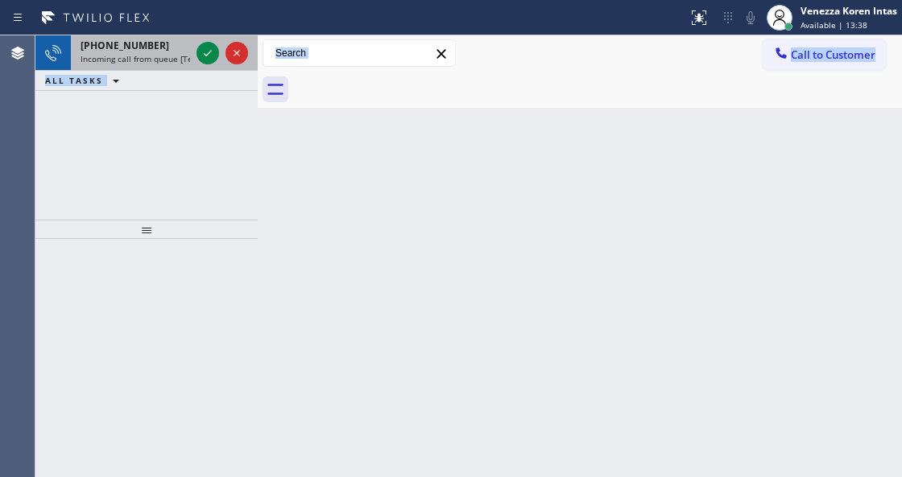
click at [200, 63] on div at bounding box center [222, 52] width 58 height 35
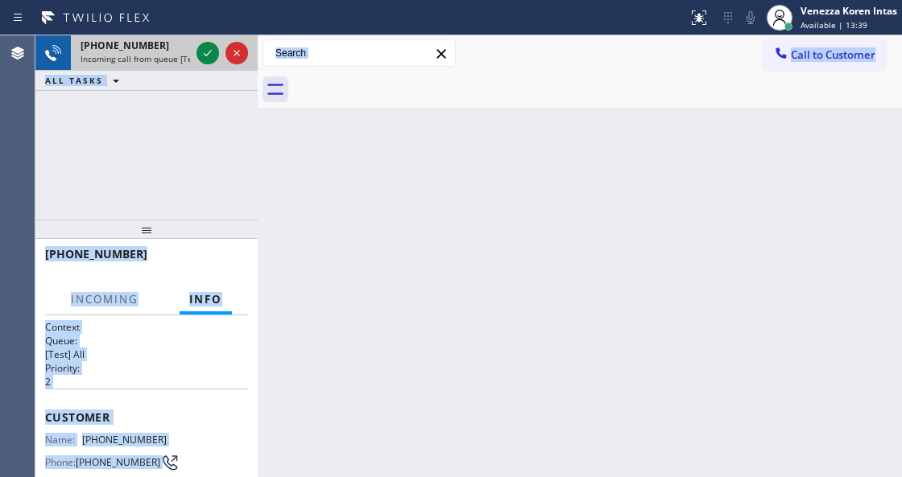
click at [200, 63] on div at bounding box center [222, 52] width 58 height 35
click at [201, 63] on div at bounding box center [222, 52] width 58 height 35
click at [206, 60] on icon at bounding box center [207, 52] width 19 height 19
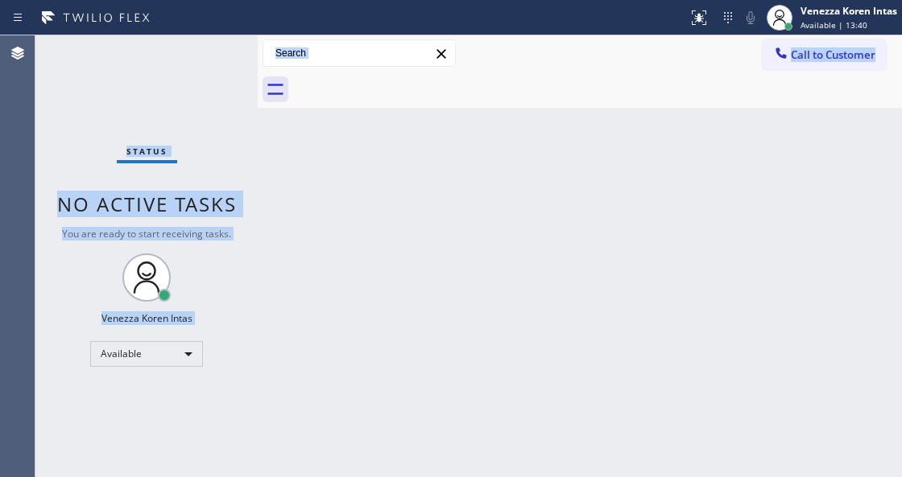
drag, startPoint x: 474, startPoint y: 279, endPoint x: 378, endPoint y: 375, distance: 135.5
click at [475, 281] on div "Back to Dashboard Change Sender ID Customers Technicians Select a contact Outbo…" at bounding box center [580, 256] width 644 height 442
click at [767, 169] on div "Back to Dashboard Change Sender ID Customers Technicians Select a contact Outbo…" at bounding box center [580, 256] width 644 height 442
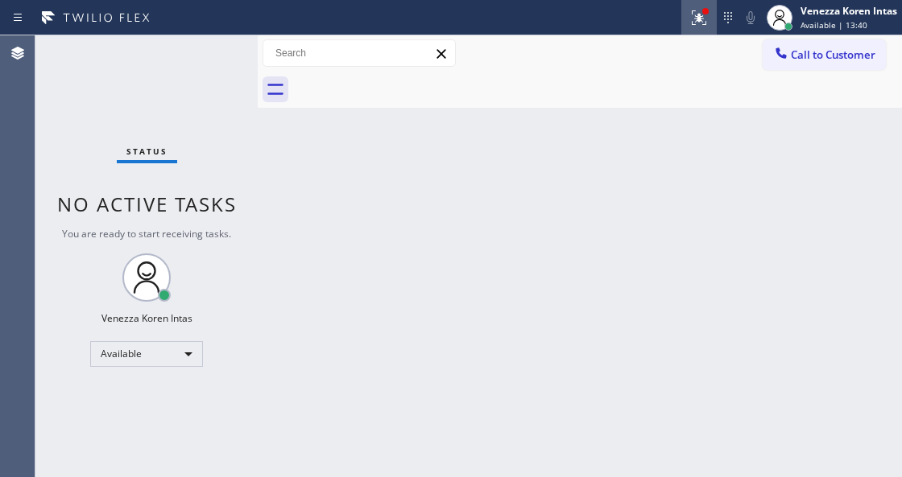
click at [703, 19] on icon at bounding box center [698, 17] width 19 height 19
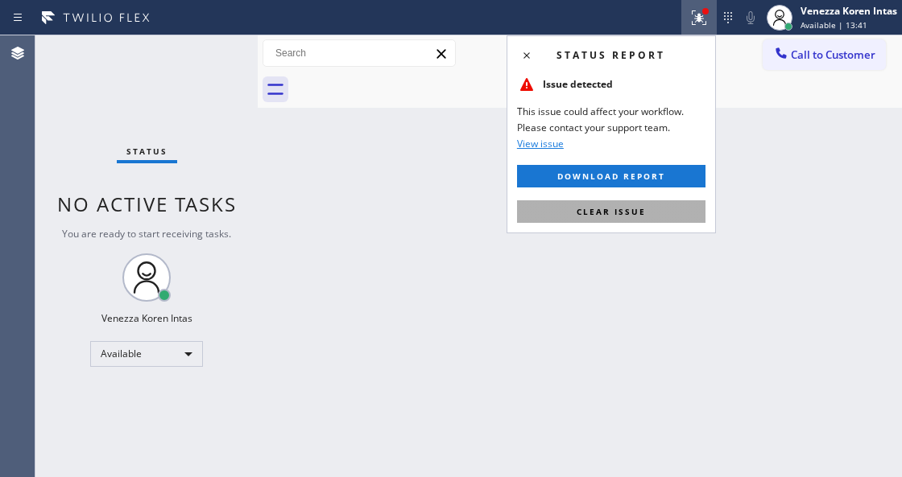
click at [637, 211] on span "Clear issue" at bounding box center [610, 211] width 69 height 11
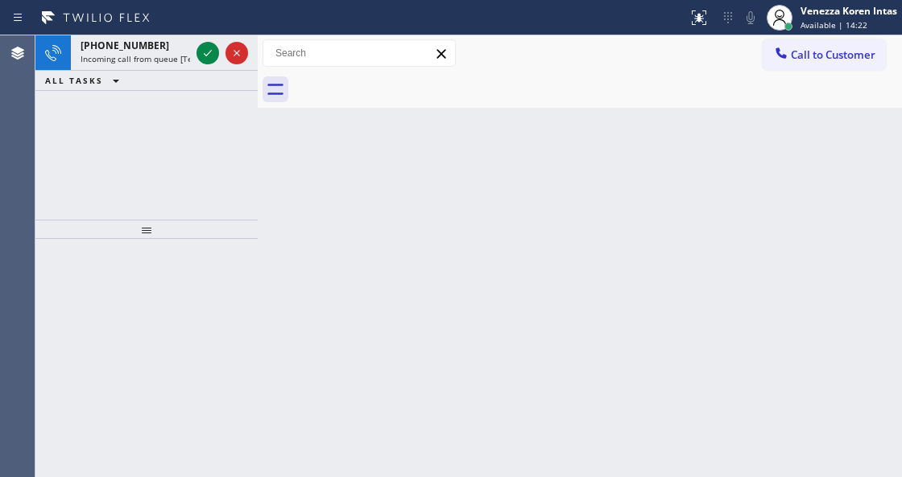
click at [206, 52] on icon at bounding box center [207, 52] width 19 height 19
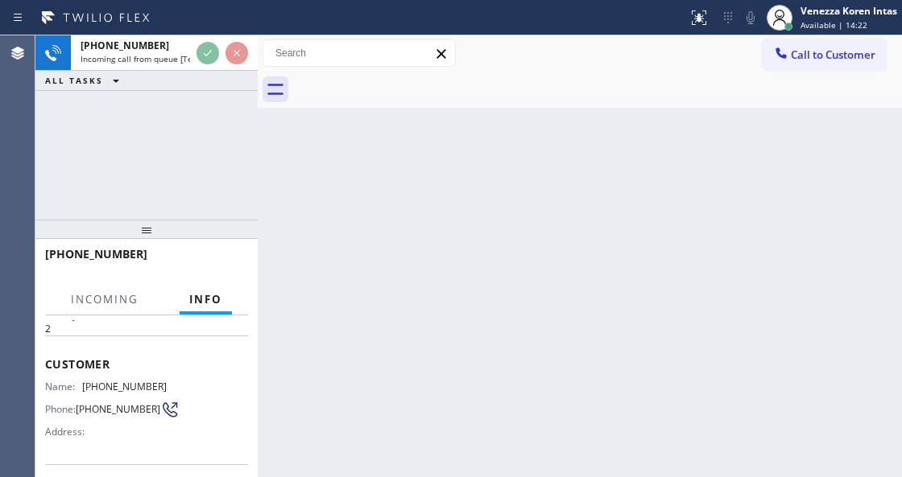
scroll to position [161, 0]
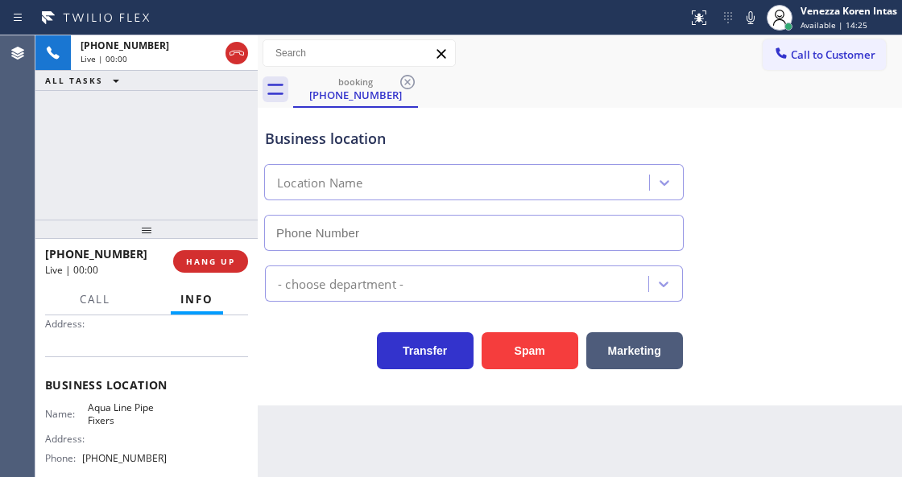
type input "(747) 281-2638"
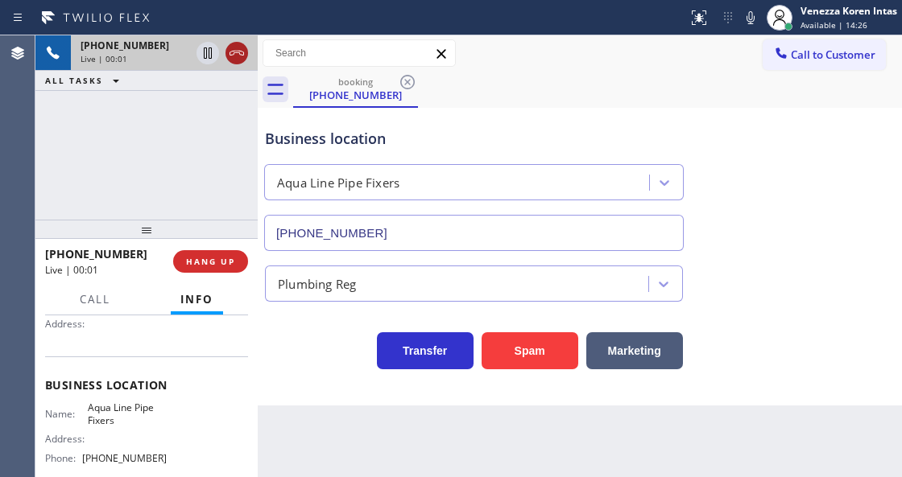
click at [237, 52] on icon at bounding box center [236, 52] width 19 height 19
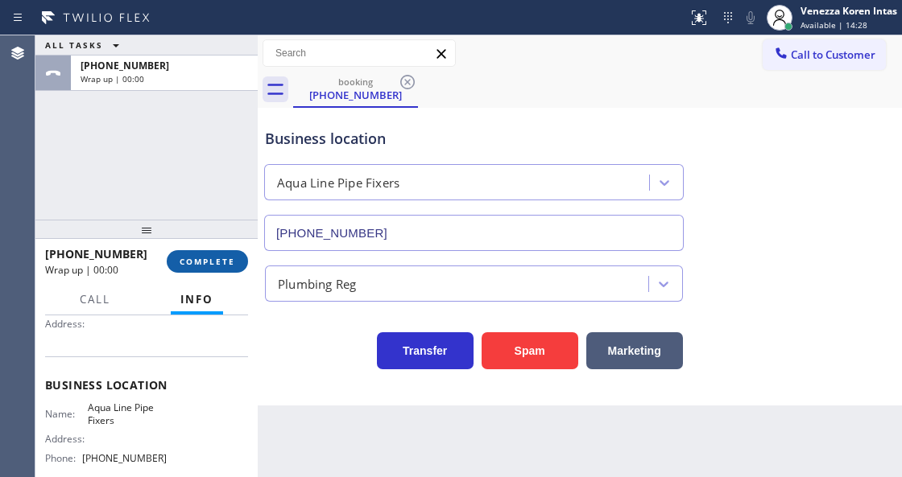
click at [225, 266] on span "COMPLETE" at bounding box center [207, 261] width 56 height 11
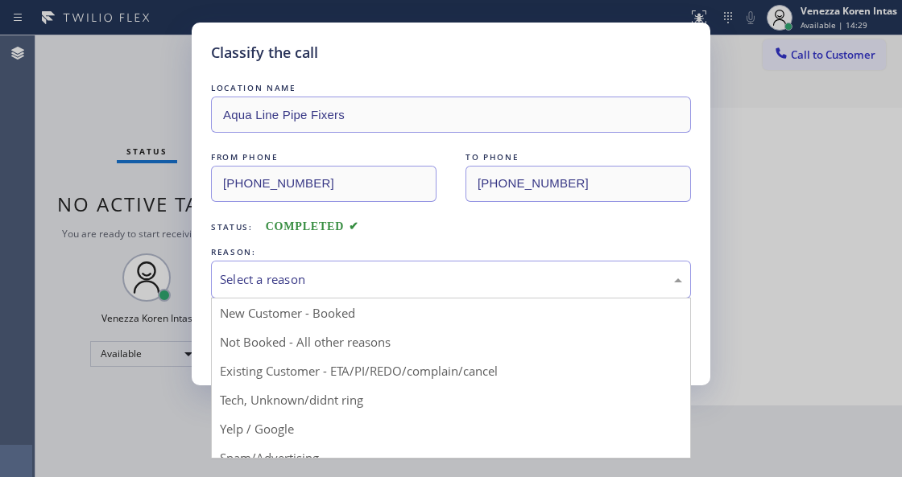
click at [435, 278] on div "Select a reason" at bounding box center [451, 279] width 462 height 19
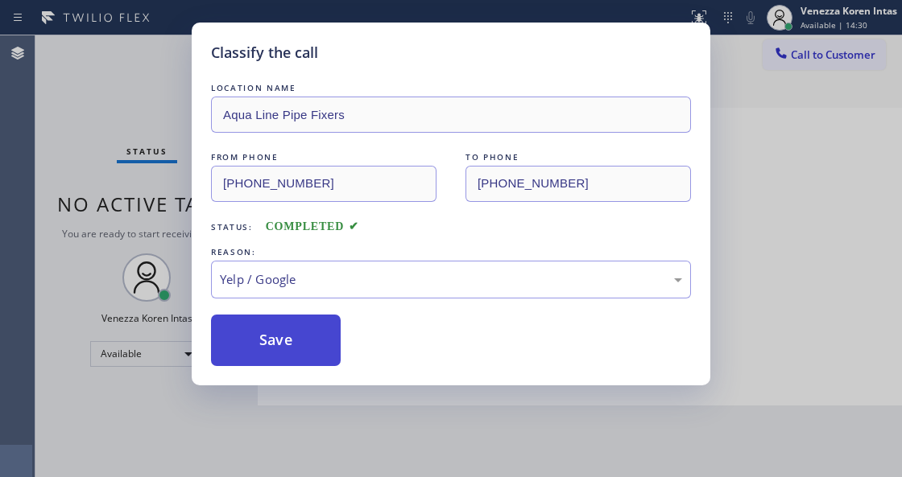
click at [273, 348] on button "Save" at bounding box center [276, 341] width 130 height 52
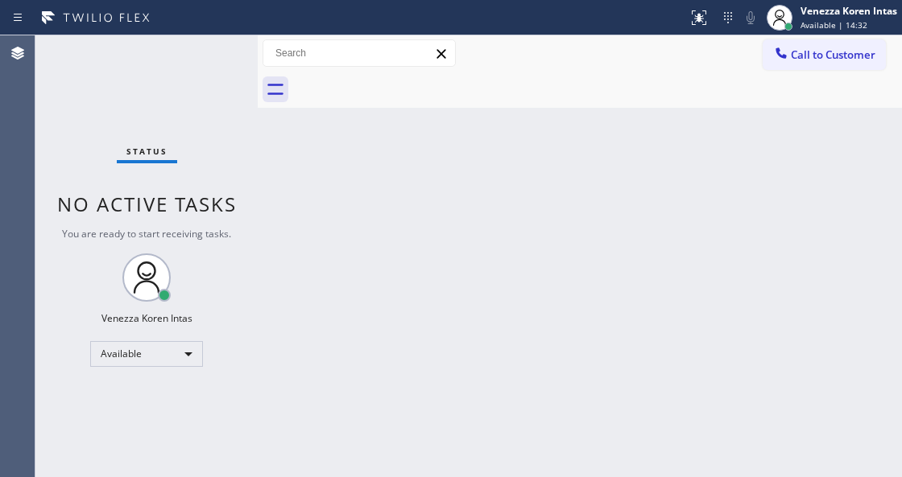
click at [565, 262] on div "Back to Dashboard Change Sender ID Customers Technicians Select a contact Outbo…" at bounding box center [580, 256] width 644 height 442
click at [809, 22] on span "Available | 15:00" at bounding box center [833, 24] width 67 height 11
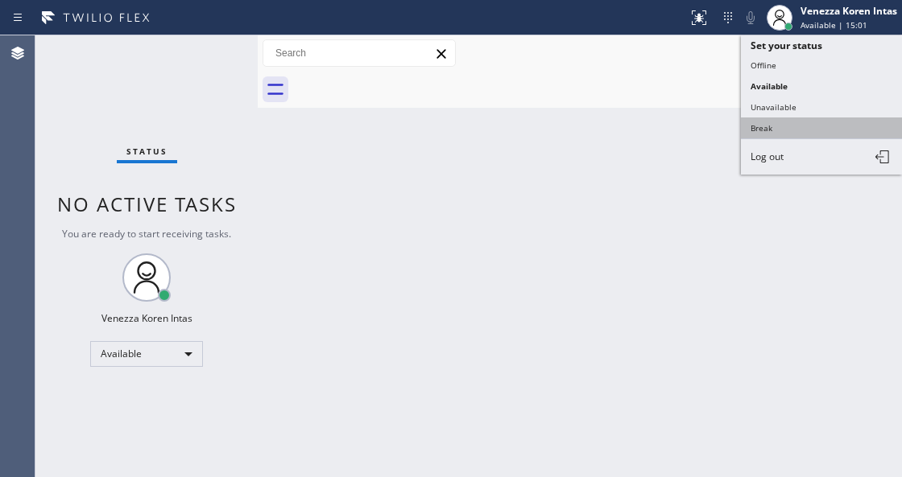
click at [772, 129] on button "Break" at bounding box center [821, 128] width 161 height 21
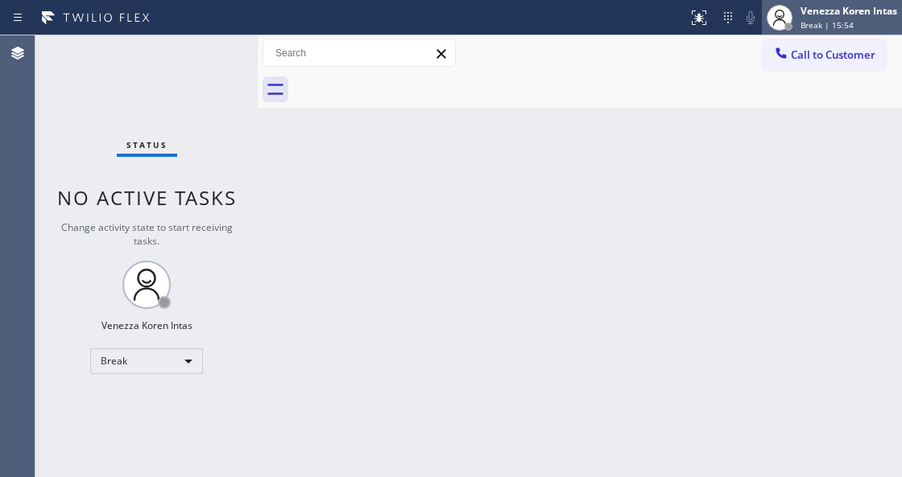
click at [833, 31] on div "Venezza Koren Intas Break | 15:54" at bounding box center [831, 17] width 140 height 35
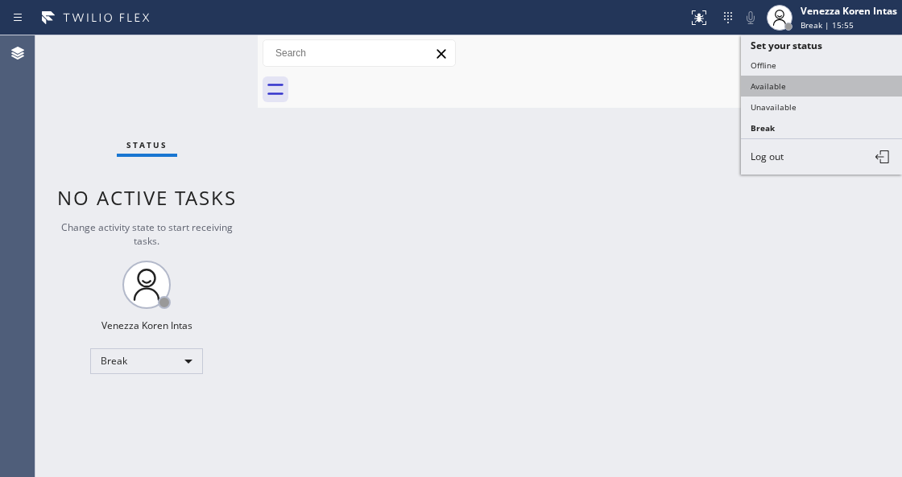
click at [816, 80] on button "Available" at bounding box center [821, 86] width 161 height 21
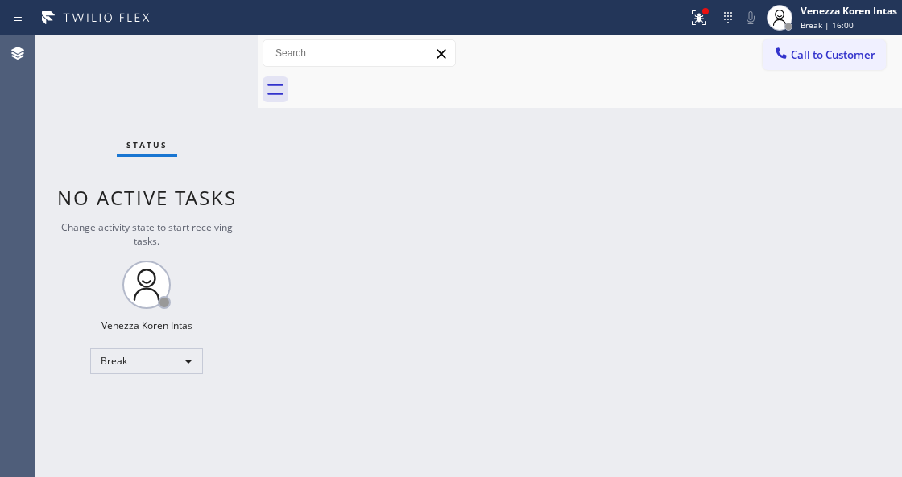
click at [292, 274] on div "Back to Dashboard Change Sender ID Customers Technicians Select a contact Outbo…" at bounding box center [580, 256] width 644 height 442
click at [159, 363] on div "Break" at bounding box center [146, 362] width 113 height 26
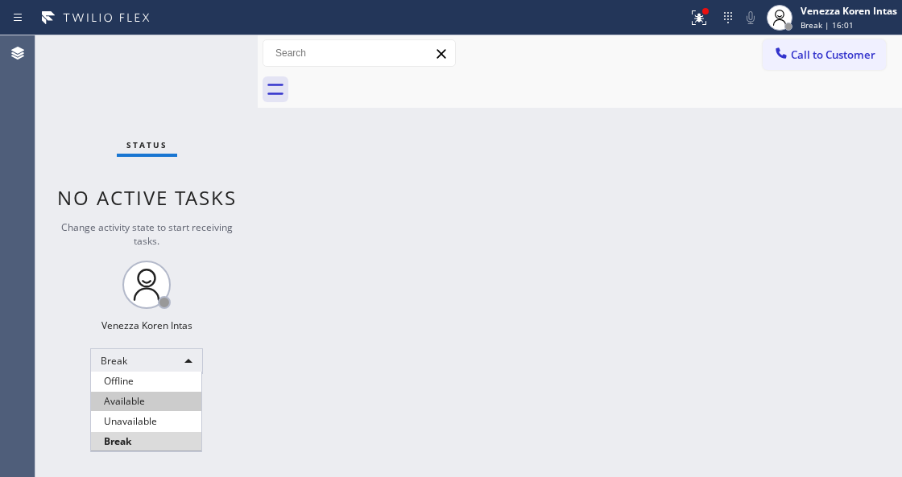
click at [145, 406] on li "Available" at bounding box center [146, 401] width 110 height 19
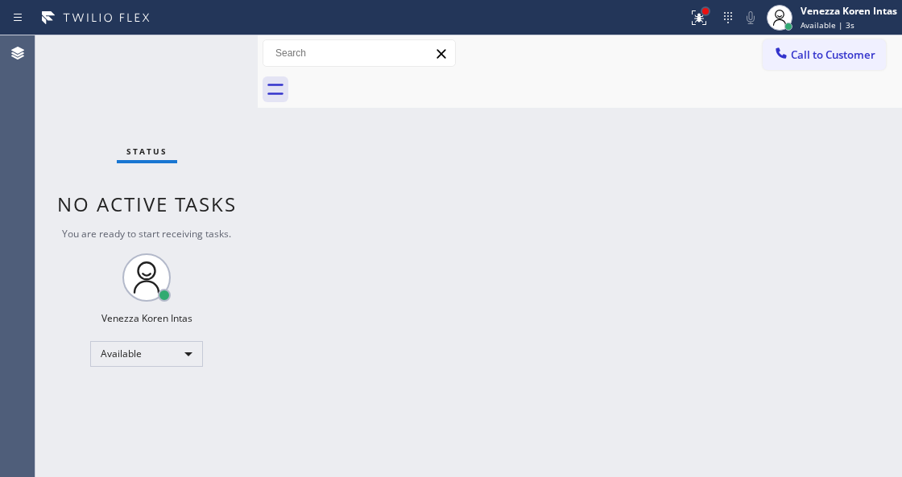
click at [703, 6] on div at bounding box center [705, 11] width 10 height 10
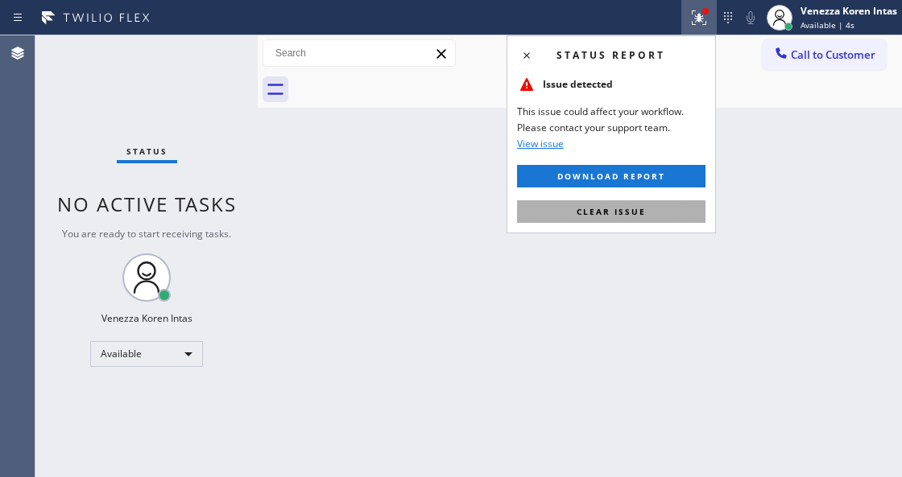
drag, startPoint x: 654, startPoint y: 214, endPoint x: 289, endPoint y: 206, distance: 364.7
click at [650, 214] on button "Clear issue" at bounding box center [611, 211] width 188 height 23
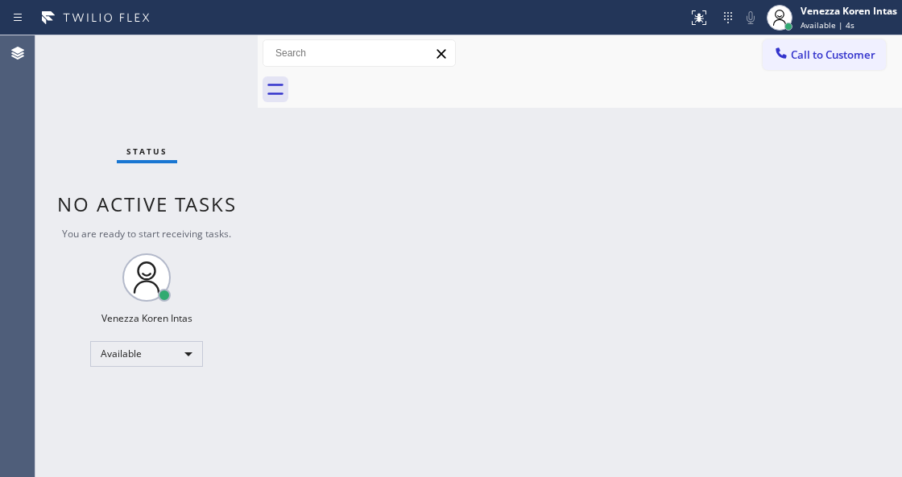
drag, startPoint x: 199, startPoint y: 85, endPoint x: 158, endPoint y: 87, distance: 41.1
click at [187, 85] on div "Status No active tasks You are ready to start receiving tasks. Venezza Koren In…" at bounding box center [146, 256] width 222 height 442
click at [151, 81] on div "Status No active tasks You are ready to start receiving tasks. Venezza Koren In…" at bounding box center [146, 256] width 222 height 442
click at [459, 101] on div at bounding box center [597, 90] width 609 height 36
click at [324, 237] on div "Back to Dashboard Change Sender ID Customers Technicians Select a contact Outbo…" at bounding box center [580, 256] width 644 height 442
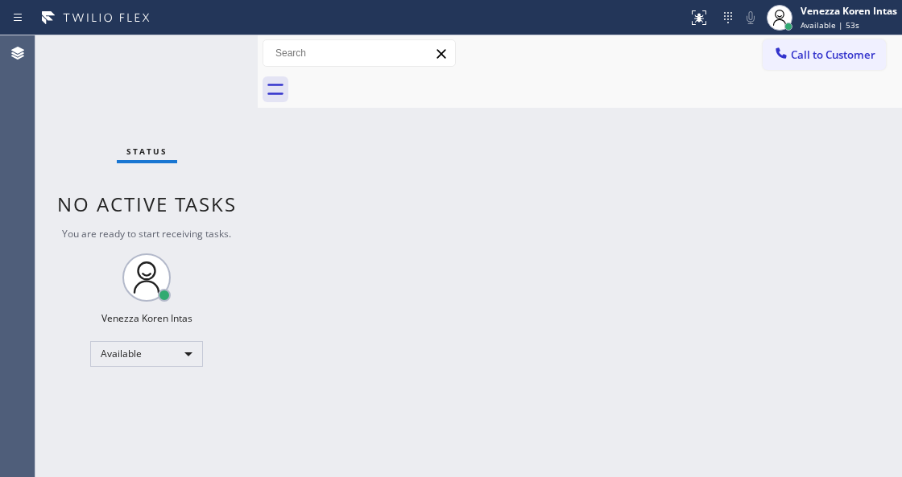
drag, startPoint x: 138, startPoint y: 89, endPoint x: 223, endPoint y: 261, distance: 191.9
click at [138, 89] on div "Status No active tasks You are ready to start receiving tasks. Venezza Koren In…" at bounding box center [146, 256] width 222 height 442
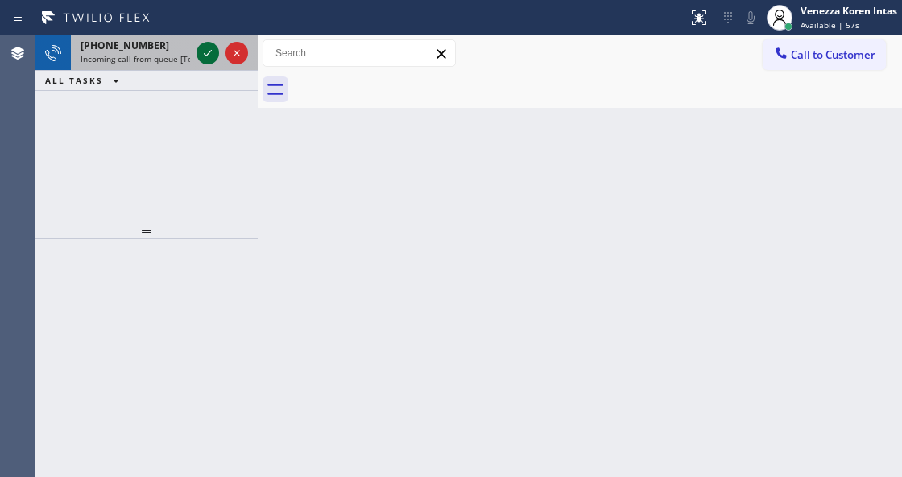
click at [208, 48] on icon at bounding box center [207, 52] width 19 height 19
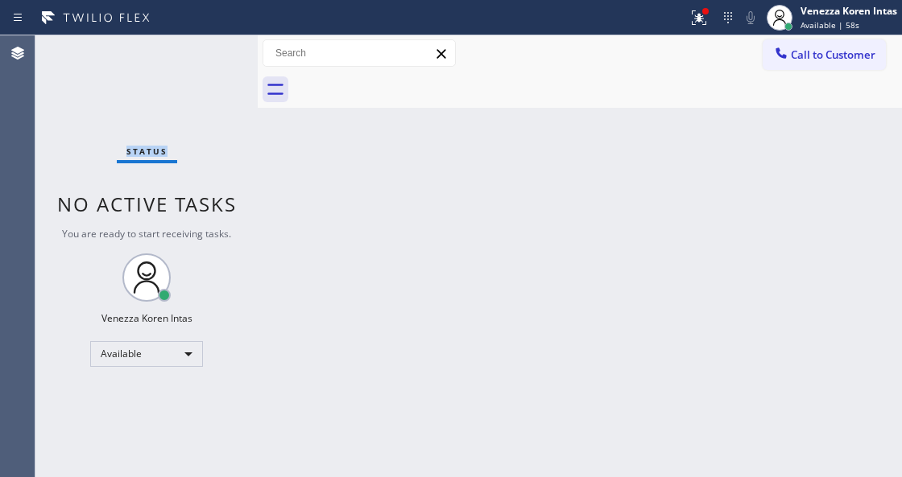
click at [208, 48] on div "Status No active tasks You are ready to start receiving tasks. Venezza Koren In…" at bounding box center [146, 256] width 222 height 442
click at [699, 3] on button at bounding box center [698, 17] width 35 height 35
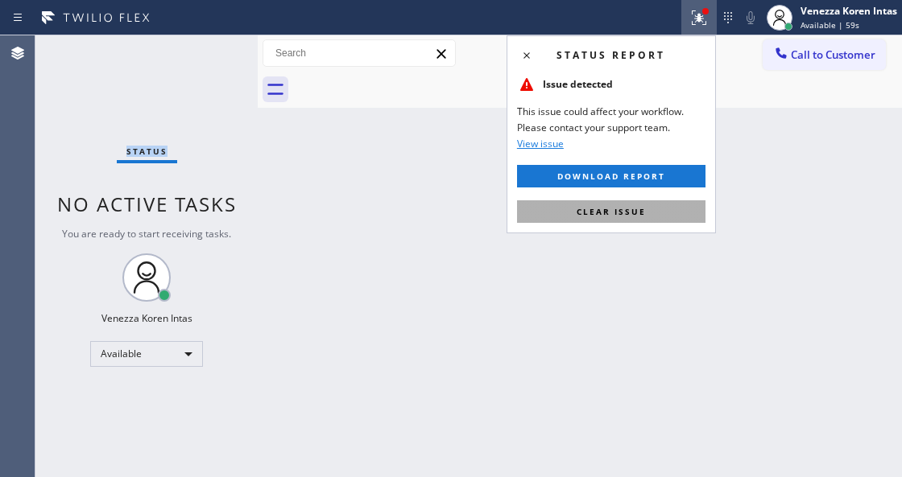
click at [673, 201] on button "Clear issue" at bounding box center [611, 211] width 188 height 23
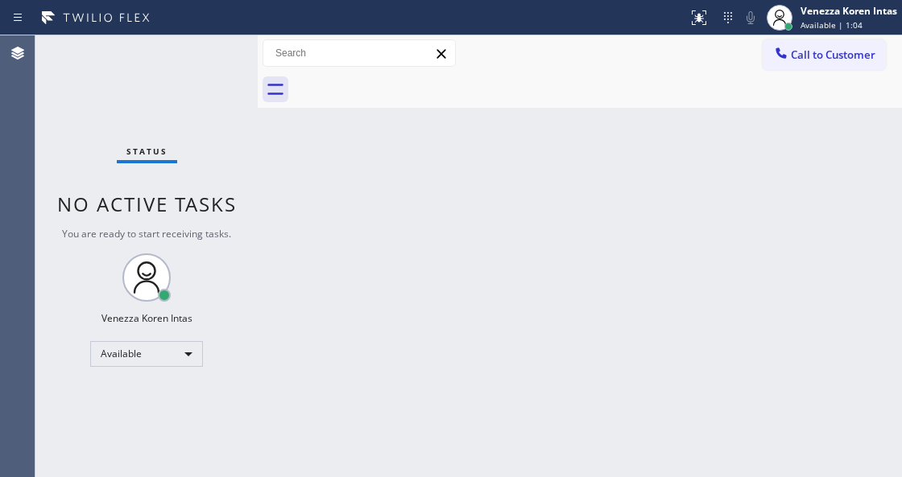
click at [414, 196] on div "Back to Dashboard Change Sender ID Customers Technicians Select a contact Outbo…" at bounding box center [580, 256] width 644 height 442
click at [209, 41] on div "Status No active tasks You are ready to start receiving tasks. Venezza Koren In…" at bounding box center [146, 256] width 222 height 442
drag, startPoint x: 171, startPoint y: 143, endPoint x: 187, endPoint y: 159, distance: 21.6
click at [171, 143] on div "Status No active tasks You are ready to start receiving tasks. Venezza Koren In…" at bounding box center [146, 256] width 222 height 442
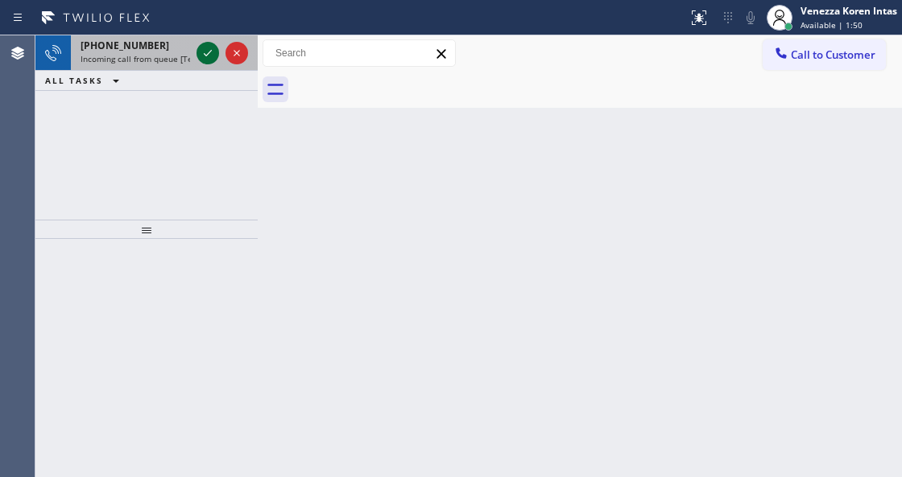
click at [213, 56] on icon at bounding box center [207, 52] width 19 height 19
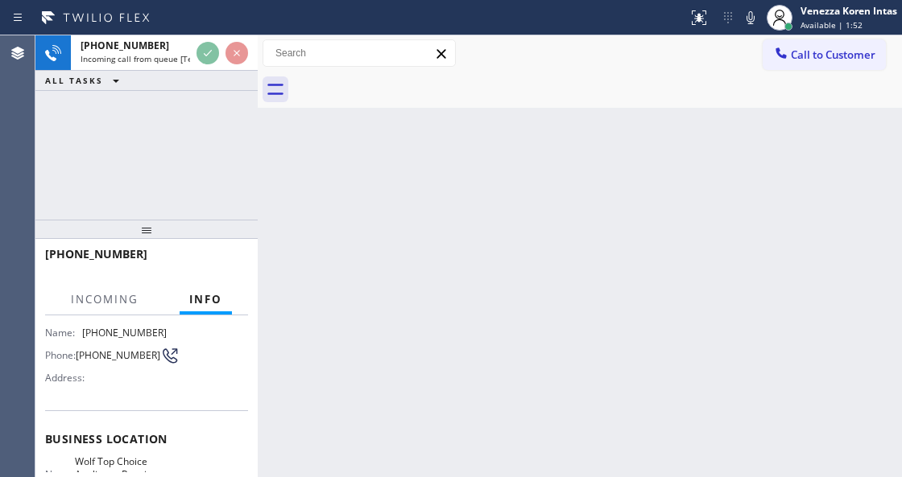
scroll to position [214, 0]
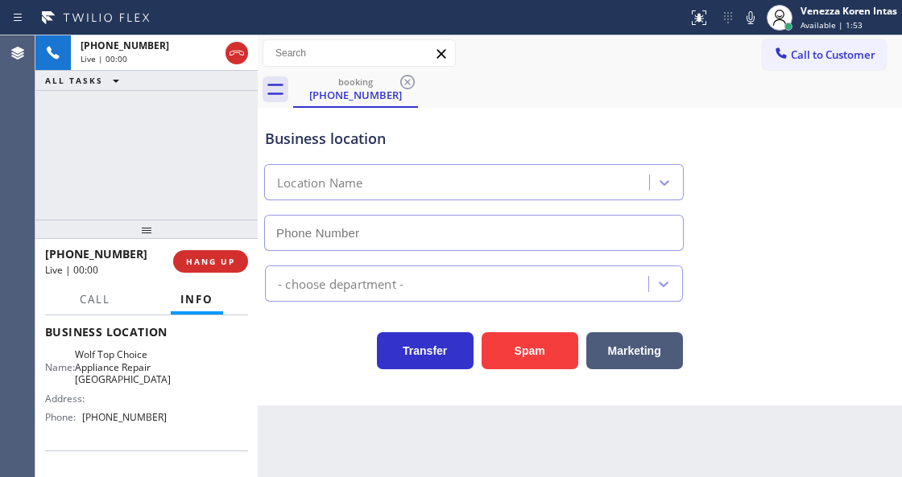
type input "(971) 287-7161"
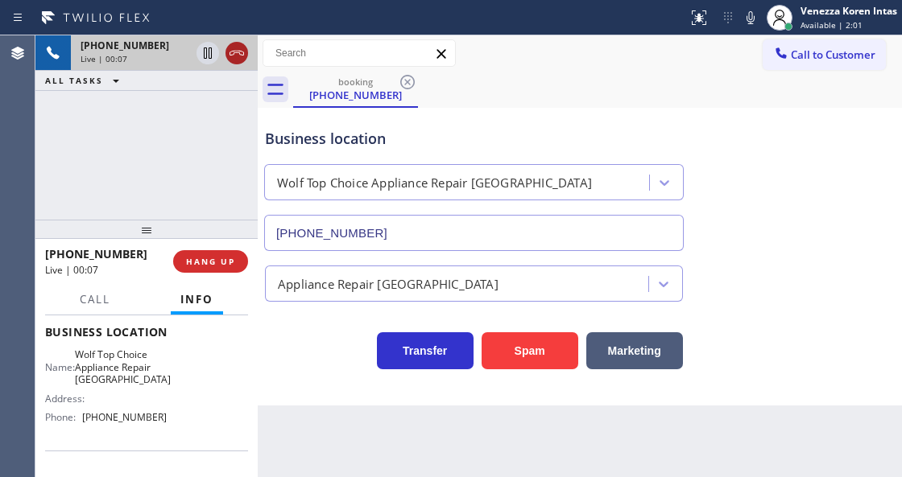
click at [235, 47] on icon at bounding box center [236, 52] width 19 height 19
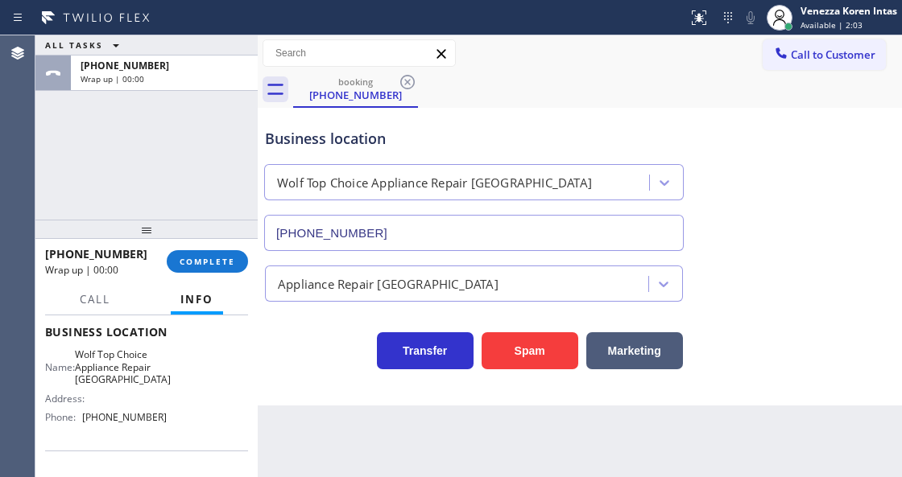
click at [150, 142] on div "ALL TASKS ALL TASKS ACTIVE TASKS TASKS IN WRAP UP +19714470687 Wrap up | 00:00" at bounding box center [146, 127] width 222 height 184
click at [230, 267] on button "COMPLETE" at bounding box center [207, 261] width 81 height 23
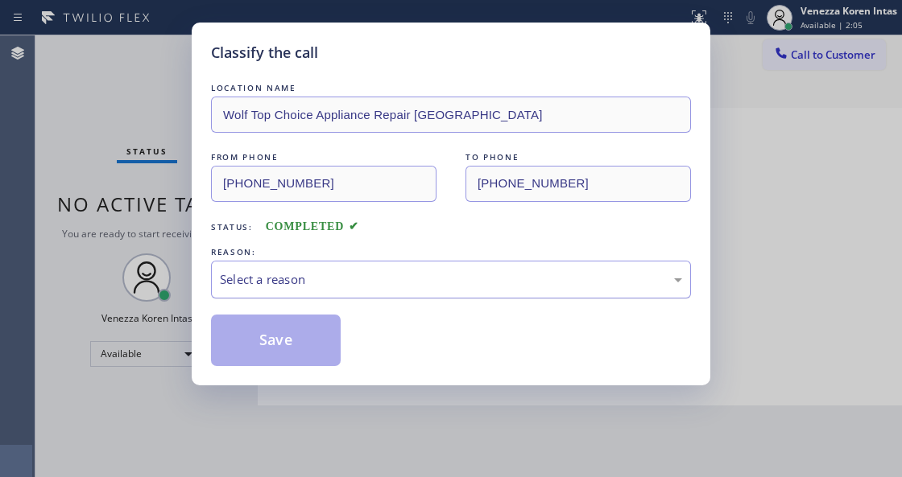
click at [336, 285] on div "Select a reason" at bounding box center [451, 279] width 462 height 19
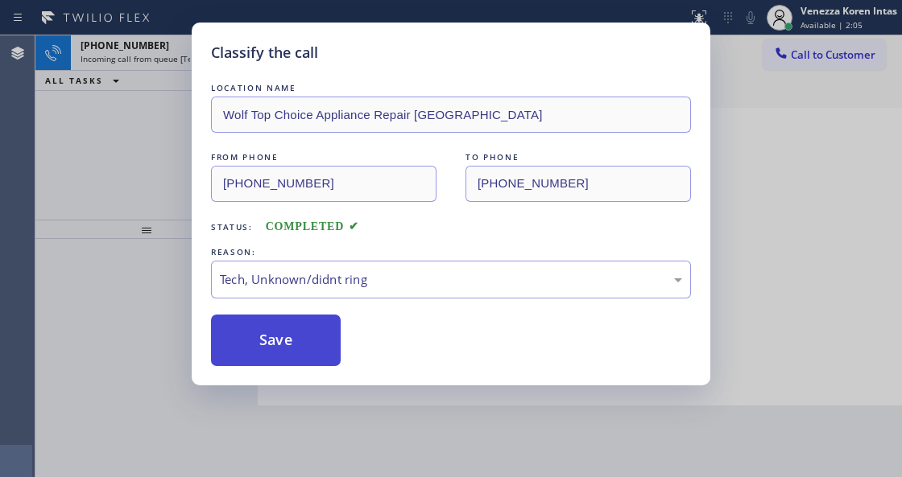
click at [290, 346] on button "Save" at bounding box center [276, 341] width 130 height 52
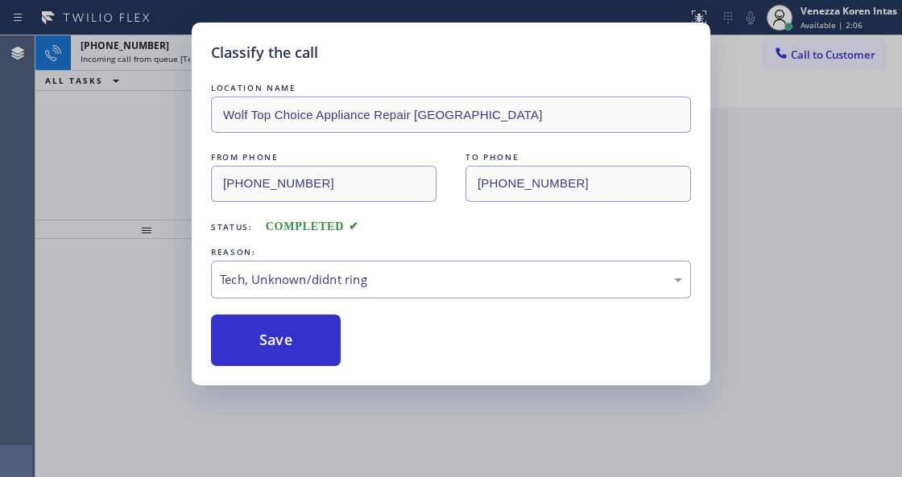
click at [206, 61] on icon at bounding box center [207, 52] width 19 height 19
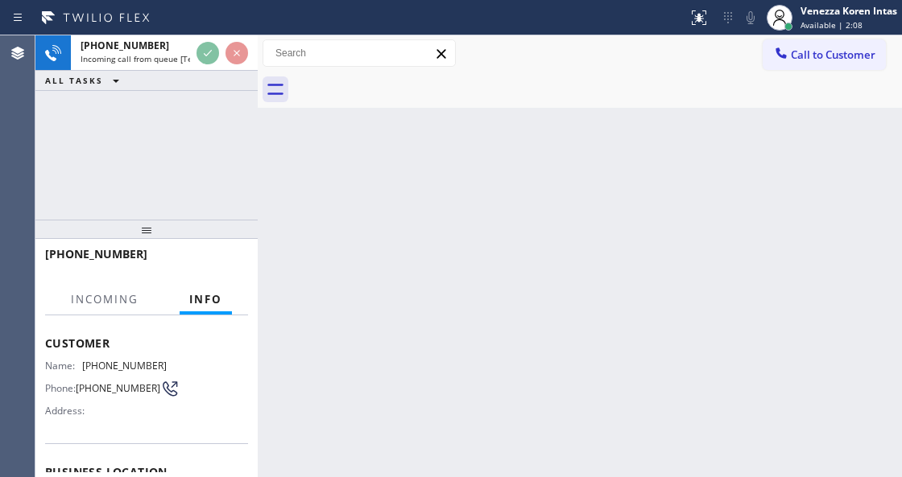
scroll to position [161, 0]
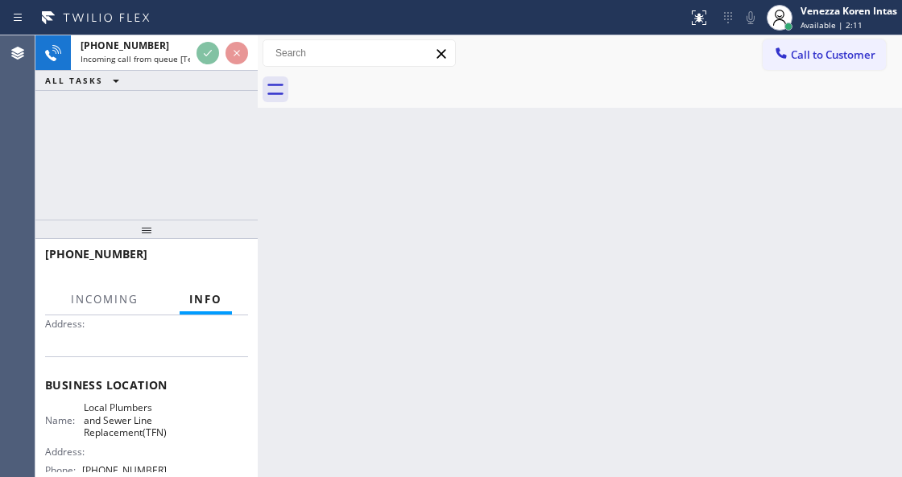
click at [559, 256] on div "Back to Dashboard Change Sender ID Customers Technicians Select a contact Outbo…" at bounding box center [580, 256] width 644 height 442
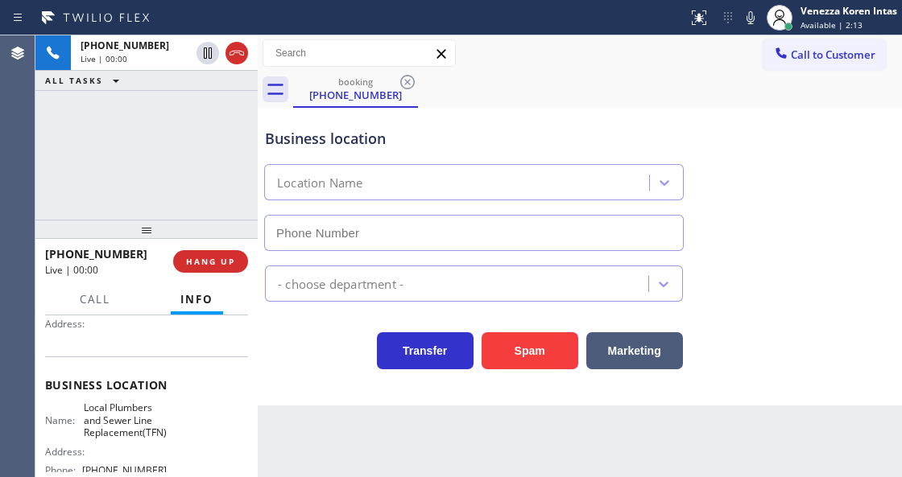
type input "(877) 647-1303"
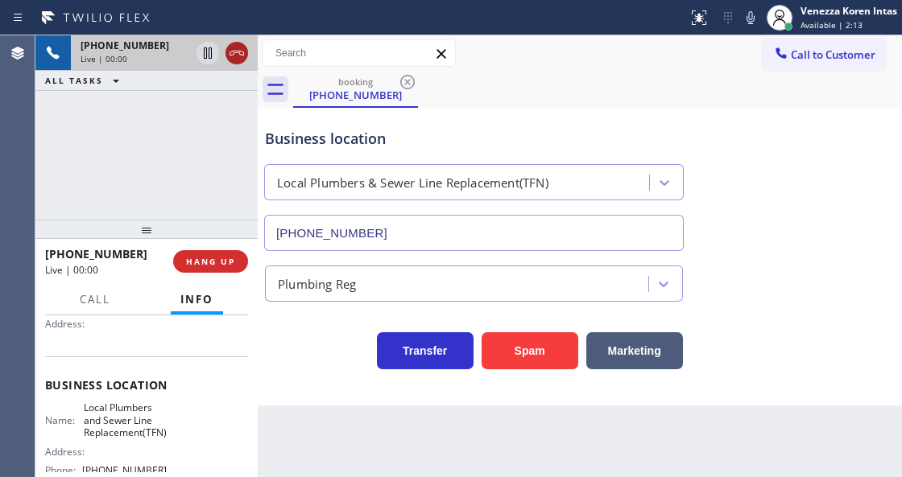
click at [240, 54] on icon at bounding box center [236, 53] width 14 height 5
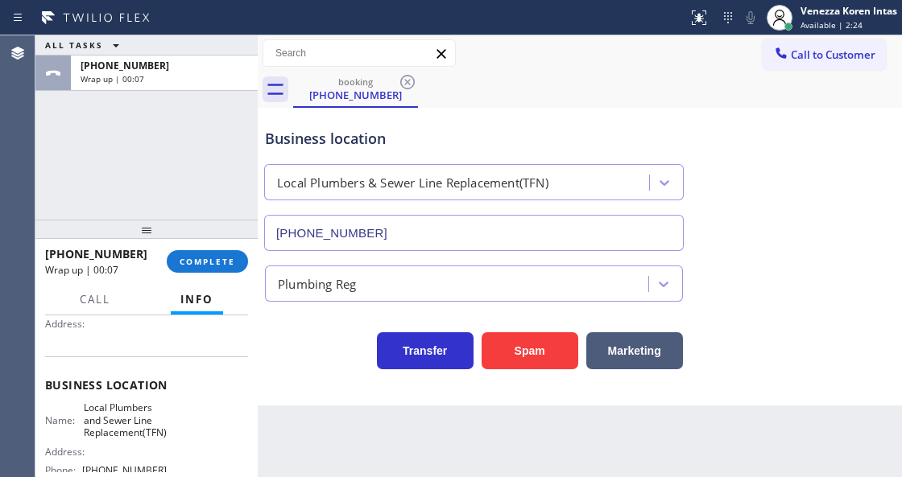
drag, startPoint x: 222, startPoint y: 253, endPoint x: 312, endPoint y: 275, distance: 92.1
click at [222, 253] on button "COMPLETE" at bounding box center [207, 261] width 81 height 23
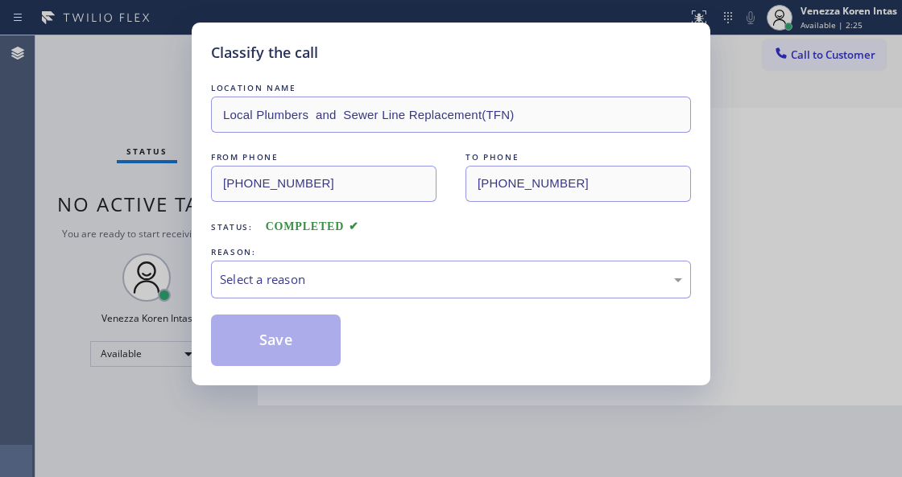
click at [354, 278] on div "Select a reason" at bounding box center [451, 279] width 462 height 19
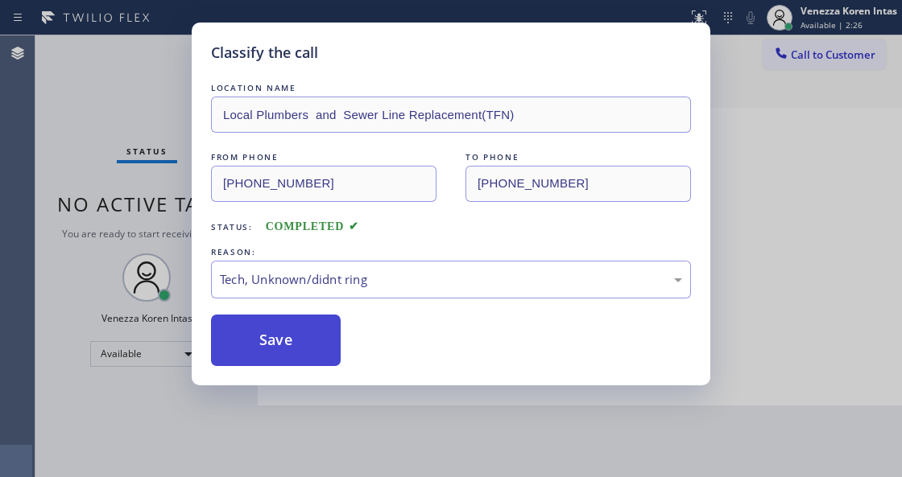
click at [311, 359] on button "Save" at bounding box center [276, 341] width 130 height 52
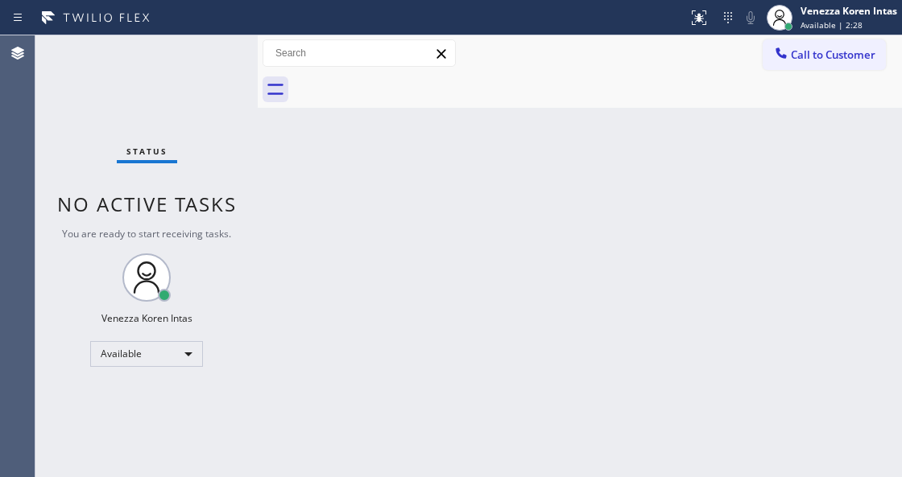
click at [497, 94] on div at bounding box center [597, 90] width 609 height 36
click at [122, 84] on div "Status No active tasks You are ready to start receiving tasks. Venezza Koren In…" at bounding box center [146, 256] width 222 height 442
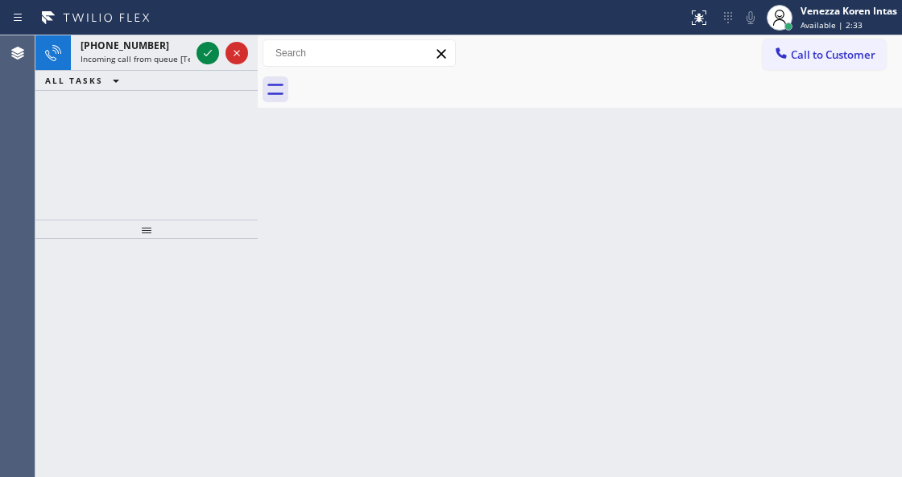
click at [250, 316] on div at bounding box center [146, 358] width 222 height 238
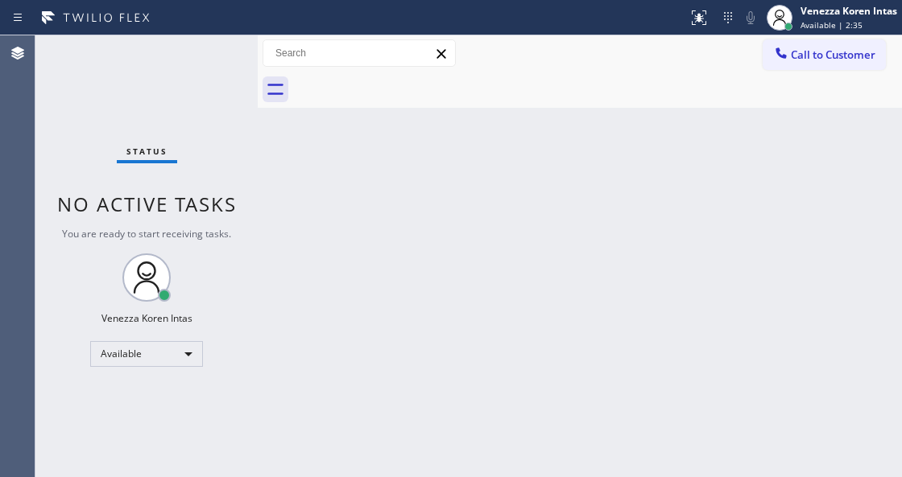
click at [225, 64] on div "Status No active tasks You are ready to start receiving tasks. Venezza Koren In…" at bounding box center [146, 256] width 222 height 442
click at [692, 77] on div at bounding box center [597, 90] width 609 height 36
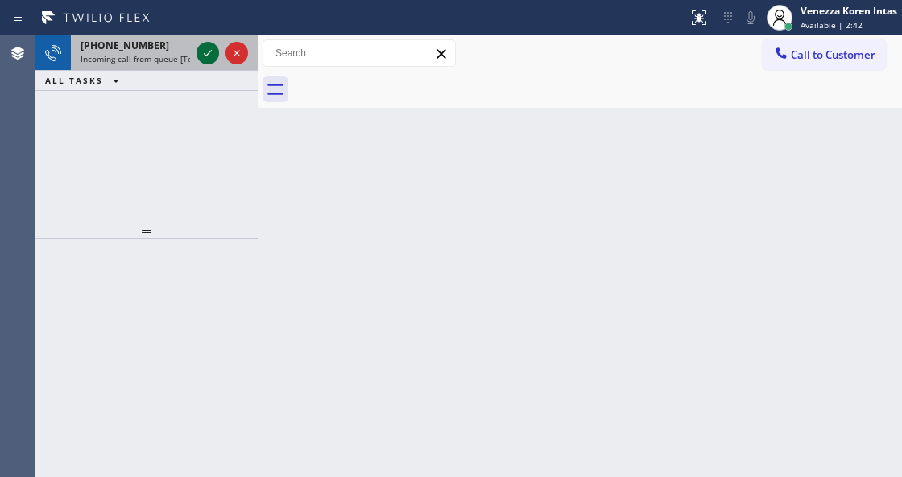
click at [201, 55] on icon at bounding box center [207, 52] width 19 height 19
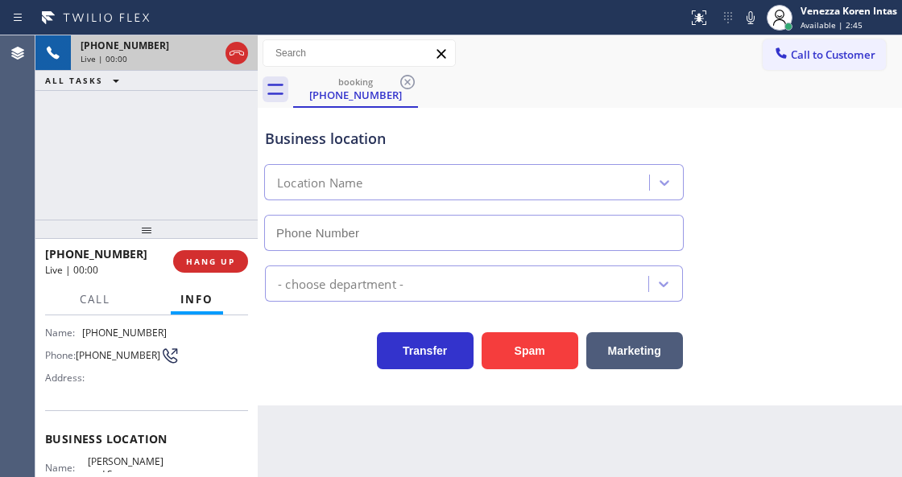
scroll to position [214, 0]
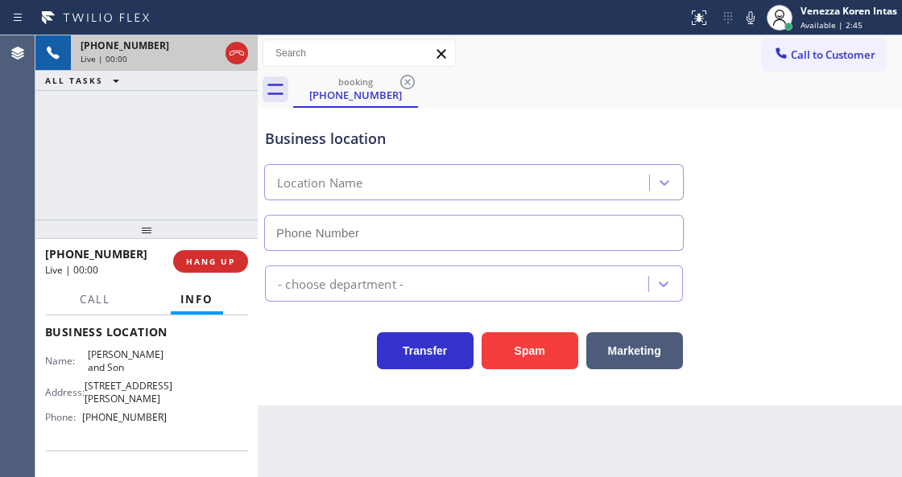
type input "[PHONE_NUMBER]"
drag, startPoint x: 197, startPoint y: 130, endPoint x: 249, endPoint y: 155, distance: 57.2
click at [197, 130] on div "+16094239927 Live | 00:00 ALL TASKS ALL TASKS ACTIVE TASKS TASKS IN WRAP UP" at bounding box center [146, 127] width 222 height 184
click at [741, 19] on icon at bounding box center [750, 17] width 19 height 19
click at [215, 51] on icon at bounding box center [207, 52] width 19 height 19
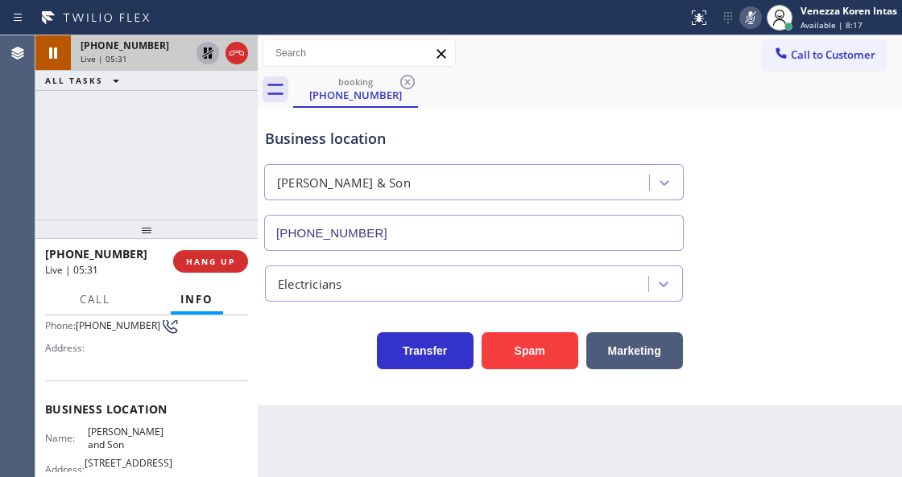
scroll to position [161, 0]
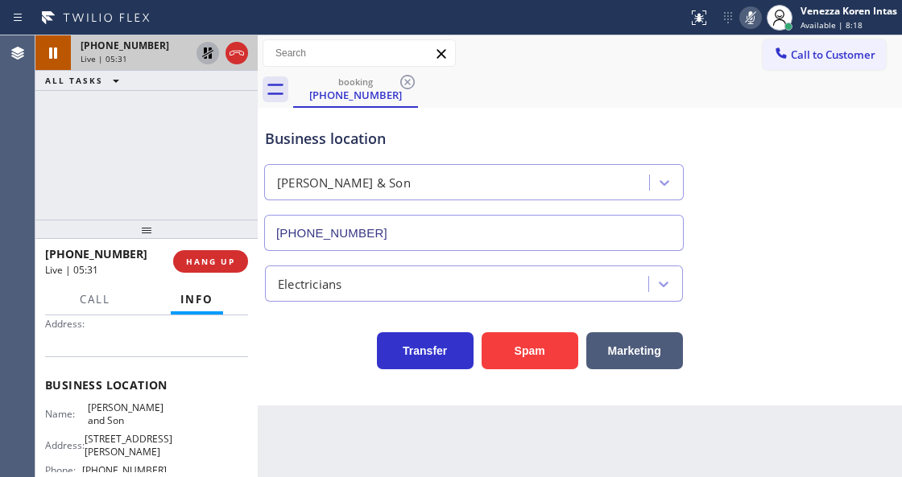
drag, startPoint x: 77, startPoint y: 406, endPoint x: 132, endPoint y: 426, distance: 58.0
click at [132, 426] on div "Name: George Johnson and Son" at bounding box center [106, 414] width 122 height 25
copy div "[PERSON_NAME] and Son"
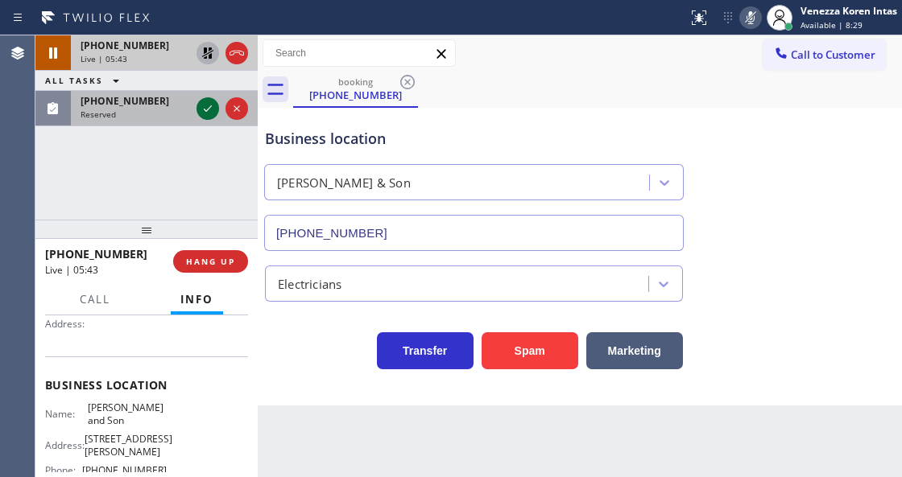
click at [207, 105] on icon at bounding box center [207, 108] width 19 height 19
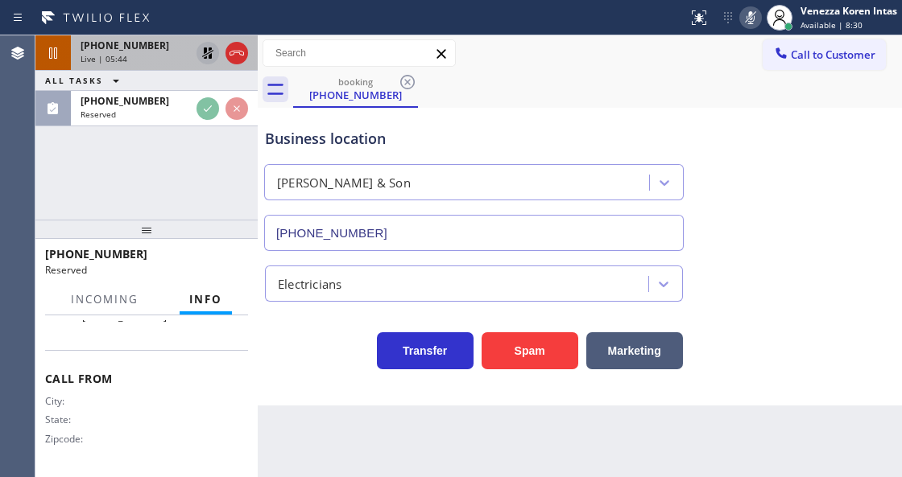
scroll to position [327, 0]
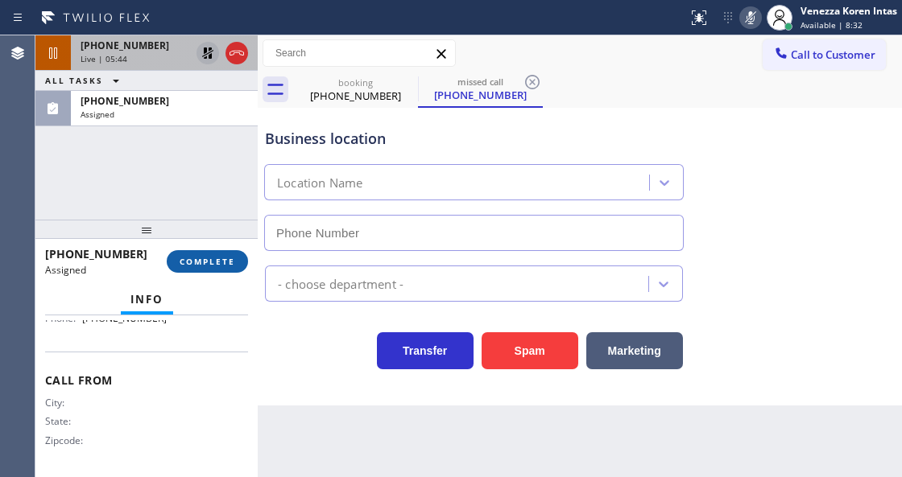
click at [222, 259] on span "COMPLETE" at bounding box center [207, 261] width 56 height 11
type input "(323) 214-3459"
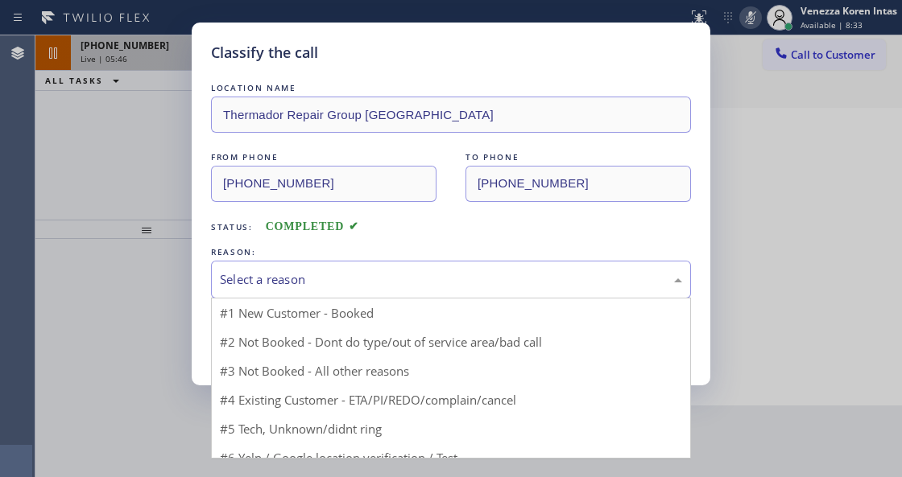
drag, startPoint x: 349, startPoint y: 278, endPoint x: 319, endPoint y: 396, distance: 121.2
click at [349, 278] on div "Select a reason" at bounding box center [451, 279] width 462 height 19
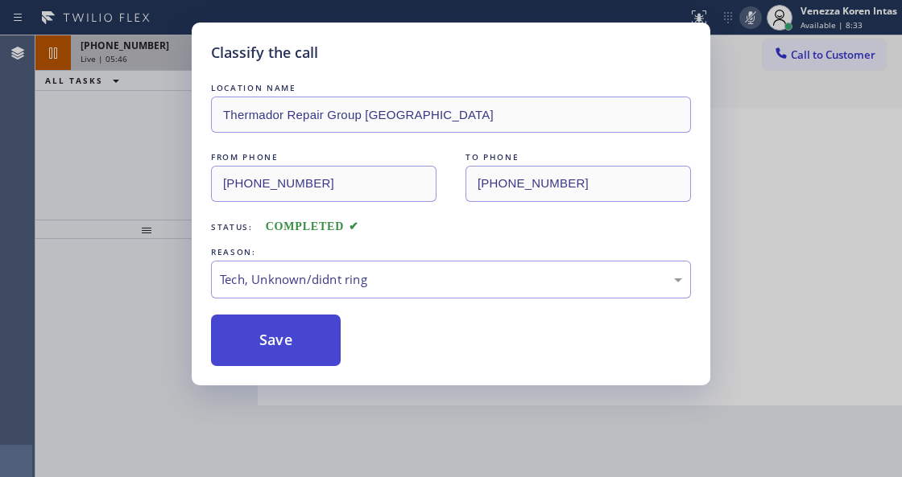
click at [278, 361] on button "Save" at bounding box center [276, 341] width 130 height 52
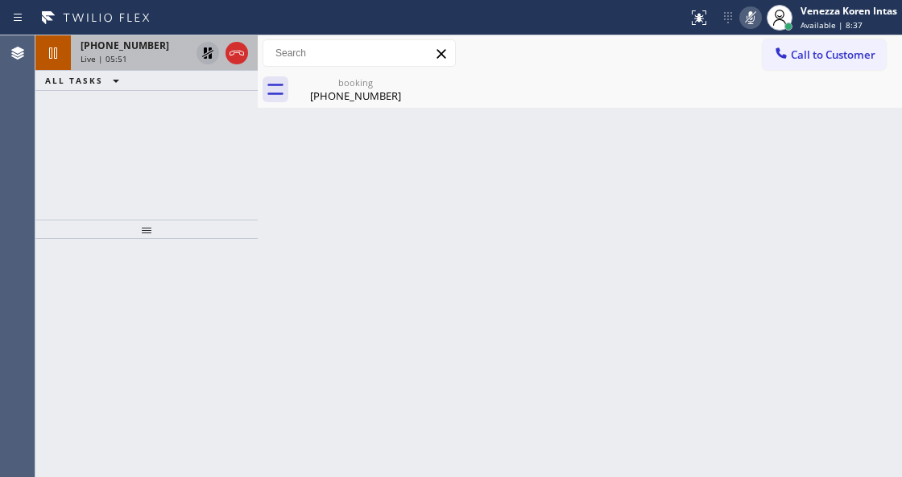
click at [134, 53] on div "Live | 05:51" at bounding box center [134, 58] width 109 height 11
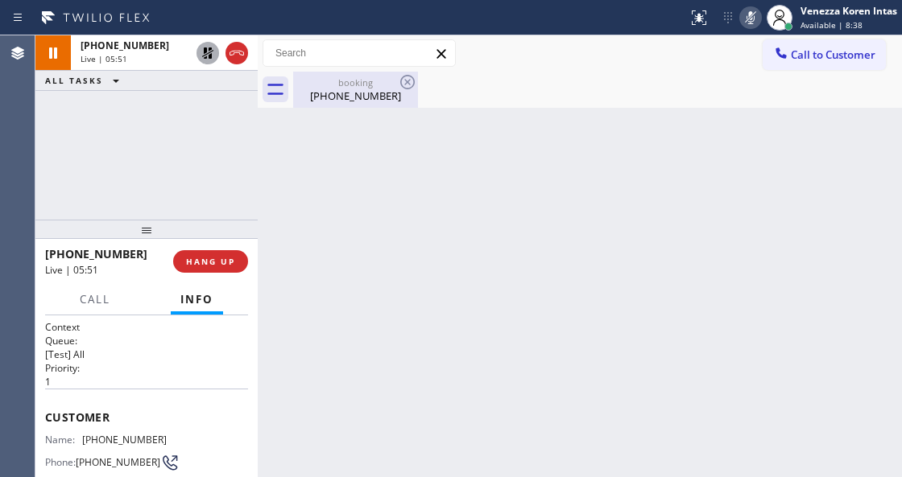
click at [383, 87] on div "booking" at bounding box center [356, 82] width 122 height 12
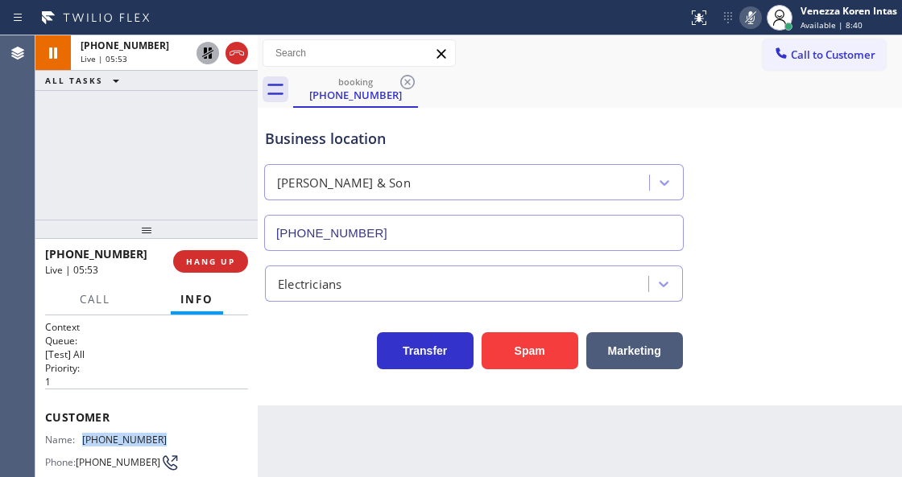
drag, startPoint x: 165, startPoint y: 435, endPoint x: 85, endPoint y: 438, distance: 79.8
click at [85, 438] on div "Name: (609) 423-9927 Phone: (609) 423-9927 Address:" at bounding box center [146, 466] width 203 height 64
copy span "(609) 423-9927"
click at [744, 8] on icon at bounding box center [750, 17] width 19 height 19
click at [208, 60] on icon at bounding box center [207, 52] width 19 height 19
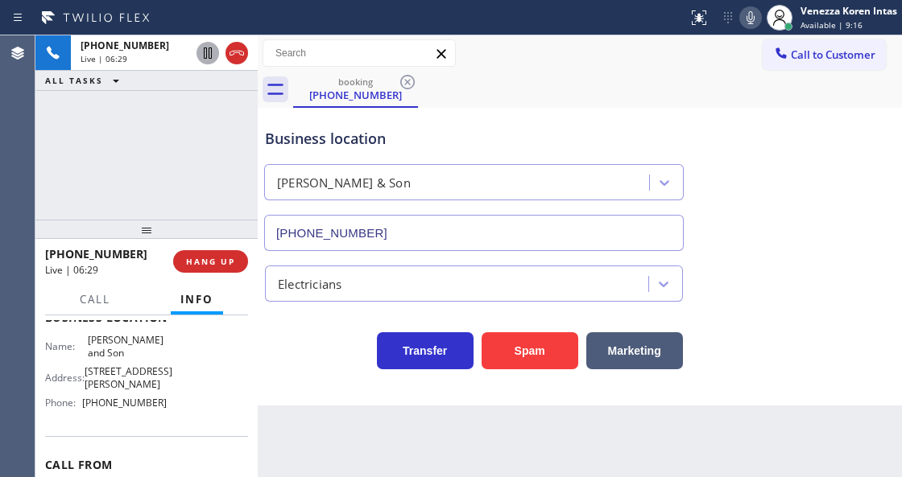
scroll to position [322, 0]
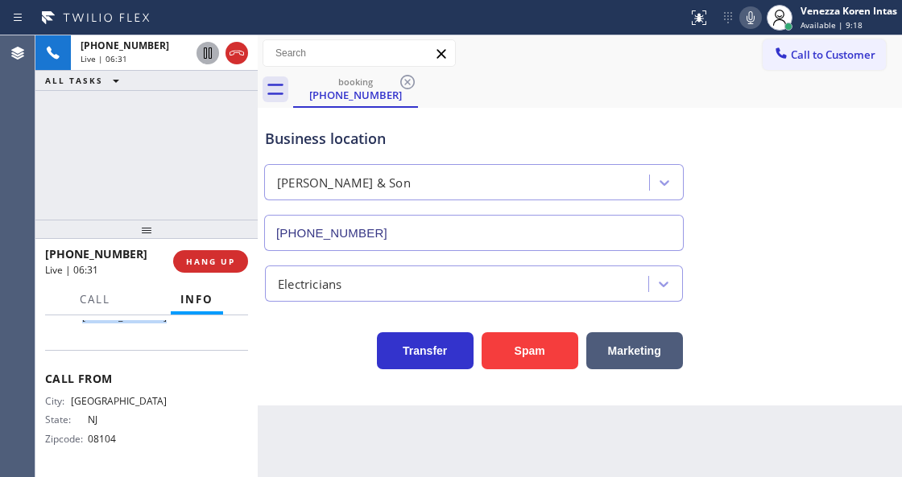
drag, startPoint x: 155, startPoint y: 332, endPoint x: 84, endPoint y: 340, distance: 72.1
click at [84, 323] on div "Phone: (856) 356-0561" at bounding box center [106, 317] width 122 height 12
copy div "[PHONE_NUMBER]"
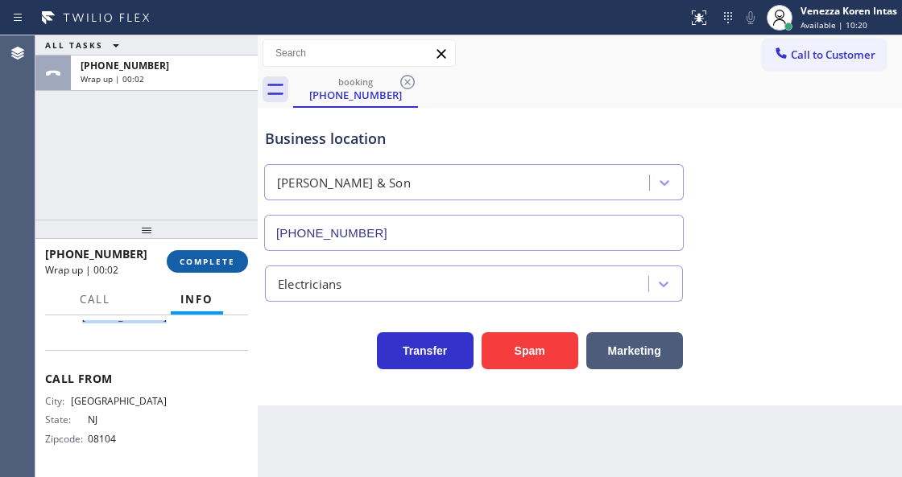
drag, startPoint x: 227, startPoint y: 263, endPoint x: 366, endPoint y: 270, distance: 139.4
click at [227, 265] on span "COMPLETE" at bounding box center [207, 261] width 56 height 11
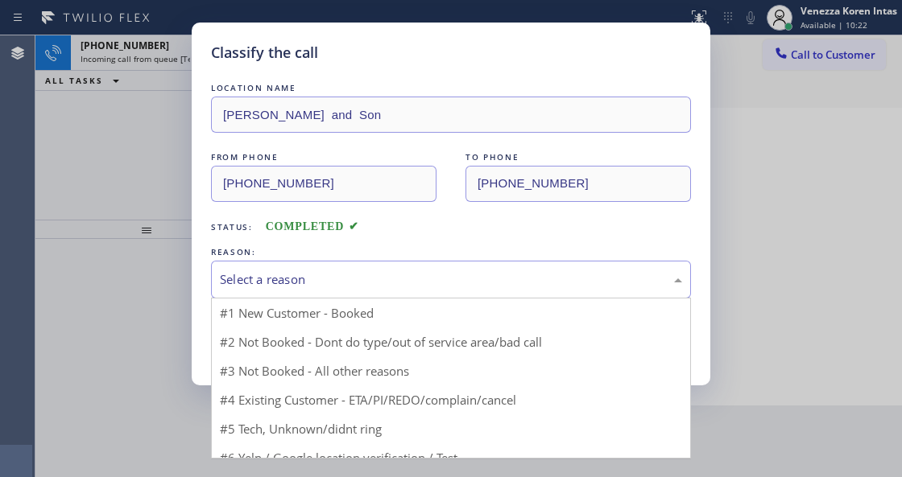
click at [370, 283] on div "Select a reason" at bounding box center [451, 279] width 462 height 19
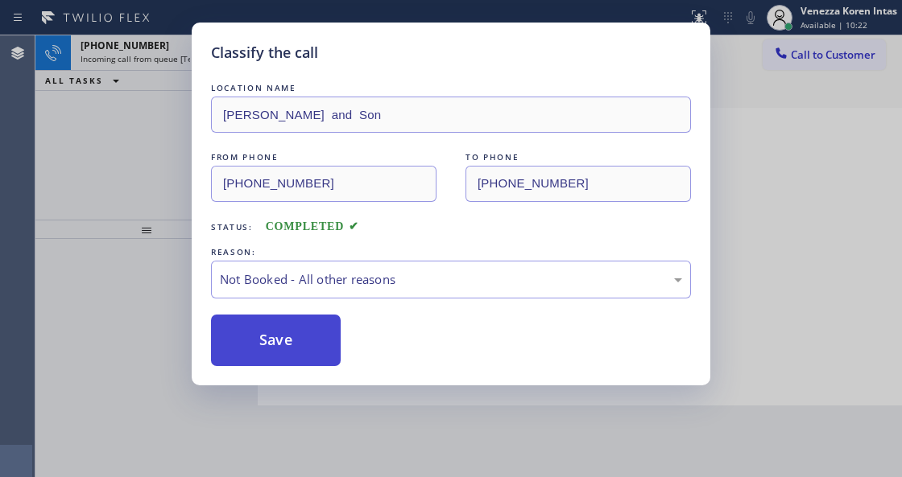
click at [282, 339] on button "Save" at bounding box center [276, 341] width 130 height 52
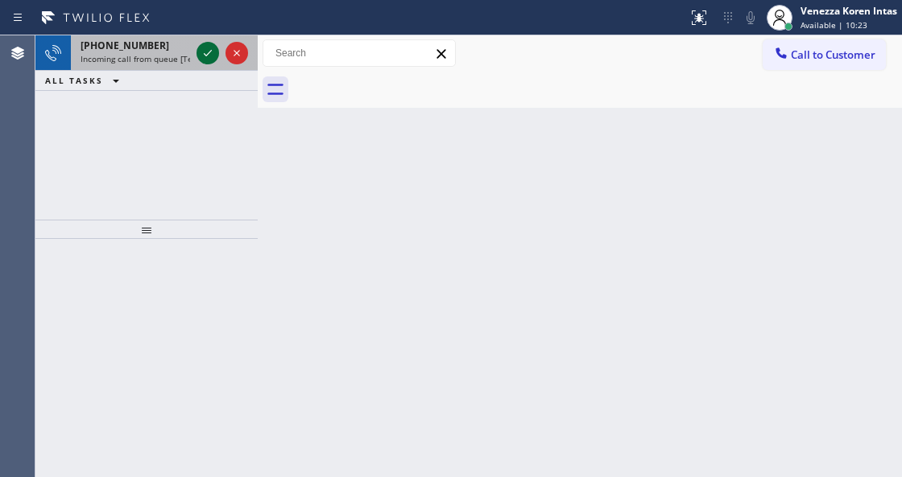
click at [207, 53] on icon at bounding box center [207, 52] width 19 height 19
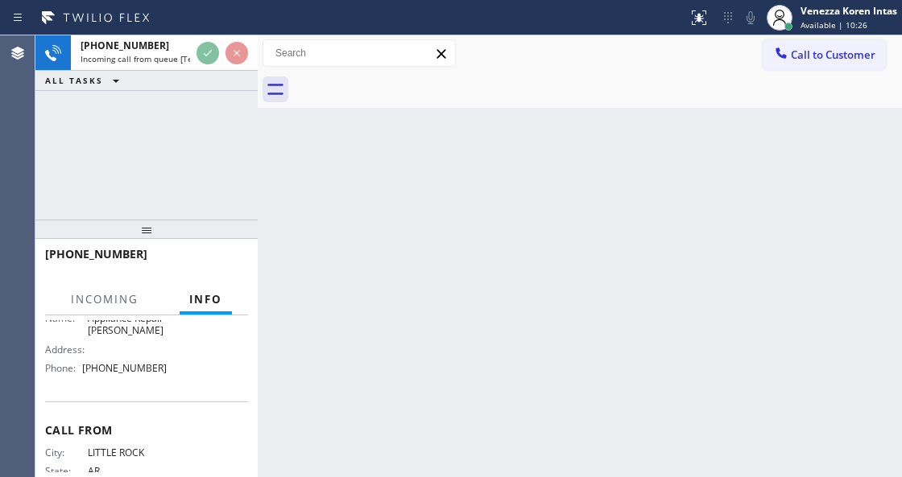
scroll to position [268, 0]
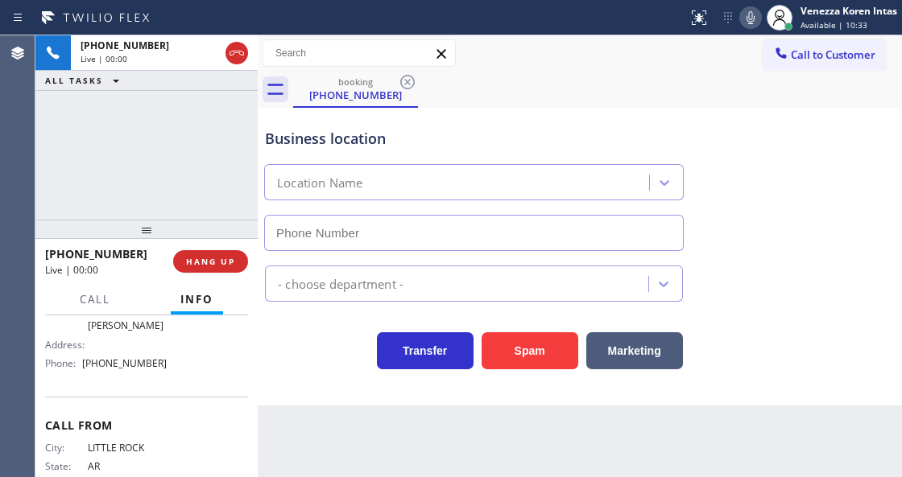
type input "(786) 828-5778"
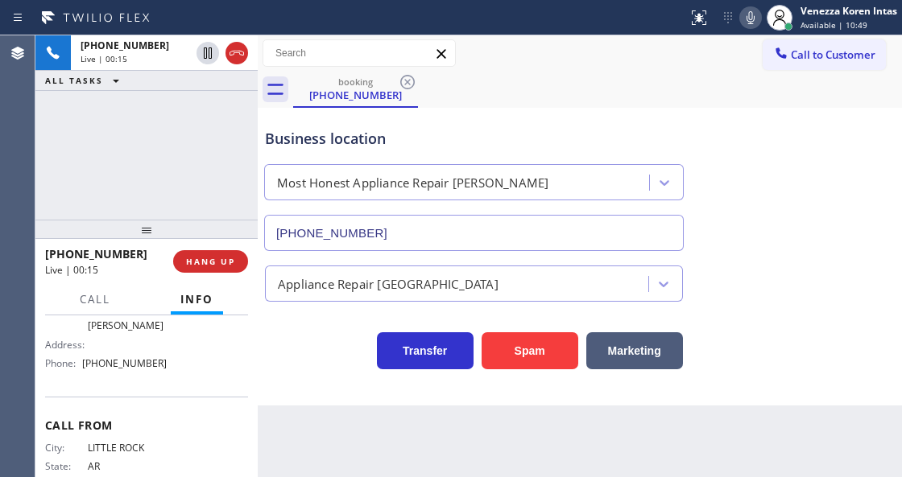
drag, startPoint x: 237, startPoint y: 59, endPoint x: 240, endPoint y: 114, distance: 55.6
click at [237, 59] on icon at bounding box center [236, 52] width 19 height 19
click at [227, 262] on span "HANG UP" at bounding box center [210, 261] width 49 height 11
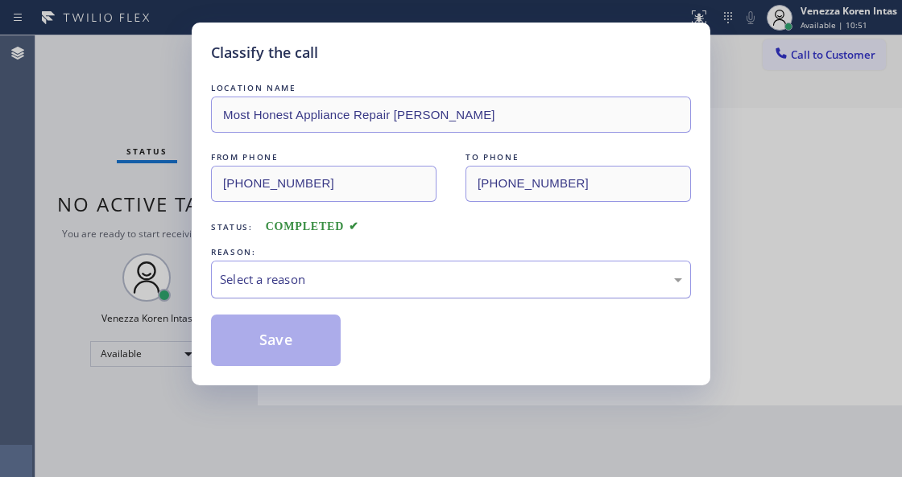
click at [359, 291] on div "Select a reason" at bounding box center [451, 280] width 480 height 38
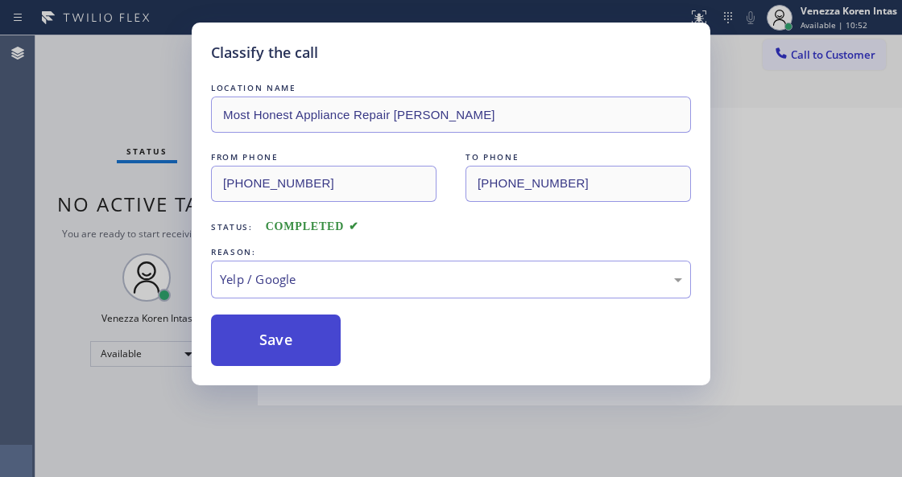
click at [302, 356] on button "Save" at bounding box center [276, 341] width 130 height 52
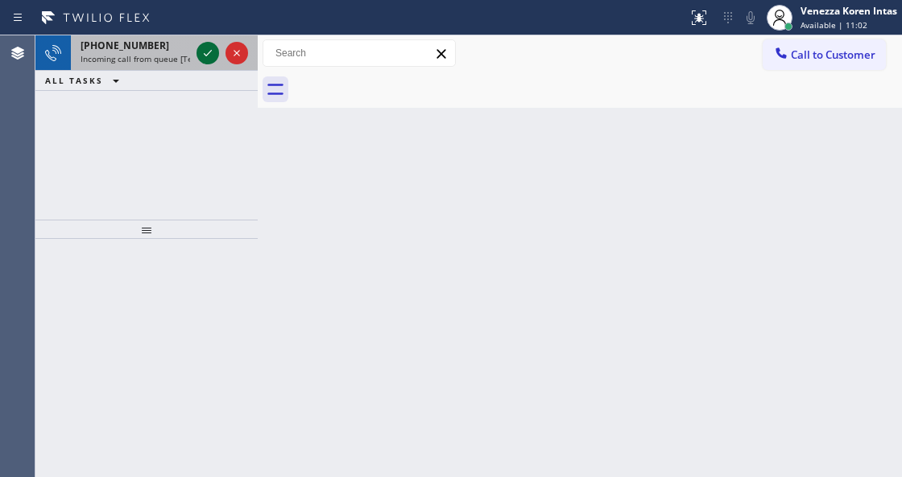
click at [214, 60] on icon at bounding box center [207, 52] width 19 height 19
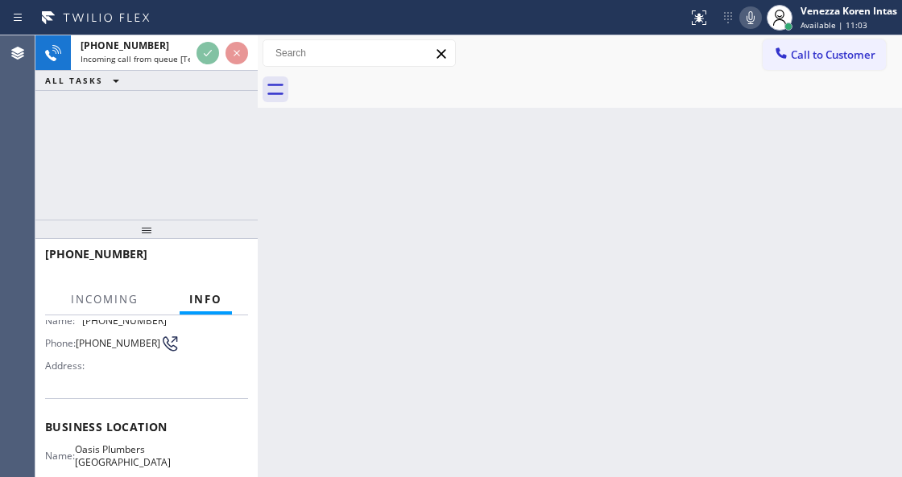
scroll to position [214, 0]
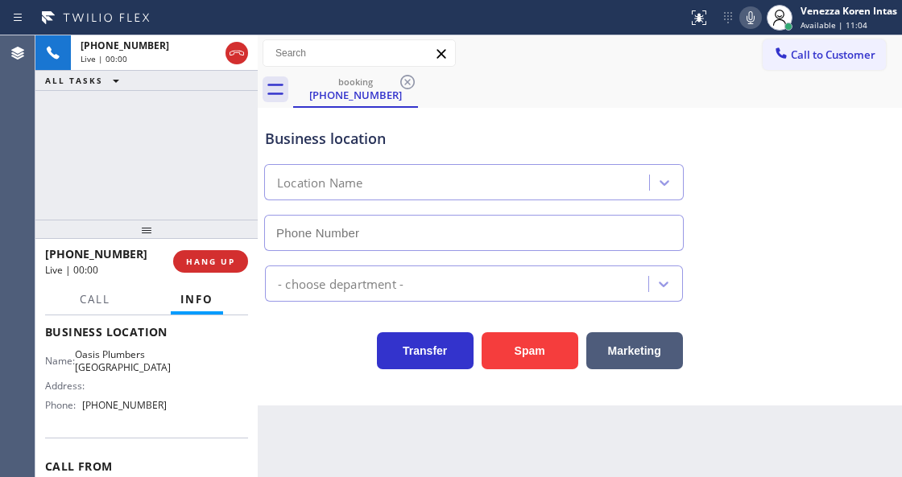
type input "(760) 388-7464"
click at [107, 151] on div "+17603360236 Live | 00:00 ALL TASKS ALL TASKS ACTIVE TASKS TASKS IN WRAP UP" at bounding box center [146, 127] width 222 height 184
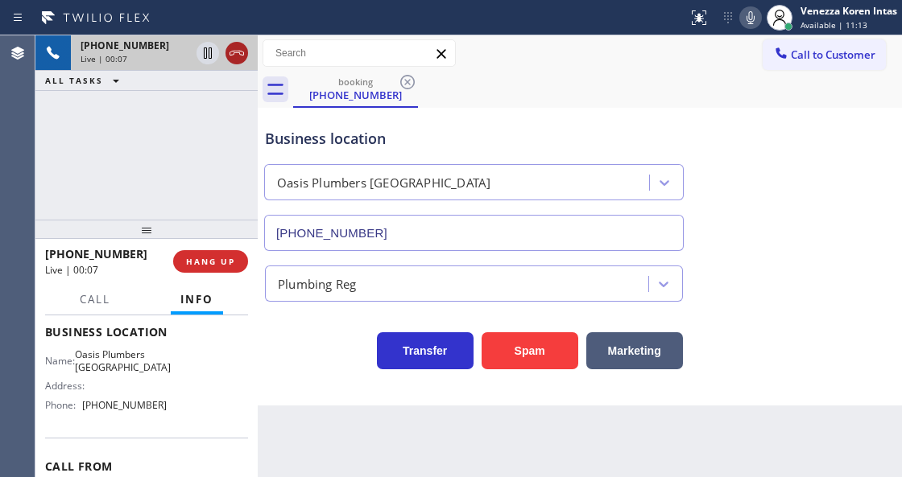
click at [235, 55] on icon at bounding box center [236, 52] width 19 height 19
click at [221, 258] on span "HANG UP" at bounding box center [210, 261] width 49 height 11
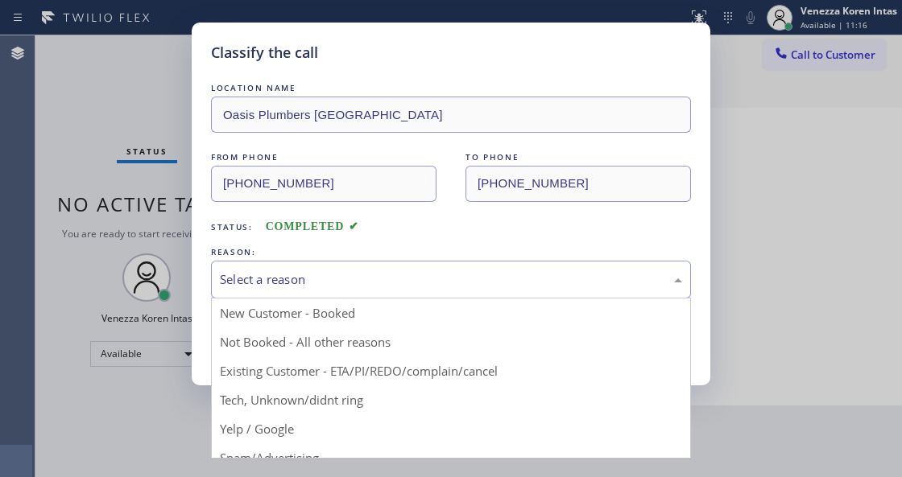
click at [365, 289] on div "Select a reason" at bounding box center [451, 279] width 462 height 19
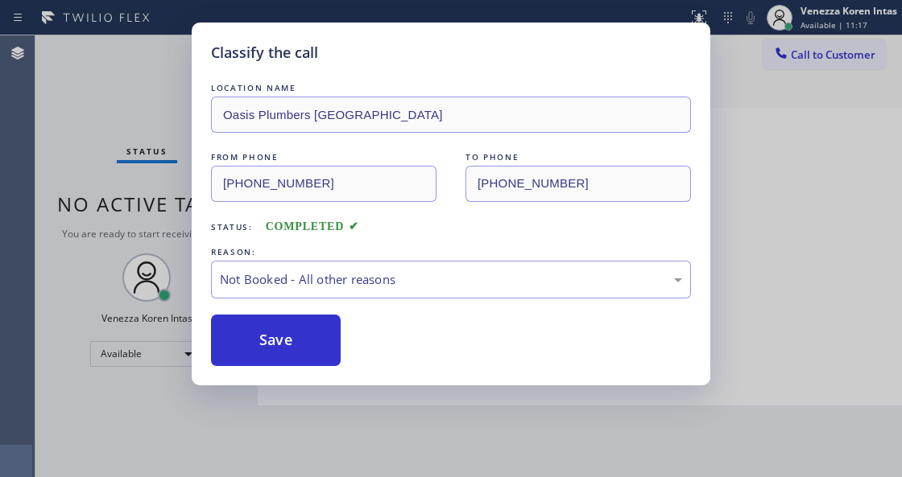
click at [327, 256] on div "REASON:" at bounding box center [451, 252] width 480 height 17
click at [344, 300] on div "LOCATION NAME Oasis Plumbers Palm Springs FROM PHONE (760) 336-0236 TO PHONE (7…" at bounding box center [451, 223] width 480 height 287
drag, startPoint x: 378, startPoint y: 280, endPoint x: 377, endPoint y: 288, distance: 8.1
click at [377, 288] on div "Not Booked - All other reasons" at bounding box center [451, 279] width 462 height 19
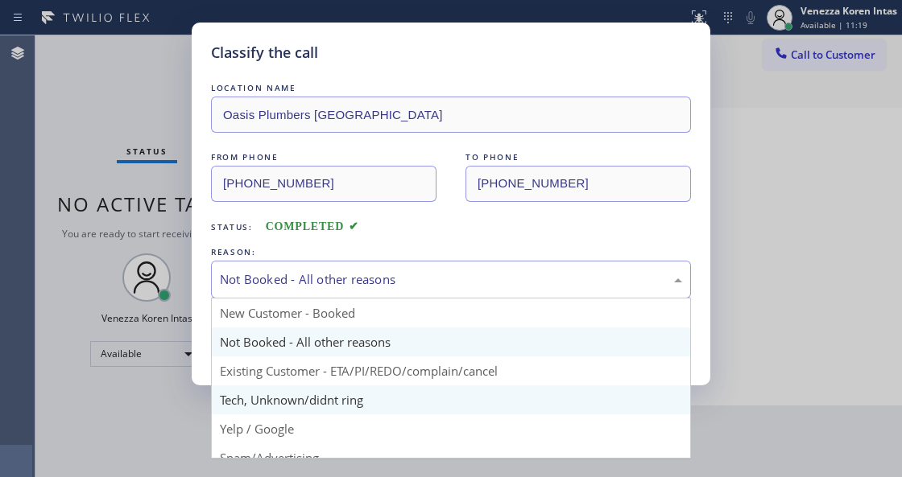
drag, startPoint x: 346, startPoint y: 408, endPoint x: 295, endPoint y: 364, distance: 67.9
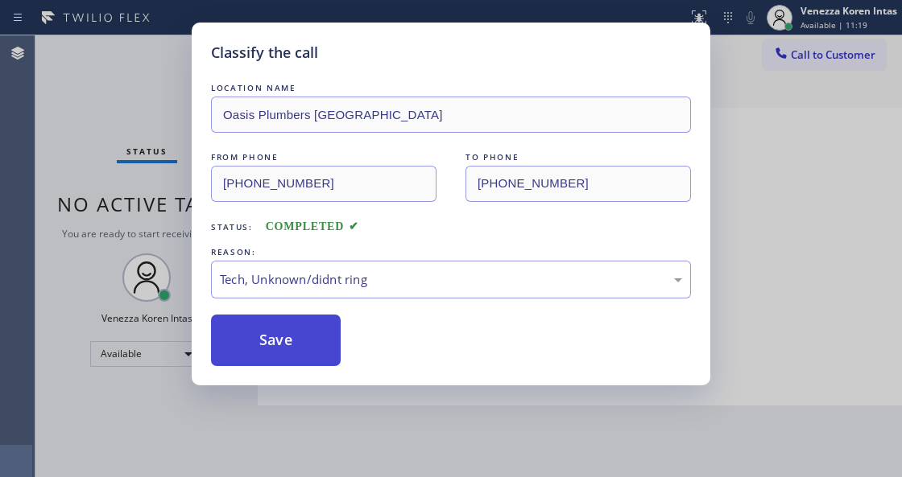
click at [295, 362] on button "Save" at bounding box center [276, 341] width 130 height 52
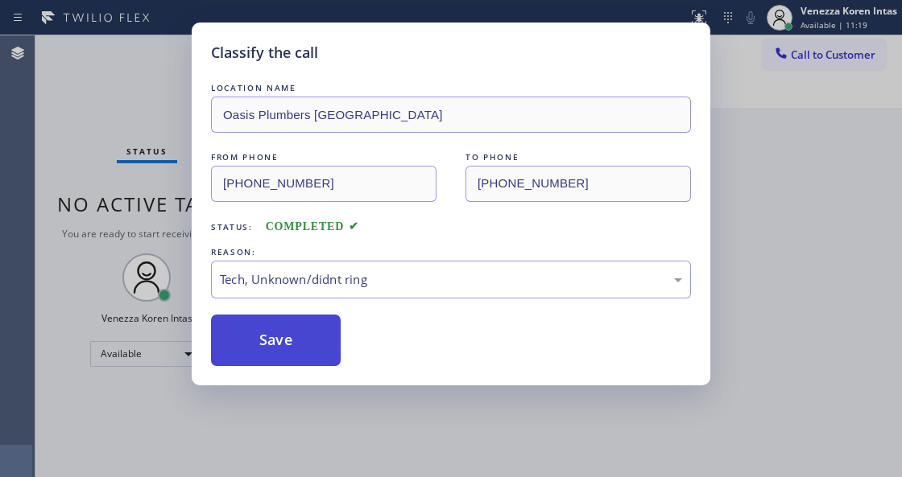
click at [302, 353] on button "Save" at bounding box center [276, 341] width 130 height 52
drag, startPoint x: 140, startPoint y: 119, endPoint x: 156, endPoint y: 97, distance: 27.7
click at [140, 119] on div "Classify the call LOCATION NAME Oasis Plumbers Palm Springs FROM PHONE (760) 33…" at bounding box center [451, 238] width 902 height 477
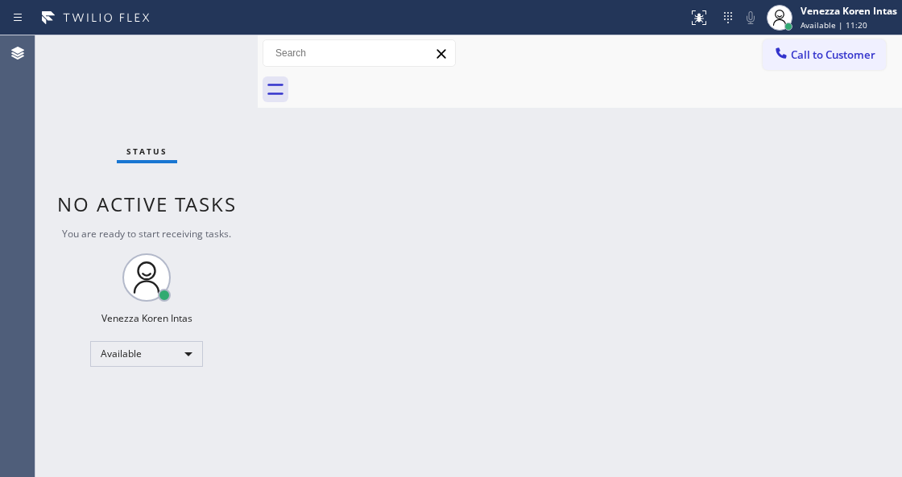
click at [158, 92] on div "Status No active tasks You are ready to start receiving tasks. Venezza Koren In…" at bounding box center [146, 256] width 222 height 442
click at [167, 84] on div "Status No active tasks You are ready to start receiving tasks. Venezza Koren In…" at bounding box center [146, 256] width 222 height 442
drag, startPoint x: 196, startPoint y: 83, endPoint x: 63, endPoint y: 110, distance: 136.4
click at [195, 83] on div "Status No active tasks You are ready to start receiving tasks. Venezza Koren In…" at bounding box center [146, 256] width 222 height 442
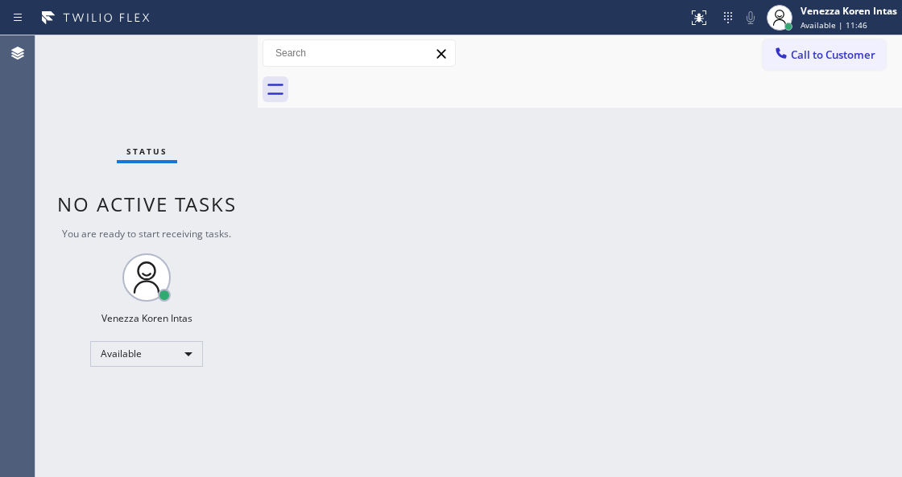
click at [198, 51] on div "Status No active tasks You are ready to start receiving tasks. Venezza Koren In…" at bounding box center [146, 256] width 222 height 442
click at [221, 66] on div "Status No active tasks You are ready to start receiving tasks. Venezza Koren In…" at bounding box center [146, 256] width 222 height 442
drag, startPoint x: 423, startPoint y: 201, endPoint x: 355, endPoint y: 417, distance: 226.1
click at [423, 202] on div "Back to Dashboard Change Sender ID Customers Technicians Select a contact Outbo…" at bounding box center [580, 256] width 644 height 442
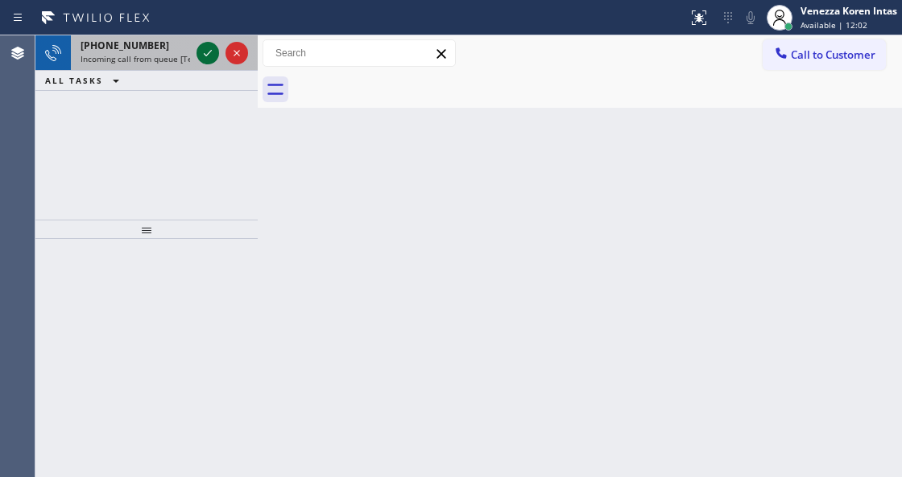
click at [205, 52] on icon at bounding box center [207, 52] width 19 height 19
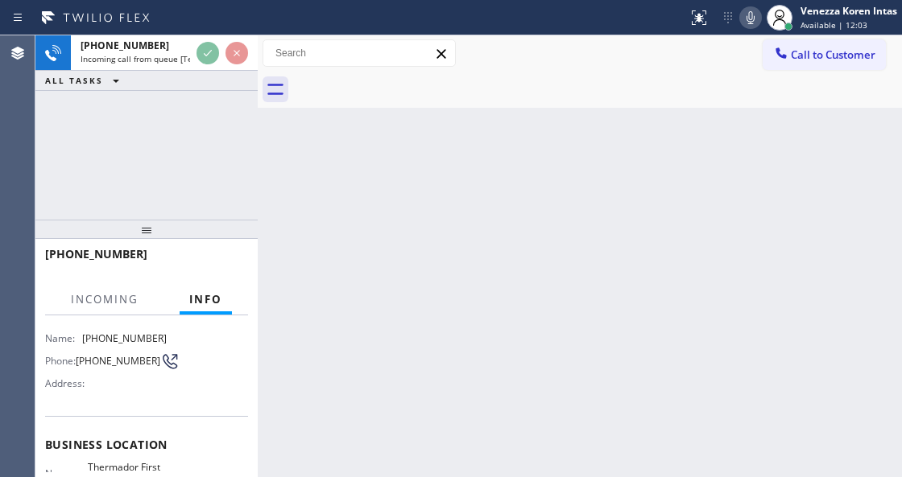
scroll to position [161, 0]
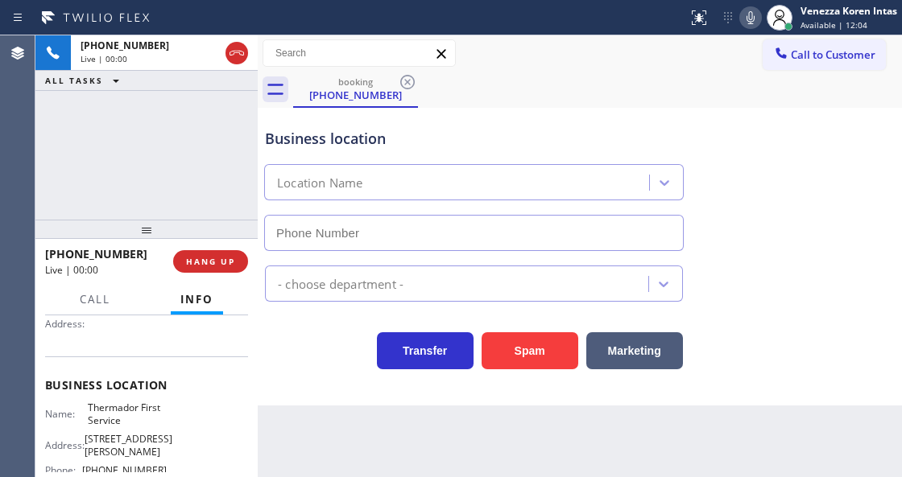
type input "(310) 997-4770"
click at [357, 369] on div "Transfer Spam Marketing" at bounding box center [474, 346] width 424 height 45
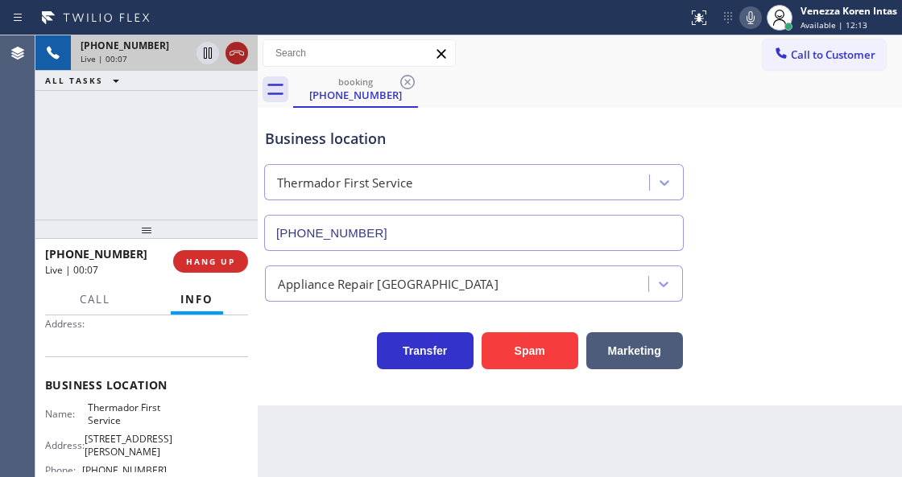
click at [242, 52] on icon at bounding box center [236, 52] width 19 height 19
click at [237, 263] on button "HANG UP" at bounding box center [210, 261] width 75 height 23
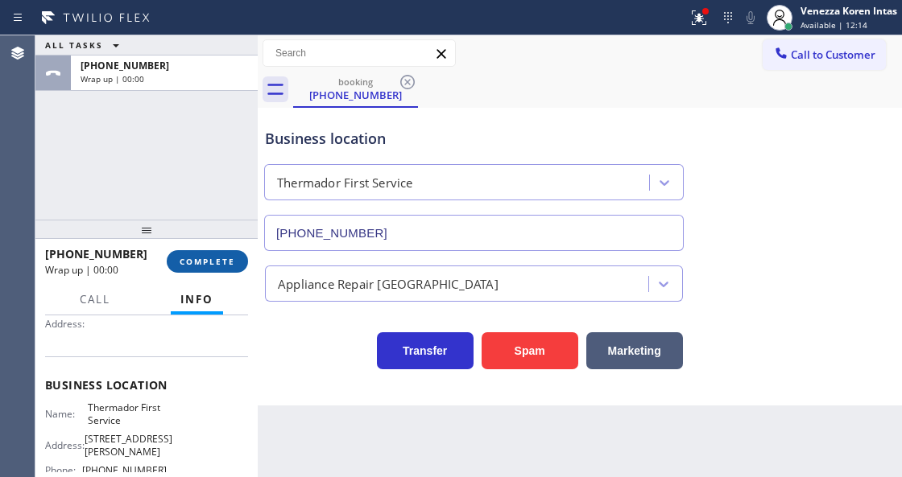
drag, startPoint x: 212, startPoint y: 246, endPoint x: 224, endPoint y: 254, distance: 14.5
click at [211, 246] on div "+14244764257 Wrap up | 00:00 COMPLETE" at bounding box center [146, 262] width 203 height 42
click at [224, 254] on button "COMPLETE" at bounding box center [207, 261] width 81 height 23
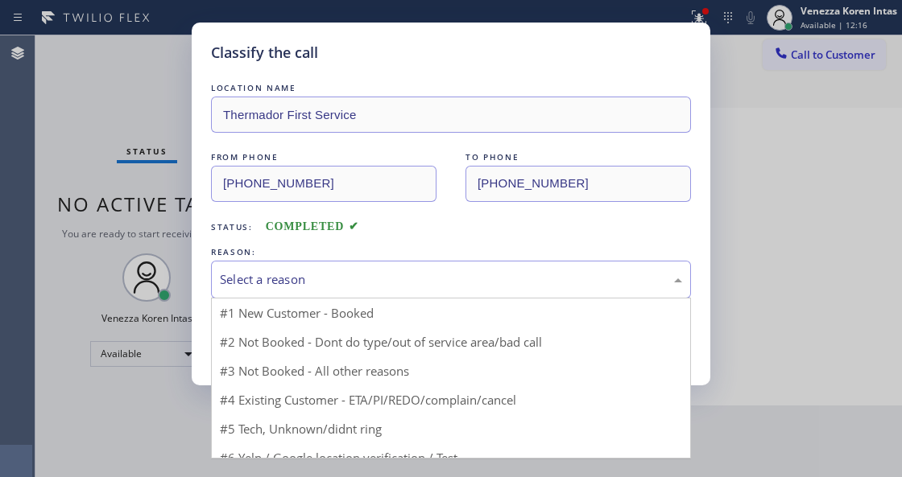
click at [348, 270] on div "Select a reason" at bounding box center [451, 280] width 480 height 38
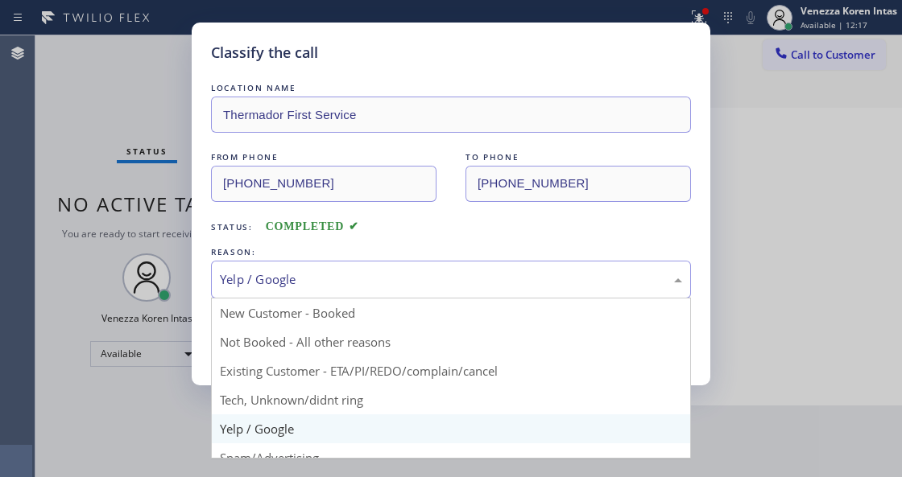
click at [348, 282] on div "Yelp / Google" at bounding box center [451, 279] width 462 height 19
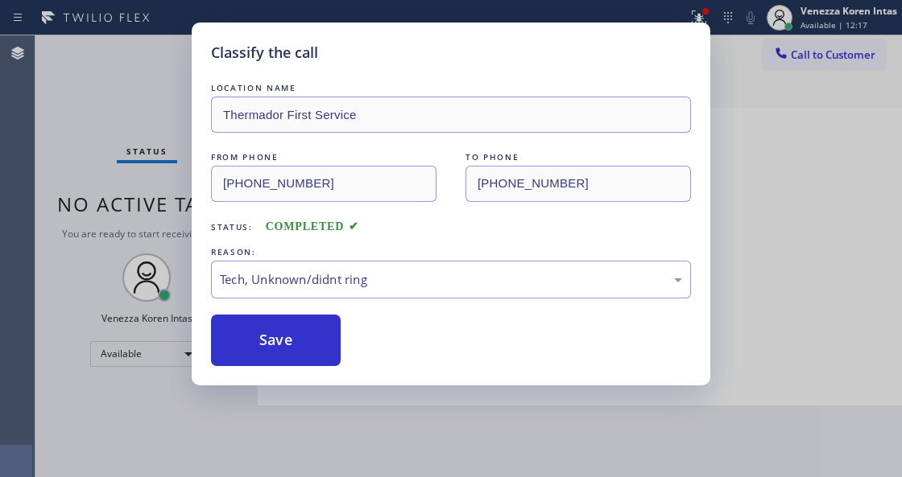
drag, startPoint x: 315, startPoint y: 345, endPoint x: 324, endPoint y: 448, distance: 104.3
click at [316, 343] on button "Save" at bounding box center [276, 341] width 130 height 52
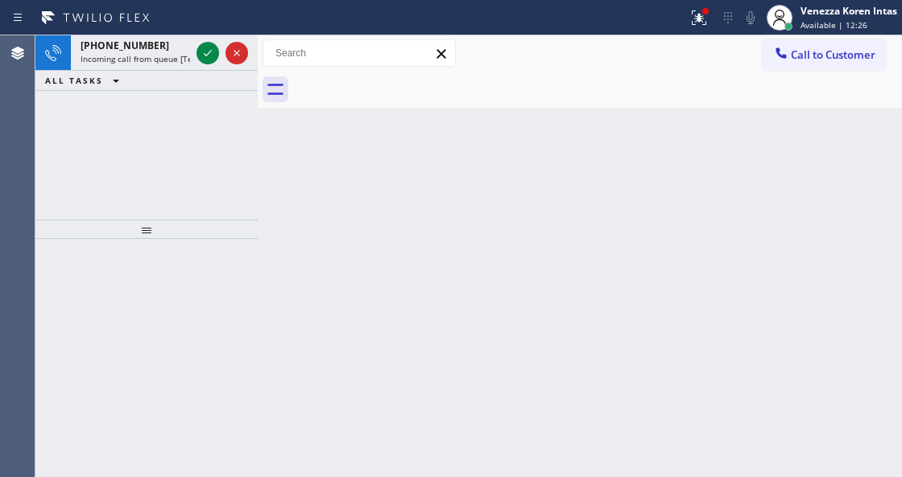
click at [316, 205] on div "Back to Dashboard Change Sender ID Customers Technicians Select a contact Outbo…" at bounding box center [580, 256] width 644 height 442
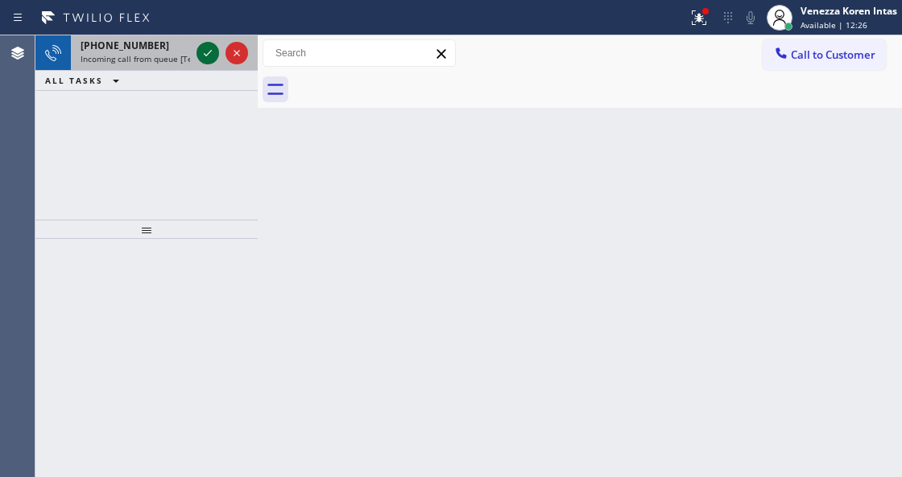
click at [204, 53] on icon at bounding box center [208, 53] width 8 height 6
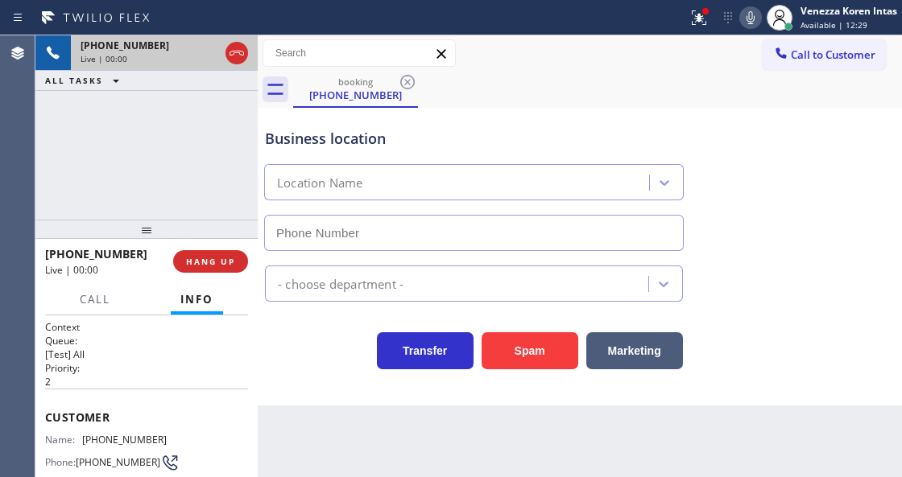
type input "(714) 790-3838"
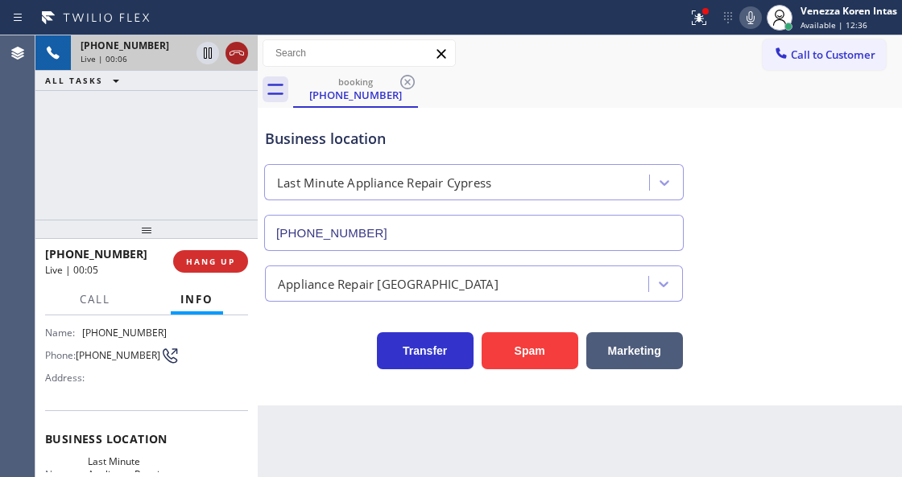
click at [234, 56] on icon at bounding box center [236, 52] width 19 height 19
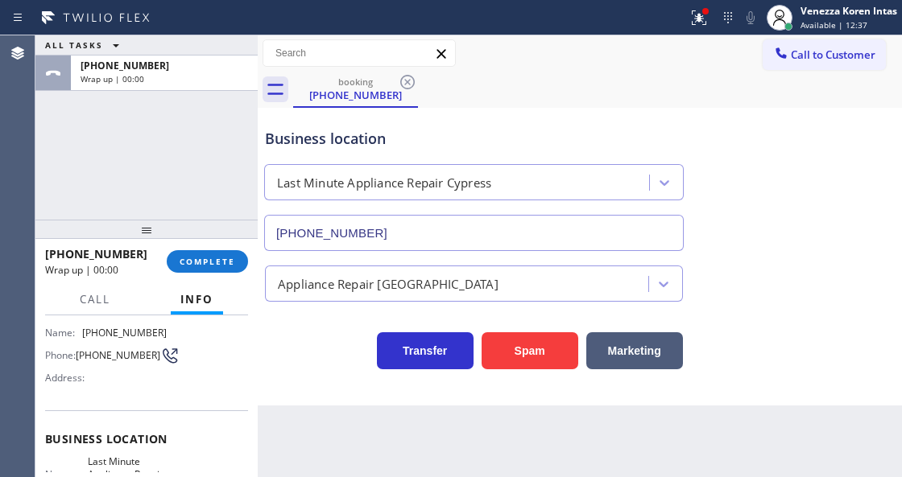
click at [229, 204] on div "ALL TASKS ALL TASKS ACTIVE TASKS TASKS IN WRAP UP +17144294995 Wrap up | 00:00" at bounding box center [146, 127] width 222 height 184
click at [219, 264] on span "COMPLETE" at bounding box center [207, 261] width 56 height 11
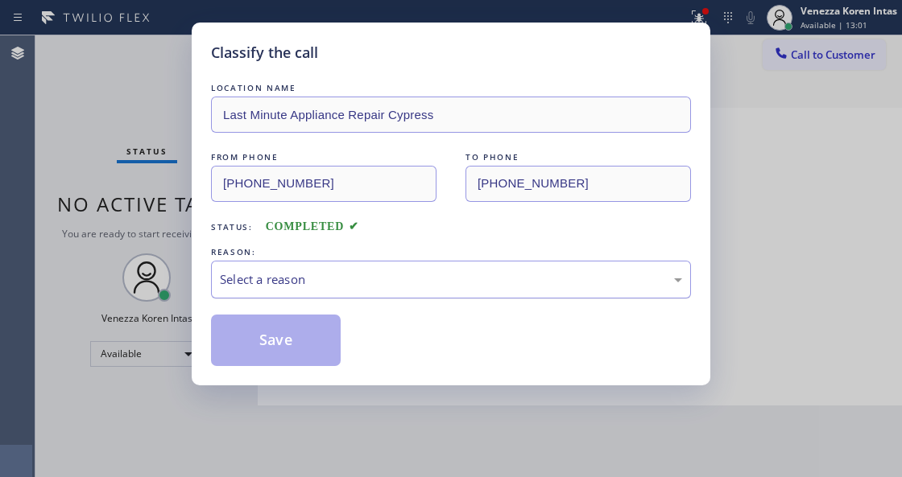
click at [295, 278] on div "Select a reason" at bounding box center [451, 279] width 462 height 19
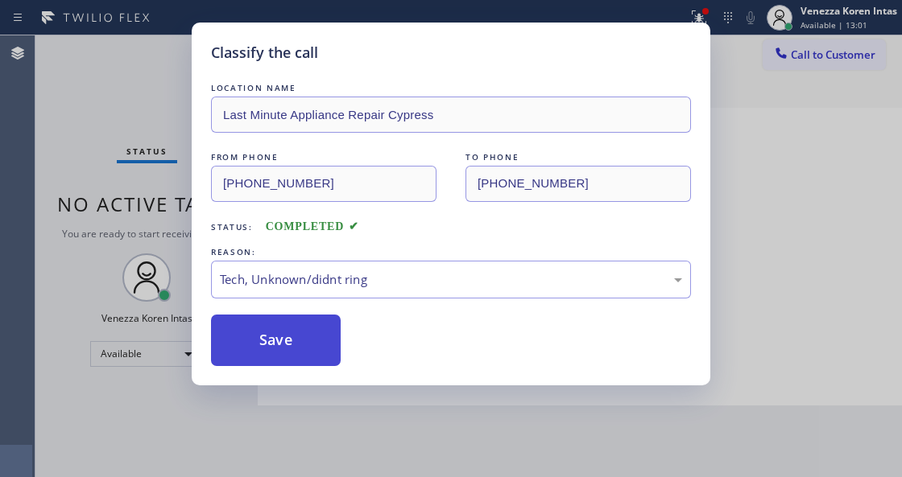
click at [285, 341] on button "Save" at bounding box center [276, 341] width 130 height 52
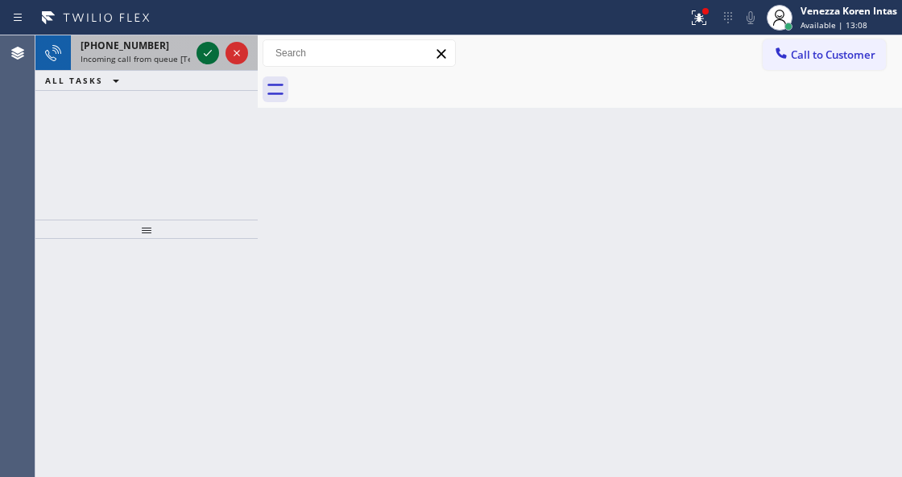
click at [210, 50] on icon at bounding box center [207, 52] width 19 height 19
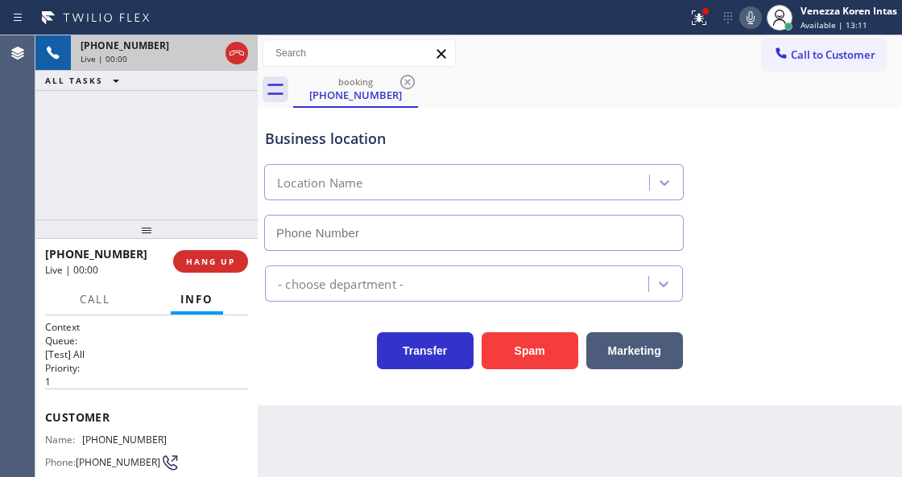
type input "(510) 737-7383"
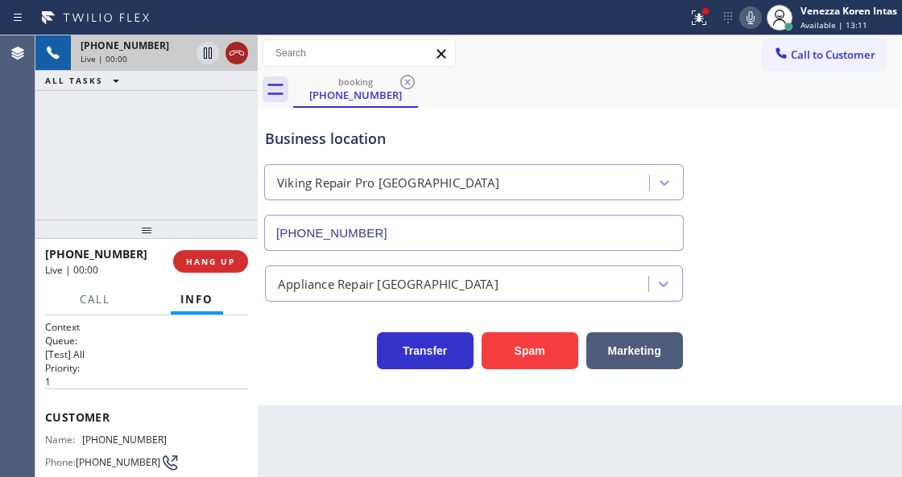
click at [237, 56] on icon at bounding box center [236, 52] width 19 height 19
click at [230, 256] on span "HANG UP" at bounding box center [210, 261] width 49 height 11
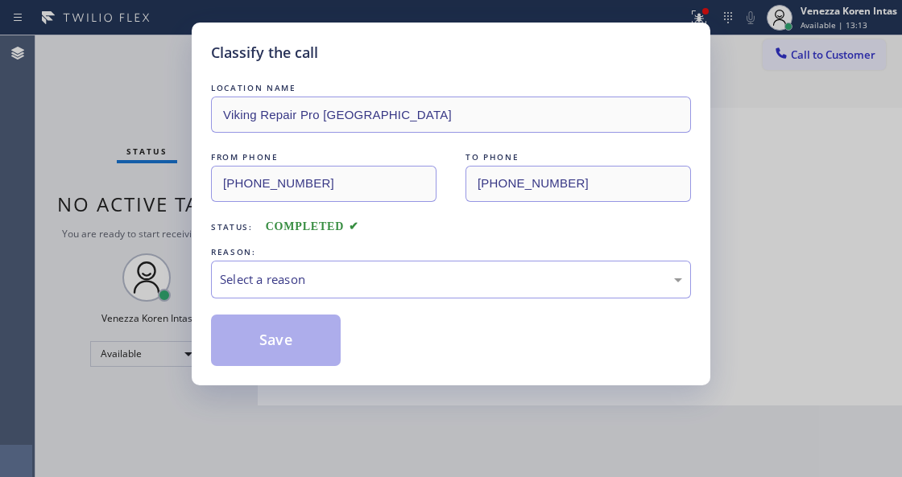
click at [370, 280] on div "Select a reason" at bounding box center [451, 279] width 462 height 19
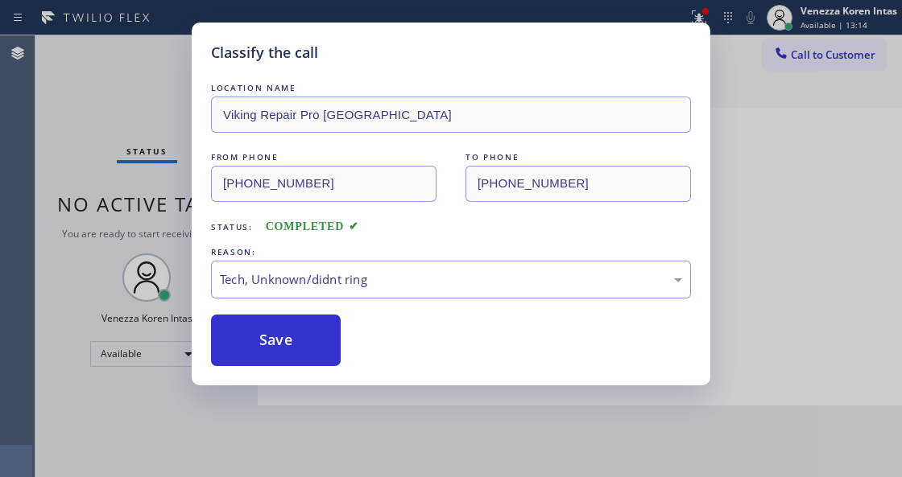
click at [328, 288] on div "Tech, Unknown/didnt ring" at bounding box center [451, 279] width 462 height 19
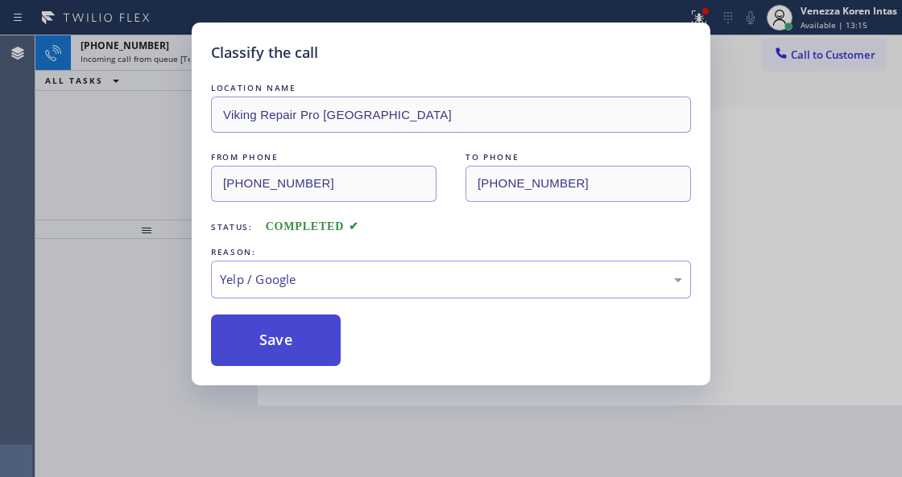
click at [298, 340] on button "Save" at bounding box center [276, 341] width 130 height 52
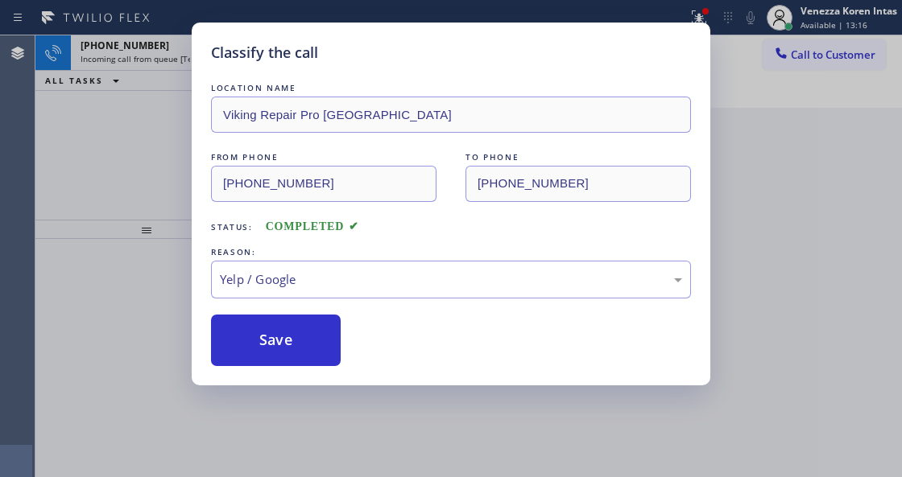
click at [211, 56] on icon at bounding box center [207, 52] width 19 height 19
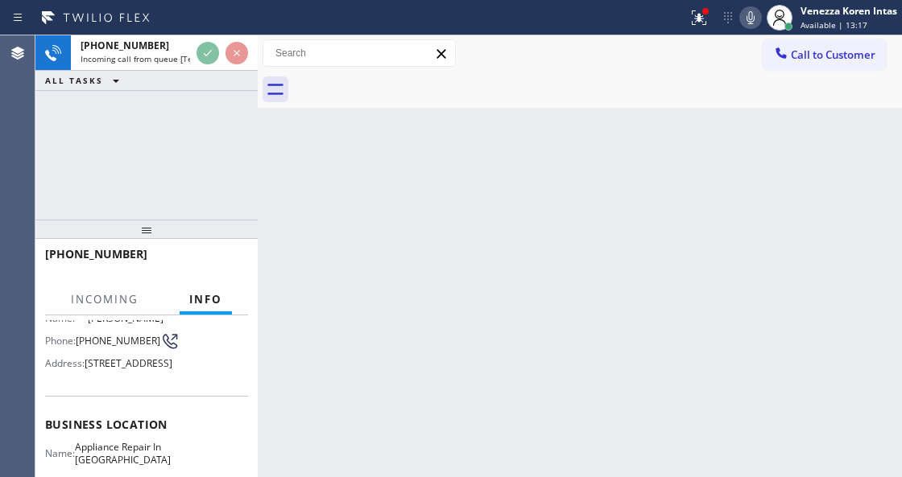
scroll to position [214, 0]
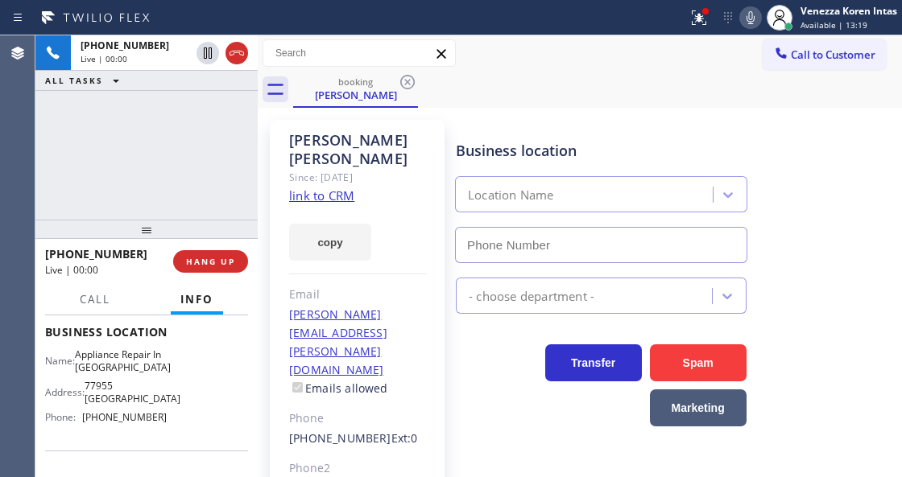
type input "(619) 644-0008"
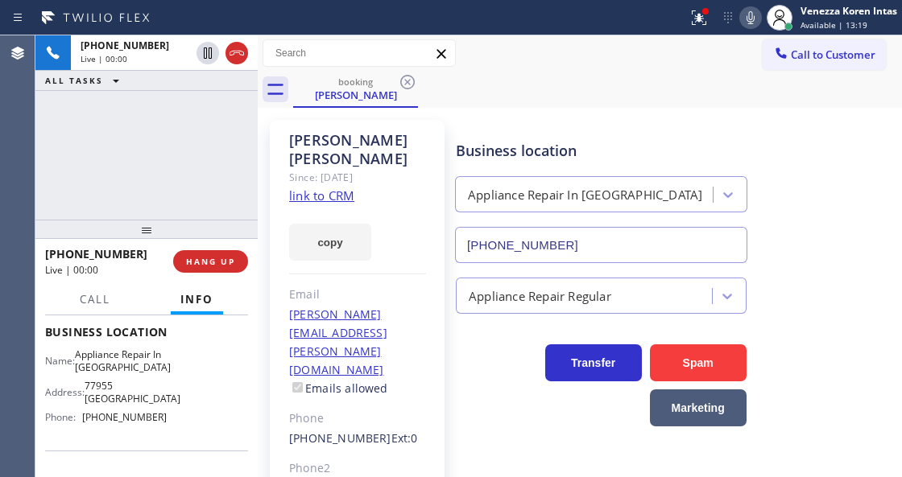
click at [317, 188] on link "link to CRM" at bounding box center [321, 196] width 65 height 16
click at [702, 2] on button at bounding box center [698, 17] width 35 height 35
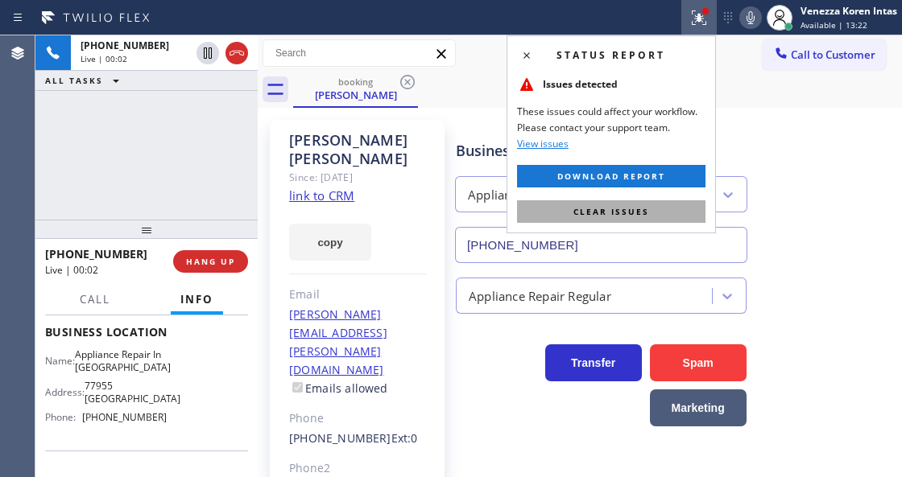
click at [636, 212] on span "Clear issues" at bounding box center [611, 211] width 76 height 11
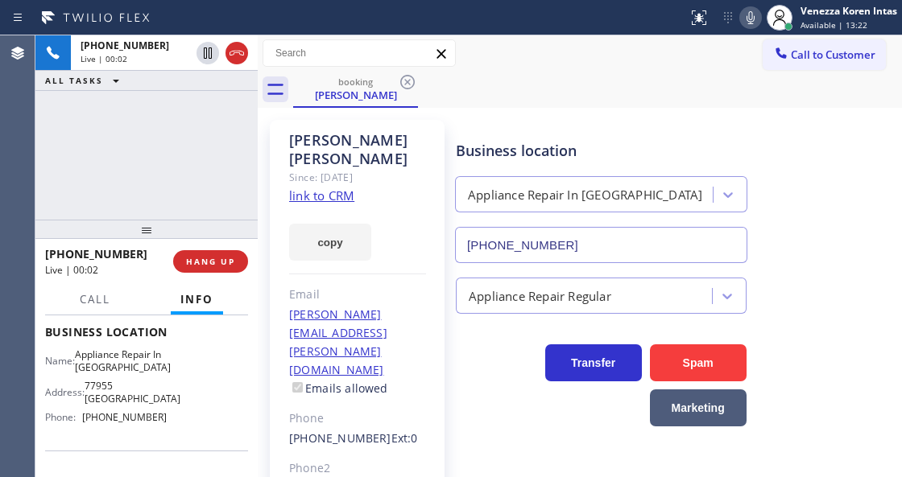
click at [763, 107] on div "booking Tom Donohue" at bounding box center [597, 90] width 609 height 36
click at [741, 14] on icon at bounding box center [750, 17] width 19 height 19
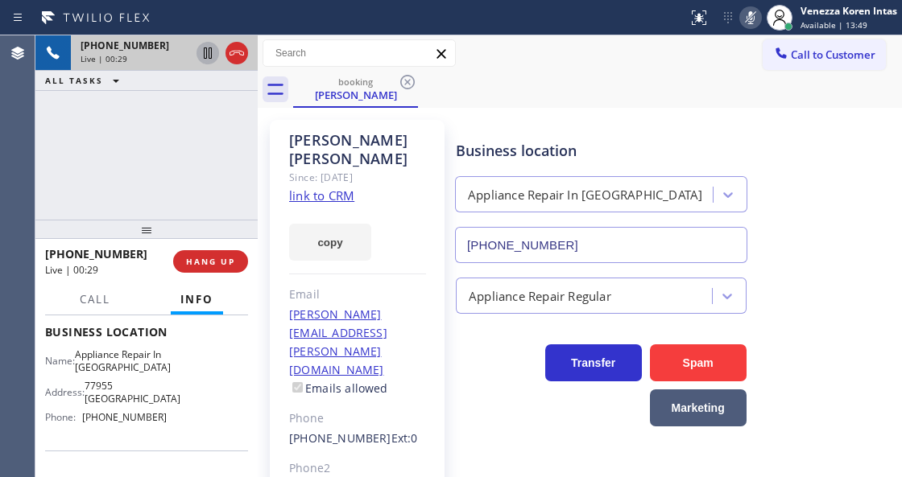
click at [201, 49] on icon at bounding box center [207, 52] width 19 height 19
click at [461, 35] on div "Status report No issues detected If you experience an issue, please download th…" at bounding box center [451, 17] width 902 height 35
click at [102, 144] on div "+19492541526 Live | 01:17 ALL TASKS ALL TASKS ACTIVE TASKS TASKS IN WRAP UP" at bounding box center [146, 127] width 222 height 184
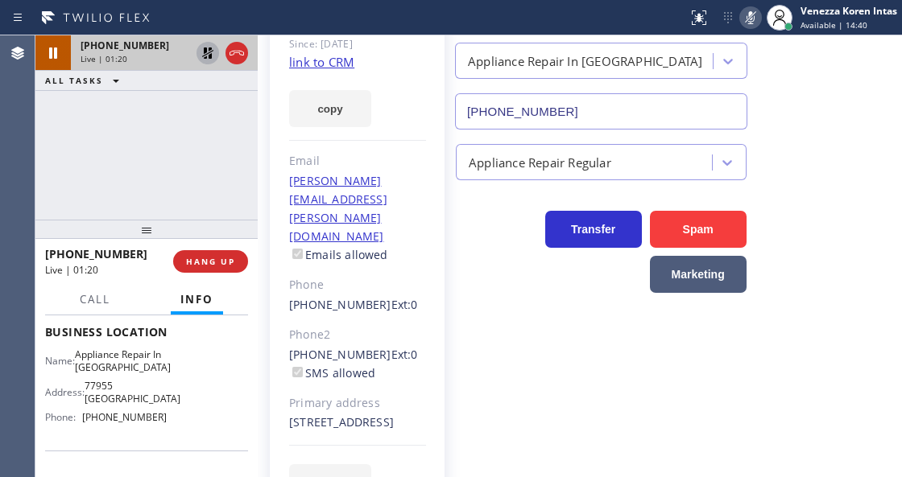
drag, startPoint x: 364, startPoint y: 369, endPoint x: 332, endPoint y: 365, distance: 31.6
click at [332, 414] on div "56145 Village Drive La Quinta, 92253 CA" at bounding box center [357, 423] width 137 height 19
copy div "92253"
click at [745, 14] on icon at bounding box center [750, 17] width 19 height 19
click at [200, 54] on icon at bounding box center [207, 52] width 19 height 19
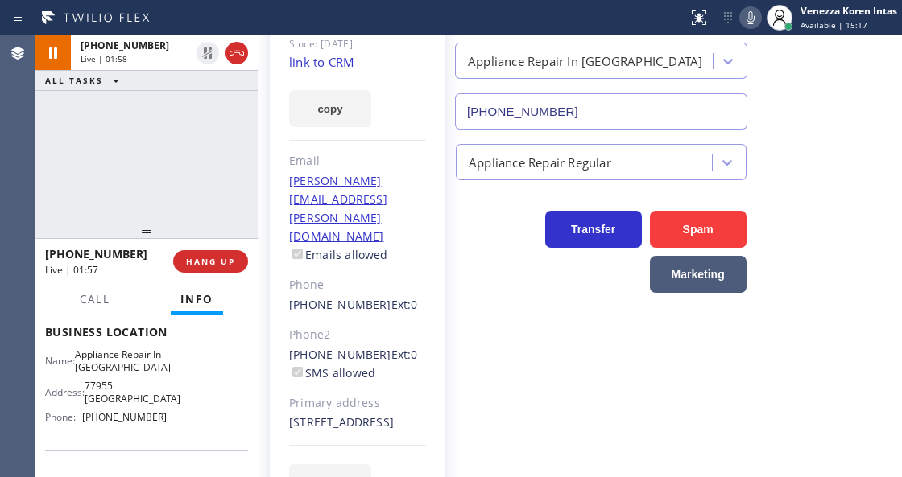
scroll to position [0, 0]
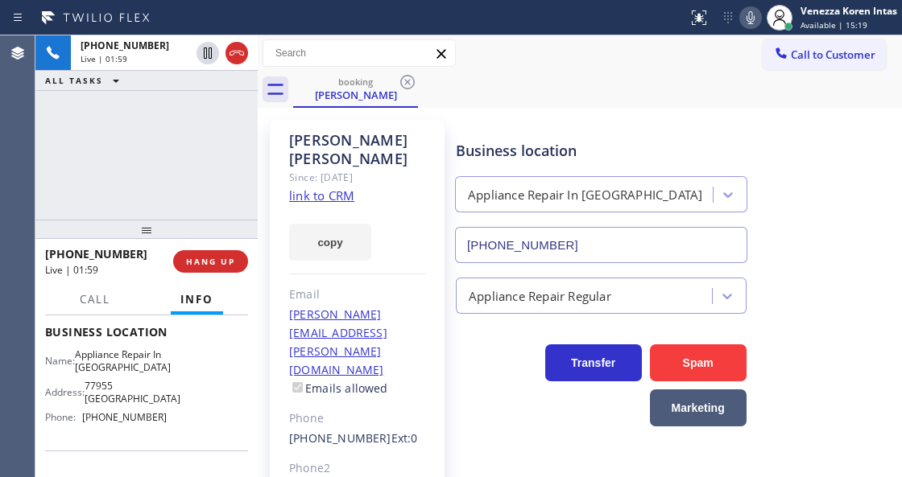
click at [513, 121] on div "Business location Appliance Repair In La Quinta (619) 644-0008" at bounding box center [674, 191] width 445 height 146
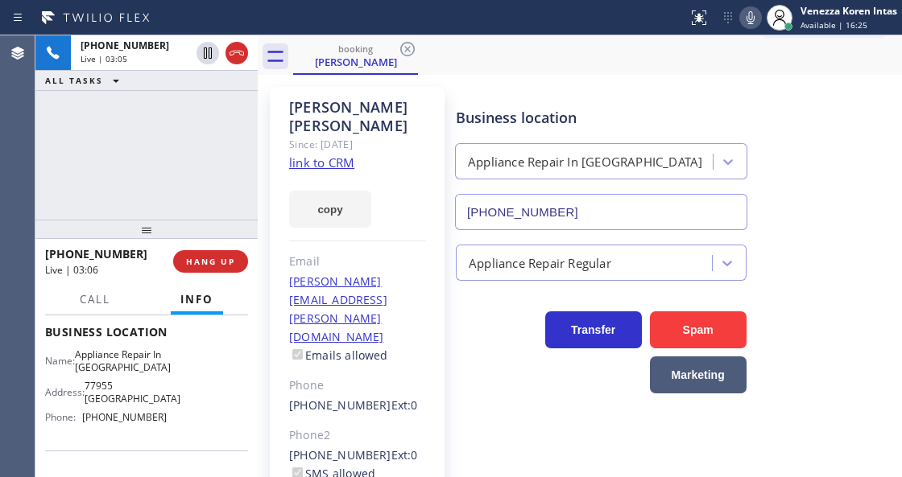
scroll to position [107, 0]
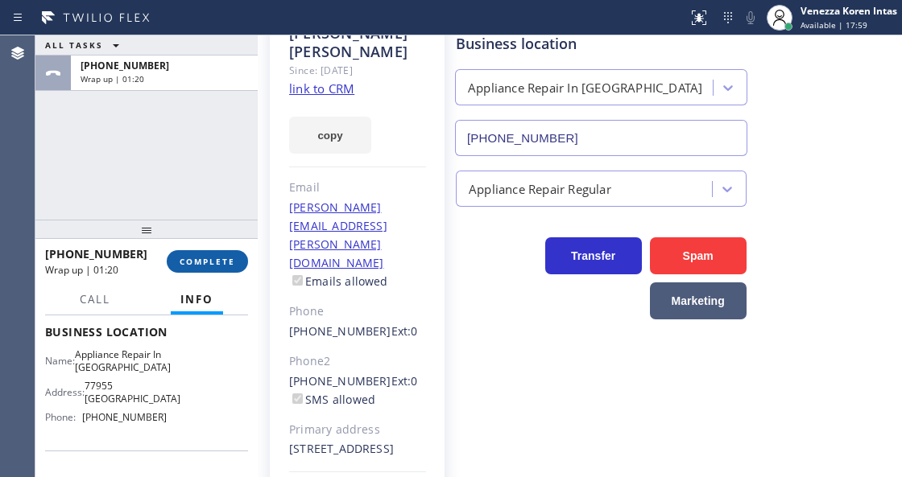
click at [188, 270] on button "COMPLETE" at bounding box center [207, 261] width 81 height 23
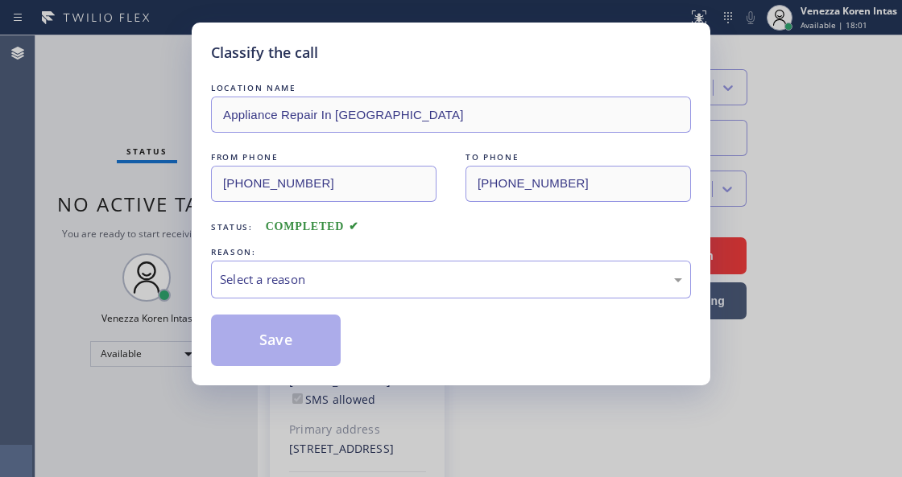
click at [344, 266] on div "Select a reason" at bounding box center [451, 280] width 480 height 38
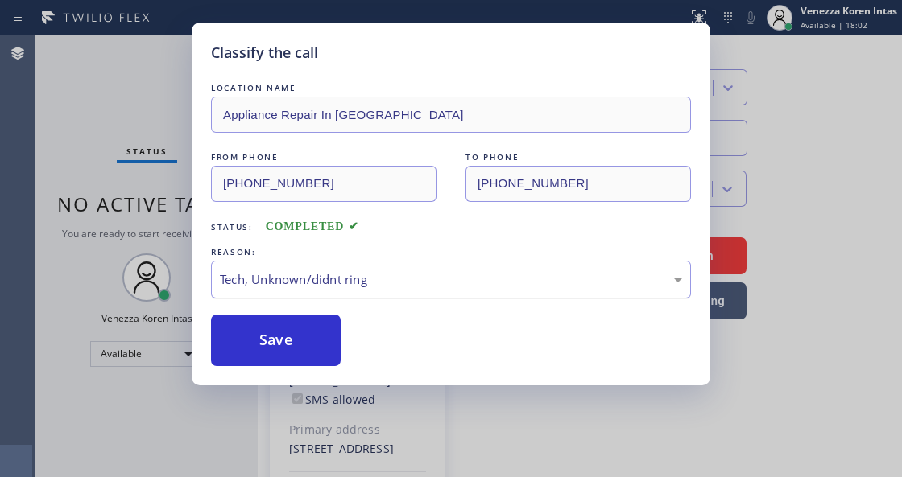
click at [332, 280] on div "Tech, Unknown/didnt ring" at bounding box center [451, 279] width 462 height 19
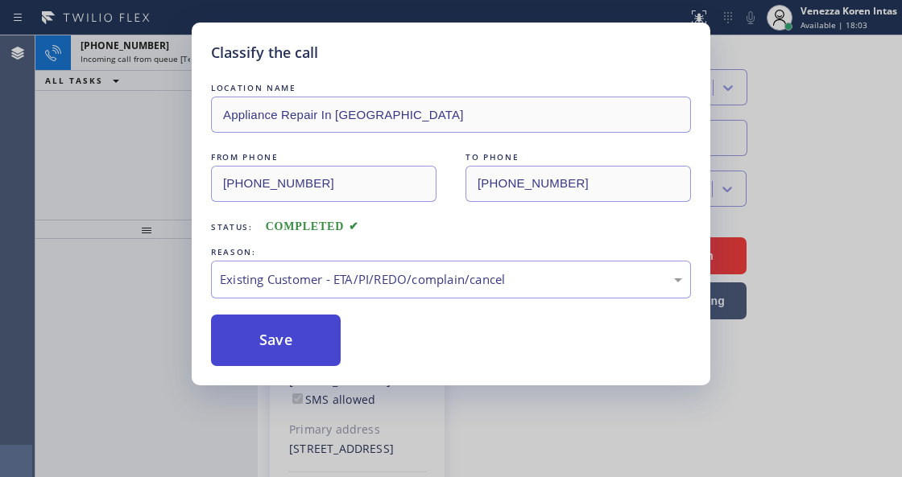
click at [296, 339] on button "Save" at bounding box center [276, 341] width 130 height 52
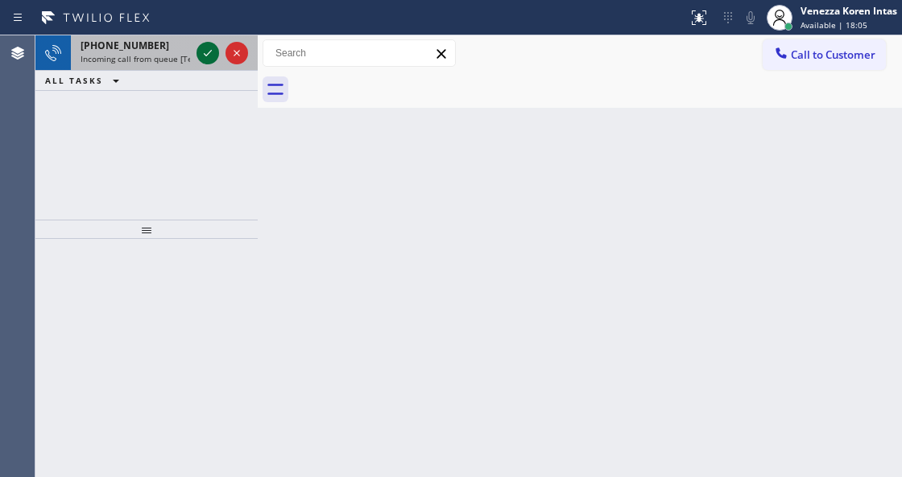
click at [210, 58] on icon at bounding box center [207, 52] width 19 height 19
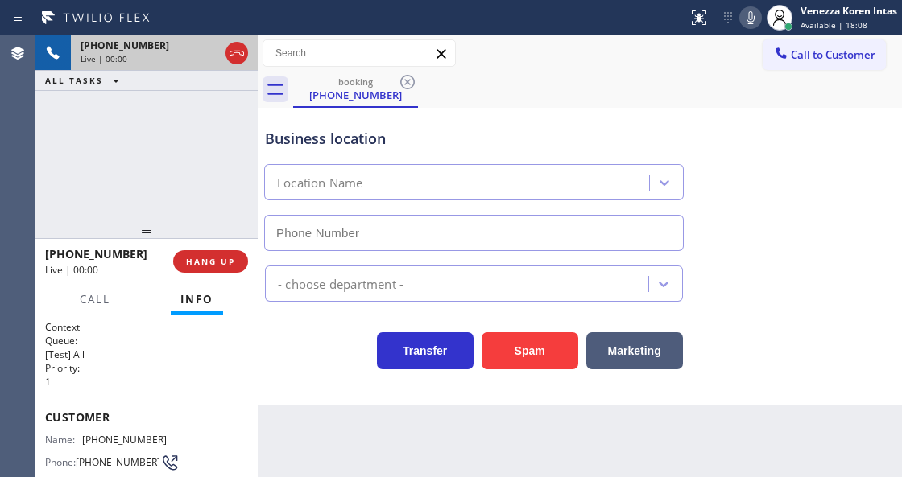
scroll to position [161, 0]
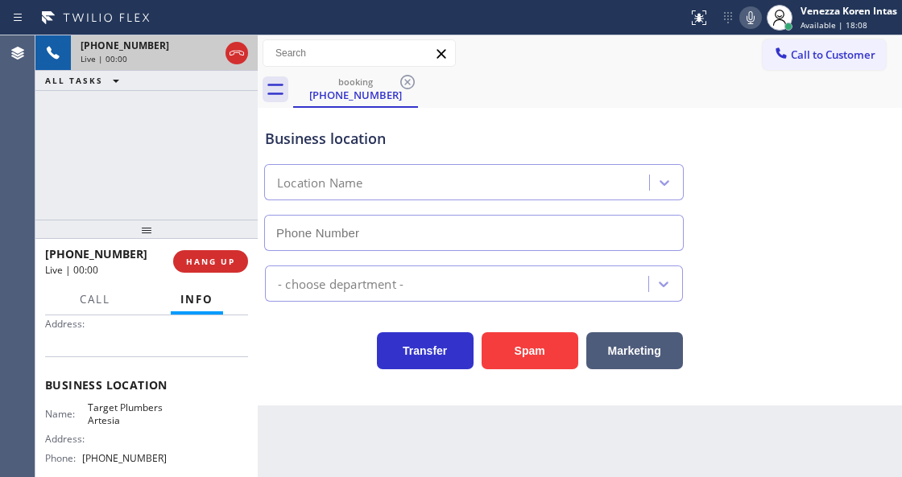
type input "(562) 414-4415"
click at [744, 130] on div "Business location Target Plumbers Artesia (562) 414-4415" at bounding box center [580, 178] width 636 height 146
click at [239, 60] on icon at bounding box center [236, 52] width 19 height 19
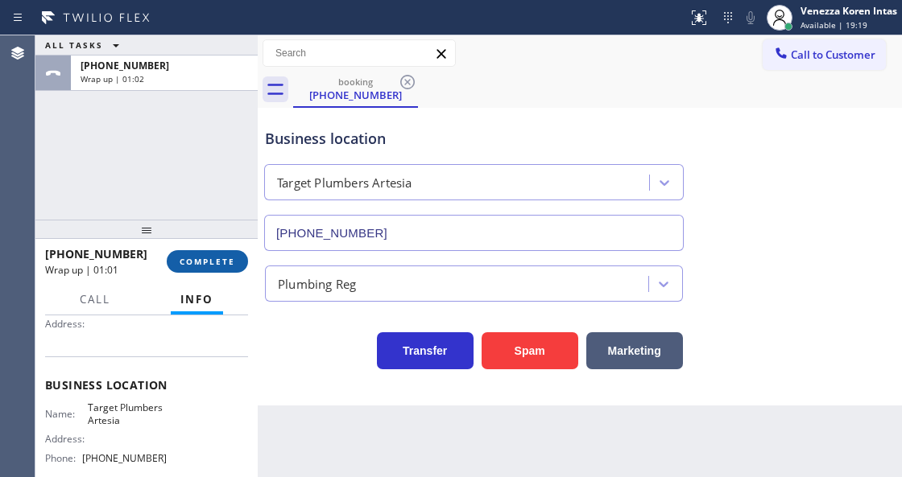
click at [204, 252] on button "COMPLETE" at bounding box center [207, 261] width 81 height 23
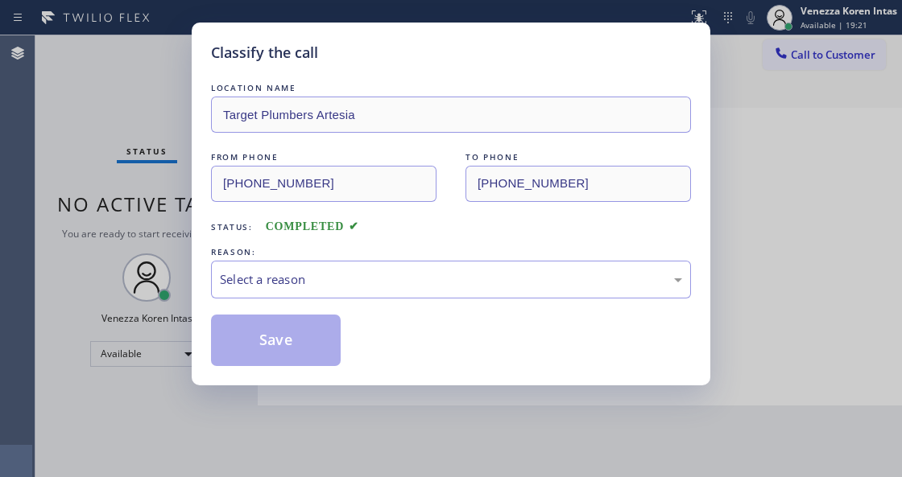
click at [362, 287] on div "Select a reason" at bounding box center [451, 279] width 462 height 19
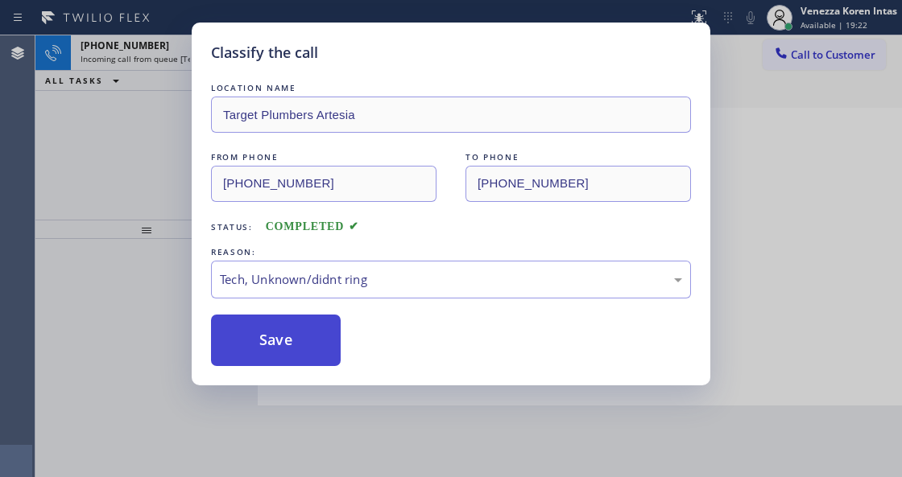
click at [300, 330] on button "Save" at bounding box center [276, 341] width 130 height 52
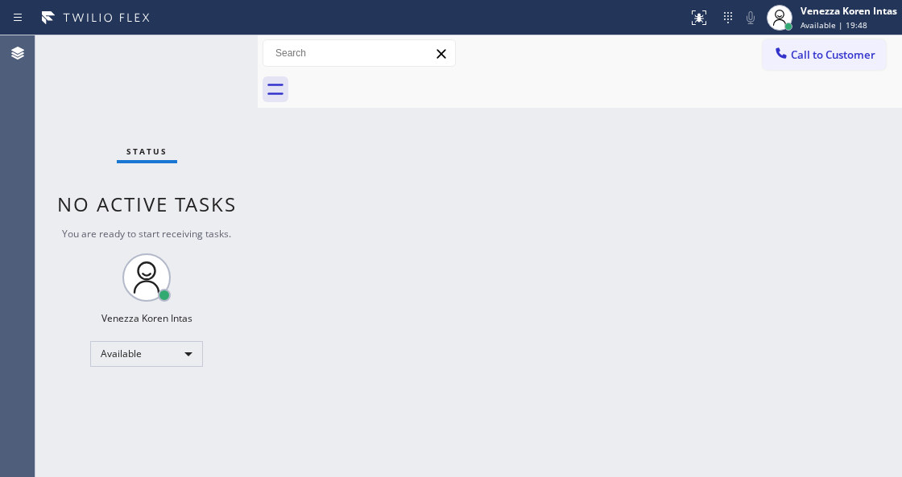
drag, startPoint x: 436, startPoint y: 253, endPoint x: 188, endPoint y: 159, distance: 265.9
click at [435, 253] on div "Back to Dashboard Change Sender ID Customers Technicians Select a contact Outbo…" at bounding box center [580, 256] width 644 height 442
drag, startPoint x: 166, startPoint y: 47, endPoint x: 185, endPoint y: 92, distance: 49.0
click at [166, 47] on div "Status No active tasks You are ready to start receiving tasks. Venezza Koren In…" at bounding box center [146, 256] width 222 height 442
click at [166, 62] on div "Status No active tasks You are ready to start receiving tasks. Venezza Koren In…" at bounding box center [146, 256] width 222 height 442
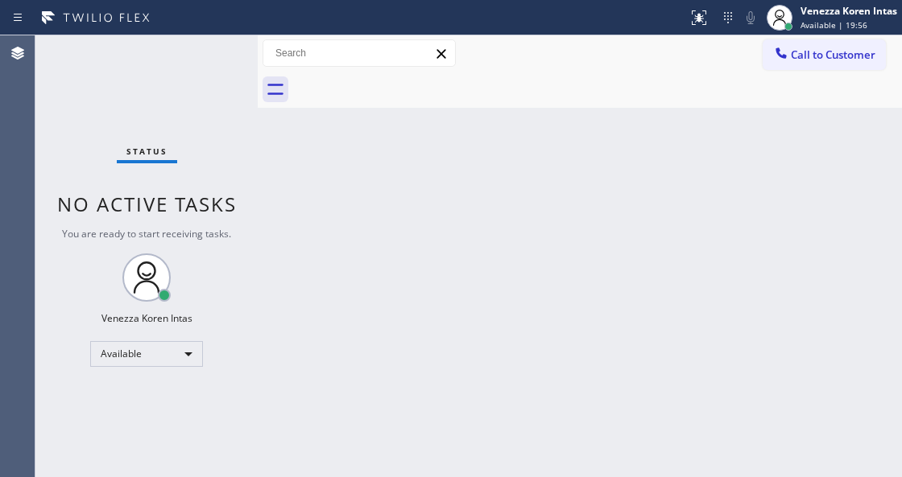
click at [375, 200] on div "Back to Dashboard Change Sender ID Customers Technicians Select a contact Outbo…" at bounding box center [580, 256] width 644 height 442
drag, startPoint x: 187, startPoint y: 81, endPoint x: 34, endPoint y: 98, distance: 153.9
click at [181, 83] on div "Status No active tasks You are ready to start receiving tasks. Venezza Koren In…" at bounding box center [146, 256] width 222 height 442
click at [241, 59] on div "Status No active tasks You are ready to start receiving tasks. Venezza Koren In…" at bounding box center [146, 256] width 222 height 442
click at [206, 72] on div "Status No active tasks You are ready to start receiving tasks. Venezza Koren In…" at bounding box center [146, 256] width 222 height 442
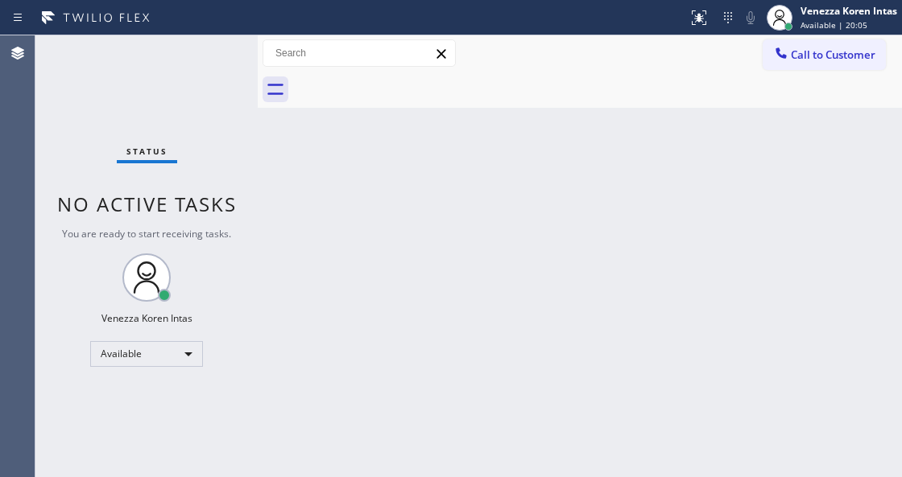
click at [214, 68] on div "Status No active tasks You are ready to start receiving tasks. Venezza Koren In…" at bounding box center [146, 256] width 222 height 442
click at [211, 69] on div "Status No active tasks You are ready to start receiving tasks. Venezza Koren In…" at bounding box center [146, 256] width 222 height 442
click at [142, 48] on div "Status No active tasks You are ready to start receiving tasks. Venezza Koren In…" at bounding box center [146, 256] width 222 height 442
click at [194, 51] on div "Status No active tasks You are ready to start receiving tasks. Venezza Koren In…" at bounding box center [146, 256] width 222 height 442
click at [193, 52] on div "Status No active tasks You are ready to start receiving tasks. Venezza Koren In…" at bounding box center [146, 256] width 222 height 442
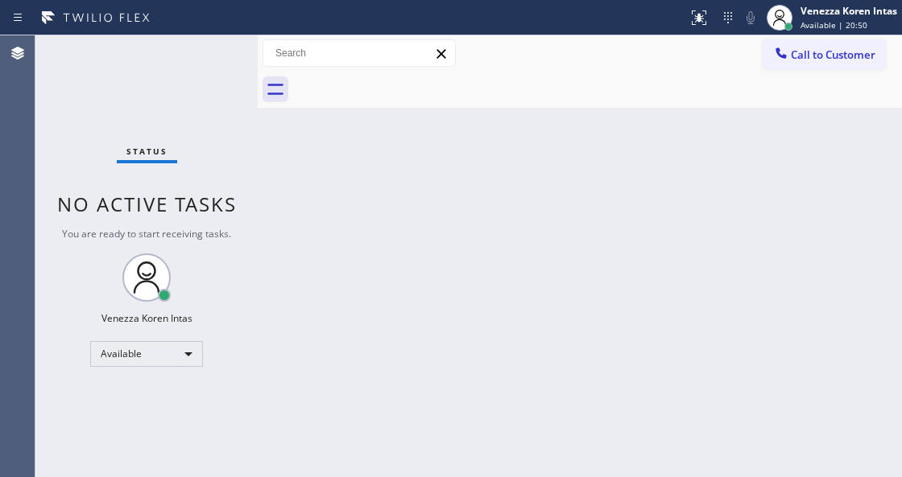
click at [204, 60] on div "Status No active tasks You are ready to start receiving tasks. Venezza Koren In…" at bounding box center [146, 256] width 222 height 442
click at [868, 23] on div "Available | 20:50" at bounding box center [848, 24] width 97 height 11
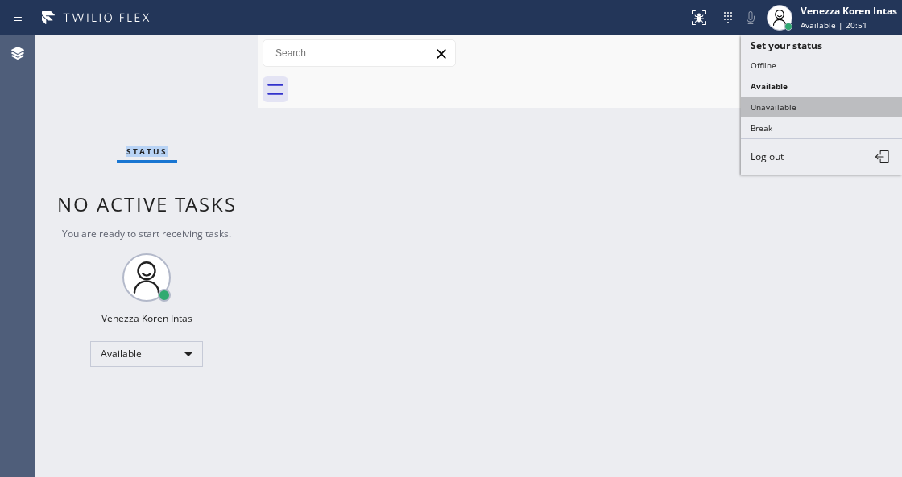
click at [807, 108] on button "Unavailable" at bounding box center [821, 107] width 161 height 21
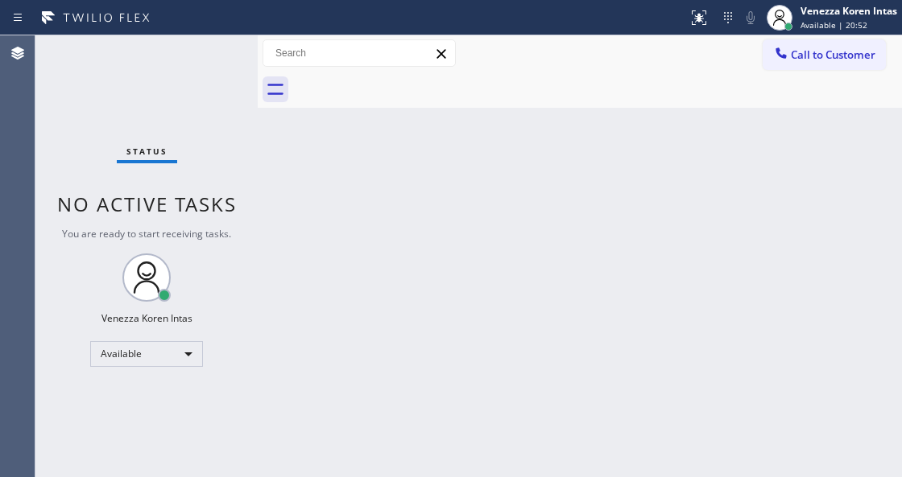
click at [499, 166] on div "Back to Dashboard Change Sender ID Customers Technicians Select a contact Outbo…" at bounding box center [580, 256] width 644 height 442
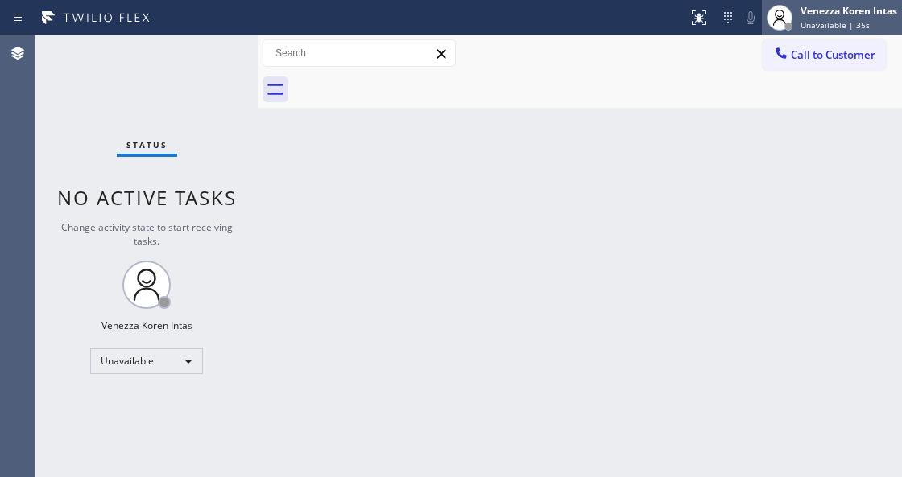
click at [868, 15] on div "Venezza Koren Intas" at bounding box center [848, 11] width 97 height 14
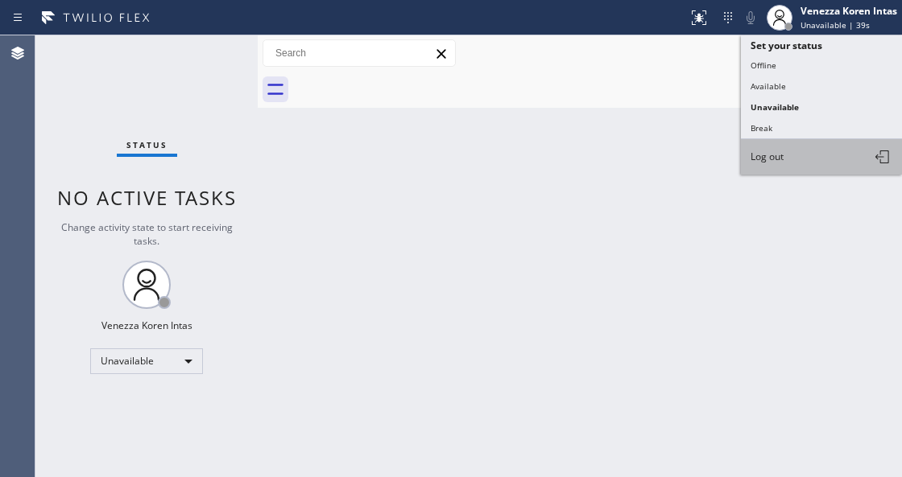
click at [794, 155] on button "Log out" at bounding box center [821, 156] width 161 height 35
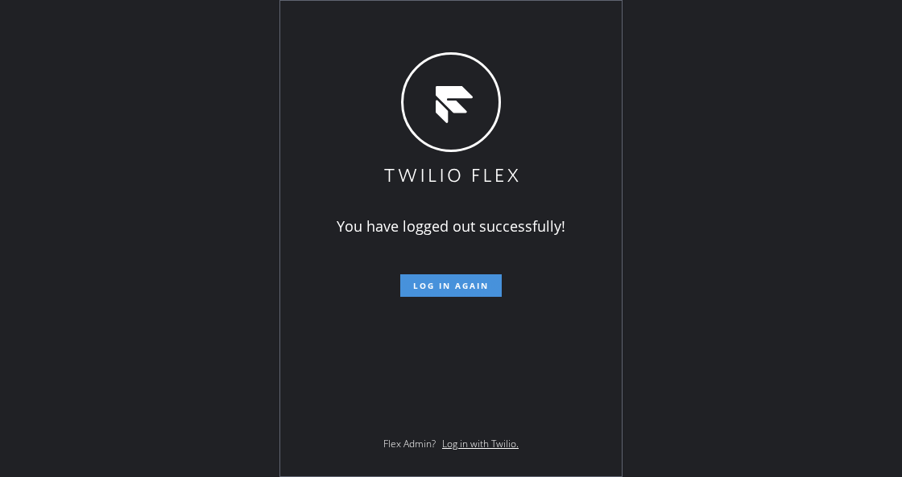
click at [454, 279] on button "Log in again" at bounding box center [450, 285] width 101 height 23
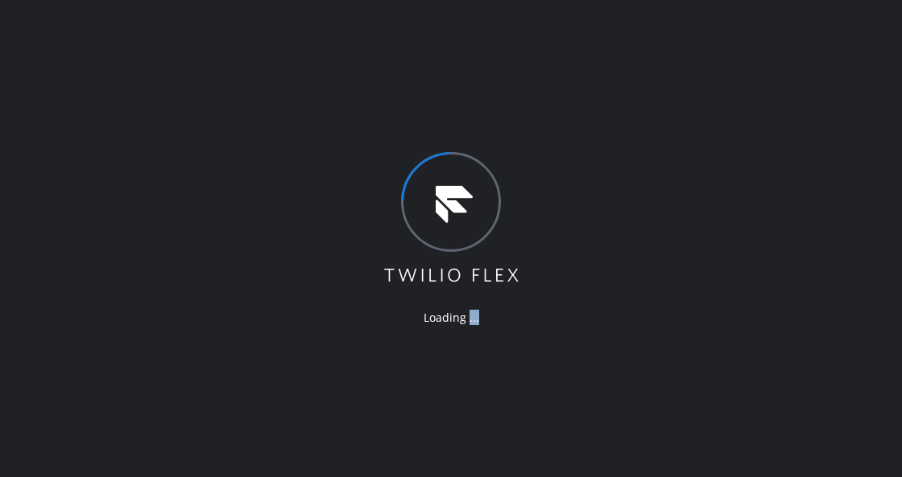
drag, startPoint x: 491, startPoint y: 353, endPoint x: 52, endPoint y: 243, distance: 453.1
click at [298, 281] on div "Loading ..." at bounding box center [451, 238] width 902 height 477
click at [208, 146] on div "Loading ..." at bounding box center [451, 238] width 902 height 477
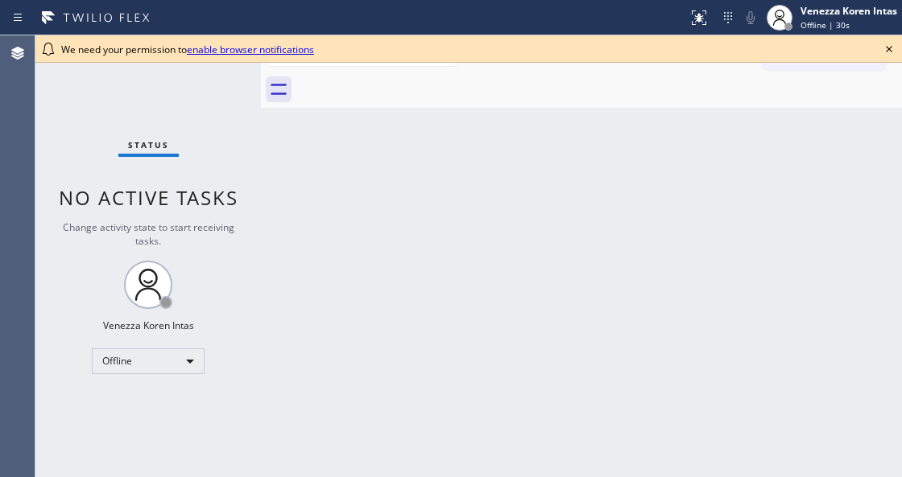
click at [891, 50] on icon at bounding box center [888, 48] width 19 height 19
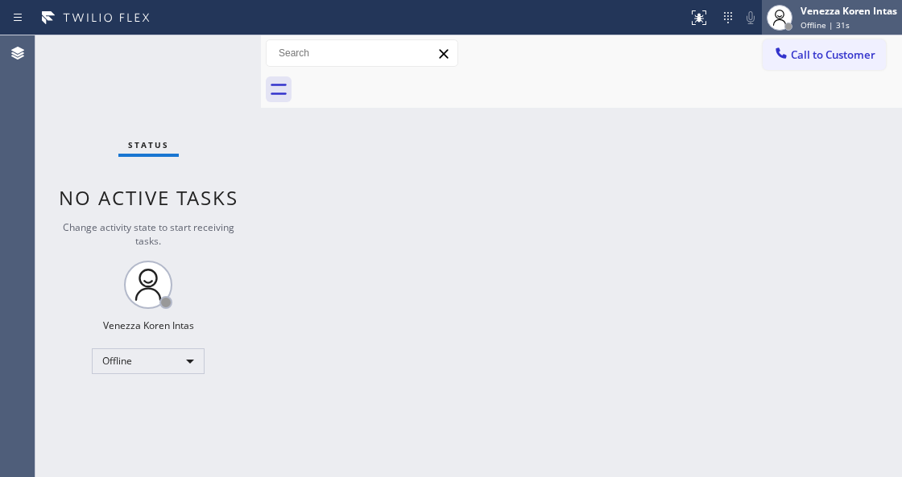
click at [856, 23] on div "Offline | 31s" at bounding box center [848, 24] width 97 height 11
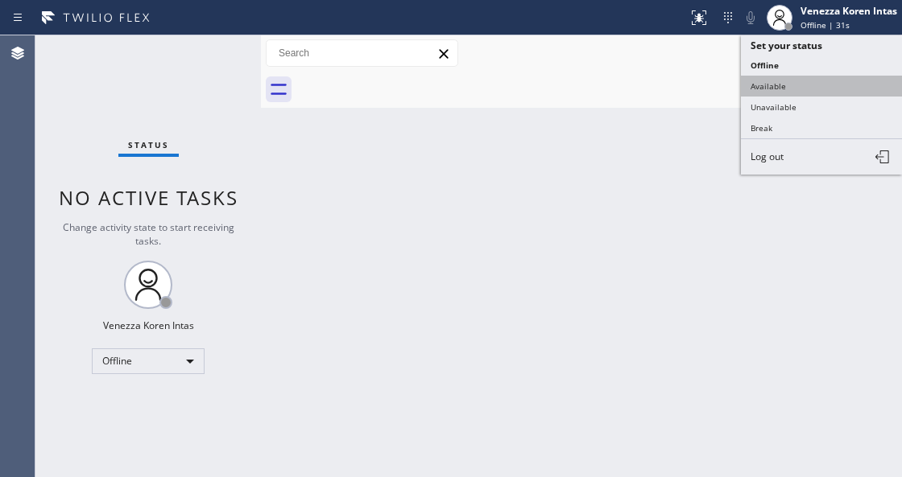
click at [793, 77] on button "Available" at bounding box center [821, 86] width 161 height 21
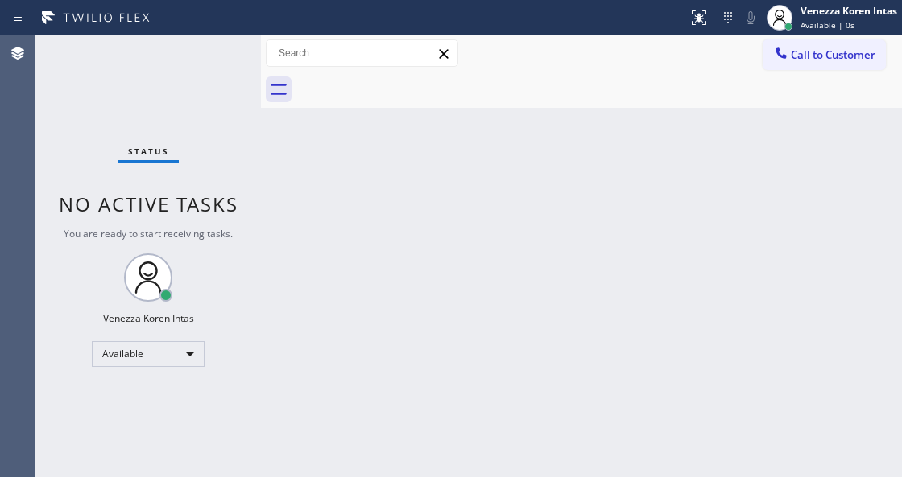
drag, startPoint x: 160, startPoint y: 87, endPoint x: 195, endPoint y: 67, distance: 40.0
click at [167, 82] on div "Status No active tasks You are ready to start receiving tasks. Venezza Koren In…" at bounding box center [147, 256] width 225 height 442
click at [195, 67] on div "Status No active tasks You are ready to start receiving tasks. Venezza Koren In…" at bounding box center [147, 256] width 225 height 442
click at [164, 68] on div "Status No active tasks You are ready to start receiving tasks. Venezza Koren In…" at bounding box center [147, 256] width 225 height 442
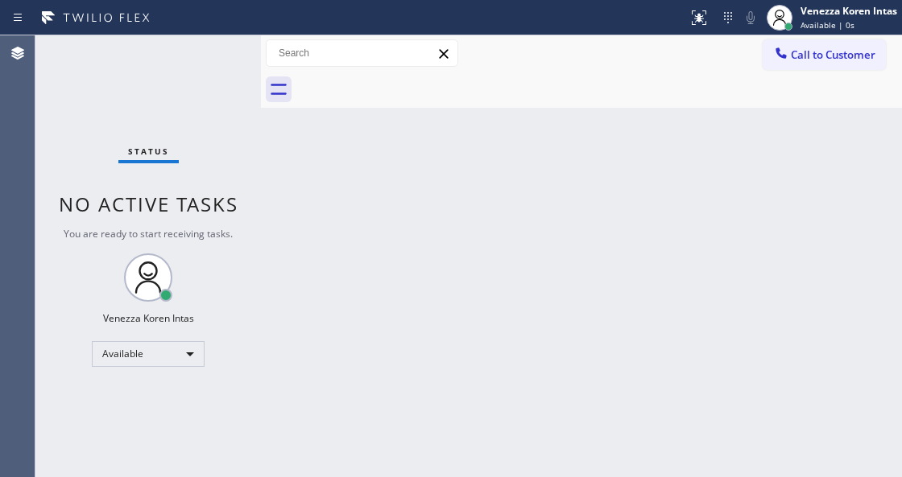
click at [174, 72] on div "Status No active tasks You are ready to start receiving tasks. Venezza Koren In…" at bounding box center [147, 256] width 225 height 442
click at [205, 53] on div "Status No active tasks You are ready to start receiving tasks. Venezza Koren In…" at bounding box center [147, 256] width 225 height 442
click at [162, 155] on span "Status" at bounding box center [148, 151] width 41 height 11
click at [92, 70] on div "Status No active tasks You are ready to start receiving tasks. Venezza Koren In…" at bounding box center [147, 256] width 225 height 442
click at [163, 82] on div "Status No active tasks You are ready to start receiving tasks. Venezza Koren In…" at bounding box center [147, 256] width 225 height 442
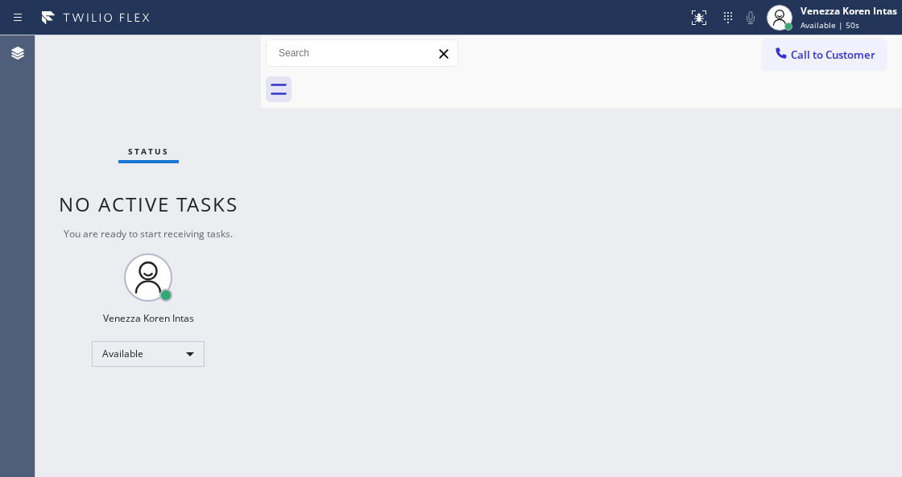
click at [230, 61] on div "Status No active tasks You are ready to start receiving tasks. Venezza Koren In…" at bounding box center [147, 256] width 225 height 442
drag, startPoint x: 404, startPoint y: 140, endPoint x: 428, endPoint y: 198, distance: 62.8
click at [405, 146] on div "Back to Dashboard Change Sender ID Customers Technicians Select a contact Outbo…" at bounding box center [581, 256] width 641 height 442
drag, startPoint x: 428, startPoint y: 198, endPoint x: 114, endPoint y: 59, distance: 343.4
click at [401, 187] on div "Back to Dashboard Change Sender ID Customers Technicians Select a contact Outbo…" at bounding box center [581, 256] width 641 height 442
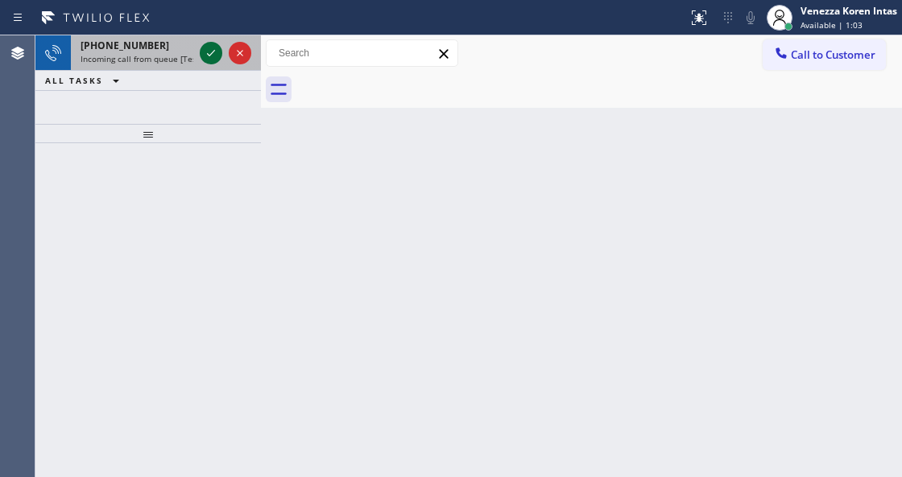
click at [206, 52] on icon at bounding box center [210, 52] width 19 height 19
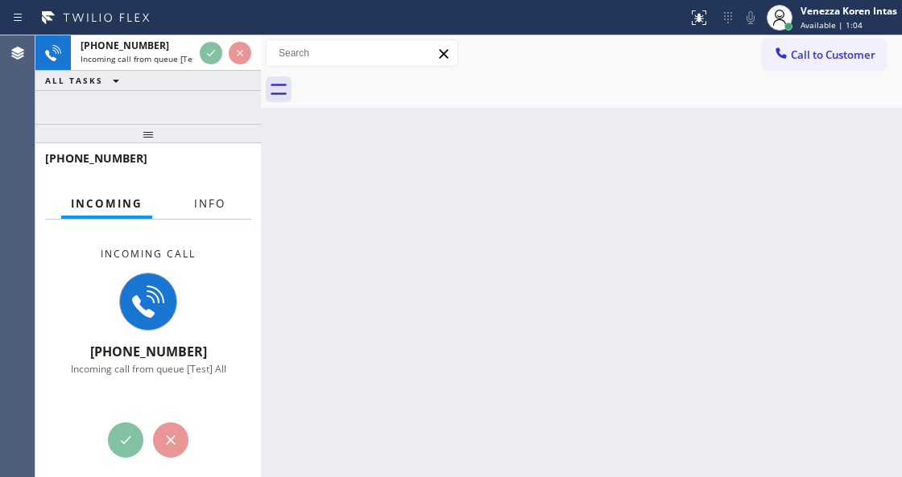
click at [199, 214] on button "Info" at bounding box center [209, 203] width 51 height 31
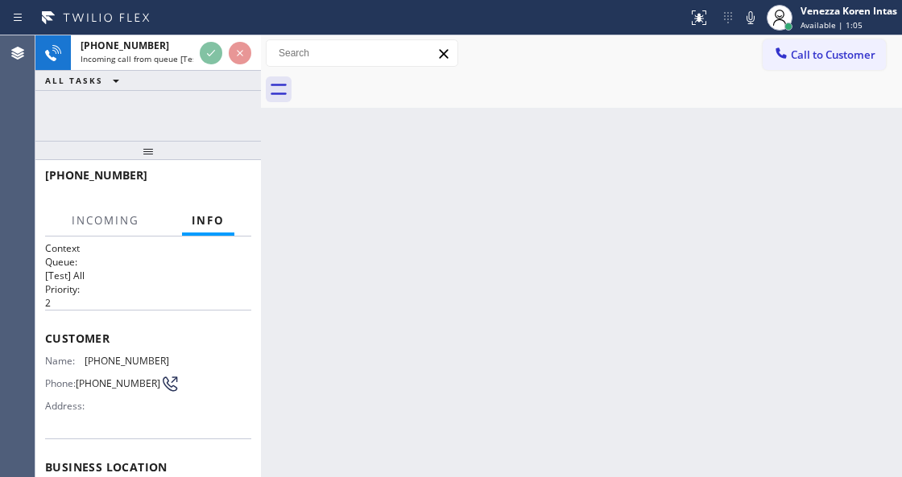
drag, startPoint x: 151, startPoint y: 130, endPoint x: 222, endPoint y: 325, distance: 208.0
click at [156, 160] on div at bounding box center [147, 150] width 225 height 19
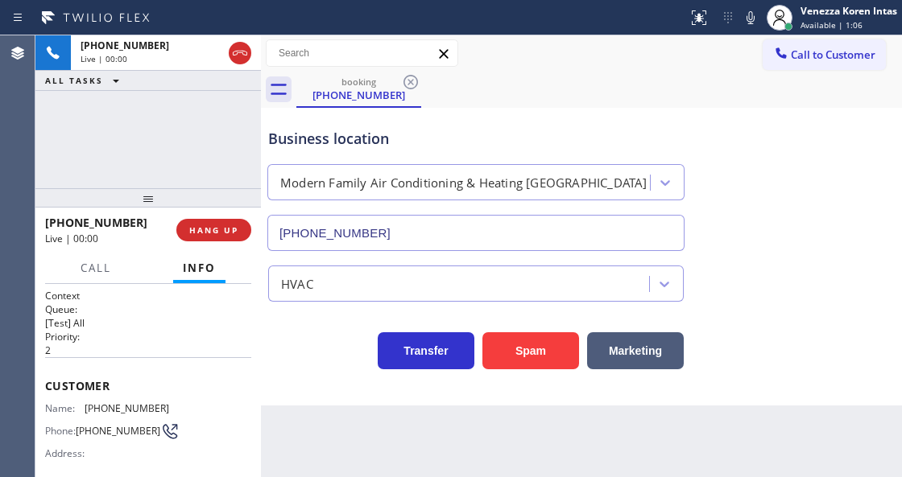
type input "[PHONE_NUMBER]"
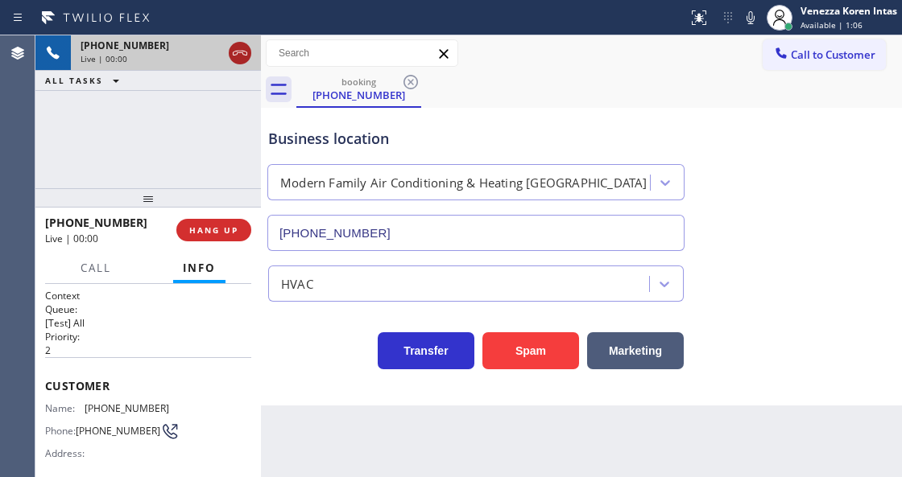
click at [236, 57] on icon at bounding box center [239, 52] width 19 height 19
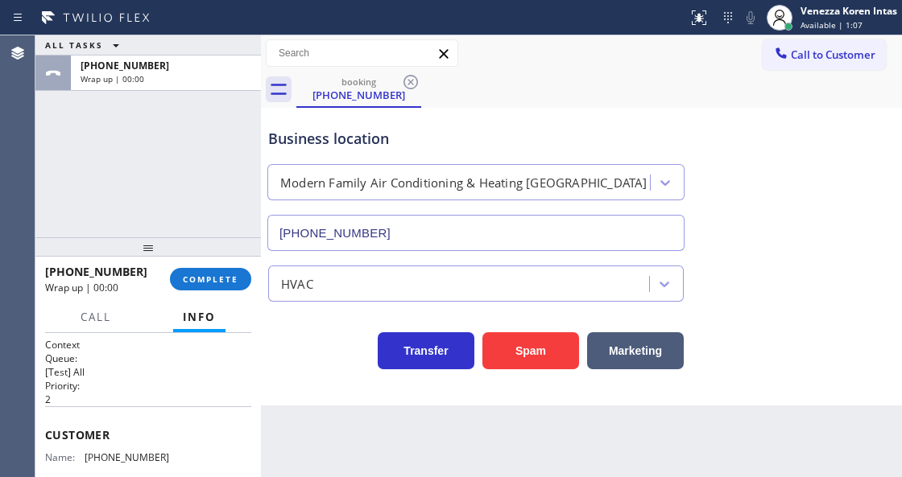
drag, startPoint x: 140, startPoint y: 202, endPoint x: 143, endPoint y: 249, distance: 46.8
click at [143, 249] on div at bounding box center [147, 246] width 225 height 19
click at [196, 175] on div "ALL TASKS ALL TASKS ACTIVE TASKS TASKS IN WRAP UP +15169372857 Wrap up | 00:00" at bounding box center [147, 136] width 225 height 202
drag, startPoint x: 197, startPoint y: 179, endPoint x: 31, endPoint y: 151, distance: 168.2
click at [193, 182] on div "ALL TASKS ALL TASKS ACTIVE TASKS TASKS IN WRAP UP +15169372857 Wrap up | 00:00" at bounding box center [147, 136] width 225 height 202
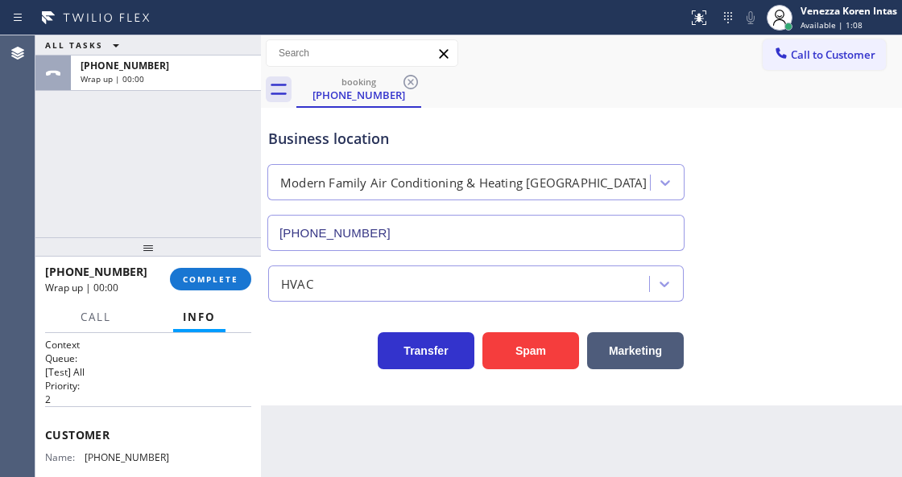
click at [111, 114] on div "ALL TASKS ALL TASKS ACTIVE TASKS TASKS IN WRAP UP +15169372857 Wrap up | 00:00" at bounding box center [147, 136] width 225 height 202
click at [221, 272] on button "COMPLETE" at bounding box center [210, 279] width 81 height 23
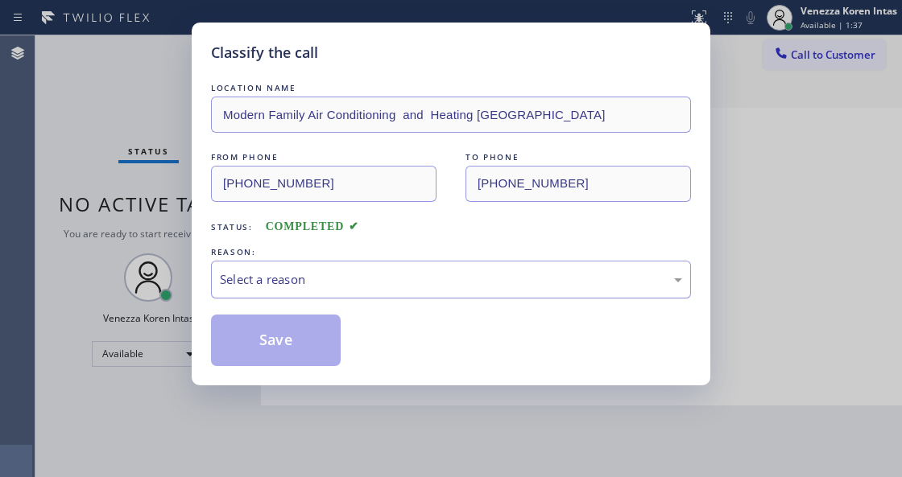
click at [340, 298] on div "Select a reason" at bounding box center [451, 280] width 480 height 38
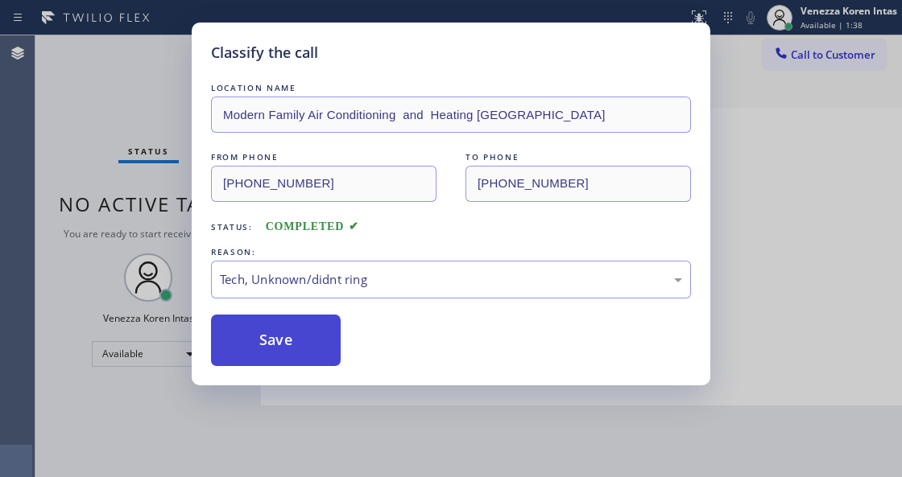
click at [336, 340] on button "Save" at bounding box center [276, 341] width 130 height 52
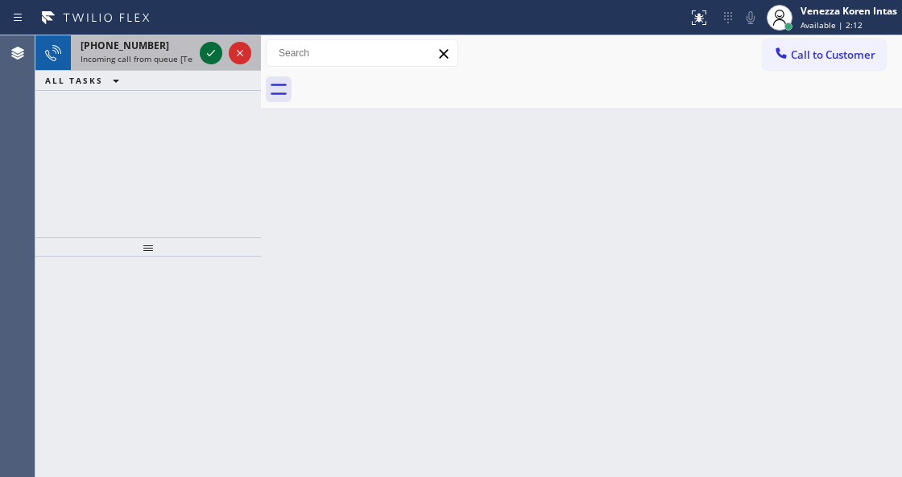
click at [207, 47] on icon at bounding box center [210, 52] width 19 height 19
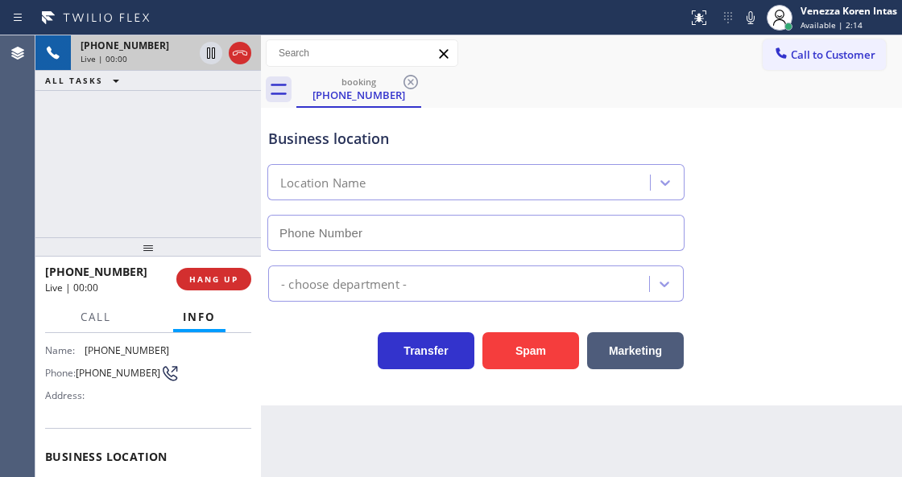
scroll to position [161, 0]
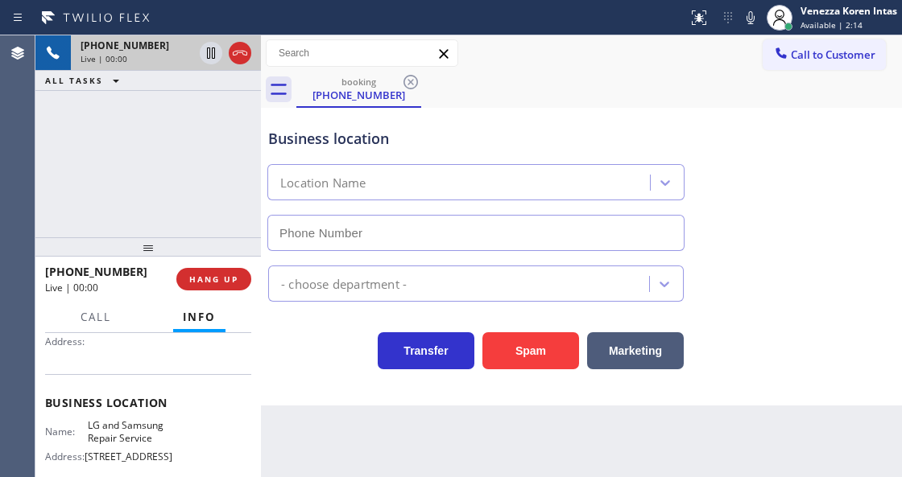
type input "[PHONE_NUMBER]"
click at [175, 179] on div "+19498121707 Live | 00:00 ALL TASKS ALL TASKS ACTIVE TASKS TASKS IN WRAP UP" at bounding box center [147, 136] width 225 height 202
click at [200, 120] on div "+19498121707 Live | 00:00 ALL TASKS ALL TASKS ACTIVE TASKS TASKS IN WRAP UP" at bounding box center [147, 136] width 225 height 202
click at [554, 109] on div "Business location LG & Samsung Repair Service (714) 248-8165" at bounding box center [581, 178] width 633 height 146
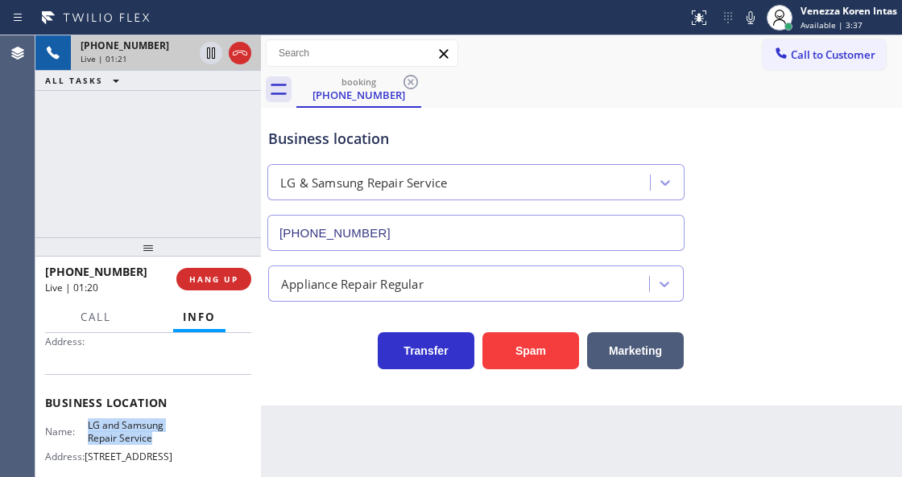
drag, startPoint x: 80, startPoint y: 419, endPoint x: 155, endPoint y: 439, distance: 77.7
click at [155, 439] on div "Business location Name: LG and Samsung Repair Service Address: 438 E Katella Av…" at bounding box center [148, 441] width 206 height 134
copy span "LG and Samsung Repair Service"
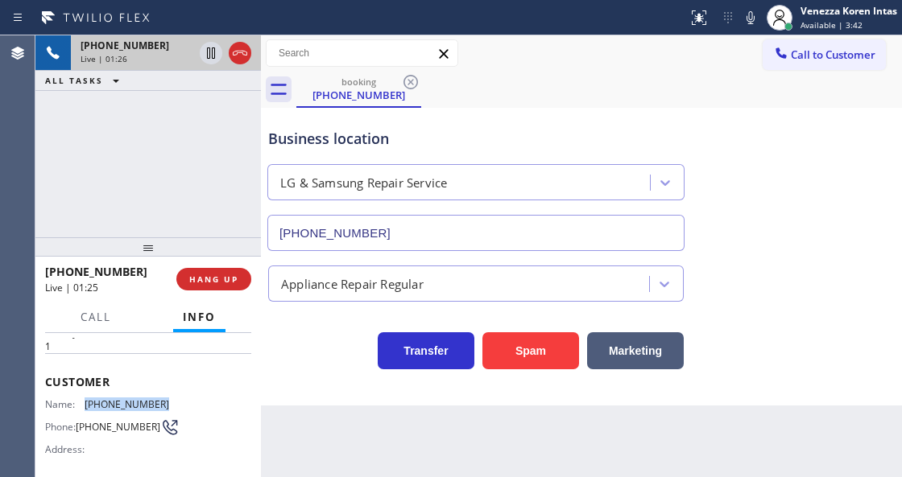
drag, startPoint x: 157, startPoint y: 398, endPoint x: 85, endPoint y: 399, distance: 72.5
click at [85, 399] on div "Name: (949) 812-1707" at bounding box center [107, 404] width 124 height 12
copy div "[PHONE_NUMBER]"
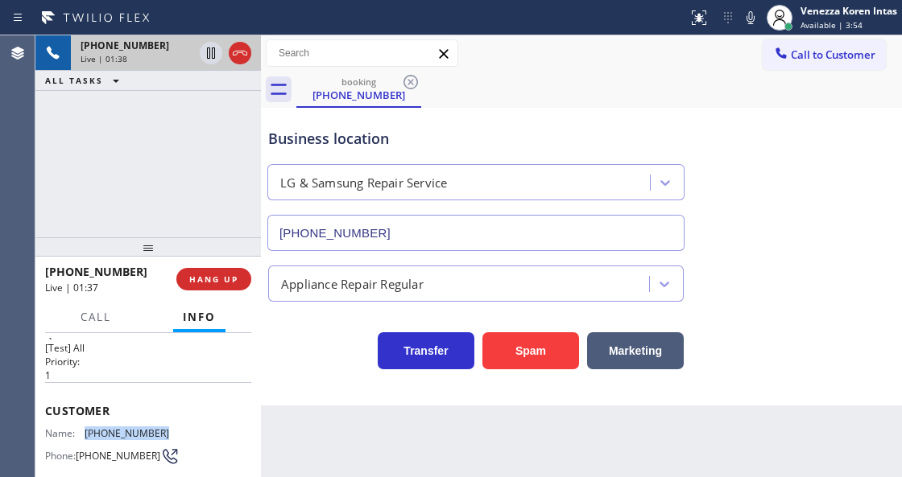
scroll to position [0, 0]
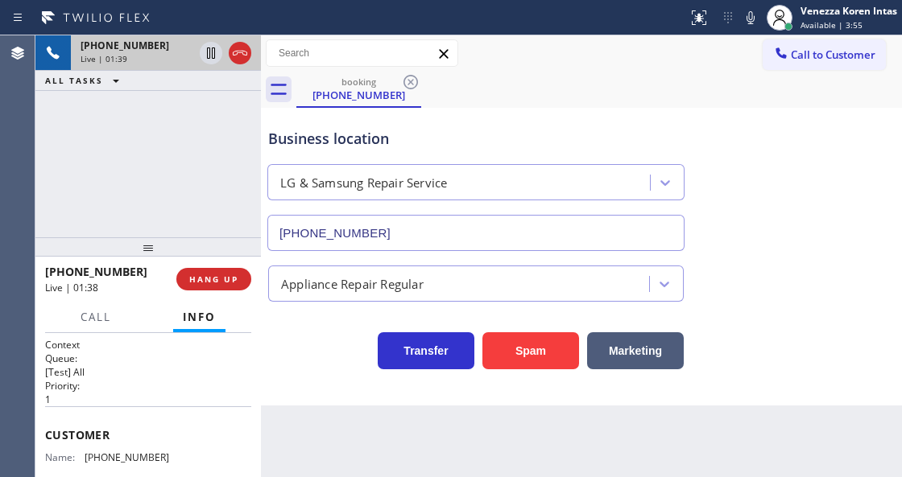
click at [478, 116] on div "Business location LG & Samsung Repair Service (714) 248-8165" at bounding box center [476, 181] width 422 height 139
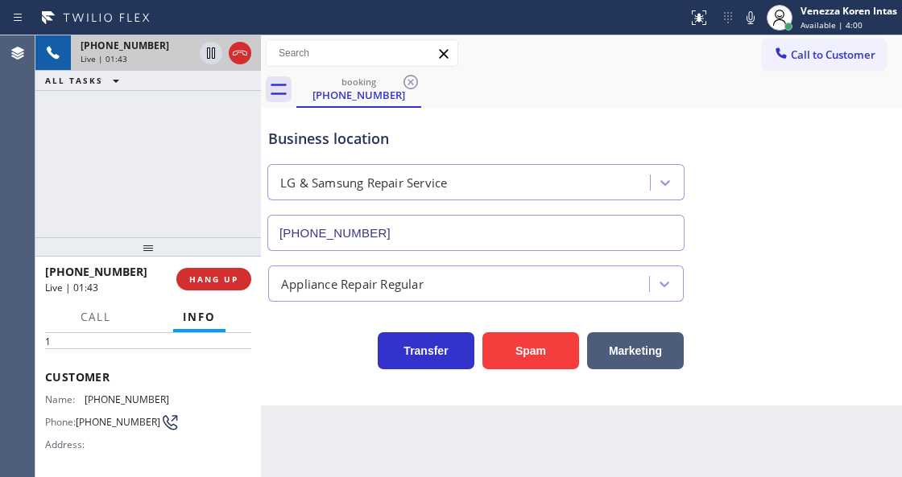
scroll to position [53, 0]
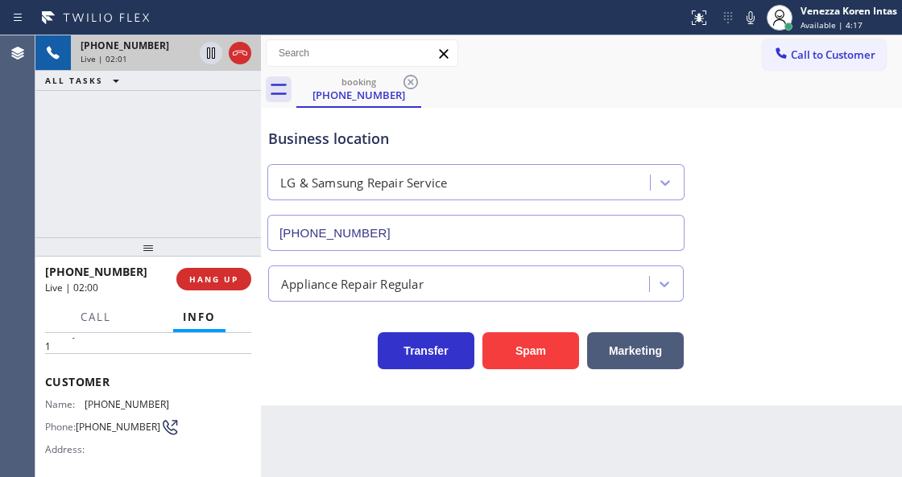
click at [557, 35] on div "Call to Customer Outbound call Location Search location Your caller id phone nu…" at bounding box center [581, 53] width 641 height 36
click at [753, 22] on icon at bounding box center [750, 17] width 19 height 19
click at [208, 53] on icon at bounding box center [210, 52] width 19 height 19
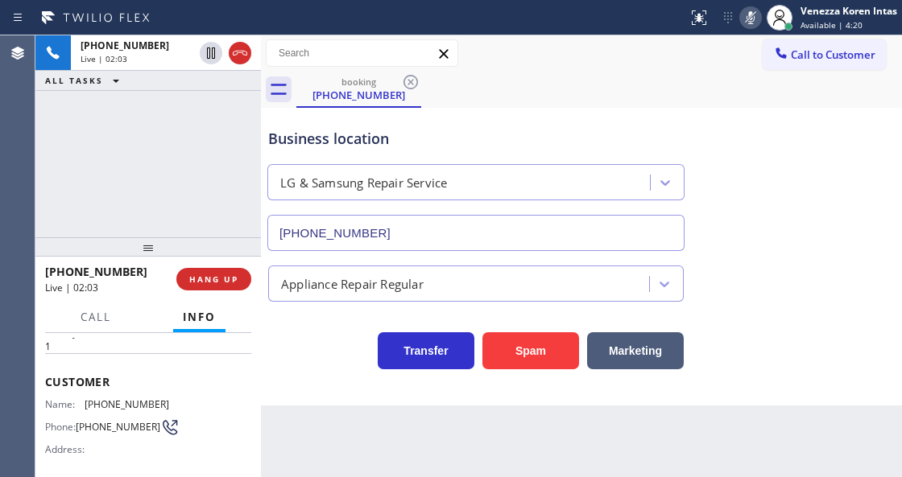
click at [206, 122] on div "+19498121707 Live | 02:03 ALL TASKS ALL TASKS ACTIVE TASKS TASKS IN WRAP UP" at bounding box center [147, 136] width 225 height 202
drag, startPoint x: 155, startPoint y: 106, endPoint x: 34, endPoint y: 129, distance: 122.8
click at [148, 107] on div "+19498121707 Live | 03:10 ALL TASKS ALL TASKS ACTIVE TASKS TASKS IN WRAP UP" at bounding box center [147, 136] width 225 height 202
click at [179, 119] on div "+19498121707 Live | 03:10 ALL TASKS ALL TASKS ACTIVE TASKS TASKS IN WRAP UP" at bounding box center [147, 136] width 225 height 202
click at [741, 19] on icon at bounding box center [750, 17] width 19 height 19
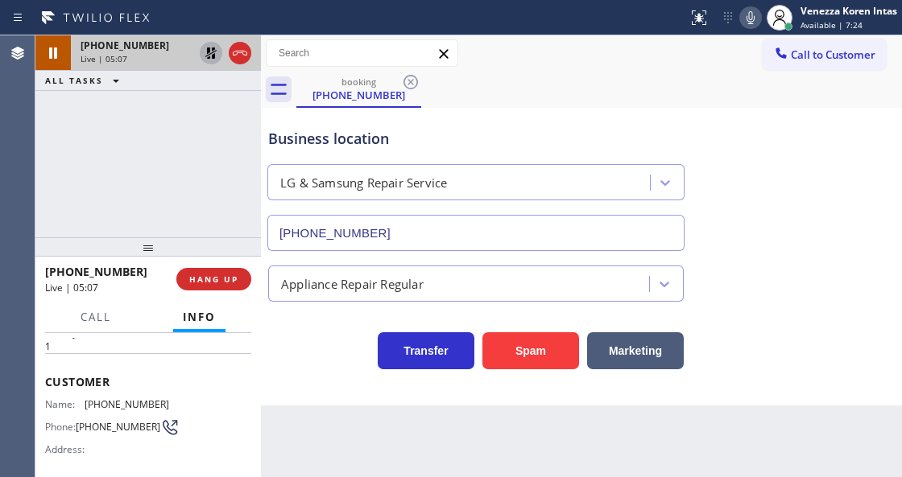
click at [211, 55] on icon at bounding box center [210, 52] width 19 height 19
click at [741, 16] on icon at bounding box center [750, 17] width 19 height 19
click at [209, 55] on icon at bounding box center [211, 52] width 8 height 11
click at [206, 146] on div "+19498121707 Live | 06:09 ALL TASKS ALL TASKS ACTIVE TASKS TASKS IN WRAP UP" at bounding box center [147, 136] width 225 height 202
click at [233, 172] on div "+19498121707 Live | 06:22 ALL TASKS ALL TASKS ACTIVE TASKS TASKS IN WRAP UP" at bounding box center [147, 136] width 225 height 202
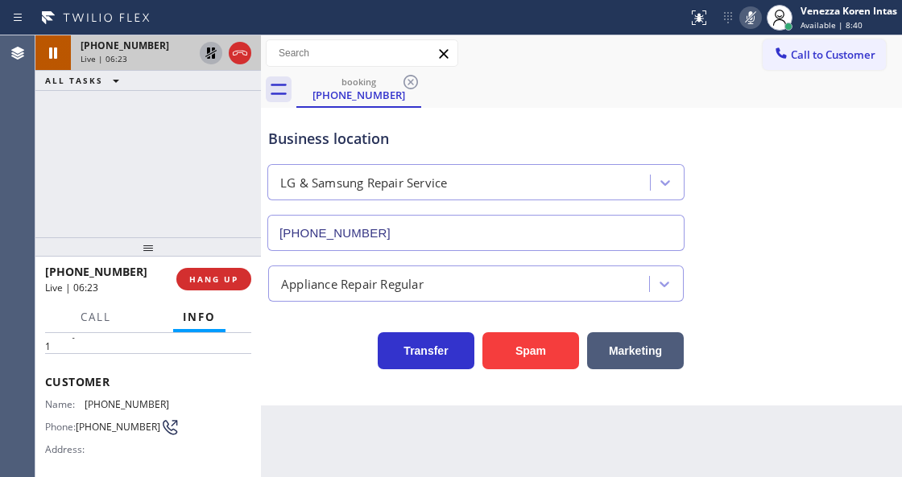
click at [752, 23] on icon at bounding box center [750, 17] width 8 height 13
click at [217, 47] on icon at bounding box center [210, 52] width 19 height 19
click at [510, 103] on div "booking (949) 812-1707" at bounding box center [598, 90] width 605 height 36
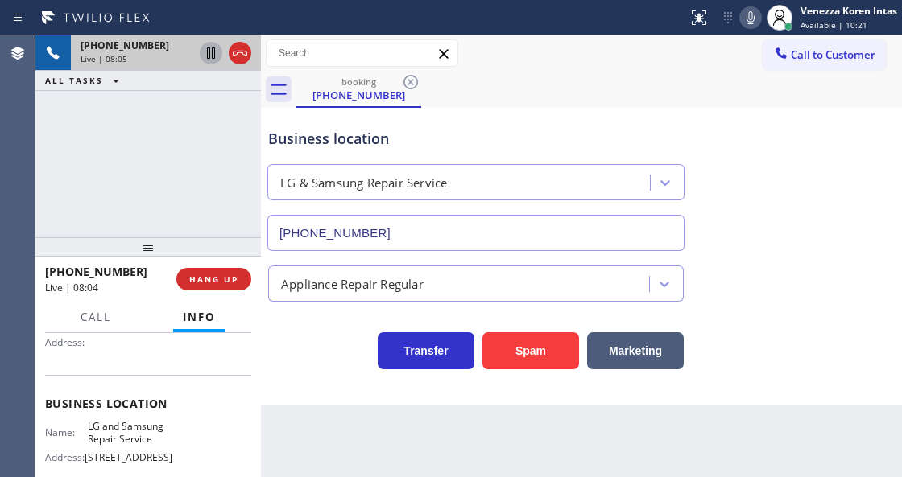
scroll to position [161, 0]
click at [173, 459] on div "Name: LG and Samsung Repair Service Address: 438 E Katella Ave Phone: (714) 248…" at bounding box center [148, 453] width 206 height 69
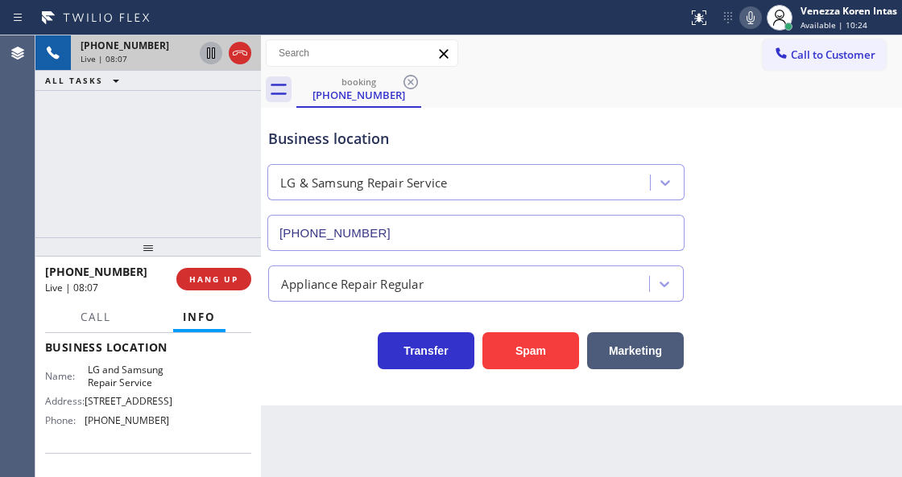
scroll to position [212, 0]
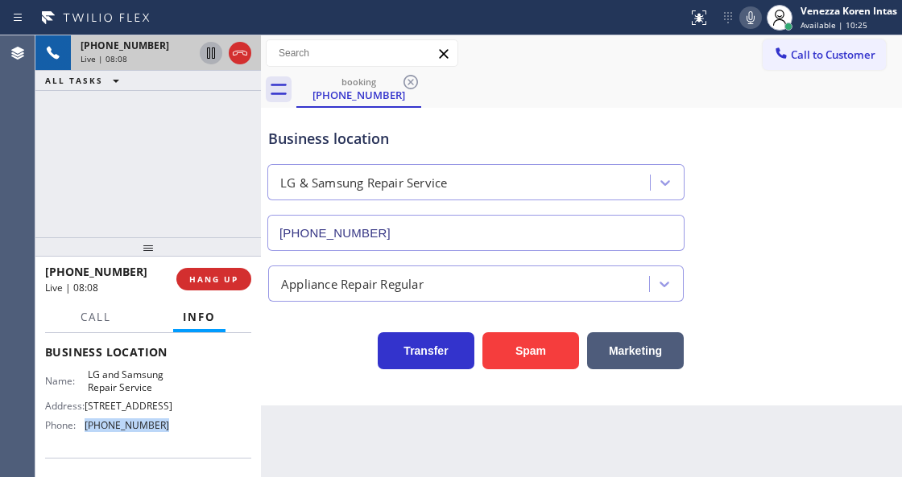
drag, startPoint x: 175, startPoint y: 431, endPoint x: 85, endPoint y: 431, distance: 90.2
click at [85, 431] on div "Name: LG and Samsung Repair Service Address: 438 E Katella Ave Phone: (714) 248…" at bounding box center [148, 403] width 206 height 69
copy div "[PHONE_NUMBER]"
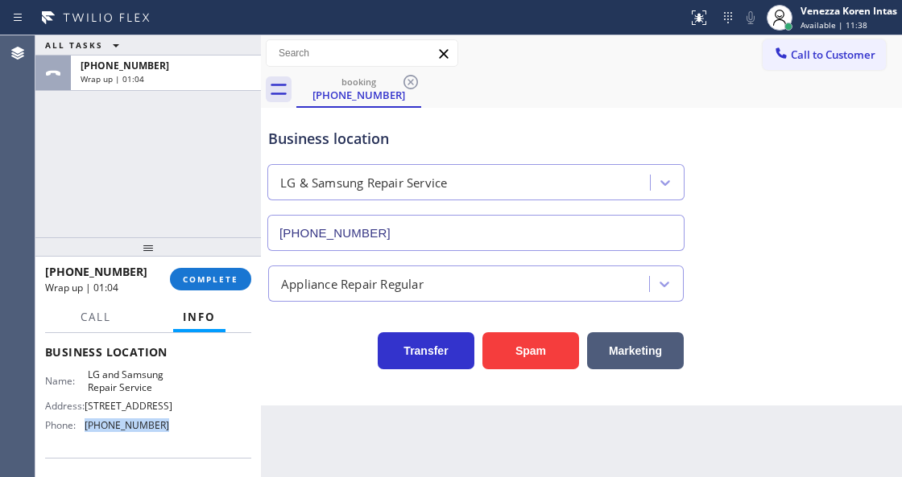
drag, startPoint x: 212, startPoint y: 276, endPoint x: 396, endPoint y: 319, distance: 188.4
click at [218, 283] on span "COMPLETE" at bounding box center [211, 279] width 56 height 11
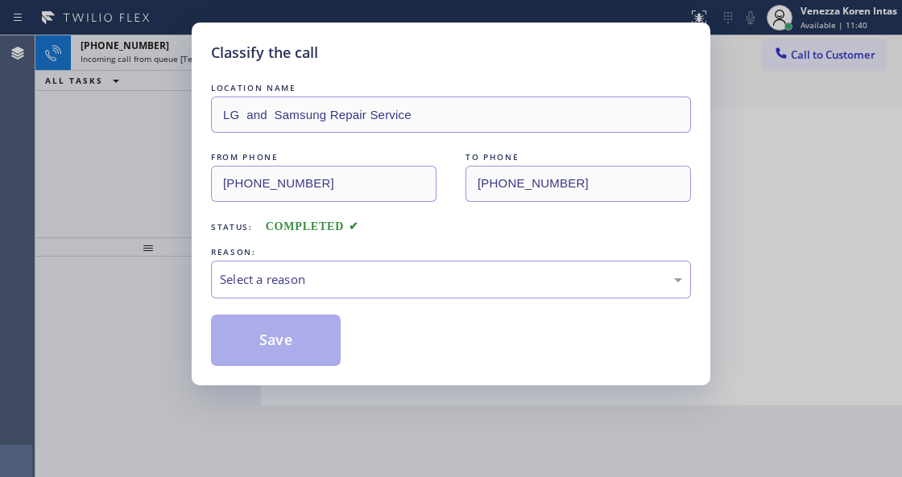
click at [365, 274] on div "Select a reason" at bounding box center [451, 279] width 462 height 19
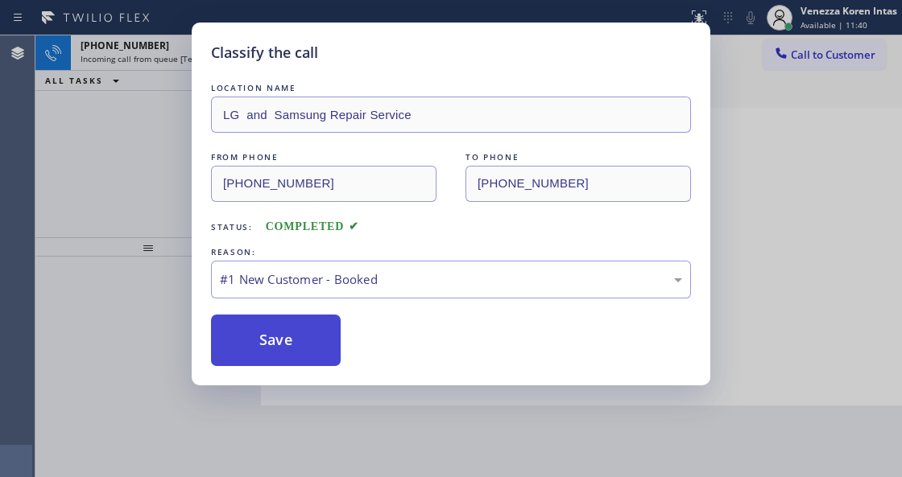
click at [303, 340] on button "Save" at bounding box center [276, 341] width 130 height 52
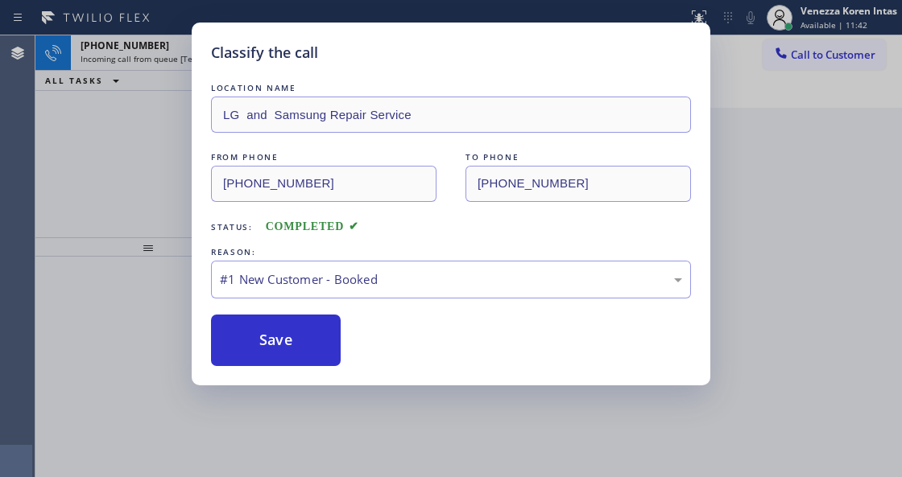
click at [210, 53] on div "Classify the call LOCATION NAME LG and Samsung Repair Service FROM PHONE (949) …" at bounding box center [451, 204] width 518 height 363
click at [210, 53] on div "Classify the call LOCATION NAME Modern Family Air Conditioning and Heating Gard…" at bounding box center [468, 256] width 866 height 442
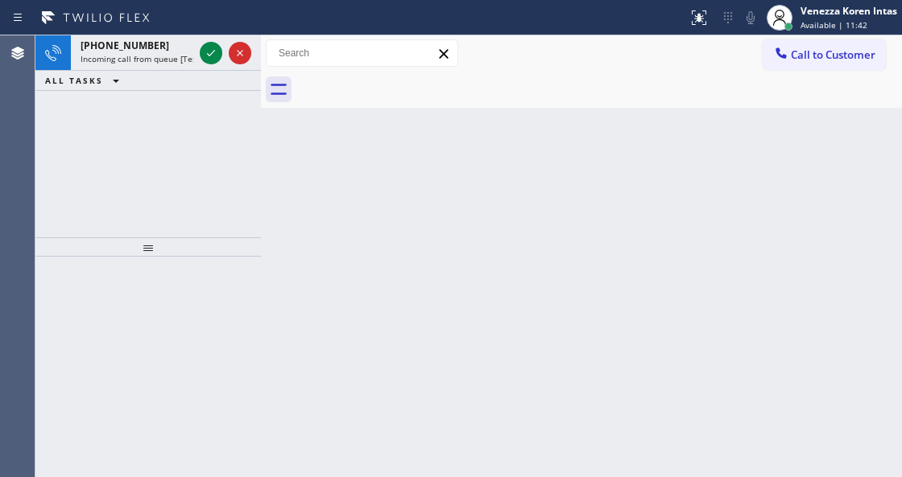
click at [210, 53] on icon at bounding box center [210, 52] width 19 height 19
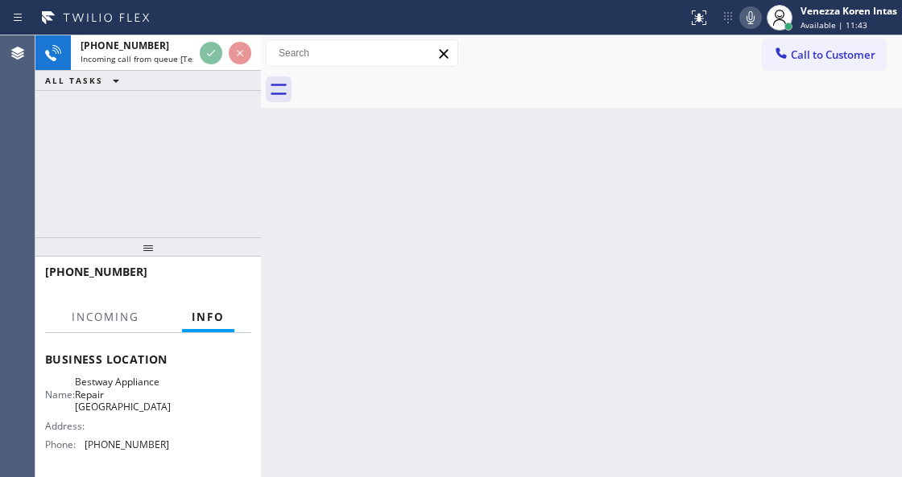
scroll to position [214, 0]
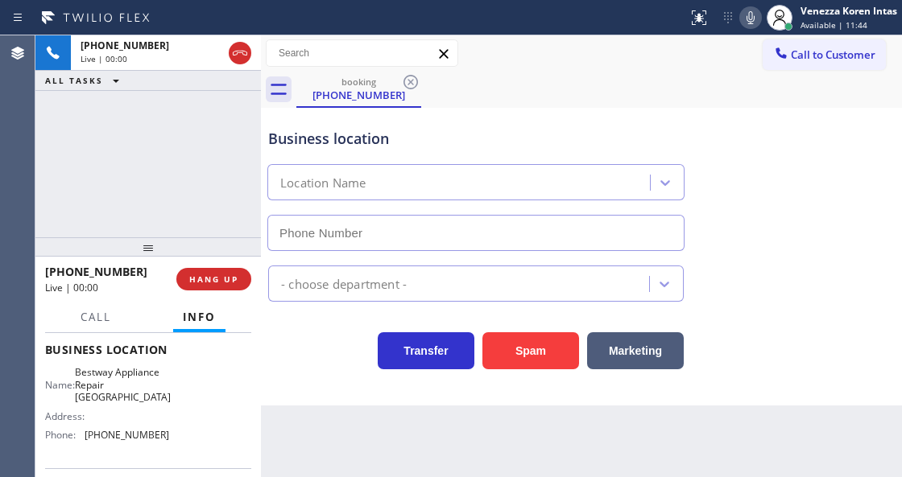
type input "[PHONE_NUMBER]"
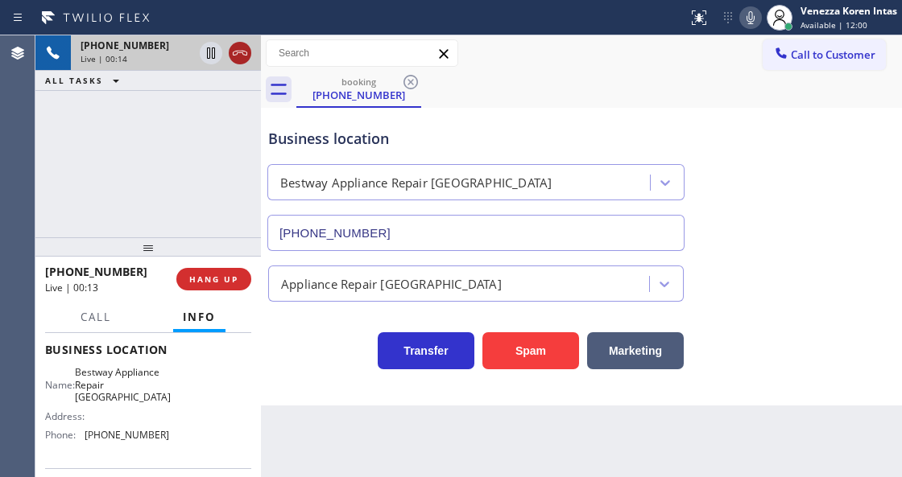
click at [243, 56] on icon at bounding box center [239, 52] width 19 height 19
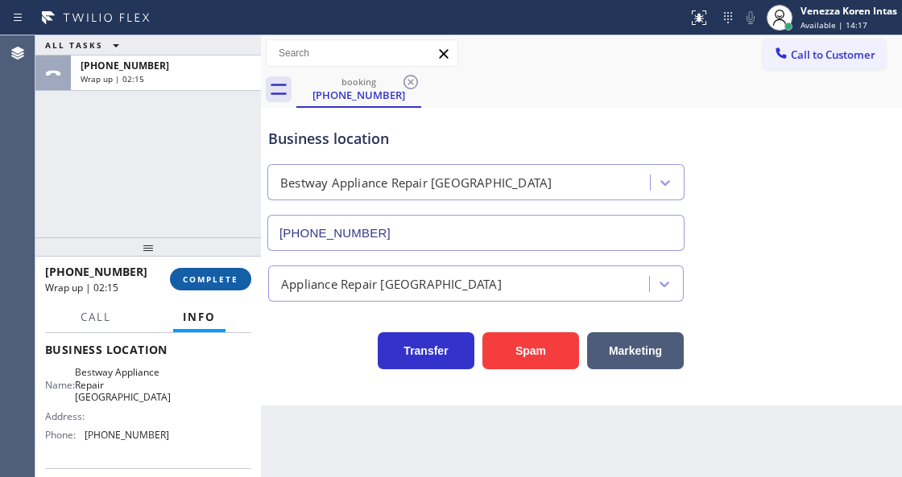
click at [221, 270] on button "COMPLETE" at bounding box center [210, 279] width 81 height 23
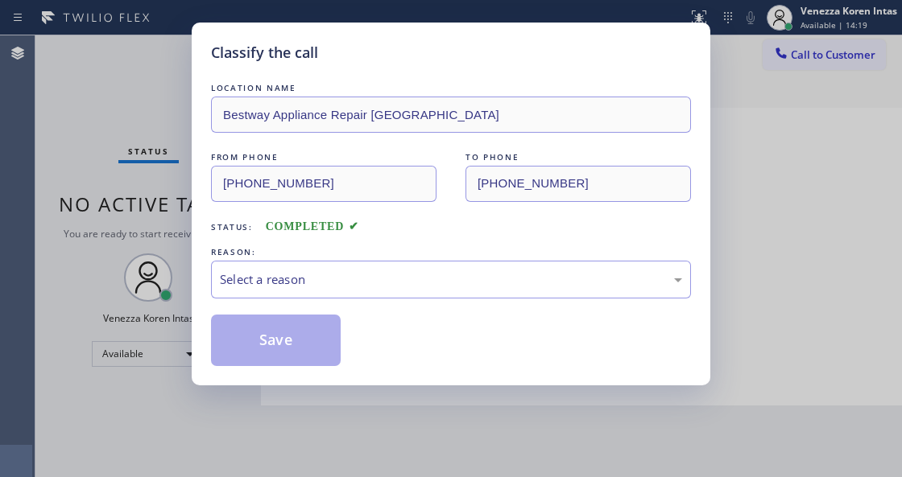
click at [320, 285] on div "Select a reason" at bounding box center [451, 279] width 462 height 19
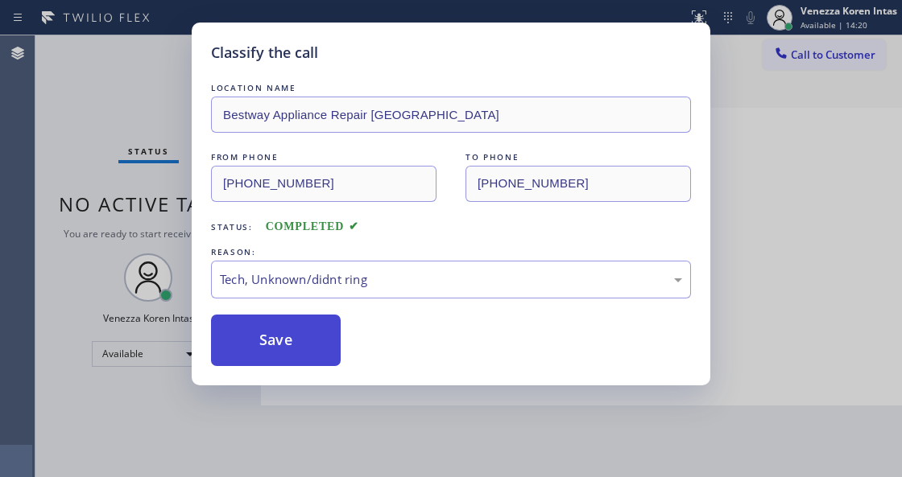
click at [297, 353] on button "Save" at bounding box center [276, 341] width 130 height 52
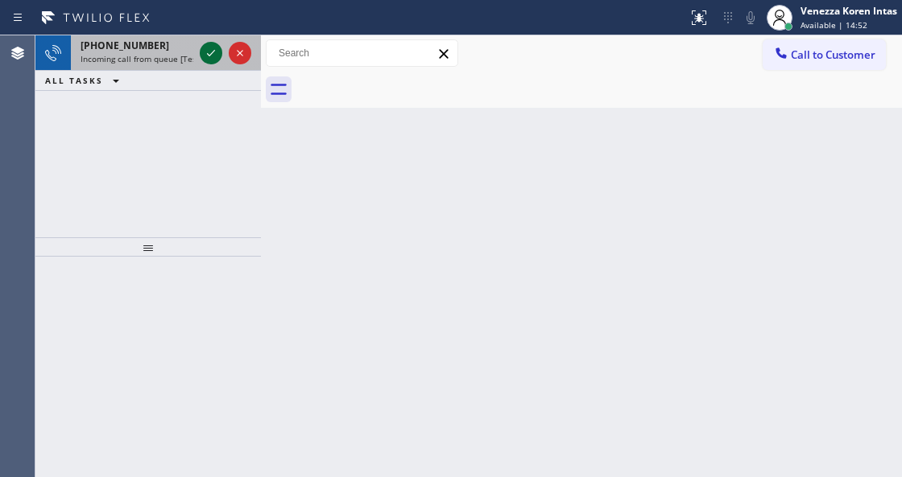
click at [213, 52] on icon at bounding box center [210, 52] width 19 height 19
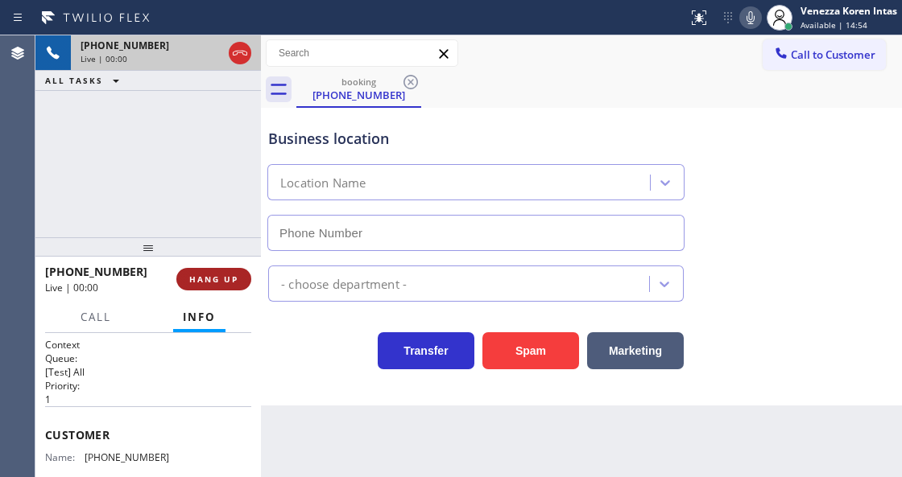
type input "[PHONE_NUMBER]"
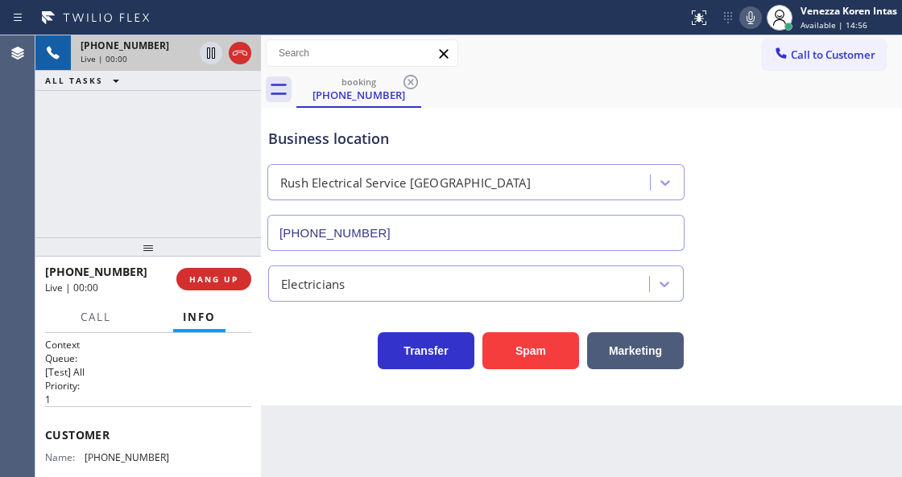
click at [166, 166] on div "+16612120222 Live | 00:00 ALL TASKS ALL TASKS ACTIVE TASKS TASKS IN WRAP UP" at bounding box center [147, 136] width 225 height 202
click at [105, 128] on div "+16612120222 Live | 00:00 ALL TASKS ALL TASKS ACTIVE TASKS TASKS IN WRAP UP" at bounding box center [147, 136] width 225 height 202
drag, startPoint x: 399, startPoint y: 407, endPoint x: 380, endPoint y: 460, distance: 55.8
click at [399, 407] on div "Back to Dashboard Change Sender ID Customers Technicians Select a contact Outbo…" at bounding box center [581, 256] width 641 height 442
click at [789, 243] on div "Business location Rush Electrical Service Burbank (747) 236-6810" at bounding box center [581, 178] width 633 height 146
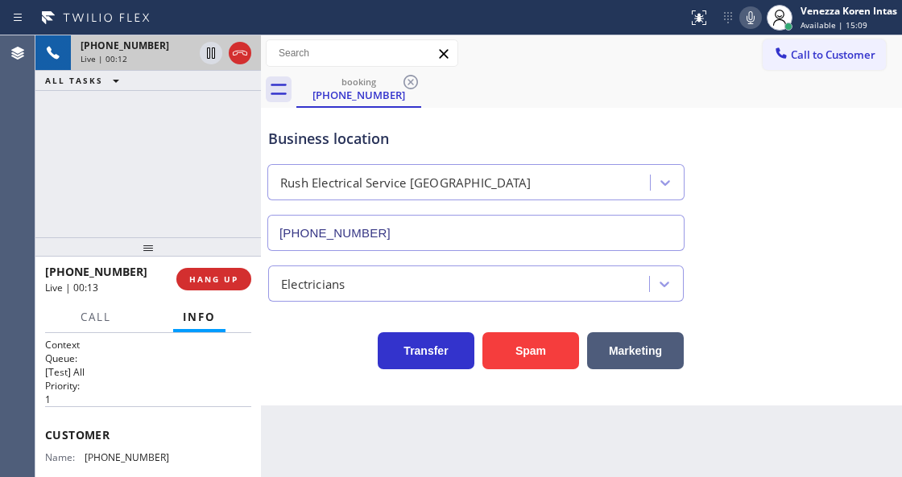
click at [901, 167] on div "Business location Rush Electrical Service Burbank (747) 236-6810 Electricians T…" at bounding box center [581, 257] width 641 height 298
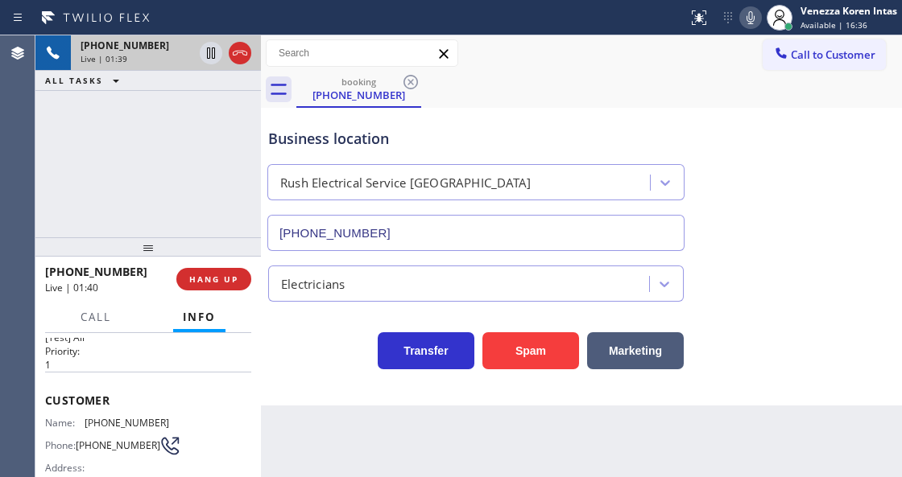
scroll to position [53, 0]
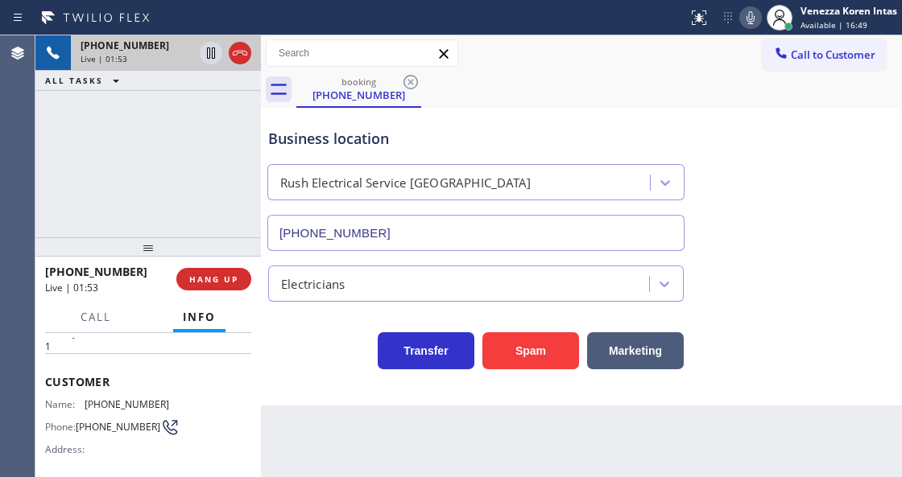
click at [749, 14] on icon at bounding box center [750, 17] width 19 height 19
click at [211, 50] on icon at bounding box center [210, 52] width 19 height 19
click at [204, 144] on div "+16612120222 Live | 02:04 ALL TASKS ALL TASKS ACTIVE TASKS TASKS IN WRAP UP" at bounding box center [147, 136] width 225 height 202
click at [163, 167] on div "+16612120222 Live | 02:31 ALL TASKS ALL TASKS ACTIVE TASKS TASKS IN WRAP UP" at bounding box center [147, 136] width 225 height 202
click at [148, 143] on div "+16612120222 Live | 02:33 ALL TASKS ALL TASKS ACTIVE TASKS TASKS IN WRAP UP" at bounding box center [147, 136] width 225 height 202
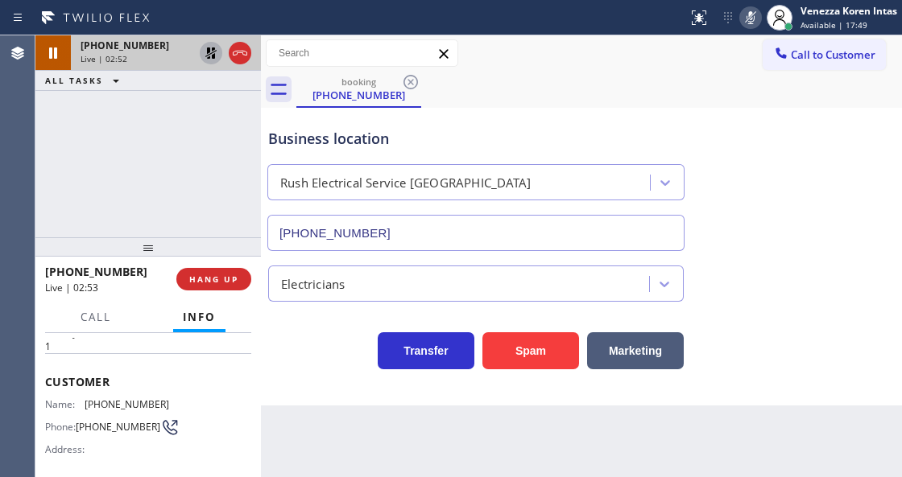
click at [328, 448] on div "Back to Dashboard Change Sender ID Customers Technicians Select a contact Outbo…" at bounding box center [581, 256] width 641 height 442
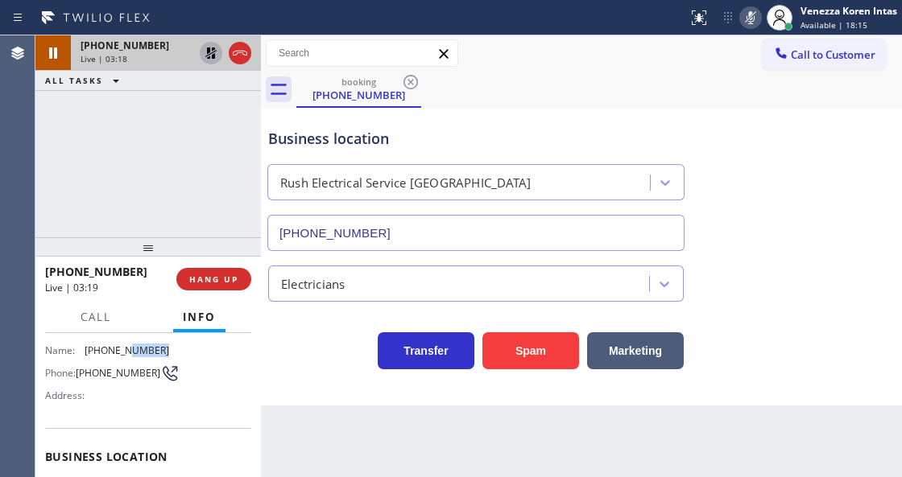
scroll to position [97, 0]
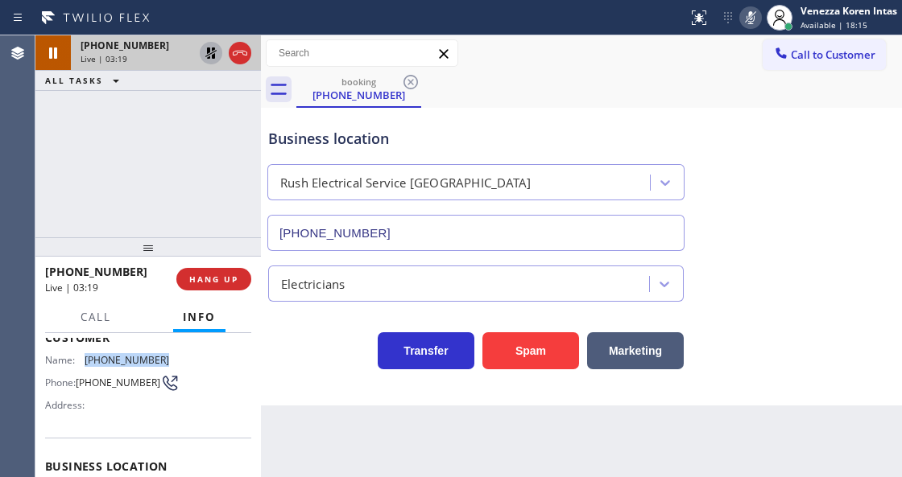
drag, startPoint x: 161, startPoint y: 341, endPoint x: 79, endPoint y: 353, distance: 82.9
click at [79, 354] on div "Name: (661) 212-0222" at bounding box center [107, 360] width 124 height 12
copy div "[PHONE_NUMBER]"
click at [607, 89] on div "booking (661) 212-0222" at bounding box center [598, 90] width 605 height 36
click at [738, 17] on div "Status report No issues detected If you experience an issue, please download th…" at bounding box center [791, 17] width 221 height 35
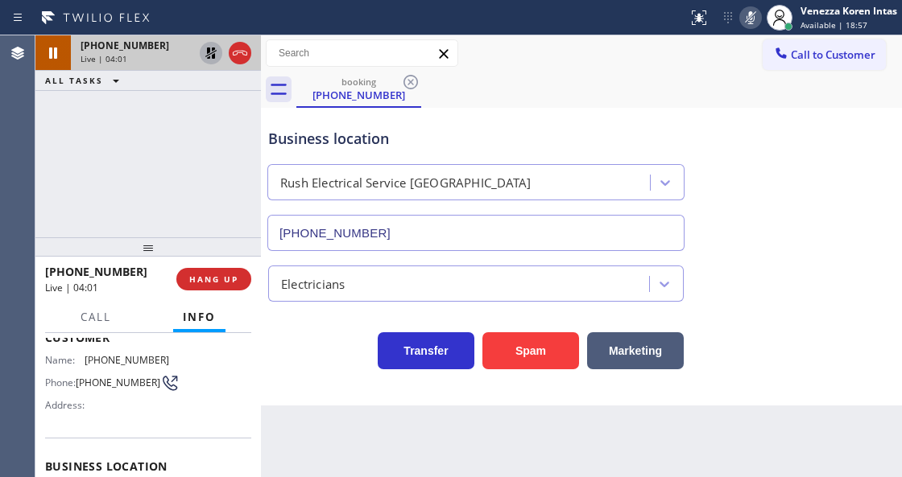
click at [754, 23] on icon at bounding box center [750, 17] width 19 height 19
click at [213, 48] on icon at bounding box center [210, 52] width 11 height 11
click at [543, 91] on div "booking (661) 212-0222" at bounding box center [598, 90] width 605 height 36
click at [204, 141] on div "+16612120222 Live | 04:09 ALL TASKS ALL TASKS ACTIVE TASKS TASKS IN WRAP UP" at bounding box center [147, 136] width 225 height 202
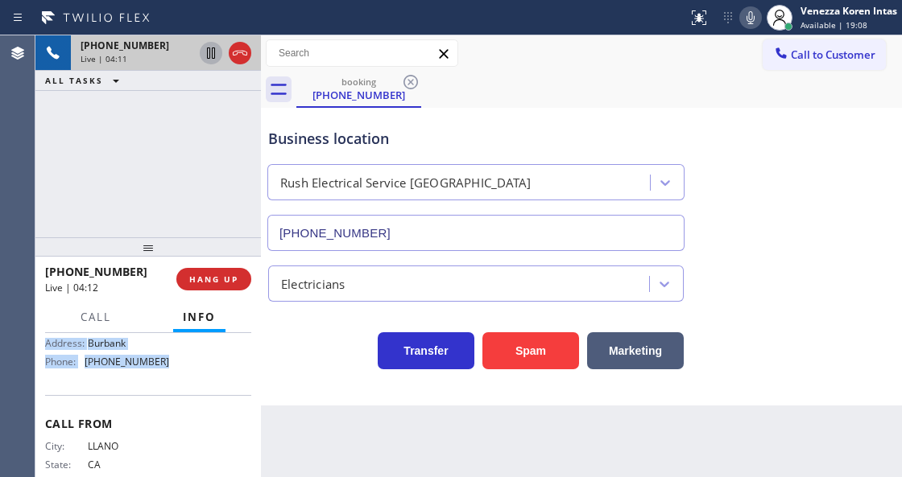
scroll to position [282, 0]
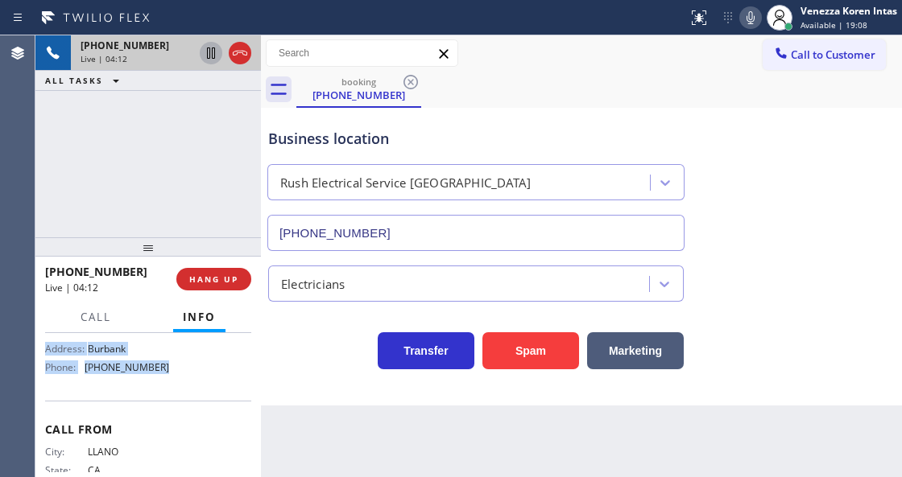
drag, startPoint x: 40, startPoint y: 425, endPoint x: 187, endPoint y: 367, distance: 157.5
click at [187, 367] on div "Context Queue: [Test] All Priority: 1 Customer Name: (661) 212-0222 Phone: (661…" at bounding box center [147, 404] width 225 height 143
copy div "Customer Name: (661) 212-0222 Phone: (661) 212-0222 Address: Business location …"
drag, startPoint x: 276, startPoint y: 138, endPoint x: 291, endPoint y: 155, distance: 22.2
click at [276, 138] on div "Business location" at bounding box center [475, 139] width 415 height 22
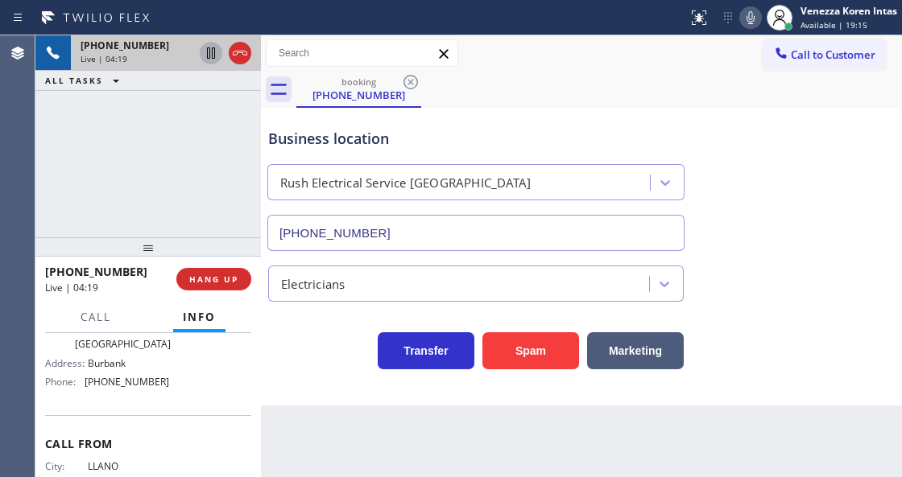
scroll to position [228, 0]
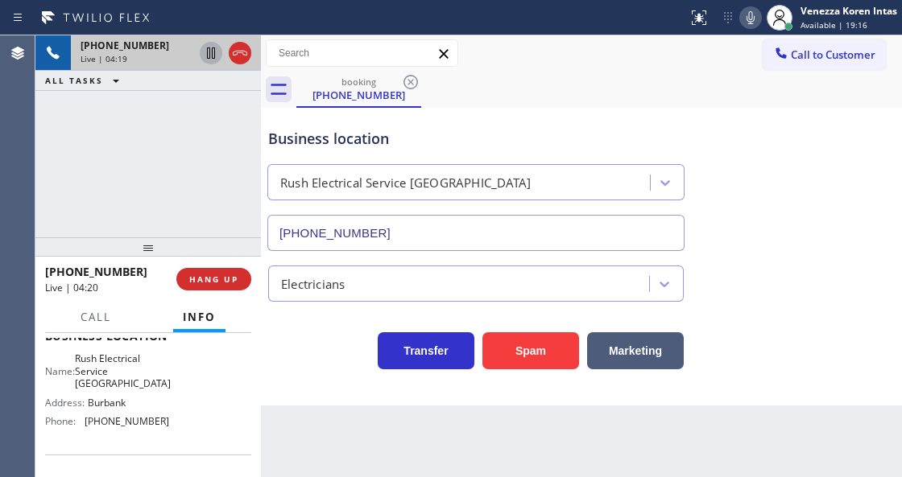
drag, startPoint x: 206, startPoint y: 200, endPoint x: 37, endPoint y: 149, distance: 176.5
click at [205, 199] on div "+16612120222 Live | 04:19 ALL TASKS ALL TASKS ACTIVE TASKS TASKS IN WRAP UP" at bounding box center [147, 136] width 225 height 202
click at [145, 131] on div "+16612120222 Live | 04:20 ALL TASKS ALL TASKS ACTIVE TASKS TASKS IN WRAP UP" at bounding box center [147, 136] width 225 height 202
click at [151, 145] on div "+16612120222 Live | 04:36 ALL TASKS ALL TASKS ACTIVE TASKS TASKS IN WRAP UP" at bounding box center [147, 136] width 225 height 202
click at [234, 52] on icon at bounding box center [240, 53] width 14 height 5
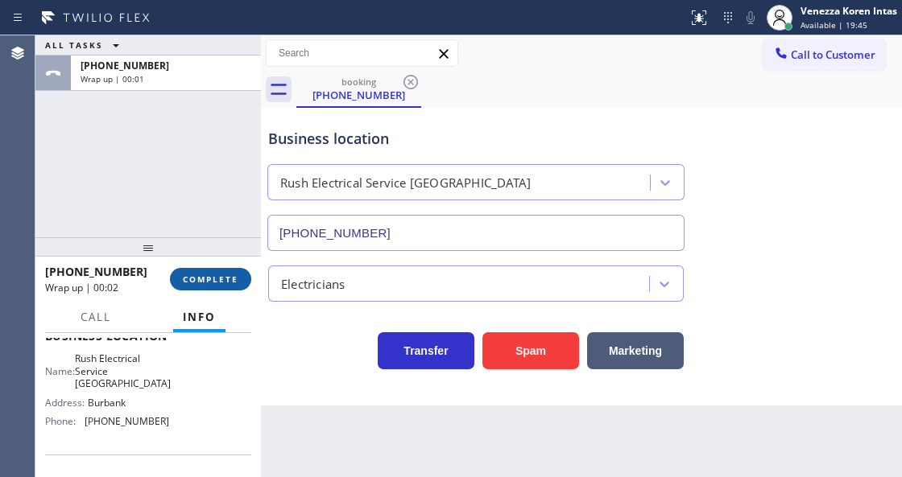
click at [221, 285] on button "COMPLETE" at bounding box center [210, 279] width 81 height 23
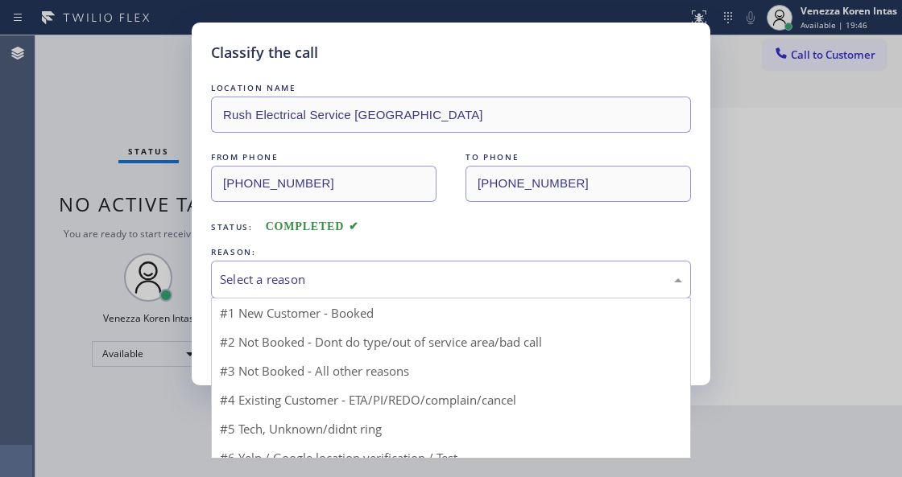
click at [308, 278] on div "Select a reason" at bounding box center [451, 279] width 462 height 19
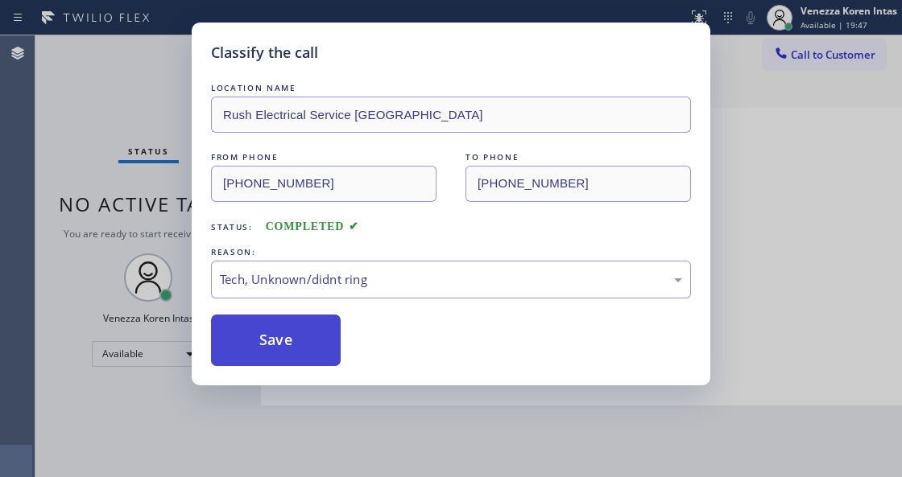
click at [294, 362] on button "Save" at bounding box center [276, 341] width 130 height 52
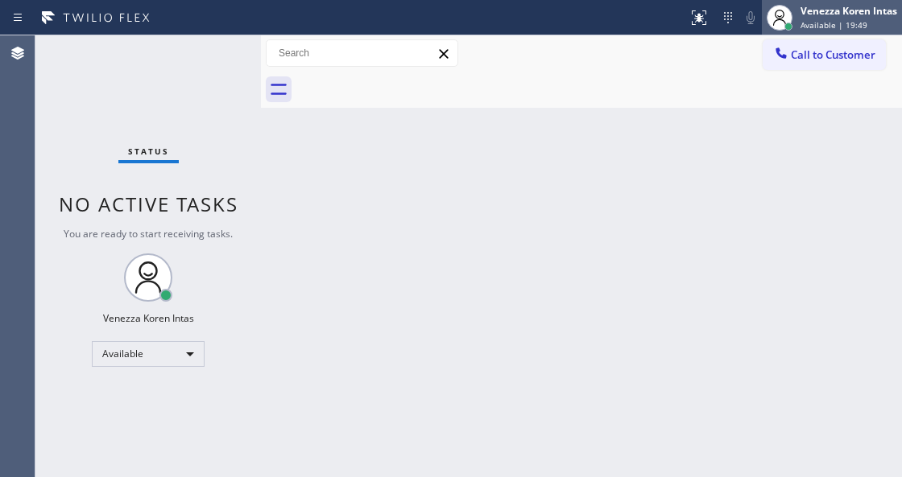
click at [800, 13] on div "Venezza Koren Intas" at bounding box center [848, 11] width 97 height 14
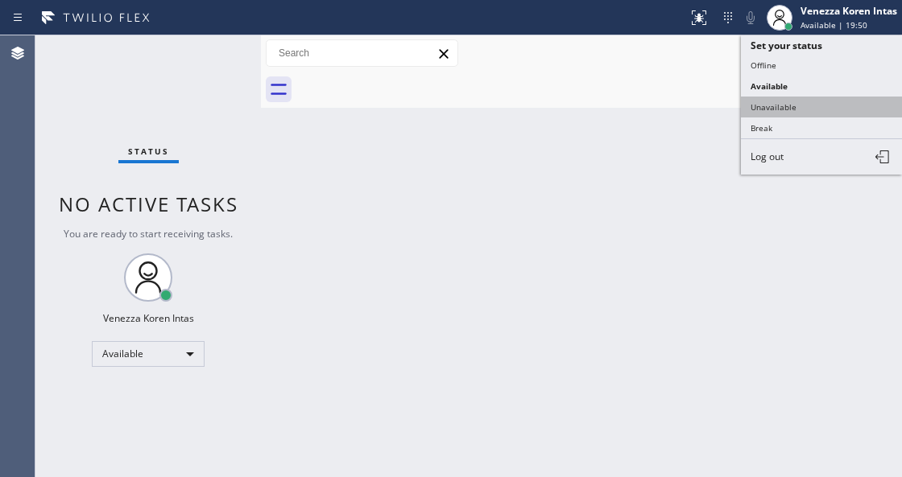
click at [773, 109] on button "Unavailable" at bounding box center [821, 107] width 161 height 21
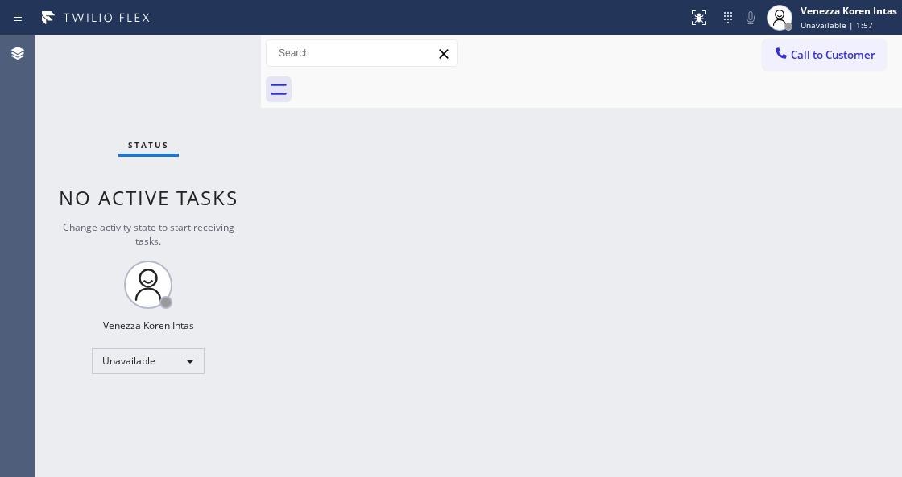
click at [514, 135] on div "Back to Dashboard Change Sender ID Customers Technicians Select a contact Outbo…" at bounding box center [581, 256] width 641 height 442
click at [320, 286] on div "Back to Dashboard Change Sender ID Customers Technicians Select a contact Outbo…" at bounding box center [581, 256] width 641 height 442
click at [811, 47] on button "Call to Customer" at bounding box center [823, 54] width 123 height 31
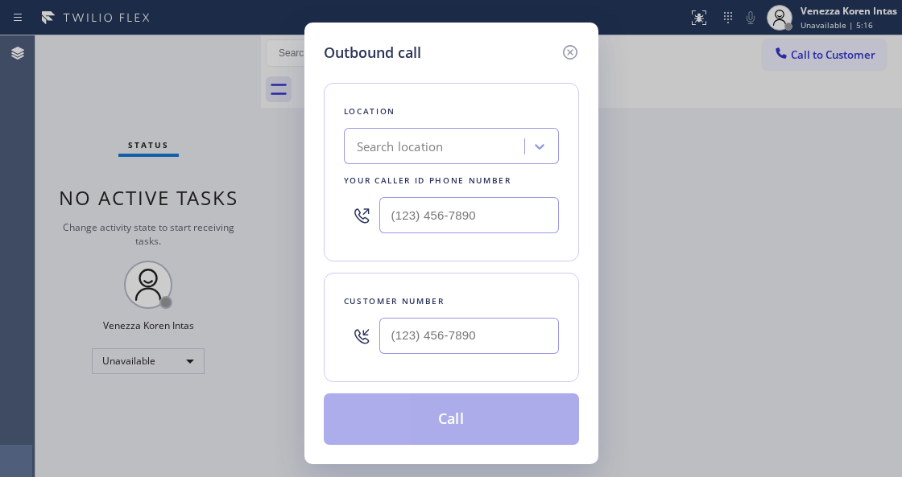
click at [336, 264] on div "Location Search location Your caller id phone number Customer number Call" at bounding box center [451, 255] width 255 height 382
click at [470, 203] on input "(___) ___-____" at bounding box center [468, 215] width 179 height 36
paste input "747) 236-6810"
type input "[PHONE_NUMBER]"
click at [401, 335] on input "(___) ___-____" at bounding box center [468, 336] width 179 height 36
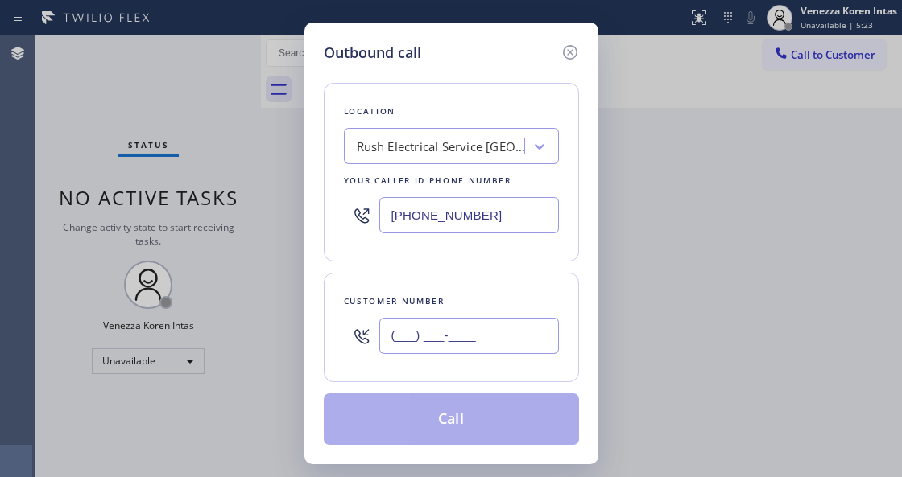
paste input "661) 212-0222"
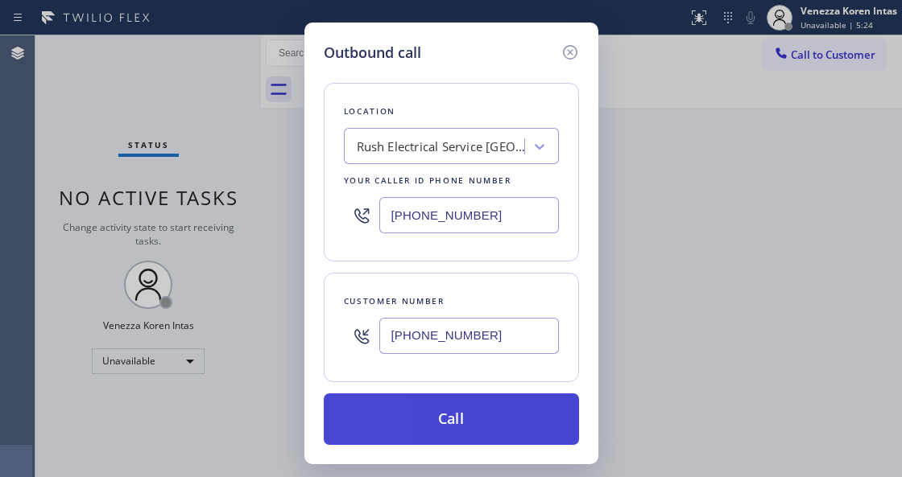
type input "[PHONE_NUMBER]"
click at [452, 422] on button "Call" at bounding box center [451, 420] width 255 height 52
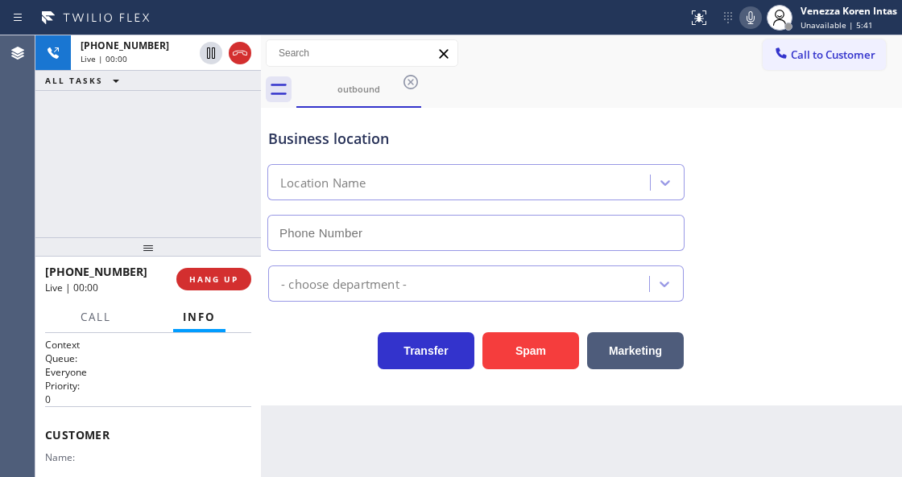
type input "[PHONE_NUMBER]"
click at [457, 459] on div "Back to Dashboard Change Sender ID Customers Technicians Select a contact Outbo…" at bounding box center [581, 256] width 641 height 442
click at [723, 224] on div "Business location Rush Electrical Service Burbank (747) 236-6810" at bounding box center [581, 178] width 633 height 146
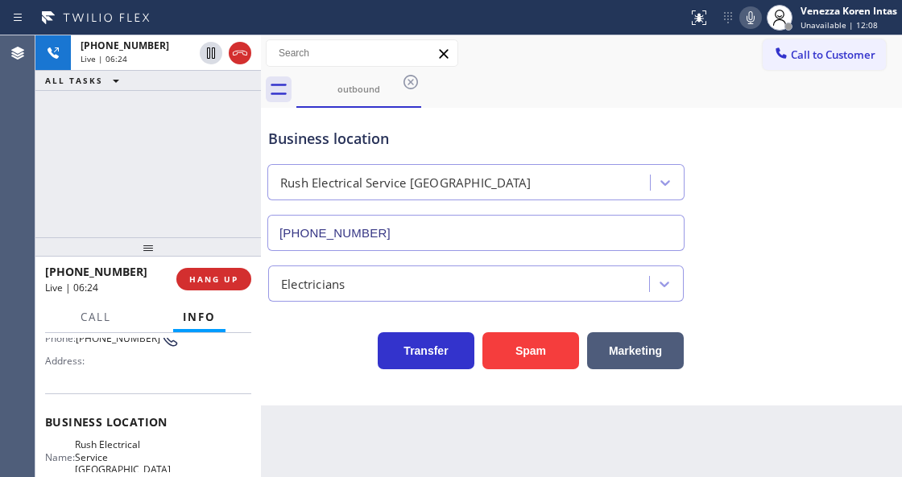
scroll to position [161, 0]
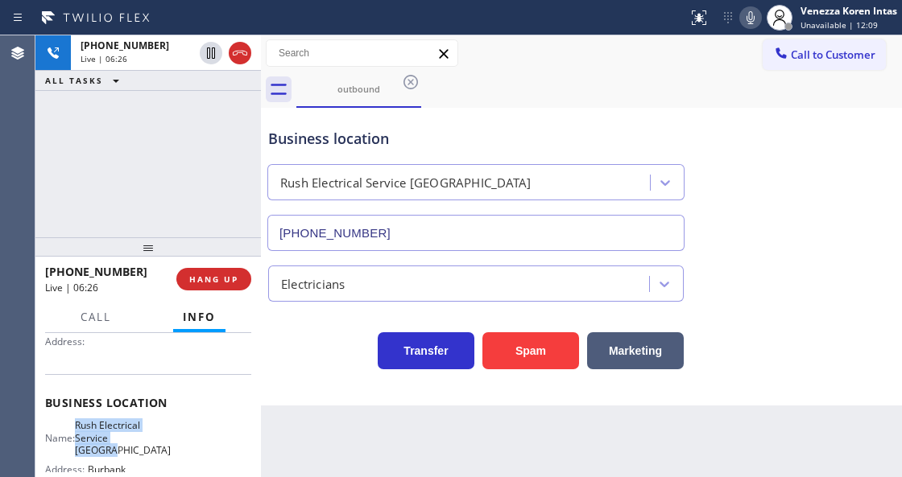
drag, startPoint x: 76, startPoint y: 417, endPoint x: 161, endPoint y: 436, distance: 86.7
click at [161, 436] on div "Business location Name: Rush Electrical Service Burbank Address: Burbank Phone:…" at bounding box center [148, 447] width 206 height 146
copy div "Rush Electrical Service [GEOGRAPHIC_DATA]"
drag, startPoint x: 140, startPoint y: 212, endPoint x: 141, endPoint y: 227, distance: 15.3
click at [140, 212] on div "+16612120222 Live | 06:34 ALL TASKS ALL TASKS ACTIVE TASKS TASKS IN WRAP UP" at bounding box center [147, 136] width 225 height 202
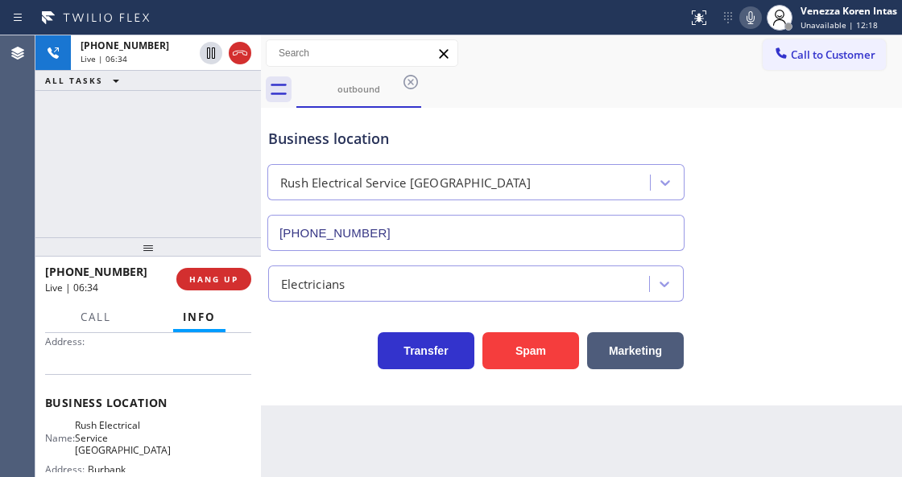
drag, startPoint x: 145, startPoint y: 248, endPoint x: 146, endPoint y: 214, distance: 33.8
click at [146, 237] on div at bounding box center [147, 246] width 225 height 19
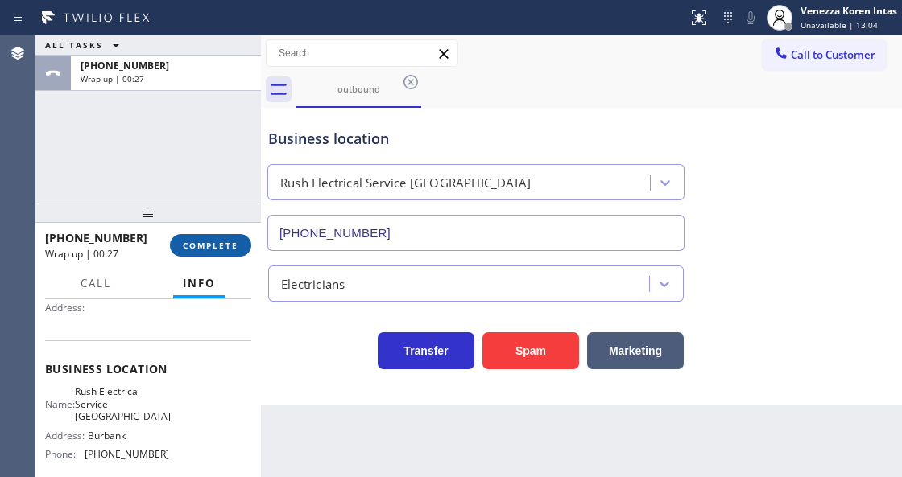
drag, startPoint x: 209, startPoint y: 243, endPoint x: 345, endPoint y: 263, distance: 136.7
click at [212, 243] on span "COMPLETE" at bounding box center [211, 245] width 56 height 11
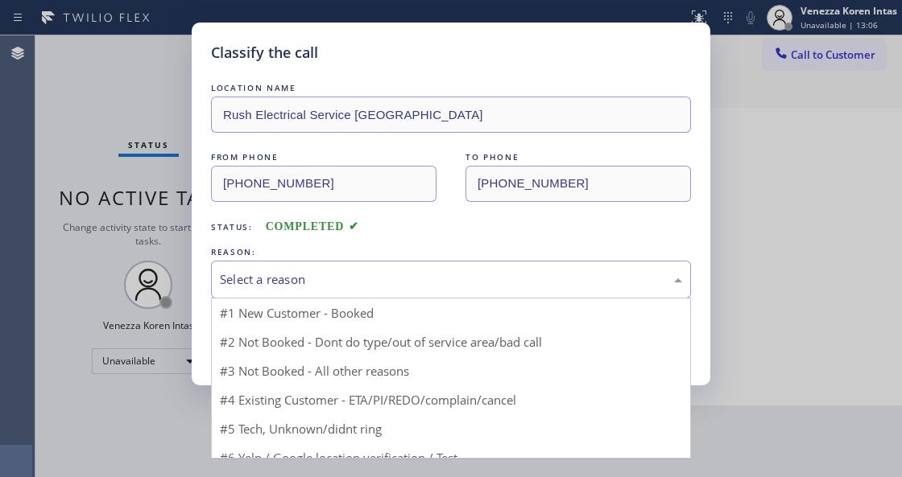
click at [356, 280] on div "Select a reason" at bounding box center [451, 279] width 462 height 19
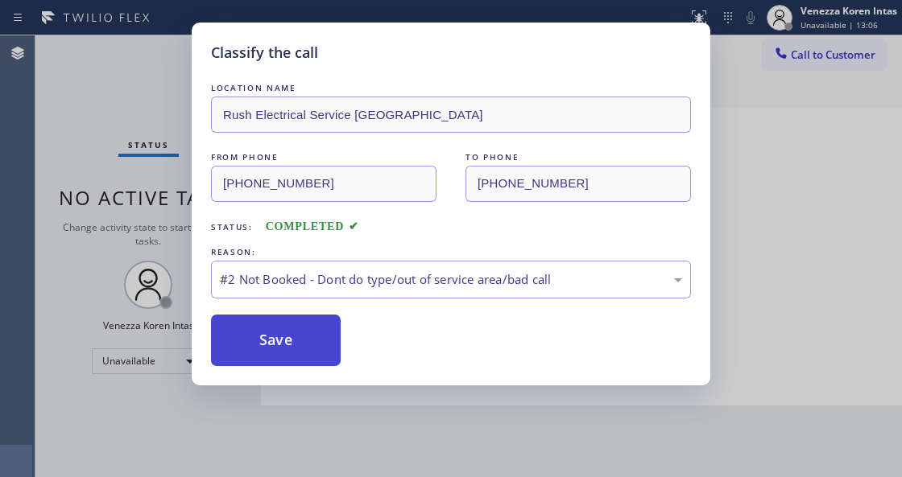
drag, startPoint x: 349, startPoint y: 339, endPoint x: 323, endPoint y: 340, distance: 26.6
click at [323, 340] on button "Save" at bounding box center [276, 341] width 130 height 52
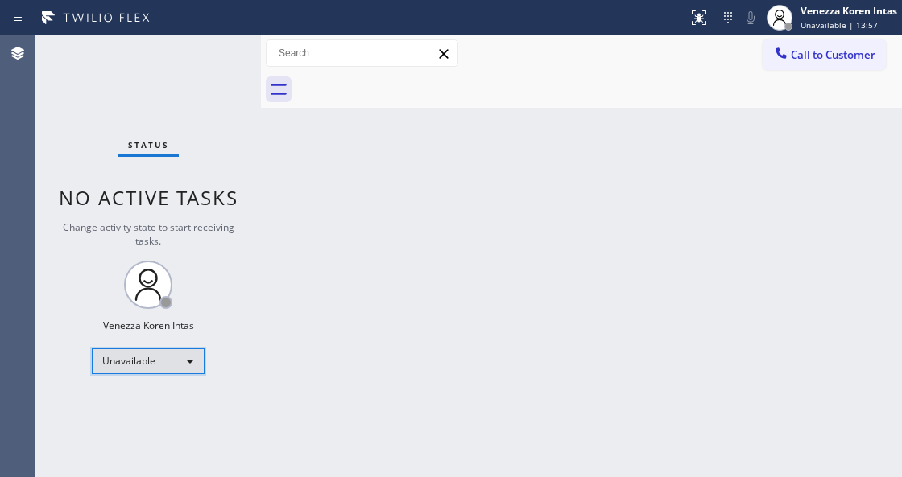
click at [191, 353] on div "Unavailable" at bounding box center [148, 362] width 113 height 26
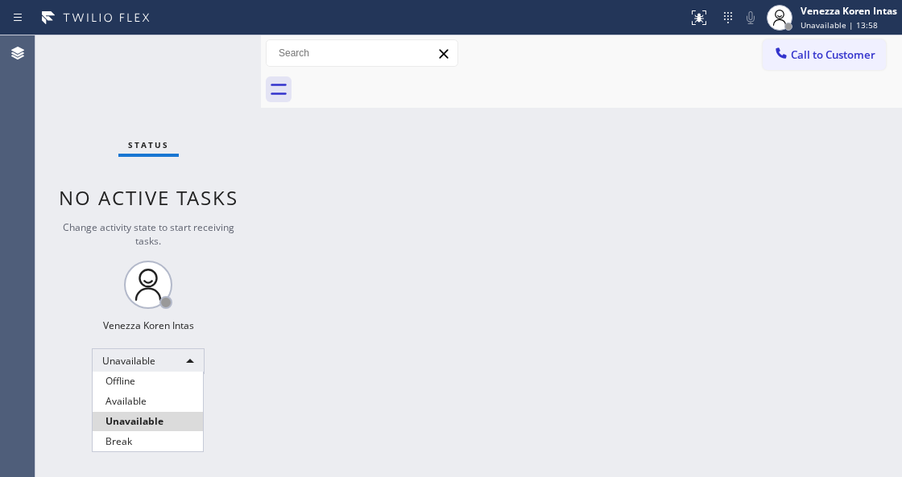
click at [175, 395] on li "Available" at bounding box center [148, 401] width 110 height 19
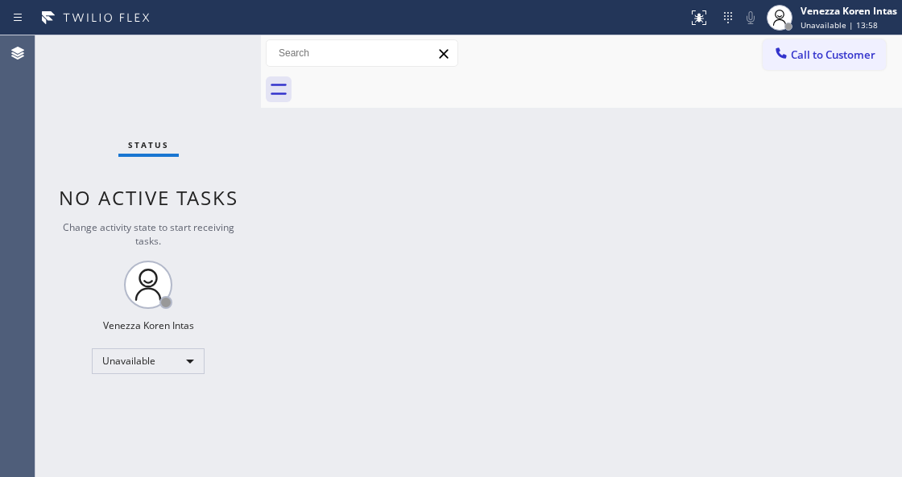
click at [358, 312] on div "Back to Dashboard Change Sender ID Customers Technicians Select a contact Outbo…" at bounding box center [581, 256] width 641 height 442
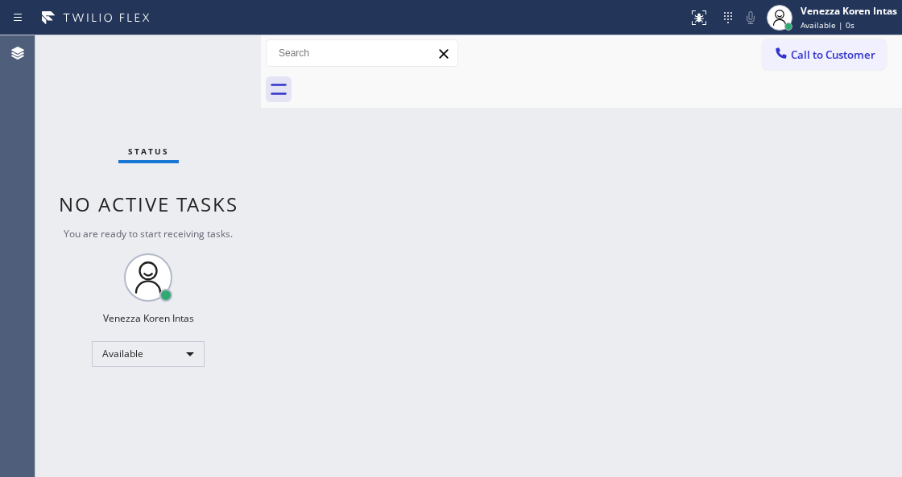
click at [213, 139] on div "Status No active tasks You are ready to start receiving tasks. Venezza Koren In…" at bounding box center [147, 256] width 225 height 442
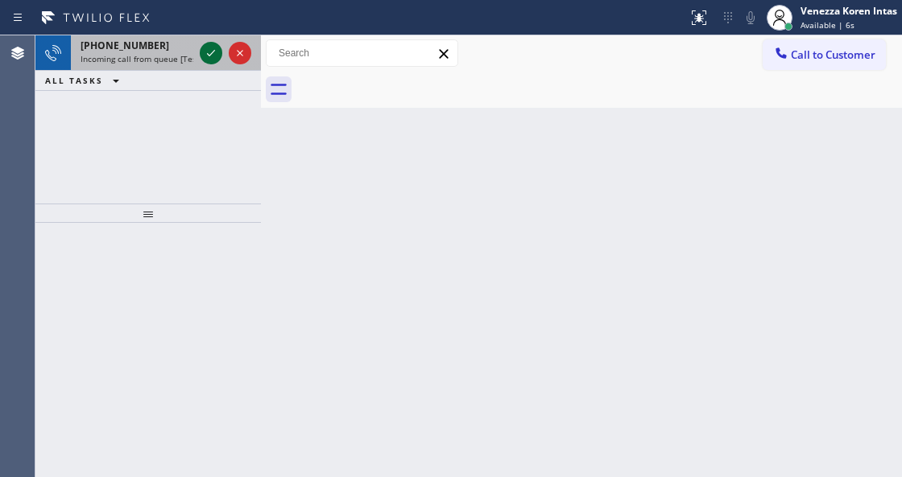
click at [207, 58] on icon at bounding box center [210, 52] width 19 height 19
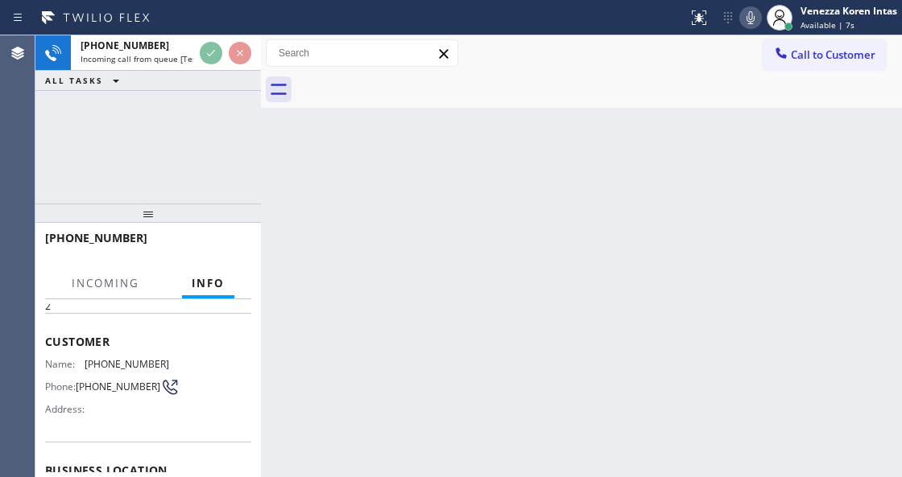
scroll to position [161, 0]
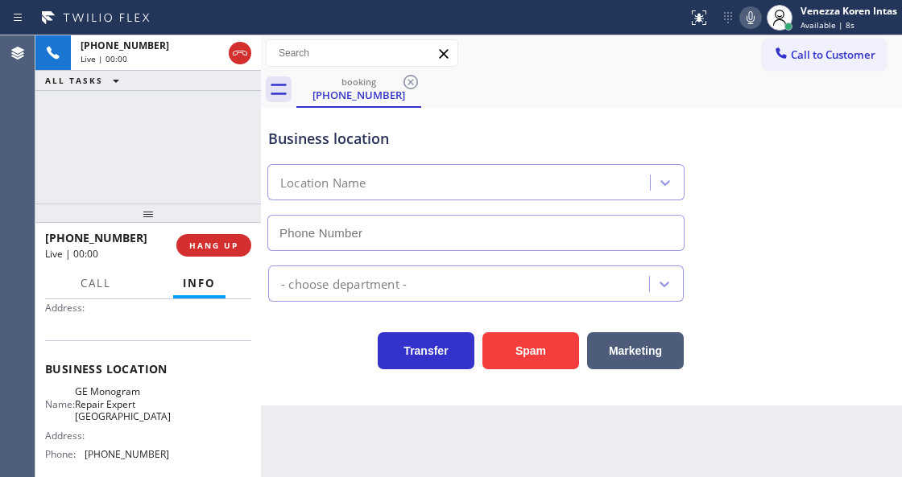
type input "[PHONE_NUMBER]"
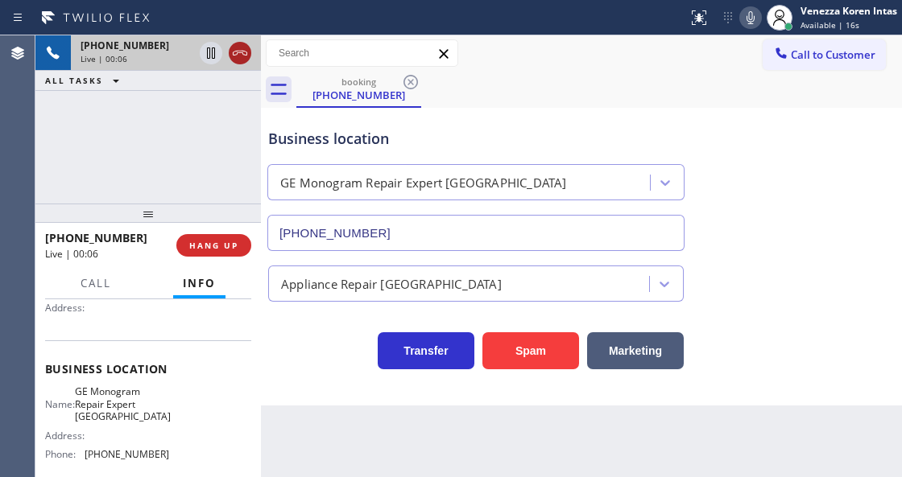
click at [237, 60] on icon at bounding box center [239, 52] width 19 height 19
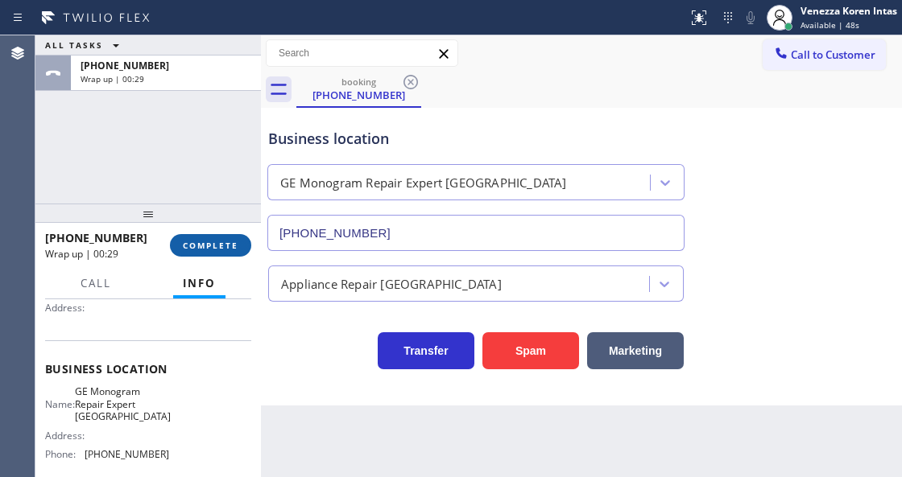
drag, startPoint x: 207, startPoint y: 251, endPoint x: 384, endPoint y: 283, distance: 180.0
click at [208, 251] on button "COMPLETE" at bounding box center [210, 245] width 81 height 23
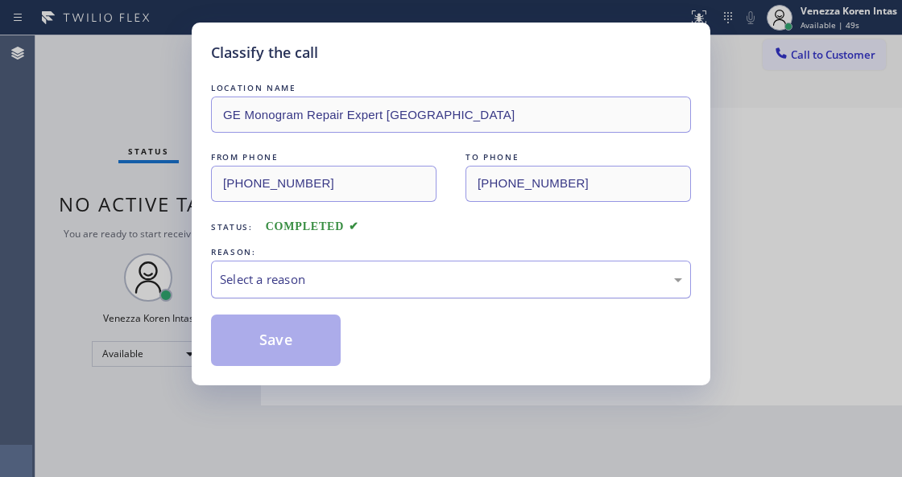
click at [352, 283] on div "Select a reason" at bounding box center [451, 279] width 462 height 19
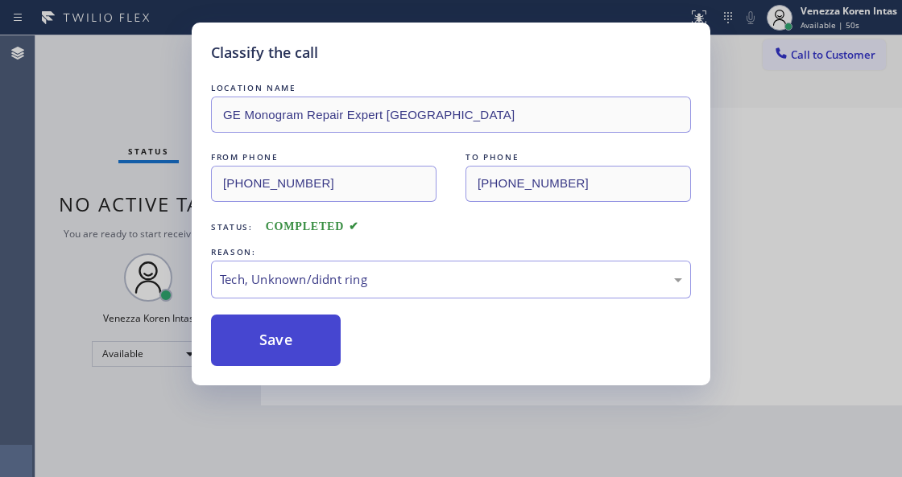
click at [301, 353] on button "Save" at bounding box center [276, 341] width 130 height 52
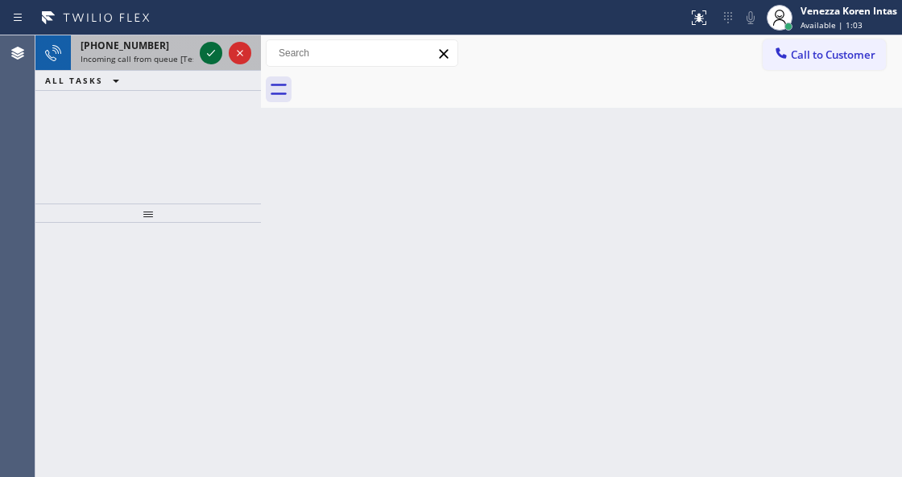
click at [212, 51] on icon at bounding box center [210, 52] width 19 height 19
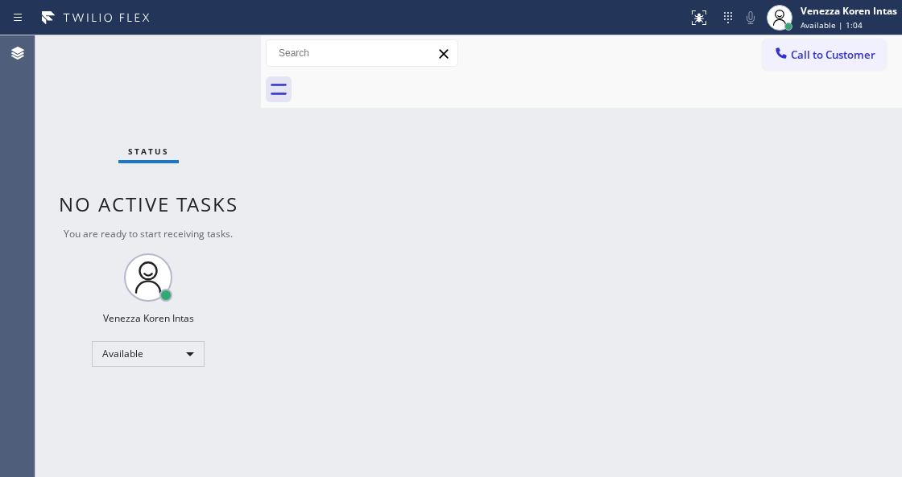
click at [212, 51] on div "Status No active tasks You are ready to start receiving tasks. Venezza Koren In…" at bounding box center [147, 256] width 225 height 442
click at [694, 13] on icon at bounding box center [698, 17] width 19 height 19
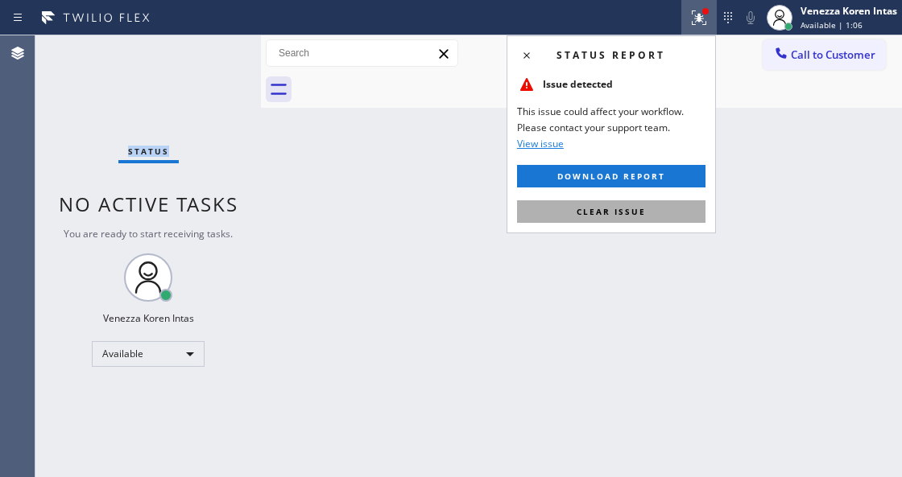
click at [650, 203] on button "Clear issue" at bounding box center [611, 211] width 188 height 23
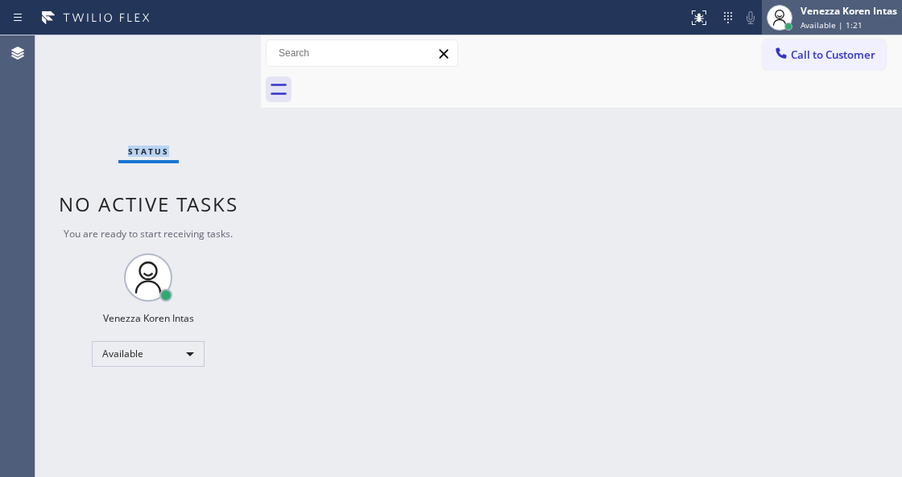
click at [821, 16] on div "Venezza Koren Intas" at bounding box center [848, 11] width 97 height 14
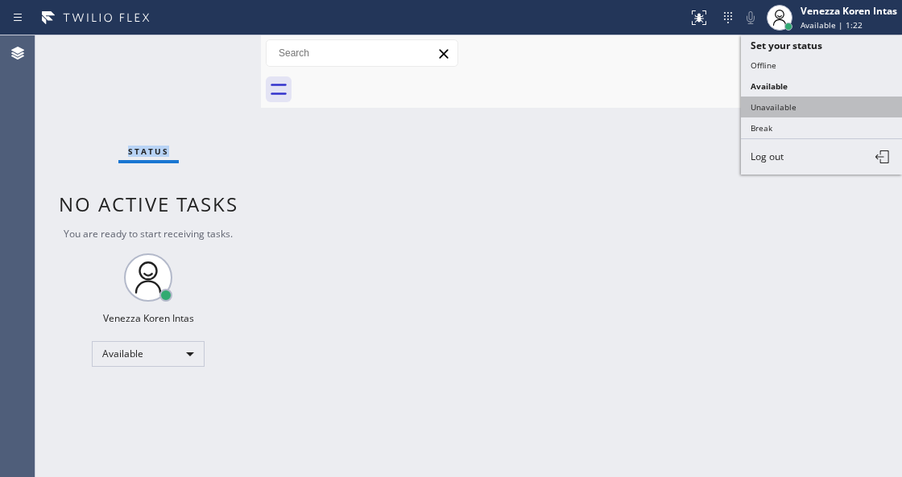
click at [797, 109] on button "Unavailable" at bounding box center [821, 107] width 161 height 21
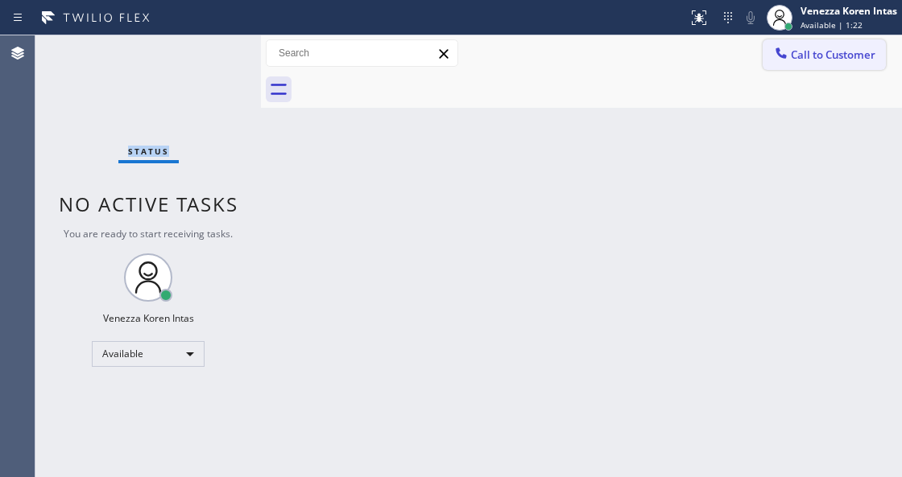
click at [813, 53] on span "Call to Customer" at bounding box center [832, 54] width 85 height 14
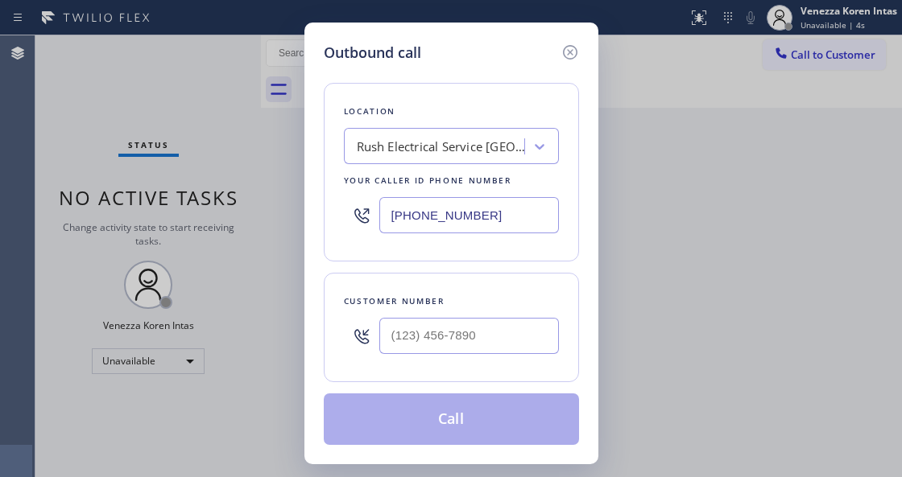
drag, startPoint x: 488, startPoint y: 227, endPoint x: 283, endPoint y: 196, distance: 207.6
click at [274, 197] on div "Outbound call Location Rush Electrical Service Burbank Your caller id phone num…" at bounding box center [451, 238] width 902 height 477
paste input "14) 248-8165"
type input "[PHONE_NUMBER]"
type input "(___) ___-____"
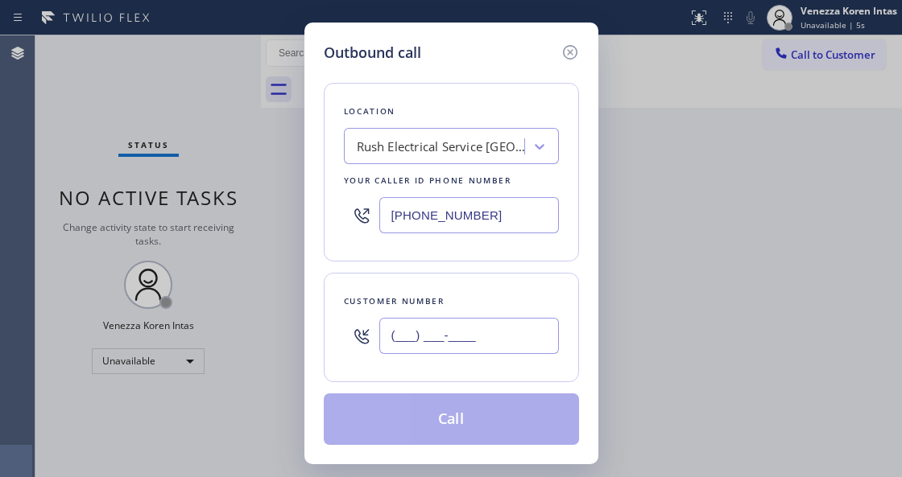
click at [439, 334] on input "(___) ___-____" at bounding box center [468, 336] width 179 height 36
paste input "949) 812-1707"
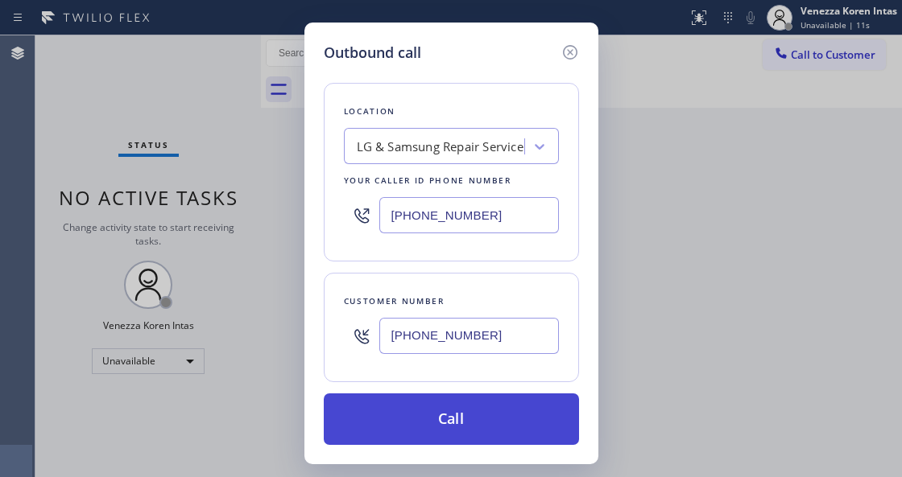
type input "[PHONE_NUMBER]"
click at [402, 410] on button "Call" at bounding box center [451, 420] width 255 height 52
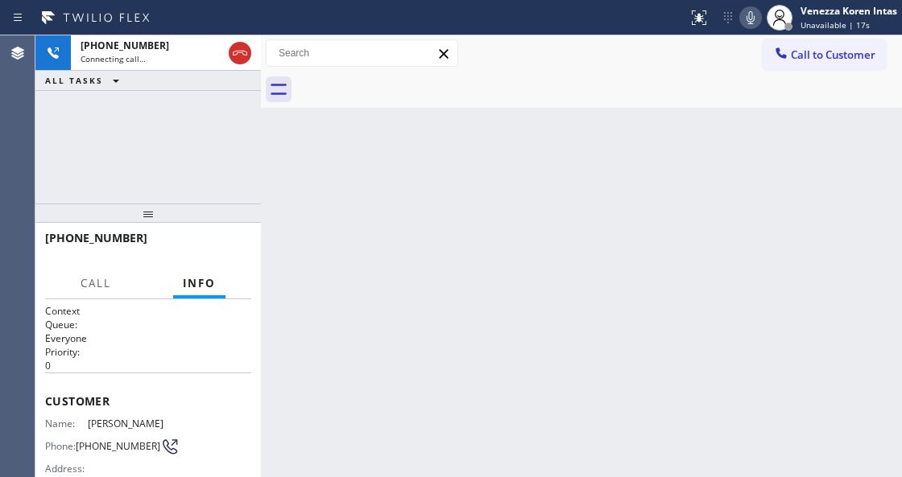
click at [752, 26] on icon at bounding box center [750, 17] width 19 height 19
click at [628, 372] on div "Back to Dashboard Change Sender ID Customers Technicians Select a contact Outbo…" at bounding box center [581, 256] width 641 height 442
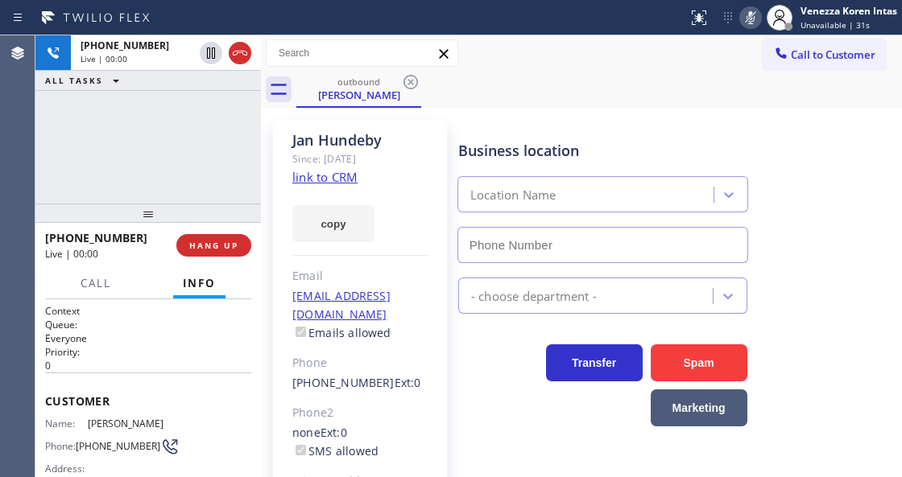
type input "[PHONE_NUMBER]"
click at [754, 27] on div "Status report No issues detected If you experience an issue, please download th…" at bounding box center [791, 17] width 221 height 35
click at [753, 26] on icon at bounding box center [750, 17] width 19 height 19
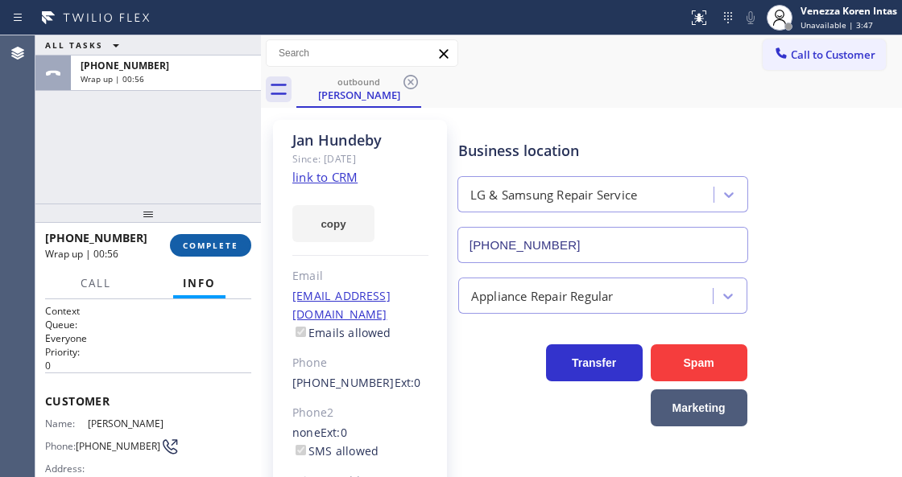
click at [211, 247] on span "COMPLETE" at bounding box center [211, 245] width 56 height 11
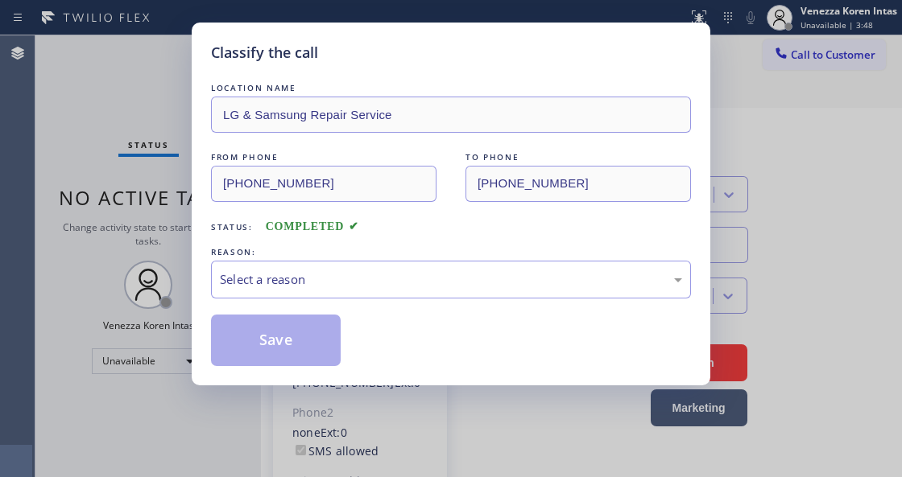
click at [378, 281] on div "Select a reason" at bounding box center [451, 279] width 462 height 19
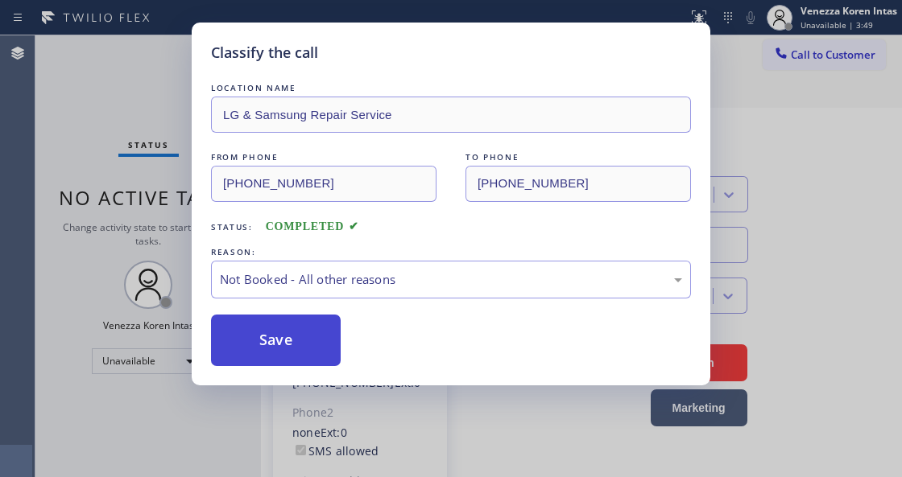
click at [335, 339] on button "Save" at bounding box center [276, 341] width 130 height 52
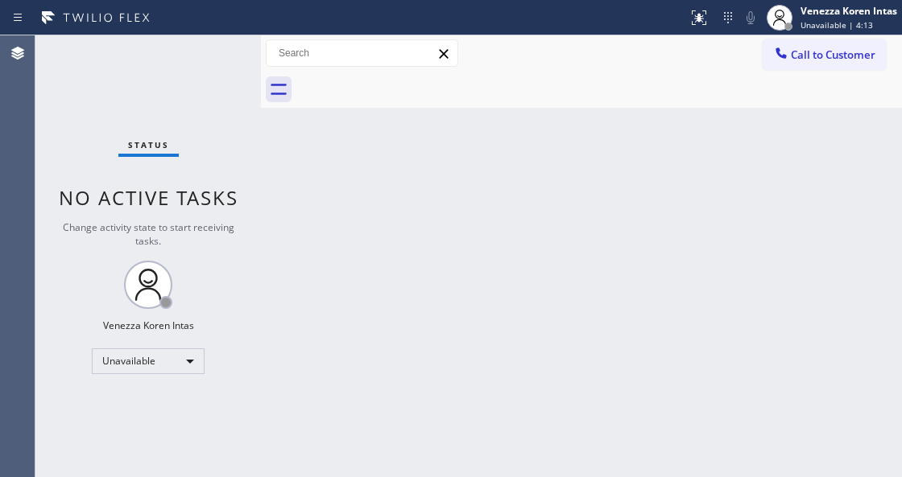
click at [448, 221] on div "Back to Dashboard Change Sender ID Customers Technicians Select a contact Outbo…" at bounding box center [581, 256] width 641 height 442
drag, startPoint x: 204, startPoint y: 105, endPoint x: 122, endPoint y: 316, distance: 226.3
click at [204, 105] on div "Status No active tasks Change activity state to start receiving tasks. Venezza …" at bounding box center [147, 256] width 225 height 442
click at [127, 368] on div "Unavailable" at bounding box center [148, 362] width 113 height 26
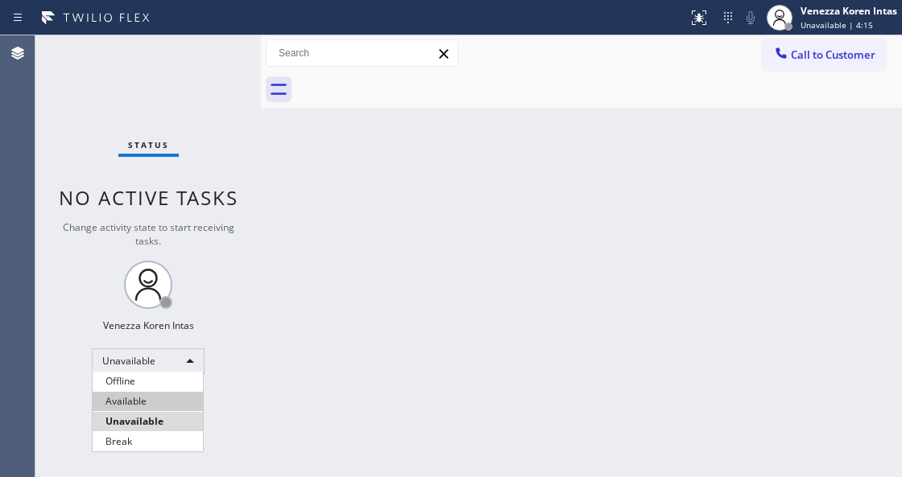
click at [129, 410] on li "Available" at bounding box center [148, 401] width 110 height 19
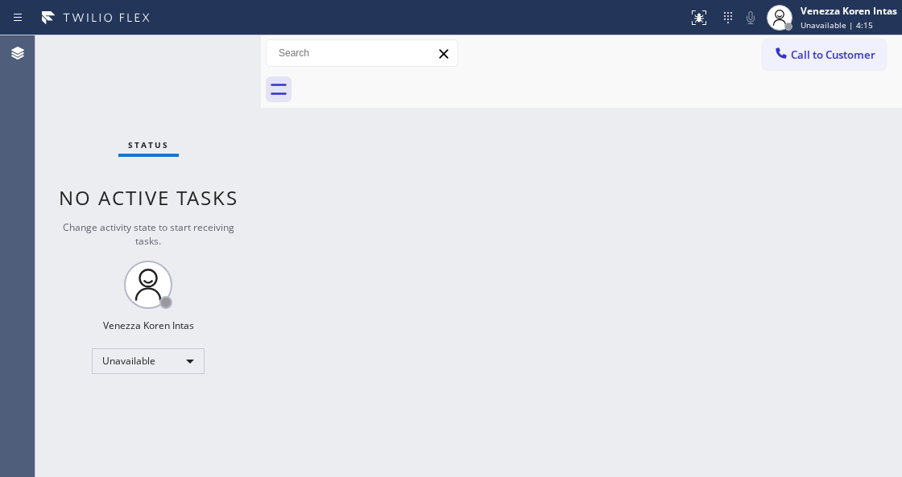
click at [261, 346] on div at bounding box center [261, 256] width 0 height 442
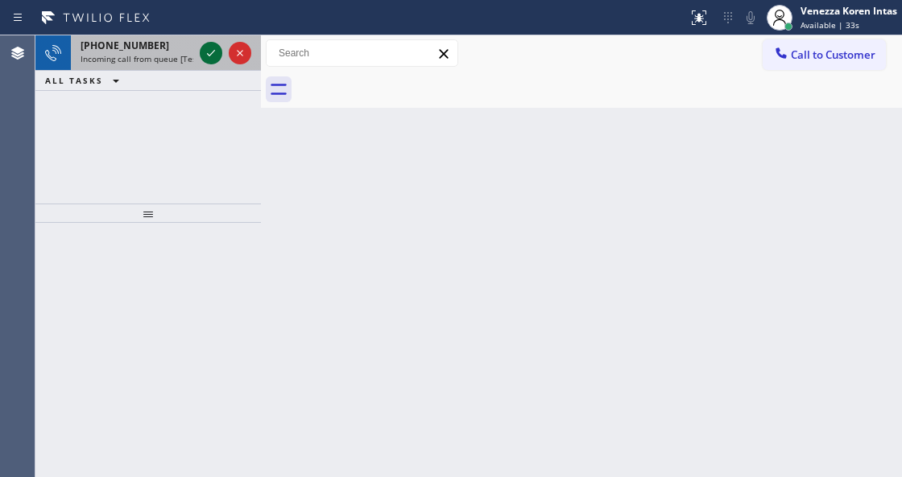
click at [208, 52] on icon at bounding box center [210, 52] width 19 height 19
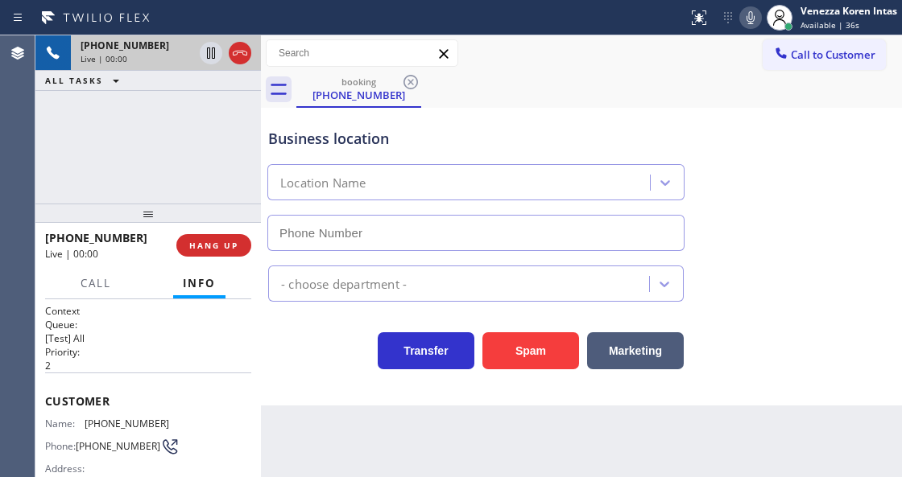
type input "[PHONE_NUMBER]"
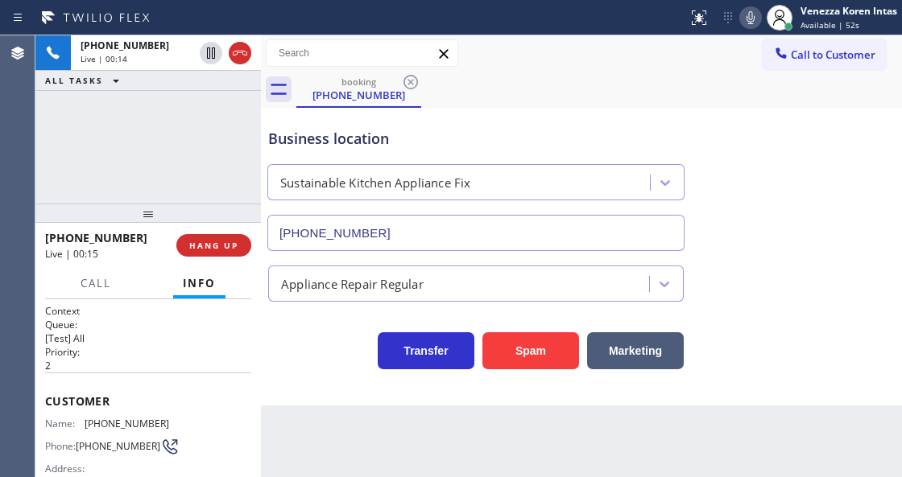
drag, startPoint x: 233, startPoint y: 53, endPoint x: 256, endPoint y: 95, distance: 47.5
click at [233, 53] on icon at bounding box center [239, 52] width 19 height 19
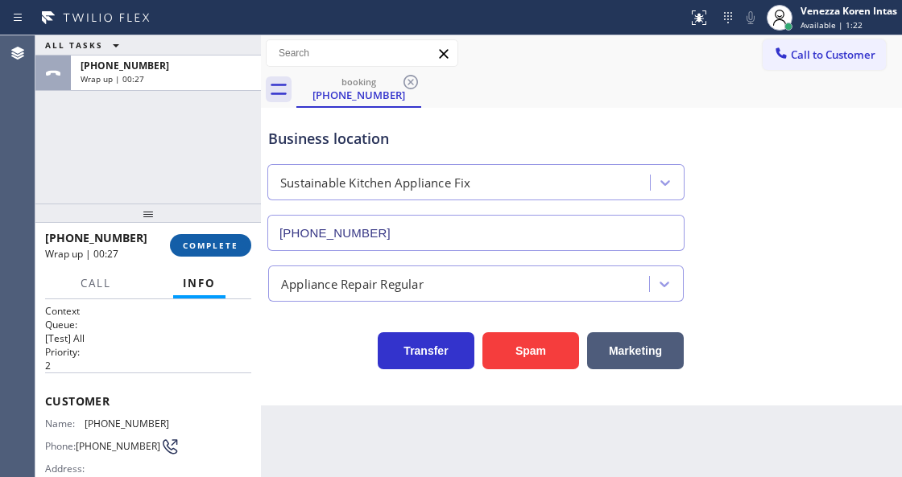
click at [224, 249] on span "COMPLETE" at bounding box center [211, 245] width 56 height 11
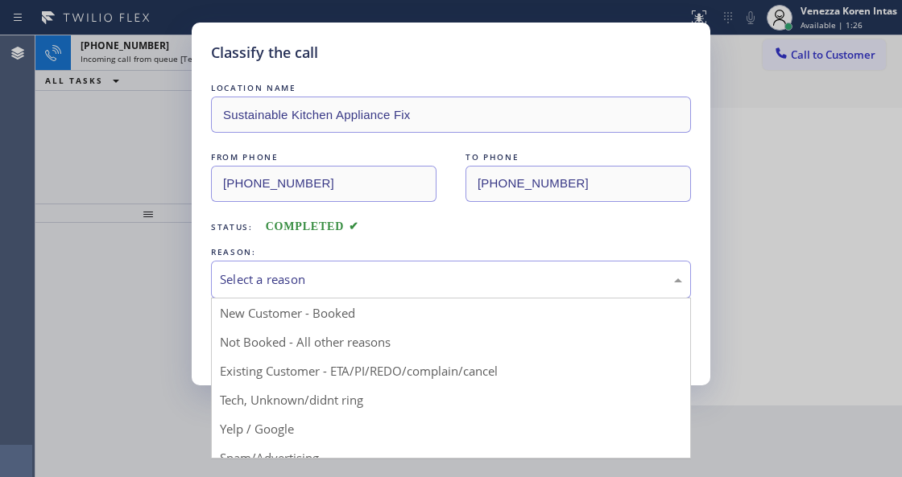
click at [320, 286] on div "Select a reason" at bounding box center [451, 279] width 462 height 19
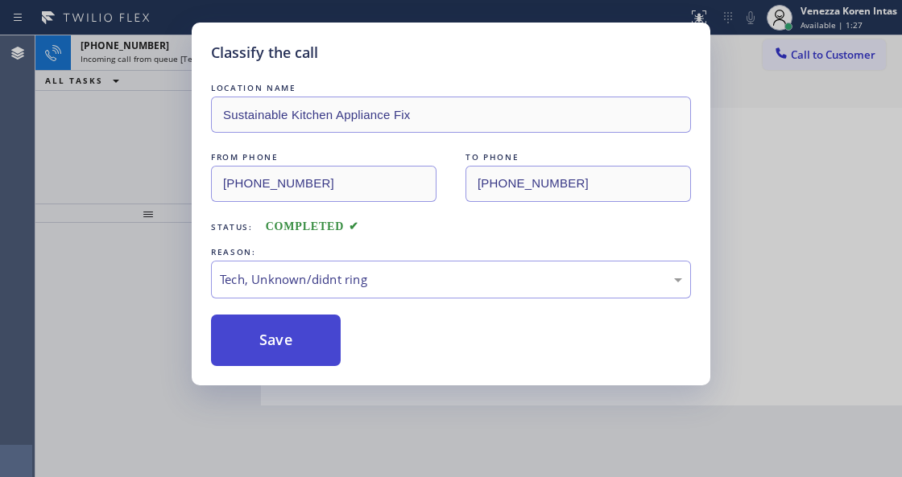
drag, startPoint x: 332, startPoint y: 407, endPoint x: 294, endPoint y: 359, distance: 61.3
click at [294, 357] on button "Save" at bounding box center [276, 341] width 130 height 52
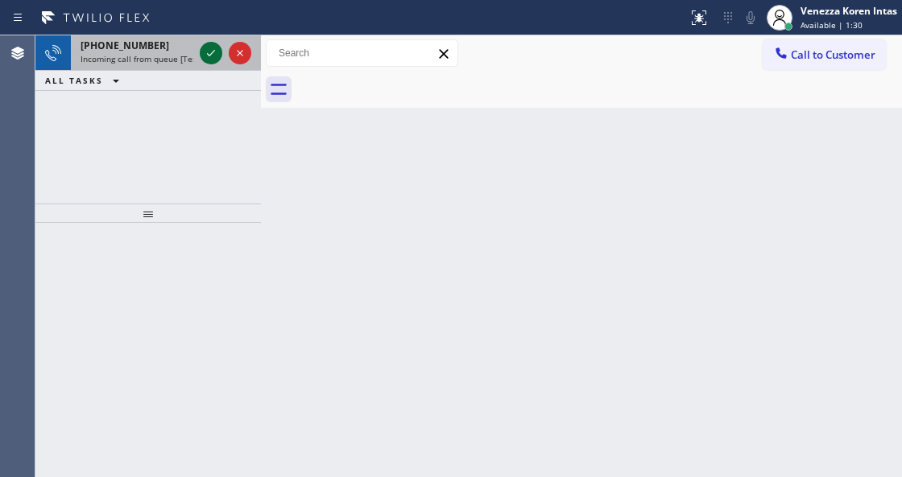
click at [206, 47] on icon at bounding box center [210, 52] width 19 height 19
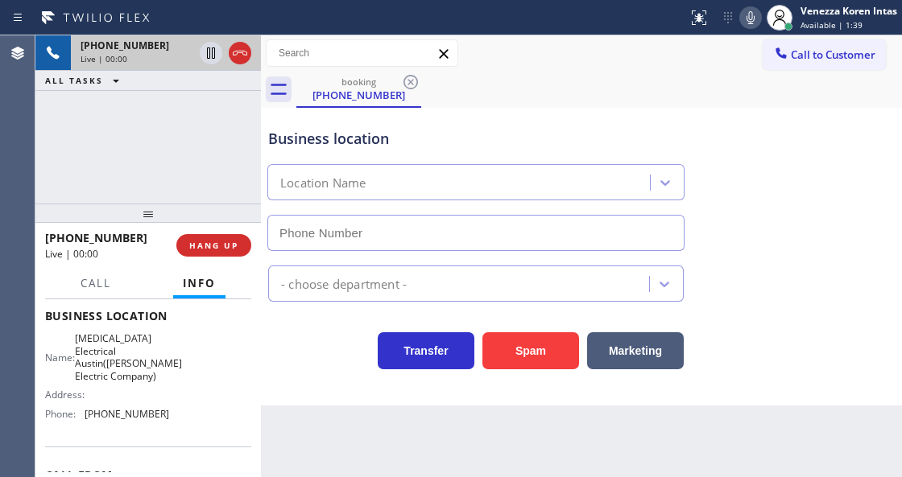
scroll to position [214, 0]
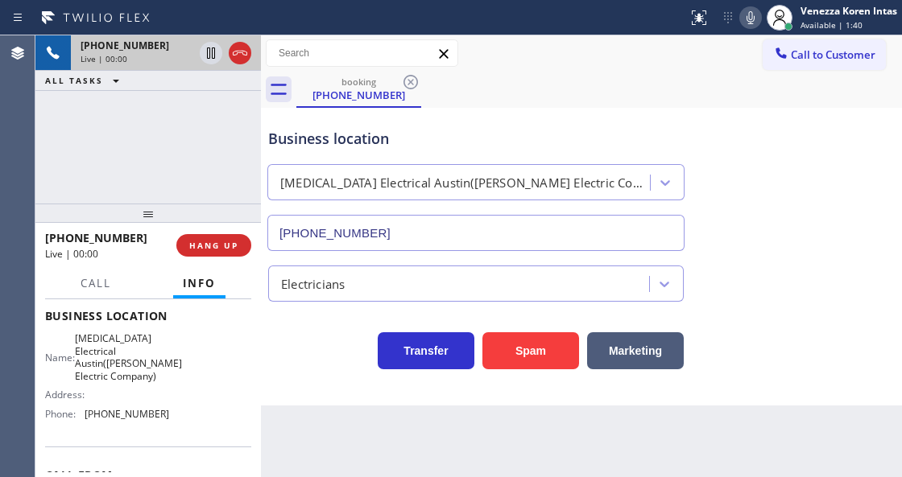
type input "[PHONE_NUMBER]"
click at [243, 51] on icon at bounding box center [240, 53] width 14 height 5
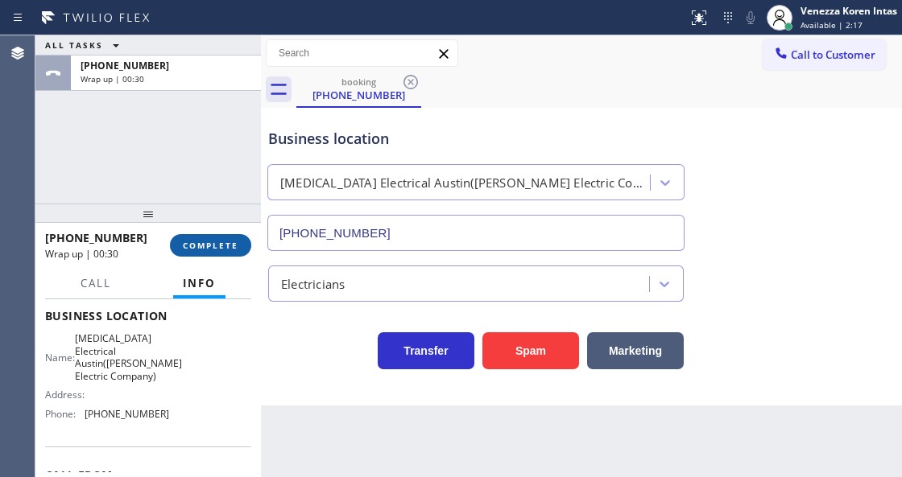
click at [203, 246] on span "COMPLETE" at bounding box center [211, 245] width 56 height 11
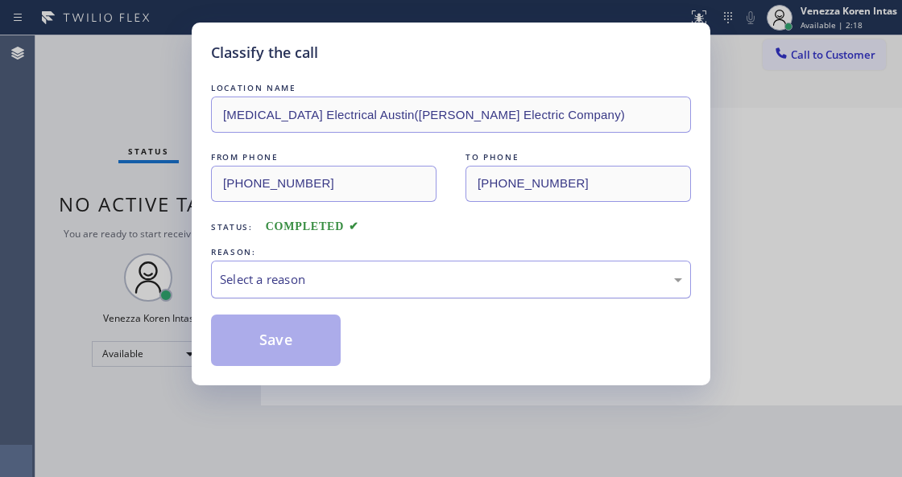
drag, startPoint x: 372, startPoint y: 277, endPoint x: 369, endPoint y: 296, distance: 19.6
click at [371, 285] on div "Select a reason" at bounding box center [451, 279] width 462 height 19
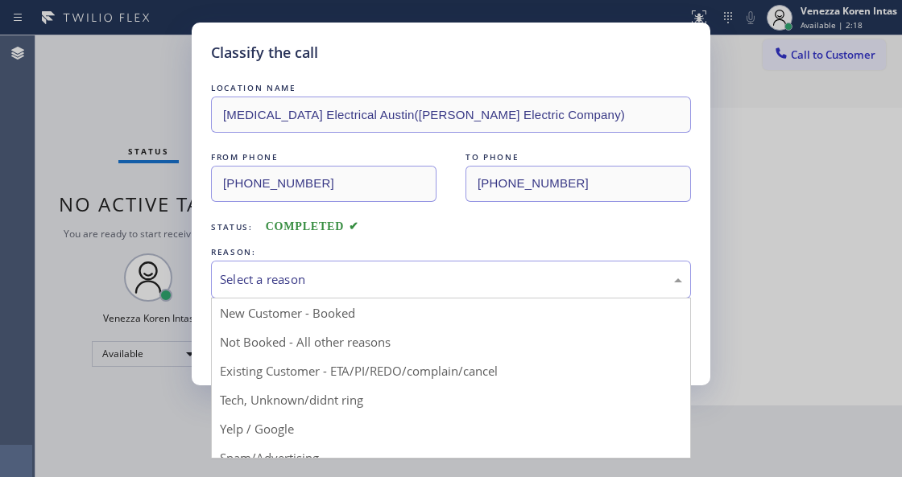
drag, startPoint x: 353, startPoint y: 411, endPoint x: 341, endPoint y: 401, distance: 15.4
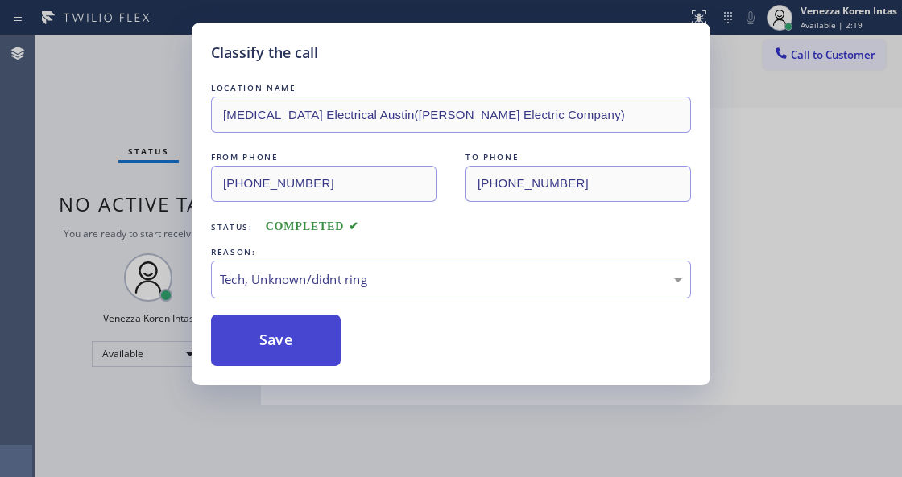
click at [316, 365] on button "Save" at bounding box center [276, 341] width 130 height 52
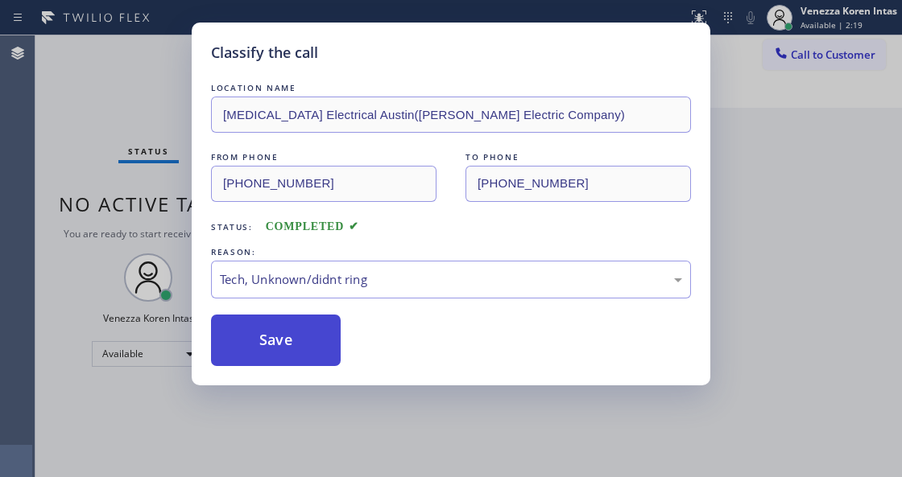
click at [314, 362] on button "Save" at bounding box center [276, 341] width 130 height 52
drag, startPoint x: 341, startPoint y: 470, endPoint x: 340, endPoint y: 480, distance: 9.7
click at [340, 477] on html "Status report No issues detected If you experience an issue, please download th…" at bounding box center [451, 238] width 902 height 477
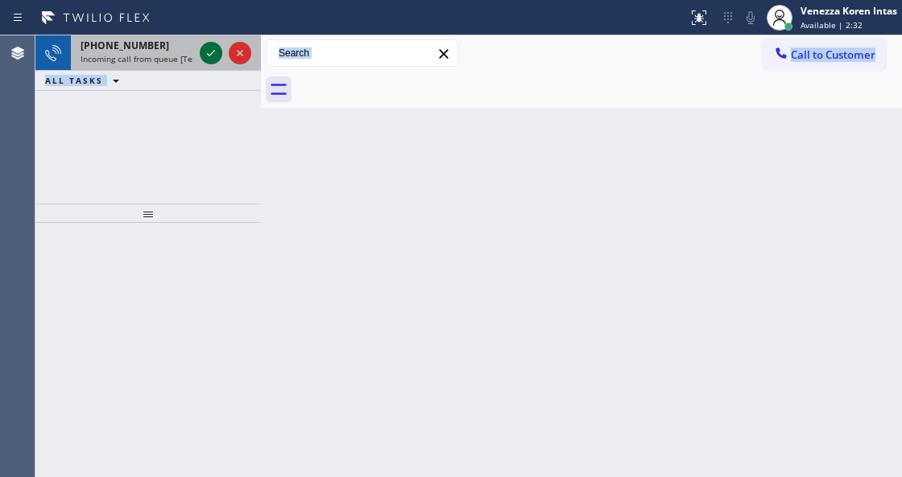
click at [212, 48] on icon at bounding box center [210, 52] width 19 height 19
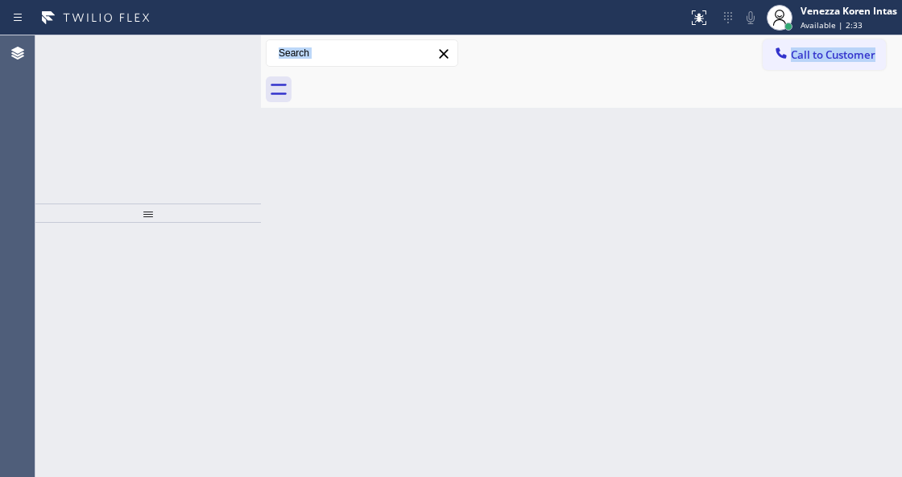
click at [212, 48] on icon at bounding box center [210, 52] width 19 height 19
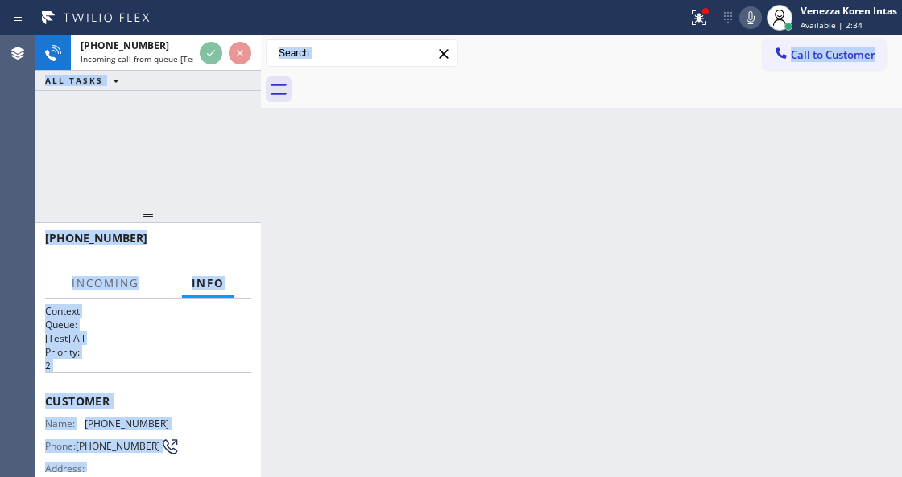
click at [175, 373] on div "Customer Name: (602) 836-4019 Phone: (602) 836-4019 Address:" at bounding box center [148, 437] width 206 height 129
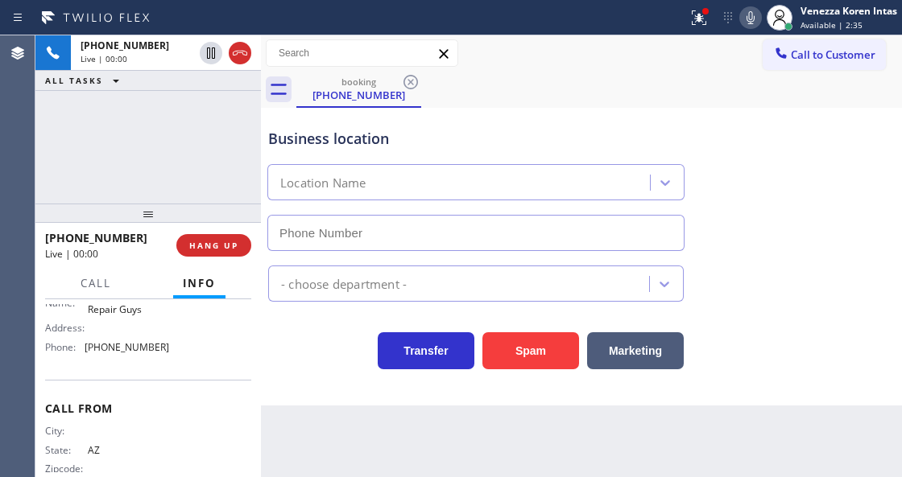
type input "[PHONE_NUMBER]"
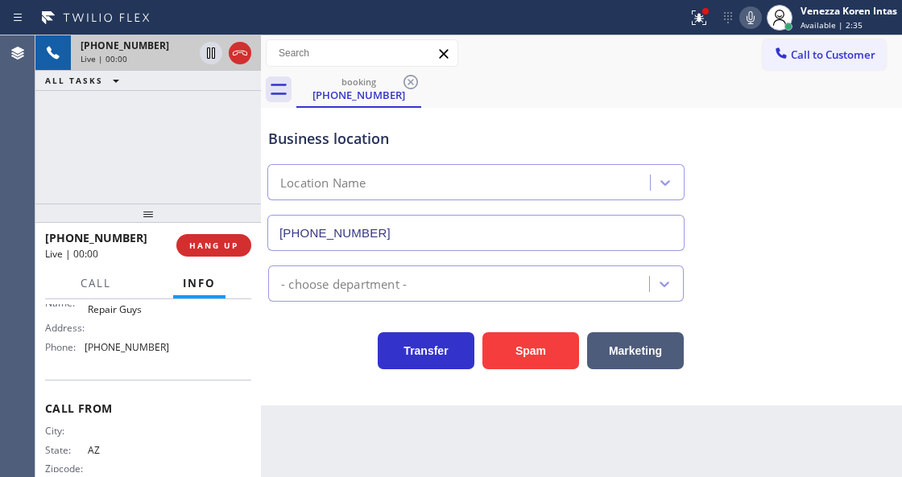
scroll to position [268, 0]
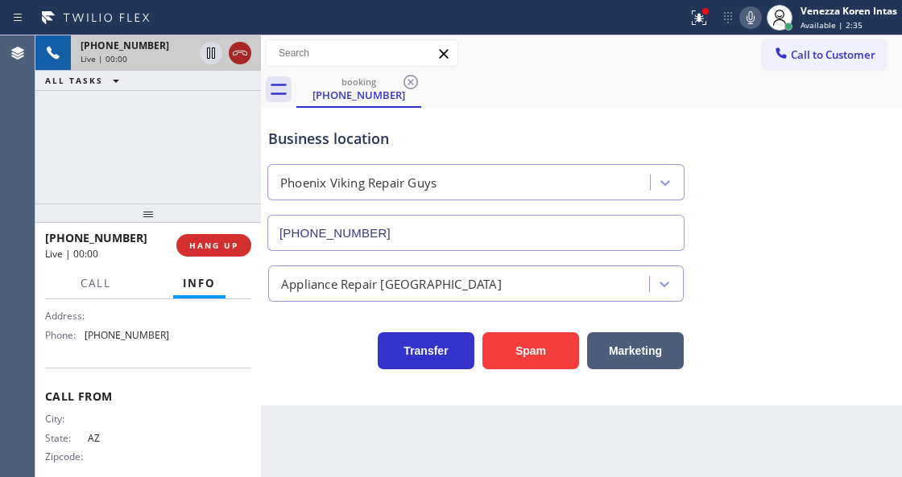
drag, startPoint x: 232, startPoint y: 36, endPoint x: 245, endPoint y: 51, distance: 19.4
click at [238, 39] on div at bounding box center [225, 52] width 58 height 35
click at [245, 51] on icon at bounding box center [239, 52] width 19 height 19
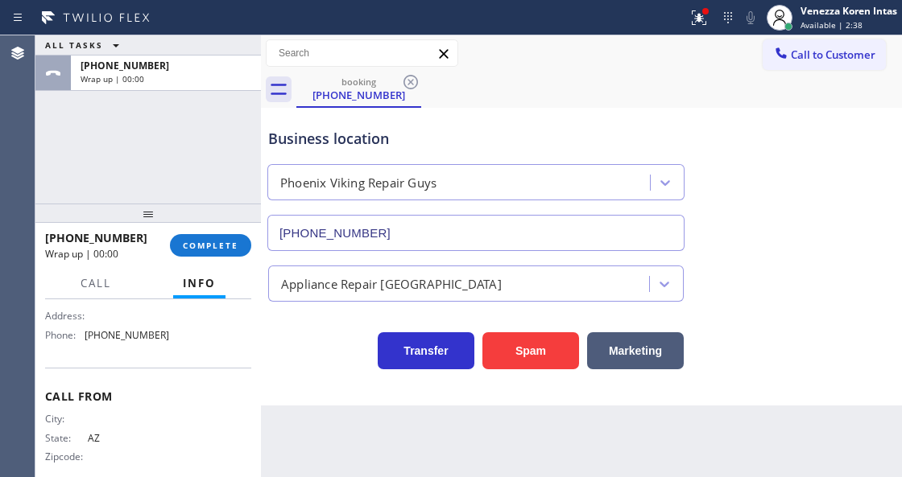
click at [108, 95] on div "ALL TASKS ALL TASKS ACTIVE TASKS TASKS IN WRAP UP +16028364019 Wrap up | 00:00" at bounding box center [147, 119] width 225 height 168
click at [707, 0] on button at bounding box center [698, 17] width 35 height 35
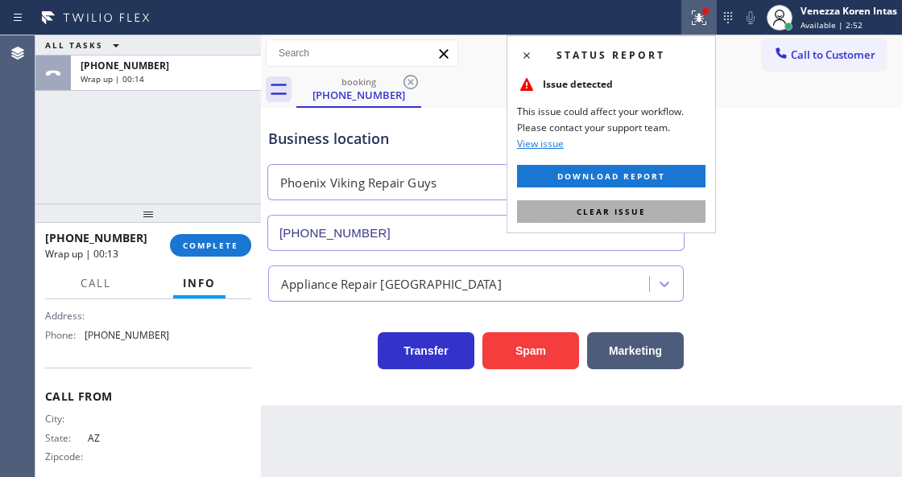
click at [676, 204] on button "Clear issue" at bounding box center [611, 211] width 188 height 23
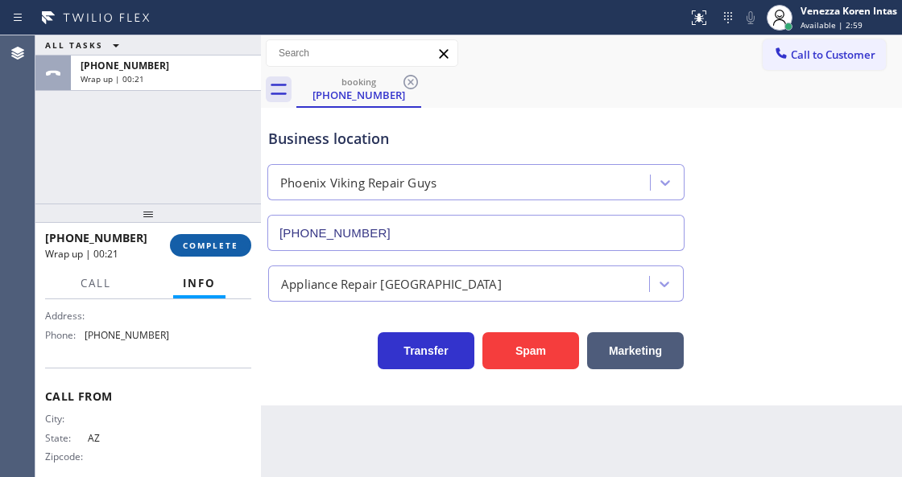
click at [193, 244] on span "COMPLETE" at bounding box center [211, 245] width 56 height 11
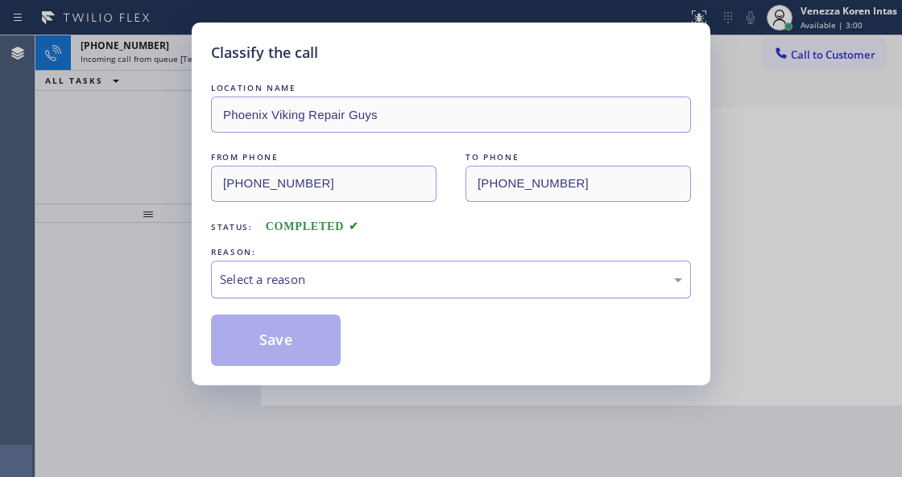
click at [290, 266] on div "Select a reason" at bounding box center [451, 280] width 480 height 38
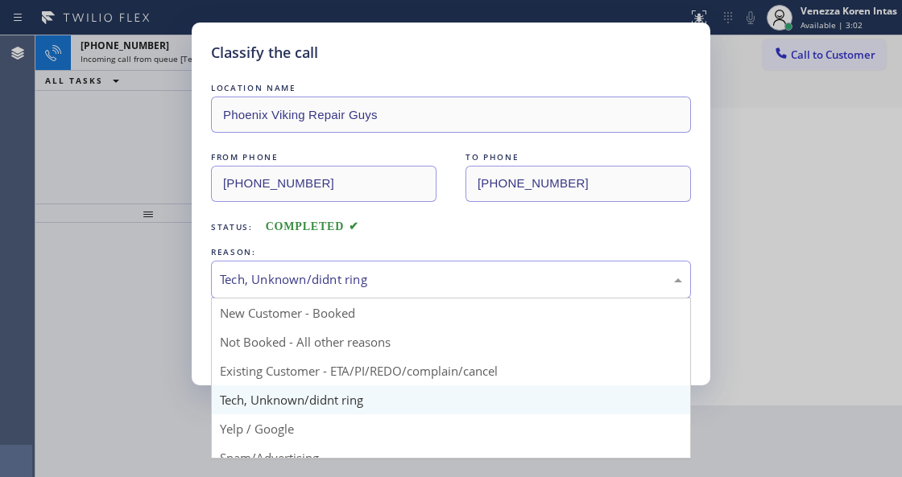
click at [291, 278] on div "Tech, Unknown/didnt ring" at bounding box center [451, 279] width 462 height 19
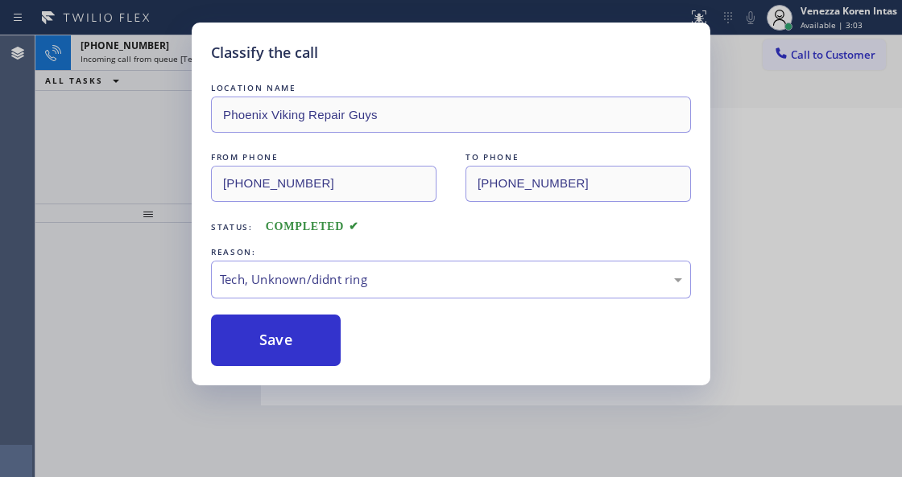
click at [287, 377] on div "Classify the call LOCATION NAME Phoenix Viking Repair Guys FROM PHONE (602) 836…" at bounding box center [451, 204] width 518 height 363
click at [307, 337] on button "Save" at bounding box center [276, 341] width 130 height 52
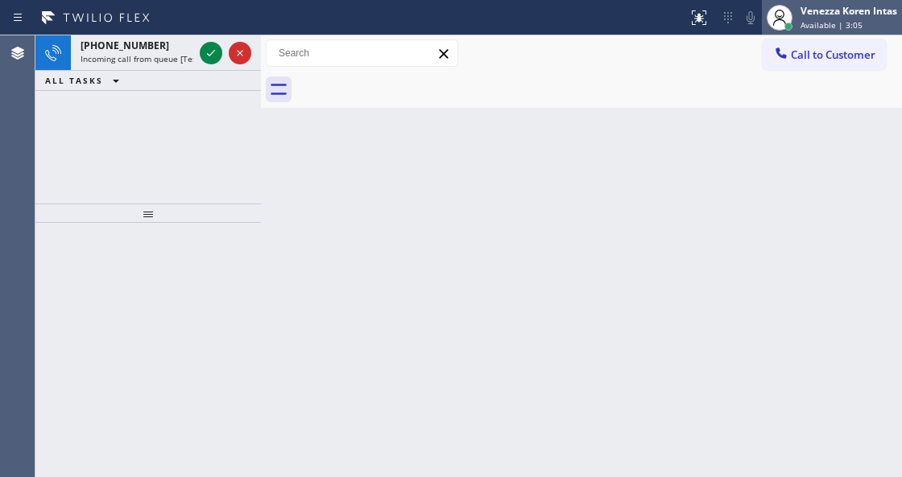
click at [835, 13] on div "Venezza Koren Intas" at bounding box center [848, 11] width 97 height 14
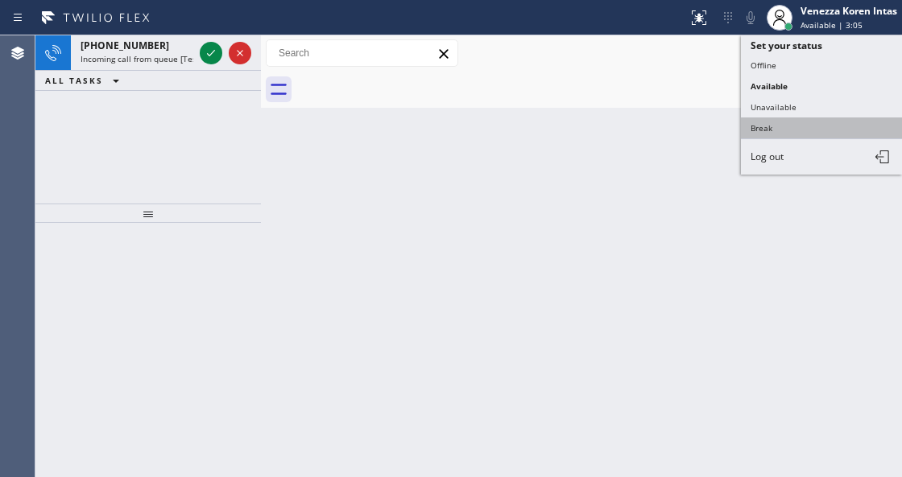
click at [778, 130] on button "Break" at bounding box center [821, 128] width 161 height 21
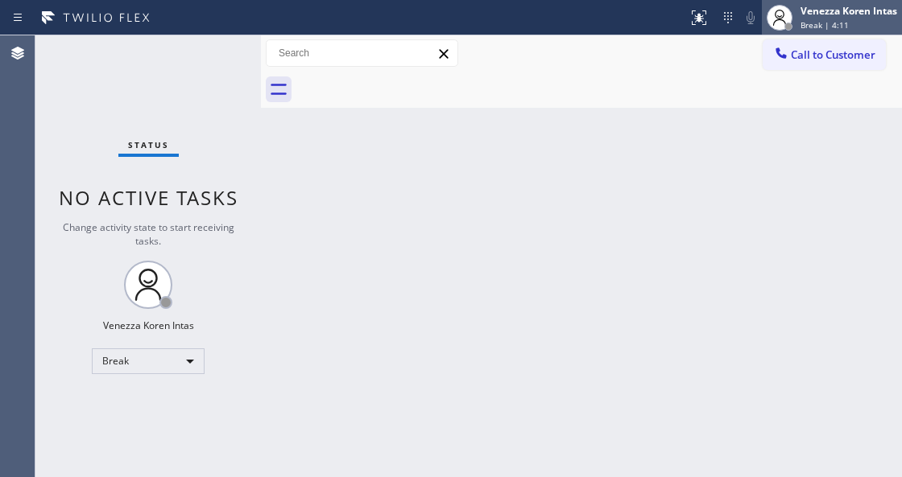
click at [819, 19] on div "Venezza Koren Intas Break | 4:11" at bounding box center [849, 17] width 105 height 28
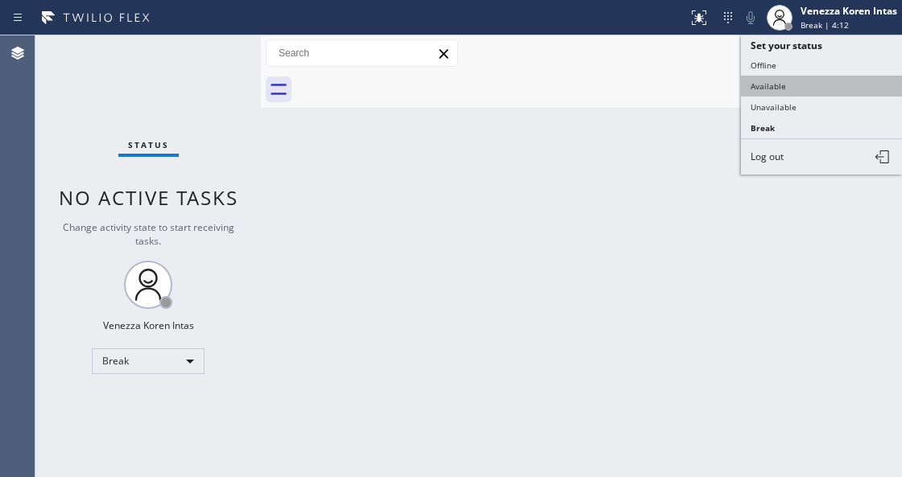
click at [824, 86] on button "Available" at bounding box center [821, 86] width 161 height 21
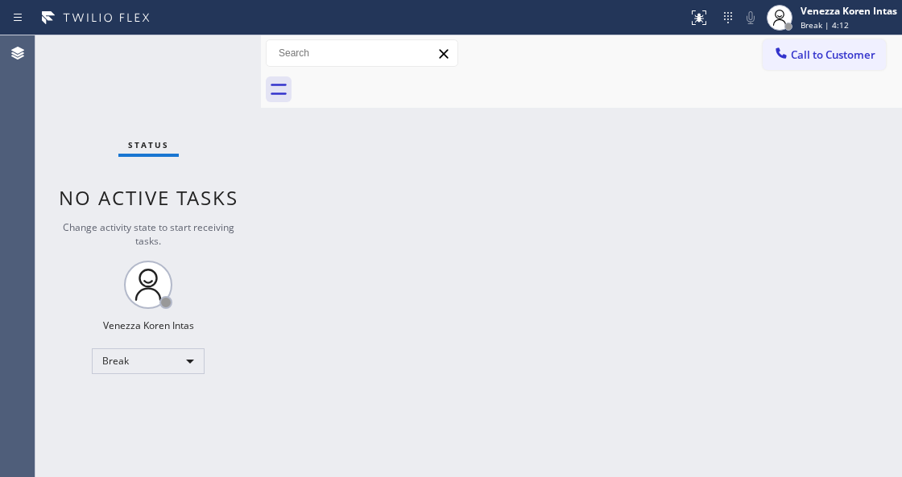
click at [657, 271] on div "Back to Dashboard Change Sender ID Customers Technicians Select a contact Outbo…" at bounding box center [581, 256] width 641 height 442
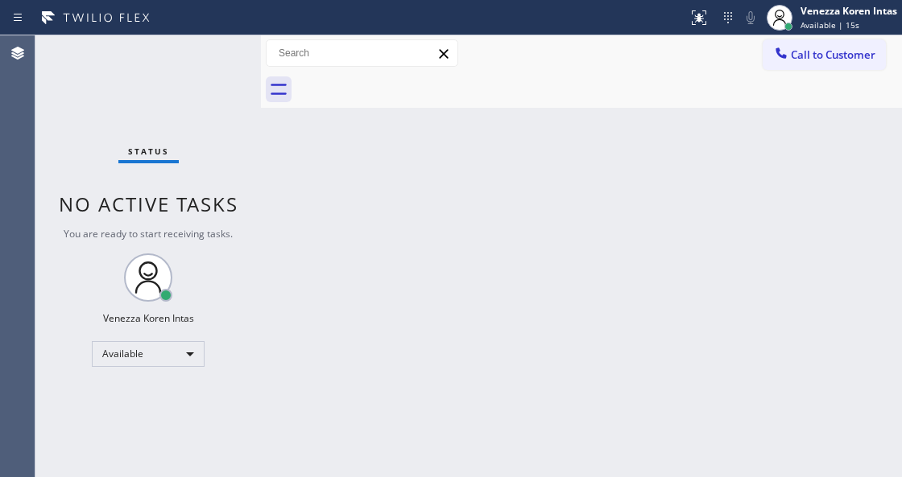
click at [240, 146] on div "Status No active tasks You are ready to start receiving tasks. Venezza Koren In…" at bounding box center [147, 256] width 225 height 442
drag, startPoint x: 142, startPoint y: 93, endPoint x: 39, endPoint y: 111, distance: 104.5
click at [138, 93] on div "Status No active tasks You are ready to start receiving tasks. Venezza Koren In…" at bounding box center [147, 256] width 225 height 442
click at [39, 111] on div "Status No active tasks You are ready to start receiving tasks. Venezza Koren In…" at bounding box center [147, 256] width 225 height 442
drag, startPoint x: 171, startPoint y: 82, endPoint x: 196, endPoint y: 81, distance: 25.8
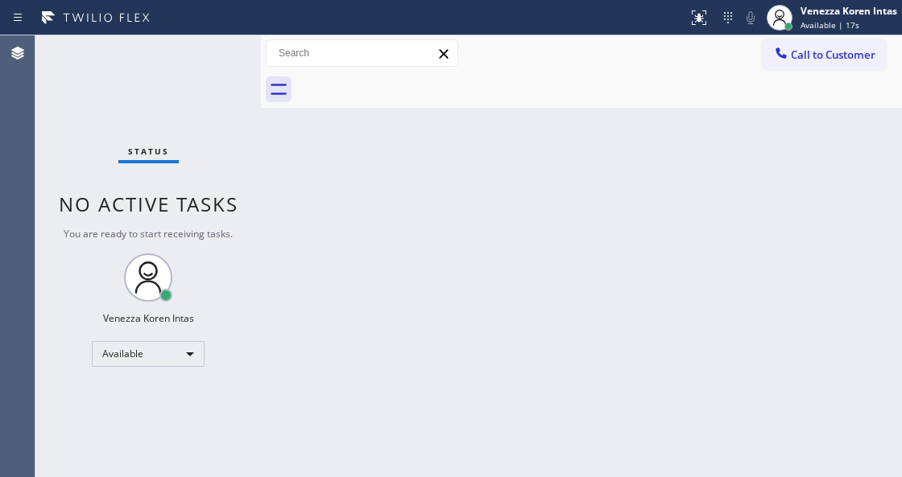
click at [171, 82] on div "Status No active tasks You are ready to start receiving tasks. Venezza Koren In…" at bounding box center [147, 256] width 225 height 442
click at [363, 163] on div "Back to Dashboard Change Sender ID Customers Technicians Select a contact Outbo…" at bounding box center [581, 256] width 641 height 442
click at [222, 75] on div "Status No active tasks You are ready to start receiving tasks. Venezza Koren In…" at bounding box center [147, 256] width 225 height 442
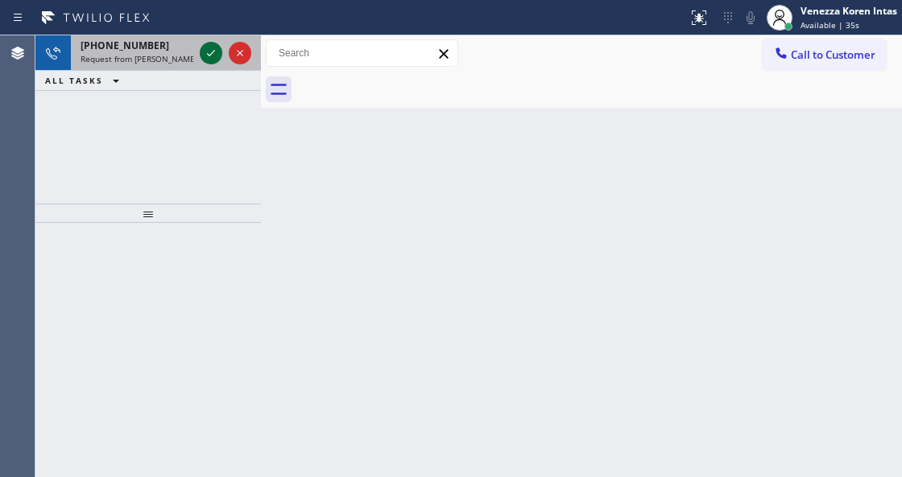
click at [214, 62] on icon at bounding box center [210, 52] width 19 height 19
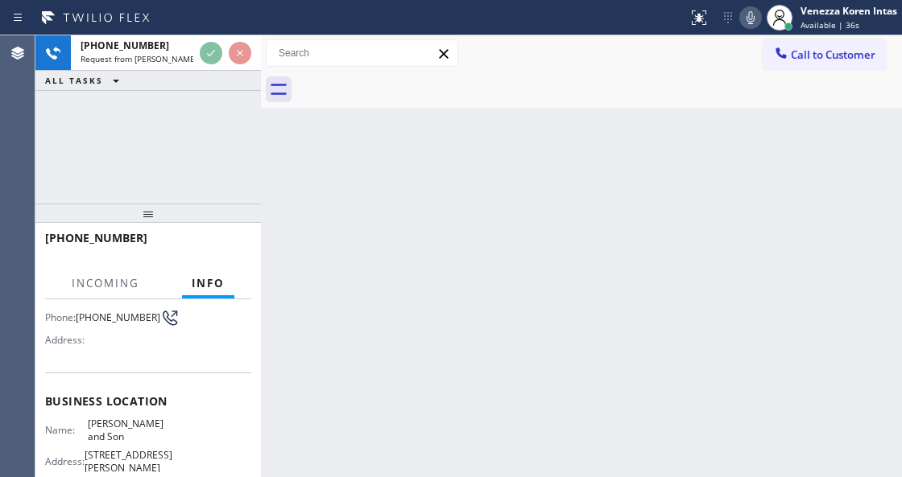
scroll to position [214, 0]
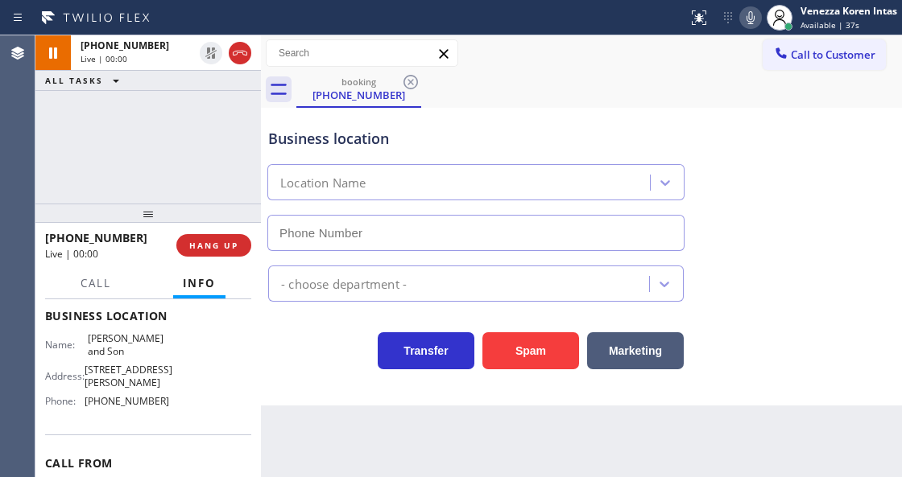
type input "[PHONE_NUMBER]"
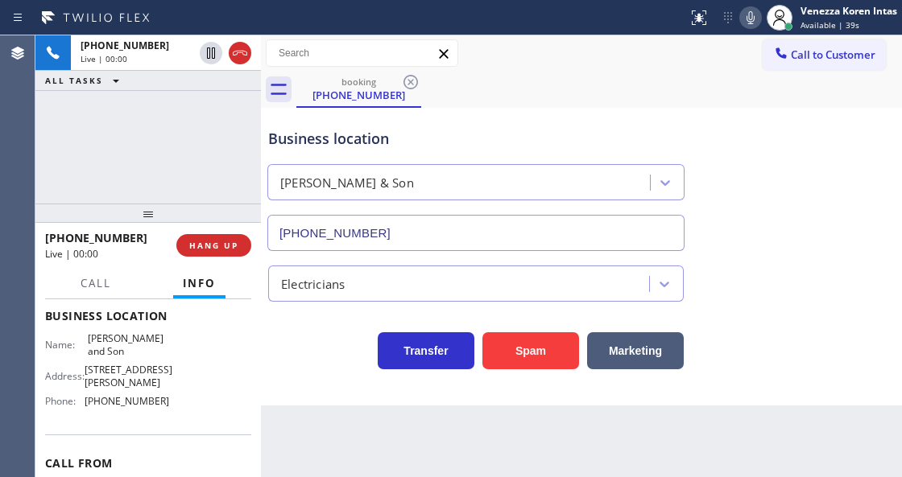
click at [193, 157] on div "+16094398341 Live | 00:00 ALL TASKS ALL TASKS ACTIVE TASKS TASKS IN WRAP UP" at bounding box center [147, 119] width 225 height 168
click at [748, 14] on icon at bounding box center [750, 17] width 8 height 13
click at [746, 11] on icon at bounding box center [750, 17] width 19 height 19
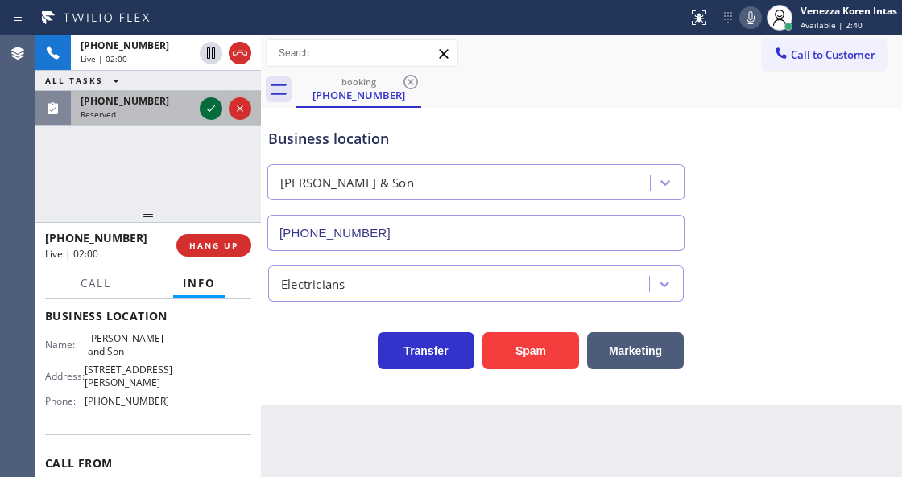
click at [208, 107] on icon at bounding box center [210, 108] width 19 height 19
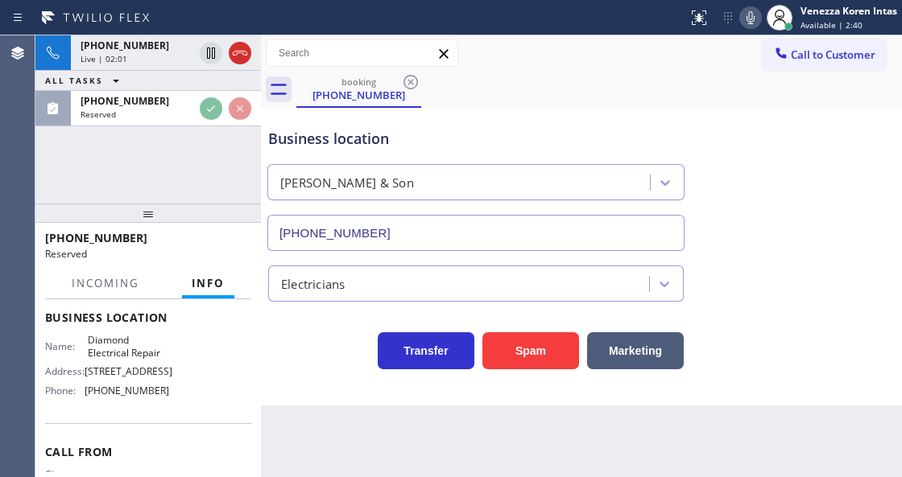
scroll to position [298, 0]
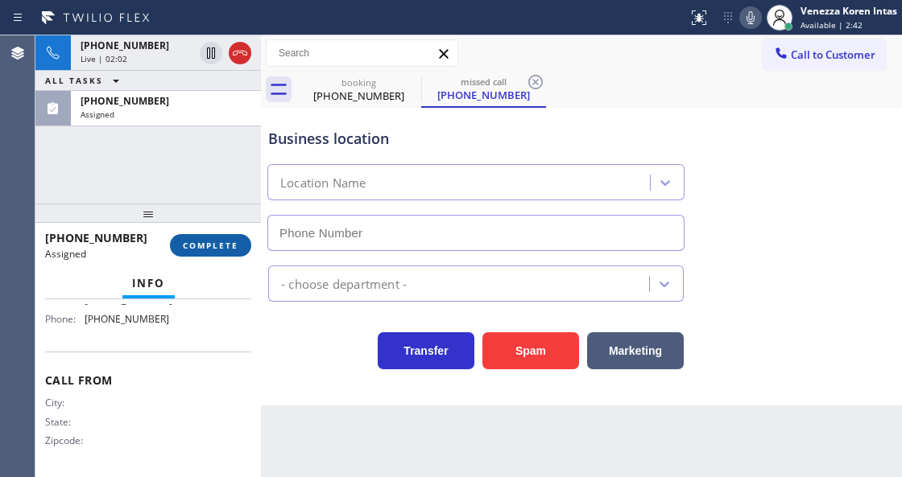
type input "[PHONE_NUMBER]"
click at [229, 248] on span "COMPLETE" at bounding box center [211, 245] width 56 height 11
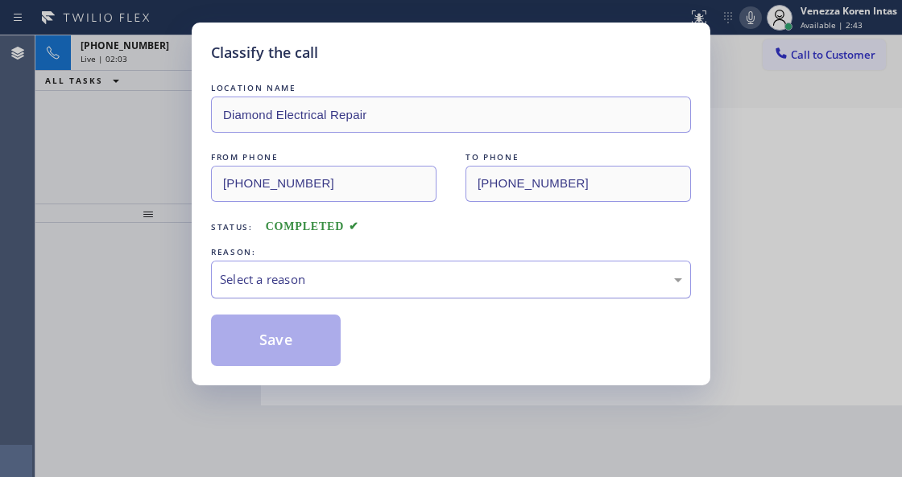
click at [377, 274] on div "Select a reason" at bounding box center [451, 279] width 462 height 19
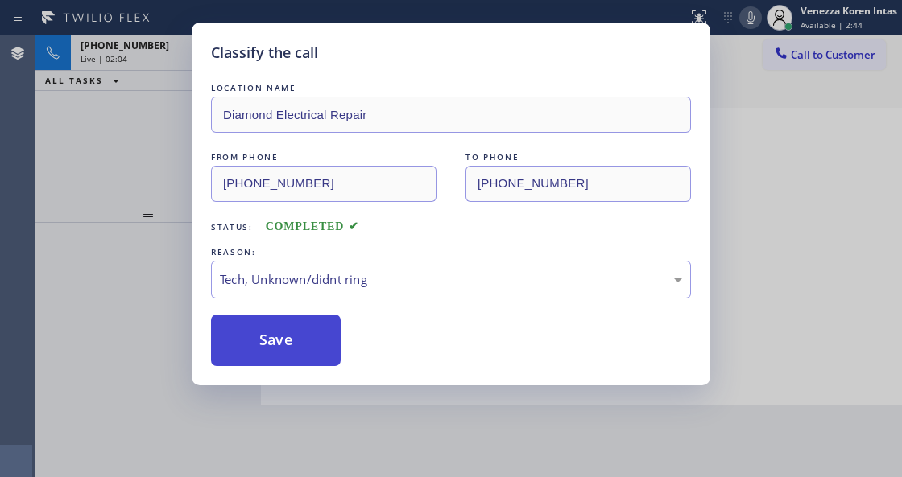
click at [313, 354] on button "Save" at bounding box center [276, 341] width 130 height 52
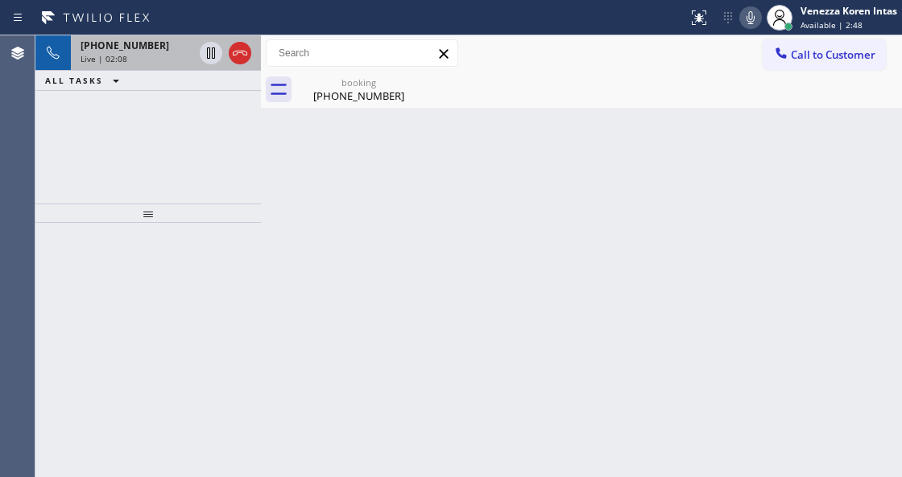
click at [146, 51] on div "+16094398341" at bounding box center [136, 46] width 113 height 14
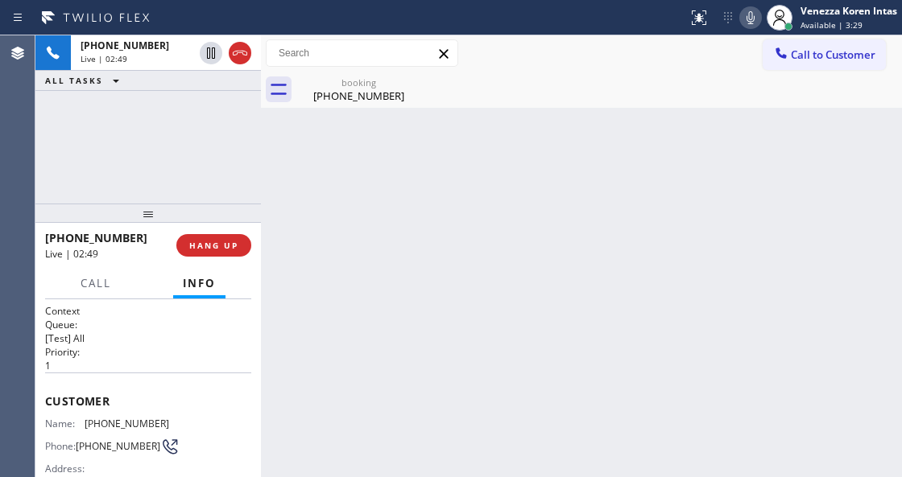
click at [747, 13] on icon at bounding box center [750, 17] width 8 height 13
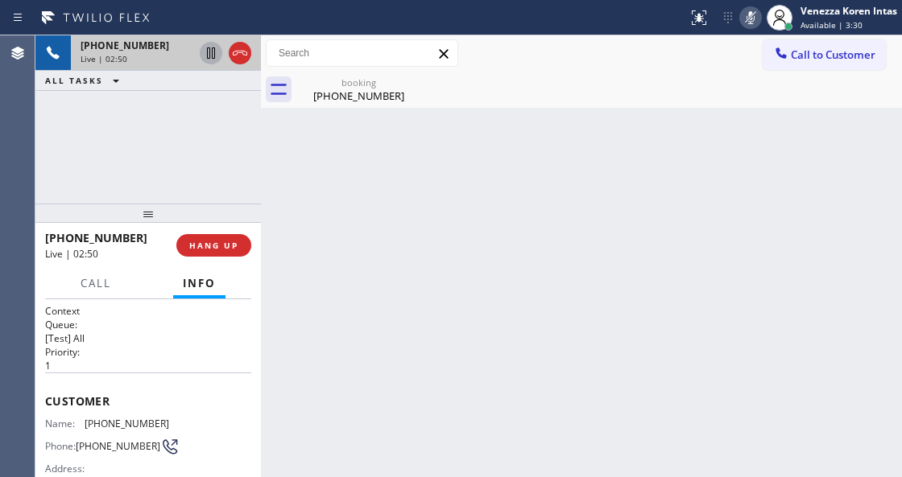
click at [211, 46] on icon at bounding box center [210, 52] width 19 height 19
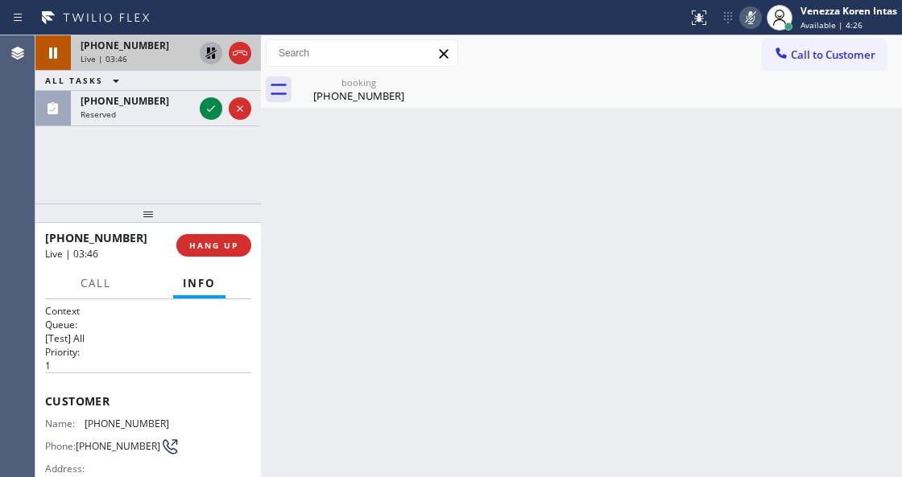
drag, startPoint x: 209, startPoint y: 107, endPoint x: 209, endPoint y: 174, distance: 66.8
click at [209, 109] on icon at bounding box center [210, 108] width 19 height 19
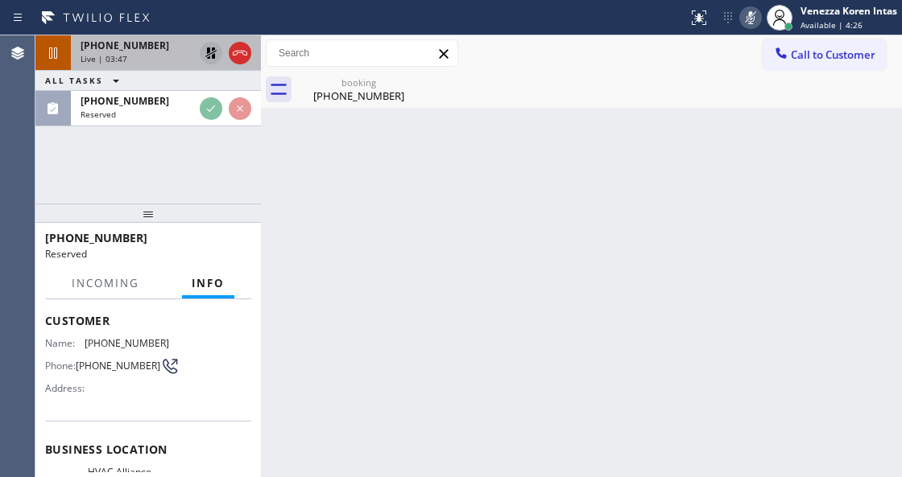
scroll to position [161, 0]
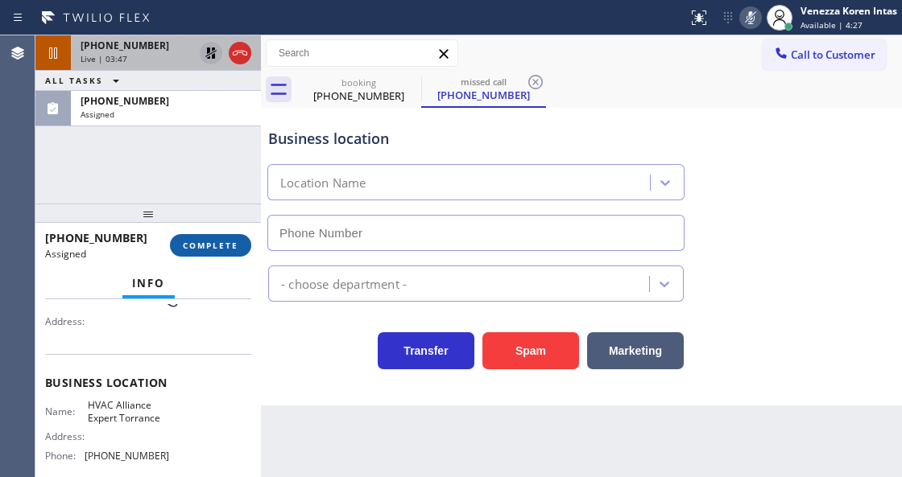
type input "[PHONE_NUMBER]"
click at [227, 249] on span "COMPLETE" at bounding box center [211, 245] width 56 height 11
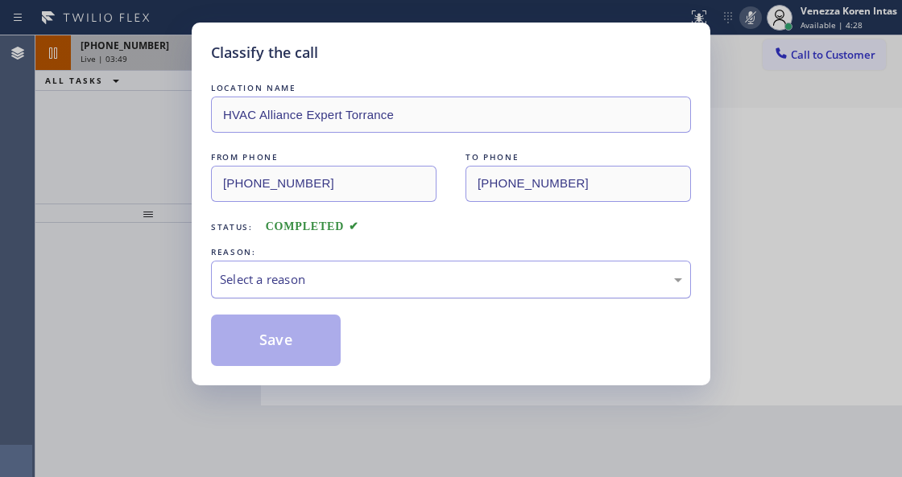
click at [327, 274] on div "Select a reason" at bounding box center [451, 279] width 462 height 19
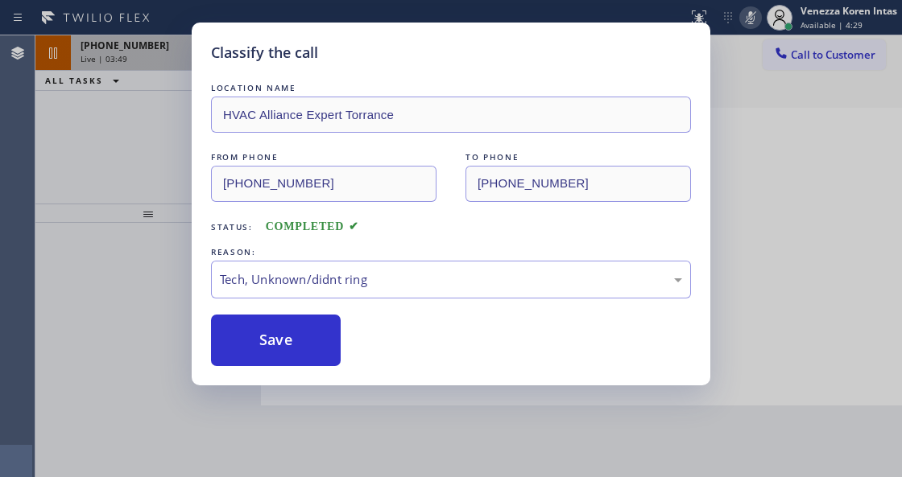
drag, startPoint x: 331, startPoint y: 354, endPoint x: 339, endPoint y: 442, distance: 88.1
click at [330, 353] on button "Save" at bounding box center [276, 341] width 130 height 52
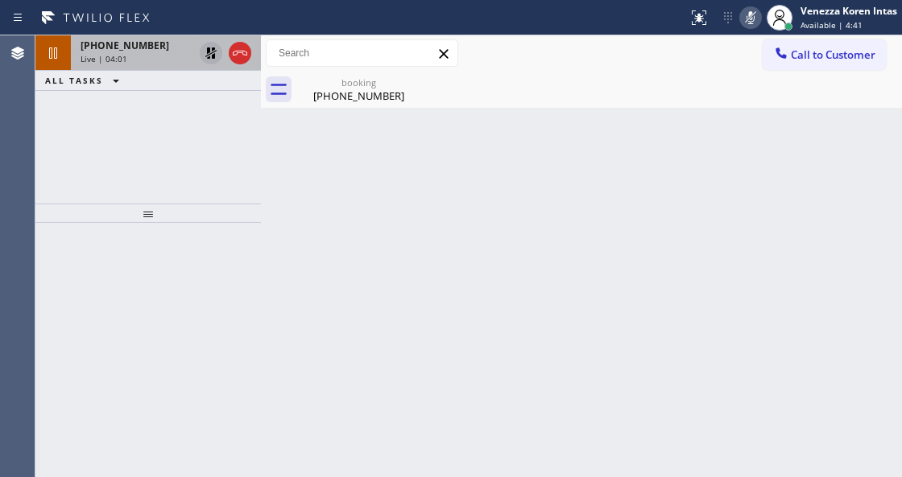
click at [303, 228] on div "Back to Dashboard Change Sender ID Customers Technicians Select a contact Outbo…" at bounding box center [581, 256] width 641 height 442
click at [121, 57] on span "Live | 04:02" at bounding box center [103, 58] width 47 height 11
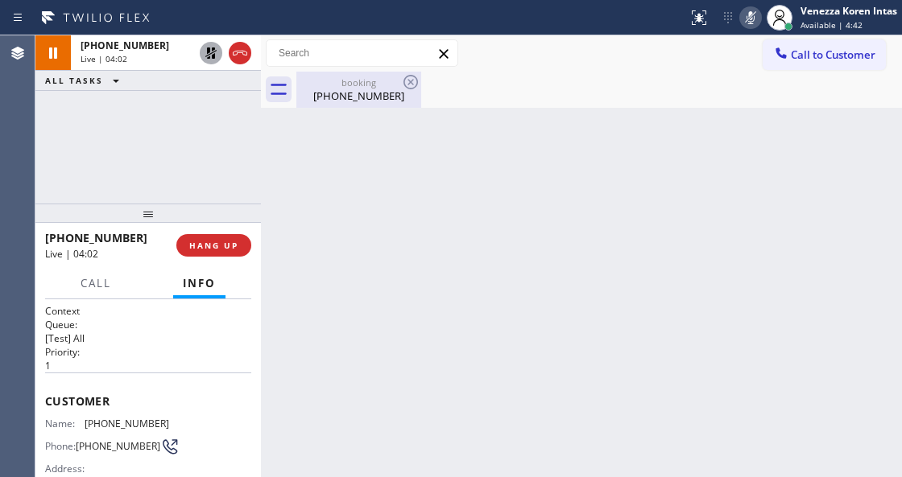
click at [336, 86] on div "booking" at bounding box center [359, 82] width 122 height 12
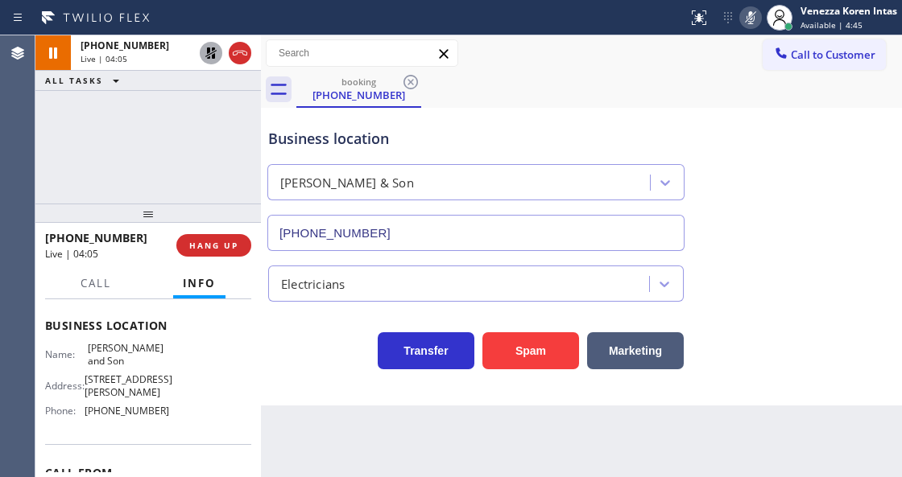
scroll to position [214, 0]
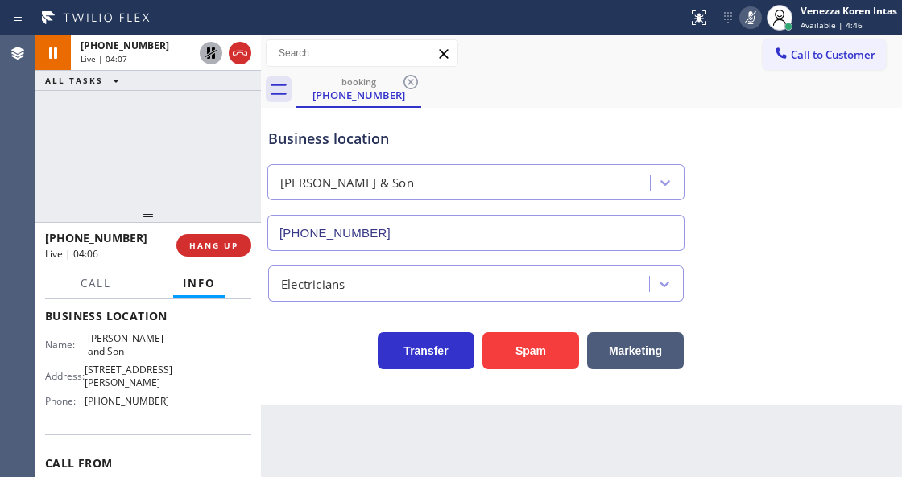
drag, startPoint x: 87, startPoint y: 335, endPoint x: 142, endPoint y: 353, distance: 57.8
click at [142, 353] on span "[PERSON_NAME] and Son" at bounding box center [128, 344] width 80 height 25
copy span "[PERSON_NAME] and Son"
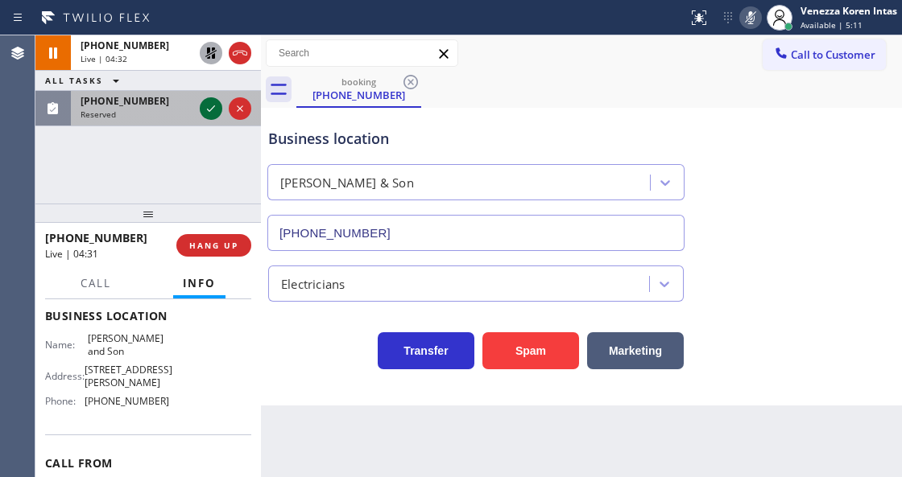
click at [212, 109] on icon at bounding box center [210, 108] width 19 height 19
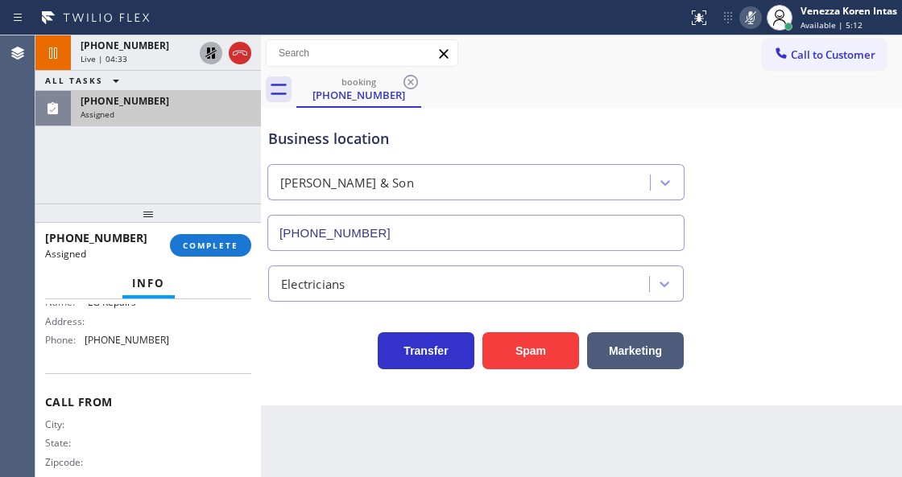
scroll to position [336, 0]
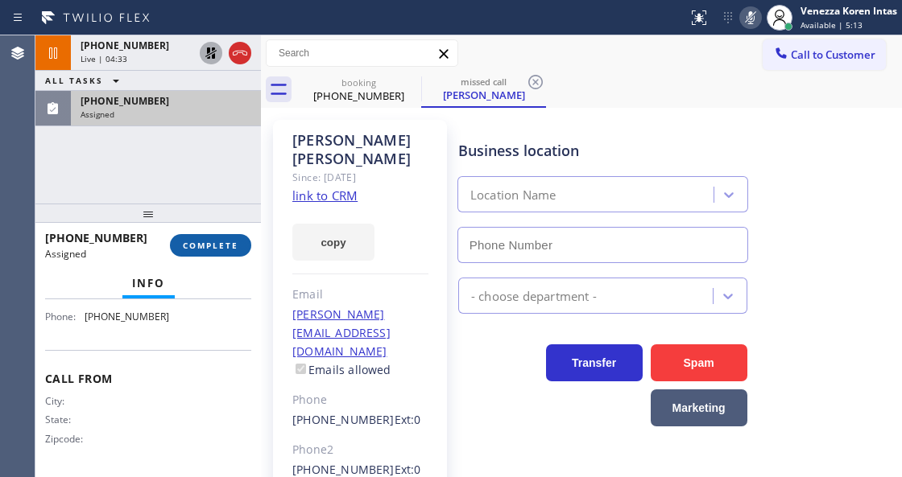
click at [200, 253] on button "COMPLETE" at bounding box center [210, 245] width 81 height 23
type input "[PHONE_NUMBER]"
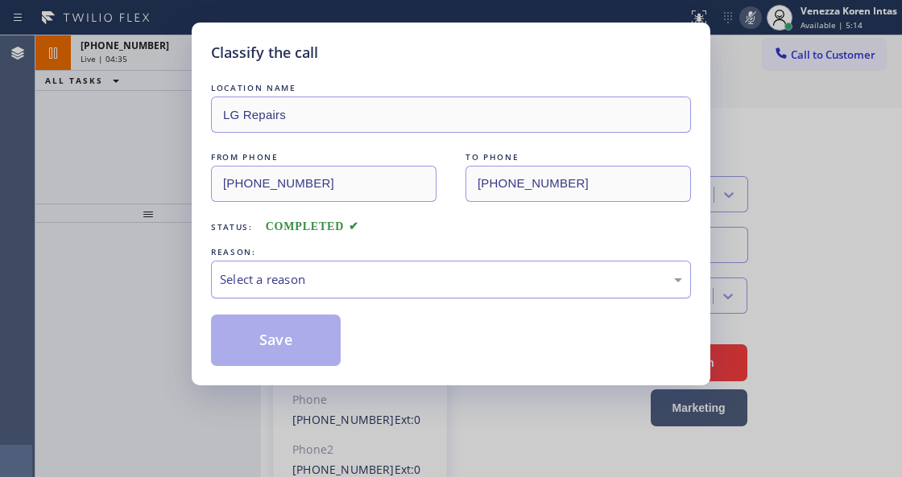
click at [334, 270] on div "Select a reason" at bounding box center [451, 279] width 462 height 19
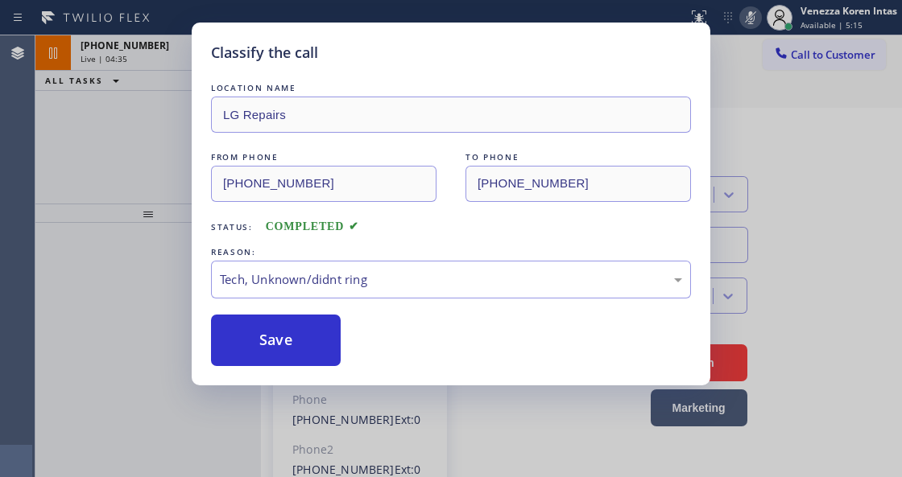
click at [296, 378] on div "Classify the call LOCATION NAME LG Repairs FROM PHONE (703) 254-8839 TO PHONE (…" at bounding box center [451, 204] width 518 height 363
click at [310, 346] on button "Save" at bounding box center [276, 341] width 130 height 52
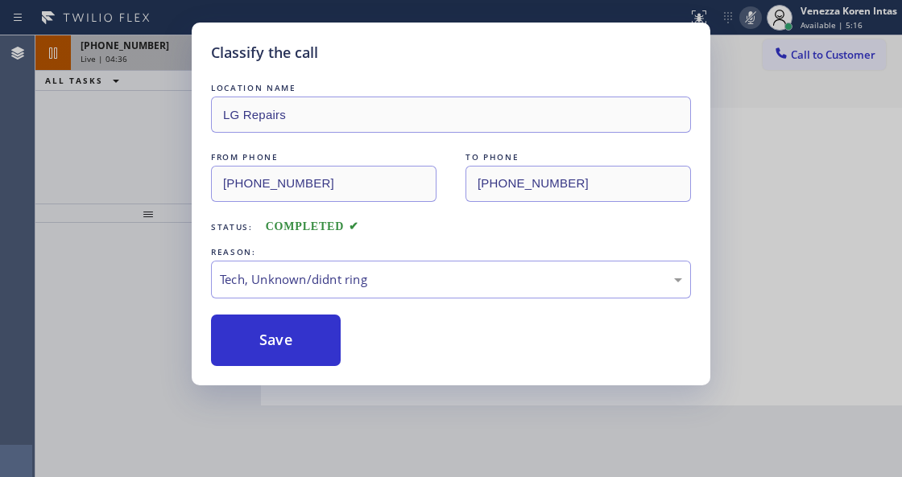
click at [150, 48] on div "+16094398341" at bounding box center [136, 46] width 113 height 14
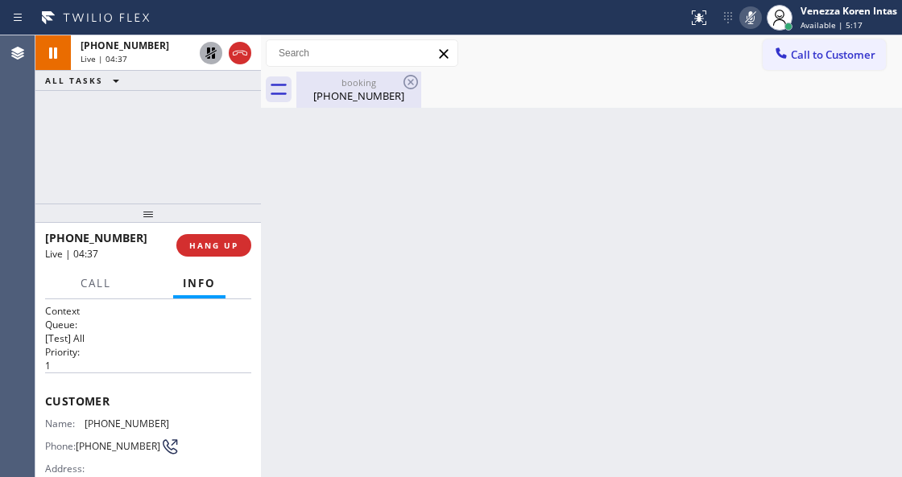
click at [301, 77] on div "booking" at bounding box center [359, 82] width 122 height 12
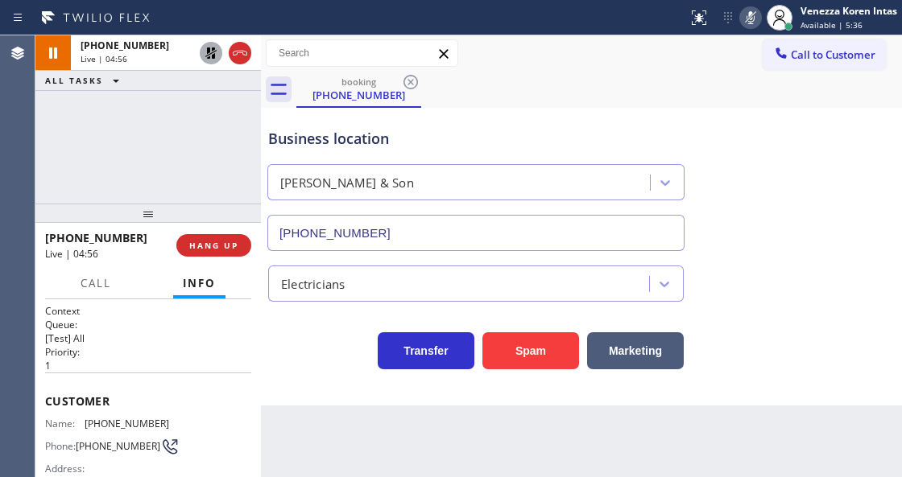
click at [439, 245] on input "[PHONE_NUMBER]" at bounding box center [475, 233] width 417 height 36
click at [439, 139] on div "Business location" at bounding box center [475, 139] width 415 height 22
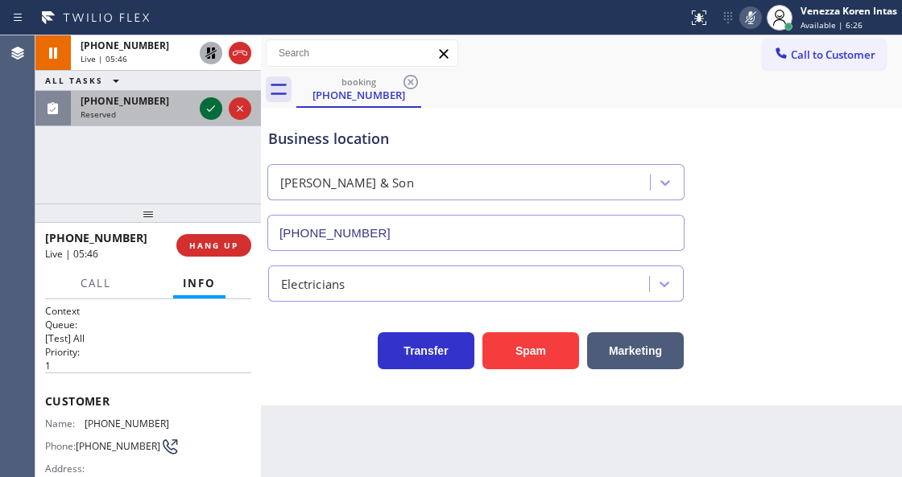
click at [209, 101] on icon at bounding box center [210, 108] width 19 height 19
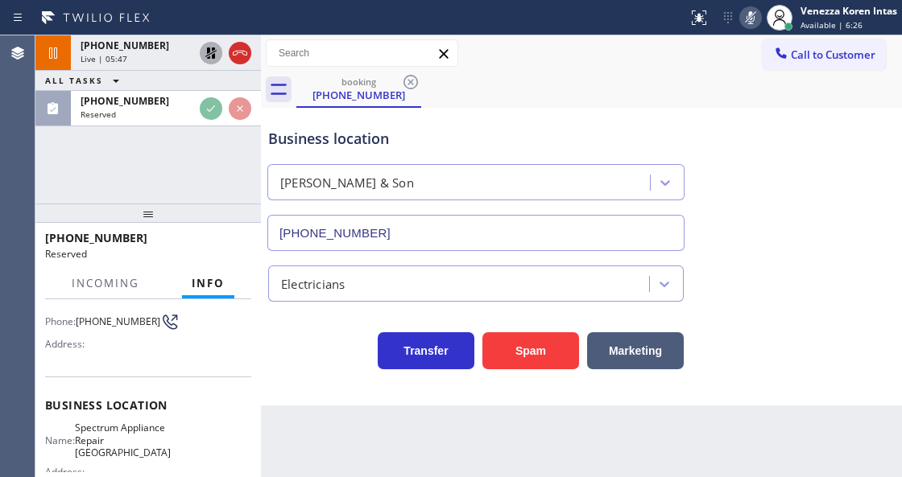
scroll to position [161, 0]
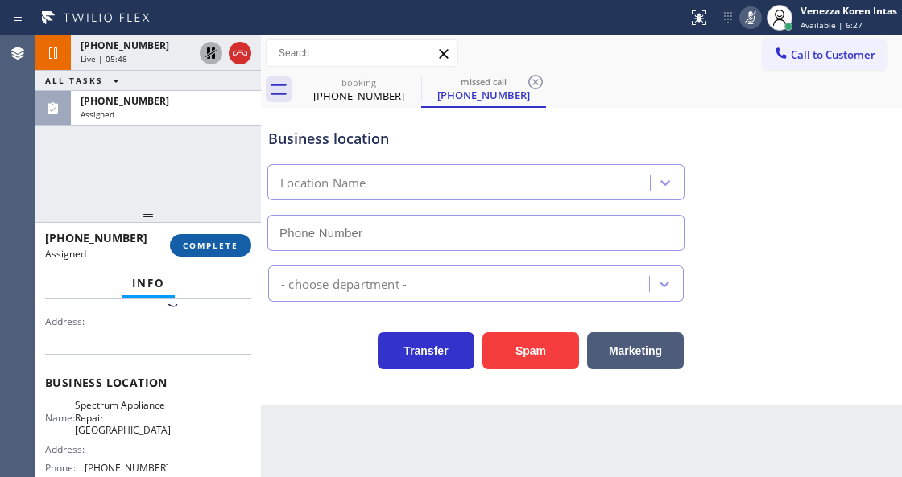
click at [232, 251] on button "COMPLETE" at bounding box center [210, 245] width 81 height 23
type input "[PHONE_NUMBER]"
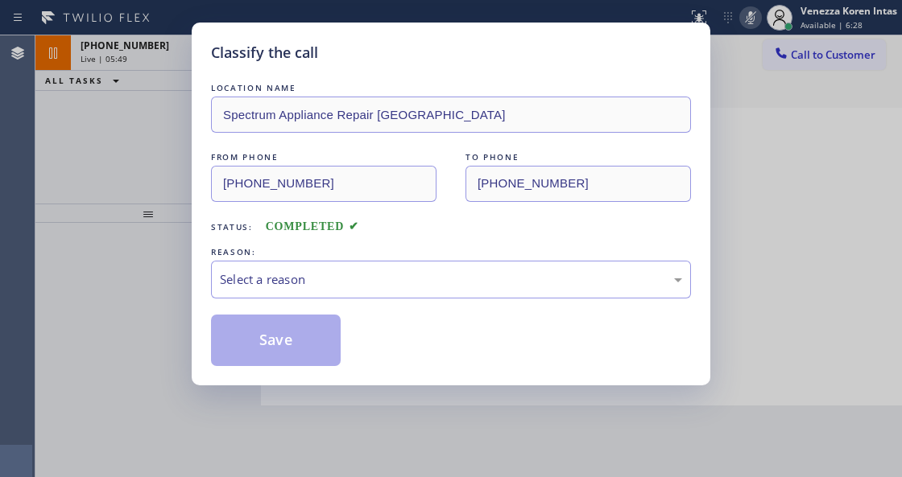
click at [368, 290] on div "Select a reason" at bounding box center [451, 280] width 480 height 38
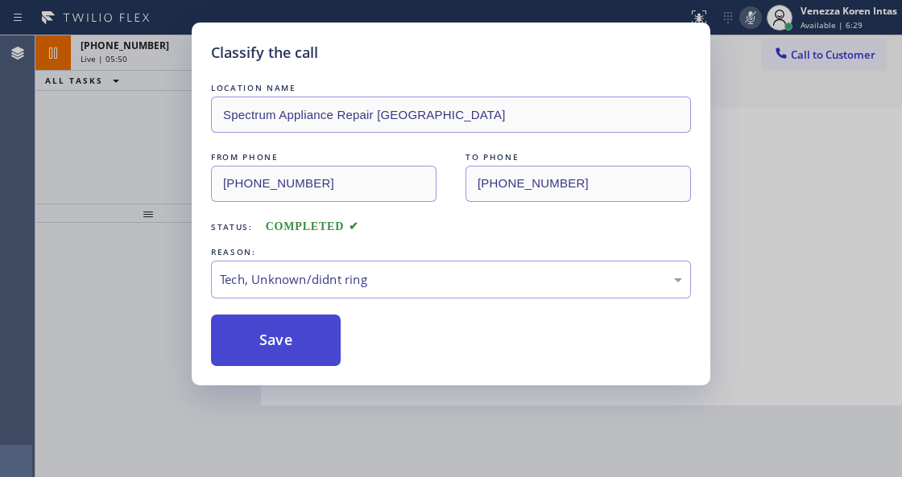
click at [304, 338] on button "Save" at bounding box center [276, 341] width 130 height 52
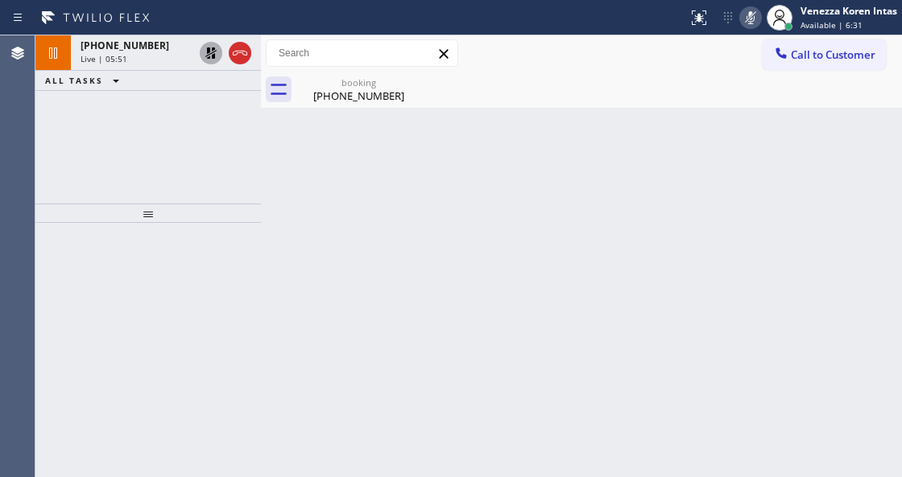
click at [135, 50] on span "+16094398341" at bounding box center [124, 46] width 89 height 14
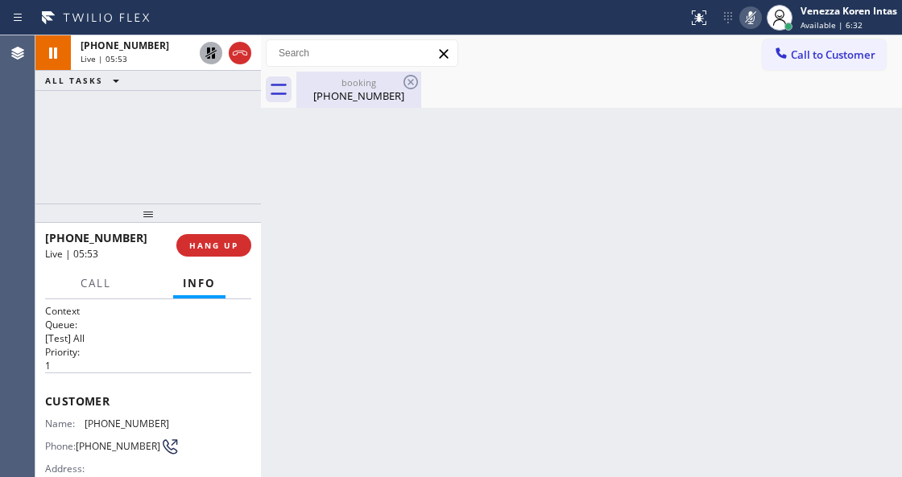
click at [321, 82] on div "booking" at bounding box center [359, 82] width 122 height 12
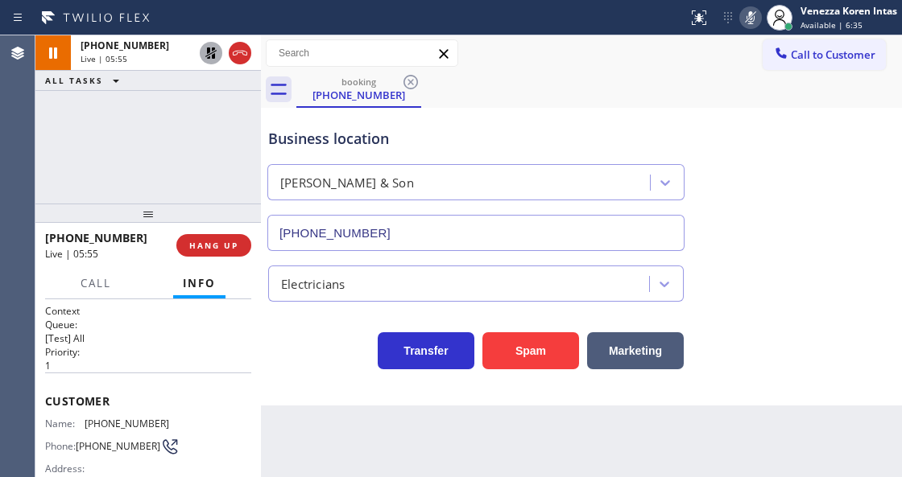
click at [756, 14] on icon at bounding box center [750, 17] width 19 height 19
click at [211, 47] on icon at bounding box center [210, 52] width 19 height 19
click at [591, 47] on div "Call to Customer Outbound call Location LG & Samsung Repair Service Your caller…" at bounding box center [581, 53] width 641 height 28
drag, startPoint x: 124, startPoint y: 419, endPoint x: 80, endPoint y: 417, distance: 43.5
click at [80, 418] on div "Name: (609) 439-8341 Phone: (609) 439-8341 Address:" at bounding box center [148, 450] width 206 height 64
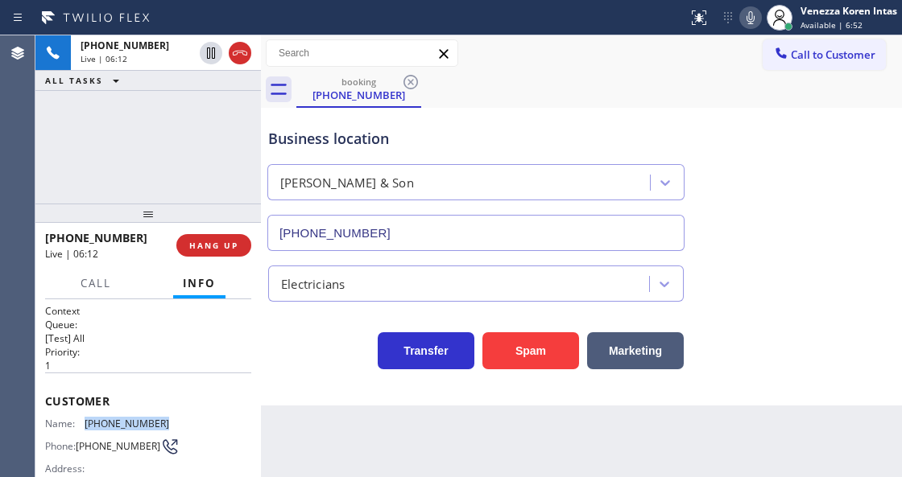
copy div "[PHONE_NUMBER]"
drag, startPoint x: 176, startPoint y: 158, endPoint x: 353, endPoint y: 123, distance: 179.6
click at [176, 158] on div "+16094398341 Live | 08:47 ALL TASKS ALL TASKS ACTIVE TASKS TASKS IN WRAP UP" at bounding box center [147, 119] width 225 height 168
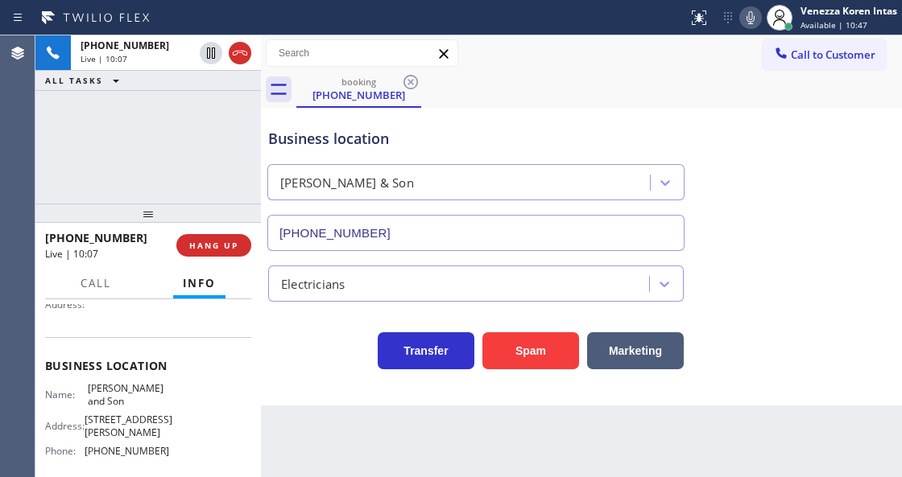
scroll to position [214, 0]
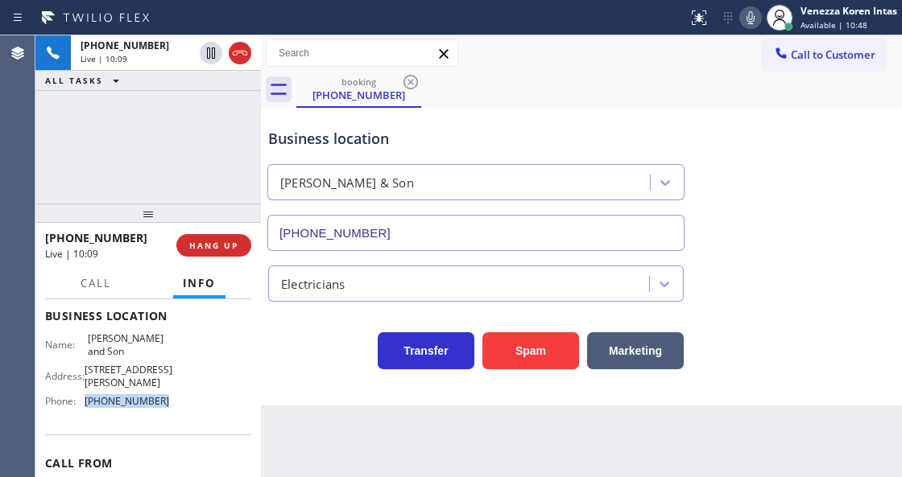
drag, startPoint x: 176, startPoint y: 431, endPoint x: 85, endPoint y: 431, distance: 91.8
click at [85, 414] on div "Name: George Johnson and Son Address: 69 Wiggins St, Princeton, NJ 08540, Unite…" at bounding box center [148, 372] width 206 height 81
copy div "[PHONE_NUMBER]"
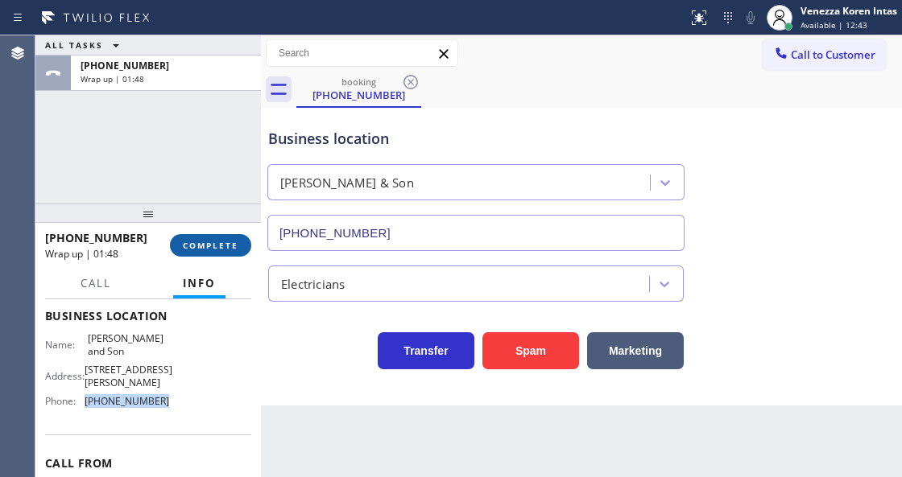
drag, startPoint x: 221, startPoint y: 237, endPoint x: 264, endPoint y: 248, distance: 44.7
click at [221, 238] on button "COMPLETE" at bounding box center [210, 245] width 81 height 23
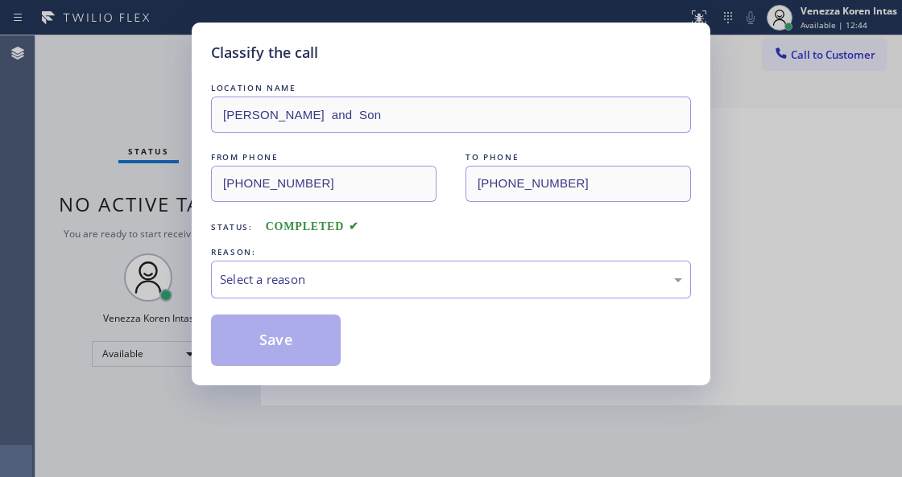
click at [335, 274] on div "Select a reason" at bounding box center [451, 279] width 462 height 19
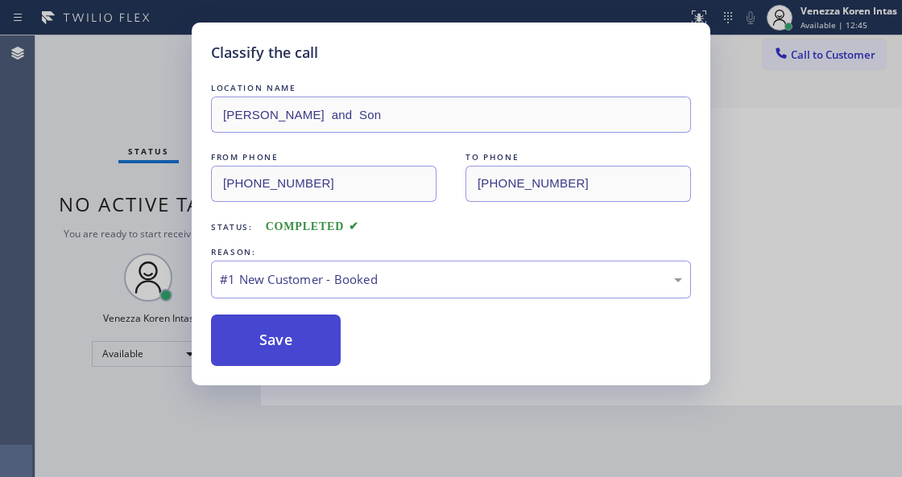
click at [298, 345] on button "Save" at bounding box center [276, 341] width 130 height 52
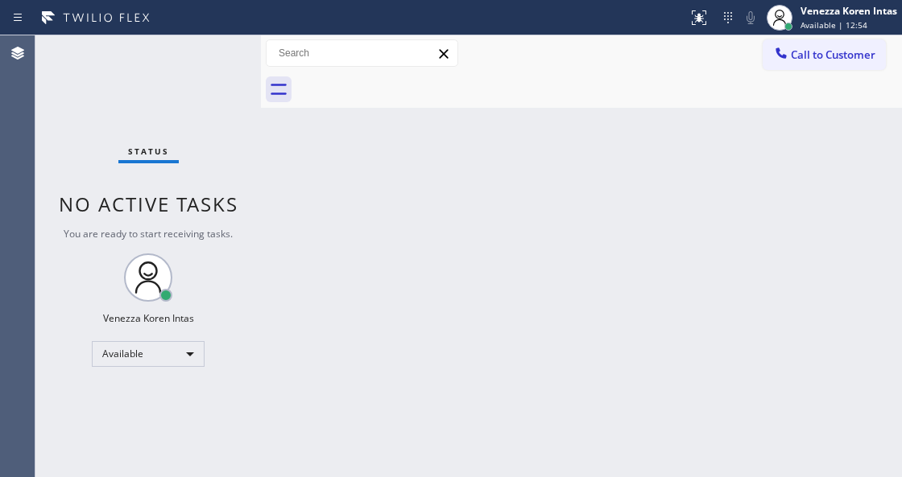
drag, startPoint x: 456, startPoint y: 250, endPoint x: 307, endPoint y: 382, distance: 198.4
click at [453, 254] on div "Back to Dashboard Change Sender ID Customers Technicians Select a contact Outbo…" at bounding box center [581, 256] width 641 height 442
drag, startPoint x: 164, startPoint y: 156, endPoint x: 324, endPoint y: 375, distance: 271.3
click at [165, 157] on span "Status" at bounding box center [148, 151] width 41 height 11
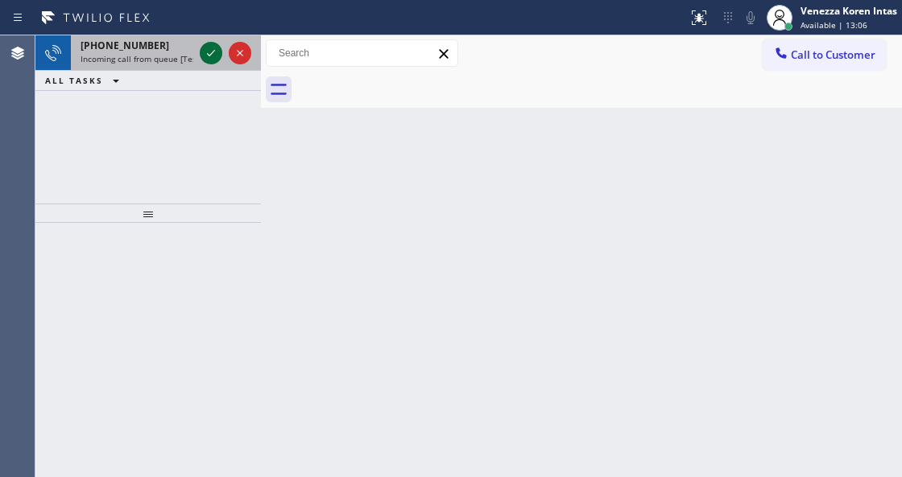
click at [202, 51] on icon at bounding box center [210, 52] width 19 height 19
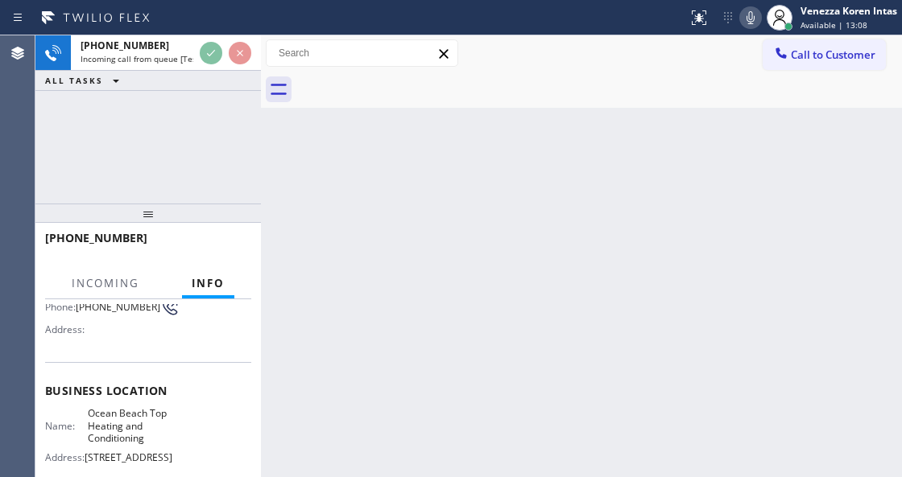
scroll to position [161, 0]
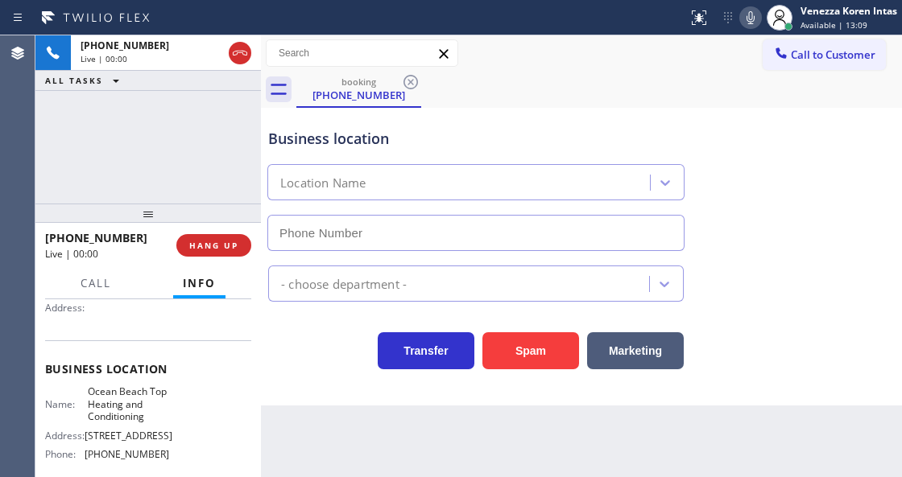
type input "[PHONE_NUMBER]"
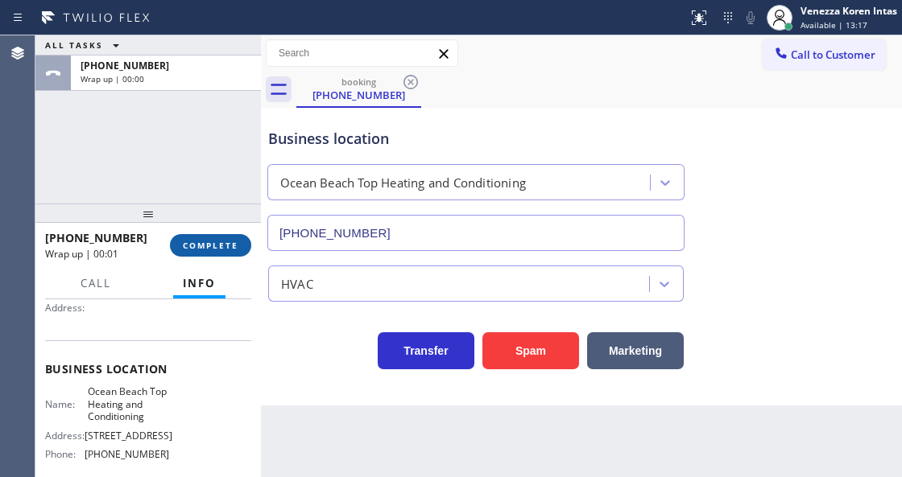
click at [220, 241] on span "COMPLETE" at bounding box center [211, 245] width 56 height 11
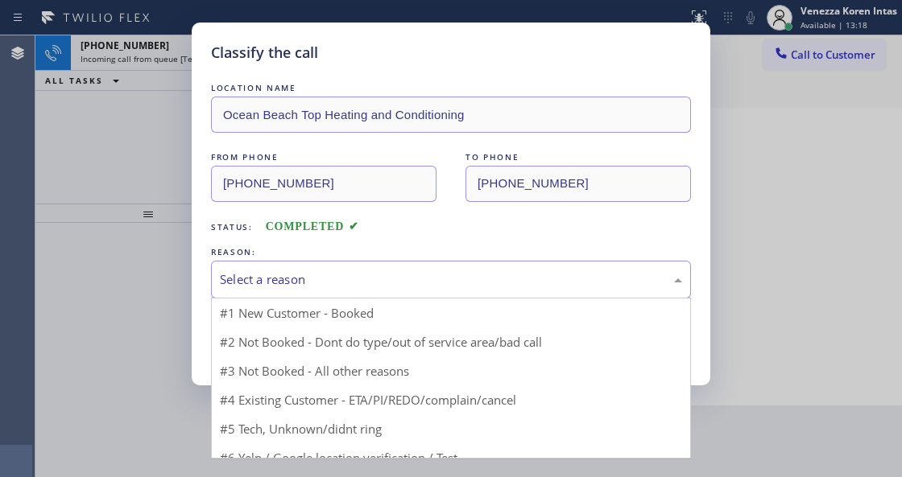
click at [355, 270] on div "Select a reason" at bounding box center [451, 280] width 480 height 38
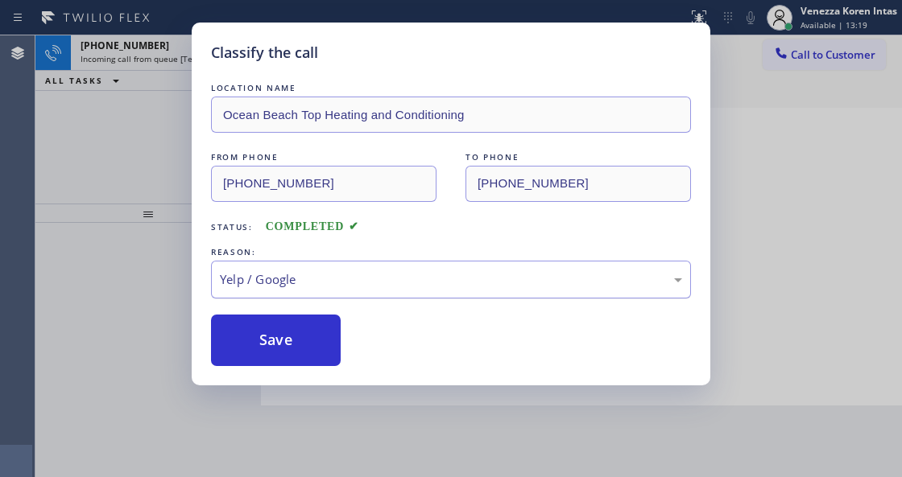
click at [365, 274] on div "Yelp / Google" at bounding box center [451, 279] width 462 height 19
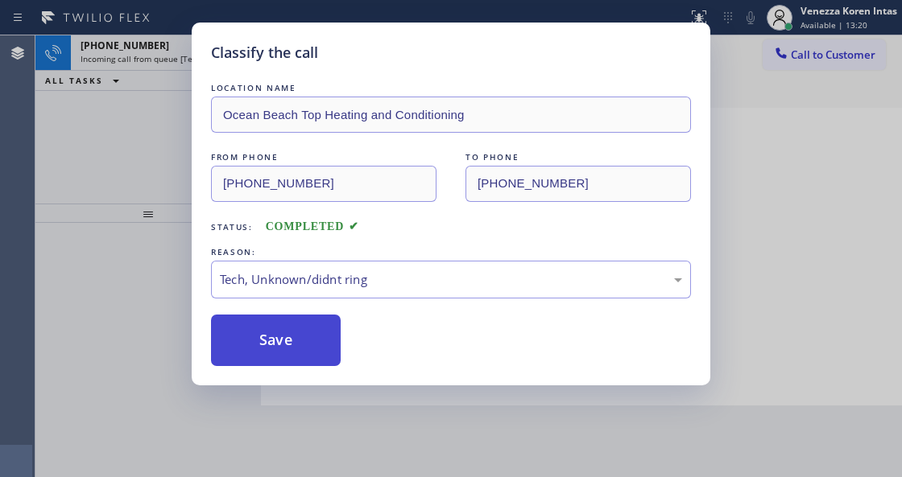
click at [324, 336] on button "Save" at bounding box center [276, 341] width 130 height 52
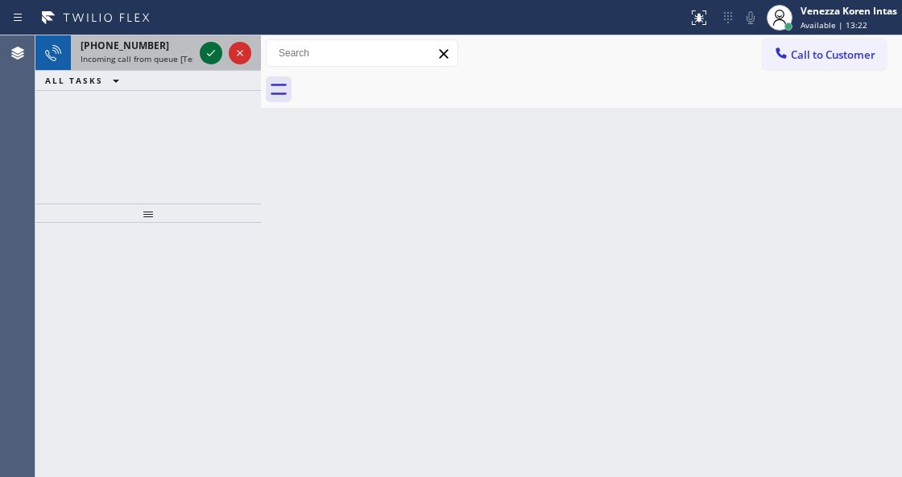
click at [206, 47] on icon at bounding box center [210, 52] width 19 height 19
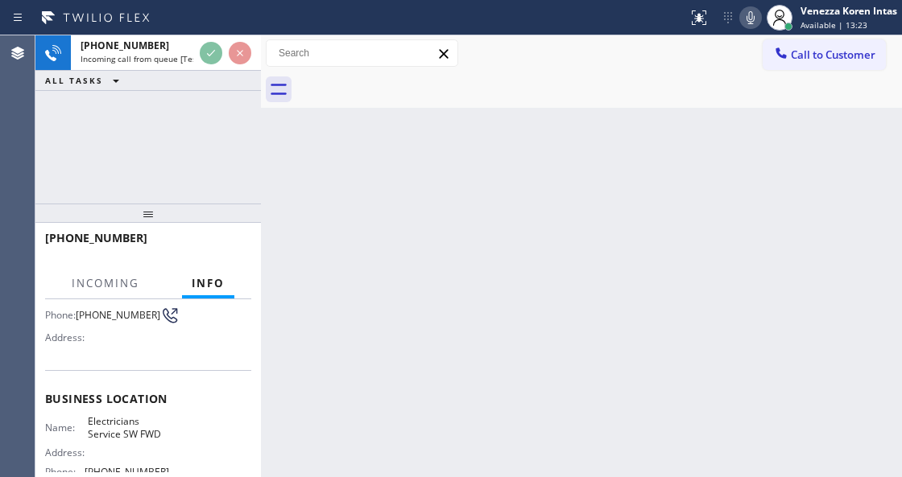
scroll to position [214, 0]
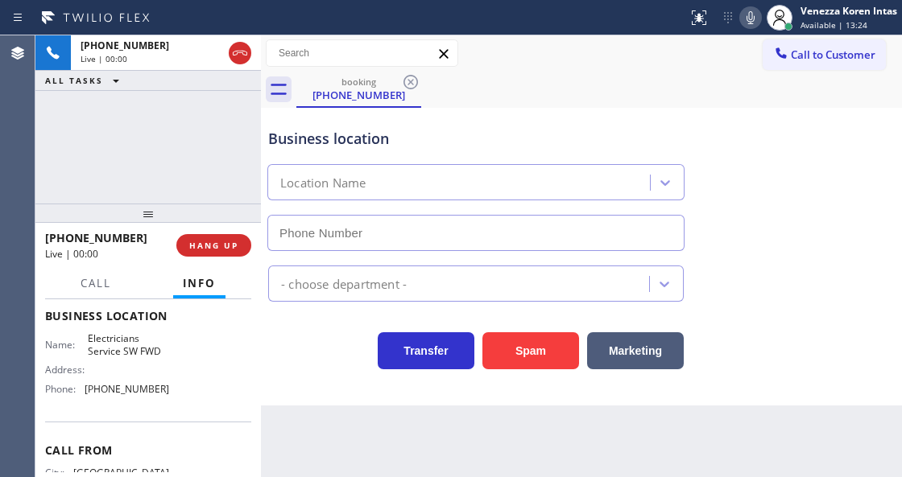
type input "[PHONE_NUMBER]"
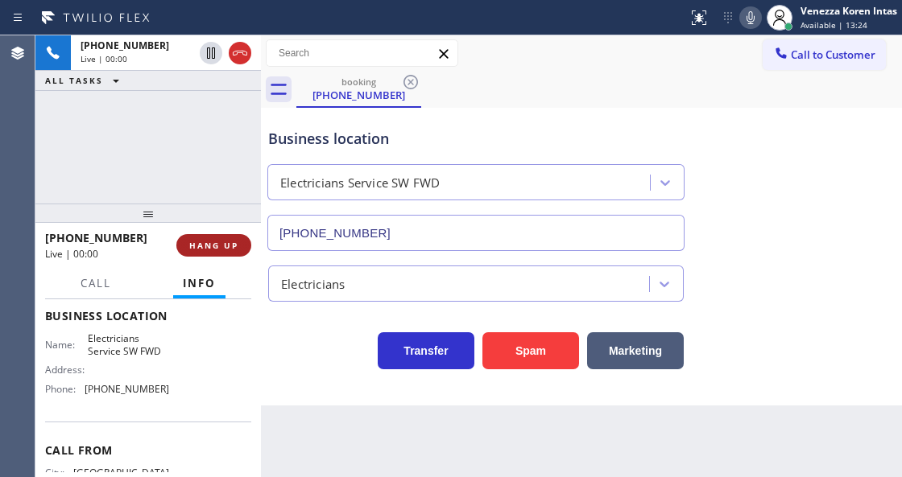
click at [225, 254] on button "HANG UP" at bounding box center [213, 245] width 75 height 23
click at [216, 245] on span "HANG UP" at bounding box center [213, 245] width 49 height 11
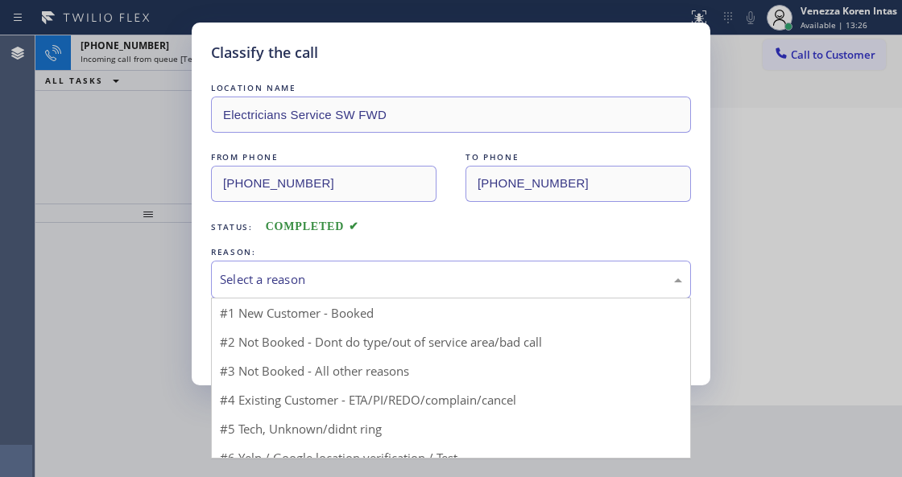
click at [295, 278] on div "Select a reason" at bounding box center [451, 279] width 462 height 19
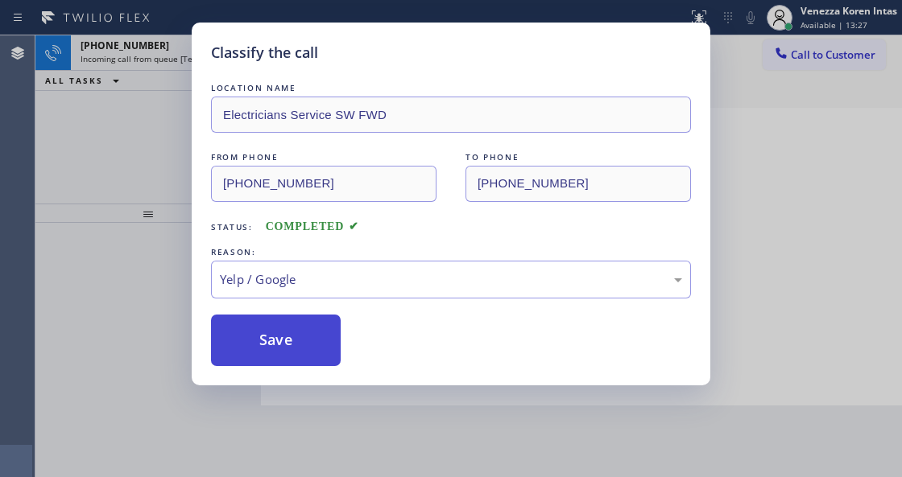
click at [295, 327] on button "Save" at bounding box center [276, 341] width 130 height 52
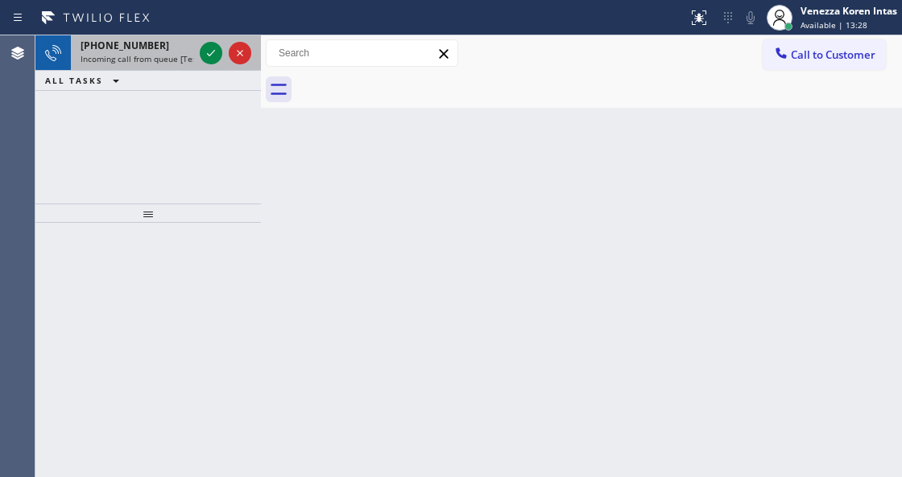
click at [198, 52] on div at bounding box center [225, 52] width 58 height 35
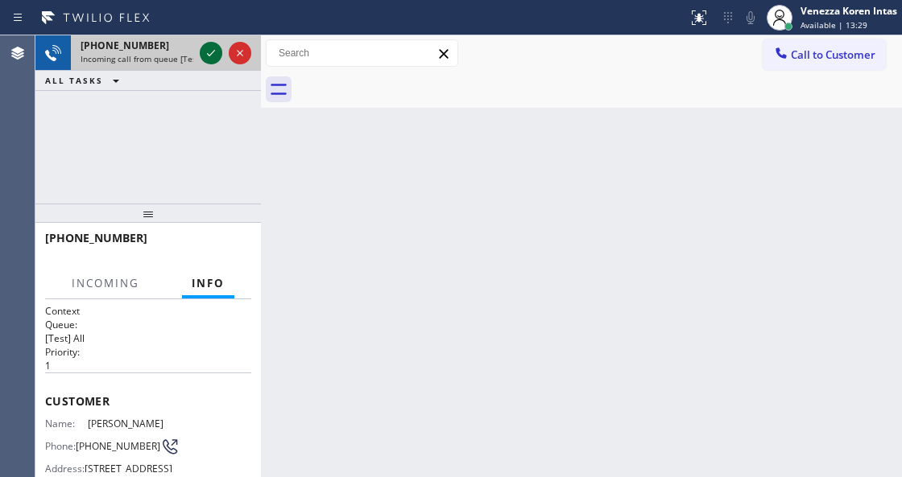
click at [207, 52] on icon at bounding box center [210, 52] width 19 height 19
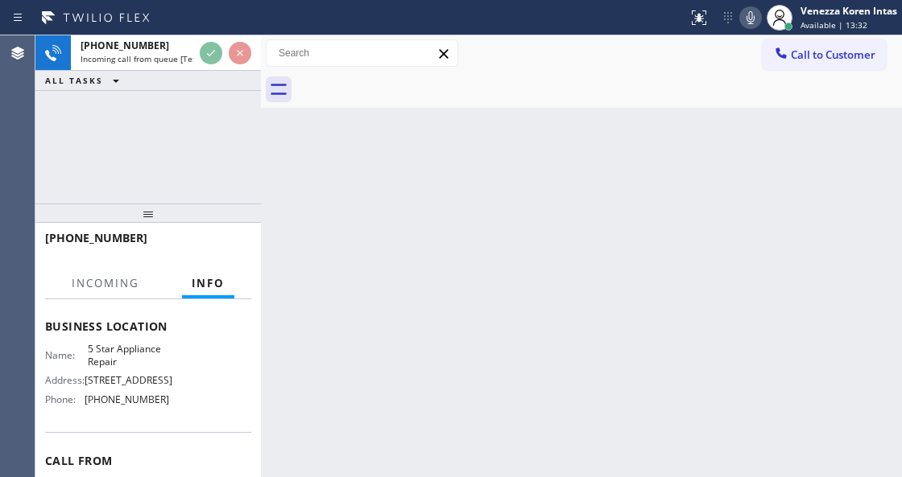
scroll to position [268, 0]
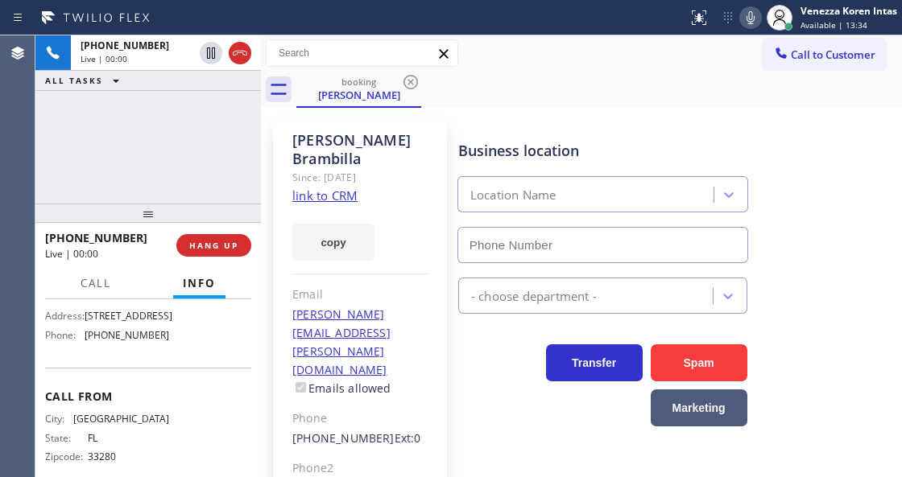
type input "[PHONE_NUMBER]"
click at [341, 191] on link "link to CRM" at bounding box center [324, 196] width 65 height 16
click at [747, 19] on icon at bounding box center [750, 17] width 19 height 19
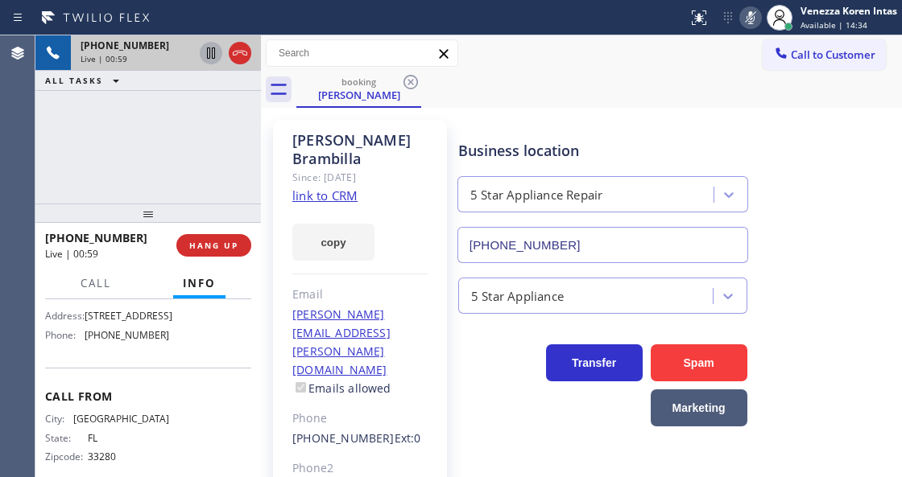
click at [211, 45] on icon at bounding box center [210, 52] width 19 height 19
click at [540, 38] on div "Call to Customer Outbound call Location LG & Samsung Repair Service Your caller…" at bounding box center [581, 53] width 641 height 36
drag, startPoint x: 742, startPoint y: 21, endPoint x: 640, endPoint y: 53, distance: 107.2
click at [744, 19] on icon at bounding box center [750, 17] width 19 height 19
click at [215, 53] on icon at bounding box center [210, 52] width 19 height 19
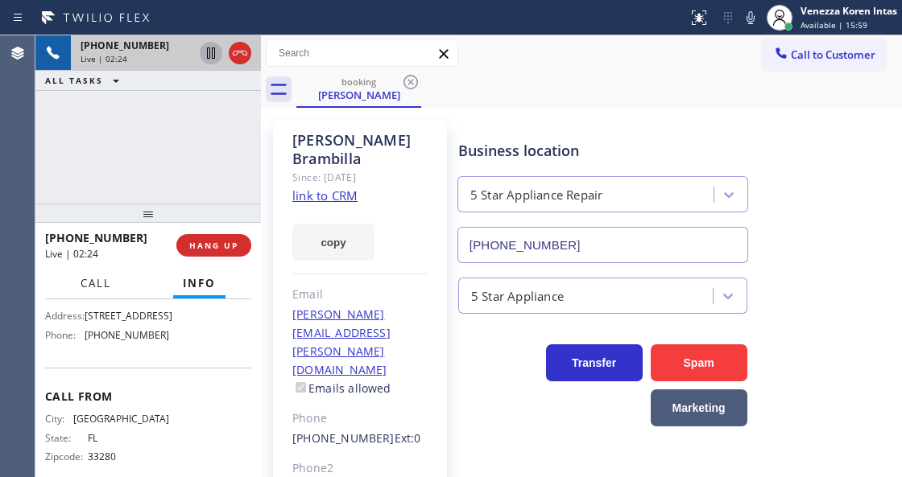
click at [82, 285] on span "Call" at bounding box center [95, 283] width 31 height 14
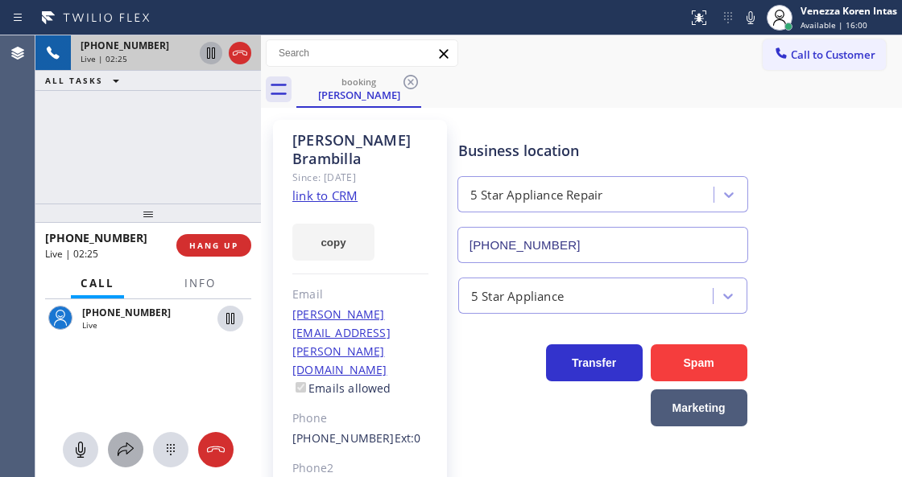
click at [122, 448] on icon at bounding box center [125, 449] width 19 height 19
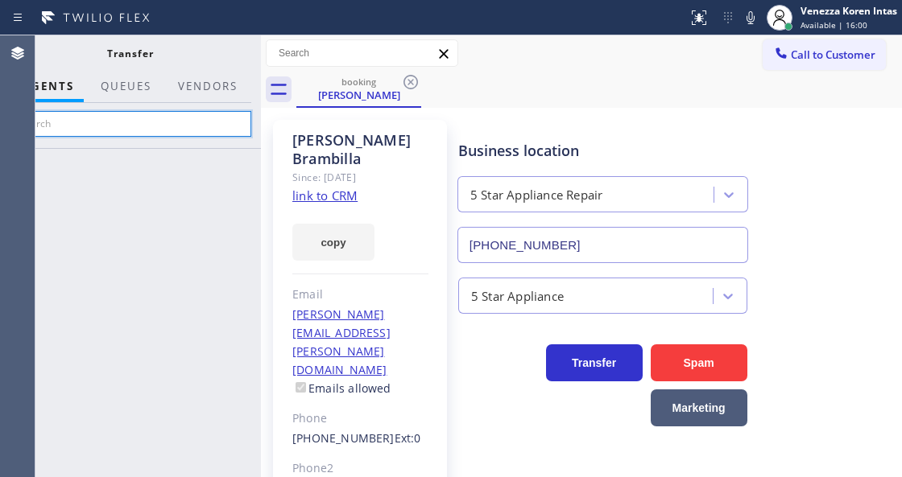
click at [228, 129] on input "text" at bounding box center [130, 124] width 242 height 26
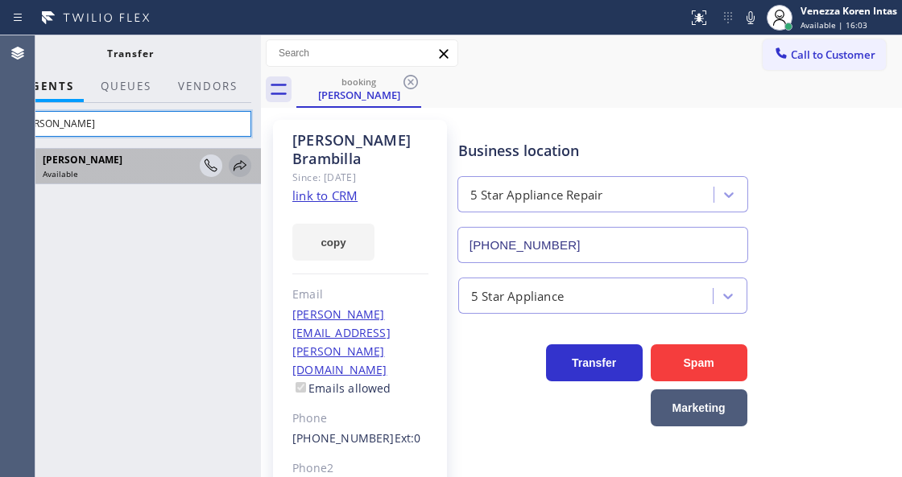
type input "tatia"
click at [241, 171] on icon at bounding box center [239, 165] width 19 height 19
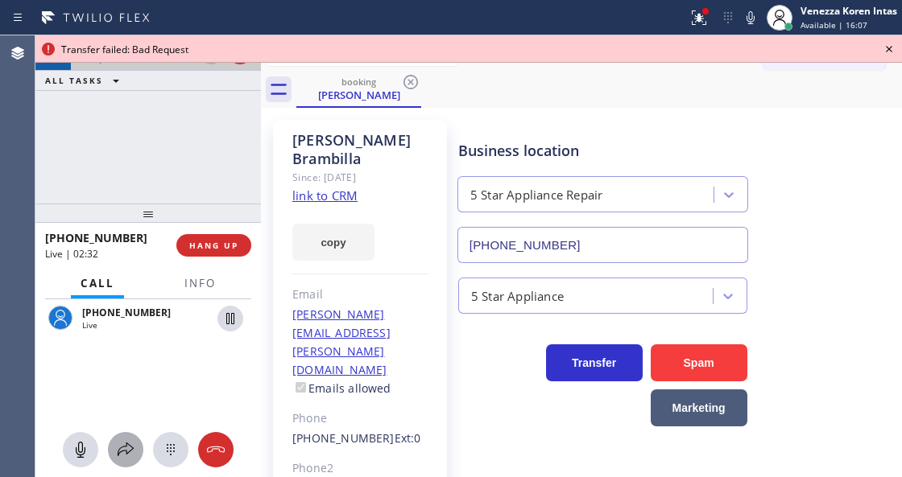
click at [119, 441] on icon at bounding box center [125, 449] width 19 height 19
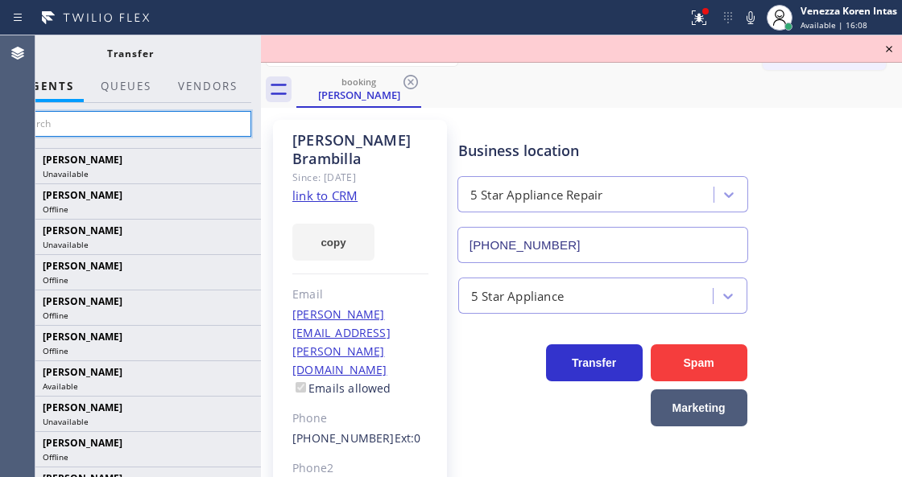
click at [205, 121] on input "text" at bounding box center [130, 124] width 242 height 26
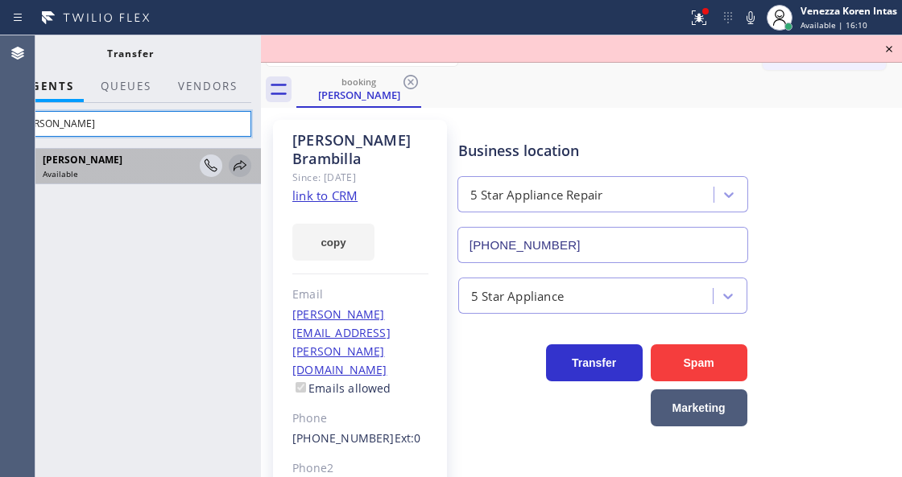
type input "tatia"
click at [245, 167] on icon at bounding box center [239, 165] width 19 height 19
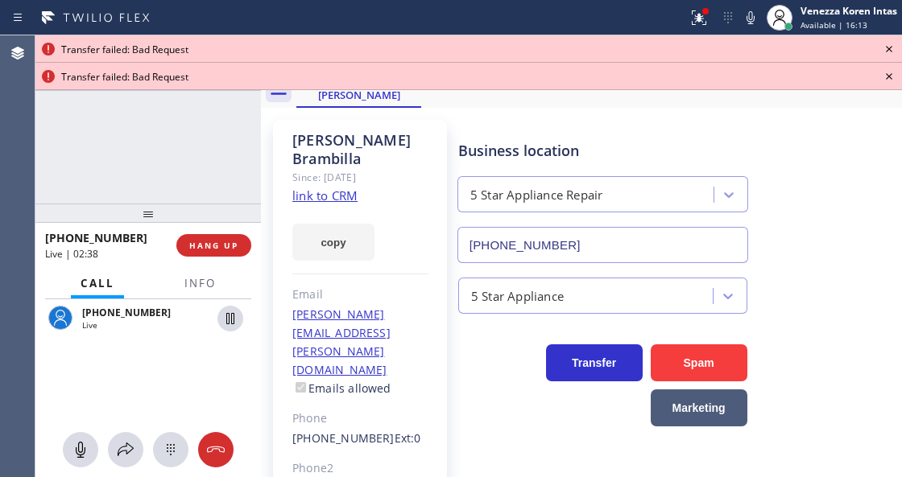
click at [889, 78] on icon at bounding box center [888, 76] width 19 height 19
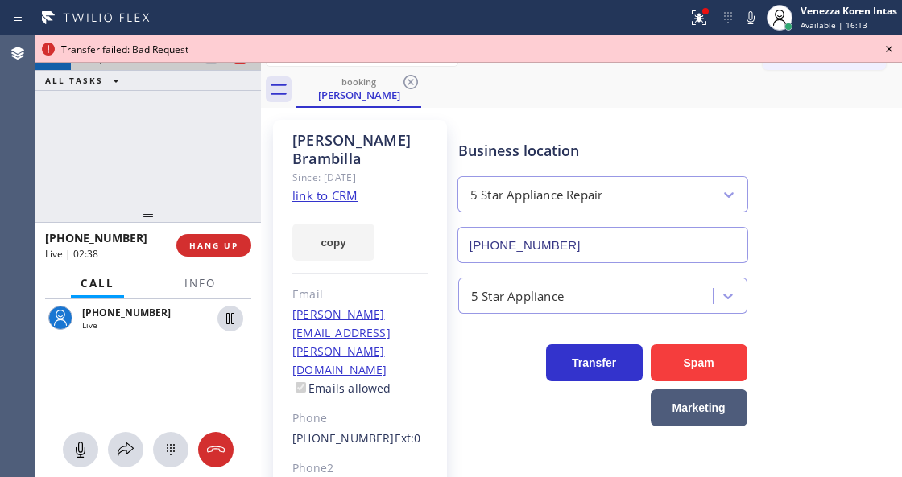
click at [889, 51] on icon at bounding box center [888, 48] width 19 height 19
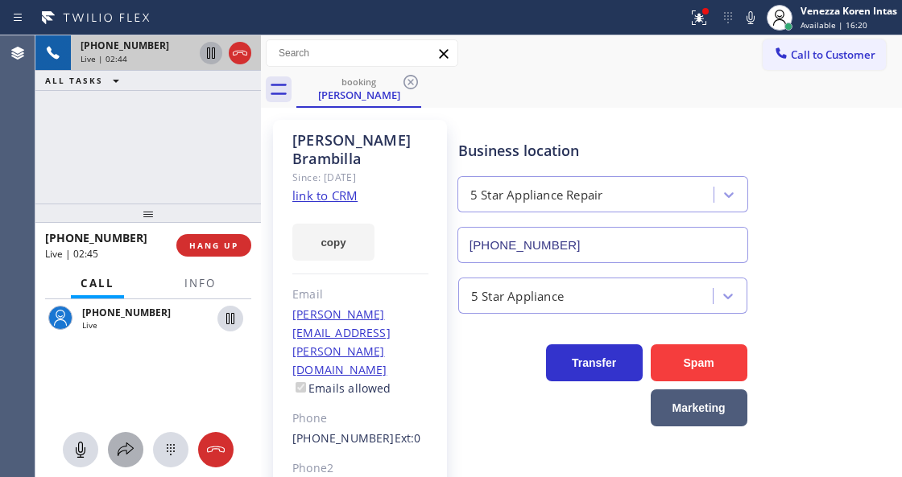
click at [122, 451] on icon at bounding box center [126, 450] width 16 height 14
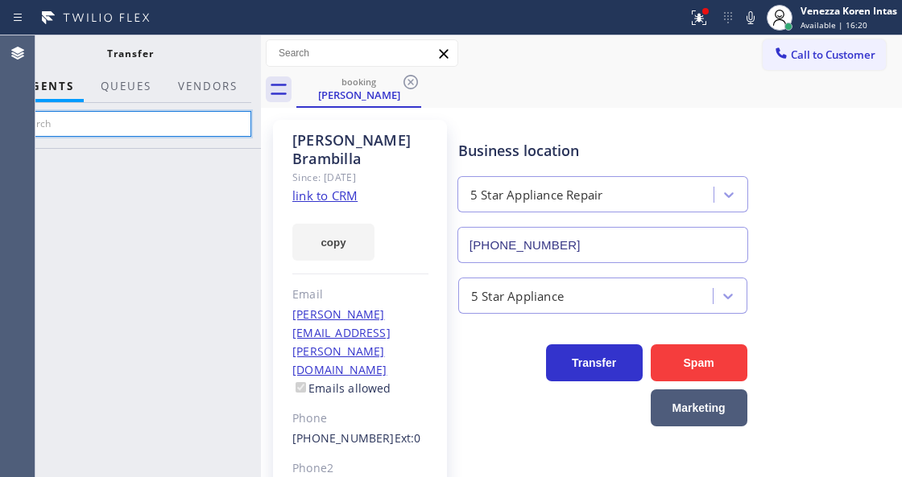
click at [229, 116] on input "text" at bounding box center [130, 124] width 242 height 26
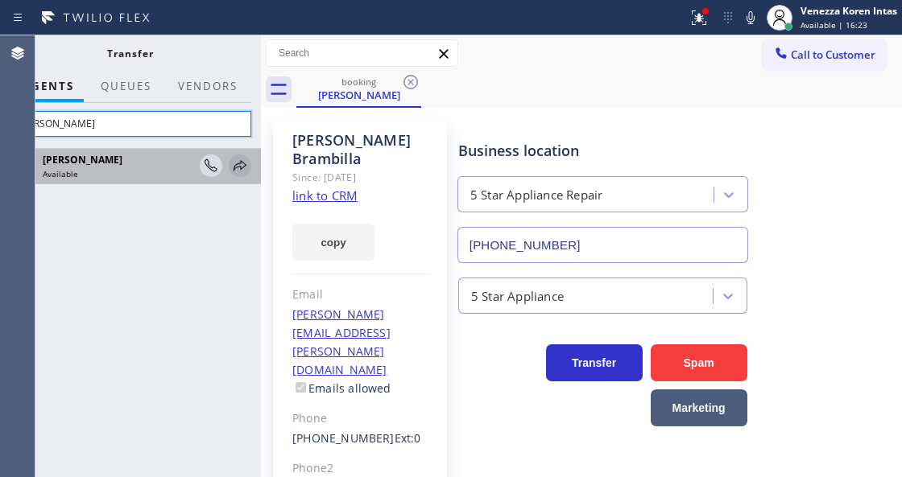
type input "tatia"
click at [245, 163] on icon at bounding box center [239, 165] width 19 height 19
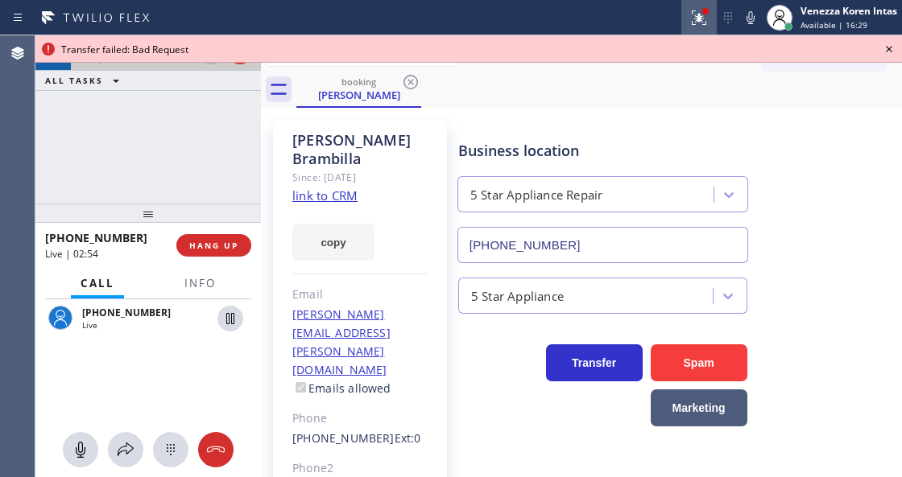
click at [699, 6] on button at bounding box center [698, 17] width 35 height 35
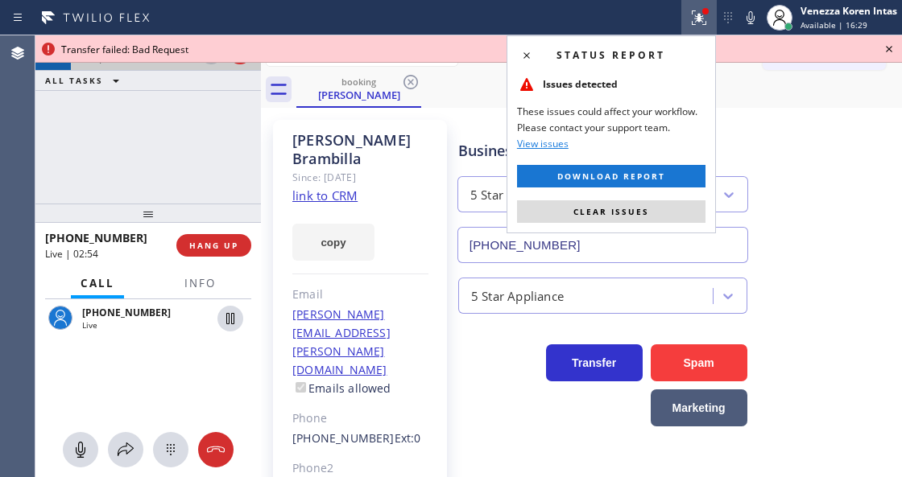
click at [652, 225] on div "Status report Issues detected These issues could affect your workflow. Please c…" at bounding box center [610, 134] width 209 height 198
click at [652, 218] on button "Clear issues" at bounding box center [611, 211] width 188 height 23
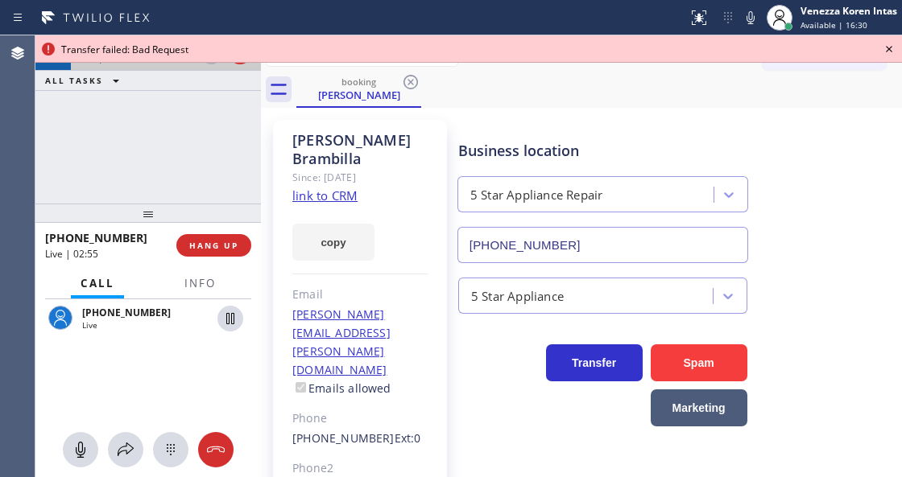
click at [892, 47] on icon at bounding box center [888, 48] width 19 height 19
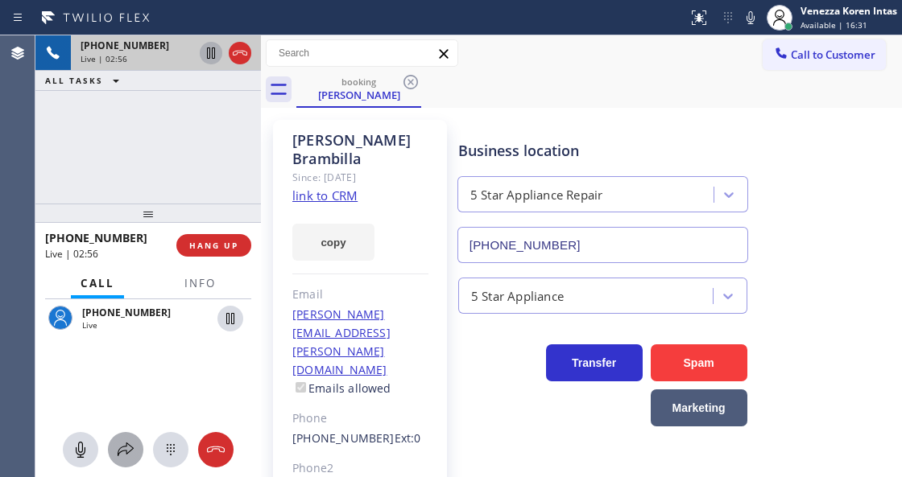
click at [135, 451] on div at bounding box center [125, 449] width 35 height 19
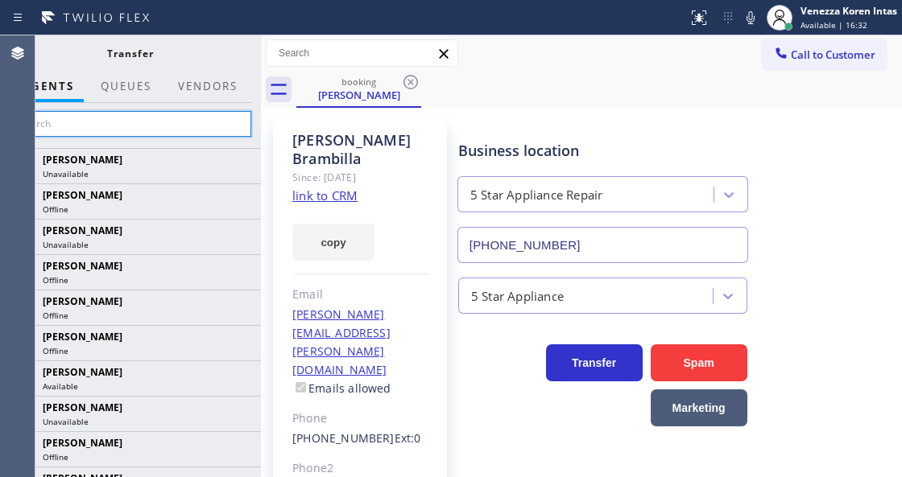
click at [216, 115] on input "text" at bounding box center [130, 124] width 242 height 26
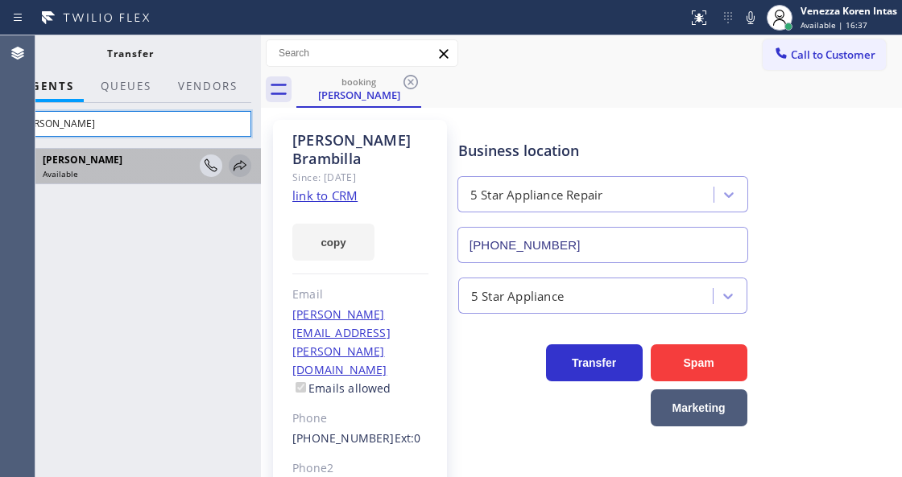
type input "tatia"
click at [239, 167] on icon at bounding box center [239, 165] width 19 height 19
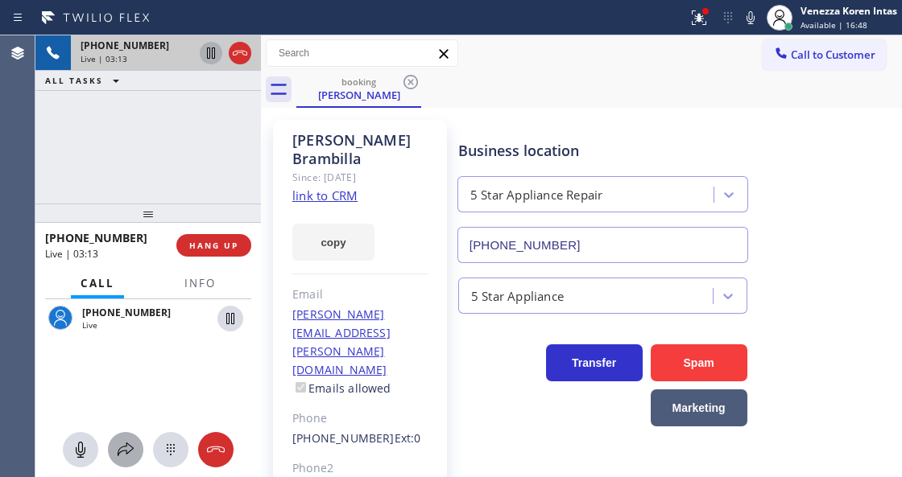
click at [127, 443] on icon at bounding box center [126, 450] width 16 height 14
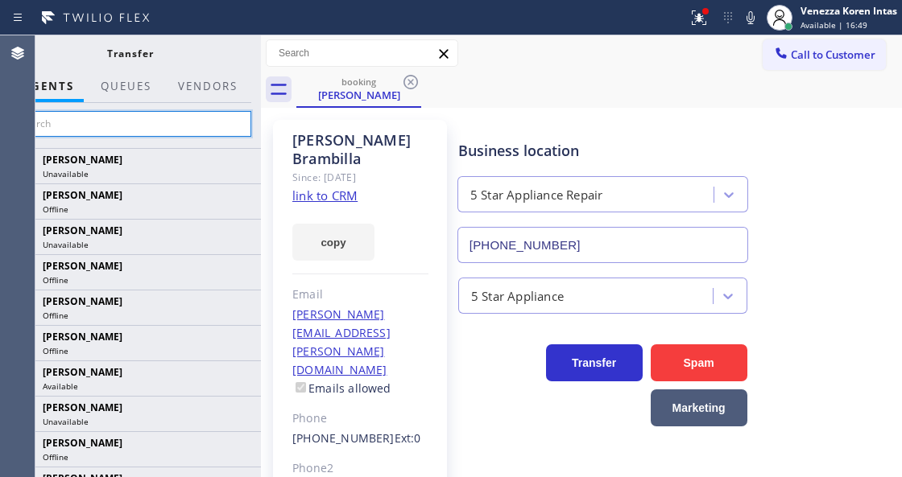
click at [233, 113] on input "text" at bounding box center [130, 124] width 242 height 26
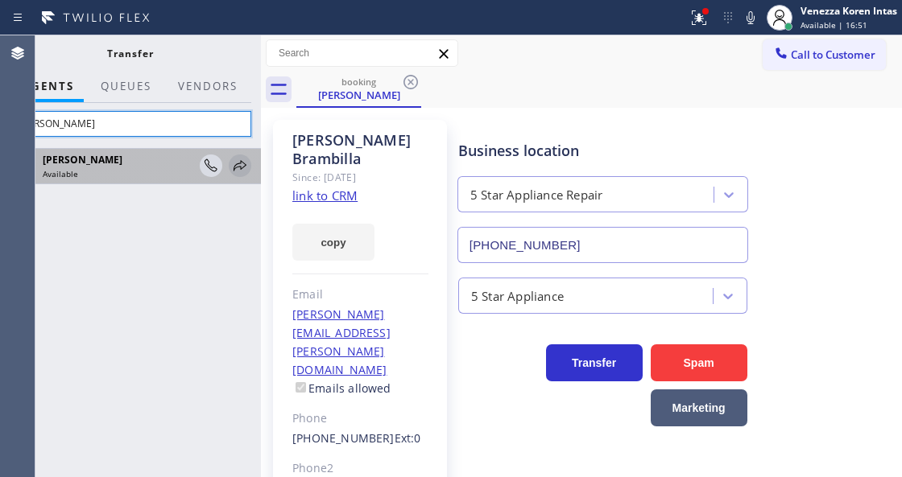
type input "tatia"
click at [245, 166] on icon at bounding box center [239, 165] width 13 height 10
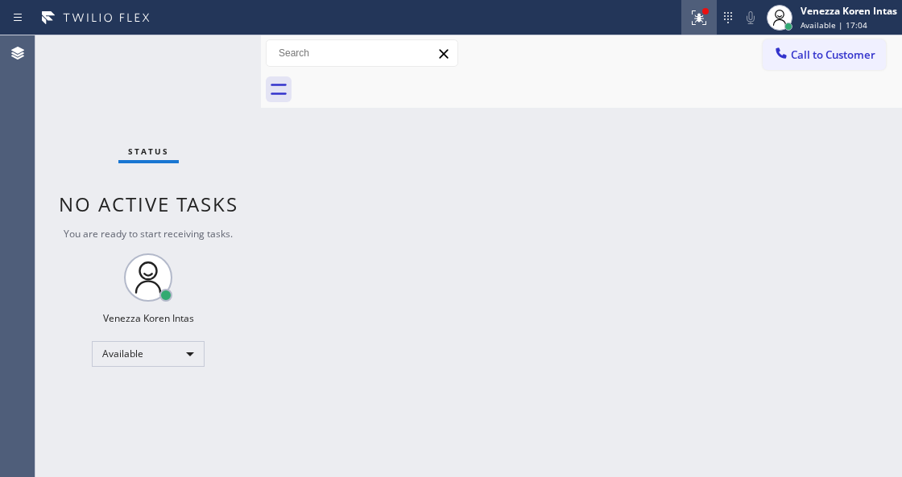
click at [705, 5] on button at bounding box center [698, 17] width 35 height 35
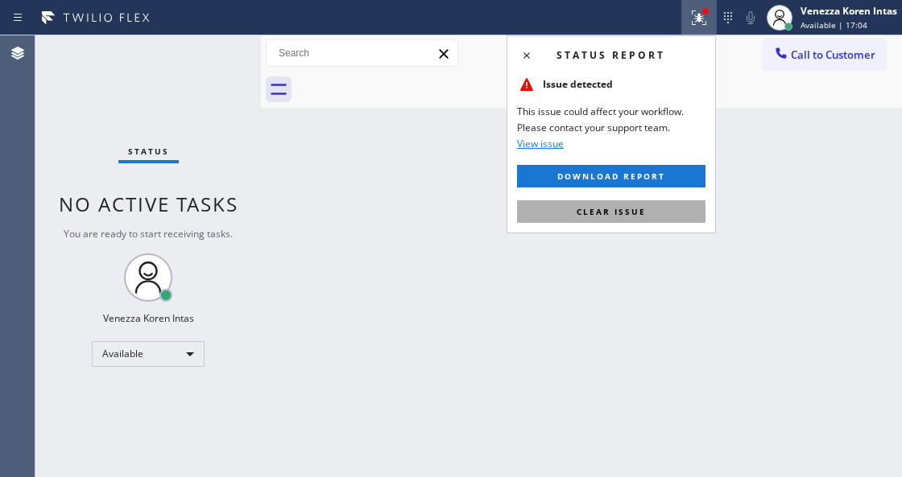
click at [654, 204] on button "Clear issue" at bounding box center [611, 211] width 188 height 23
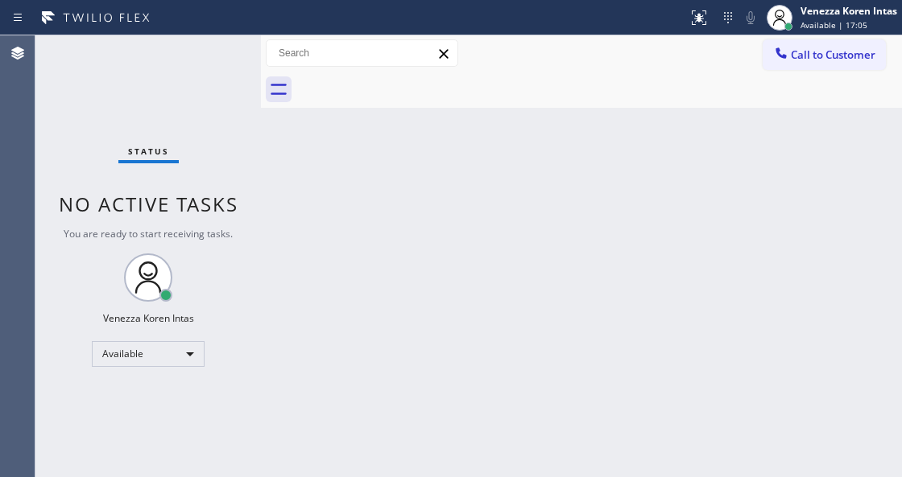
click at [172, 74] on div "Status No active tasks You are ready to start receiving tasks. Venezza Koren In…" at bounding box center [147, 256] width 225 height 442
click at [340, 293] on div "Back to Dashboard Change Sender ID Customers Technicians Select a contact Outbo…" at bounding box center [581, 256] width 641 height 442
click at [229, 48] on div "Status No active tasks You are ready to start receiving tasks. Venezza Koren In…" at bounding box center [147, 256] width 225 height 442
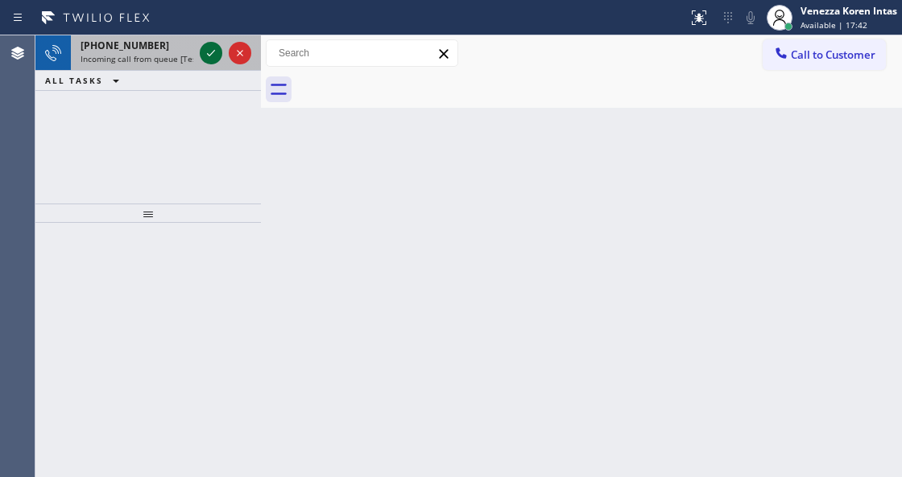
click at [202, 50] on icon at bounding box center [210, 52] width 19 height 19
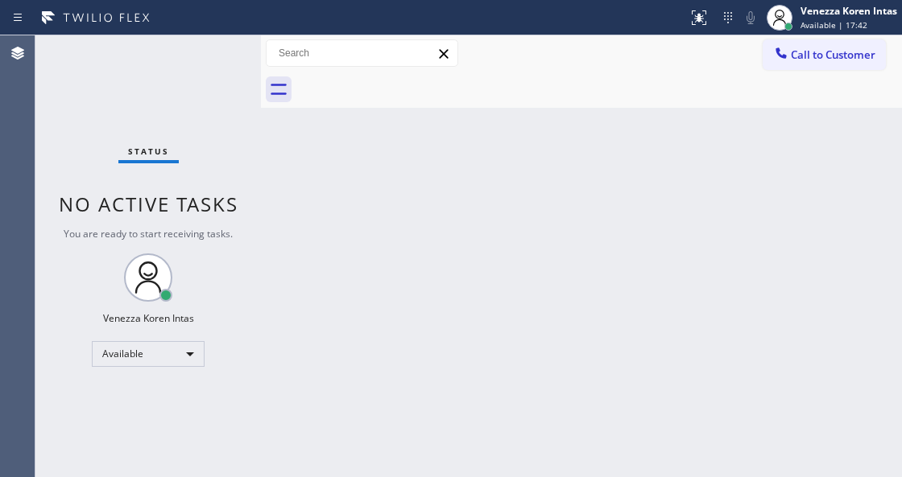
click at [205, 53] on div "Status No active tasks You are ready to start receiving tasks. Venezza Koren In…" at bounding box center [147, 256] width 225 height 442
click at [206, 54] on div "Status No active tasks You are ready to start receiving tasks. Venezza Koren In…" at bounding box center [147, 256] width 225 height 442
click at [705, 14] on div at bounding box center [705, 11] width 10 height 10
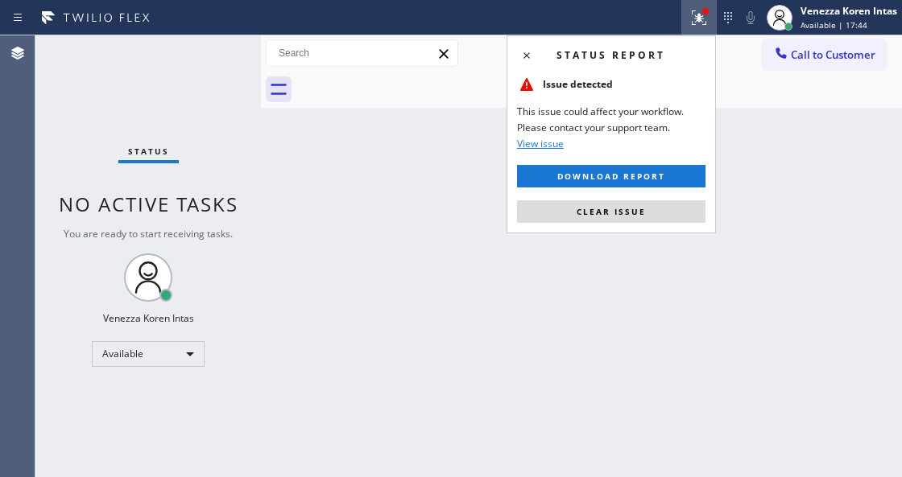
drag, startPoint x: 598, startPoint y: 225, endPoint x: 446, endPoint y: 201, distance: 153.9
click at [597, 224] on div "Status report Issue detected This issue could affect your workflow. Please cont…" at bounding box center [610, 134] width 209 height 198
click at [552, 201] on button "Clear issue" at bounding box center [611, 211] width 188 height 23
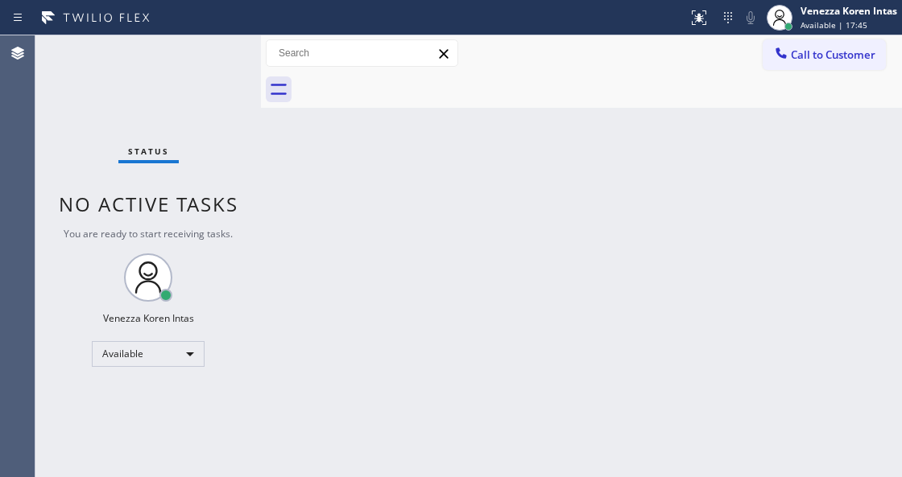
click at [157, 64] on div "Status No active tasks You are ready to start receiving tasks. Venezza Koren In…" at bounding box center [147, 256] width 225 height 442
click at [212, 58] on div "Status No active tasks You are ready to start receiving tasks. Venezza Koren In…" at bounding box center [147, 256] width 225 height 442
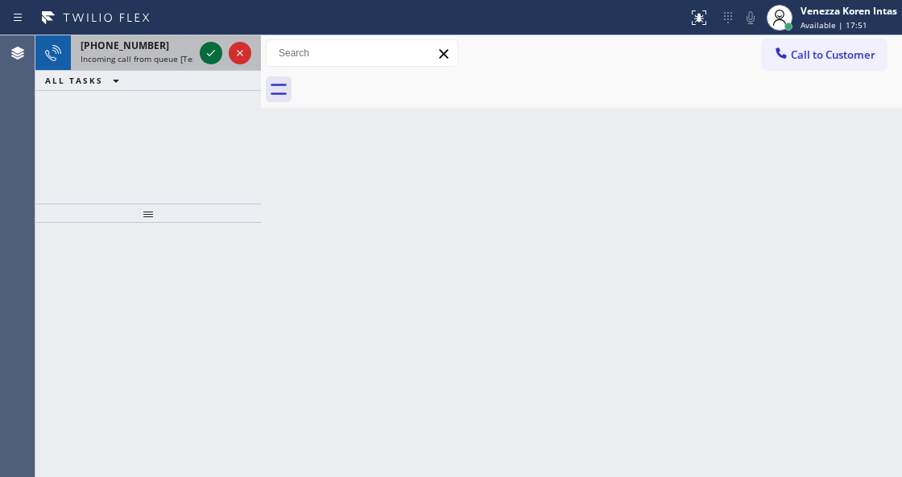
click at [205, 60] on icon at bounding box center [210, 52] width 19 height 19
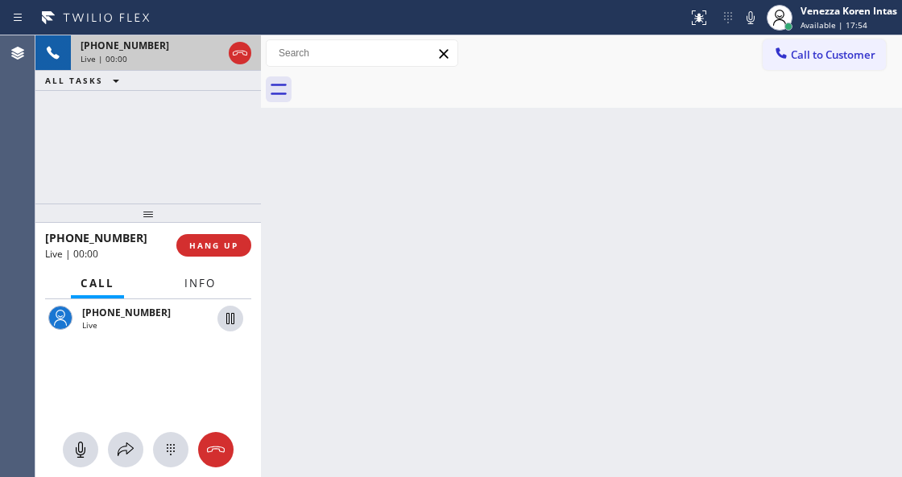
click at [222, 279] on button "Info" at bounding box center [200, 283] width 51 height 31
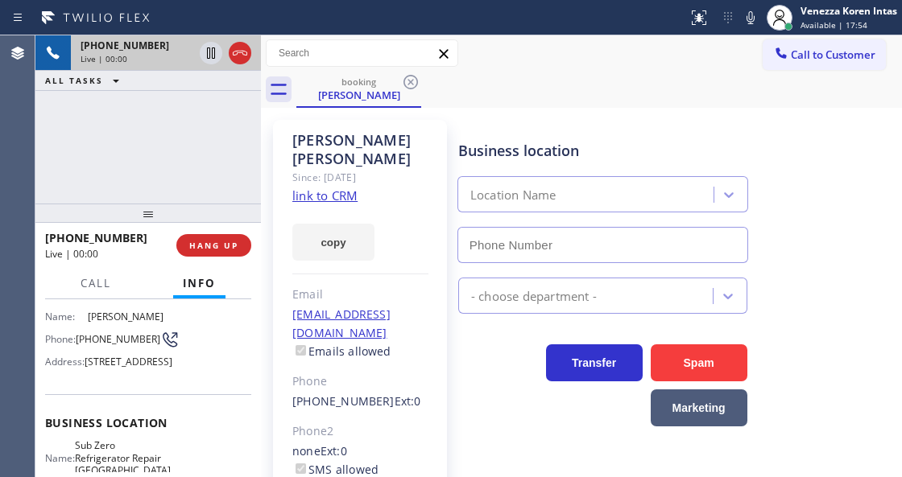
type input "(773) 917-0590"
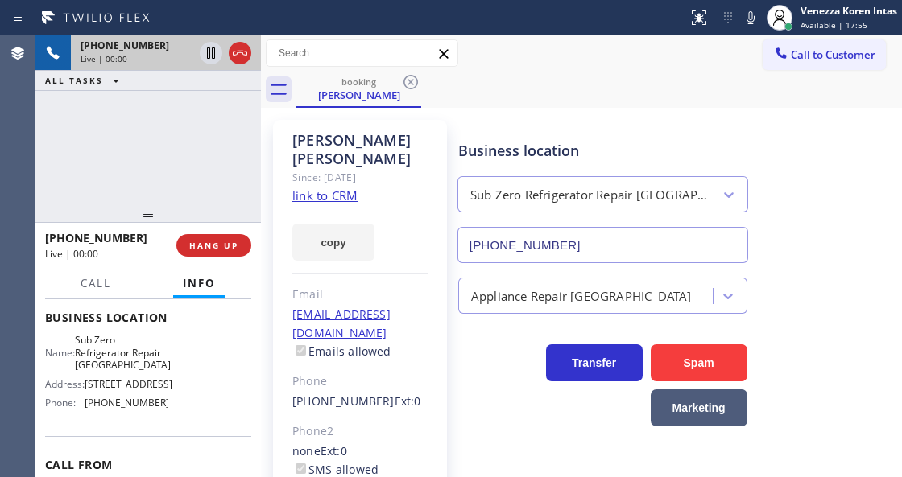
scroll to position [214, 0]
click at [325, 188] on link "link to CRM" at bounding box center [324, 196] width 65 height 16
click at [502, 71] on div "Call to Customer Outbound call Location LG & Samsung Repair Service Your caller…" at bounding box center [581, 53] width 641 height 36
click at [745, 14] on icon at bounding box center [750, 17] width 19 height 19
click at [745, 11] on icon at bounding box center [750, 17] width 19 height 19
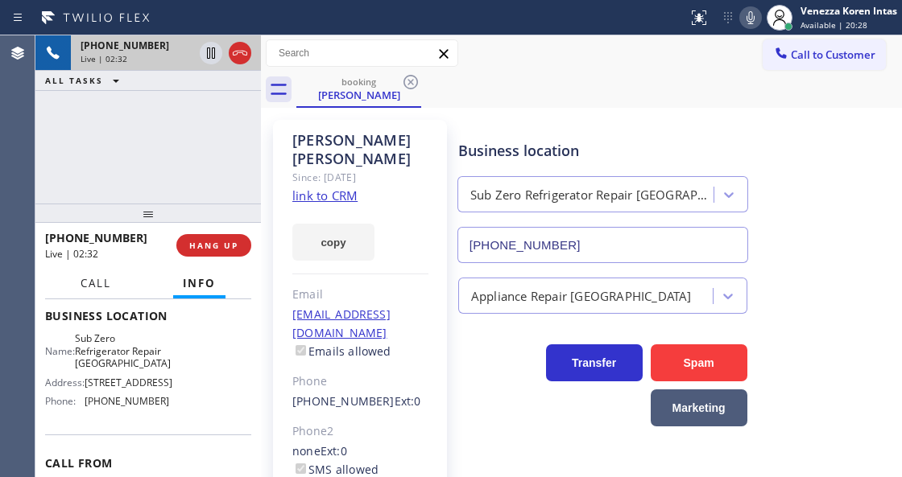
click at [81, 288] on span "Call" at bounding box center [95, 283] width 31 height 14
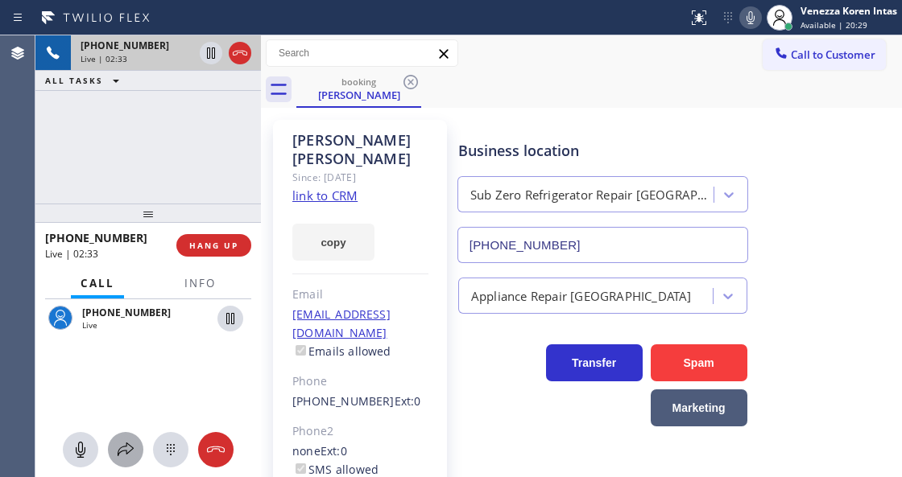
click at [124, 452] on icon at bounding box center [125, 449] width 19 height 19
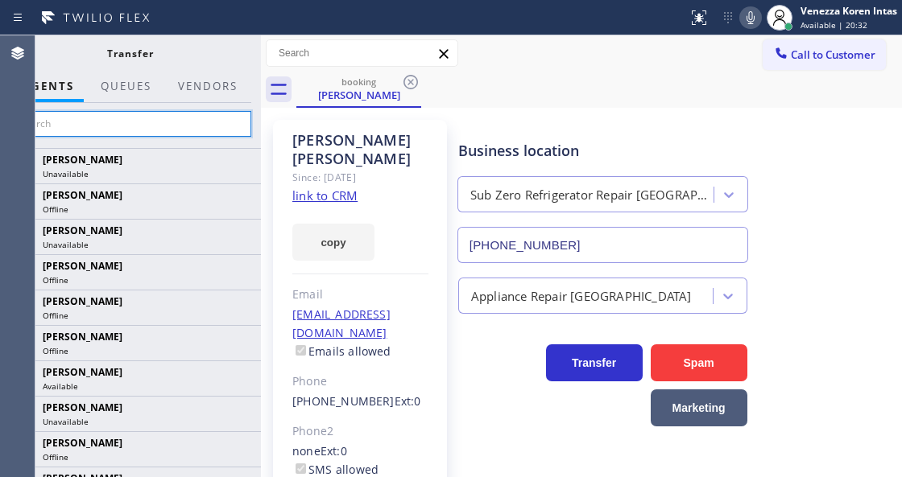
click at [164, 126] on input "text" at bounding box center [130, 124] width 242 height 26
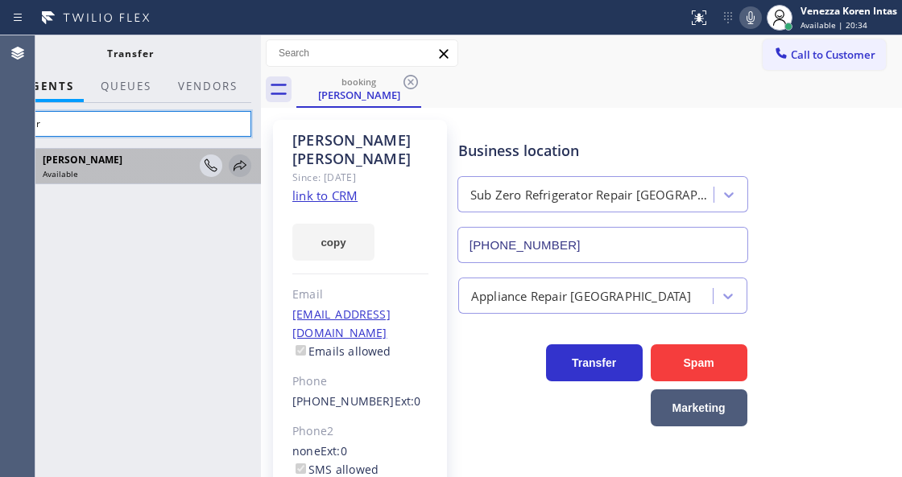
type input "amir"
click at [241, 164] on icon at bounding box center [239, 165] width 19 height 19
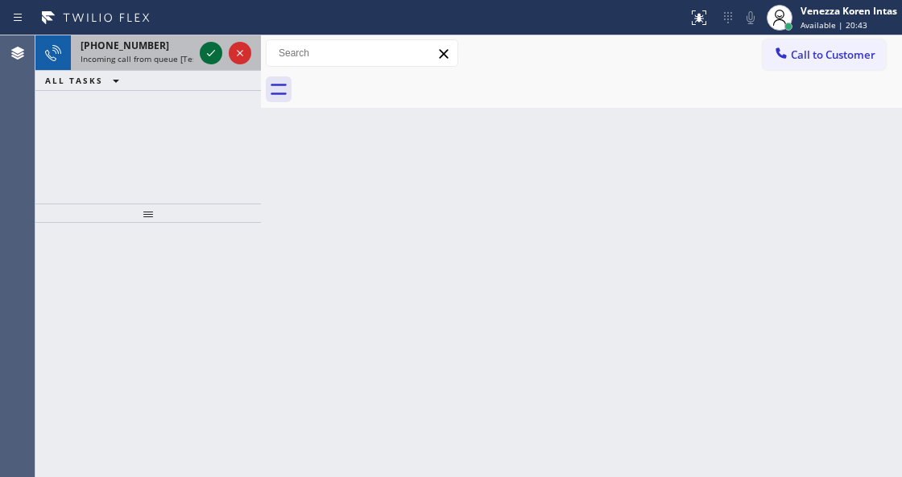
click at [208, 47] on icon at bounding box center [210, 52] width 19 height 19
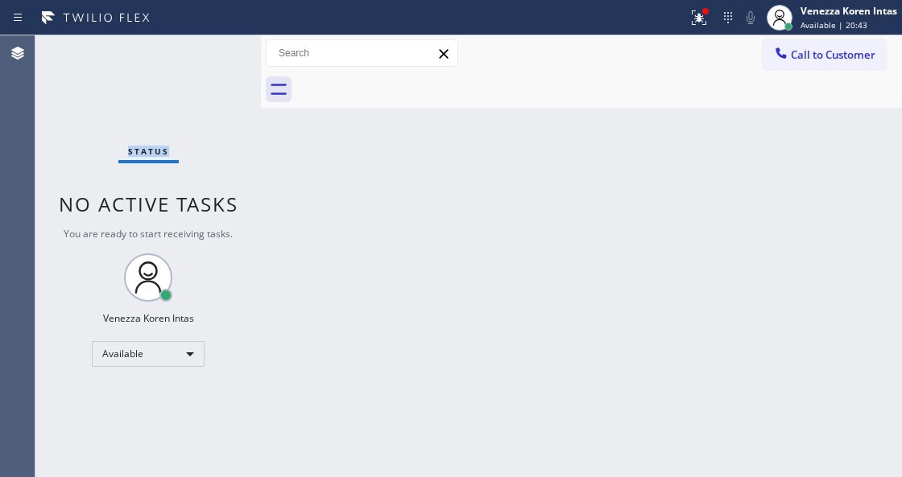
click at [208, 54] on div "Status No active tasks You are ready to start receiving tasks. Venezza Koren In…" at bounding box center [147, 256] width 225 height 442
drag, startPoint x: 713, startPoint y: 20, endPoint x: 699, endPoint y: 45, distance: 28.5
click at [713, 20] on div at bounding box center [698, 17] width 35 height 19
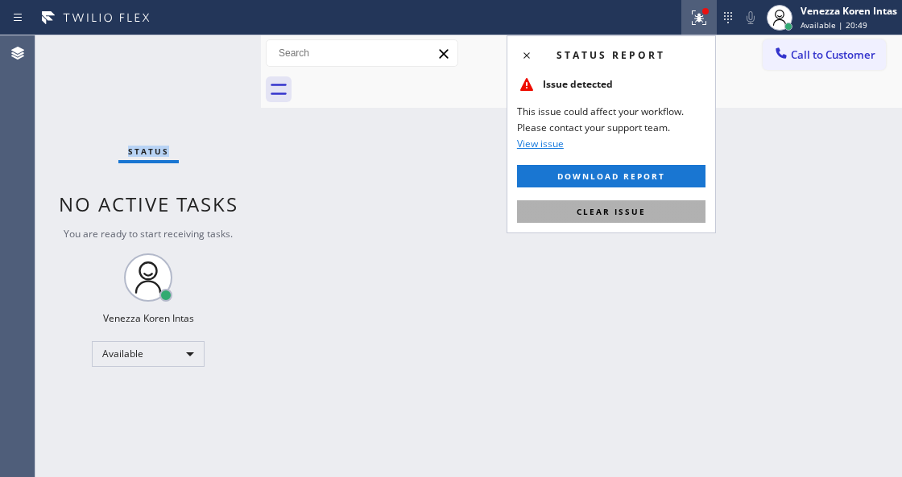
click at [660, 212] on button "Clear issue" at bounding box center [611, 211] width 188 height 23
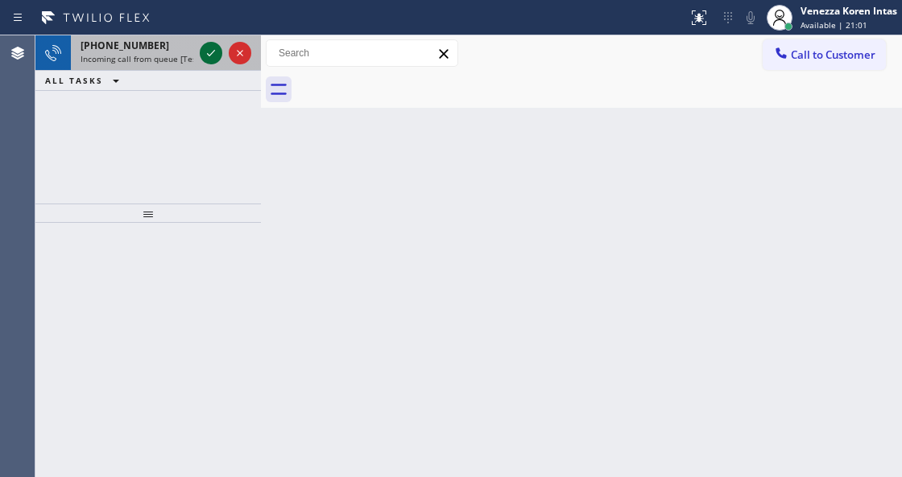
click at [211, 55] on icon at bounding box center [210, 52] width 19 height 19
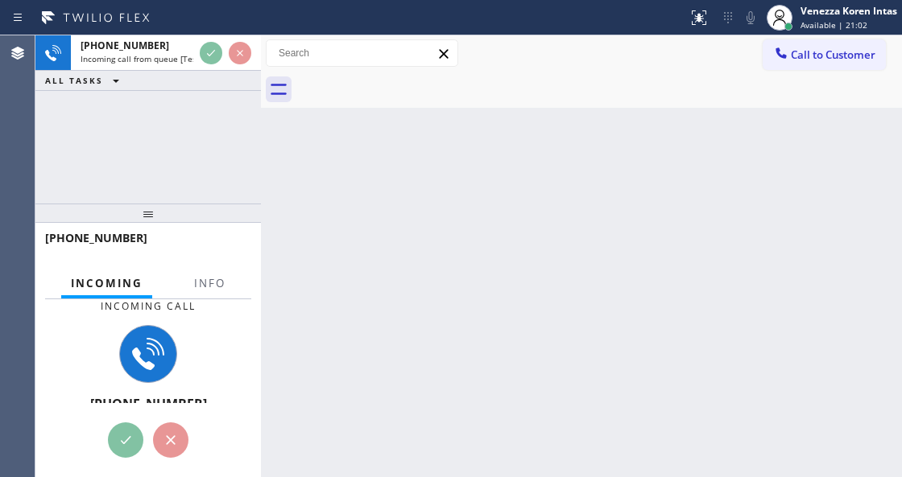
click at [201, 262] on div "+13057768671" at bounding box center [148, 246] width 206 height 42
click at [212, 282] on span "Info" at bounding box center [209, 283] width 31 height 14
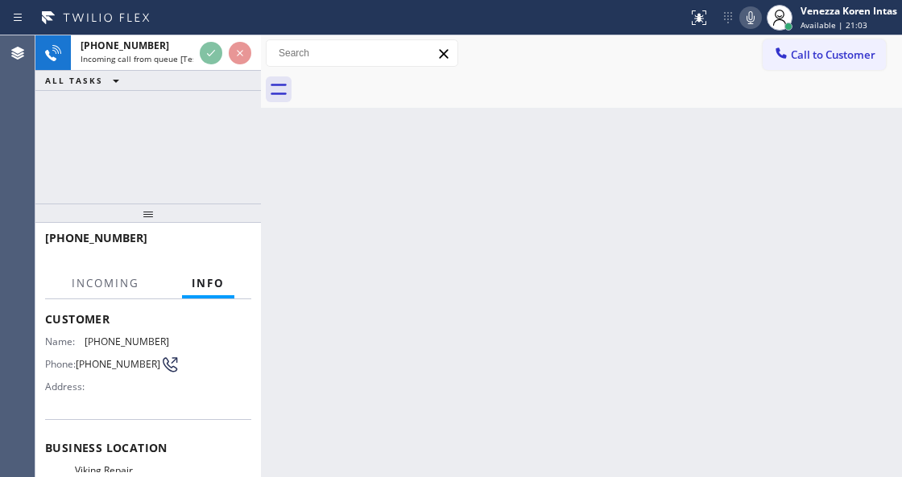
scroll to position [161, 0]
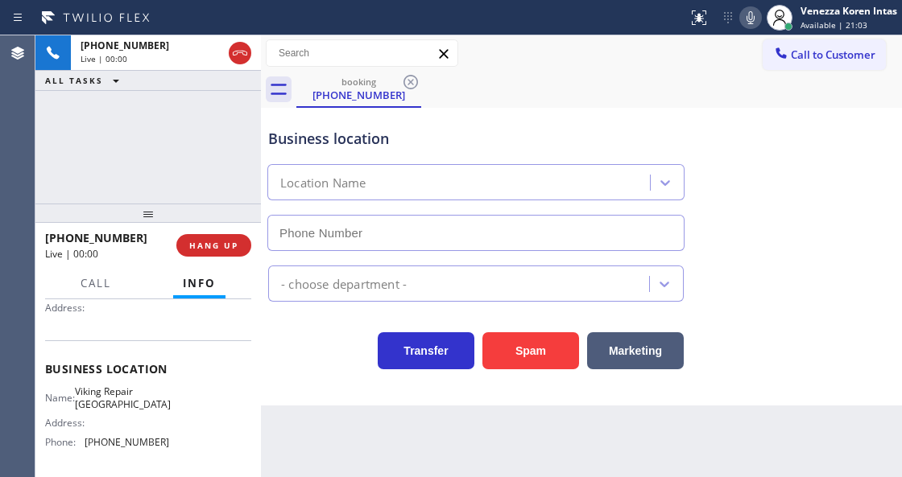
type input "[PHONE_NUMBER]"
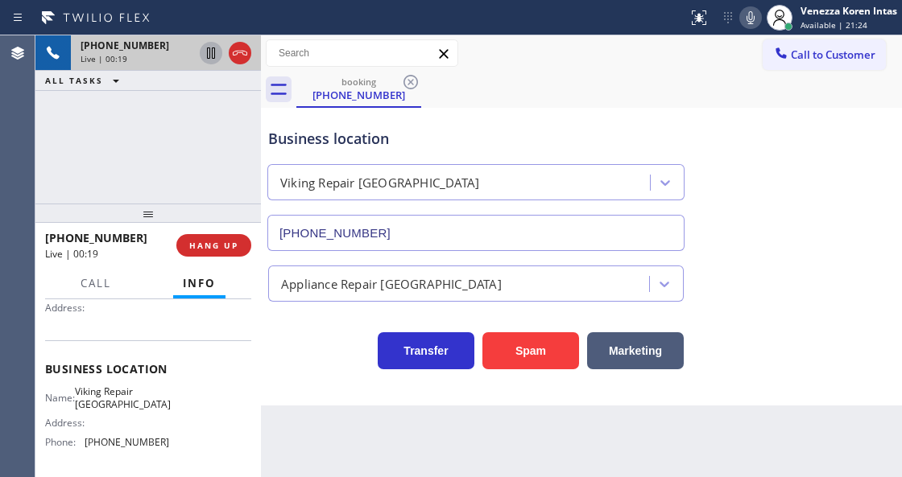
click at [208, 52] on icon at bounding box center [210, 52] width 19 height 19
click at [208, 52] on icon at bounding box center [210, 52] width 11 height 11
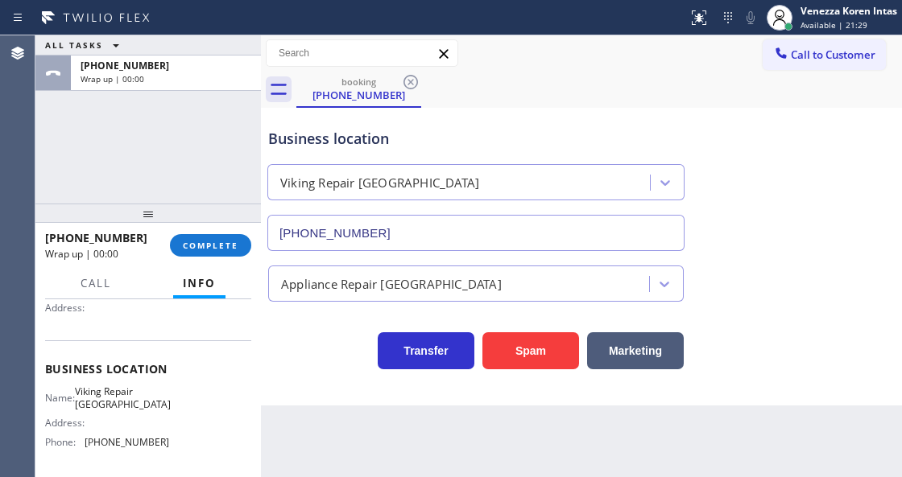
click at [235, 247] on span "COMPLETE" at bounding box center [211, 245] width 56 height 11
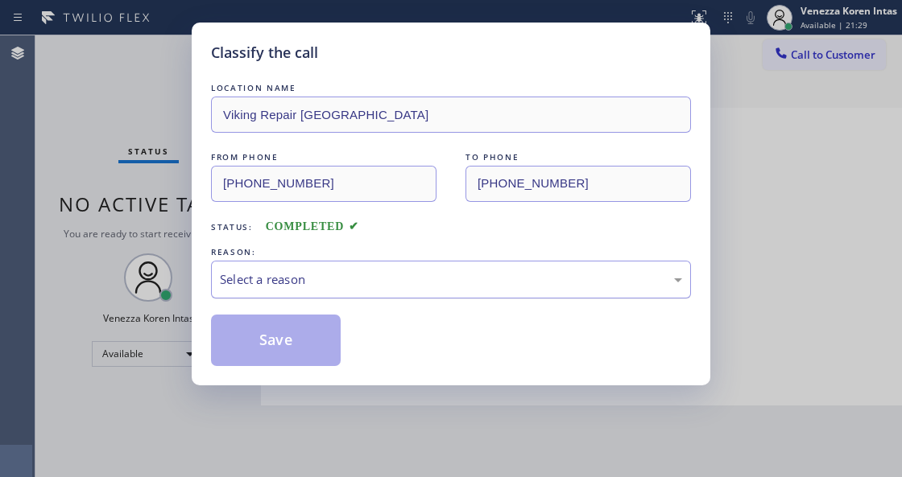
click at [399, 284] on div "Select a reason" at bounding box center [451, 279] width 462 height 19
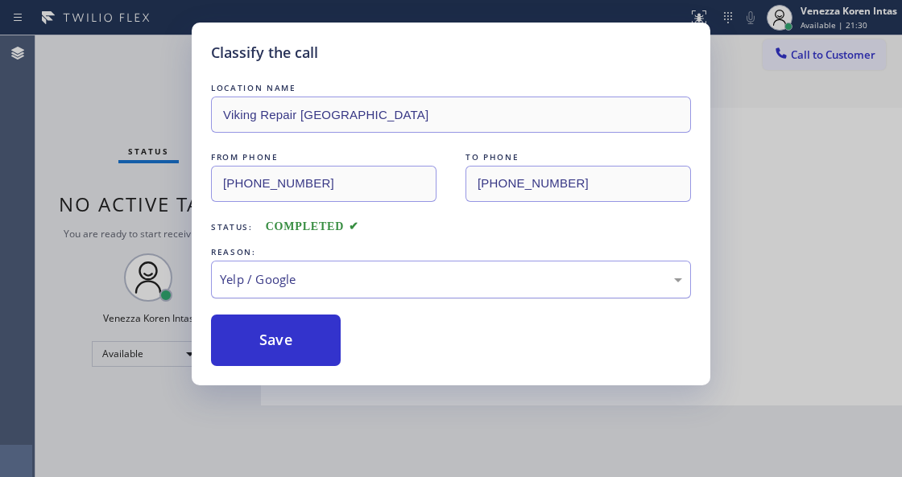
click at [370, 287] on div "Yelp / Google" at bounding box center [451, 279] width 462 height 19
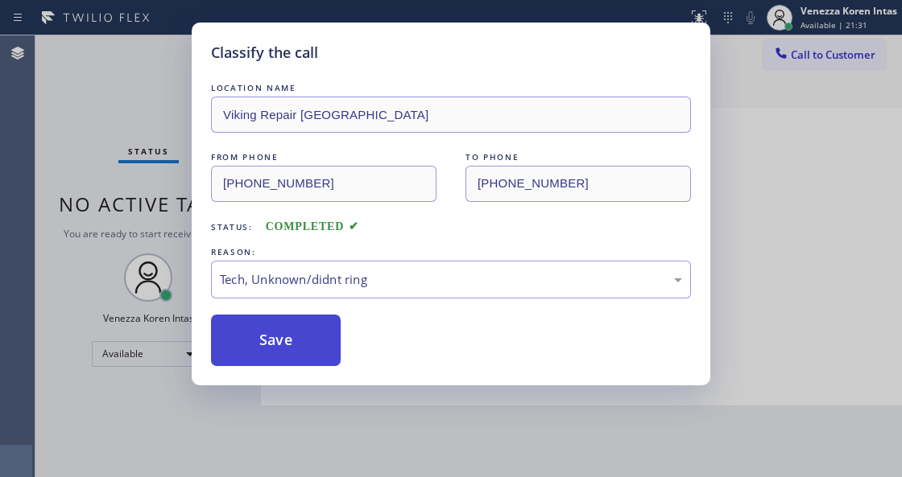
click at [306, 346] on button "Save" at bounding box center [276, 341] width 130 height 52
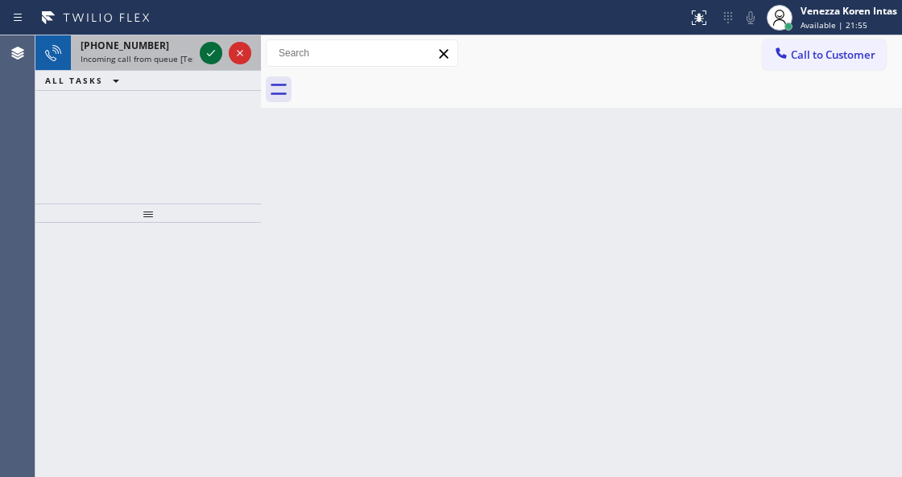
click at [208, 55] on icon at bounding box center [211, 53] width 8 height 6
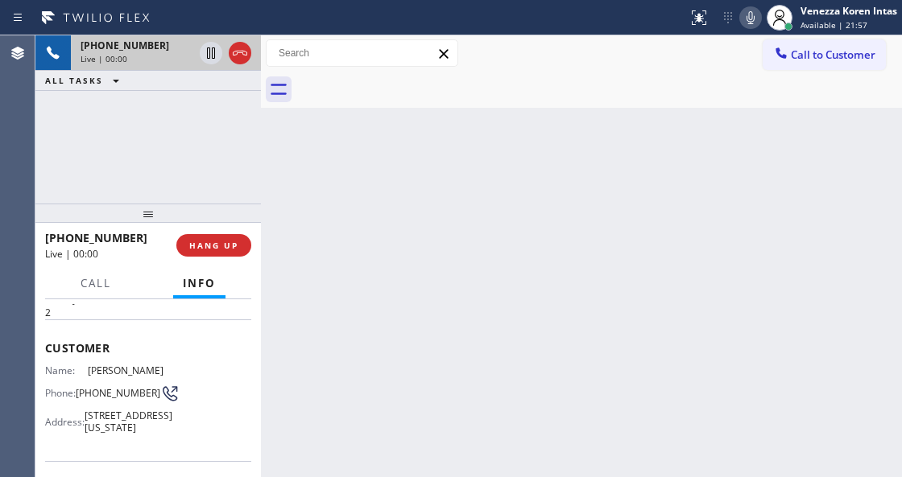
scroll to position [161, 0]
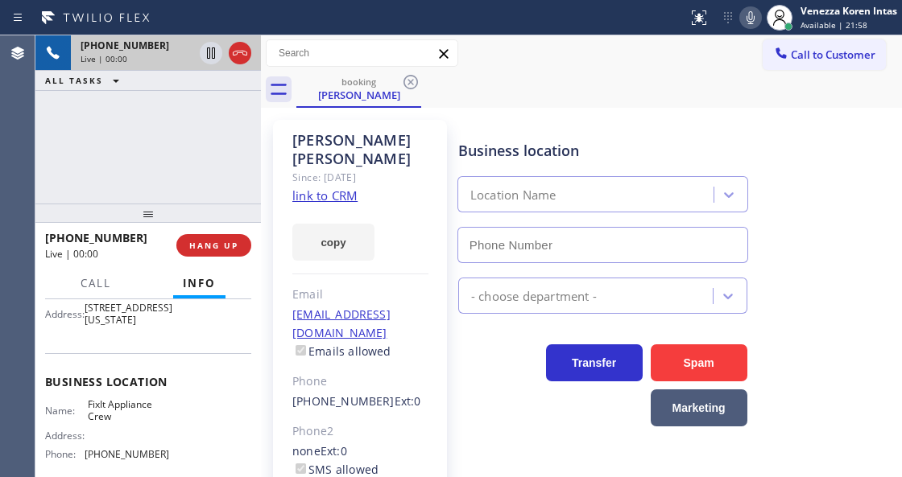
type input "(516) 430-7756"
click at [328, 188] on link "link to CRM" at bounding box center [324, 196] width 65 height 16
click at [111, 282] on span "Call" at bounding box center [95, 283] width 31 height 14
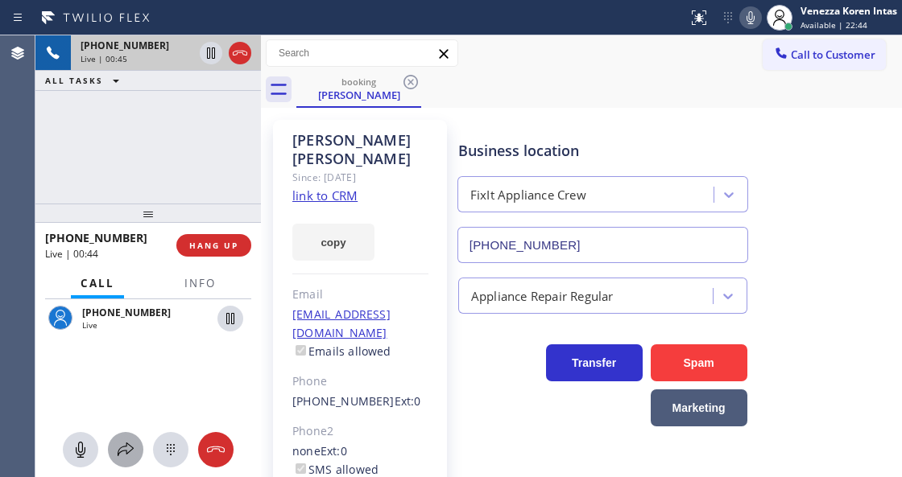
click at [128, 450] on icon at bounding box center [125, 449] width 19 height 19
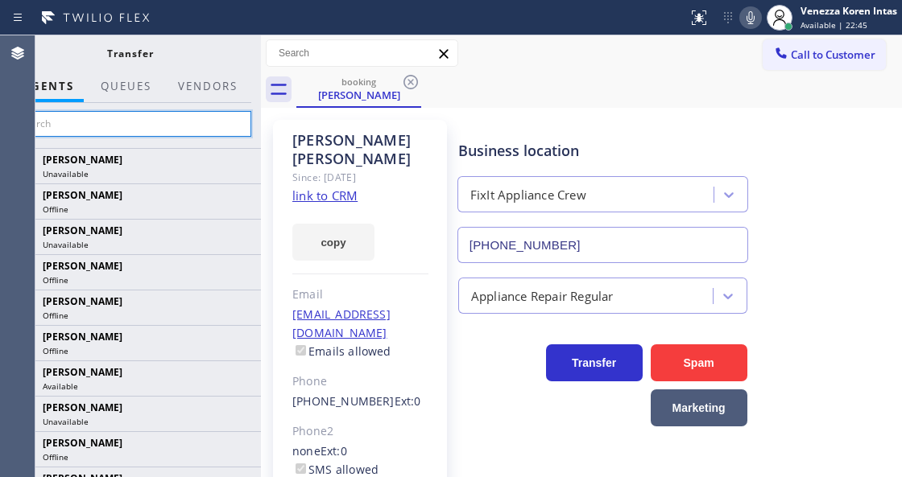
click at [199, 132] on input "text" at bounding box center [130, 124] width 242 height 26
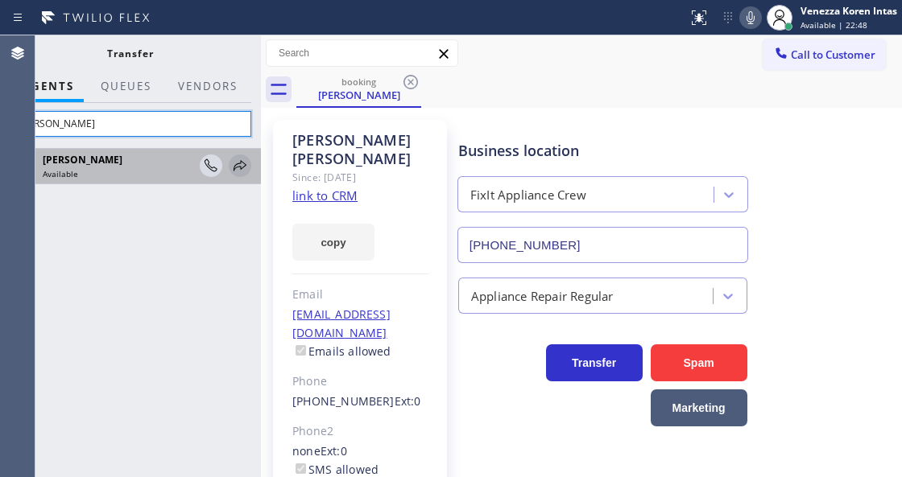
type input "donn"
click at [241, 166] on icon at bounding box center [239, 165] width 19 height 19
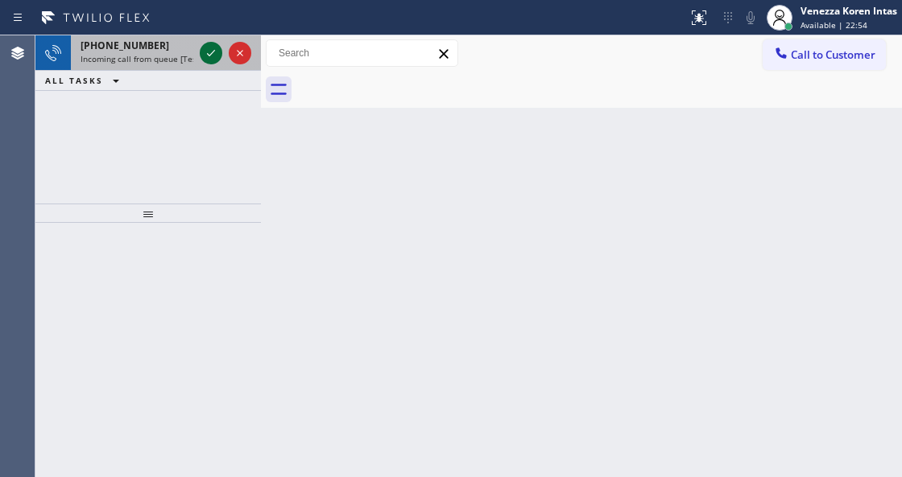
click at [212, 52] on icon at bounding box center [211, 53] width 8 height 6
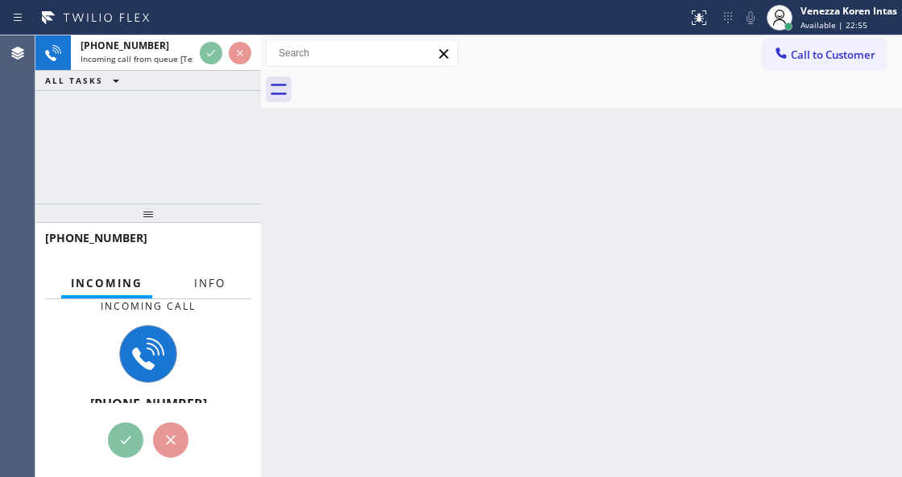
click at [212, 291] on button "Info" at bounding box center [209, 283] width 51 height 31
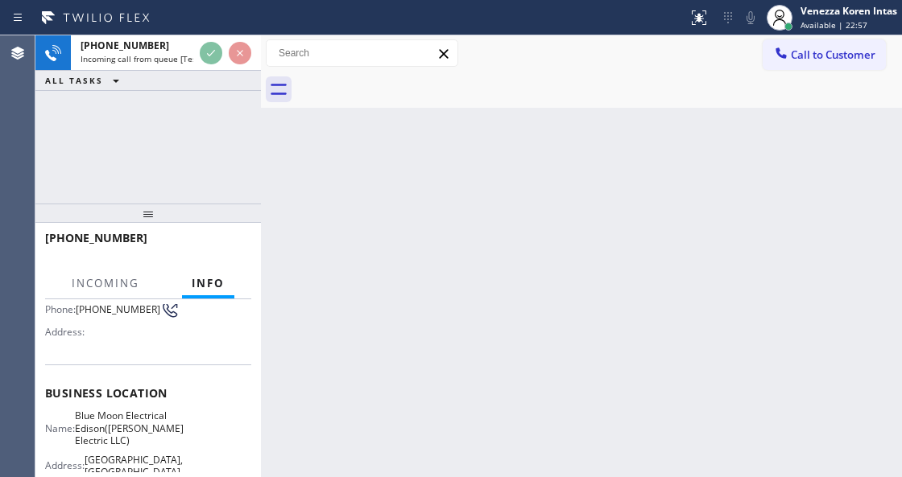
scroll to position [161, 0]
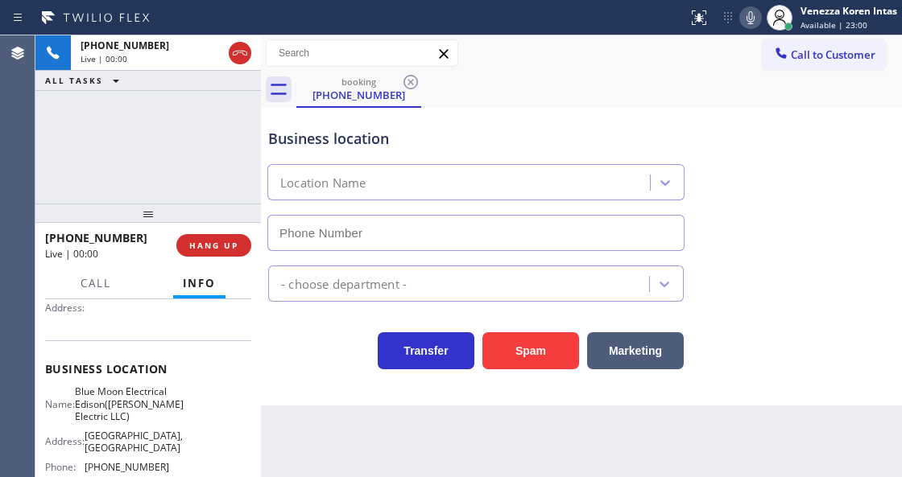
type input "[PHONE_NUMBER]"
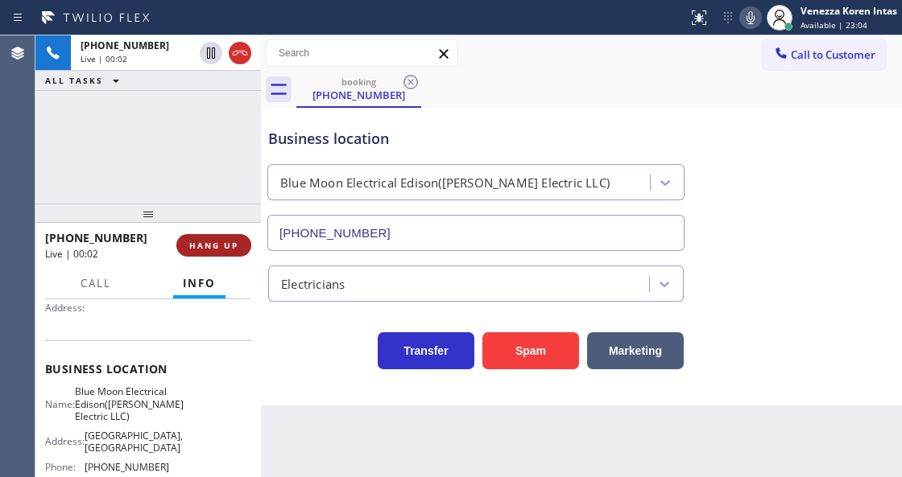
drag, startPoint x: 198, startPoint y: 240, endPoint x: 426, endPoint y: 404, distance: 280.8
click at [199, 240] on span "HANG UP" at bounding box center [213, 245] width 49 height 11
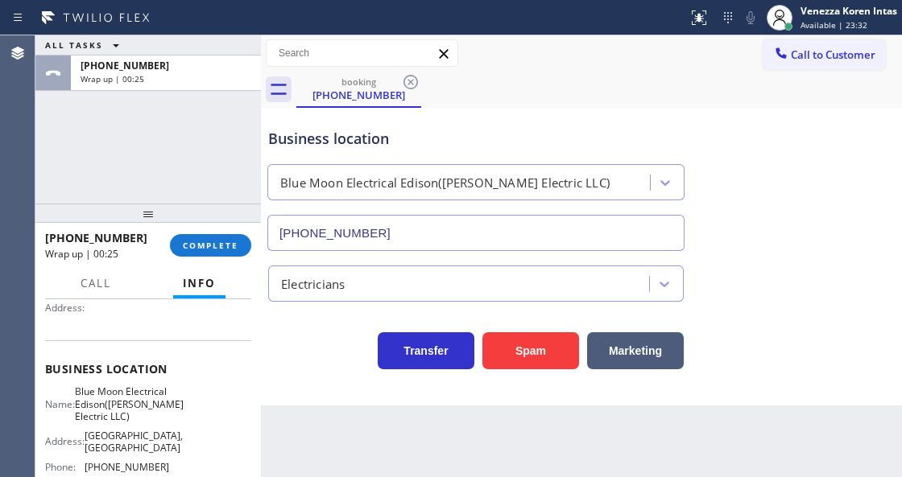
drag, startPoint x: 214, startPoint y: 235, endPoint x: 258, endPoint y: 246, distance: 45.7
click at [217, 238] on button "COMPLETE" at bounding box center [210, 245] width 81 height 23
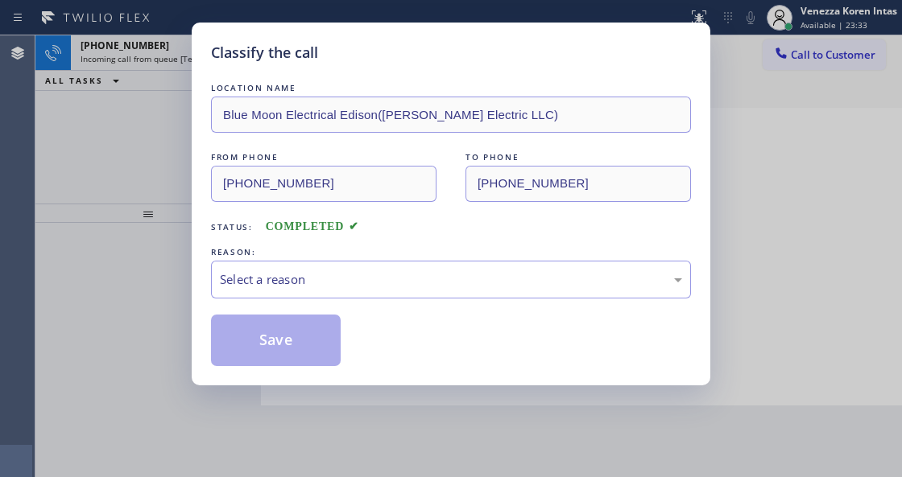
click at [375, 258] on div "REASON:" at bounding box center [451, 252] width 480 height 17
click at [378, 293] on div "Select a reason" at bounding box center [451, 280] width 480 height 38
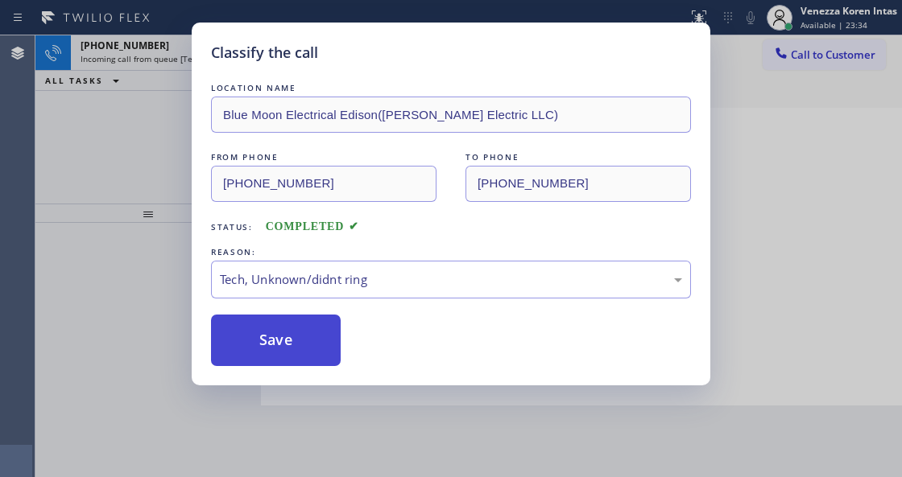
click at [308, 339] on button "Save" at bounding box center [276, 341] width 130 height 52
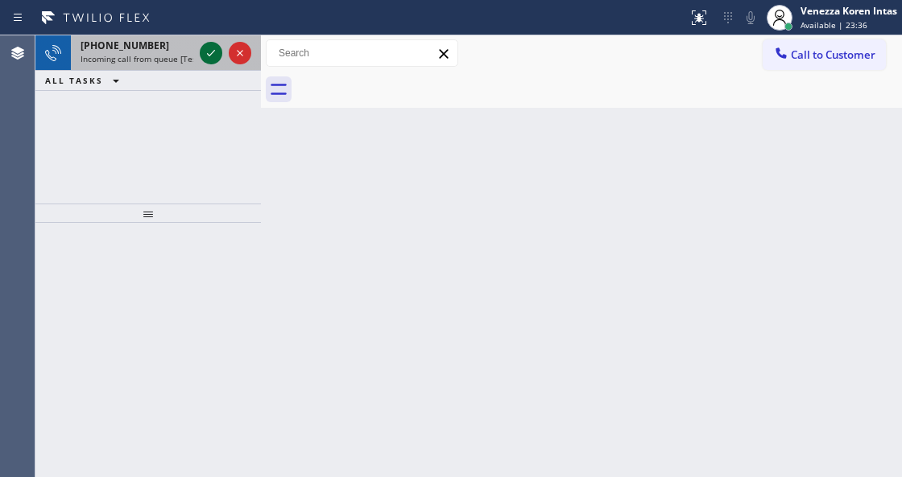
click at [211, 55] on icon at bounding box center [210, 52] width 19 height 19
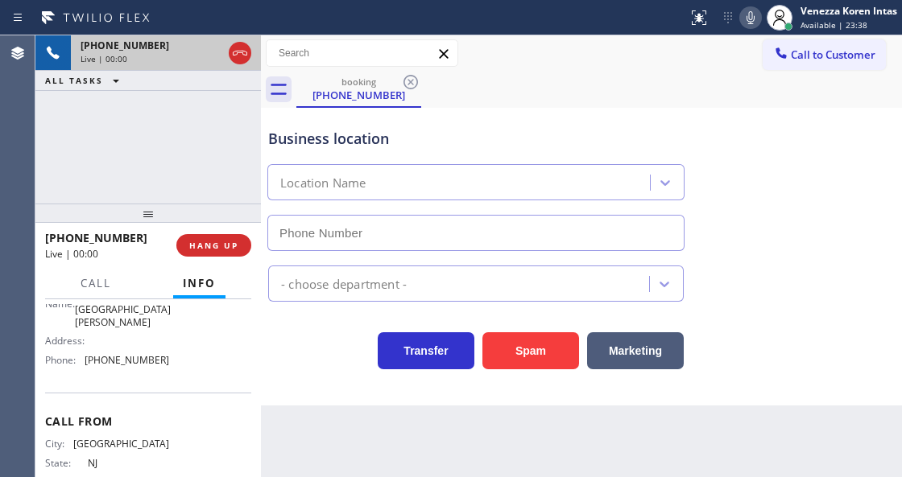
type input "[PHONE_NUMBER]"
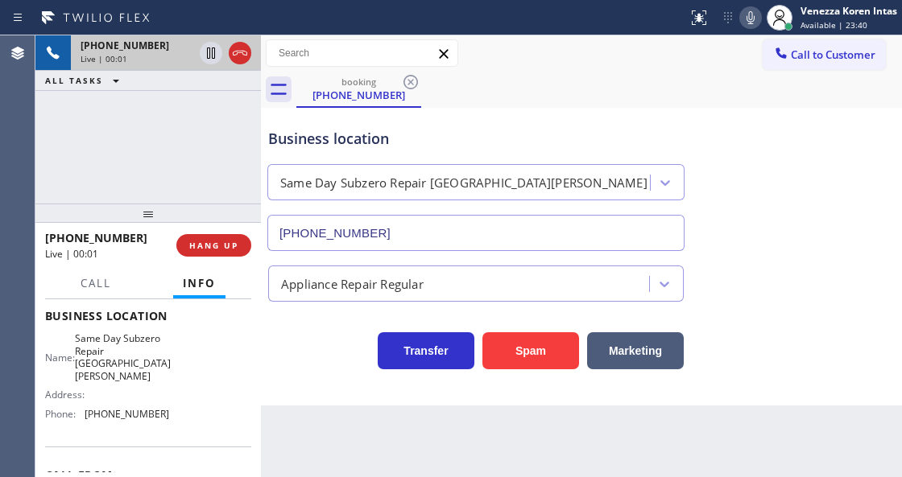
click at [94, 143] on div "+19738039204 Live | 00:01 ALL TASKS ALL TASKS ACTIVE TASKS TASKS IN WRAP UP" at bounding box center [147, 119] width 225 height 168
click at [288, 408] on div "Back to Dashboard Change Sender ID Customers Technicians Select a contact Outbo…" at bounding box center [581, 256] width 641 height 442
click at [235, 43] on button at bounding box center [240, 53] width 23 height 23
click at [225, 256] on button "HANG UP" at bounding box center [213, 245] width 75 height 23
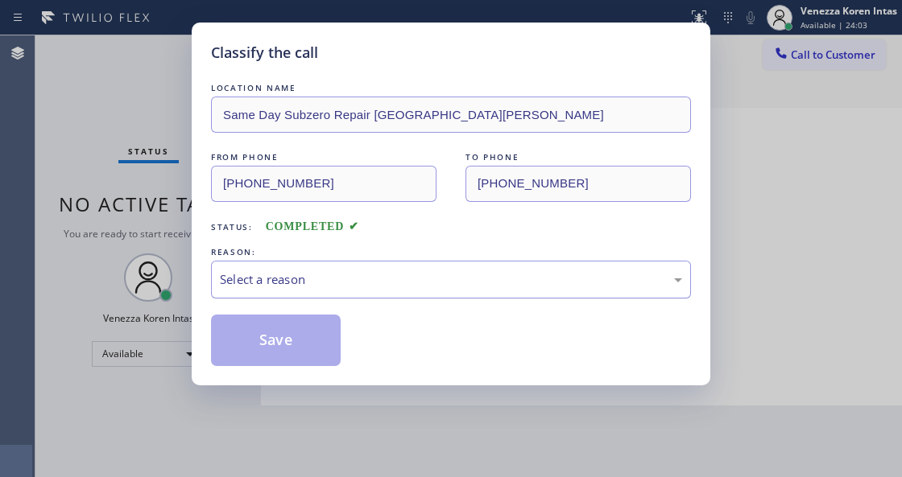
click at [333, 285] on div "Select a reason" at bounding box center [451, 279] width 462 height 19
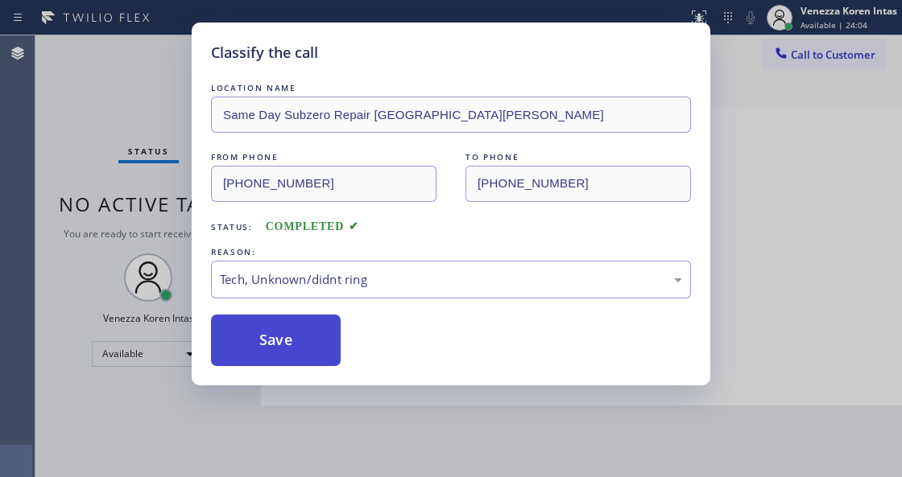
click at [317, 351] on button "Save" at bounding box center [276, 341] width 130 height 52
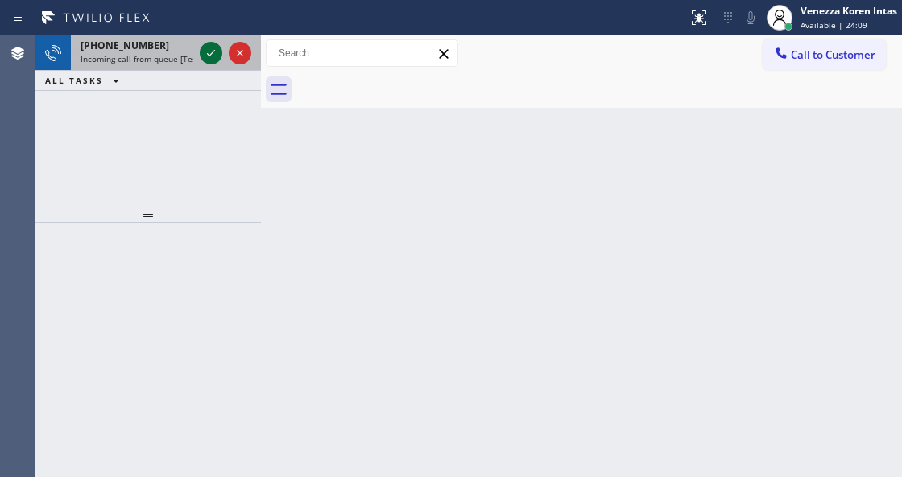
click at [209, 53] on icon at bounding box center [210, 52] width 19 height 19
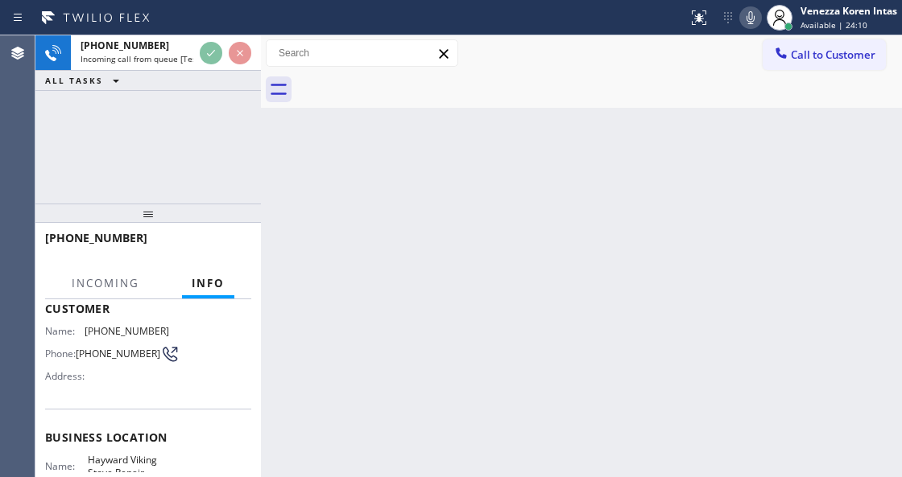
scroll to position [214, 0]
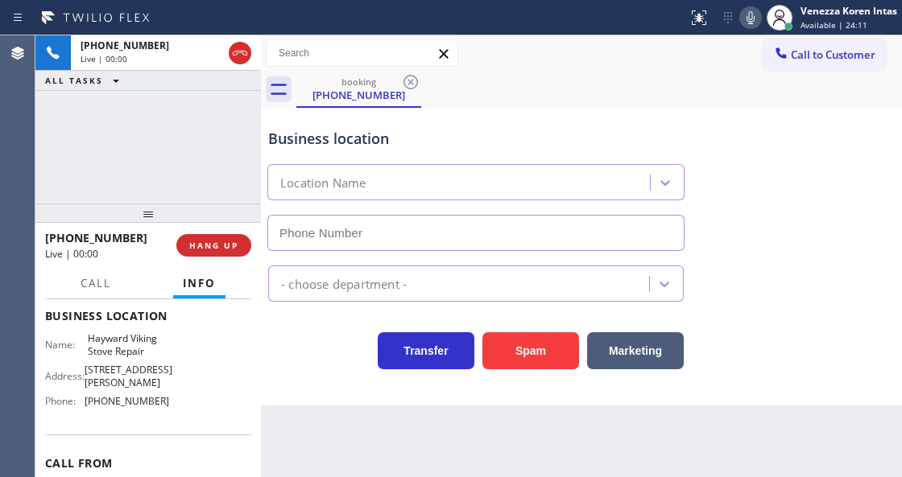
type input "[PHONE_NUMBER]"
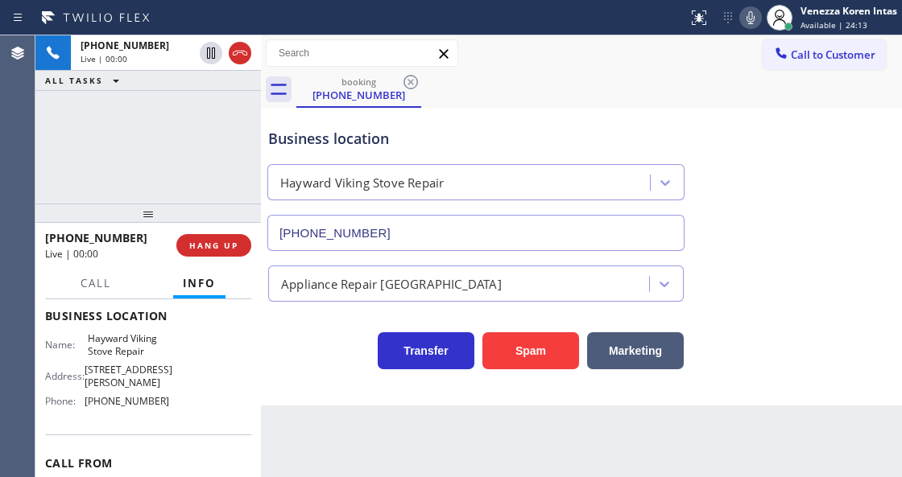
click at [111, 142] on div "+15103044689 Live | 00:00 ALL TASKS ALL TASKS ACTIVE TASKS TASKS IN WRAP UP" at bounding box center [147, 119] width 225 height 168
click at [573, 90] on div "booking (510) 304-4689" at bounding box center [598, 90] width 605 height 36
drag, startPoint x: 84, startPoint y: 336, endPoint x: 163, endPoint y: 351, distance: 80.2
click at [163, 351] on div "Name: Hayward Viking Stove Repair" at bounding box center [107, 344] width 124 height 25
copy span "Hayward Viking Stove Repair"
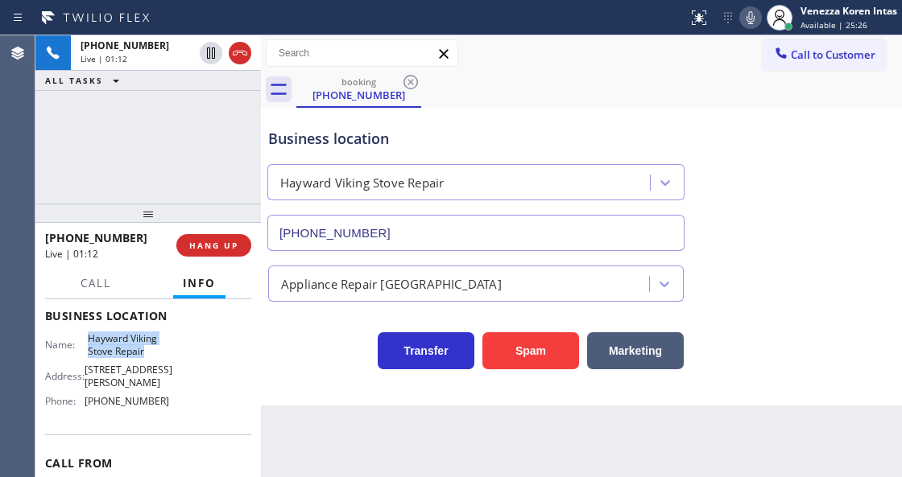
click at [760, 10] on div at bounding box center [750, 17] width 23 height 19
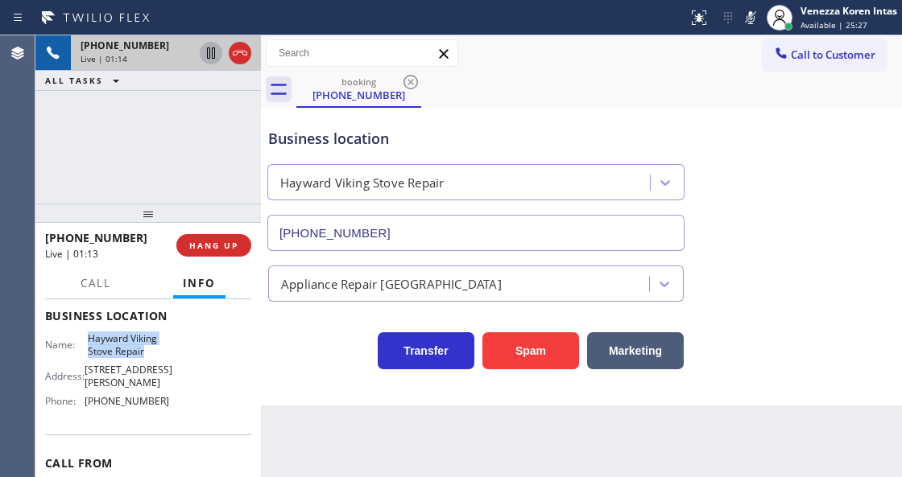
click at [209, 53] on icon at bounding box center [211, 52] width 8 height 11
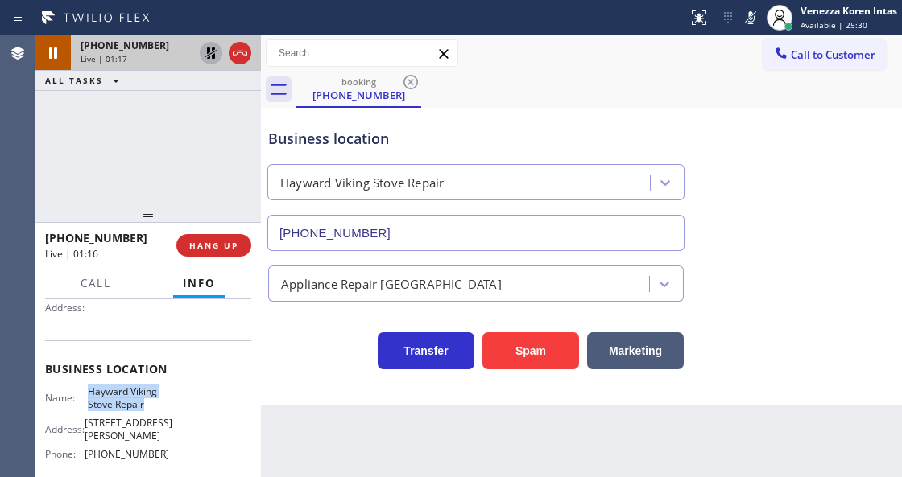
scroll to position [53, 0]
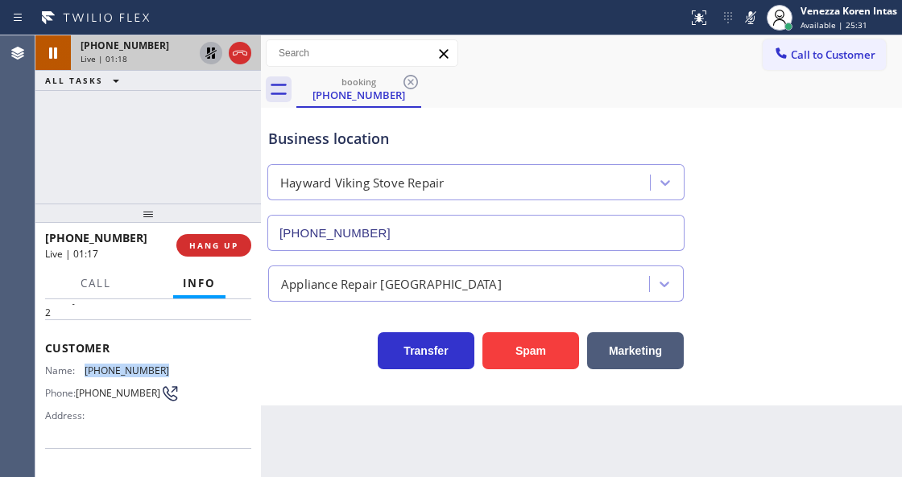
drag, startPoint x: 163, startPoint y: 366, endPoint x: 85, endPoint y: 367, distance: 77.3
click at [85, 367] on div "Name: (510) 304-4689" at bounding box center [107, 371] width 124 height 12
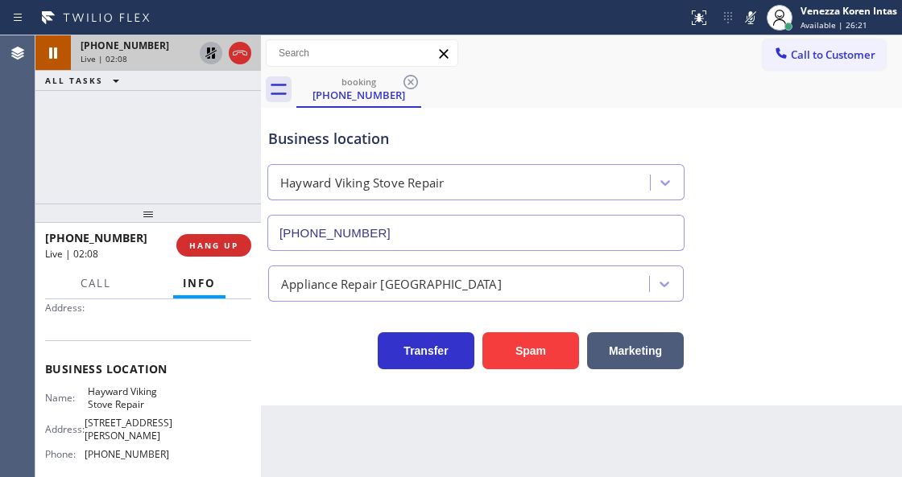
scroll to position [214, 0]
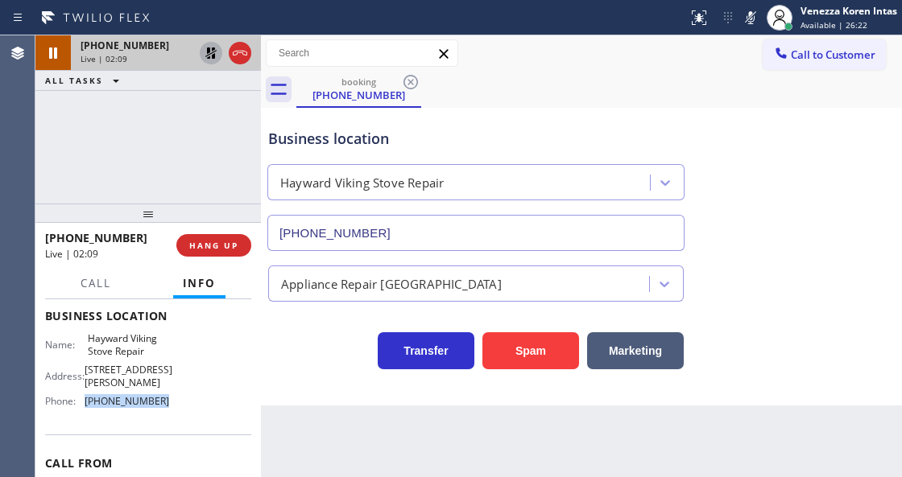
drag, startPoint x: 159, startPoint y: 394, endPoint x: 109, endPoint y: 396, distance: 49.9
click at [79, 395] on div "Phone: (510) 319-0237" at bounding box center [107, 401] width 124 height 12
click at [753, 16] on icon at bounding box center [750, 17] width 8 height 13
click at [208, 56] on icon at bounding box center [210, 52] width 19 height 19
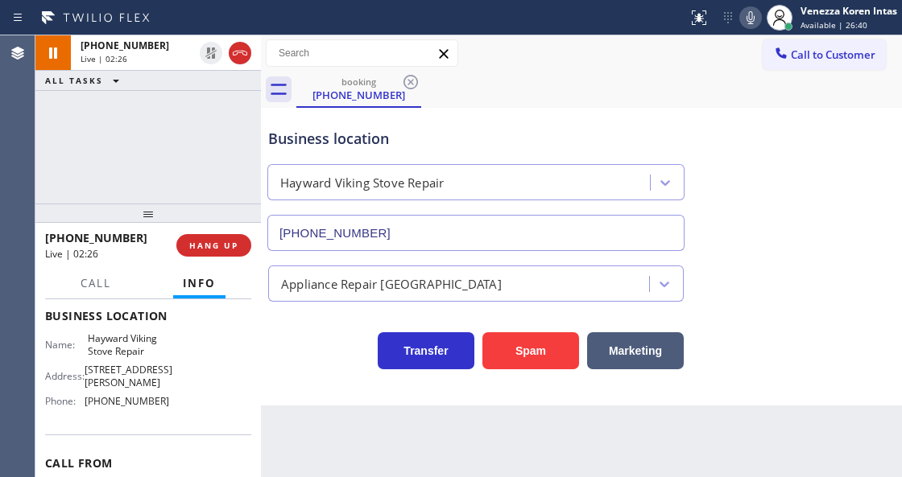
click at [522, 90] on div "booking (510) 304-4689" at bounding box center [598, 90] width 605 height 36
click at [445, 160] on div "Hayward Viking Stove Repair" at bounding box center [475, 179] width 423 height 43
click at [149, 204] on div at bounding box center [147, 213] width 225 height 19
click at [91, 287] on span "Call" at bounding box center [95, 283] width 31 height 14
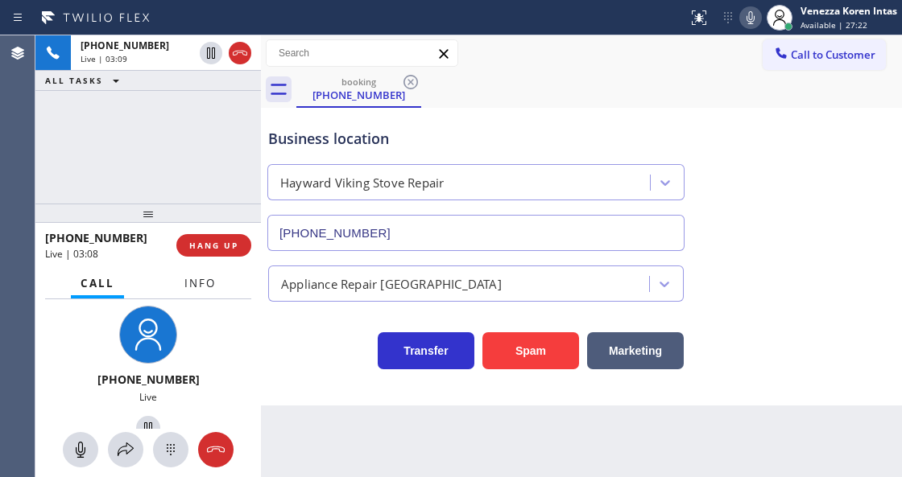
click at [222, 290] on button "Info" at bounding box center [200, 283] width 51 height 31
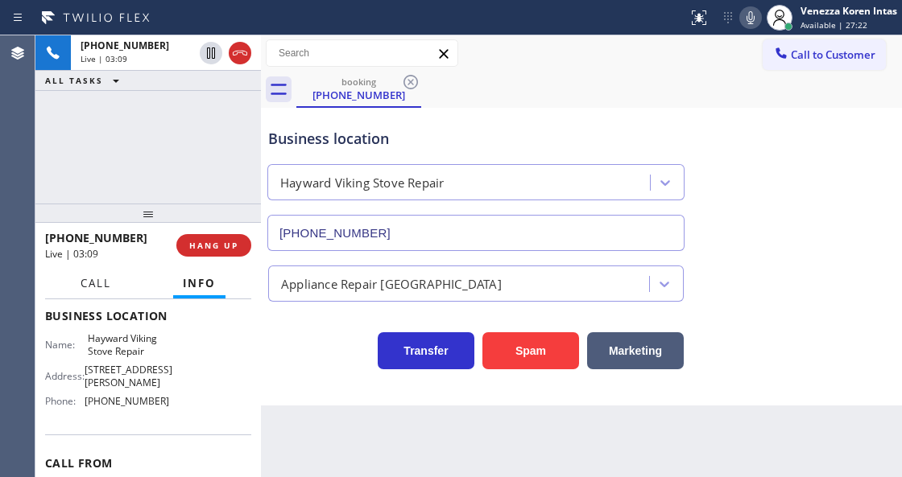
click at [111, 291] on button "Call" at bounding box center [96, 283] width 50 height 31
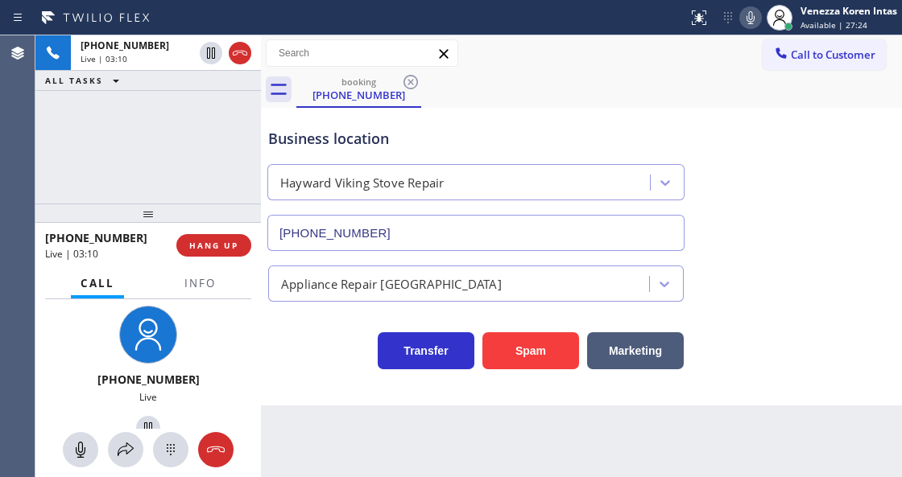
click at [230, 183] on div "+15103044689 Live | 03:10 ALL TASKS ALL TASKS ACTIVE TASKS TASKS IN WRAP UP" at bounding box center [147, 119] width 225 height 168
click at [481, 110] on div "Business location Hayward Viking Stove Repair (510) 319-0237" at bounding box center [581, 178] width 633 height 146
click at [493, 53] on div "Call to Customer Outbound call Location LG & Samsung Repair Service Your caller…" at bounding box center [581, 53] width 641 height 28
click at [217, 284] on button "Info" at bounding box center [200, 283] width 51 height 31
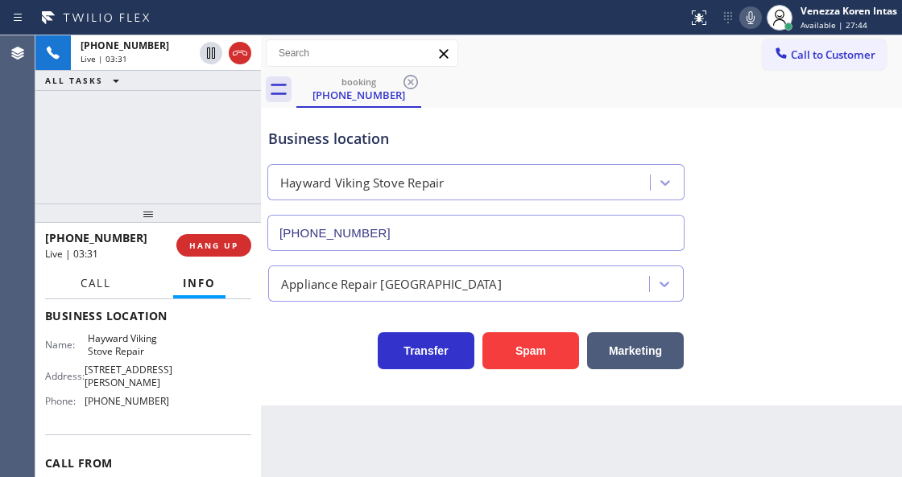
click at [82, 278] on span "Call" at bounding box center [95, 283] width 31 height 14
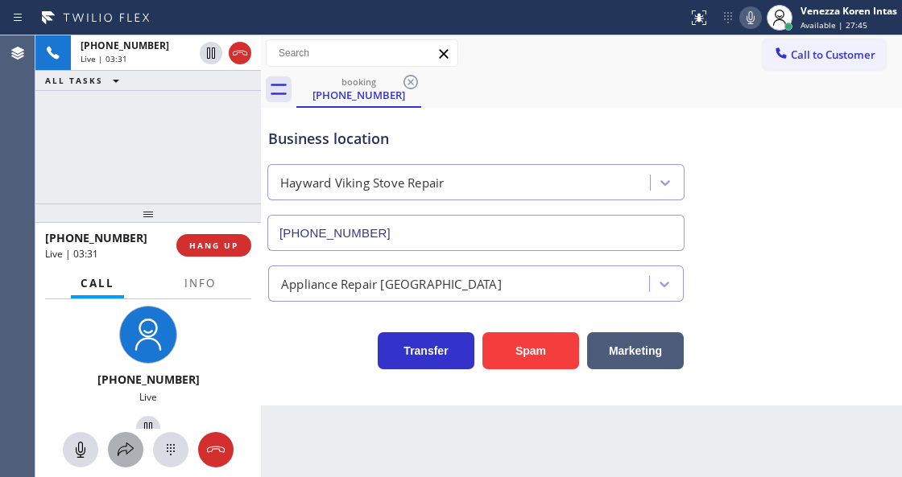
click at [123, 449] on icon at bounding box center [125, 449] width 19 height 19
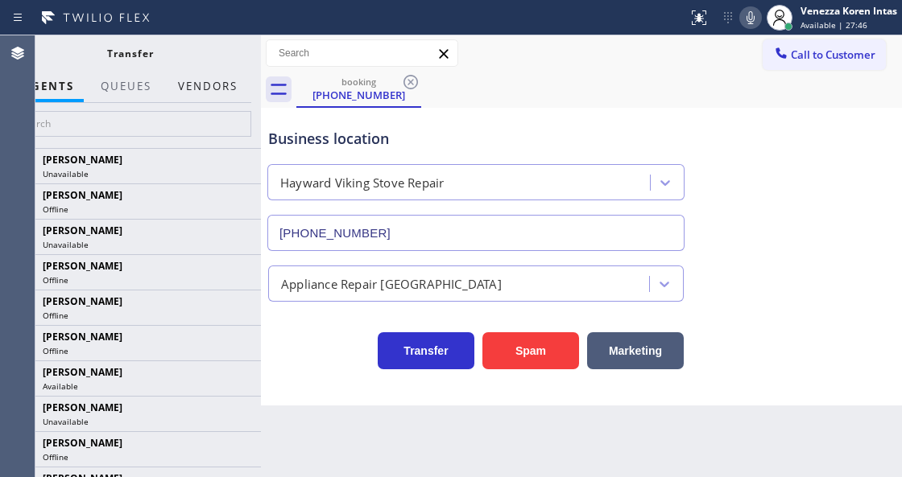
click at [221, 88] on button "Vendors" at bounding box center [207, 86] width 79 height 31
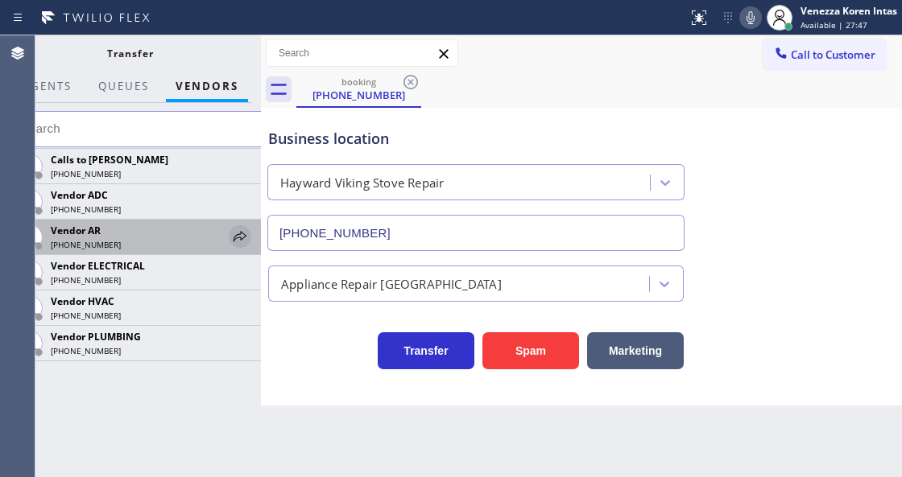
click at [243, 232] on icon at bounding box center [239, 236] width 19 height 19
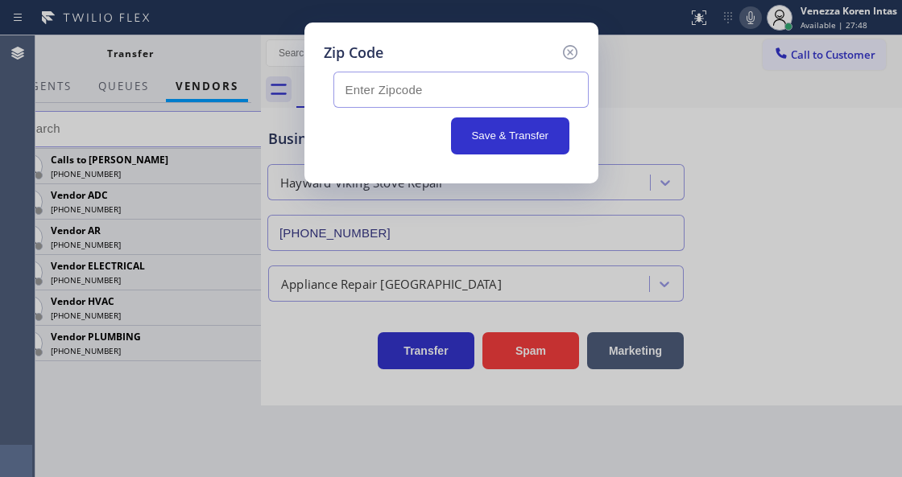
click at [399, 86] on input "text" at bounding box center [460, 90] width 255 height 36
paste input "94541"
type input "94541"
click at [330, 146] on div "94541 Save & Transfer" at bounding box center [451, 109] width 255 height 91
click at [524, 135] on button "Save & Transfer" at bounding box center [510, 136] width 118 height 37
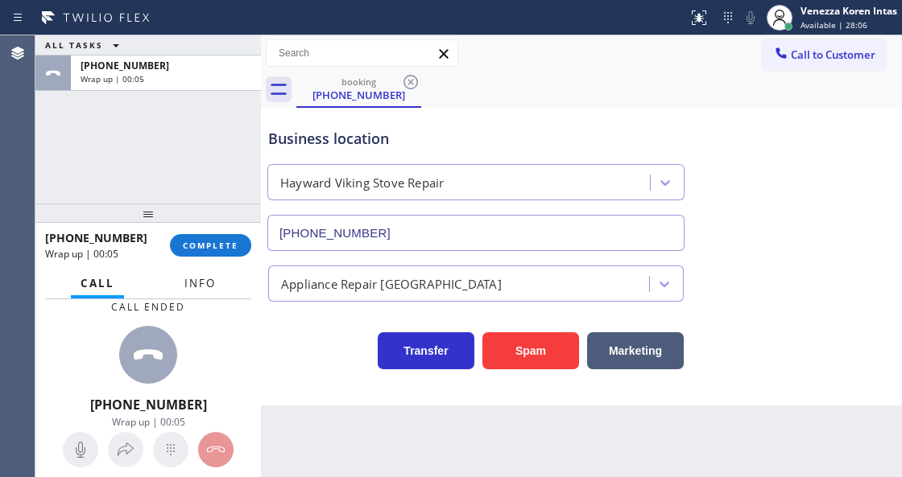
click at [208, 283] on span "Info" at bounding box center [199, 283] width 31 height 14
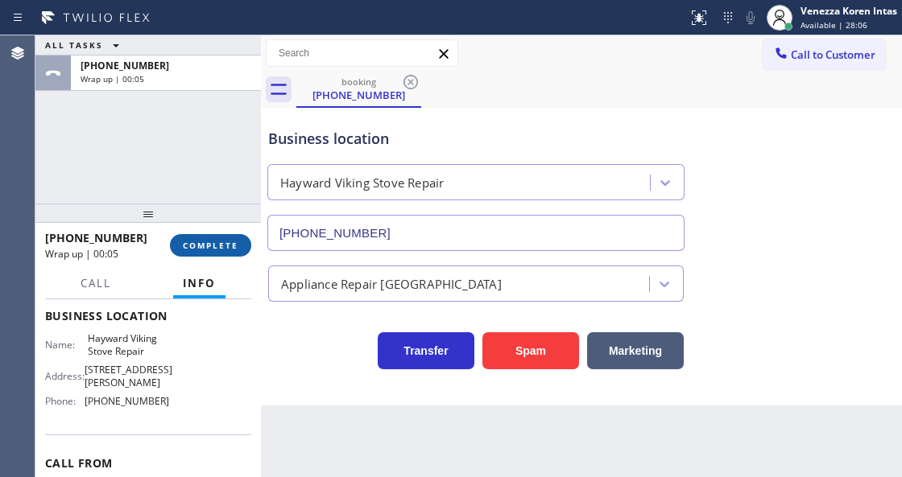
click at [213, 241] on span "COMPLETE" at bounding box center [211, 245] width 56 height 11
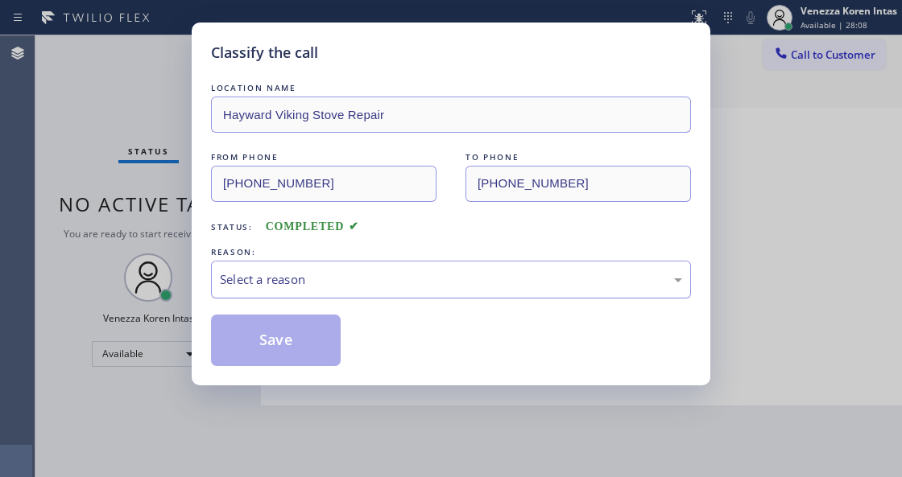
drag, startPoint x: 330, startPoint y: 287, endPoint x: 325, endPoint y: 296, distance: 10.8
click at [328, 288] on div "Select a reason" at bounding box center [451, 279] width 462 height 19
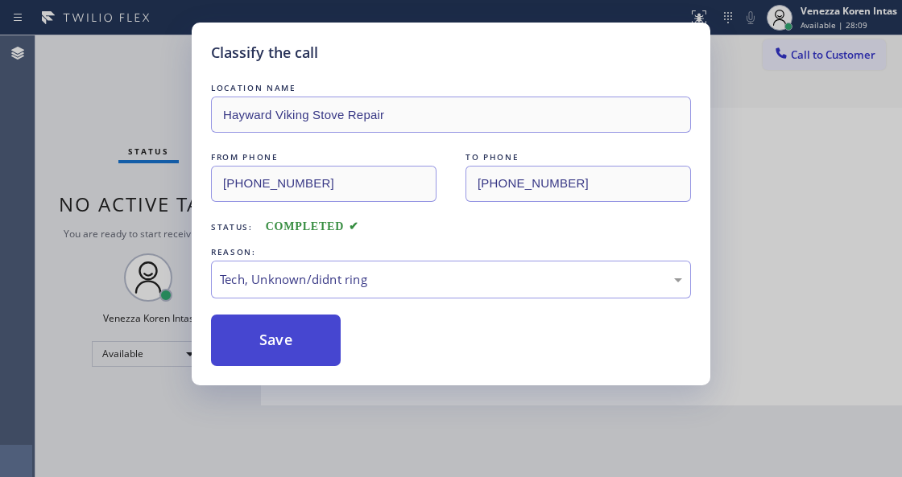
click at [306, 335] on button "Save" at bounding box center [276, 341] width 130 height 52
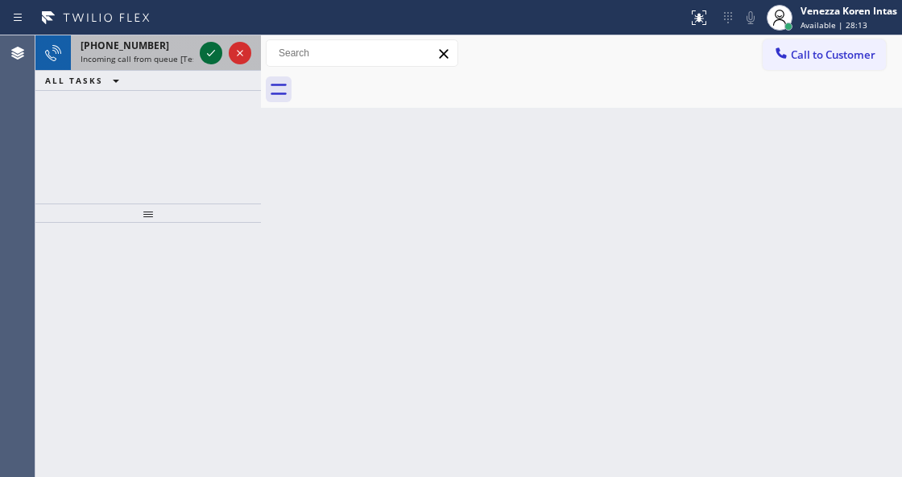
click at [216, 54] on icon at bounding box center [210, 52] width 19 height 19
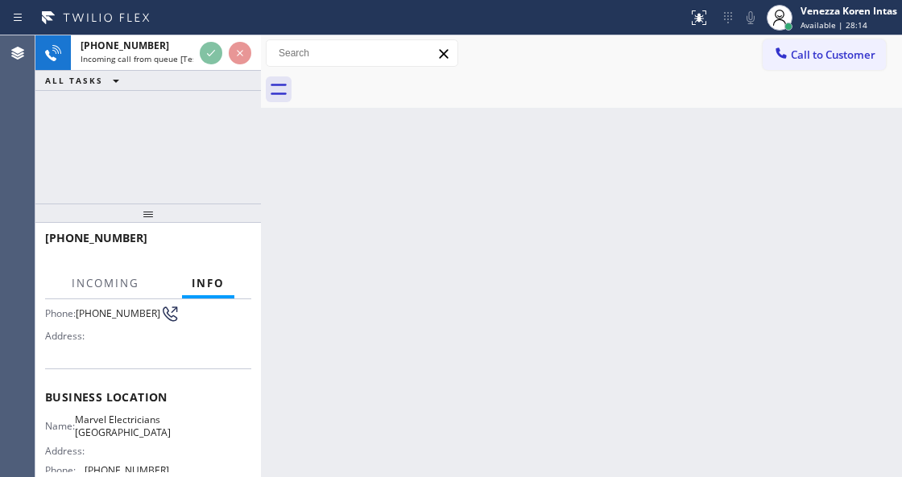
scroll to position [214, 0]
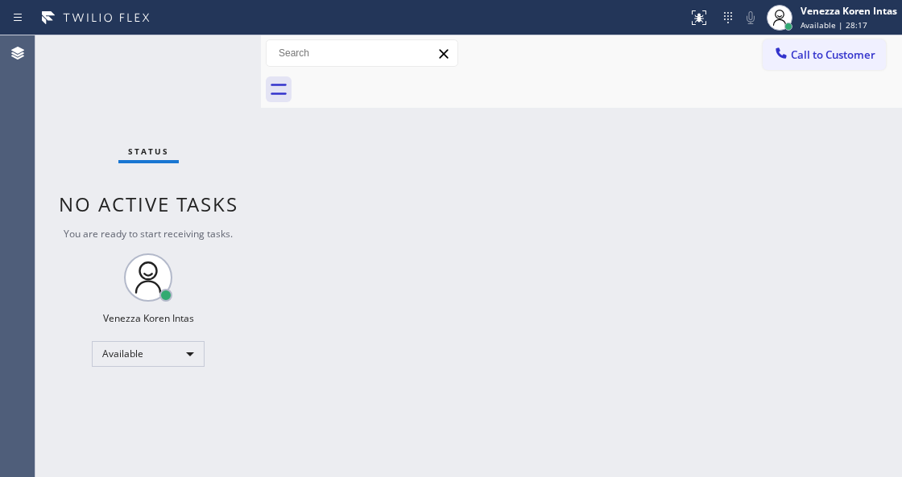
drag, startPoint x: 118, startPoint y: 126, endPoint x: 203, endPoint y: 141, distance: 86.5
click at [121, 126] on div "Status No active tasks You are ready to start receiving tasks. Venezza Koren In…" at bounding box center [147, 256] width 225 height 442
click at [695, 19] on icon at bounding box center [698, 17] width 14 height 14
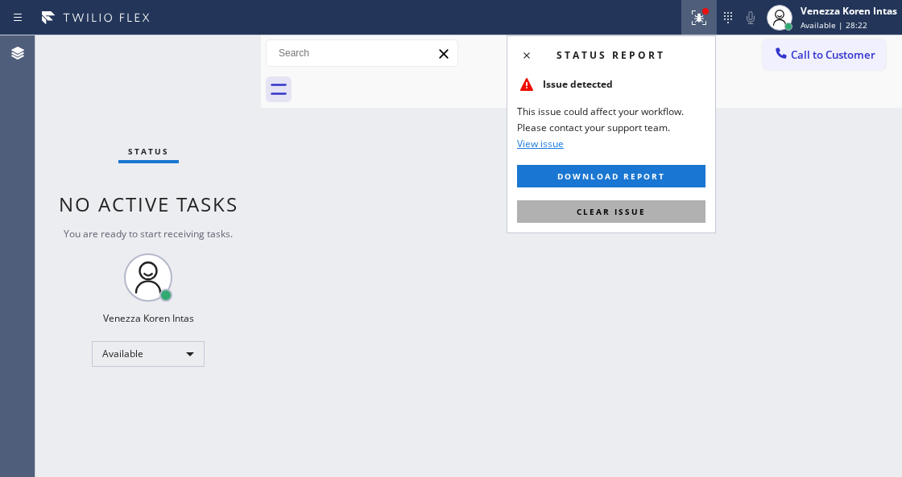
click at [642, 212] on span "Clear issue" at bounding box center [610, 211] width 69 height 11
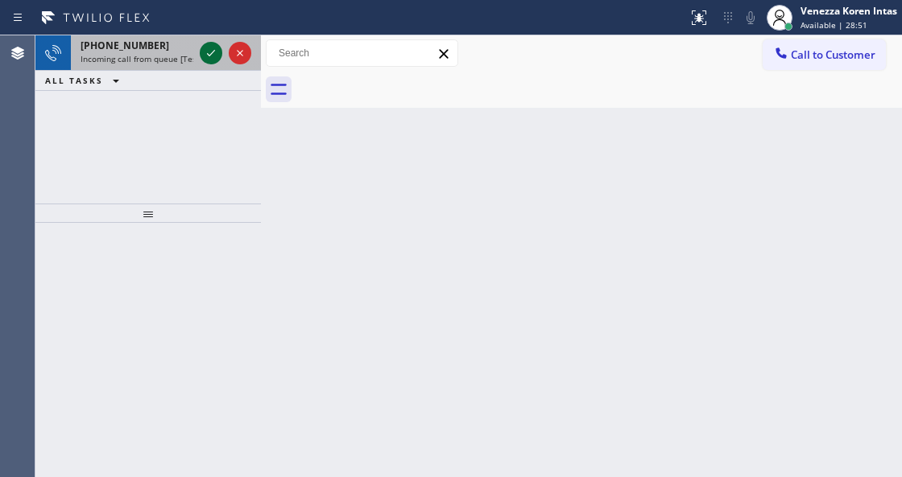
click at [210, 50] on icon at bounding box center [210, 52] width 19 height 19
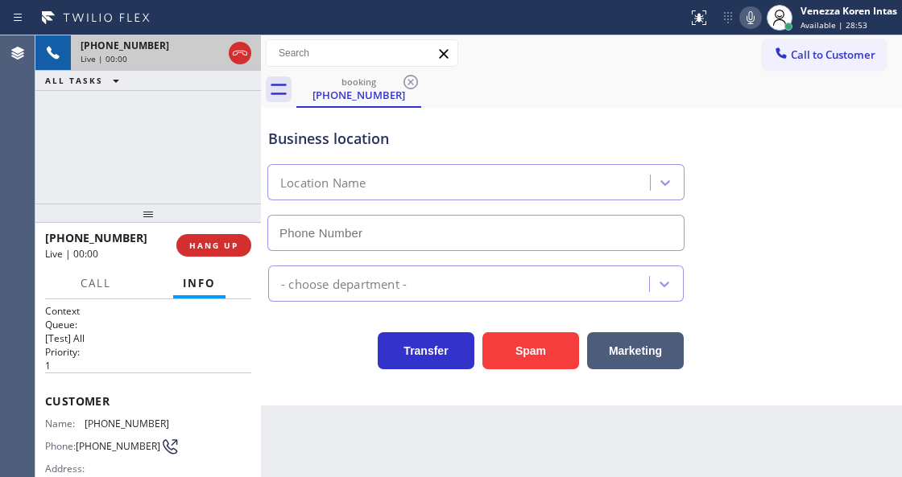
type input "[PHONE_NUMBER]"
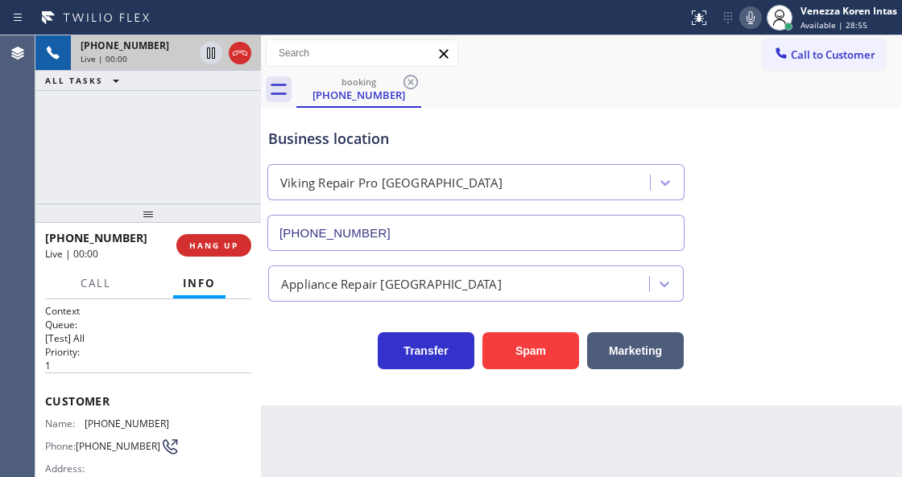
click at [460, 121] on div "Business location Viking Repair Pro East Village (929) 410-5443" at bounding box center [476, 181] width 422 height 139
click at [534, 74] on div "booking (308) 241-6797" at bounding box center [598, 90] width 605 height 36
click at [241, 48] on icon at bounding box center [239, 52] width 19 height 19
click at [218, 247] on span "HANG UP" at bounding box center [213, 245] width 49 height 11
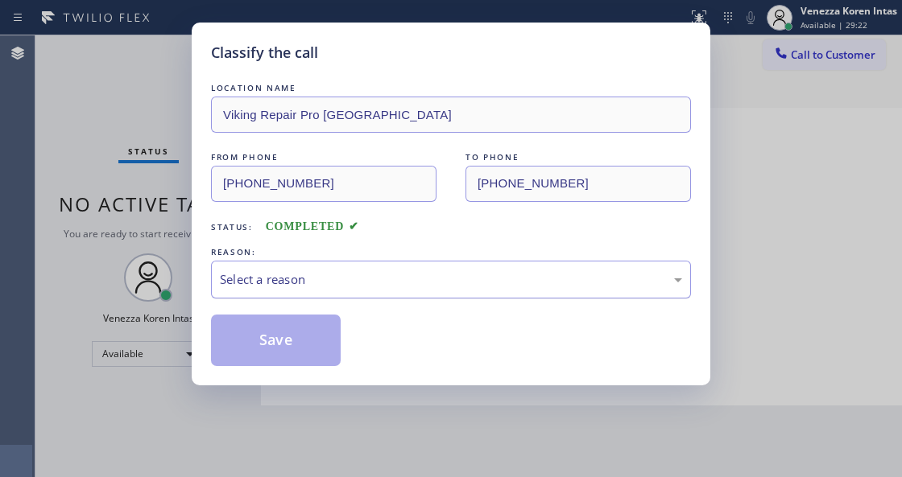
drag, startPoint x: 361, startPoint y: 274, endPoint x: 357, endPoint y: 283, distance: 9.4
click at [361, 274] on div "Select a reason" at bounding box center [451, 279] width 462 height 19
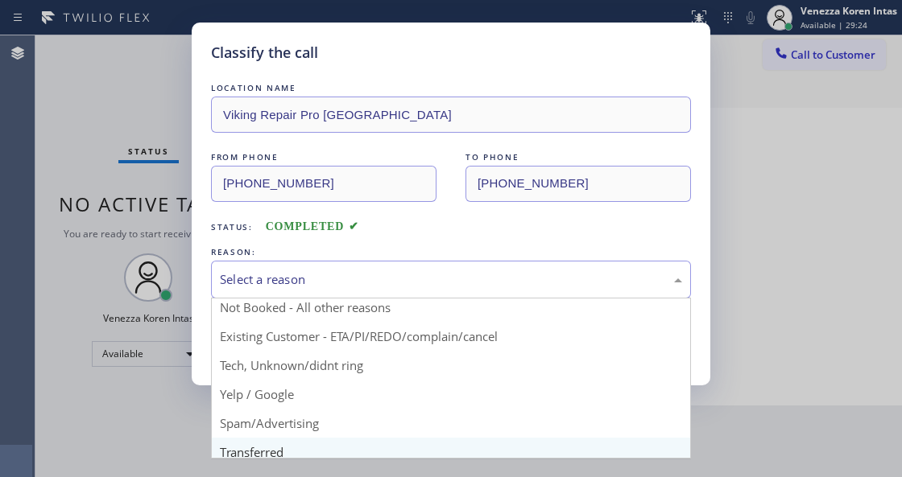
scroll to position [53, 0]
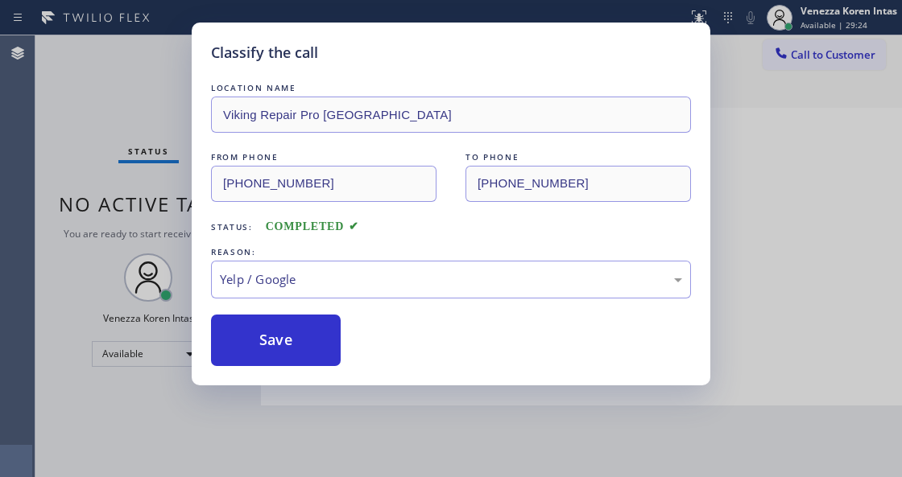
click at [287, 349] on button "Save" at bounding box center [276, 341] width 130 height 52
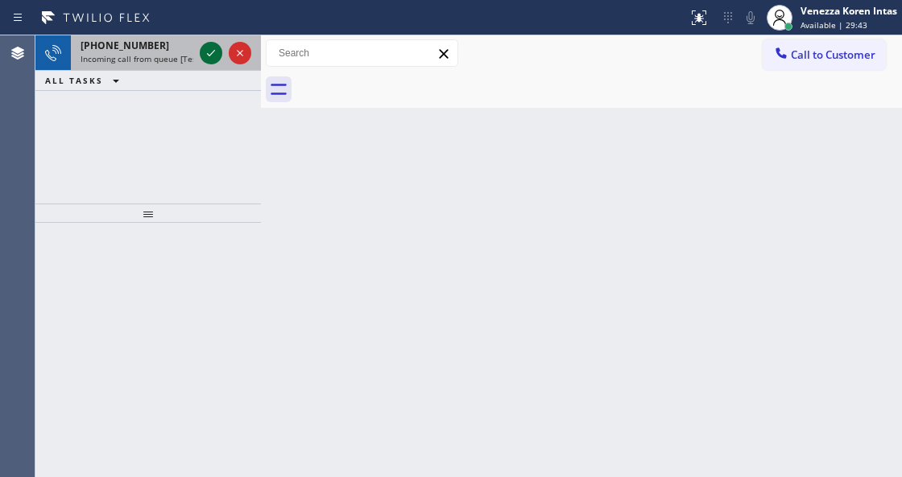
click at [204, 56] on icon at bounding box center [210, 52] width 19 height 19
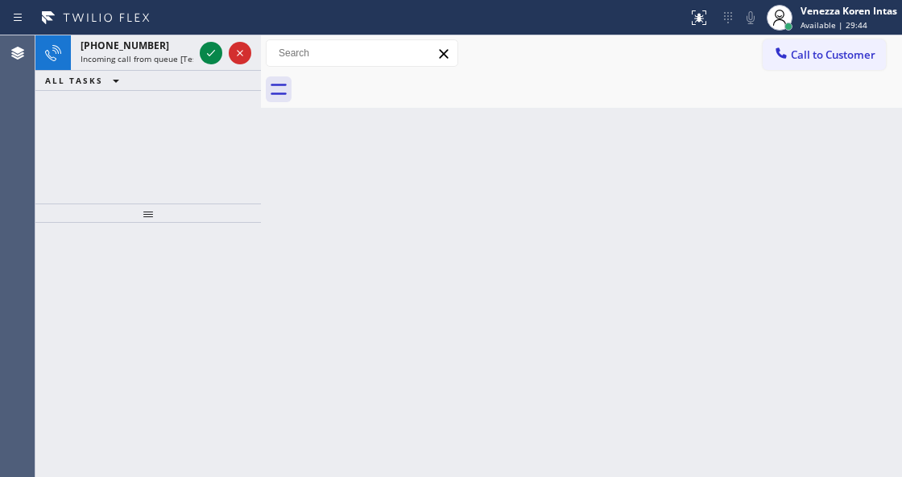
click at [211, 59] on icon at bounding box center [210, 52] width 19 height 19
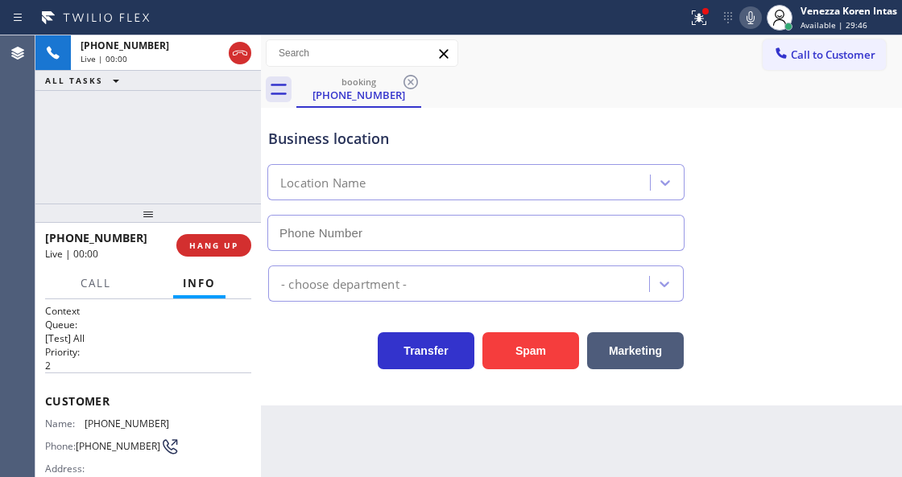
type input "[PHONE_NUMBER]"
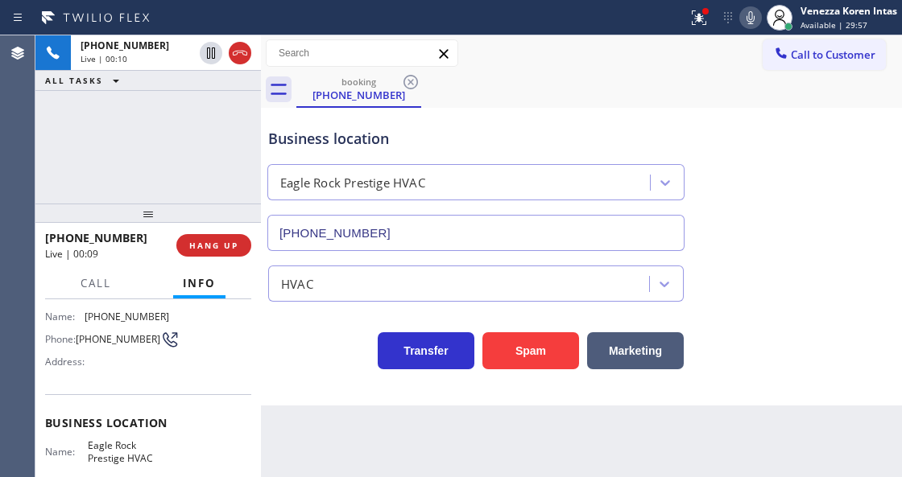
drag, startPoint x: 701, startPoint y: 16, endPoint x: 701, endPoint y: 43, distance: 27.4
click at [701, 16] on icon at bounding box center [698, 17] width 19 height 19
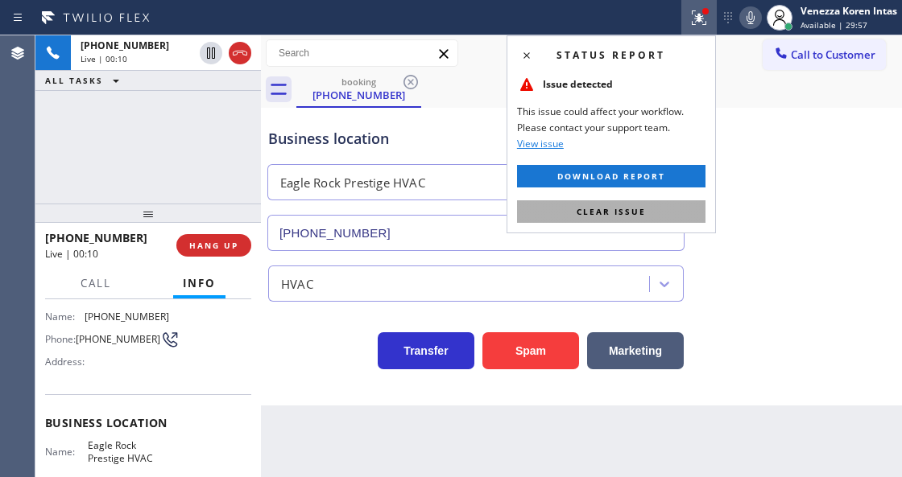
click at [658, 214] on button "Clear issue" at bounding box center [611, 211] width 188 height 23
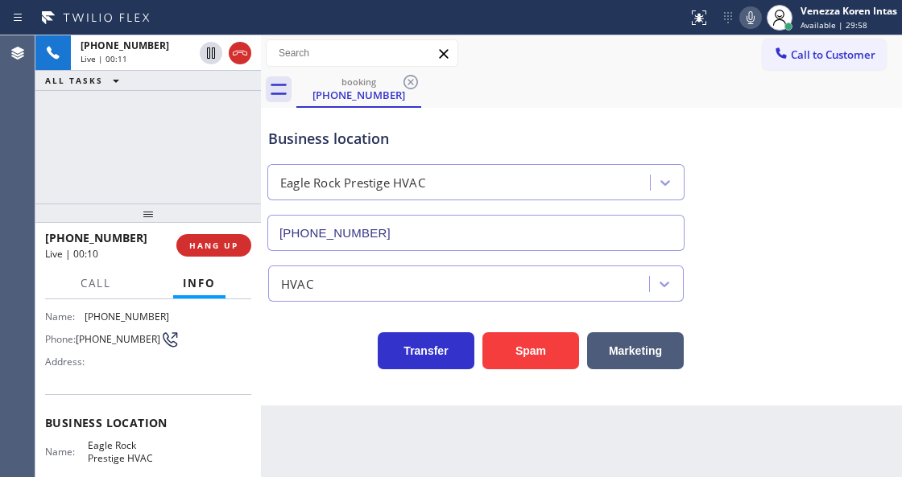
click at [786, 223] on div "Business location Eagle Rock Prestige HVAC (818) 732-8552" at bounding box center [581, 178] width 633 height 146
click at [188, 238] on button "HANG UP" at bounding box center [213, 245] width 75 height 23
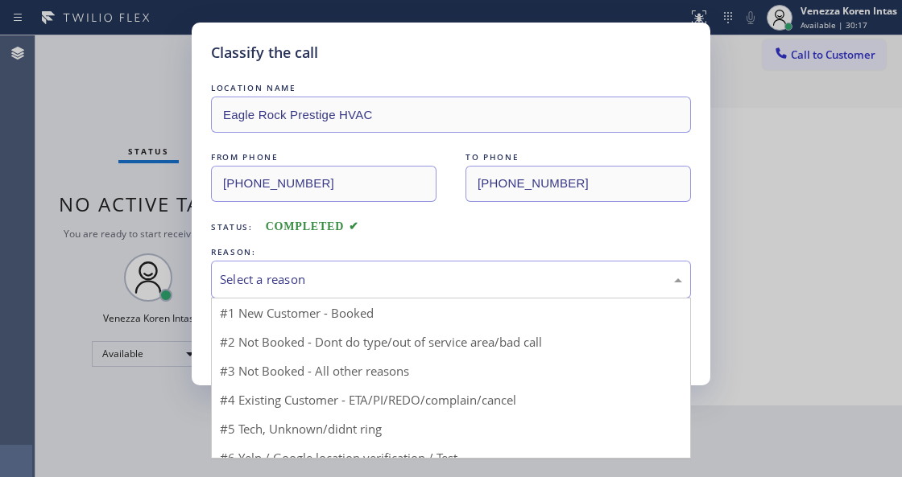
click at [320, 270] on div "Select a reason" at bounding box center [451, 279] width 462 height 19
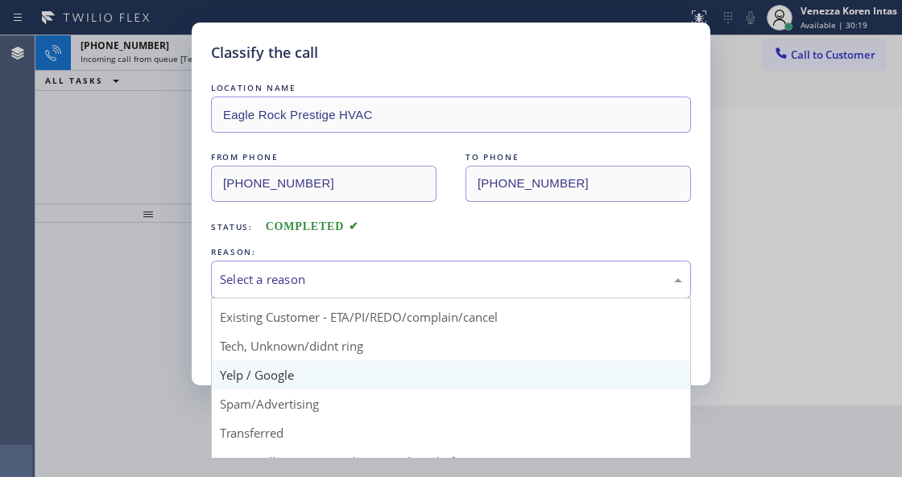
scroll to position [105, 0]
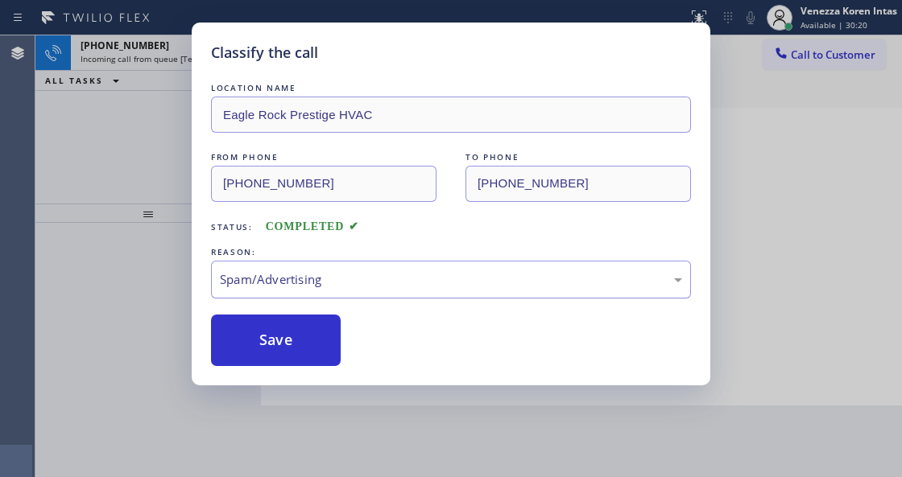
click at [314, 285] on div "Spam/Advertising" at bounding box center [451, 279] width 462 height 19
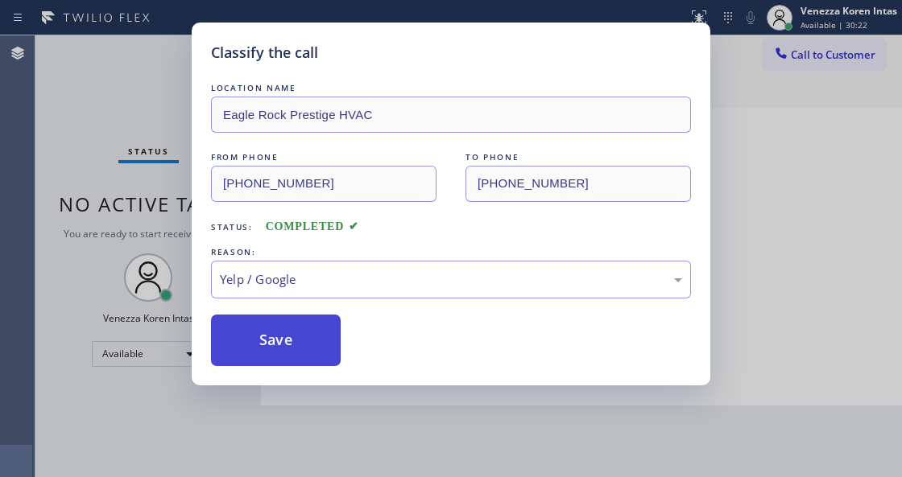
click at [299, 351] on button "Save" at bounding box center [276, 341] width 130 height 52
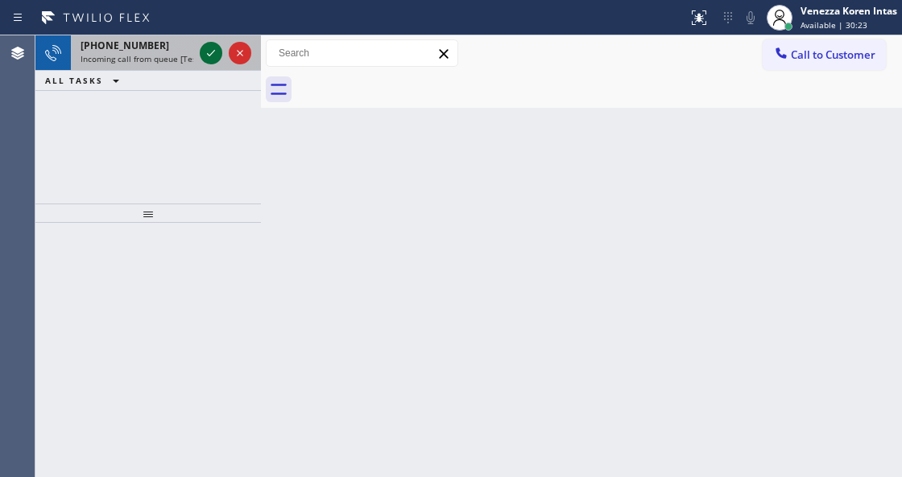
click at [214, 55] on icon at bounding box center [210, 52] width 19 height 19
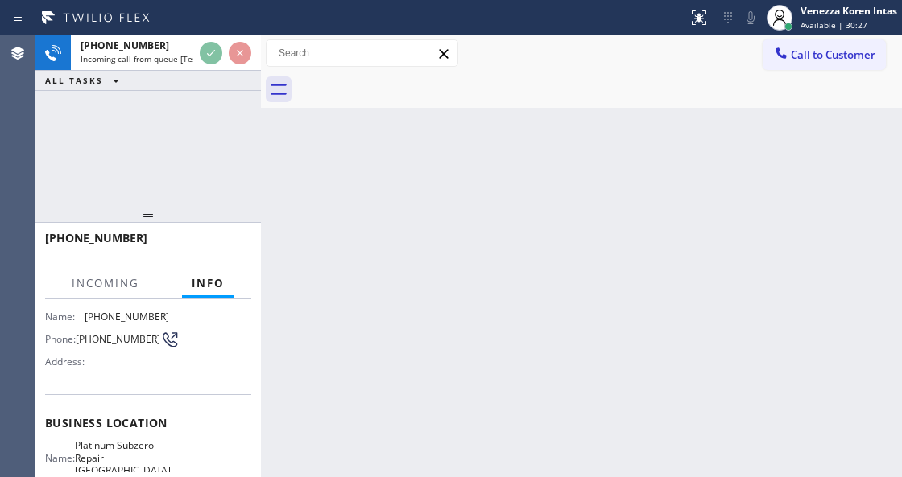
scroll to position [161, 0]
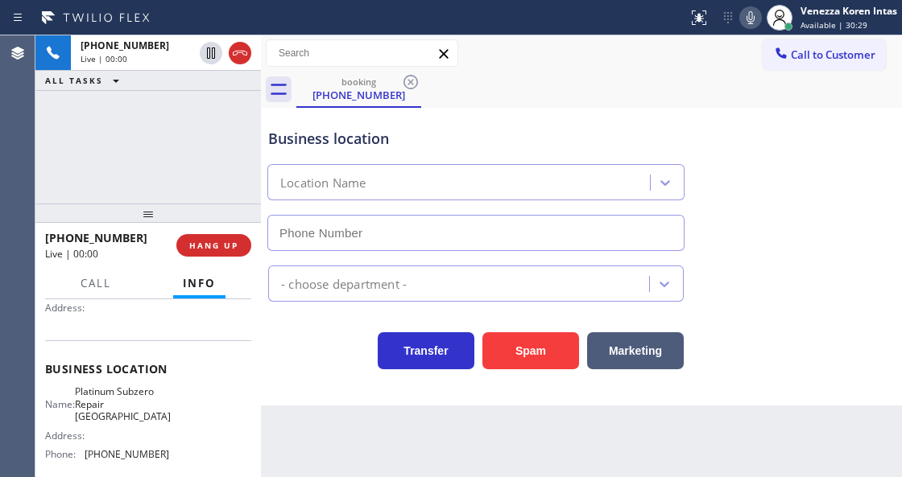
type input "[PHONE_NUMBER]"
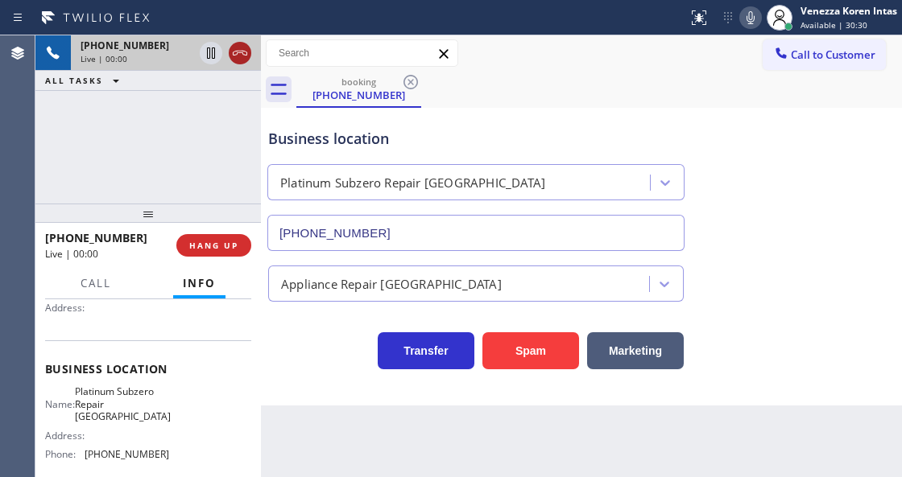
click at [230, 55] on icon at bounding box center [239, 52] width 19 height 19
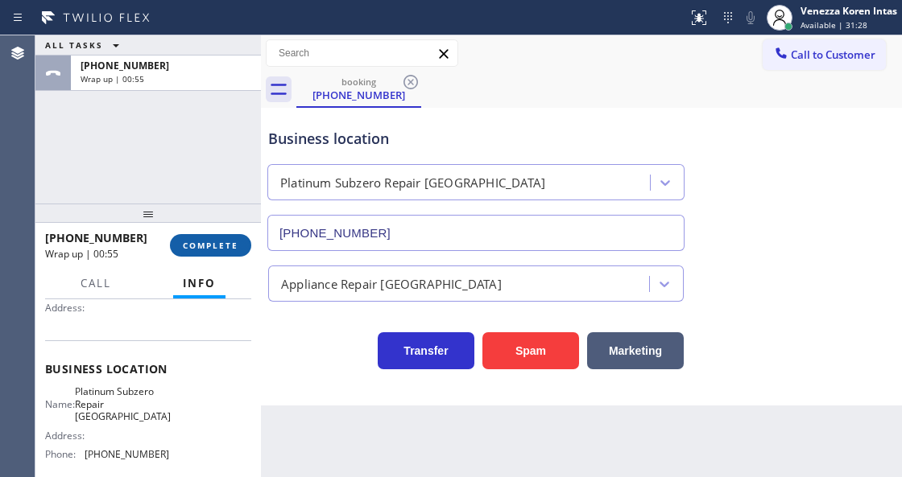
click at [222, 251] on button "COMPLETE" at bounding box center [210, 245] width 81 height 23
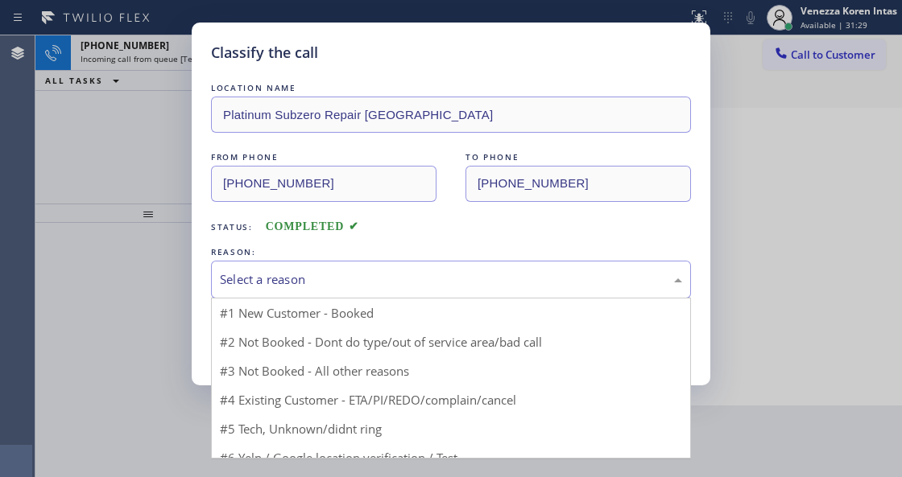
click at [343, 282] on div "Select a reason" at bounding box center [451, 279] width 462 height 19
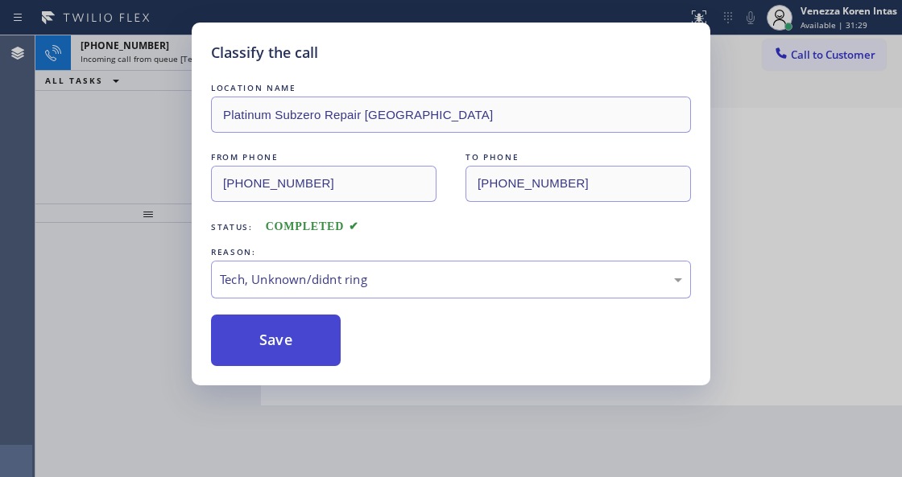
click at [309, 345] on button "Save" at bounding box center [276, 341] width 130 height 52
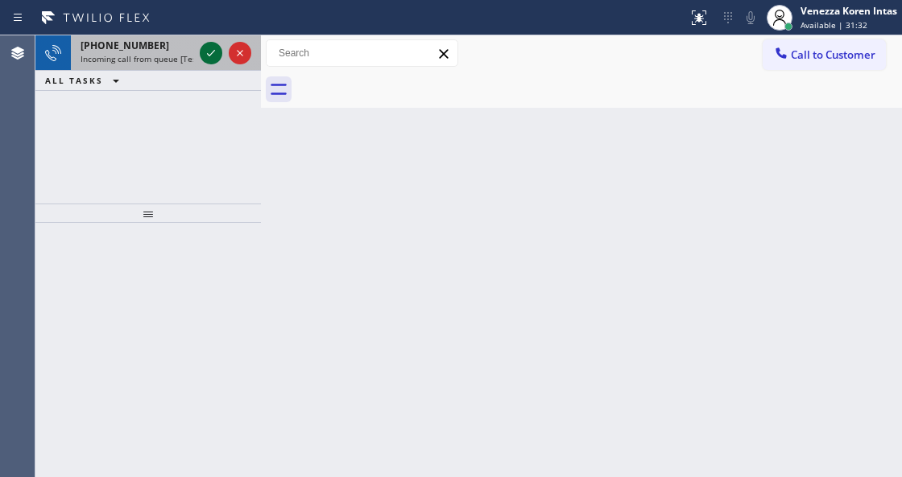
click at [203, 50] on icon at bounding box center [210, 52] width 19 height 19
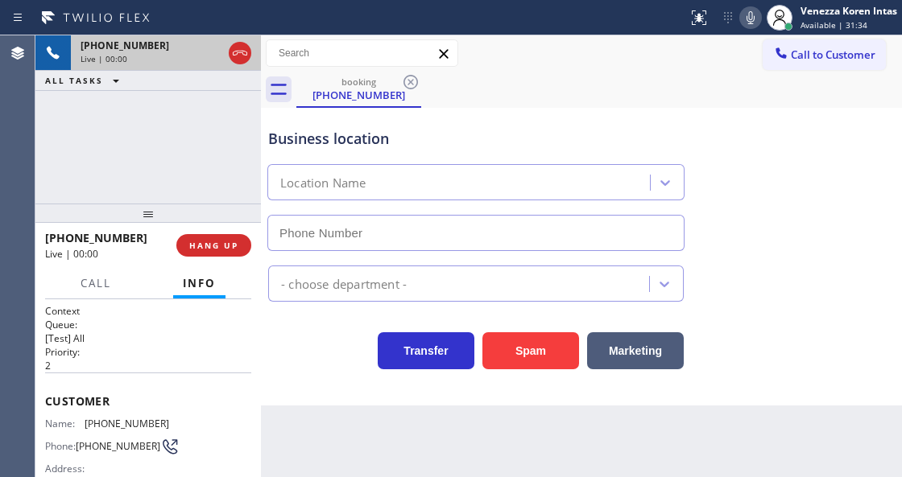
type input "[PHONE_NUMBER]"
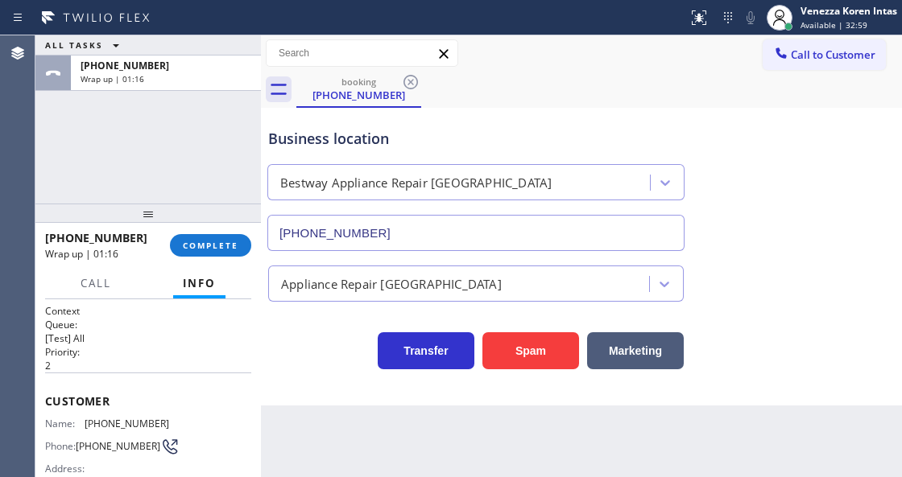
drag, startPoint x: 231, startPoint y: 245, endPoint x: 279, endPoint y: 245, distance: 48.3
click at [232, 245] on span "COMPLETE" at bounding box center [211, 245] width 56 height 11
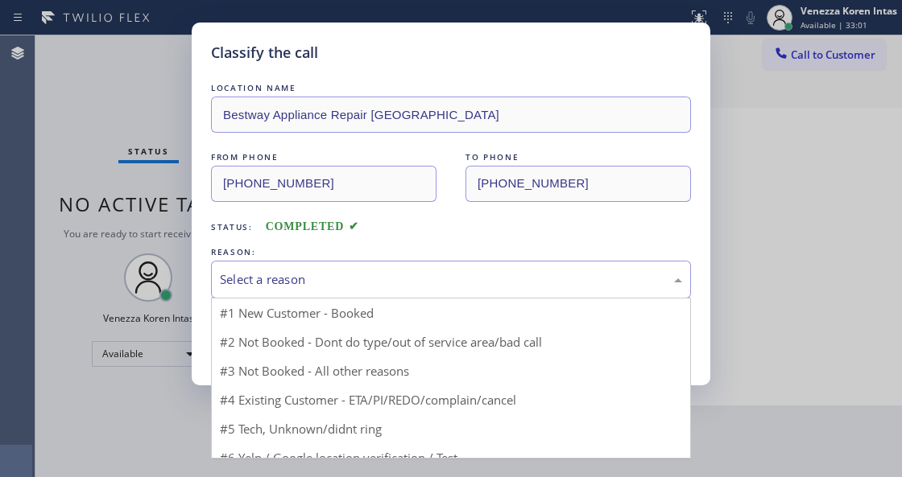
click at [353, 290] on div "Select a reason" at bounding box center [451, 280] width 480 height 38
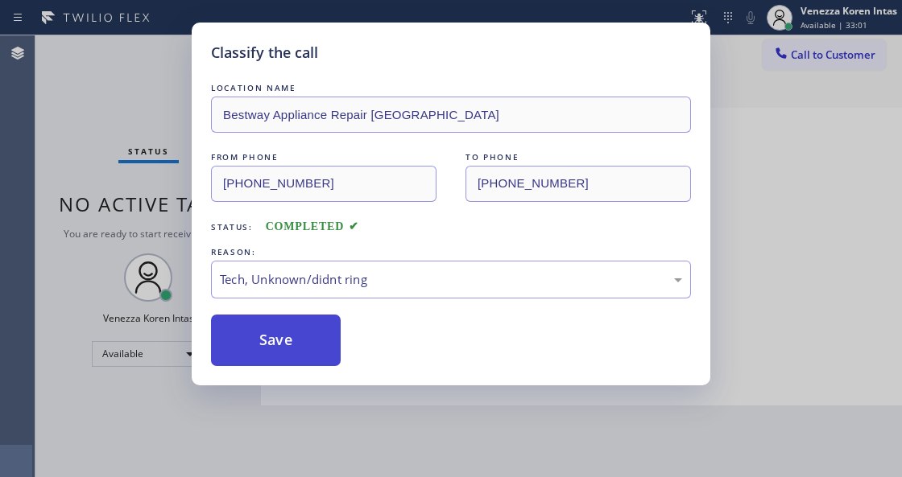
click at [292, 333] on button "Save" at bounding box center [276, 341] width 130 height 52
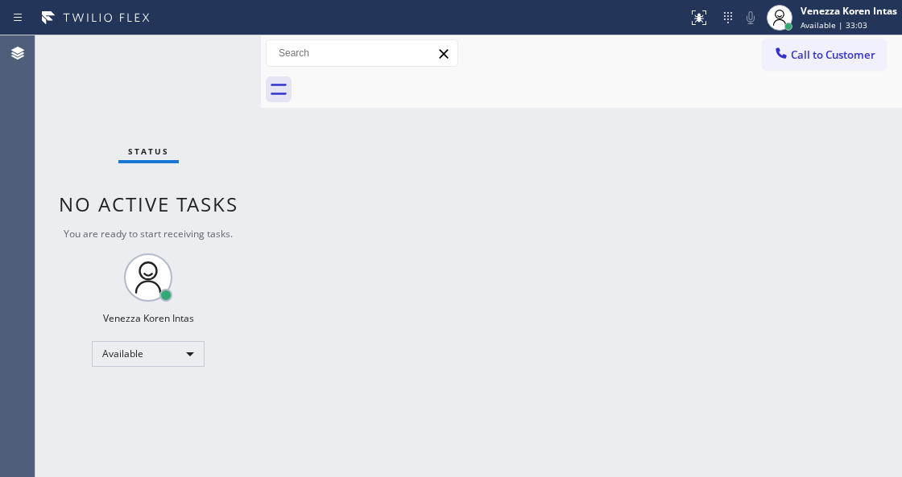
click at [198, 78] on div "Status No active tasks You are ready to start receiving tasks. Venezza Koren In…" at bounding box center [147, 256] width 225 height 442
click at [208, 63] on div "Status No active tasks You are ready to start receiving tasks. Venezza Koren In…" at bounding box center [147, 256] width 225 height 442
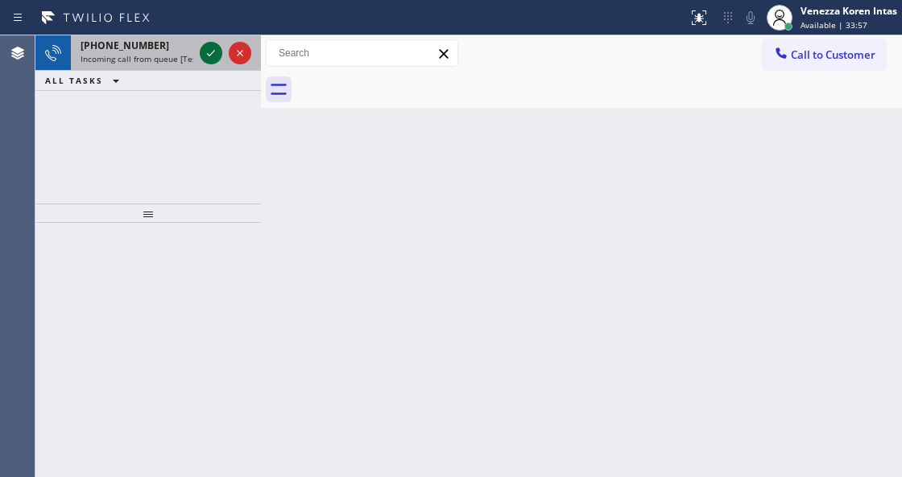
click at [215, 63] on button at bounding box center [211, 53] width 23 height 23
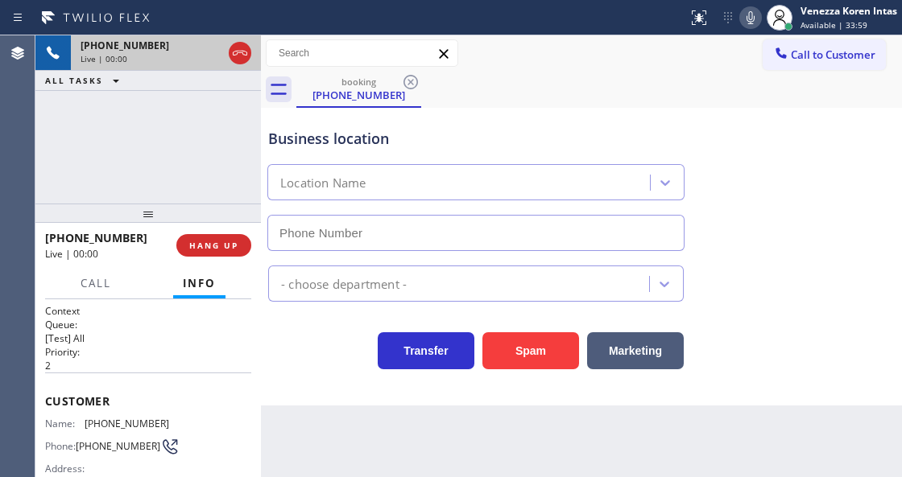
scroll to position [161, 0]
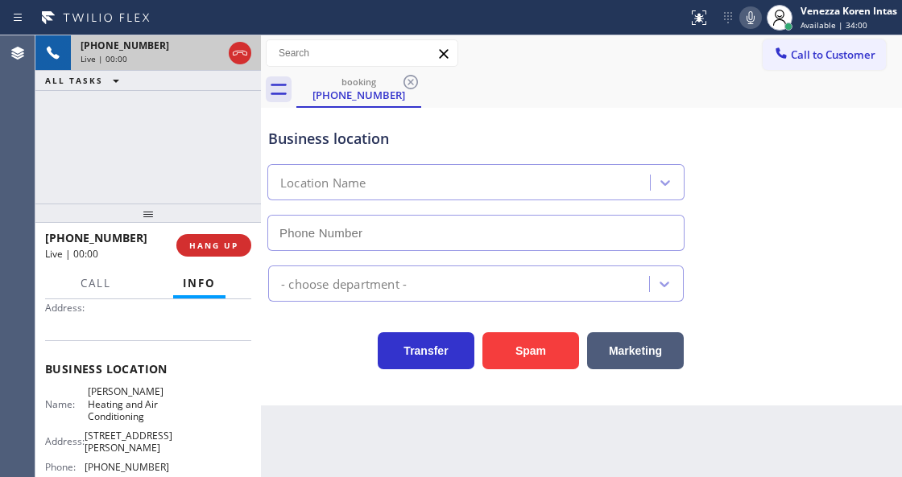
type input "[PHONE_NUMBER]"
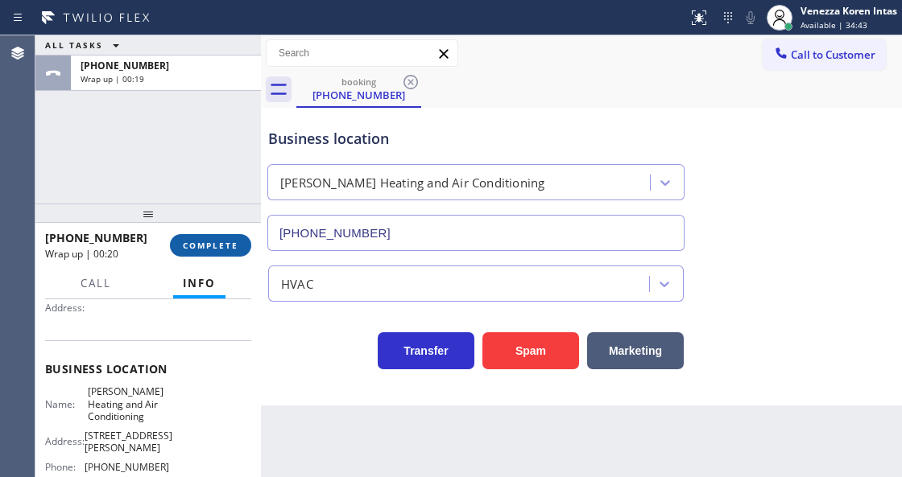
click at [225, 248] on span "COMPLETE" at bounding box center [211, 245] width 56 height 11
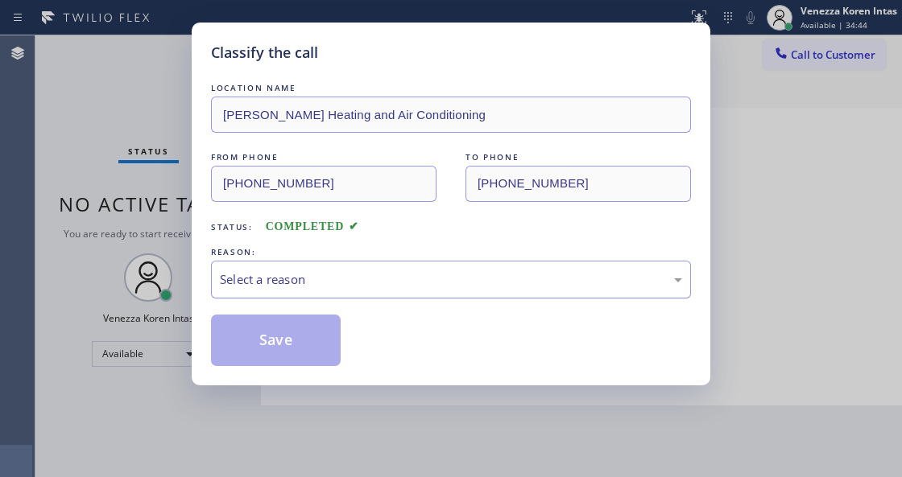
click at [382, 281] on div "Select a reason" at bounding box center [451, 279] width 462 height 19
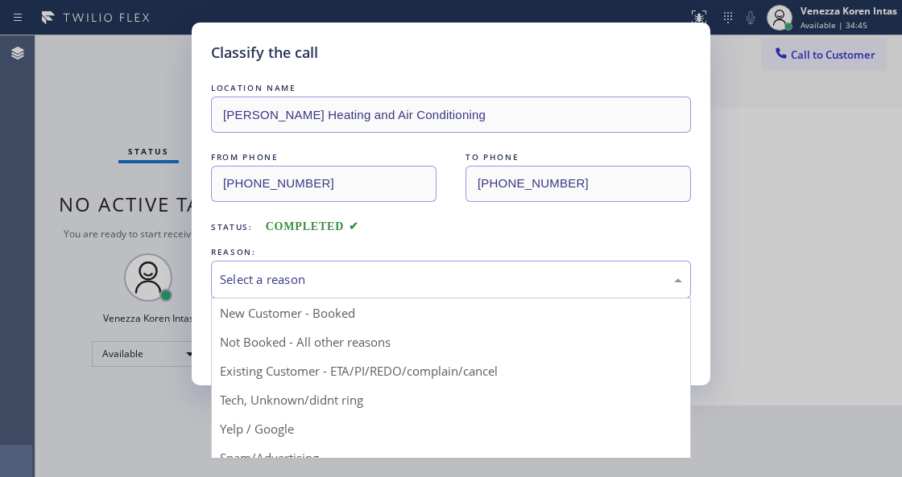
drag, startPoint x: 343, startPoint y: 408, endPoint x: 309, endPoint y: 369, distance: 51.9
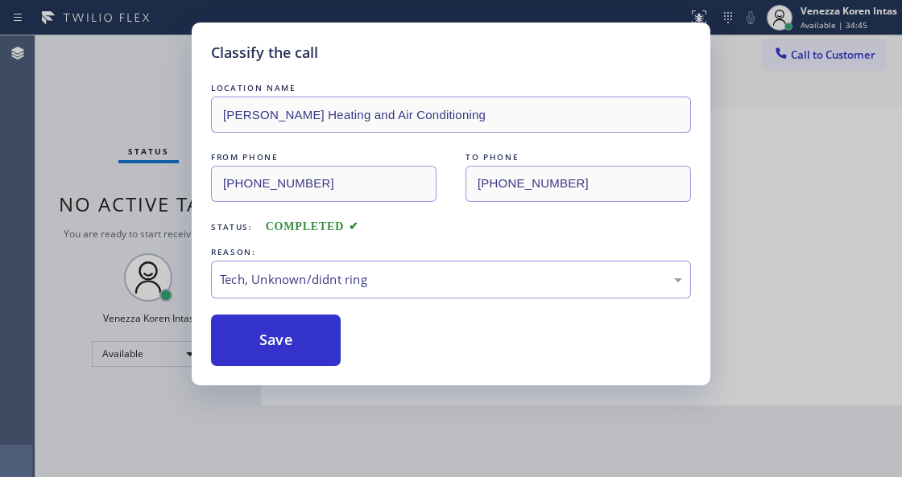
click at [309, 369] on div "Classify the call LOCATION NAME Torrey Pines Heating and Air Conditioning FROM …" at bounding box center [451, 204] width 518 height 363
click at [322, 345] on button "Save" at bounding box center [276, 341] width 130 height 52
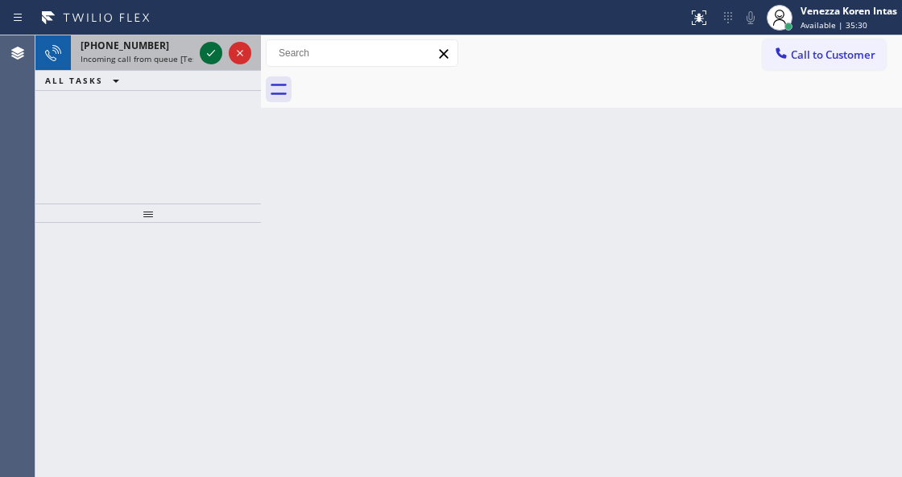
click at [202, 51] on icon at bounding box center [210, 52] width 19 height 19
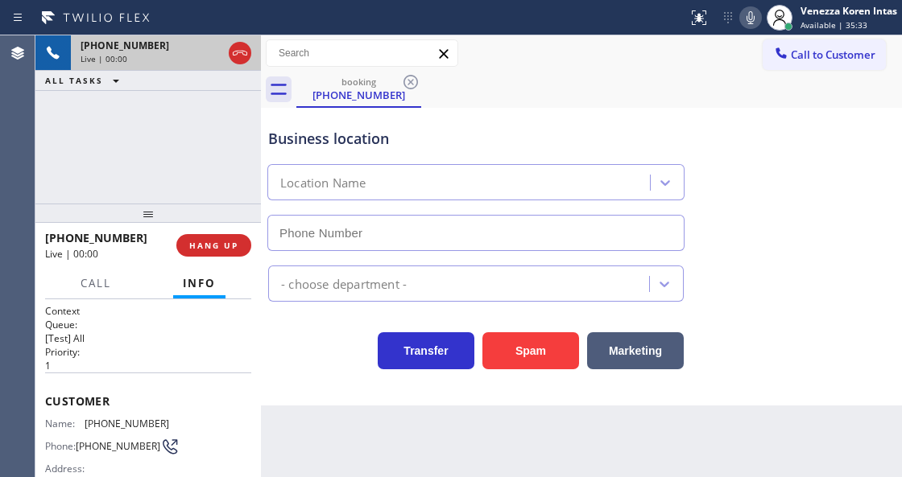
type input "[PHONE_NUMBER]"
click at [233, 56] on icon at bounding box center [239, 52] width 19 height 19
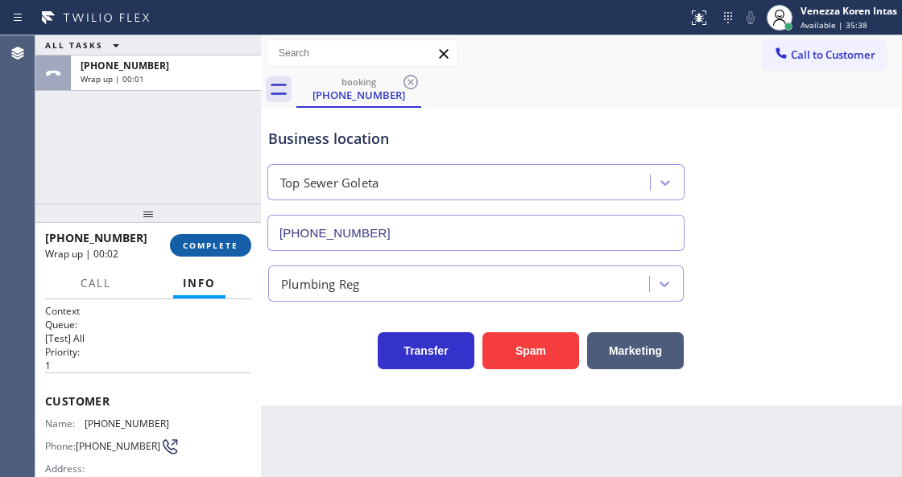
click at [224, 251] on button "COMPLETE" at bounding box center [210, 245] width 81 height 23
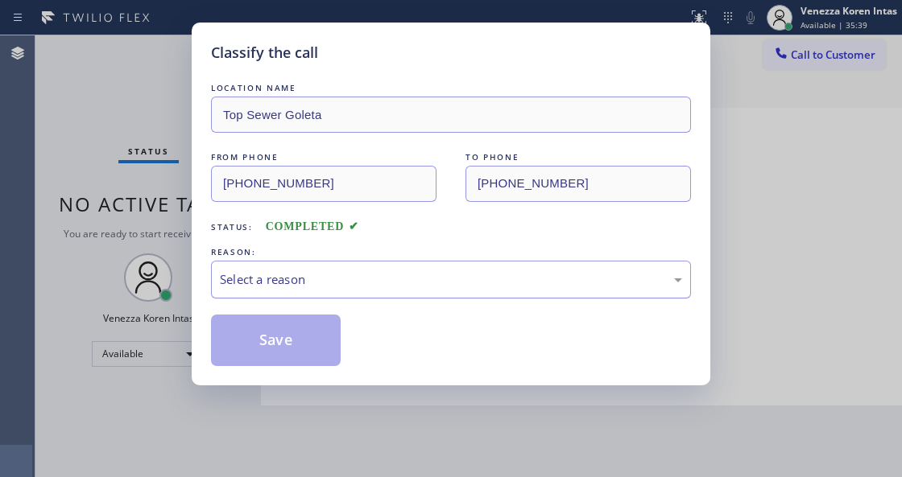
click at [399, 286] on div "Select a reason" at bounding box center [451, 279] width 462 height 19
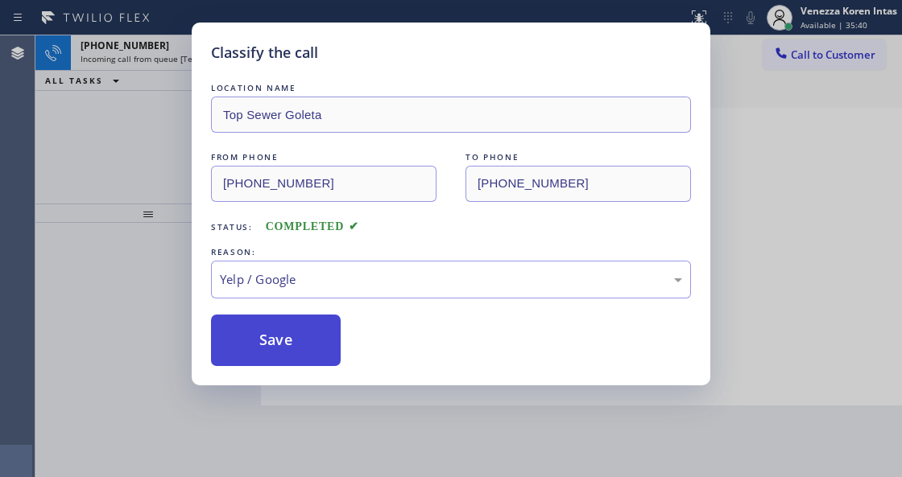
click at [307, 355] on button "Save" at bounding box center [276, 341] width 130 height 52
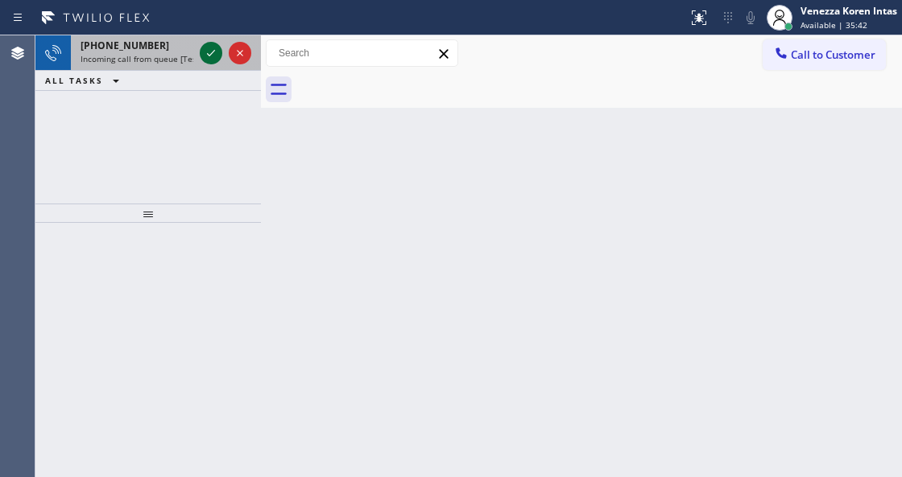
click at [210, 56] on icon at bounding box center [210, 52] width 19 height 19
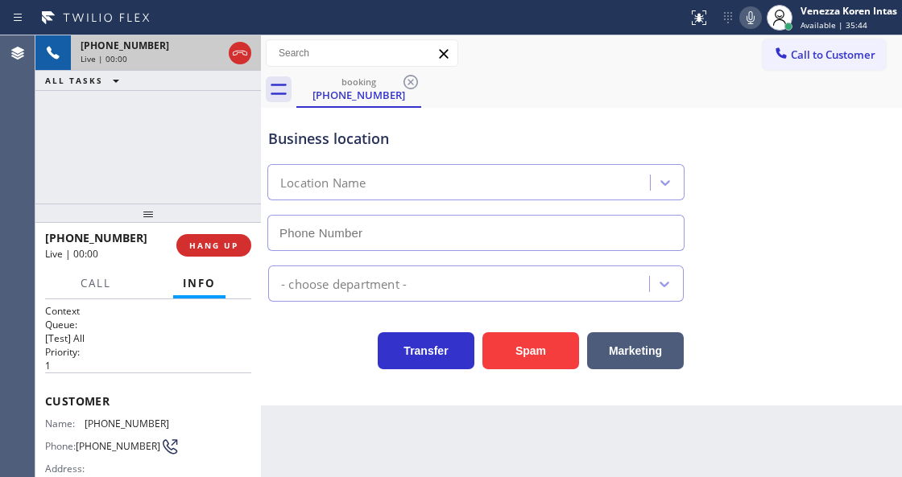
type input "[PHONE_NUMBER]"
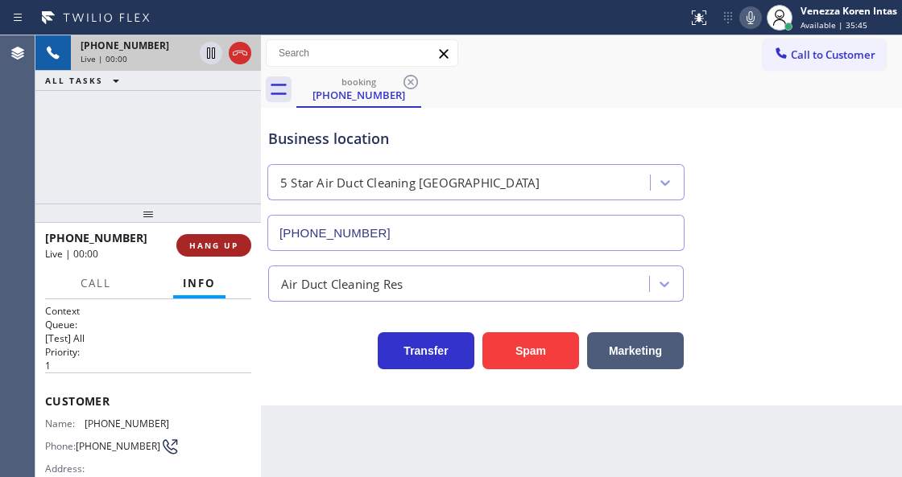
click at [196, 245] on span "HANG UP" at bounding box center [213, 245] width 49 height 11
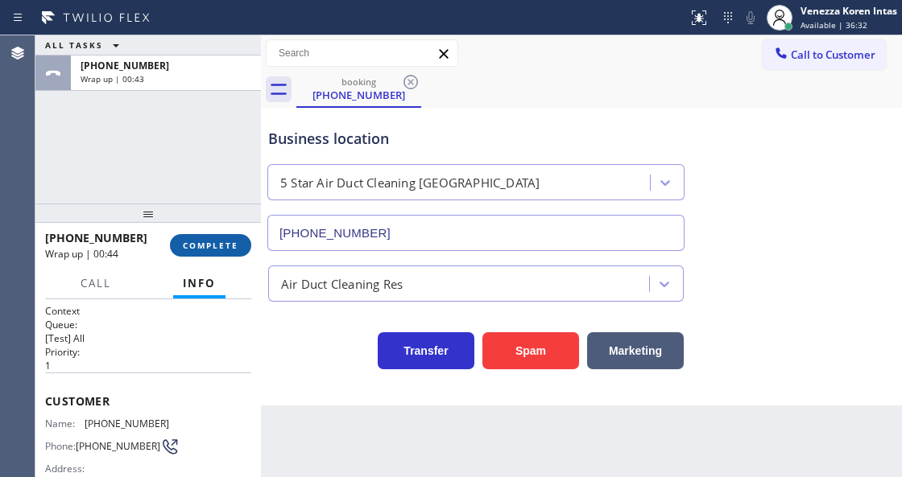
click at [196, 245] on span "COMPLETE" at bounding box center [211, 245] width 56 height 11
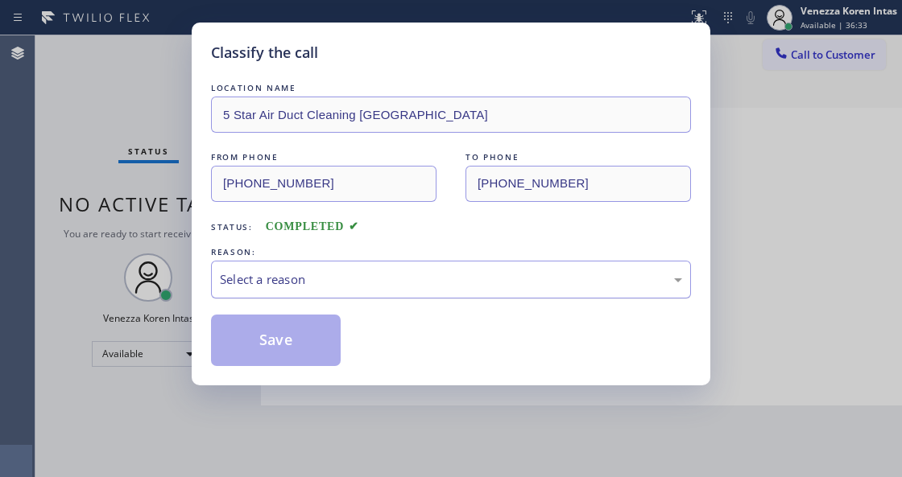
click at [323, 275] on div "Select a reason" at bounding box center [451, 279] width 462 height 19
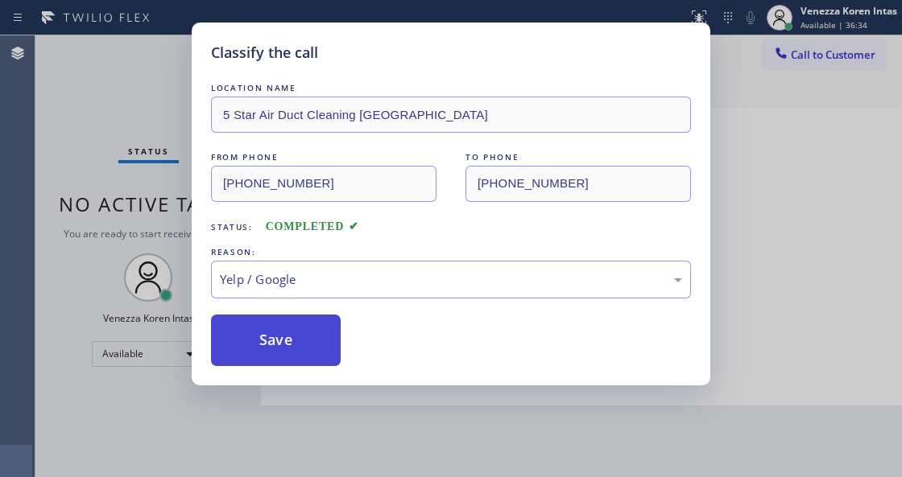
click at [297, 352] on button "Save" at bounding box center [276, 341] width 130 height 52
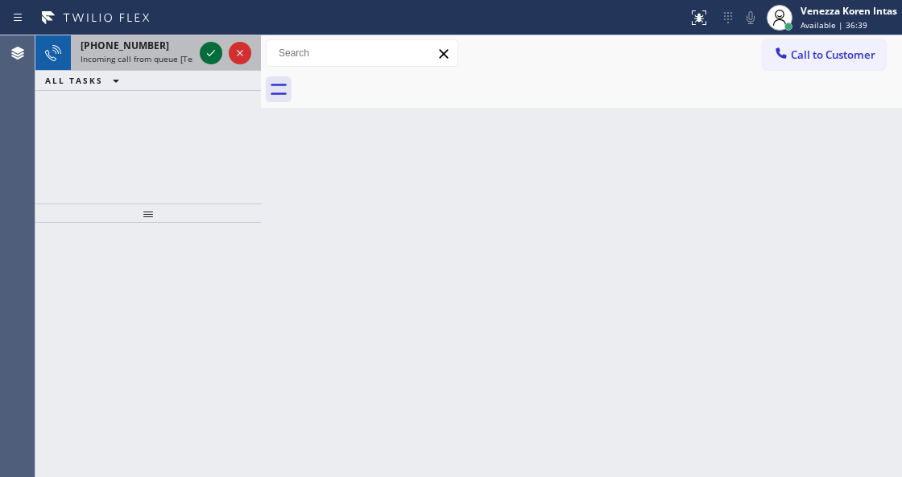
click at [204, 53] on icon at bounding box center [210, 52] width 19 height 19
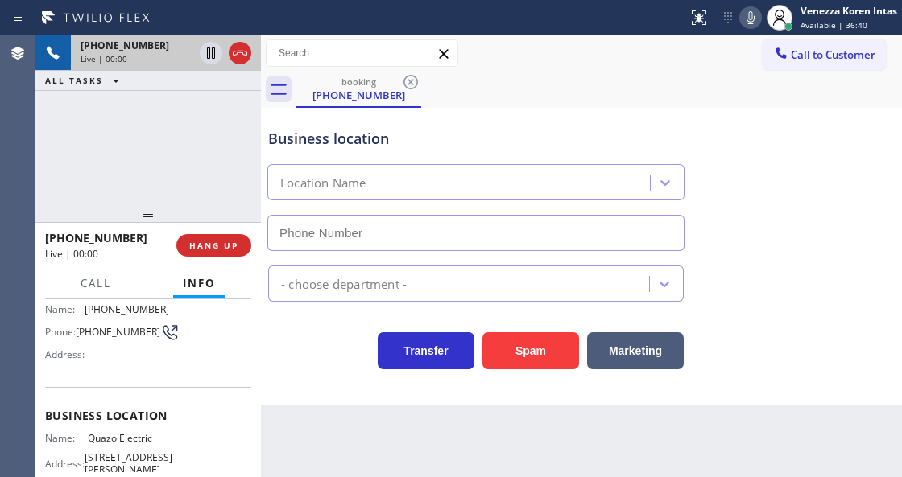
scroll to position [161, 0]
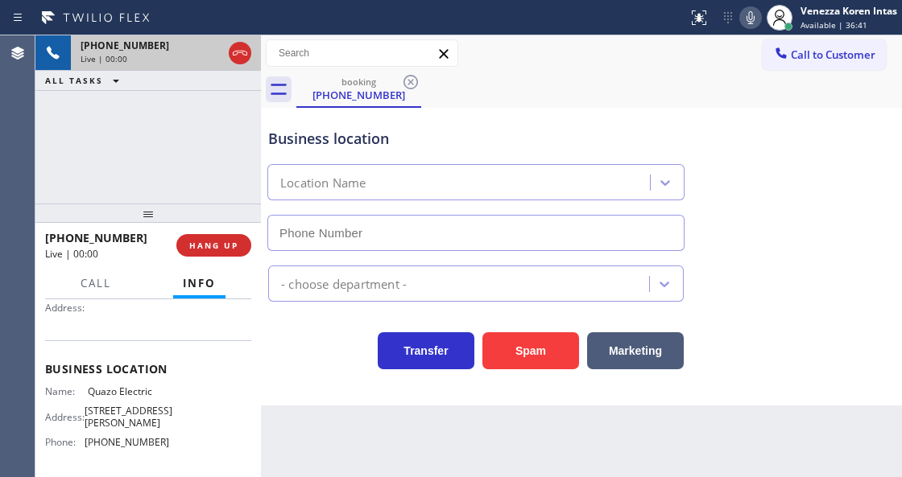
type input "[PHONE_NUMBER]"
drag, startPoint x: 245, startPoint y: 48, endPoint x: 250, endPoint y: 105, distance: 56.6
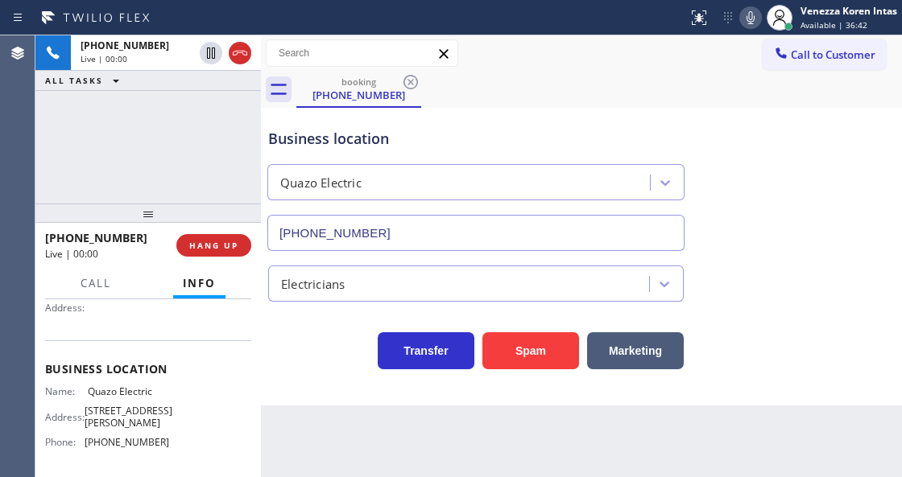
click at [245, 48] on icon at bounding box center [239, 52] width 19 height 19
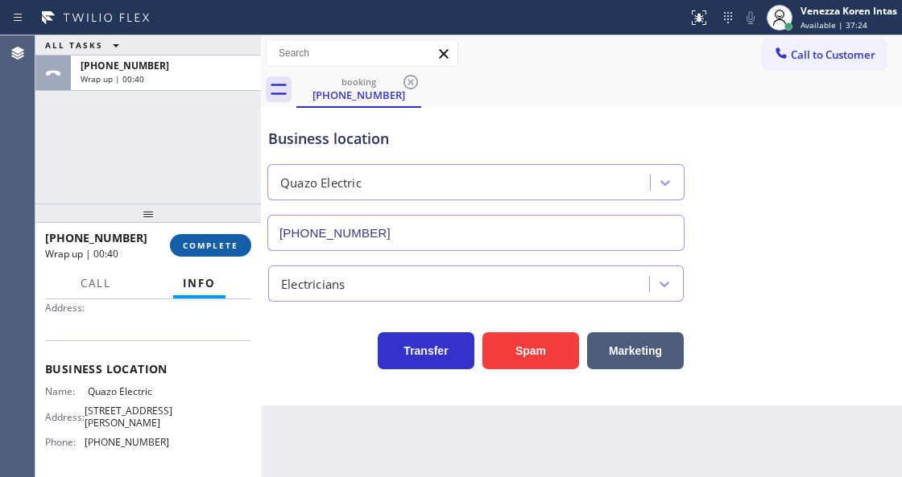
click at [217, 246] on span "COMPLETE" at bounding box center [211, 245] width 56 height 11
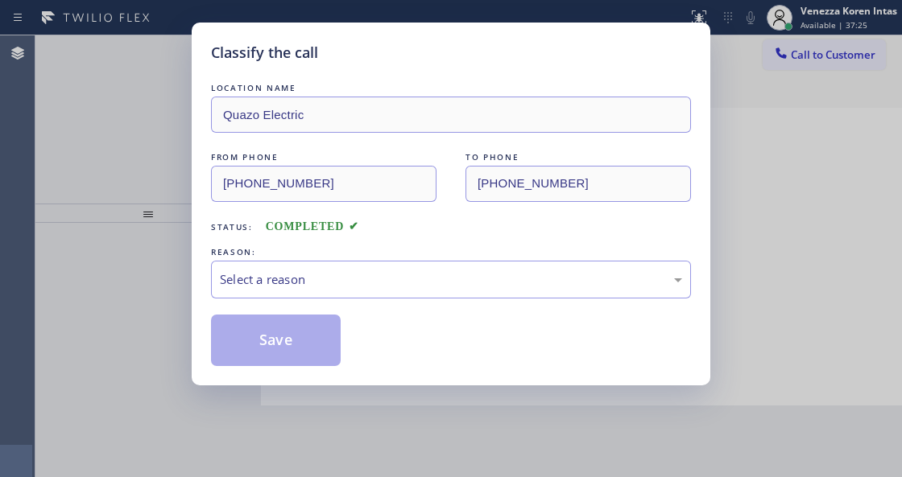
click at [364, 288] on div "Select a reason" at bounding box center [451, 279] width 462 height 19
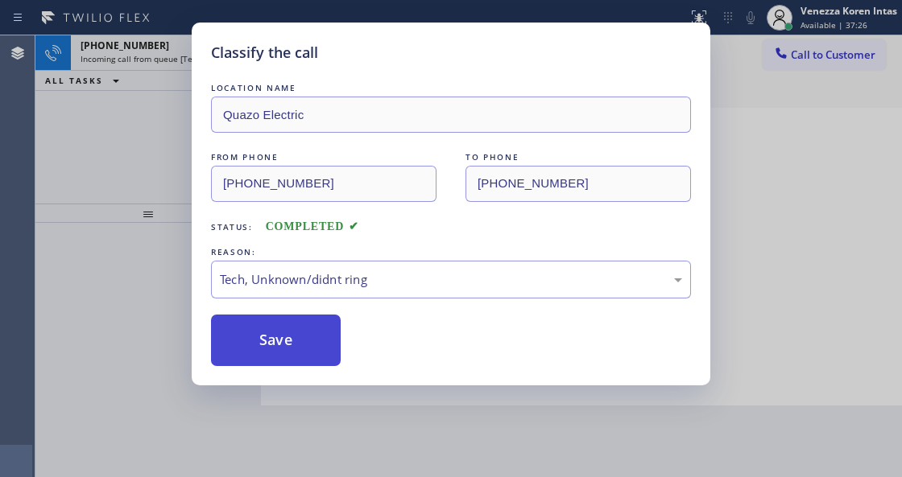
click at [309, 334] on button "Save" at bounding box center [276, 341] width 130 height 52
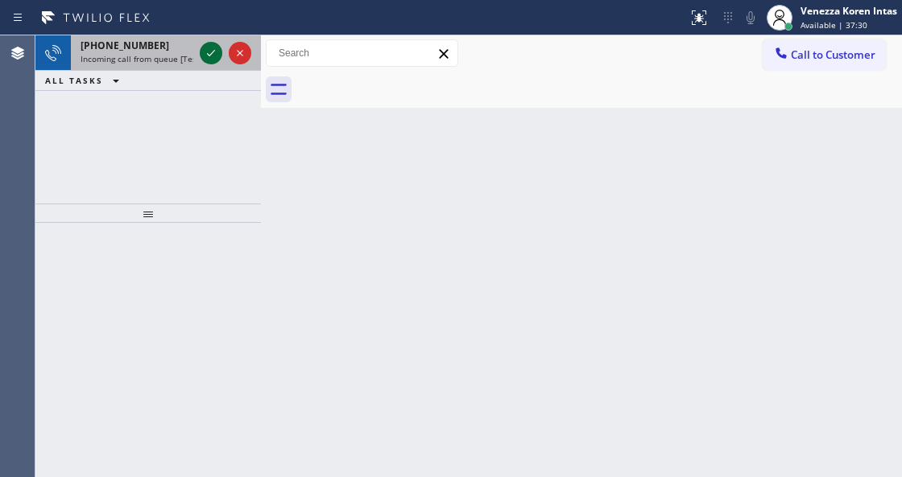
click at [212, 58] on icon at bounding box center [210, 52] width 19 height 19
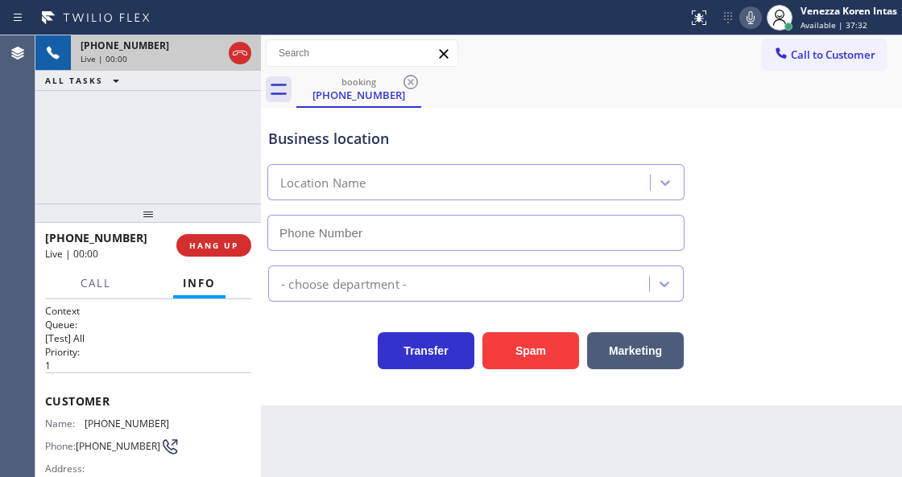
type input "[PHONE_NUMBER]"
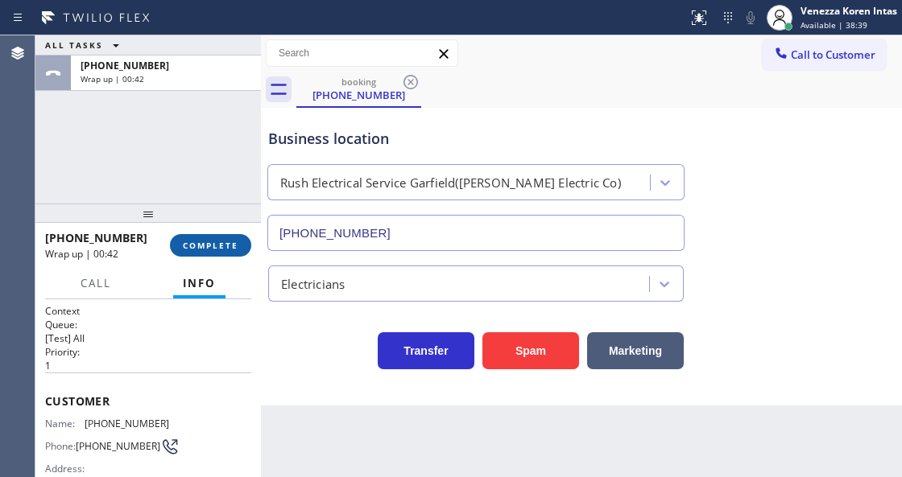
click at [204, 247] on span "COMPLETE" at bounding box center [211, 245] width 56 height 11
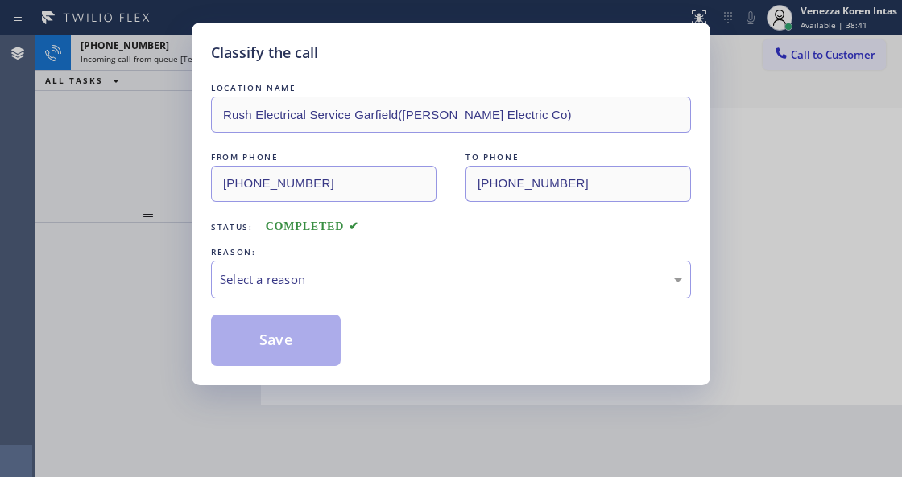
click at [393, 250] on div "REASON:" at bounding box center [451, 252] width 480 height 17
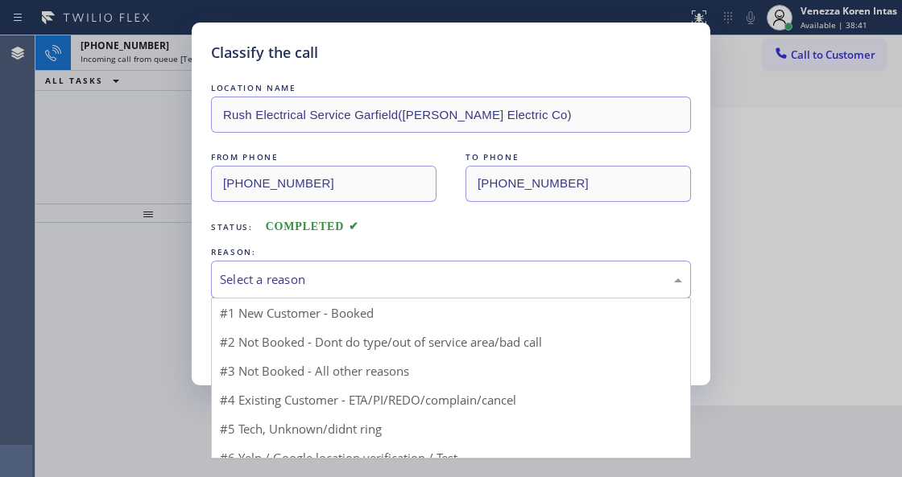
click at [393, 267] on div "Select a reason" at bounding box center [451, 280] width 480 height 38
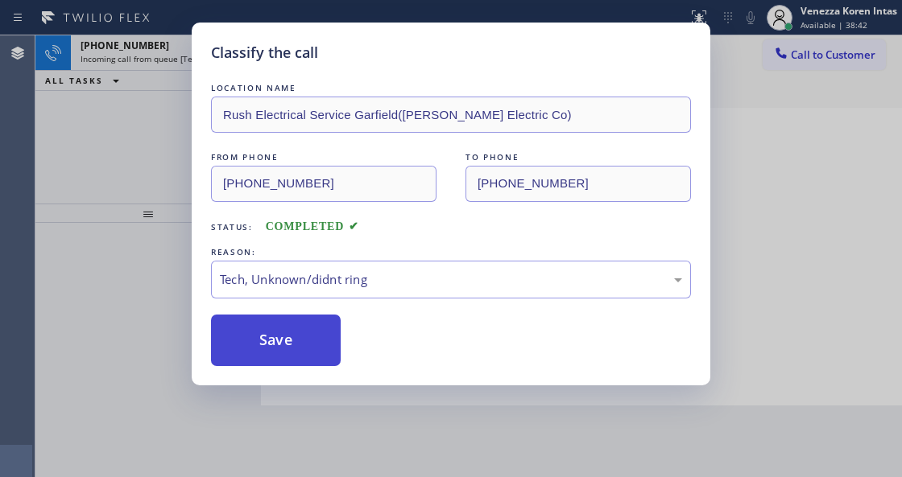
click at [293, 332] on button "Save" at bounding box center [276, 341] width 130 height 52
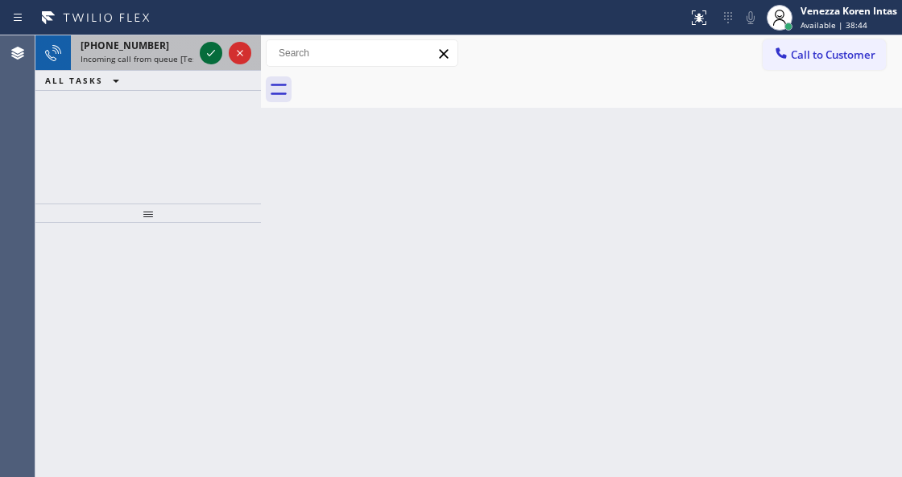
click at [214, 53] on icon at bounding box center [210, 52] width 19 height 19
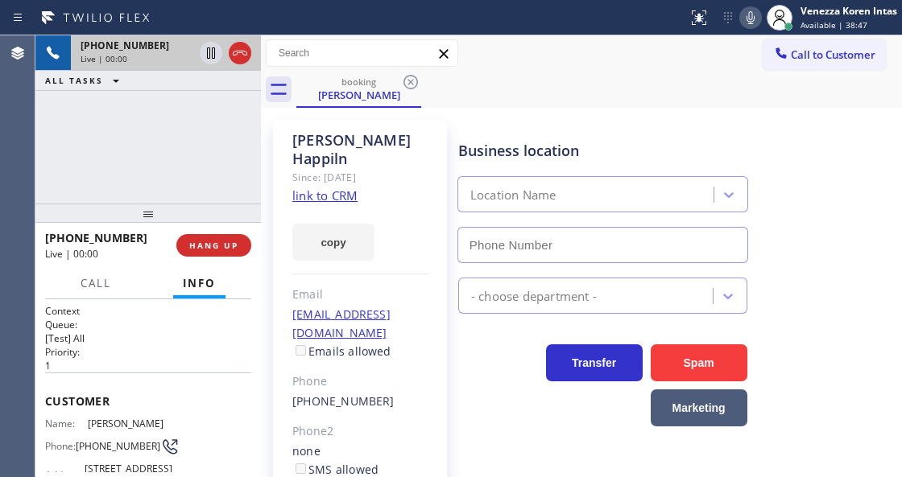
type input "[PHONE_NUMBER]"
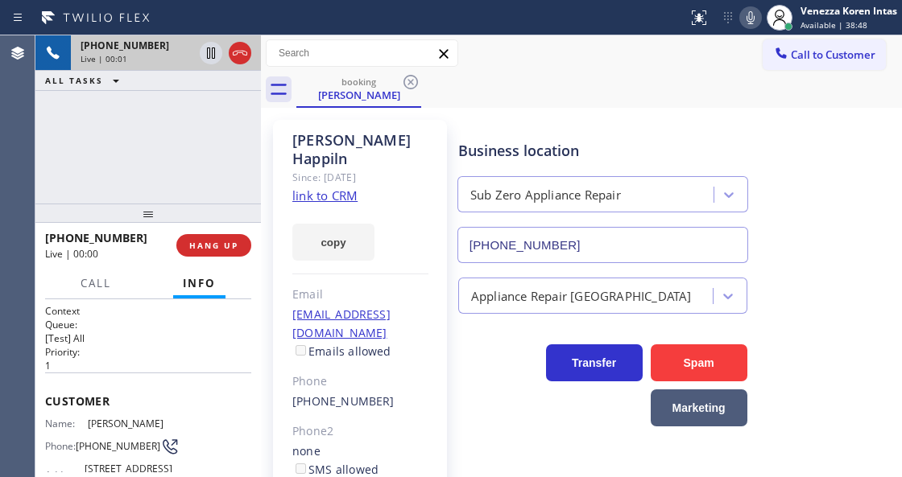
click at [210, 142] on div "+13102669094 Live | 00:01 ALL TASKS ALL TASKS ACTIVE TASKS TASKS IN WRAP UP" at bounding box center [147, 119] width 225 height 168
click at [332, 188] on link "link to CRM" at bounding box center [324, 196] width 65 height 16
click at [816, 145] on div "Business location Sub Zero Appliance Repair (323) 940-1517" at bounding box center [676, 191] width 443 height 146
click at [555, 126] on div "Business location Sub Zero Appliance Repair (323) 940-1517" at bounding box center [602, 193] width 295 height 139
click at [842, 138] on div "Business location Sub Zero Appliance Repair (323) 940-1517" at bounding box center [676, 191] width 443 height 146
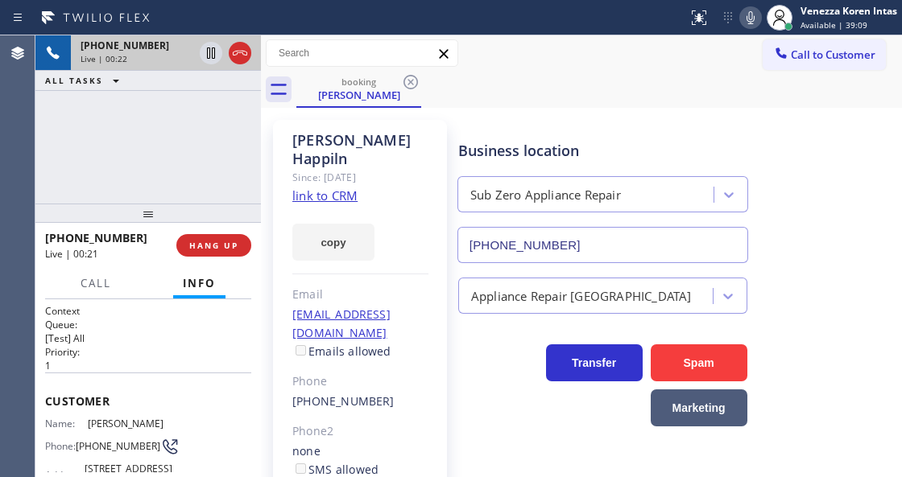
click at [663, 109] on div "Jennifer Happiln Since: 20 may 2020 link to CRM copy Email happje@gmail.com Ema…" at bounding box center [581, 387] width 641 height 559
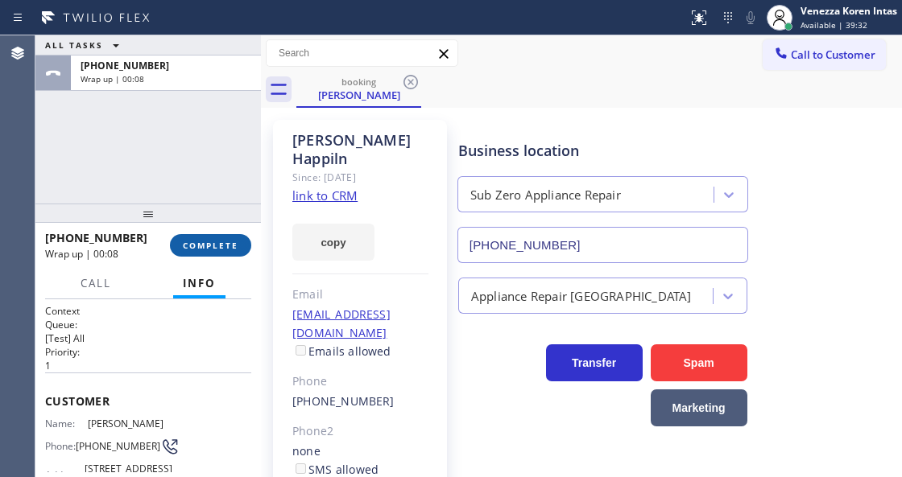
click at [224, 243] on span "COMPLETE" at bounding box center [211, 245] width 56 height 11
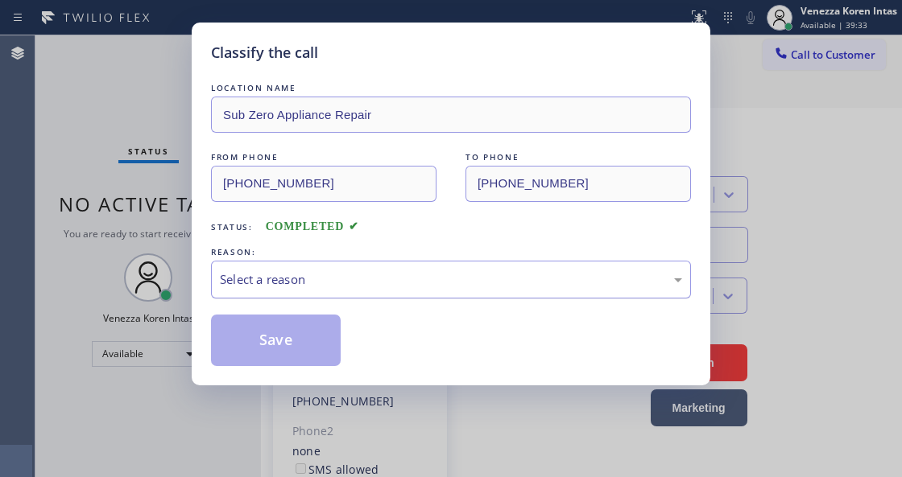
drag, startPoint x: 318, startPoint y: 275, endPoint x: 317, endPoint y: 287, distance: 11.3
click at [319, 277] on div "Select a reason" at bounding box center [451, 279] width 462 height 19
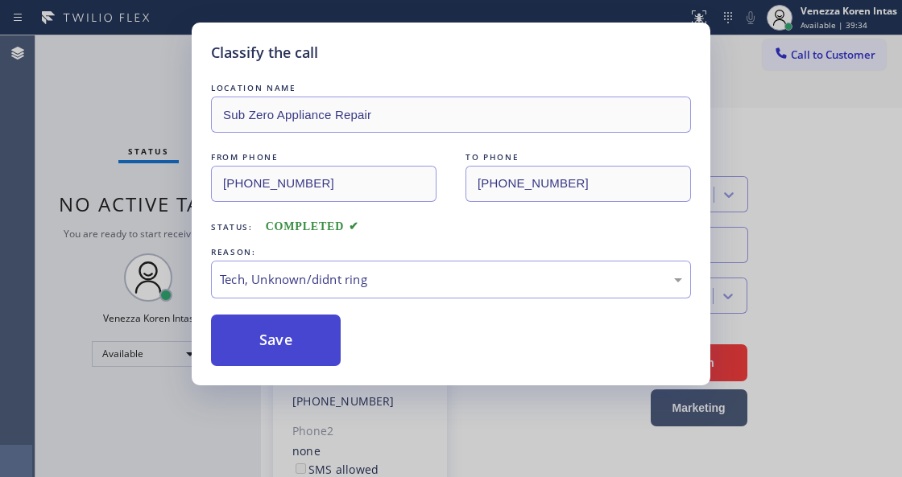
click at [293, 357] on button "Save" at bounding box center [276, 341] width 130 height 52
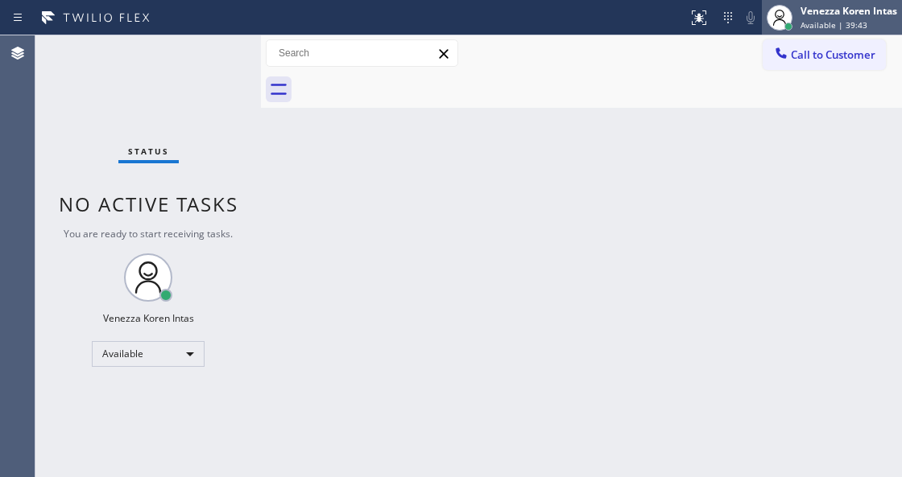
click at [827, 27] on span "Available | 39:43" at bounding box center [833, 24] width 67 height 11
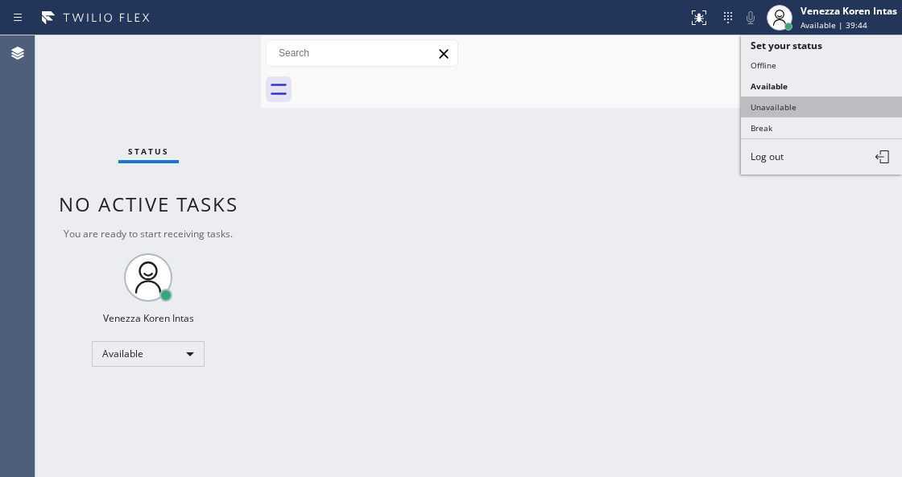
click at [813, 108] on button "Unavailable" at bounding box center [821, 107] width 161 height 21
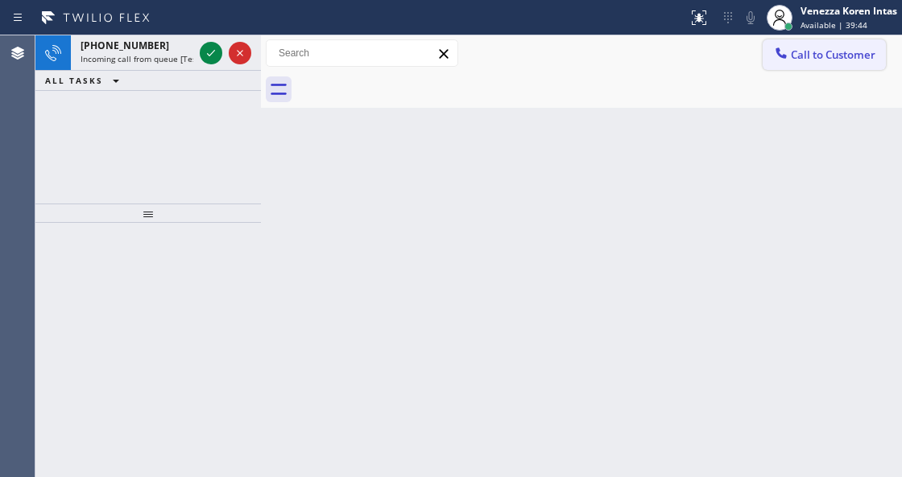
click at [810, 52] on span "Call to Customer" at bounding box center [832, 54] width 85 height 14
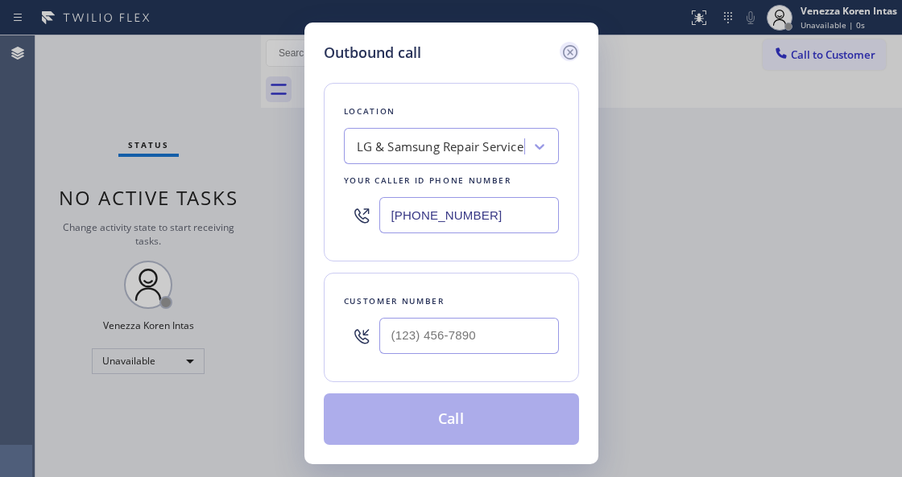
click at [565, 50] on icon at bounding box center [569, 52] width 19 height 19
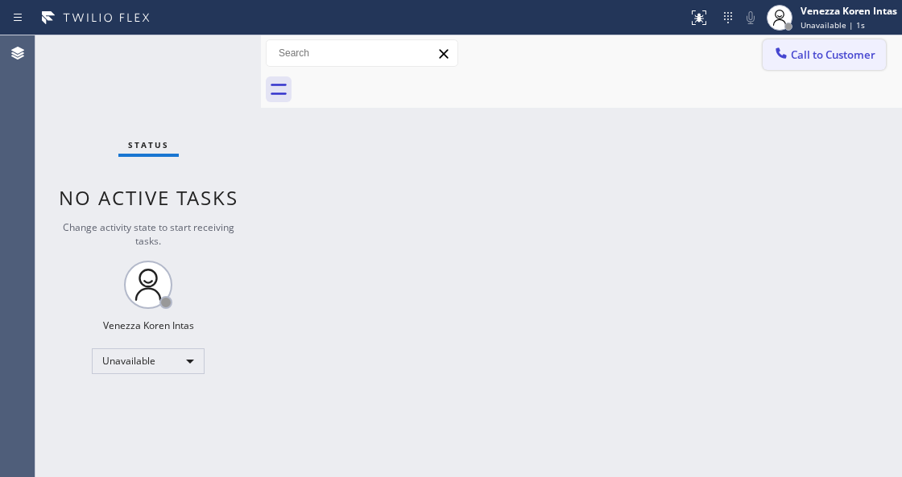
click at [840, 61] on span "Call to Customer" at bounding box center [832, 54] width 85 height 14
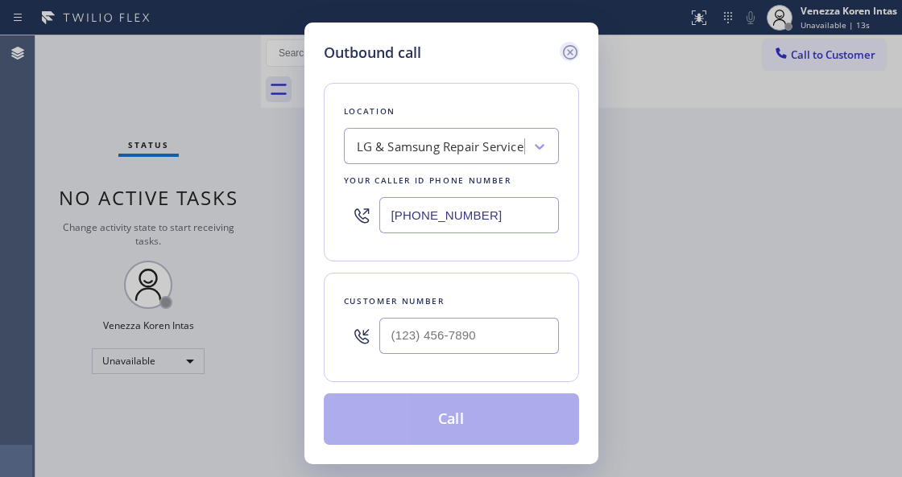
click at [572, 48] on icon at bounding box center [569, 52] width 19 height 19
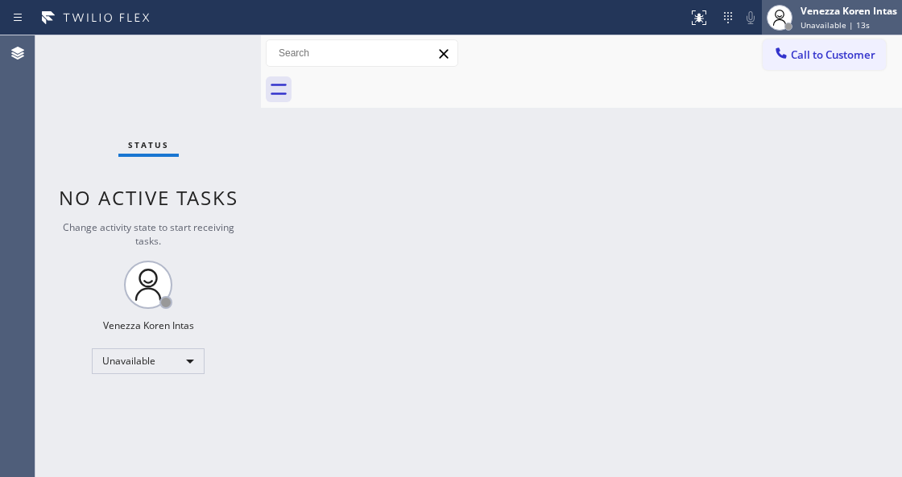
click at [869, 18] on div "Venezza Koren Intas Unavailable | 13s" at bounding box center [849, 17] width 105 height 28
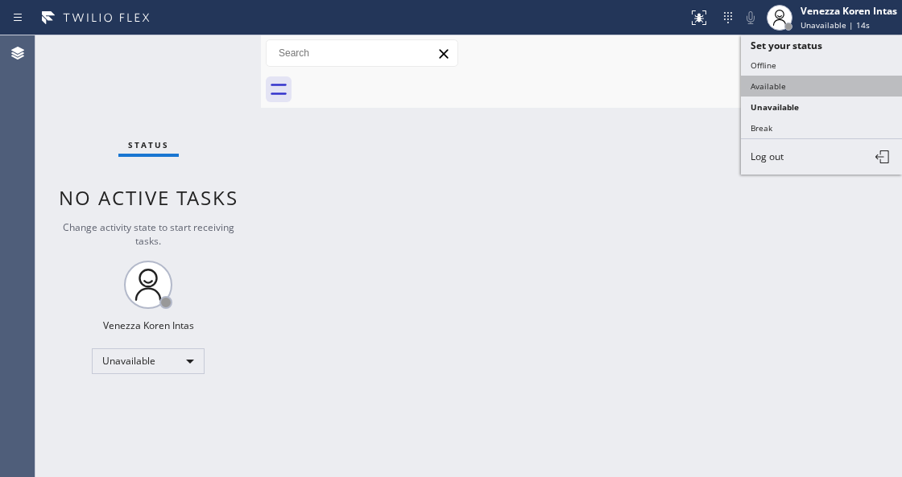
click at [844, 80] on button "Available" at bounding box center [821, 86] width 161 height 21
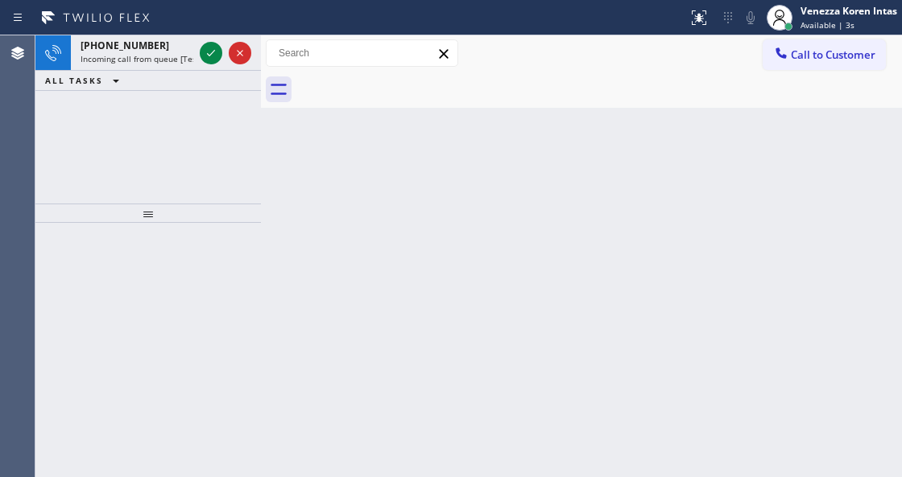
click at [538, 152] on div "Back to Dashboard Change Sender ID Customers Technicians Select a contact Outbo…" at bounding box center [581, 256] width 641 height 442
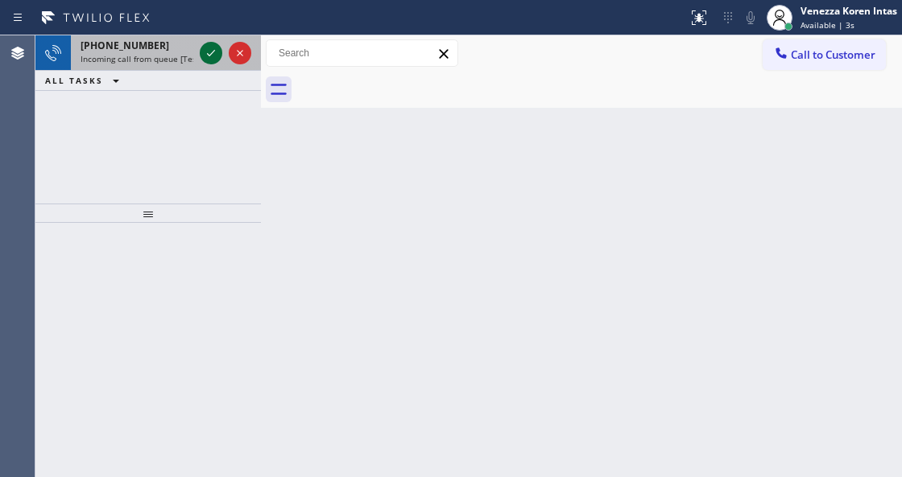
click at [212, 58] on icon at bounding box center [210, 52] width 19 height 19
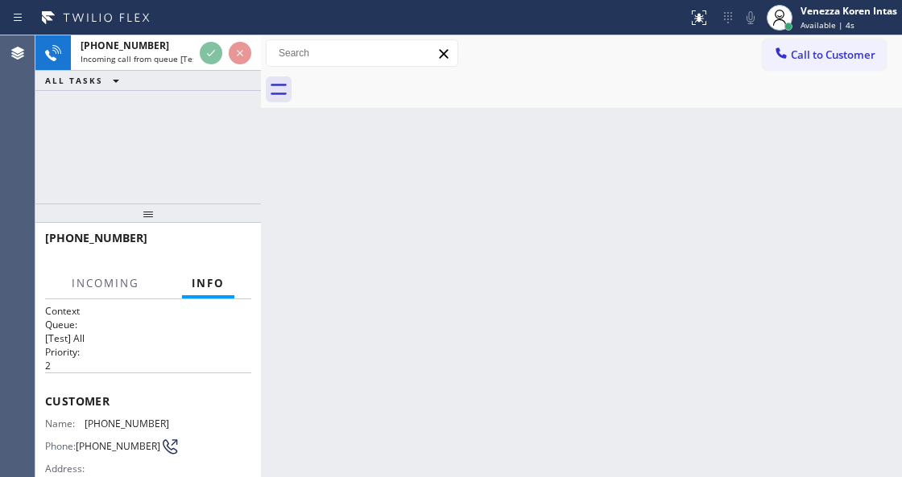
scroll to position [214, 0]
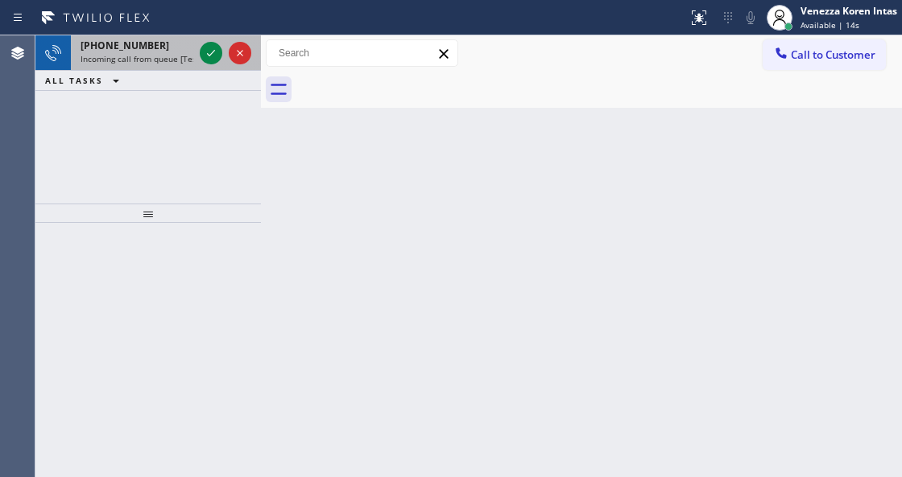
click at [164, 46] on div "+14806272519" at bounding box center [136, 46] width 113 height 14
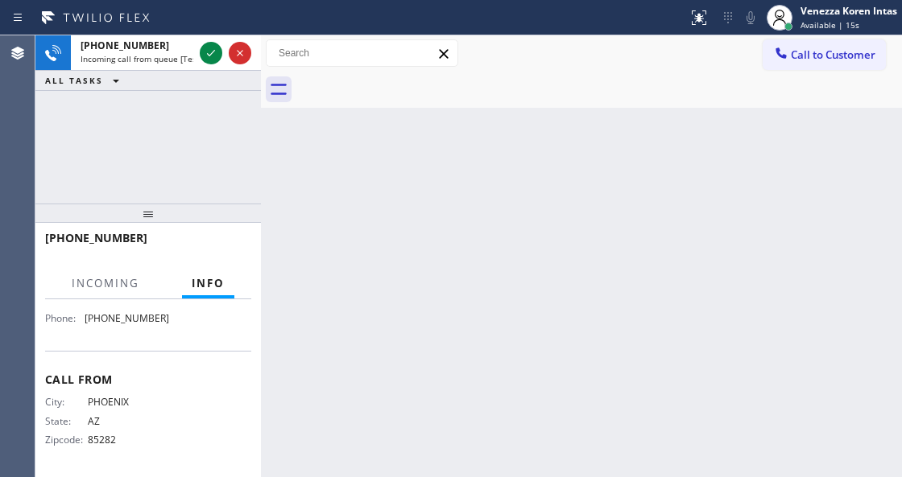
scroll to position [285, 0]
click at [826, 22] on span "Available | 17s" at bounding box center [829, 24] width 59 height 11
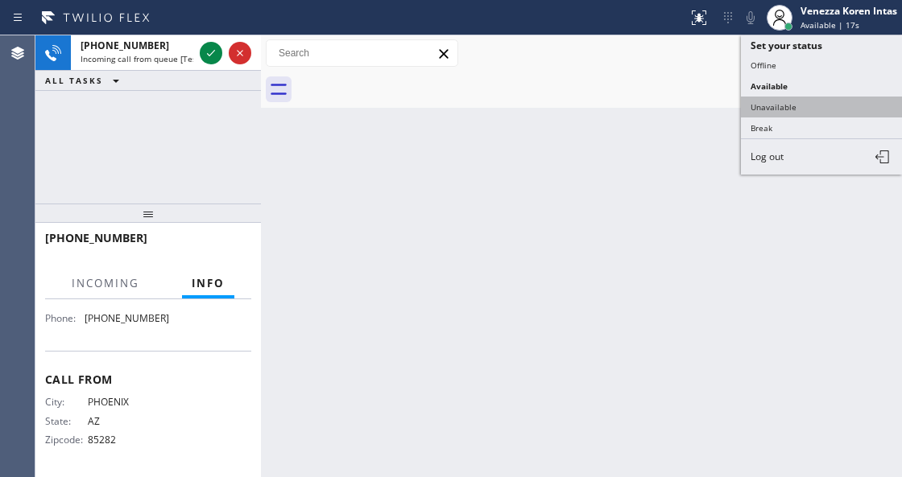
click at [790, 111] on button "Unavailable" at bounding box center [821, 107] width 161 height 21
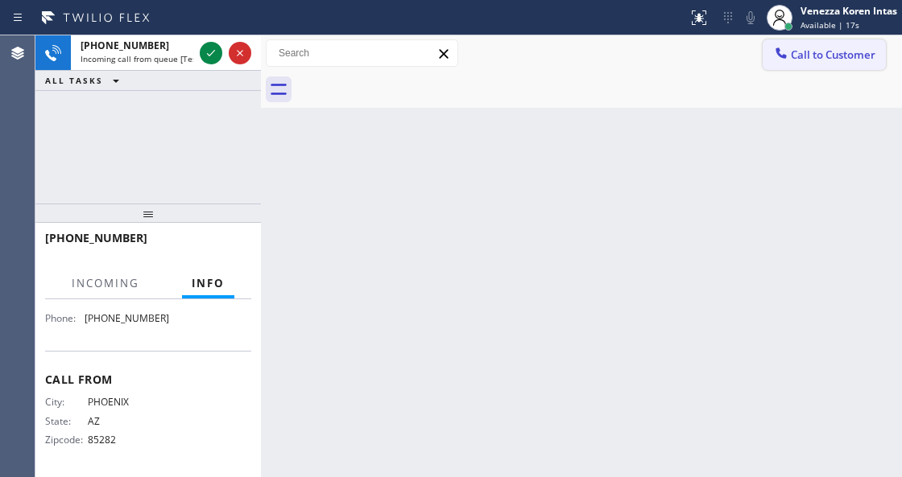
click at [797, 47] on span "Call to Customer" at bounding box center [832, 54] width 85 height 14
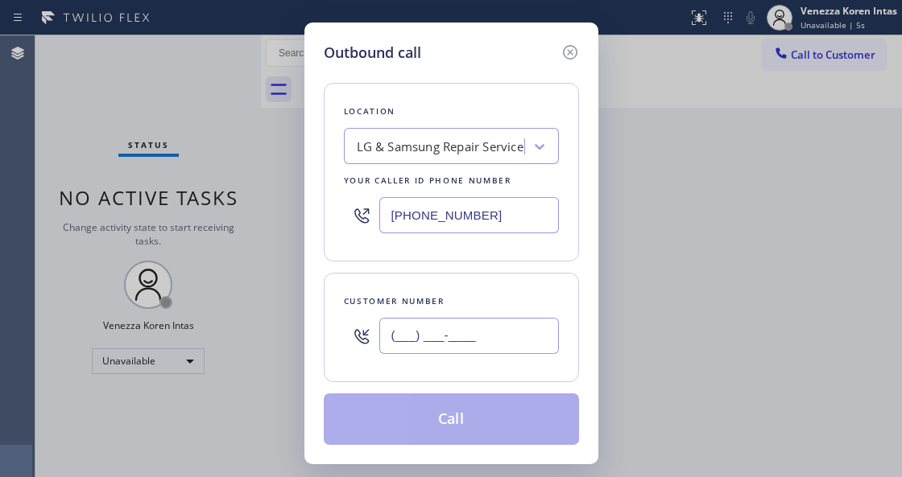
click at [419, 351] on input "(___) ___-____" at bounding box center [468, 336] width 179 height 36
paste input "310) 266-9094"
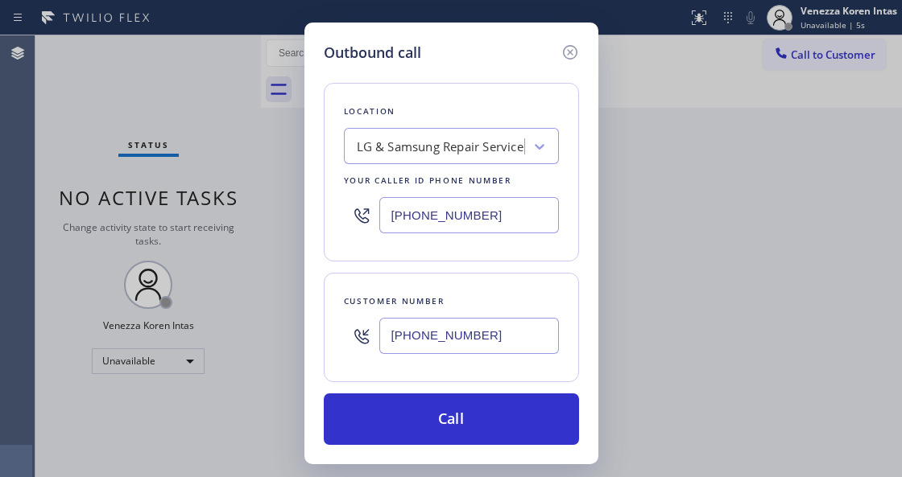
type input "[PHONE_NUMBER]"
drag, startPoint x: 496, startPoint y: 219, endPoint x: 220, endPoint y: 147, distance: 285.2
click at [258, 166] on div "Outbound call Location LG & Samsung Repair Service Your caller id phone number …" at bounding box center [451, 238] width 902 height 477
paste input "323) 940-1517"
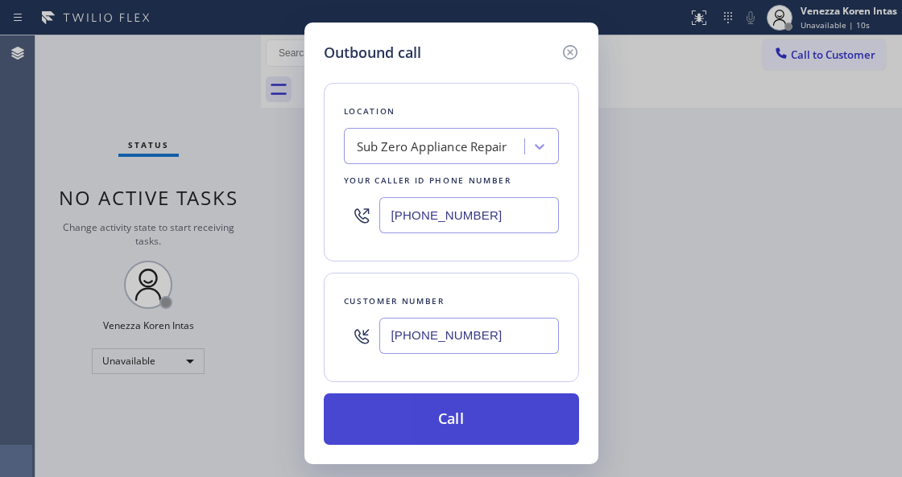
type input "[PHONE_NUMBER]"
click at [446, 412] on button "Call" at bounding box center [451, 420] width 255 height 52
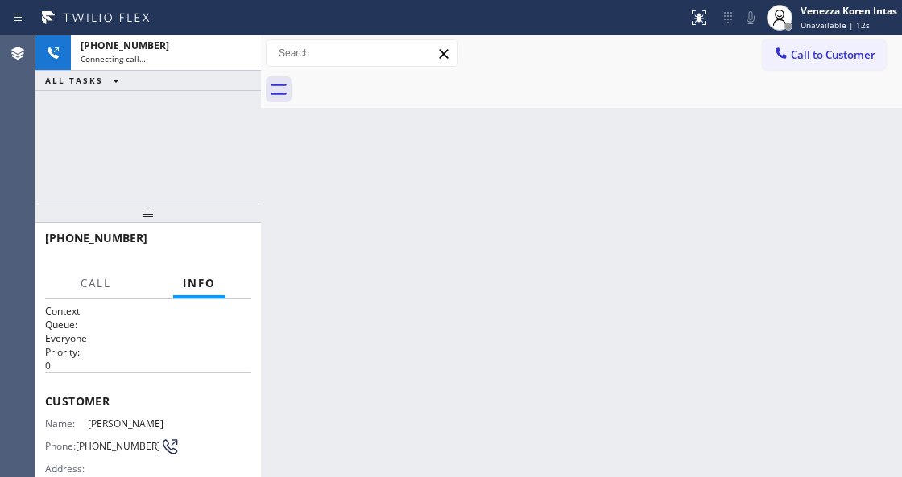
drag, startPoint x: 451, startPoint y: 355, endPoint x: 382, endPoint y: 475, distance: 138.5
click at [448, 361] on div "Back to Dashboard Change Sender ID Customers Technicians Select a contact Outbo…" at bounding box center [581, 256] width 641 height 442
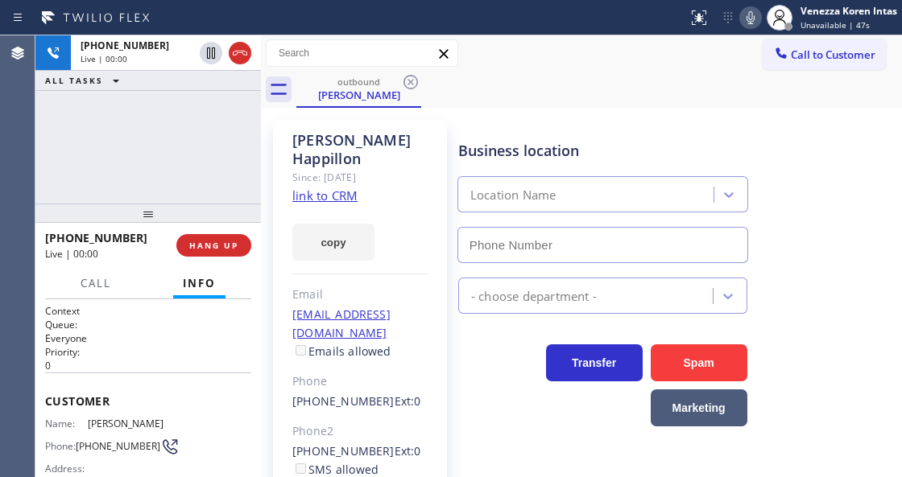
type input "[PHONE_NUMBER]"
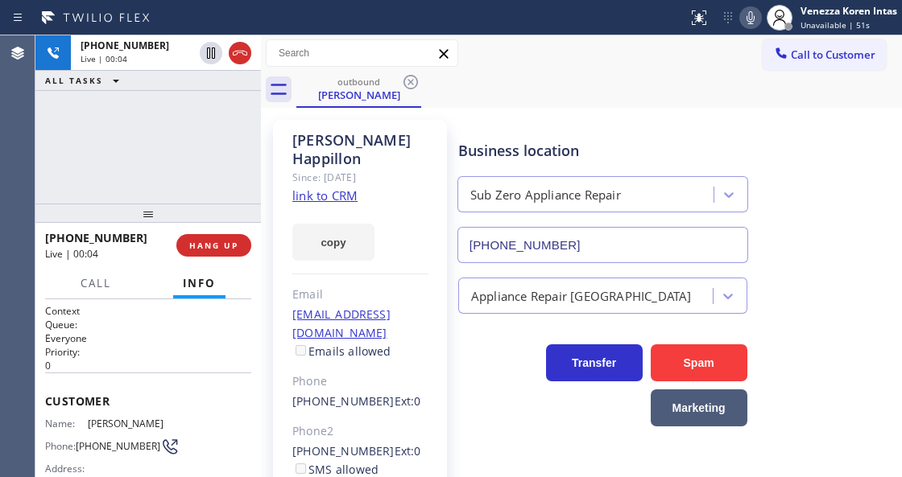
click at [563, 130] on div "Business location Sub Zero Appliance Repair (323) 940-1517" at bounding box center [602, 193] width 295 height 139
click at [563, 153] on div "Business location" at bounding box center [602, 151] width 289 height 22
click at [509, 122] on div "Business location Sub Zero Appliance Repair (323) 940-1517" at bounding box center [676, 191] width 443 height 146
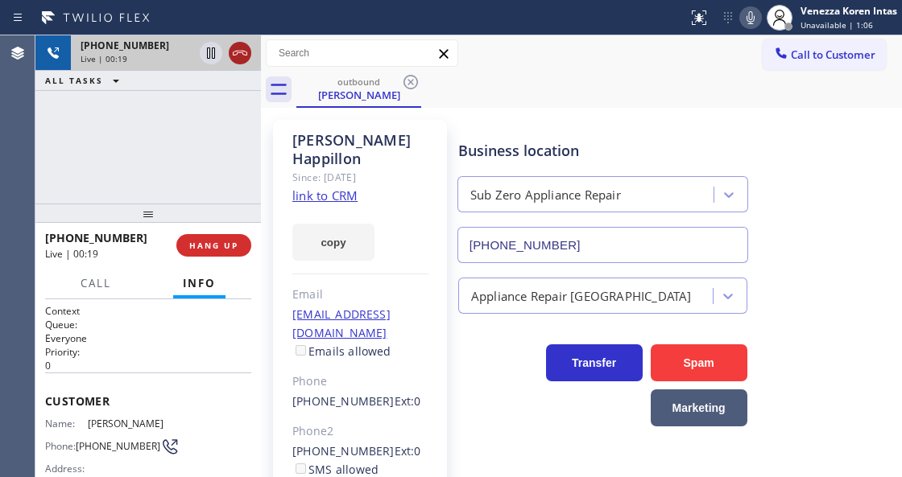
click at [241, 56] on icon at bounding box center [239, 52] width 19 height 19
drag, startPoint x: 225, startPoint y: 239, endPoint x: 441, endPoint y: 265, distance: 218.0
click at [229, 240] on button "HANG UP" at bounding box center [213, 245] width 75 height 23
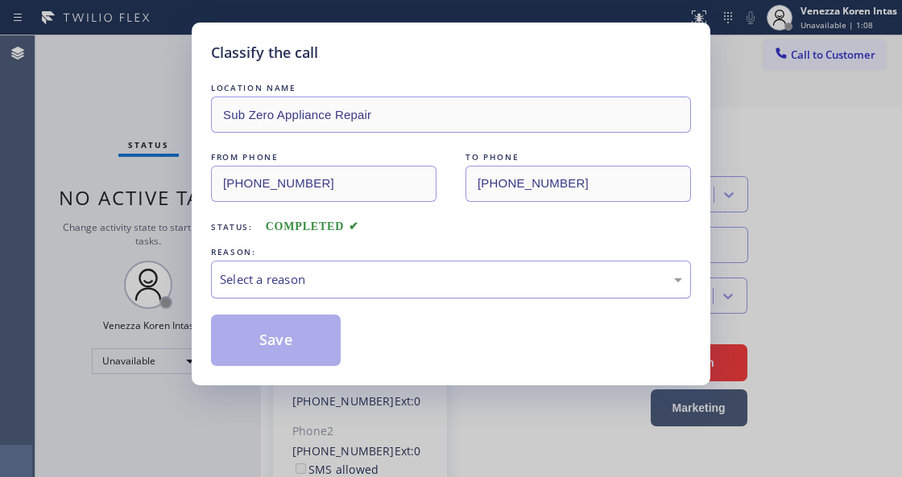
click at [393, 279] on div "Select a reason" at bounding box center [451, 279] width 462 height 19
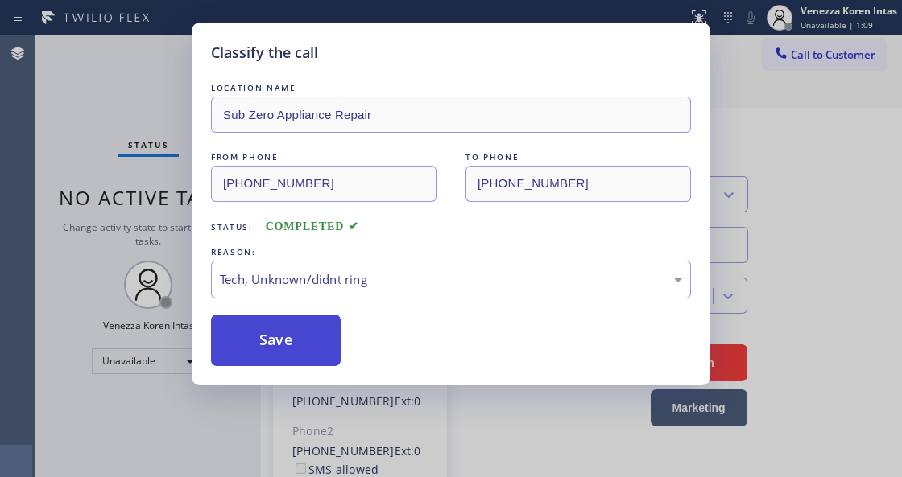
click at [307, 327] on button "Save" at bounding box center [276, 341] width 130 height 52
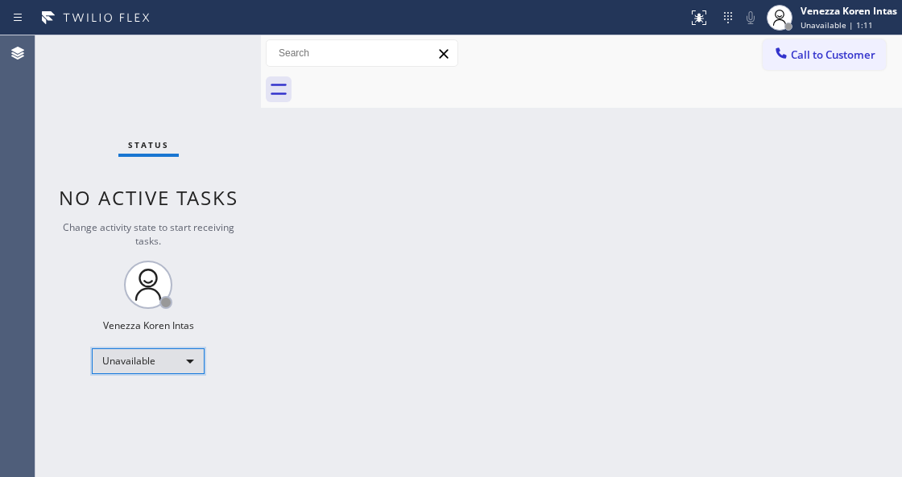
click at [175, 365] on div "Unavailable" at bounding box center [148, 362] width 113 height 26
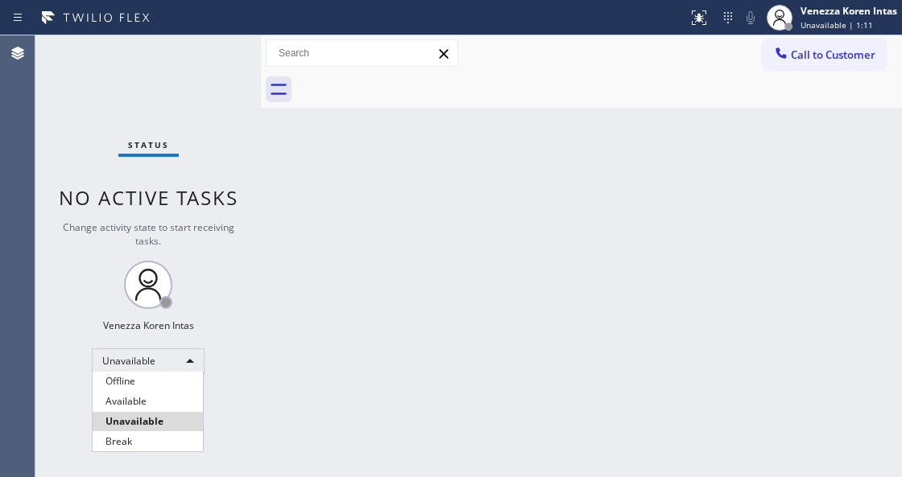
drag, startPoint x: 131, startPoint y: 399, endPoint x: 312, endPoint y: 343, distance: 189.7
click at [131, 399] on li "Available" at bounding box center [148, 401] width 110 height 19
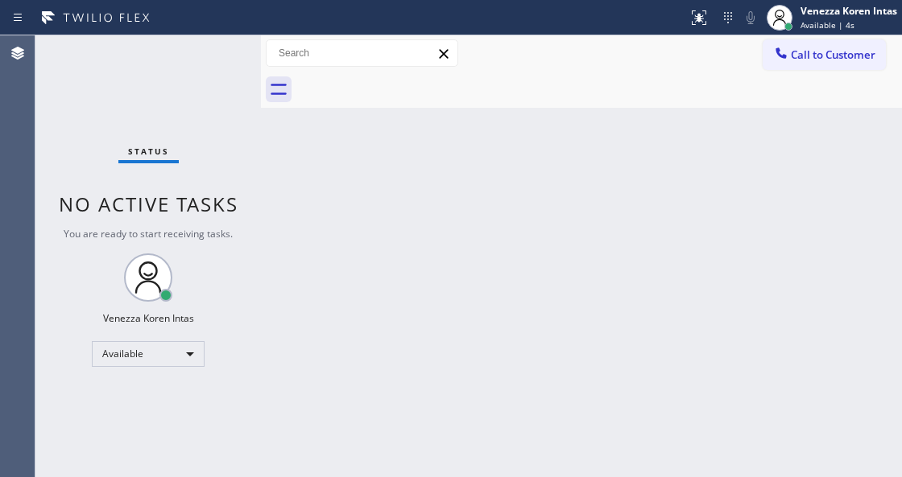
click at [241, 115] on div "Status No active tasks You are ready to start receiving tasks. Venezza Koren In…" at bounding box center [147, 256] width 225 height 442
click at [243, 56] on div "Status No active tasks You are ready to start receiving tasks. Venezza Koren In…" at bounding box center [147, 256] width 225 height 442
click at [204, 56] on div "Status No active tasks You are ready to start receiving tasks. Venezza Koren In…" at bounding box center [147, 256] width 225 height 442
click at [212, 56] on div "Status No active tasks You are ready to start receiving tasks. Venezza Koren In…" at bounding box center [147, 256] width 225 height 442
click at [220, 55] on div "Status No active tasks You are ready to start receiving tasks. Venezza Koren In…" at bounding box center [147, 256] width 225 height 442
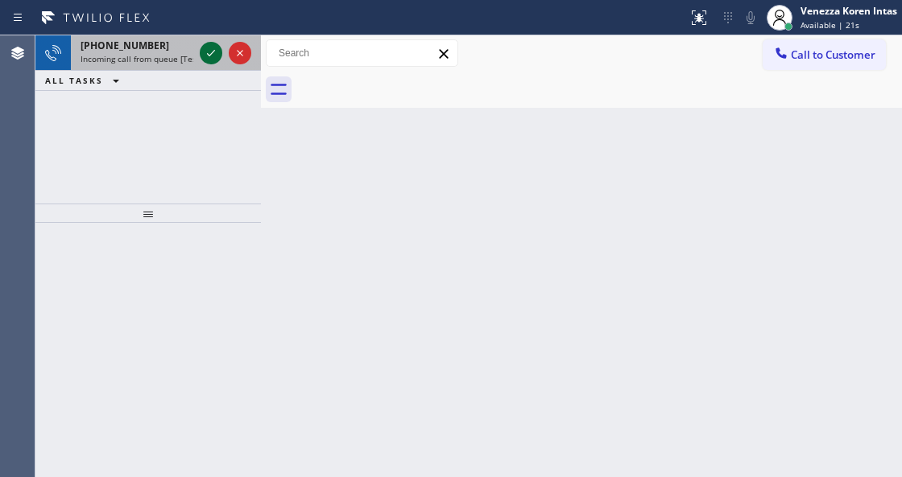
click at [214, 55] on icon at bounding box center [210, 52] width 19 height 19
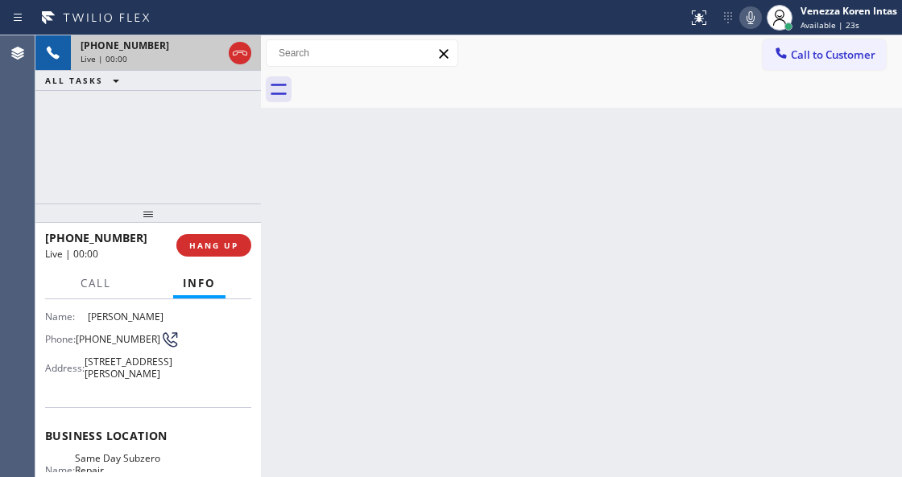
scroll to position [161, 0]
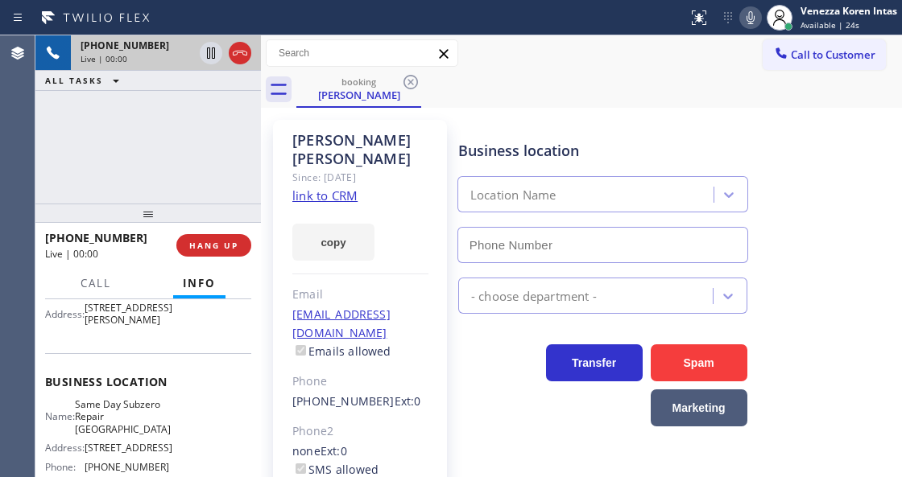
type input "[PHONE_NUMBER]"
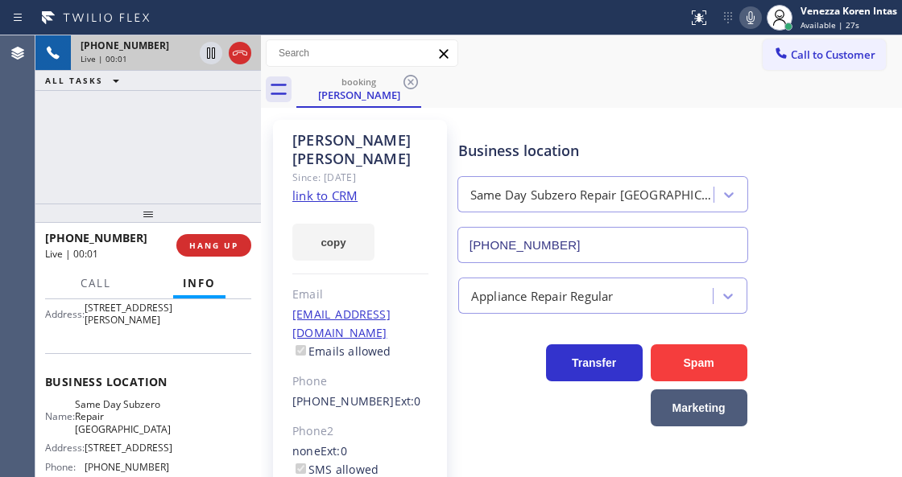
click at [349, 188] on link "link to CRM" at bounding box center [324, 196] width 65 height 16
click at [243, 54] on icon at bounding box center [240, 53] width 14 height 5
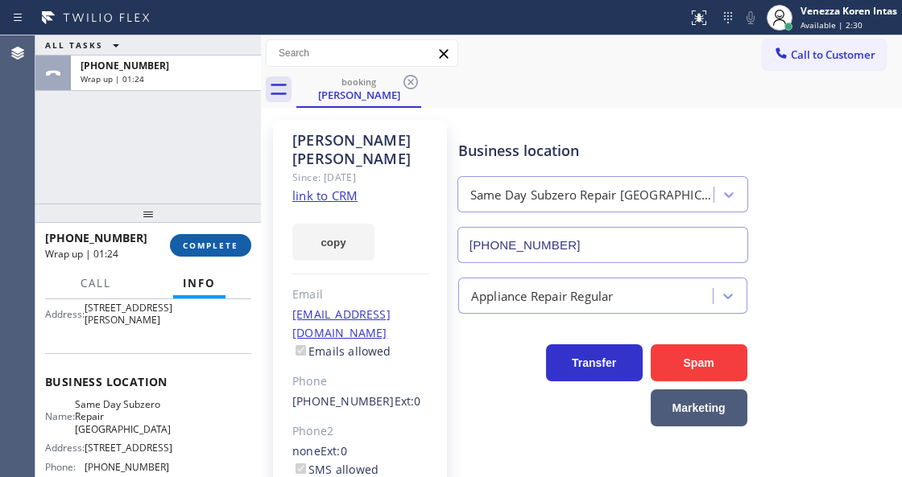
click at [219, 246] on span "COMPLETE" at bounding box center [211, 245] width 56 height 11
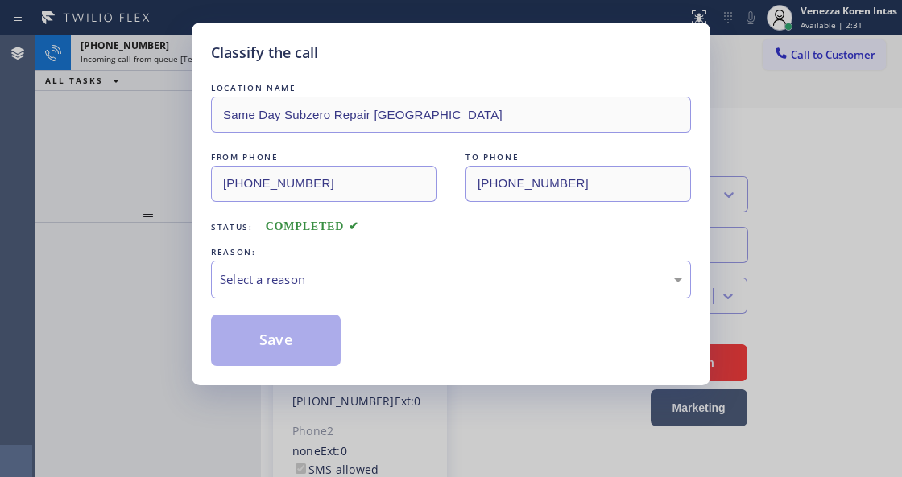
click at [412, 278] on div "Select a reason" at bounding box center [451, 279] width 462 height 19
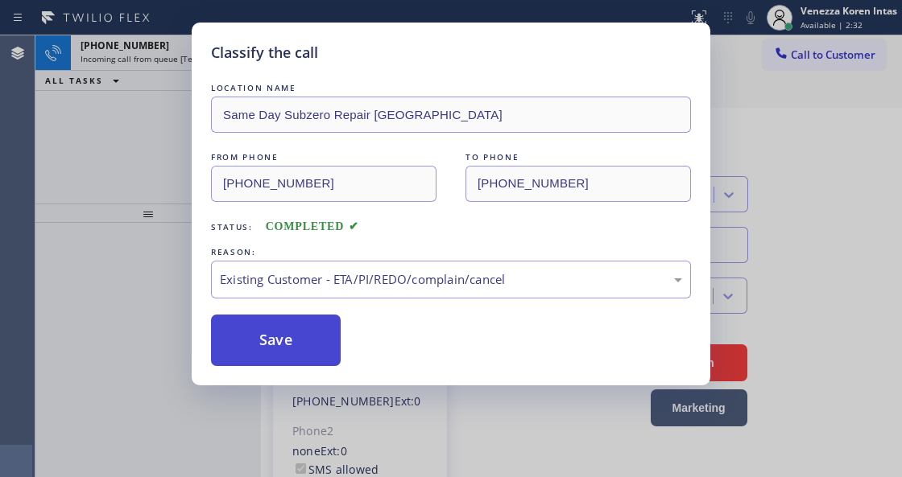
click at [291, 336] on button "Save" at bounding box center [276, 341] width 130 height 52
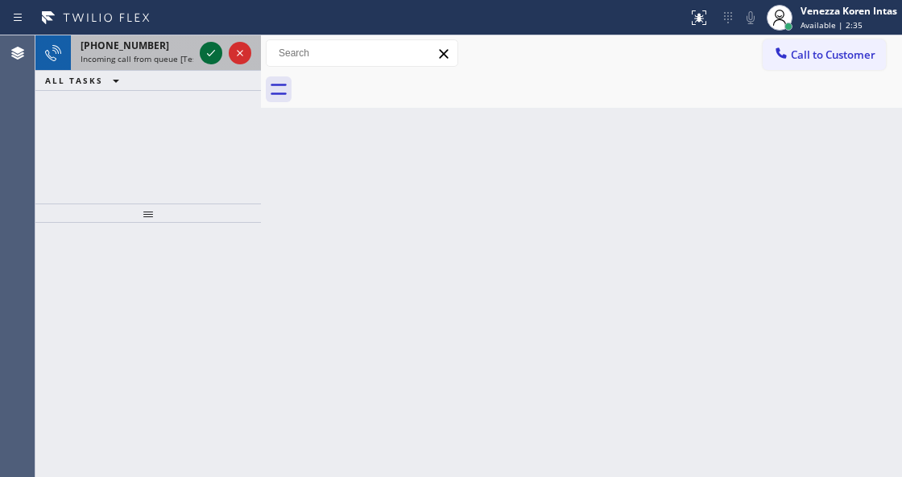
click at [212, 52] on icon at bounding box center [210, 52] width 19 height 19
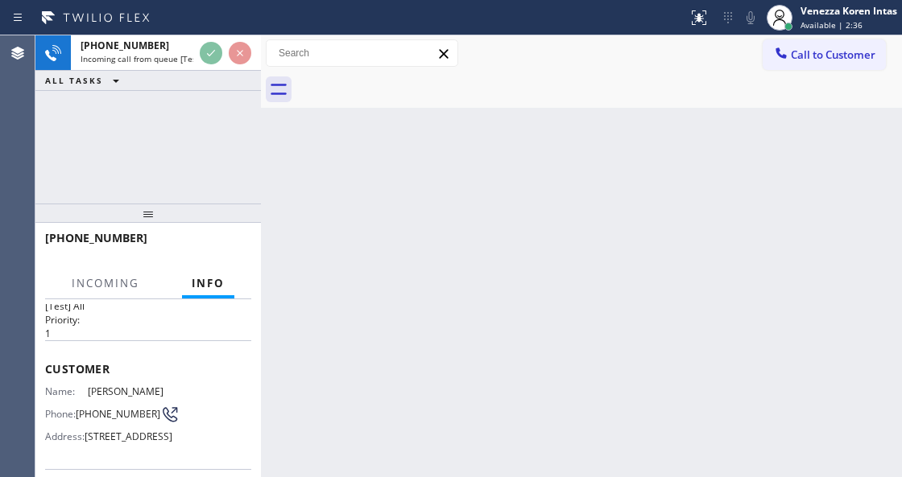
scroll to position [161, 0]
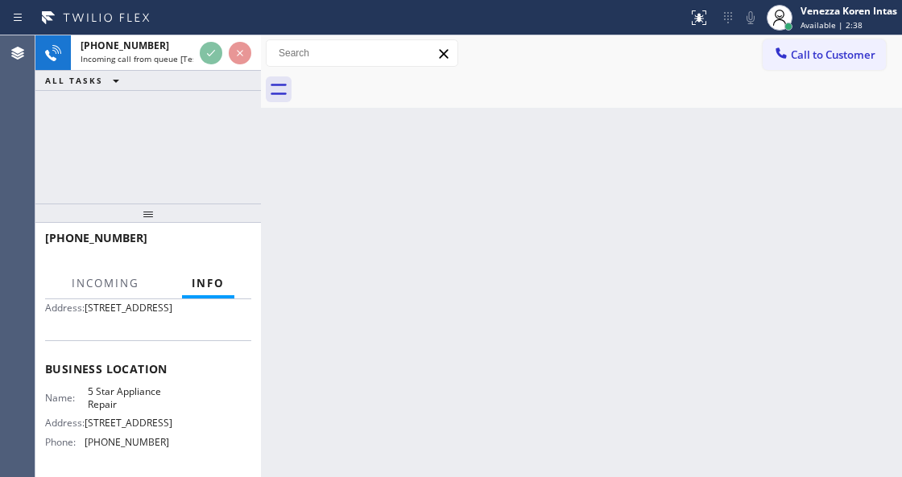
click at [445, 226] on div "Back to Dashboard Change Sender ID Customers Technicians Select a contact Outbo…" at bounding box center [581, 256] width 641 height 442
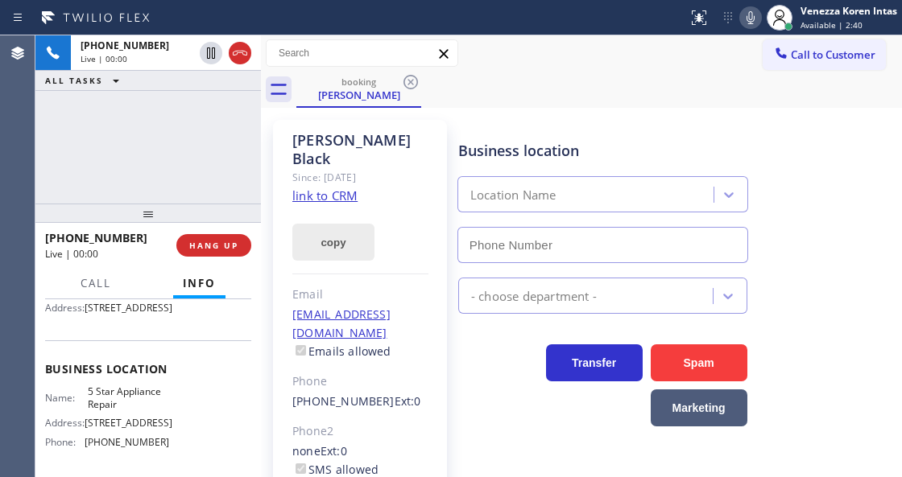
type input "[PHONE_NUMBER]"
click at [345, 188] on link "link to CRM" at bounding box center [324, 196] width 65 height 16
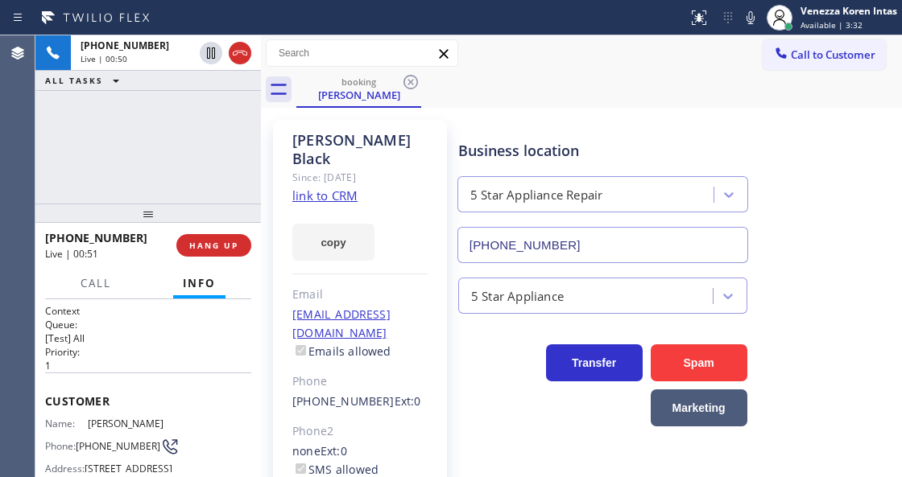
scroll to position [161, 0]
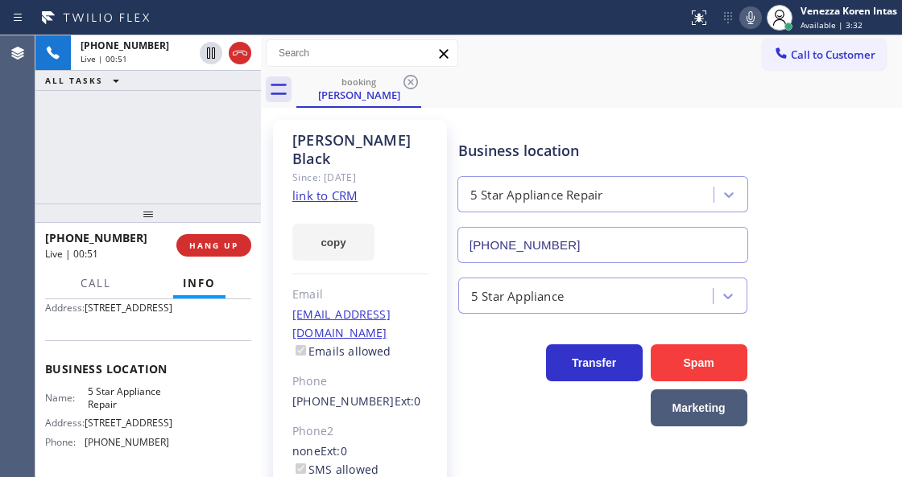
click at [745, 15] on icon at bounding box center [750, 17] width 19 height 19
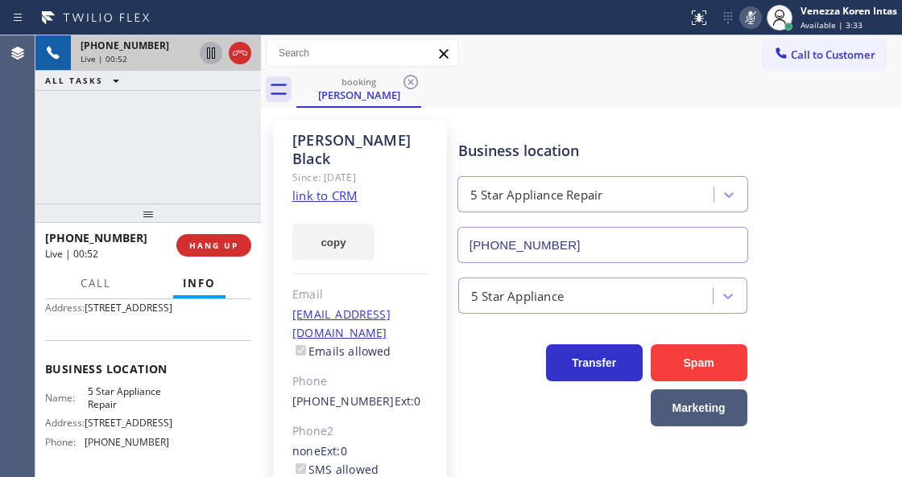
click at [213, 48] on icon at bounding box center [211, 52] width 8 height 11
click at [756, 15] on icon at bounding box center [750, 17] width 19 height 19
click at [207, 51] on icon at bounding box center [210, 52] width 11 height 11
click at [752, 18] on icon at bounding box center [750, 17] width 19 height 19
click at [208, 52] on icon at bounding box center [210, 52] width 19 height 19
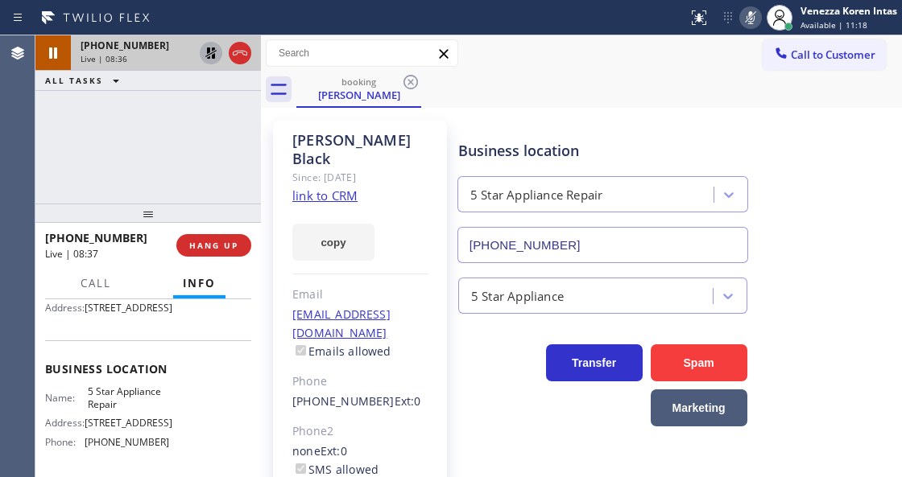
click at [741, 18] on icon at bounding box center [750, 17] width 19 height 19
click at [204, 50] on icon at bounding box center [210, 52] width 19 height 19
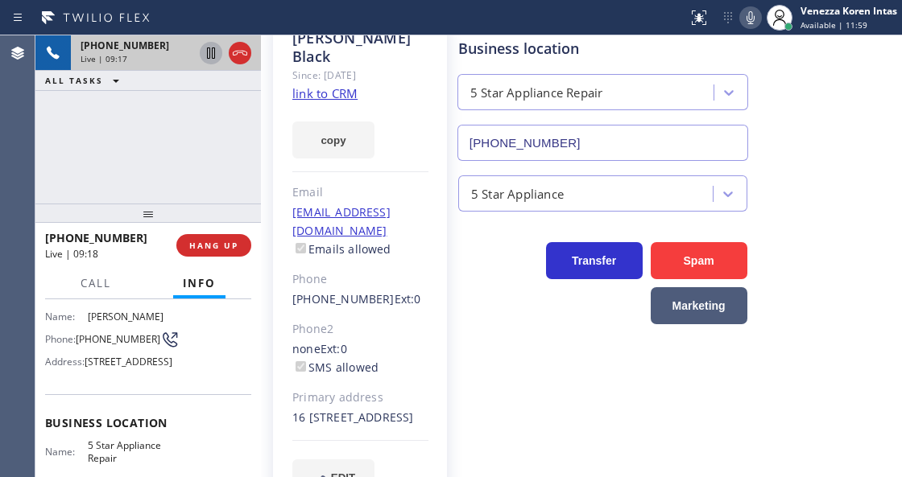
scroll to position [107, 0]
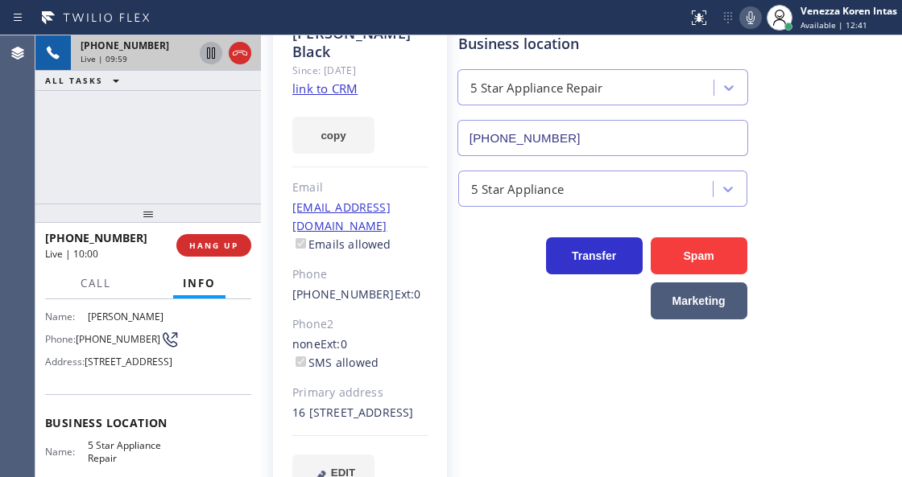
click at [750, 18] on icon at bounding box center [750, 17] width 8 height 13
click at [747, 27] on icon at bounding box center [750, 17] width 19 height 19
click at [748, 19] on icon at bounding box center [750, 17] width 8 height 13
click at [741, 18] on icon at bounding box center [750, 17] width 19 height 19
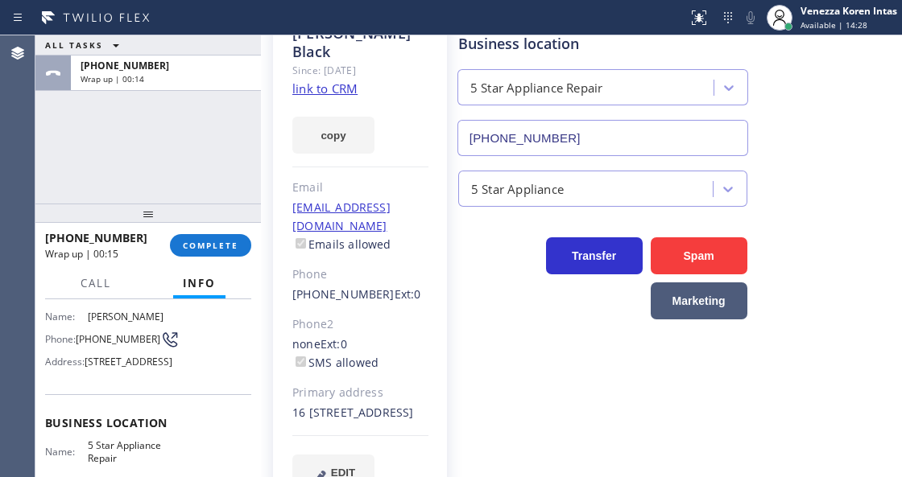
click at [211, 167] on div "ALL TASKS ALL TASKS ACTIVE TASKS TASKS IN WRAP UP [PHONE_NUMBER] Wrap up | 00:14" at bounding box center [147, 119] width 225 height 168
click at [241, 246] on button "COMPLETE" at bounding box center [210, 245] width 81 height 23
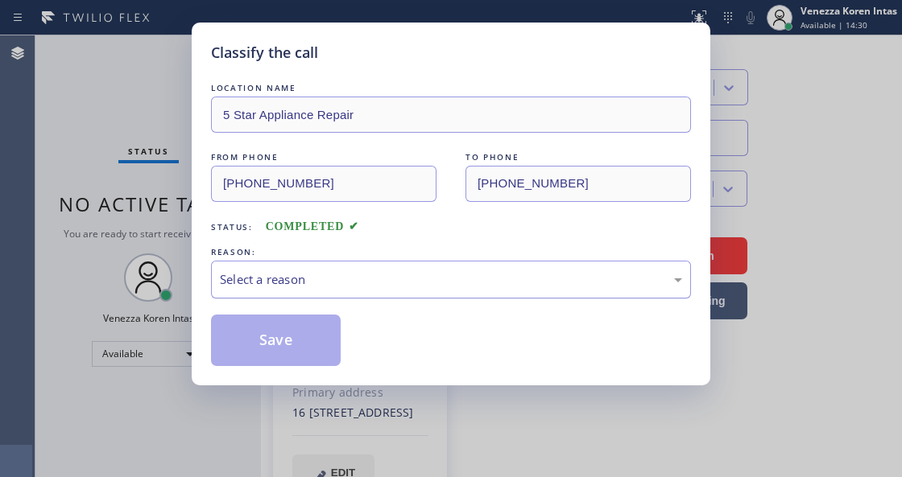
click at [362, 274] on div "Select a reason" at bounding box center [451, 279] width 462 height 19
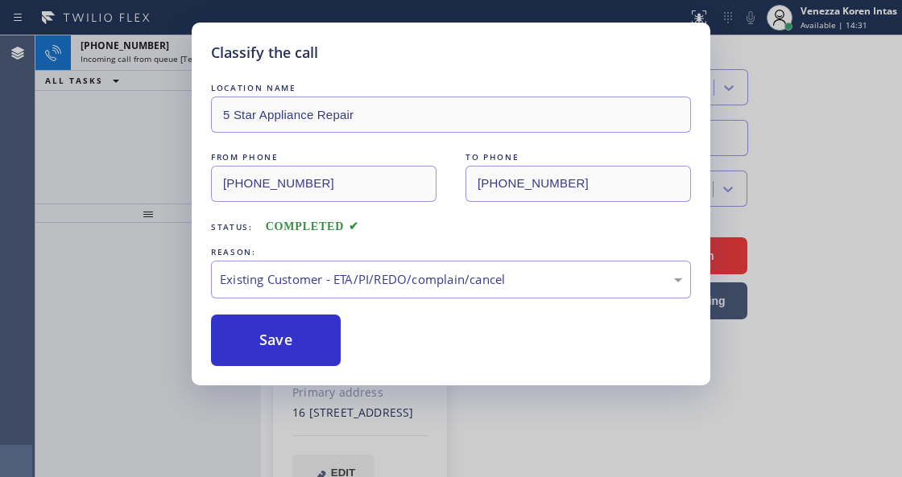
drag, startPoint x: 324, startPoint y: 353, endPoint x: 346, endPoint y: 346, distance: 23.4
click at [323, 353] on button "Save" at bounding box center [276, 341] width 130 height 52
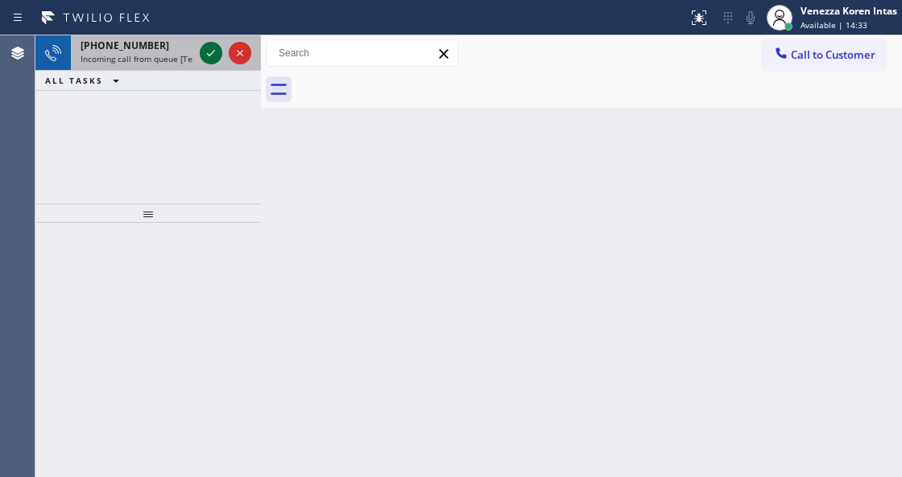
click at [212, 52] on icon at bounding box center [211, 53] width 8 height 6
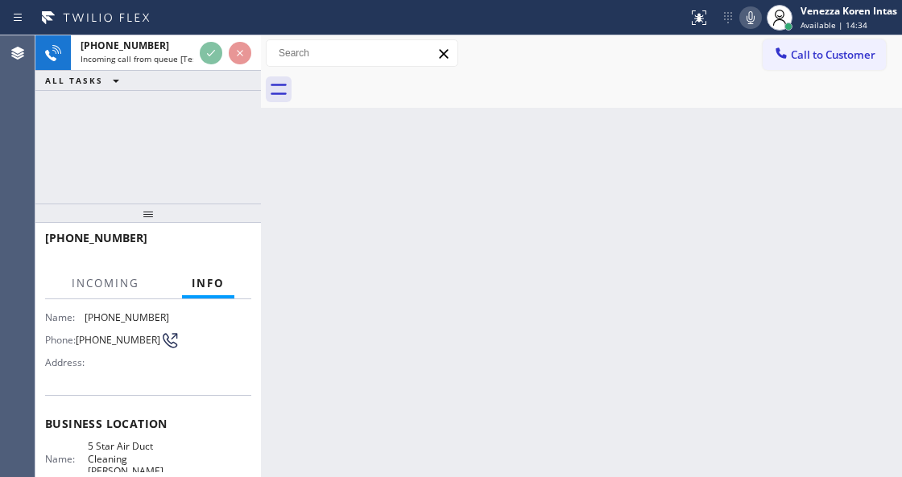
scroll to position [161, 0]
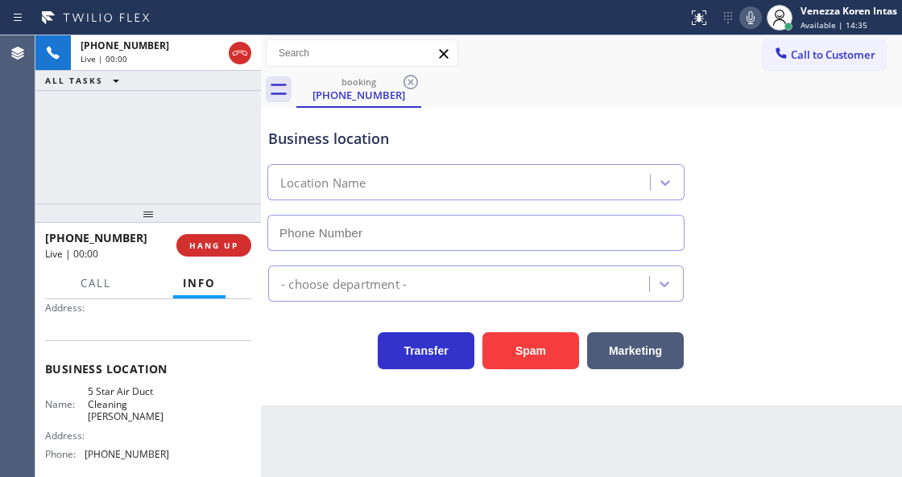
type input "[PHONE_NUMBER]"
click at [187, 136] on div "[PHONE_NUMBER] Live | 00:00 ALL TASKS ALL TASKS ACTIVE TASKS TASKS IN WRAP UP" at bounding box center [147, 119] width 225 height 168
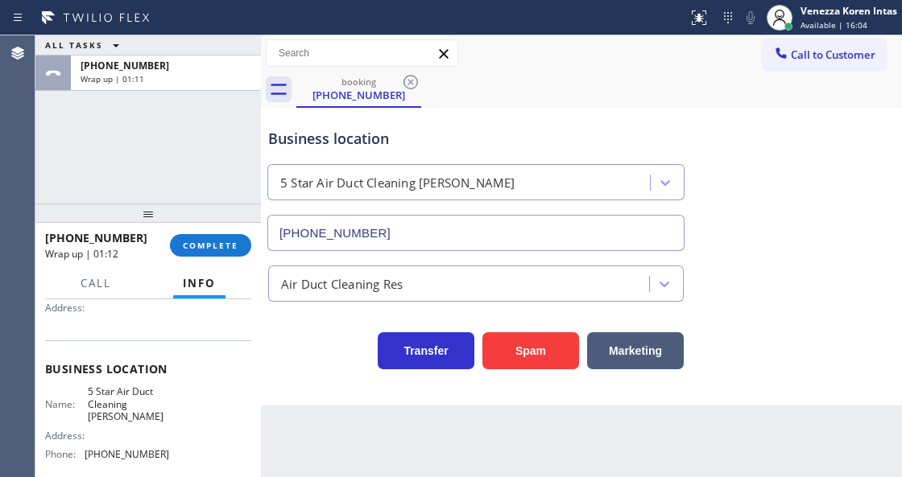
click at [171, 238] on div "[PHONE_NUMBER] Wrap up | 01:12 COMPLETE" at bounding box center [148, 246] width 206 height 42
click at [215, 249] on span "COMPLETE" at bounding box center [211, 245] width 56 height 11
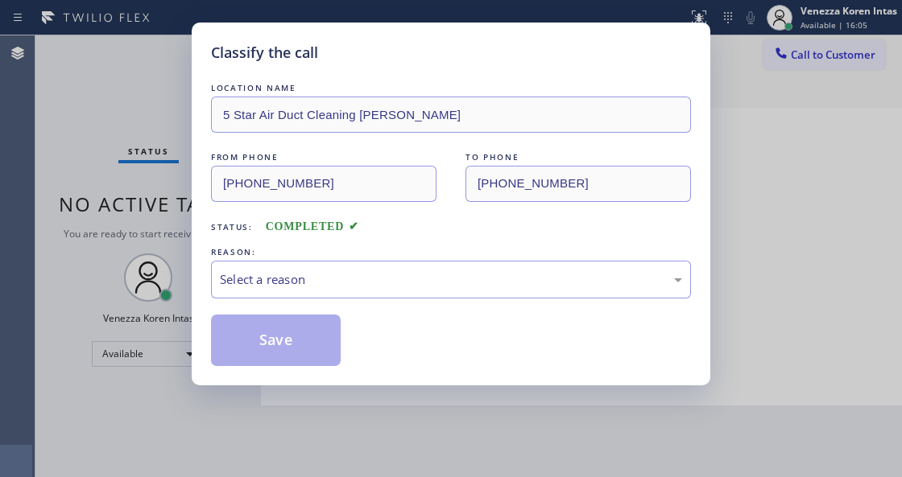
click at [330, 288] on div "Select a reason" at bounding box center [451, 279] width 462 height 19
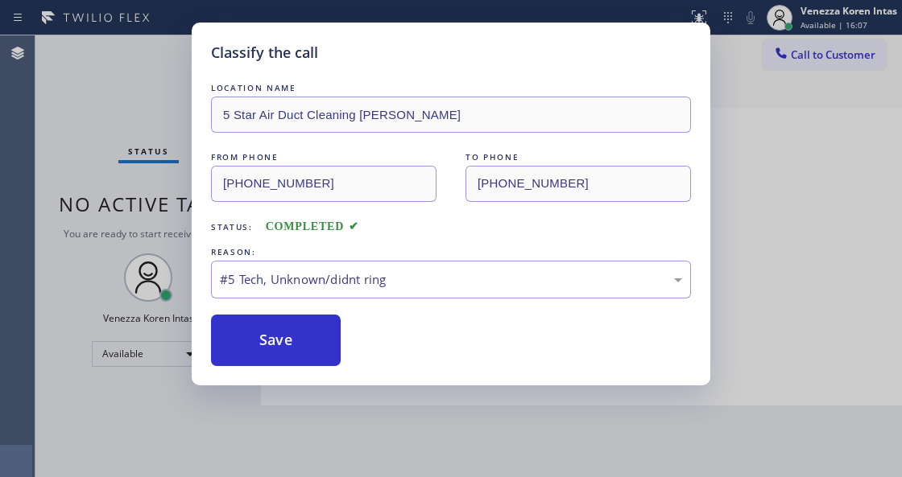
click at [307, 372] on div "Classify the call LOCATION NAME 5 Star Air Duct Cleaning [PERSON_NAME] FROM PHO…" at bounding box center [451, 204] width 518 height 363
click at [307, 351] on button "Save" at bounding box center [276, 341] width 130 height 52
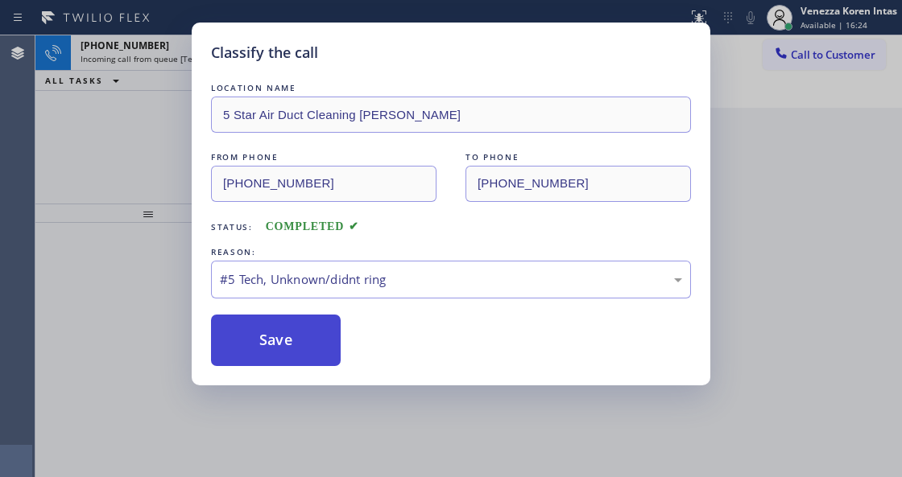
click at [309, 343] on button "Save" at bounding box center [276, 341] width 130 height 52
click at [289, 351] on button "Save" at bounding box center [276, 341] width 130 height 52
click at [332, 272] on div "#5 Tech, Unknown/didnt ring" at bounding box center [451, 279] width 462 height 19
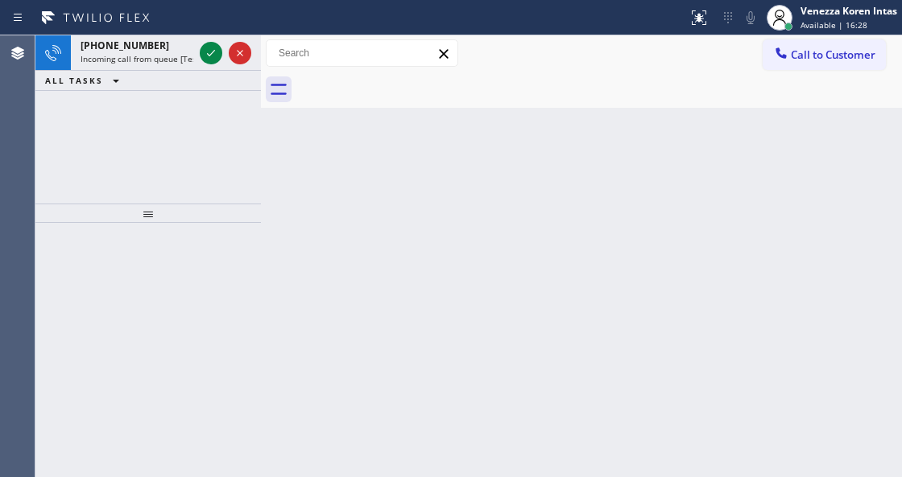
click at [322, 401] on div "Back to Dashboard Change Sender ID Customers Technicians Select a contact Outbo…" at bounding box center [581, 256] width 641 height 442
click at [214, 60] on icon at bounding box center [210, 52] width 19 height 19
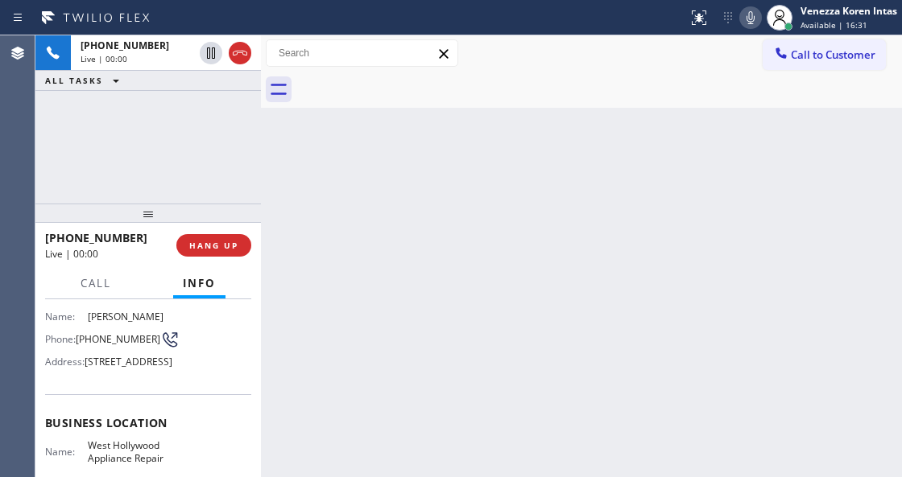
scroll to position [161, 0]
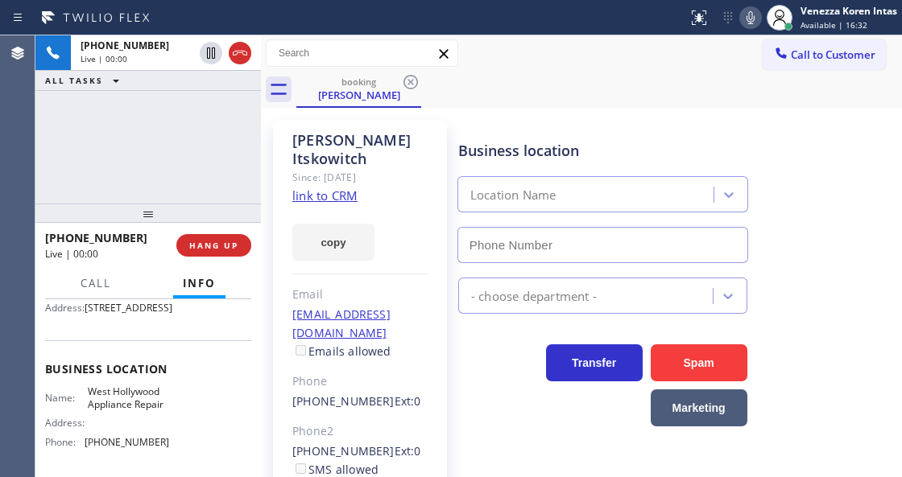
type input "[PHONE_NUMBER]"
click at [143, 195] on div "[PHONE_NUMBER] Live | 00:00 ALL TASKS ALL TASKS ACTIVE TASKS TASKS IN WRAP UP" at bounding box center [147, 119] width 225 height 168
click at [336, 188] on link "link to CRM" at bounding box center [324, 196] width 65 height 16
click at [510, 72] on div "booking [PERSON_NAME]" at bounding box center [598, 90] width 605 height 36
click at [753, 10] on icon at bounding box center [750, 17] width 19 height 19
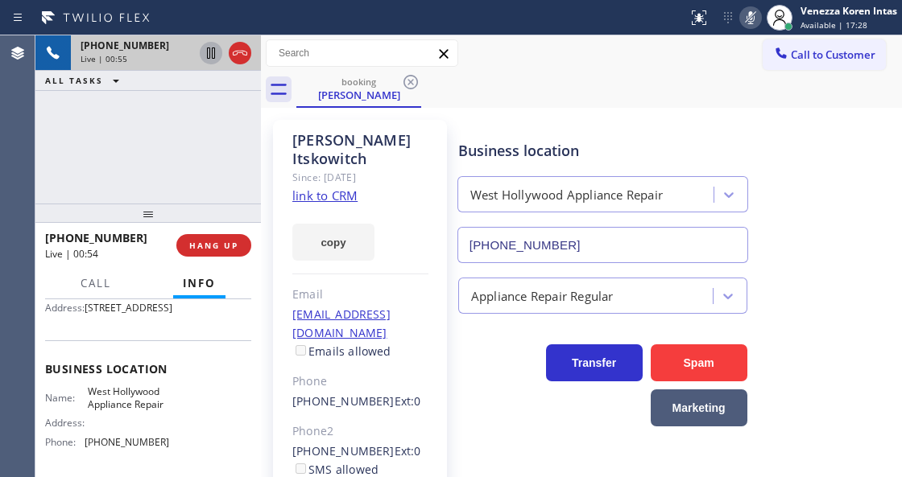
click at [204, 56] on icon at bounding box center [210, 52] width 19 height 19
click at [755, 19] on icon at bounding box center [750, 17] width 19 height 19
click at [216, 56] on icon at bounding box center [210, 52] width 19 height 19
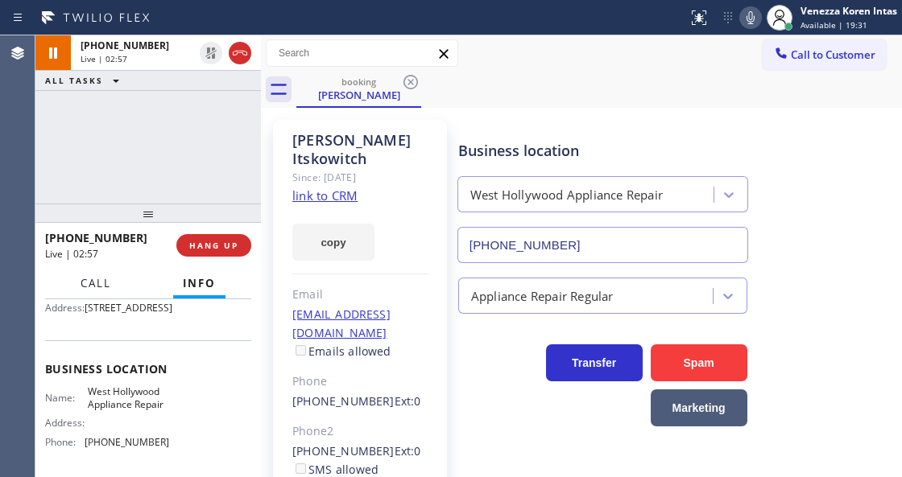
click at [111, 282] on span "Call" at bounding box center [95, 283] width 31 height 14
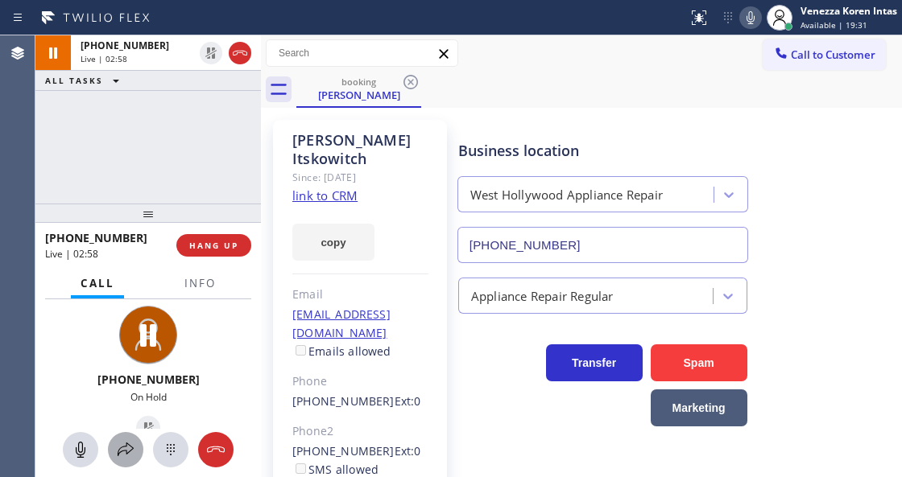
click at [117, 457] on icon at bounding box center [125, 449] width 19 height 19
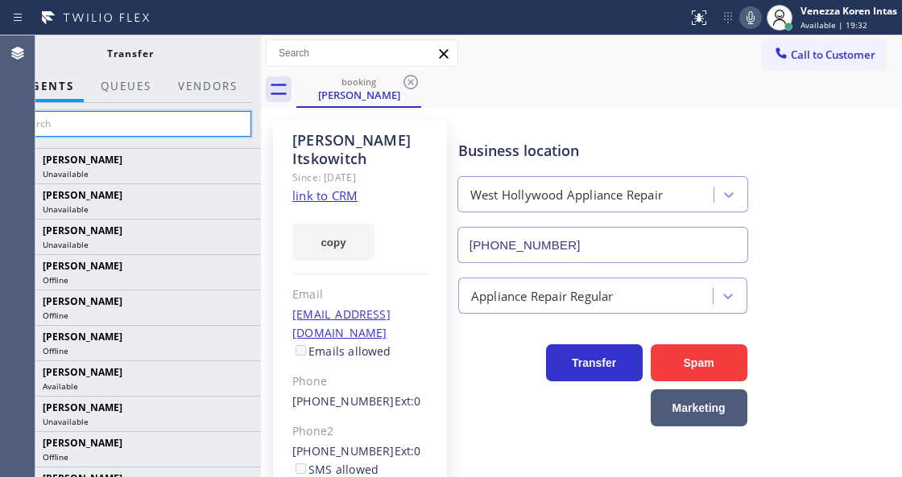
click at [229, 121] on input "text" at bounding box center [130, 124] width 242 height 26
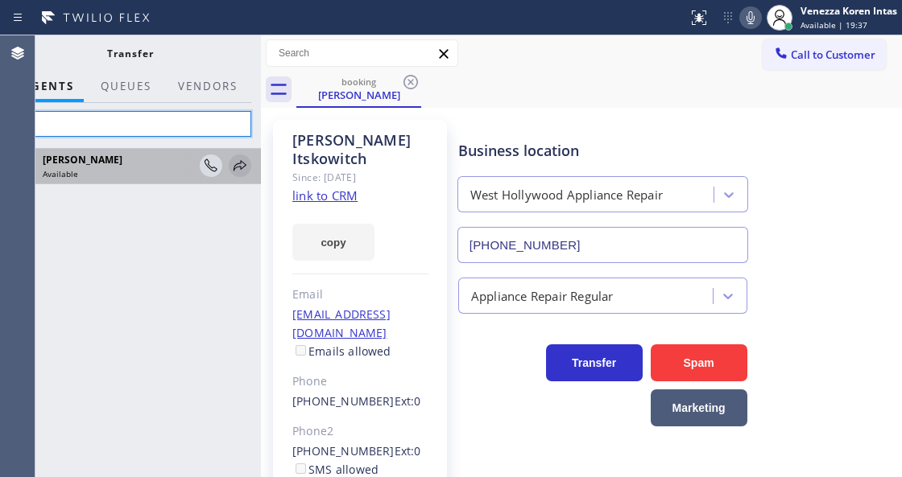
type input "tat"
click at [236, 167] on icon at bounding box center [239, 165] width 19 height 19
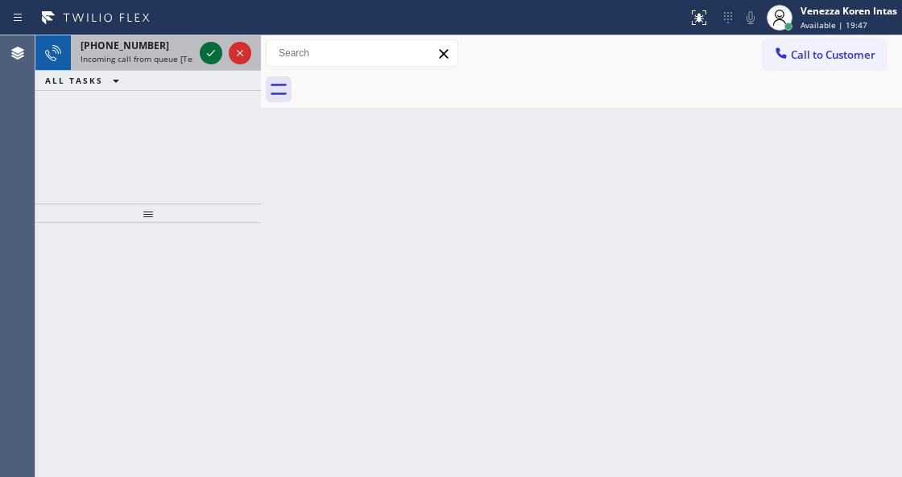
click at [214, 55] on icon at bounding box center [210, 52] width 19 height 19
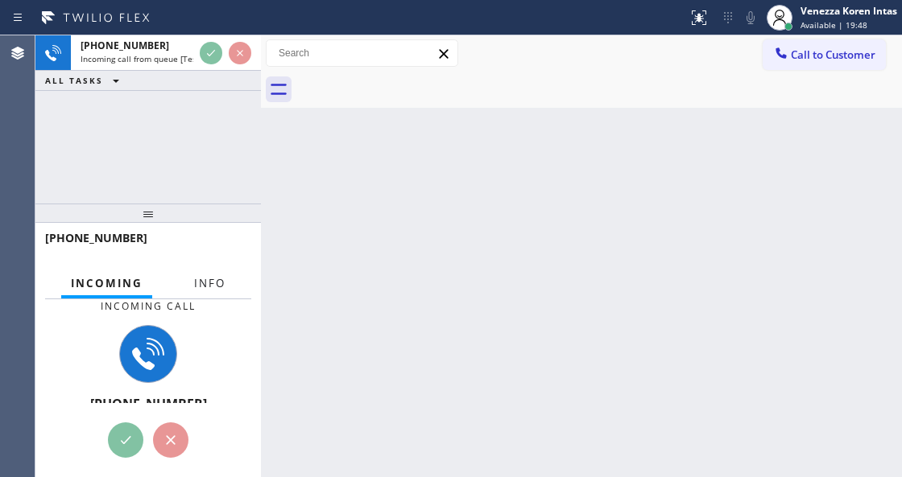
click at [219, 282] on span "Info" at bounding box center [209, 283] width 31 height 14
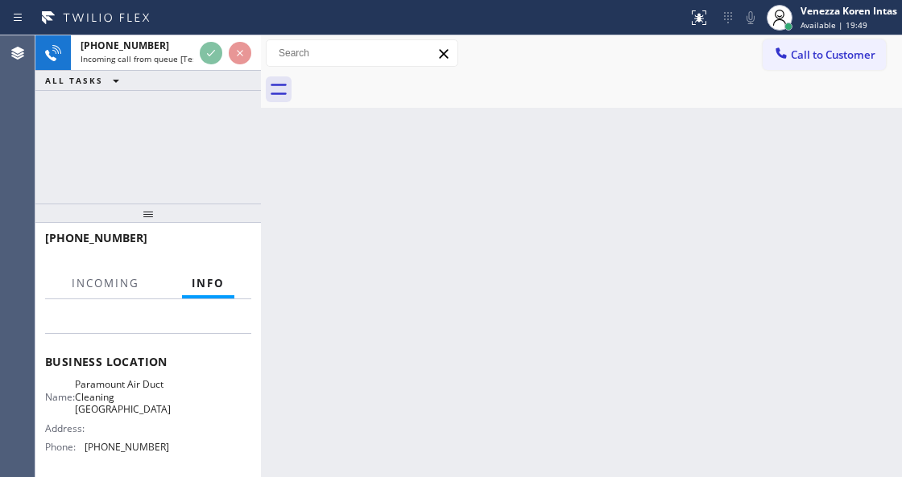
scroll to position [214, 0]
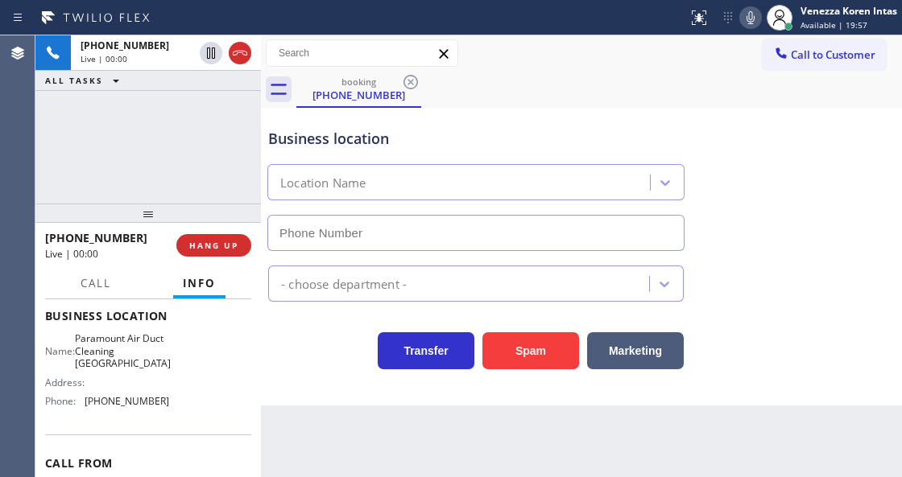
type input "[PHONE_NUMBER]"
click at [299, 164] on div "Paramount Air Duct Cleaning [GEOGRAPHIC_DATA]" at bounding box center [475, 182] width 417 height 36
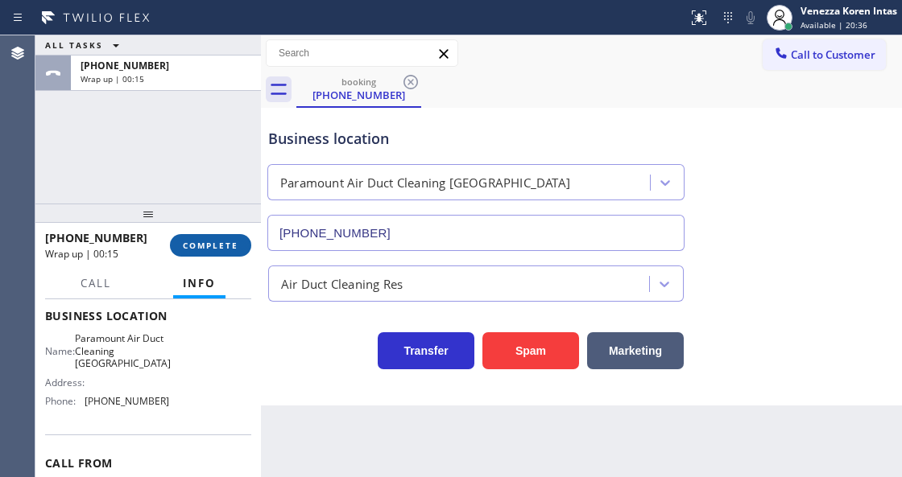
click at [238, 246] on button "COMPLETE" at bounding box center [210, 245] width 81 height 23
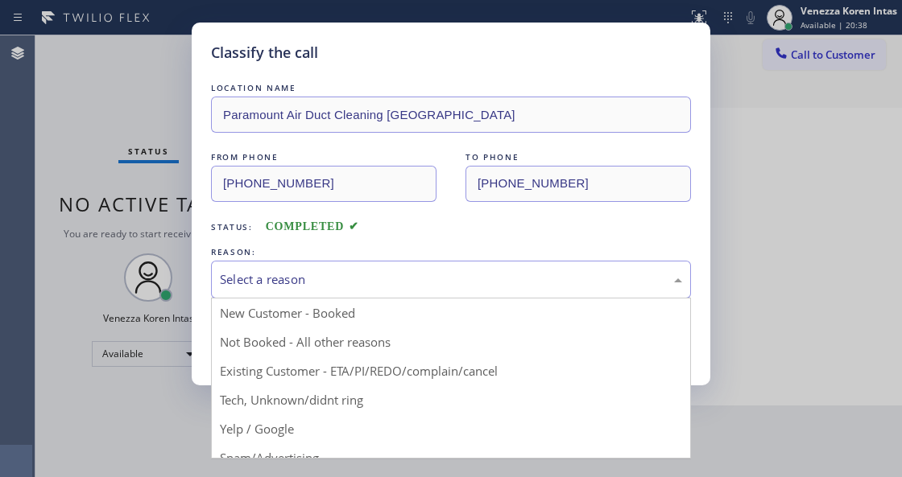
click at [419, 291] on div "Select a reason" at bounding box center [451, 280] width 480 height 38
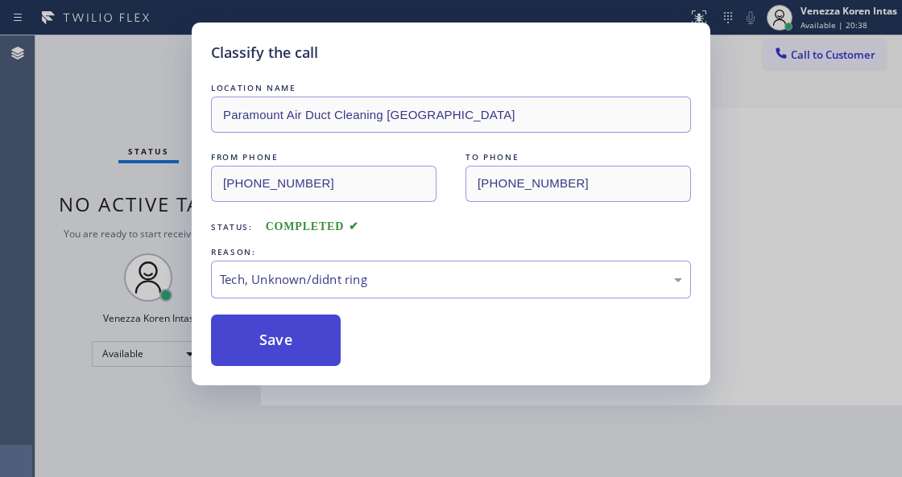
click at [300, 344] on button "Save" at bounding box center [276, 341] width 130 height 52
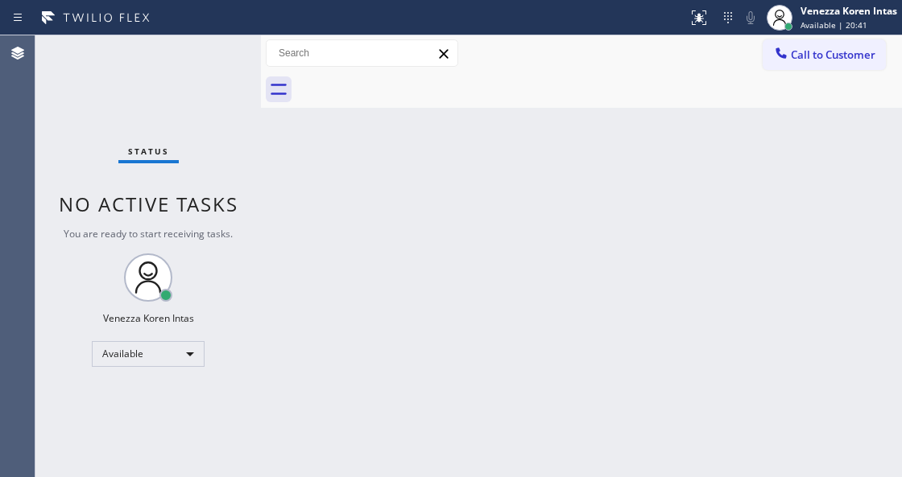
click at [427, 249] on div "Back to Dashboard Change Sender ID Customers Technicians Select a contact Outbo…" at bounding box center [581, 256] width 641 height 442
click at [230, 68] on div "Status No active tasks You are ready to start receiving tasks. Venezza Koren In…" at bounding box center [147, 256] width 225 height 442
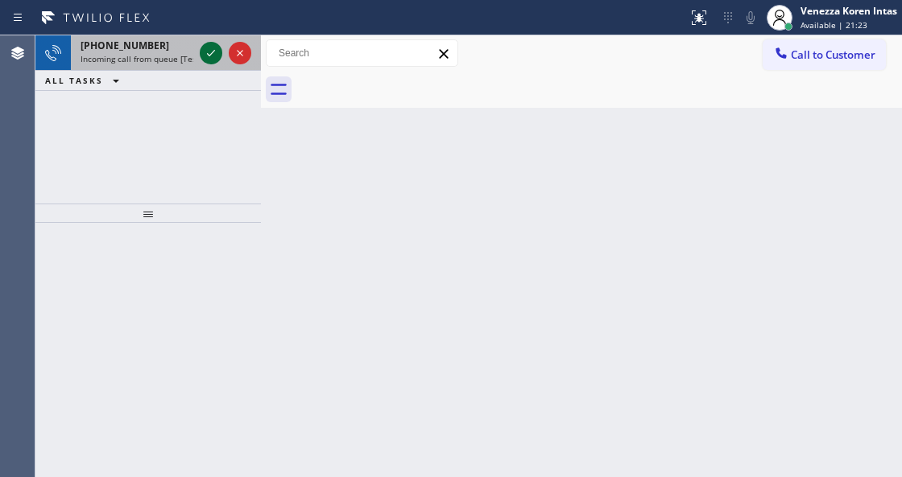
click at [211, 59] on icon at bounding box center [210, 52] width 19 height 19
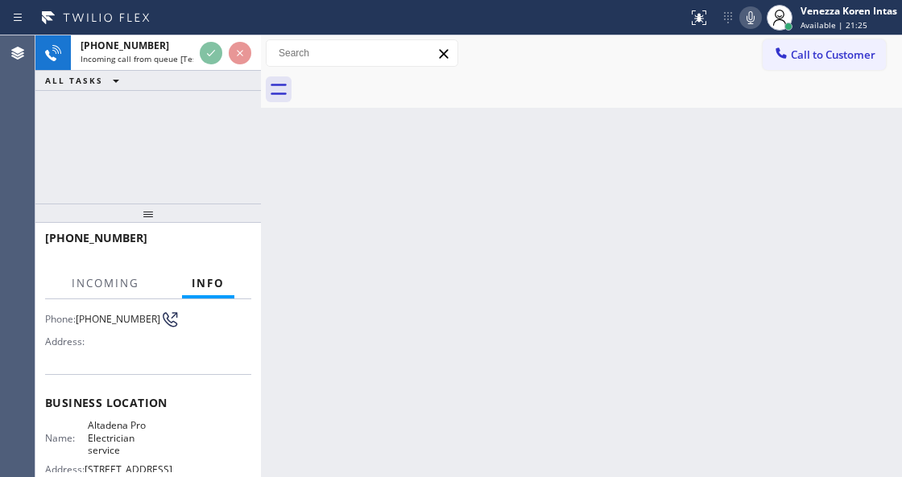
scroll to position [161, 0]
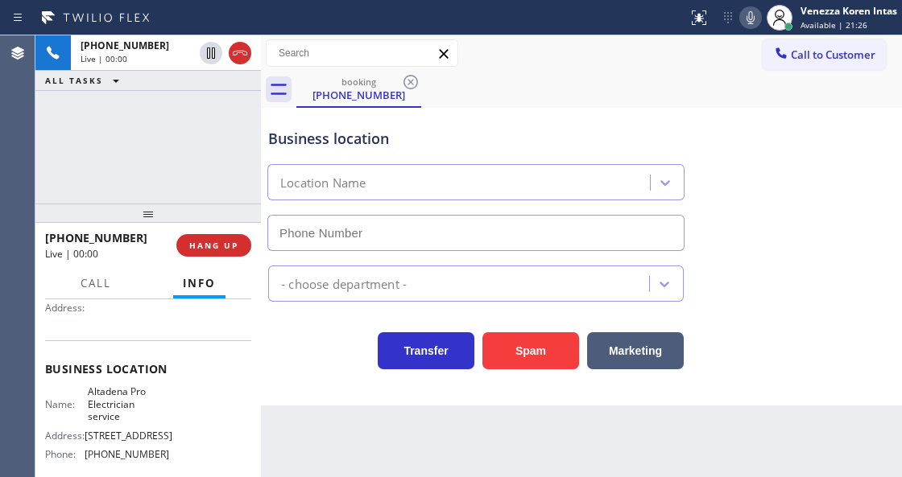
type input "[PHONE_NUMBER]"
click at [133, 130] on div "[PHONE_NUMBER] Live | 00:00 ALL TASKS ALL TASKS ACTIVE TASKS TASKS IN WRAP UP" at bounding box center [147, 119] width 225 height 168
click at [226, 192] on div "[PHONE_NUMBER] Live | 00:01 ALL TASKS ALL TASKS ACTIVE TASKS TASKS IN WRAP UP" at bounding box center [147, 119] width 225 height 168
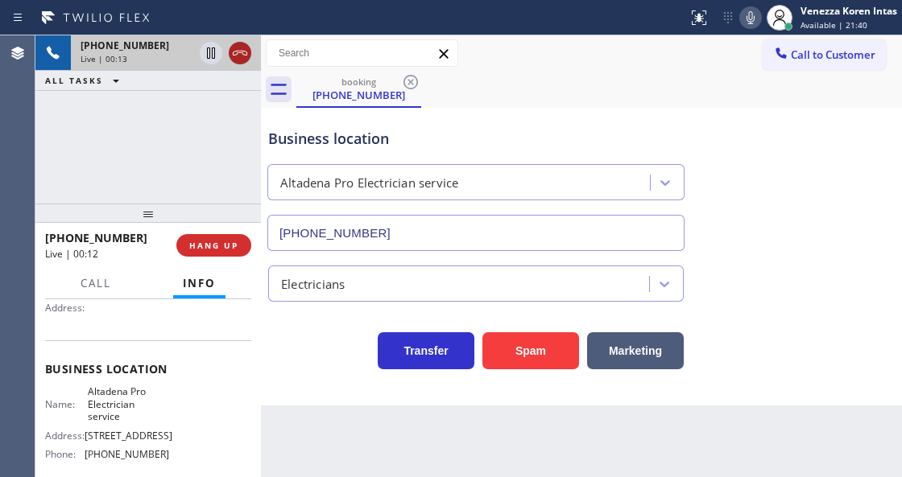
click at [233, 44] on icon at bounding box center [239, 52] width 19 height 19
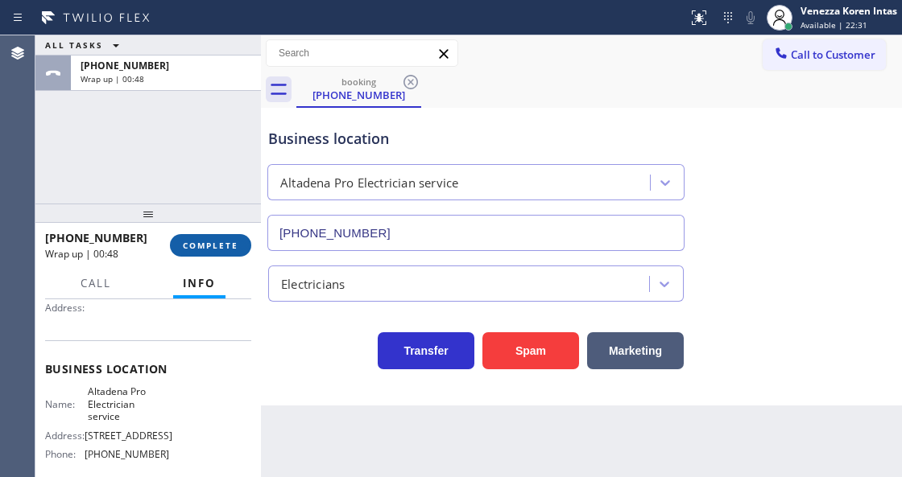
click at [213, 241] on span "COMPLETE" at bounding box center [211, 245] width 56 height 11
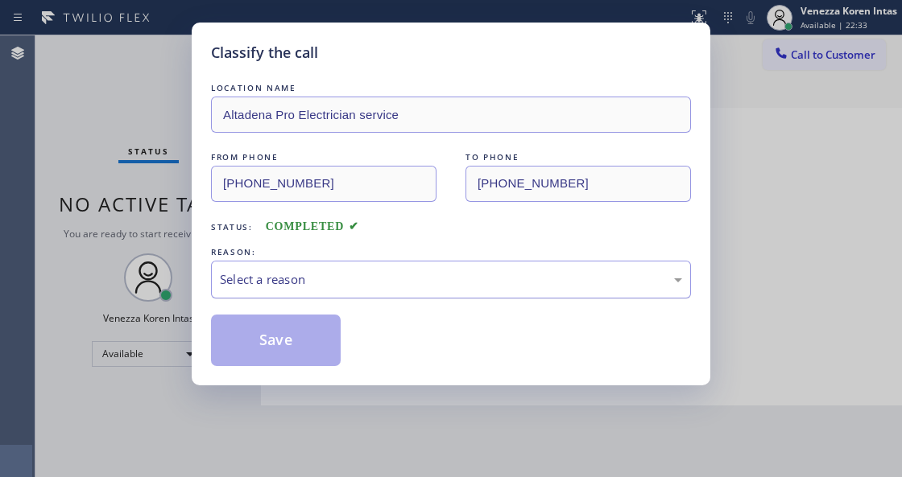
click at [373, 285] on div "Select a reason" at bounding box center [451, 279] width 462 height 19
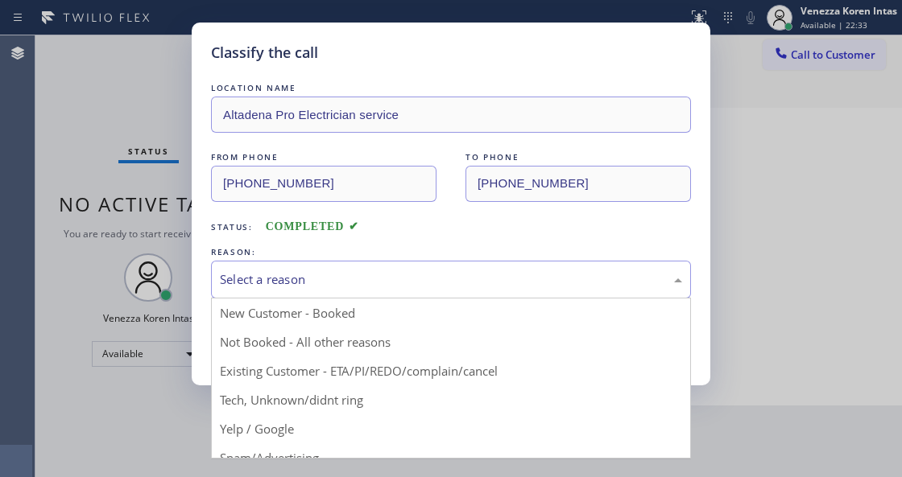
drag, startPoint x: 394, startPoint y: 403, endPoint x: 365, endPoint y: 390, distance: 31.3
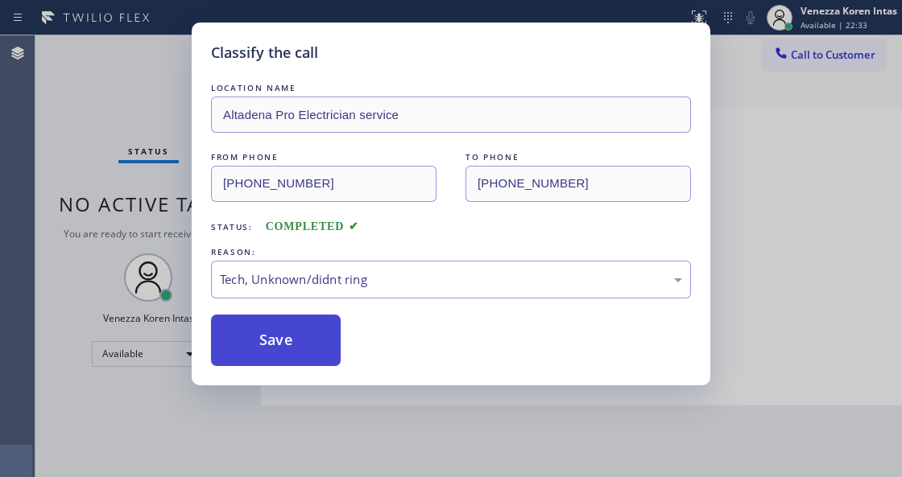
click at [322, 361] on button "Save" at bounding box center [276, 341] width 130 height 52
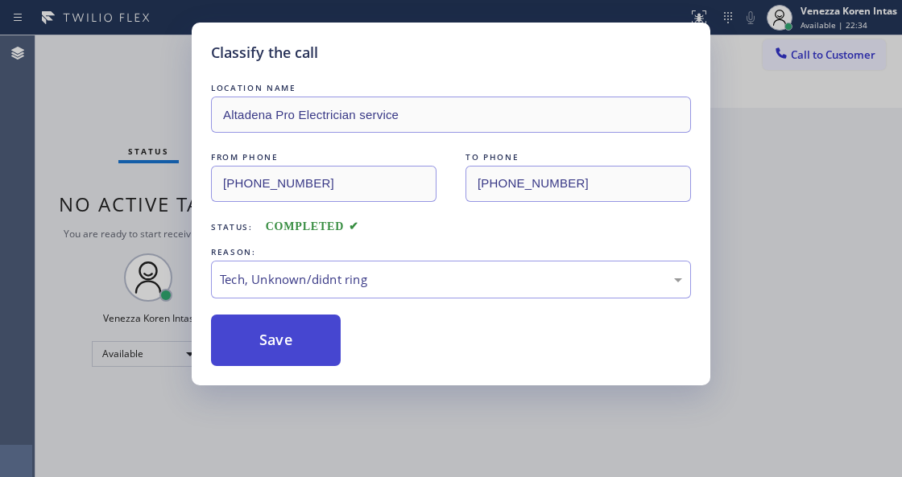
click at [322, 361] on button "Save" at bounding box center [276, 341] width 130 height 52
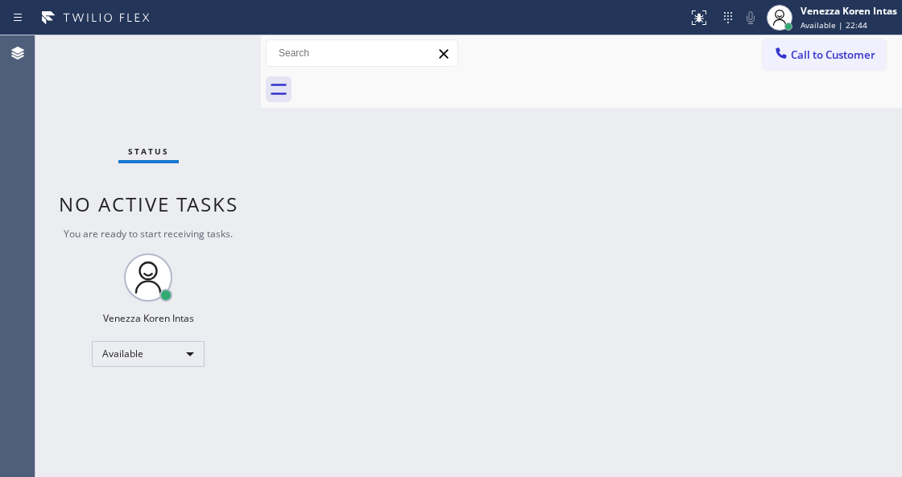
drag, startPoint x: 169, startPoint y: 196, endPoint x: 227, endPoint y: 259, distance: 85.4
click at [169, 196] on span "No active tasks" at bounding box center [148, 204] width 179 height 27
click at [835, 26] on span "Available | 22:45" at bounding box center [833, 24] width 67 height 11
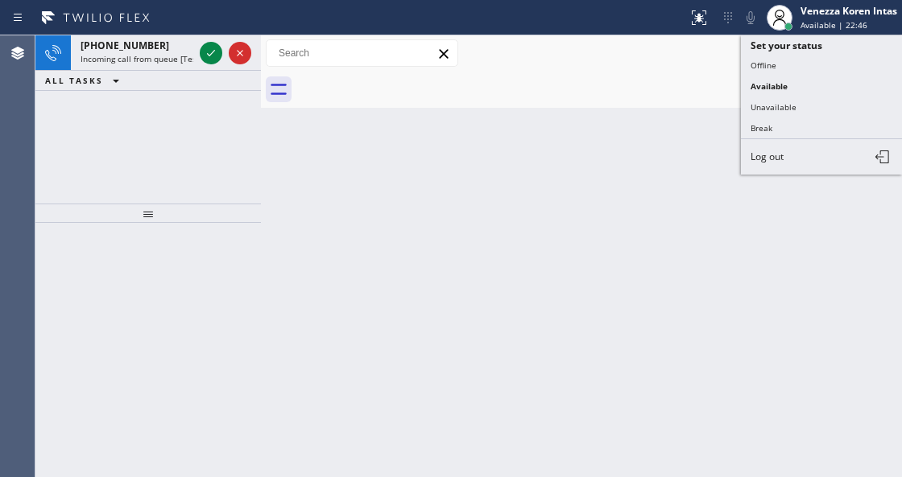
click at [167, 52] on div "[PHONE_NUMBER] Incoming call from queue [Test] All" at bounding box center [134, 52] width 126 height 35
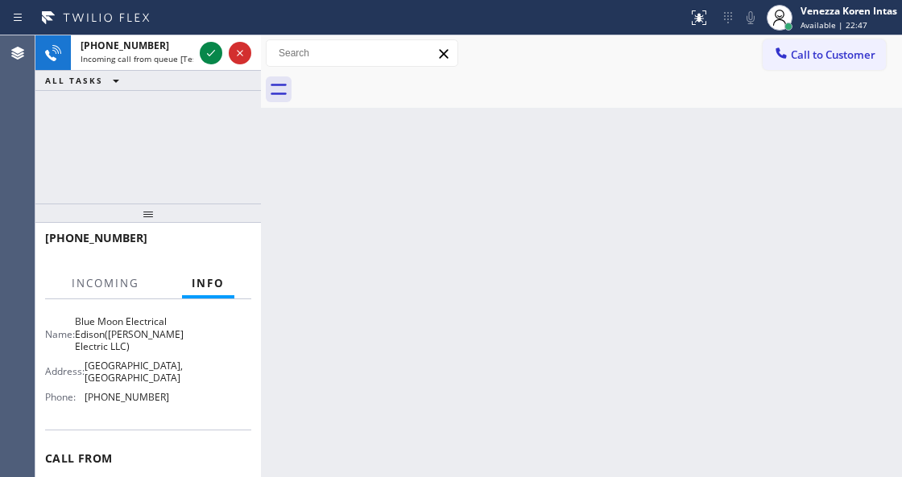
scroll to position [268, 0]
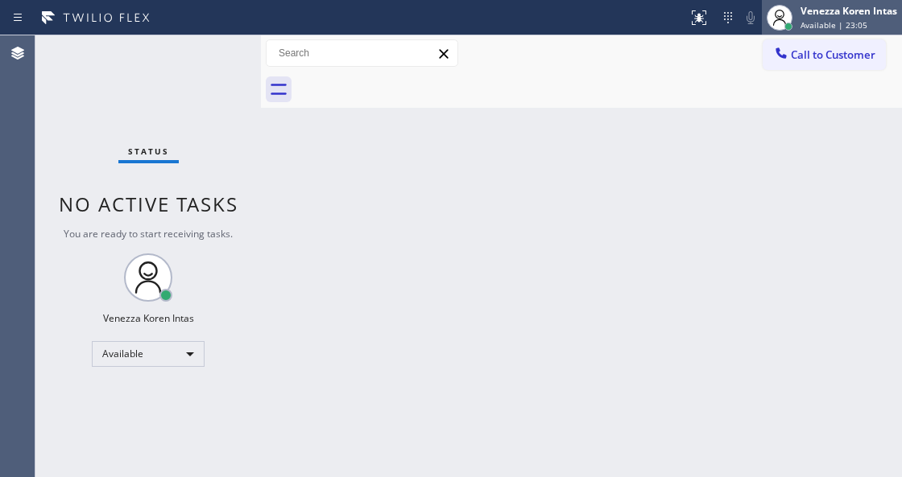
click at [827, 24] on span "Available | 23:05" at bounding box center [833, 24] width 67 height 11
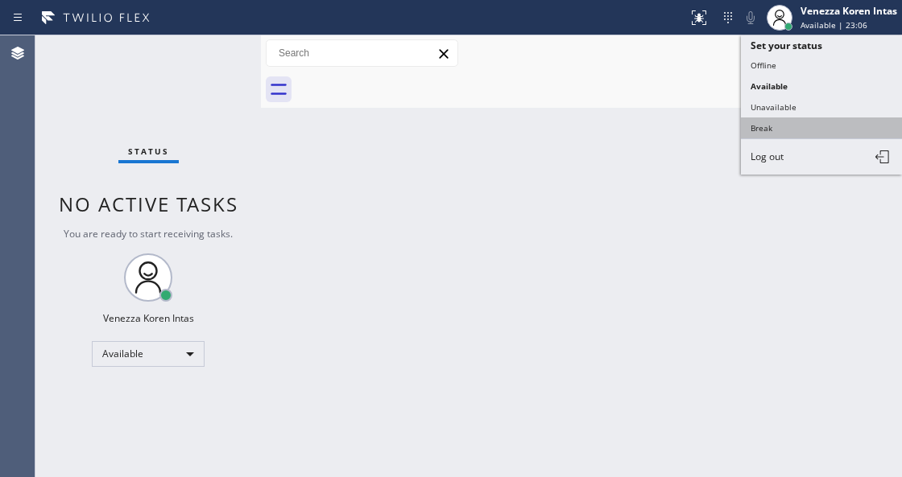
click at [782, 131] on button "Break" at bounding box center [821, 128] width 161 height 21
